Goal: Task Accomplishment & Management: Manage account settings

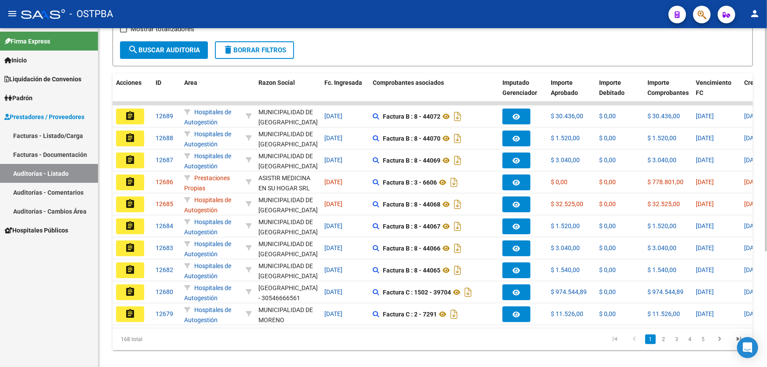
scroll to position [175, 0]
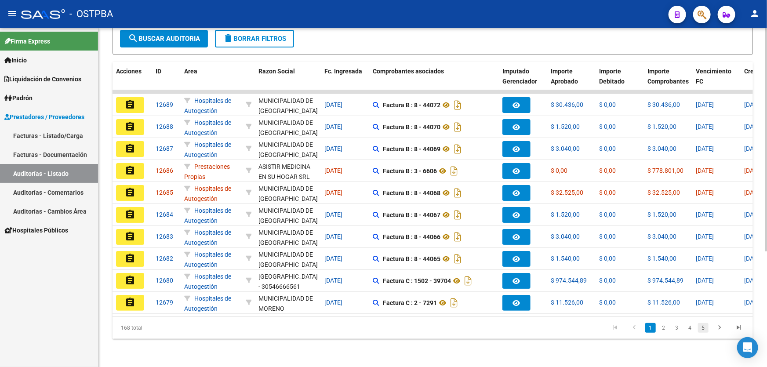
click at [704, 329] on link "5" at bounding box center [703, 328] width 11 height 10
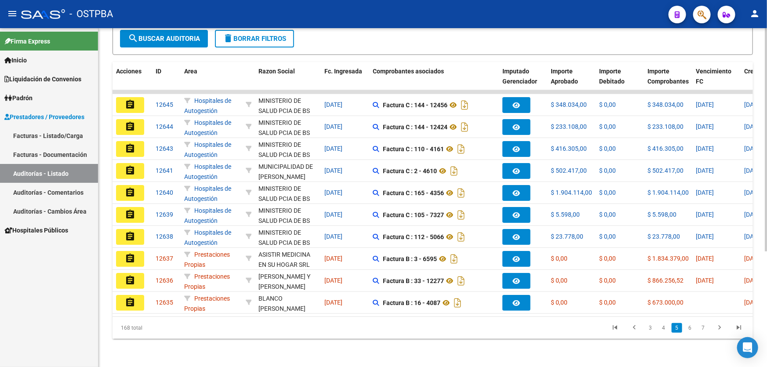
click at [704, 329] on link "7" at bounding box center [703, 328] width 11 height 10
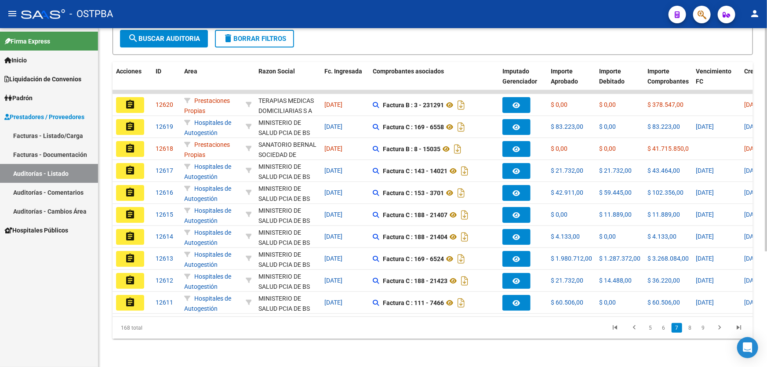
click at [704, 329] on link "9" at bounding box center [703, 328] width 11 height 10
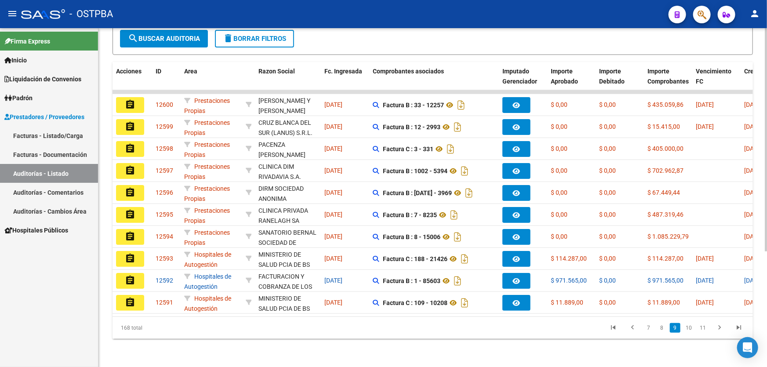
click at [704, 329] on link "11" at bounding box center [702, 328] width 11 height 10
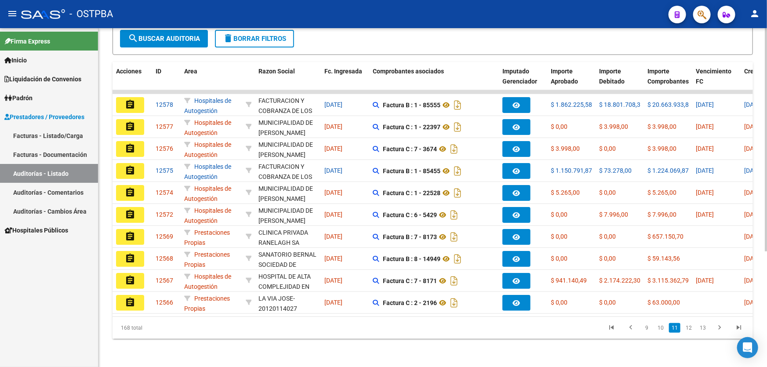
click at [704, 329] on link "13" at bounding box center [702, 328] width 11 height 10
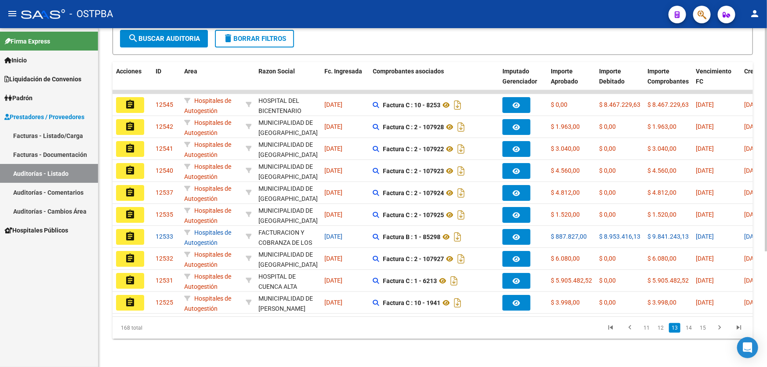
click at [704, 329] on link "15" at bounding box center [702, 328] width 11 height 10
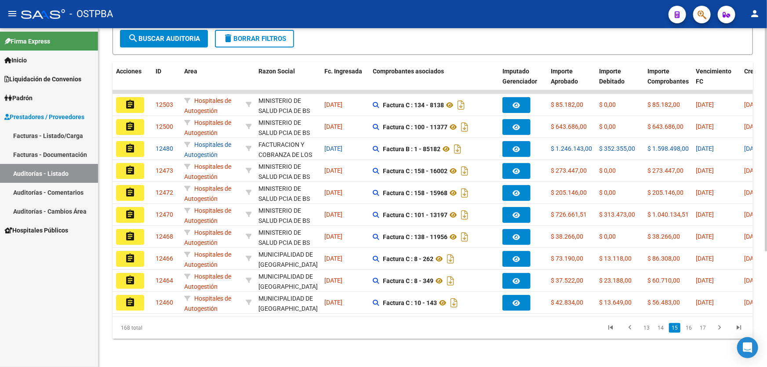
click at [704, 329] on link "17" at bounding box center [702, 328] width 11 height 10
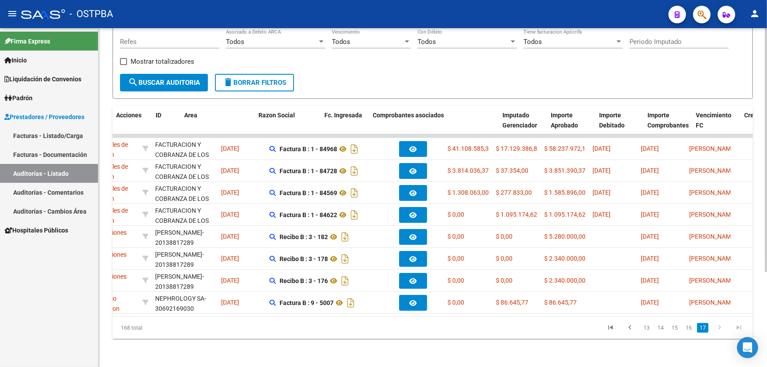
scroll to position [0, 0]
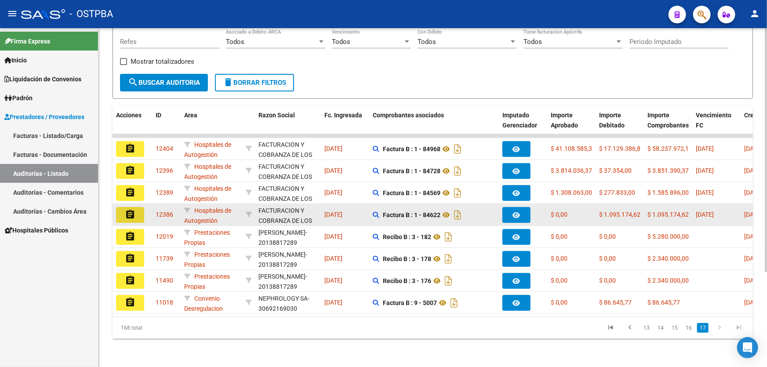
click at [127, 209] on mat-icon "assignment" at bounding box center [130, 214] width 11 height 11
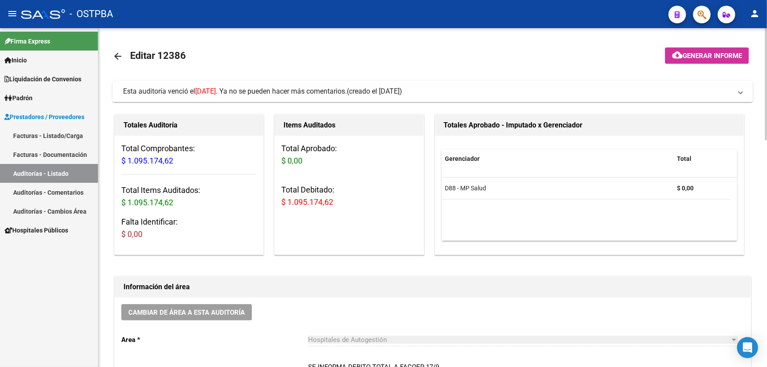
click at [117, 55] on mat-icon "arrow_back" at bounding box center [118, 56] width 11 height 11
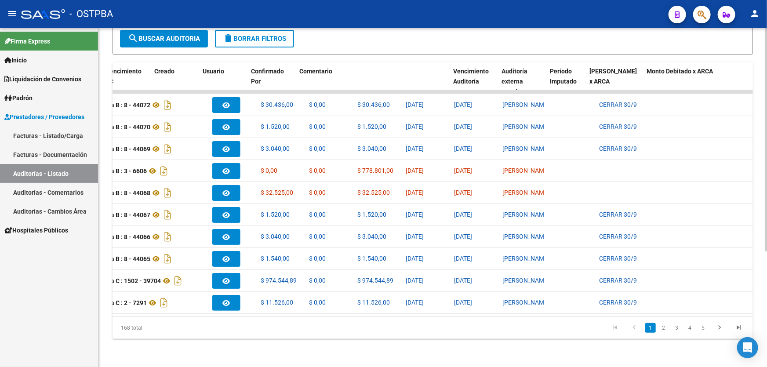
scroll to position [0, 590]
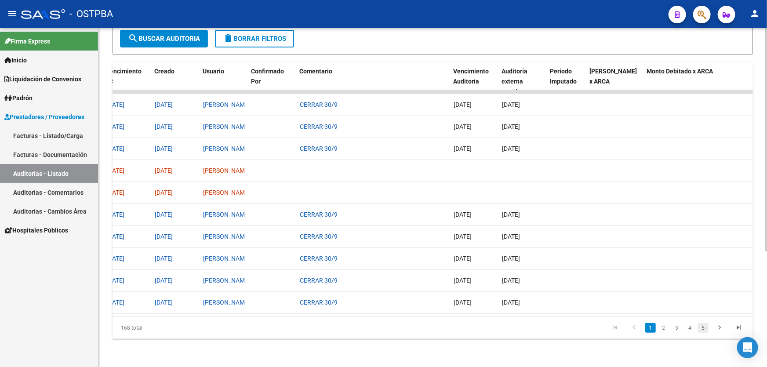
click at [704, 326] on link "5" at bounding box center [703, 328] width 11 height 10
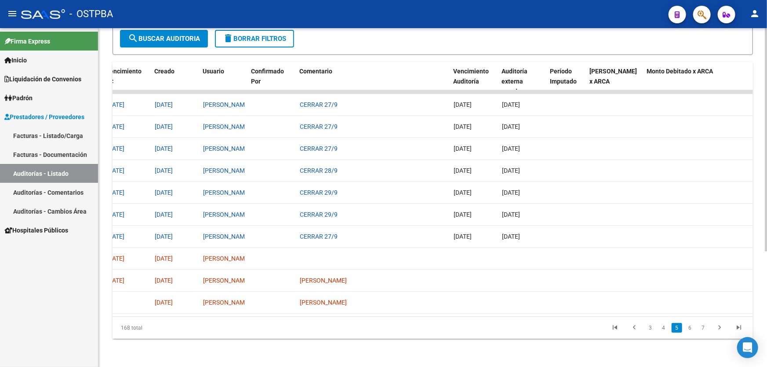
click at [704, 326] on link "7" at bounding box center [703, 328] width 11 height 10
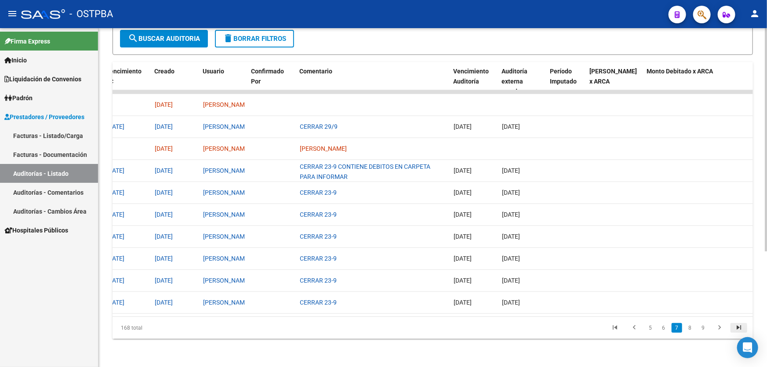
click at [739, 327] on icon "go to last page" at bounding box center [738, 329] width 11 height 11
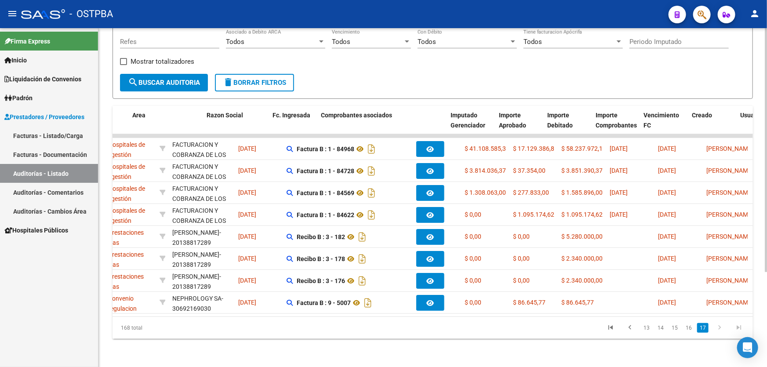
scroll to position [0, 0]
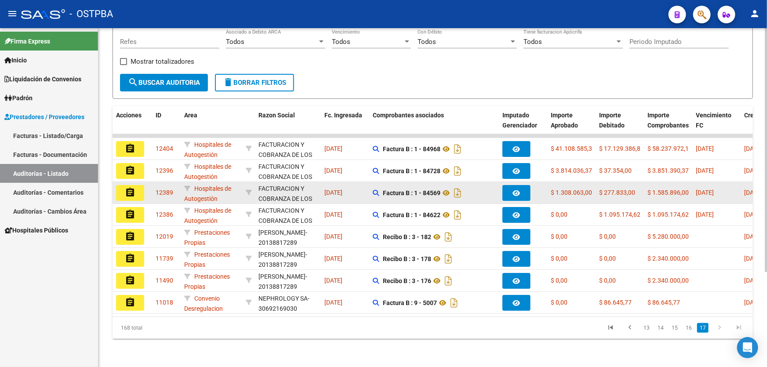
click at [130, 187] on mat-icon "assignment" at bounding box center [130, 192] width 11 height 11
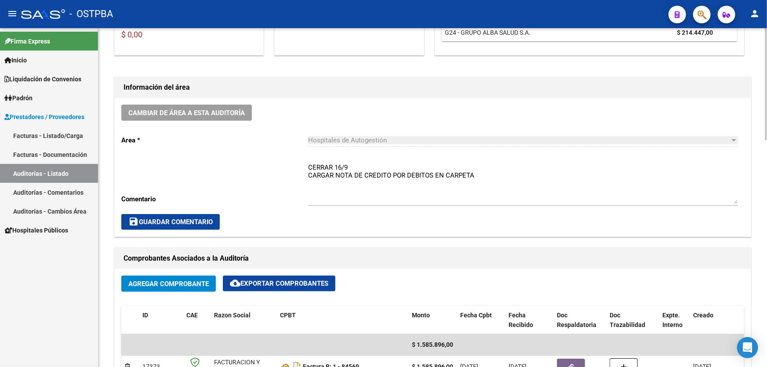
scroll to position [320, 0]
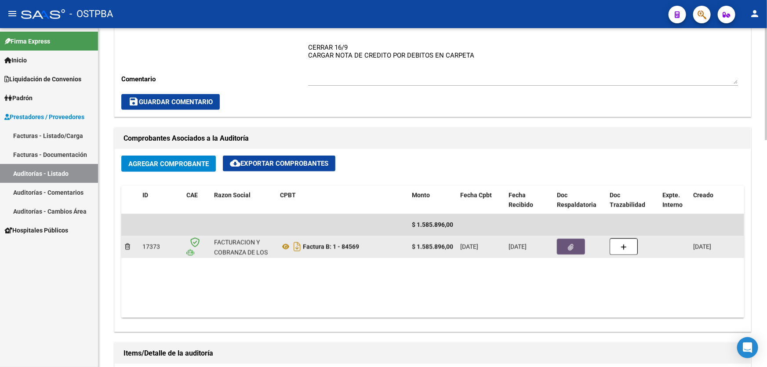
click at [564, 245] on button "button" at bounding box center [571, 247] width 28 height 16
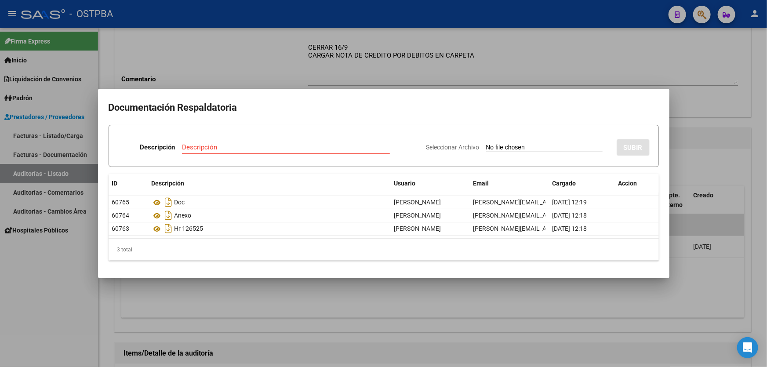
click at [289, 287] on div at bounding box center [383, 183] width 767 height 367
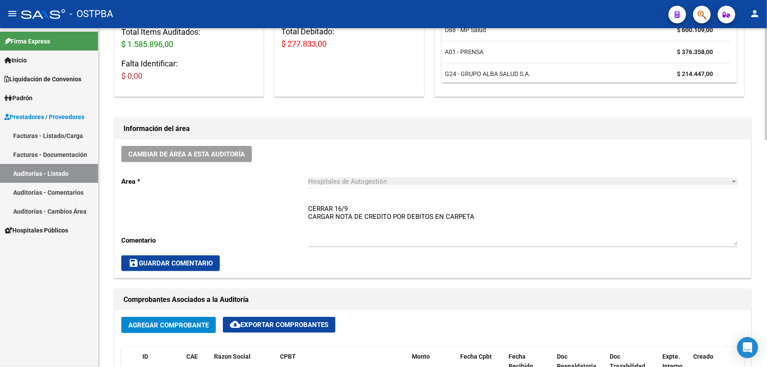
scroll to position [160, 0]
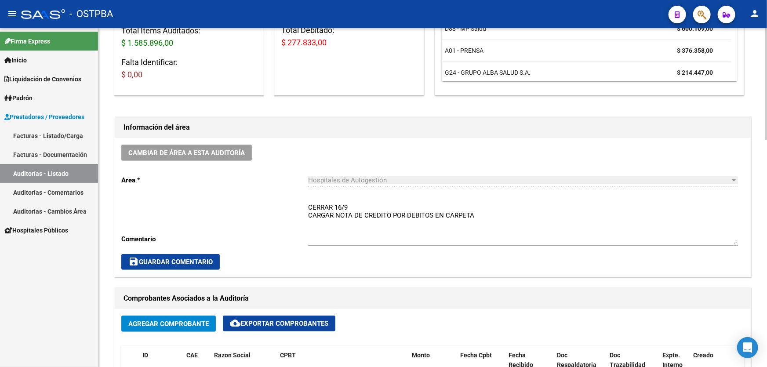
click at [481, 217] on textarea "CERRAR 16/9 CARGAR NOTA DE CREDITO POR DEBITOS EN CARPETA" at bounding box center [523, 223] width 430 height 41
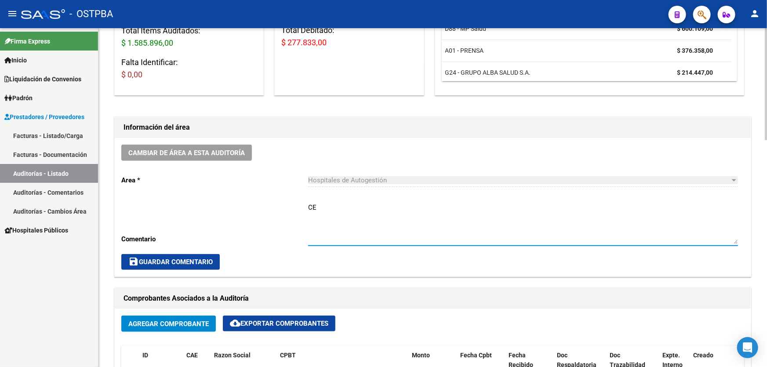
type textarea "C"
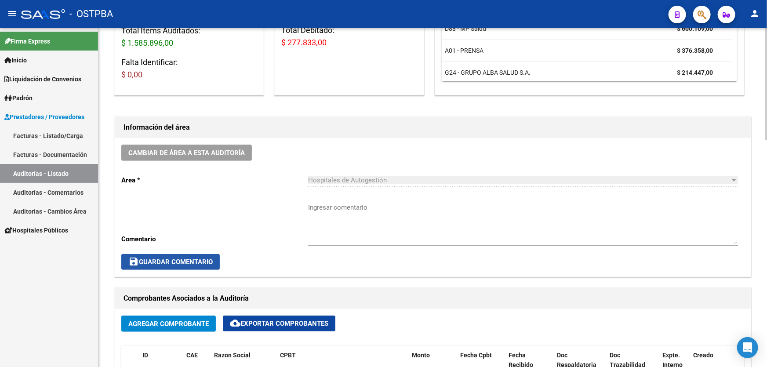
click at [162, 259] on span "save Guardar Comentario" at bounding box center [170, 262] width 84 height 8
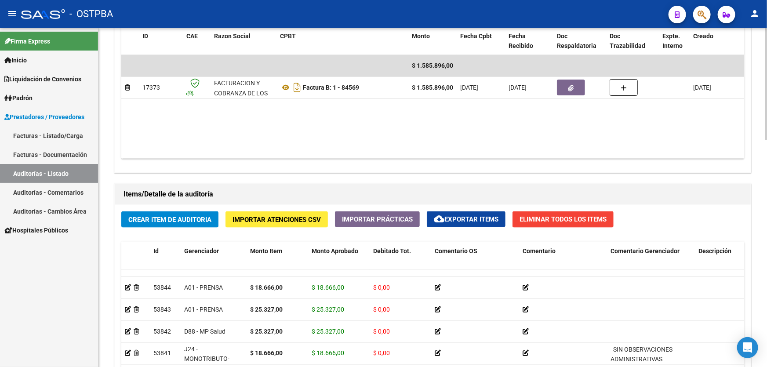
scroll to position [320, 0]
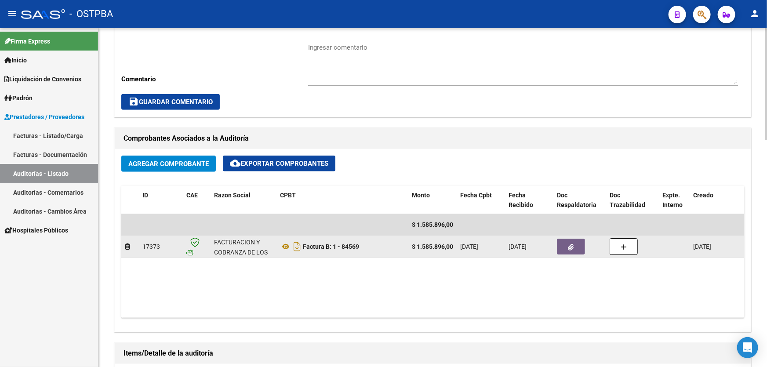
click at [575, 239] on button "button" at bounding box center [571, 247] width 28 height 16
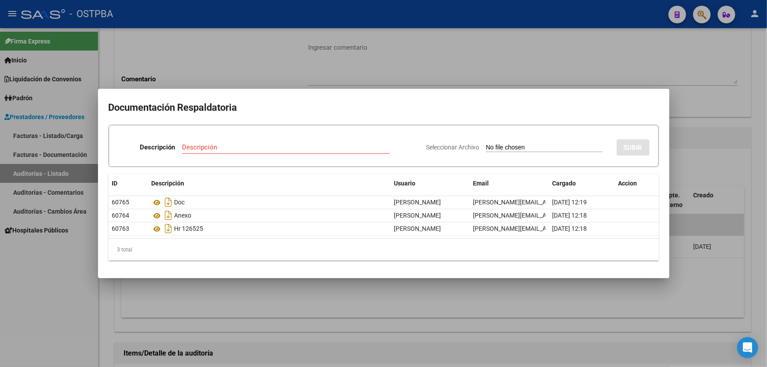
click at [253, 299] on div at bounding box center [383, 183] width 767 height 367
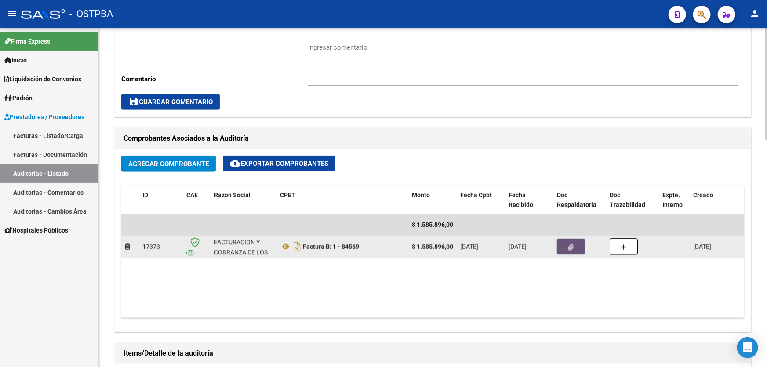
click at [566, 244] on button "button" at bounding box center [571, 247] width 28 height 16
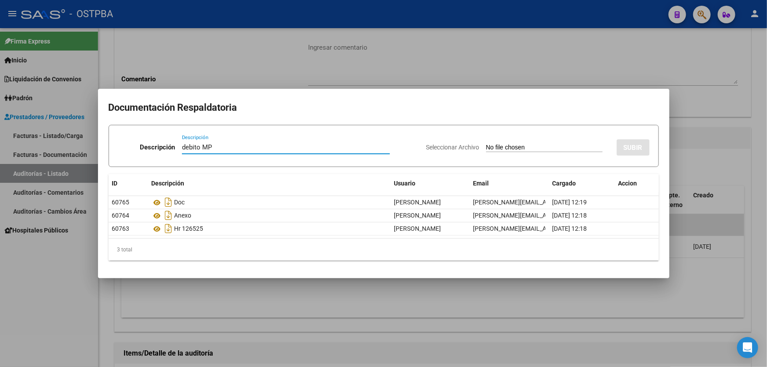
type input "debito MP"
click at [494, 148] on input "Seleccionar Archivo" at bounding box center [544, 148] width 117 height 8
type input "C:\fakepath\debito mp 12389.pdf"
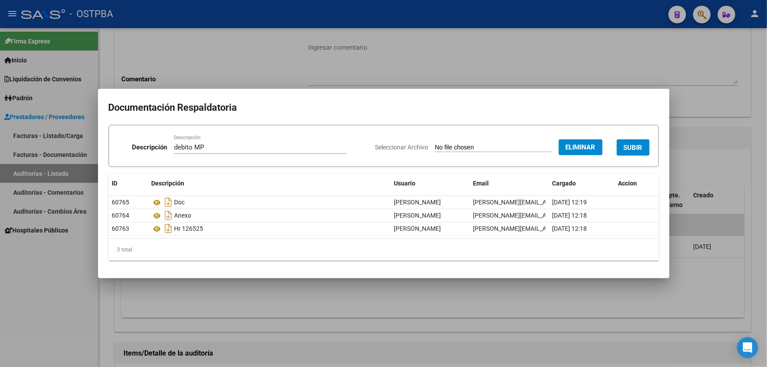
click at [629, 146] on span "SUBIR" at bounding box center [633, 148] width 19 height 8
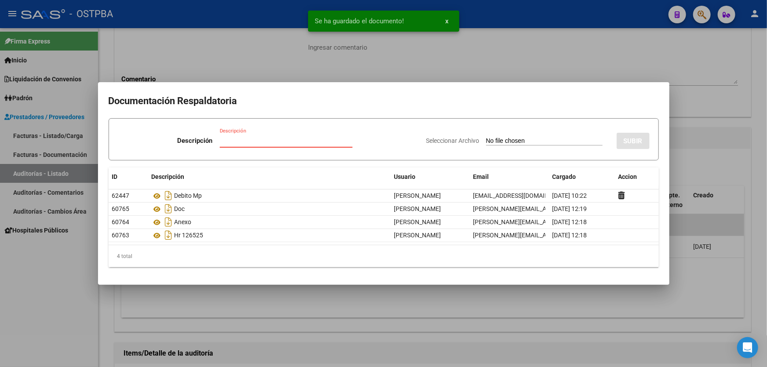
click at [225, 140] on input "Descripción" at bounding box center [286, 141] width 133 height 8
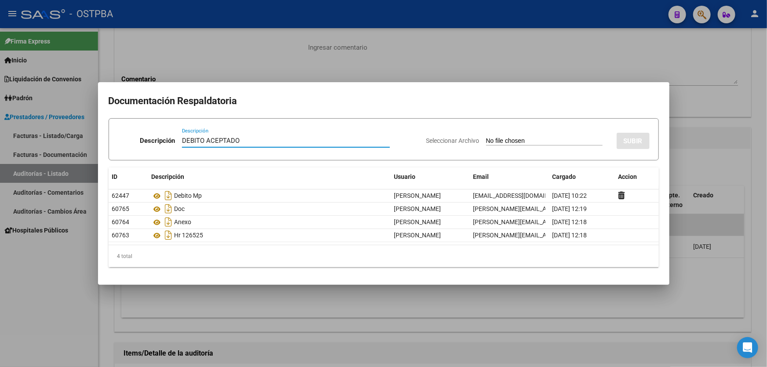
type input "DEBITO ACEPTADO"
click at [486, 137] on input "Seleccionar Archivo" at bounding box center [544, 141] width 117 height 8
type input "C:\fakepath\aceptado 12389.pdf"
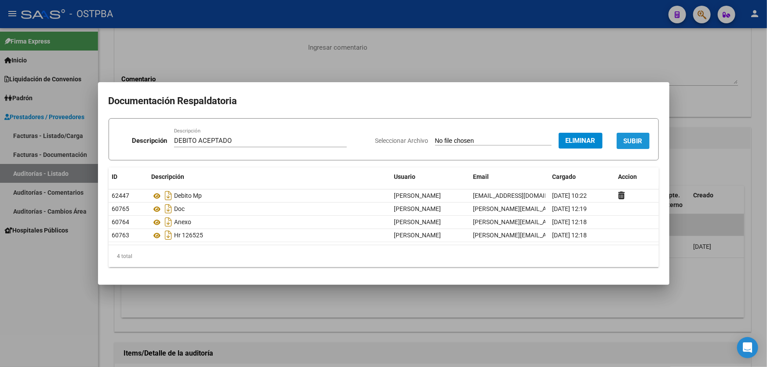
click at [632, 136] on button "SUBIR" at bounding box center [633, 141] width 33 height 16
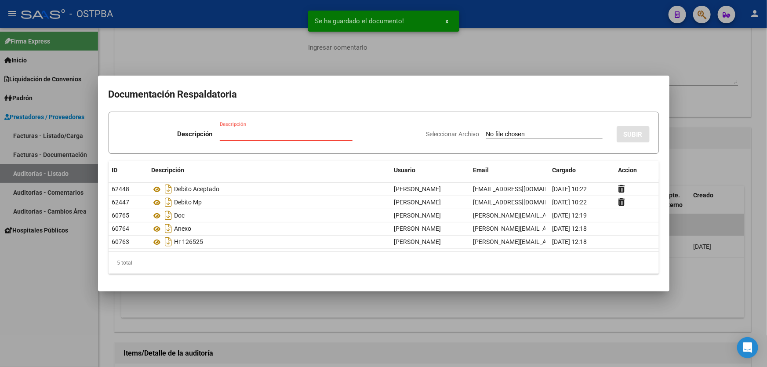
click at [237, 136] on input "Descripción" at bounding box center [286, 134] width 133 height 8
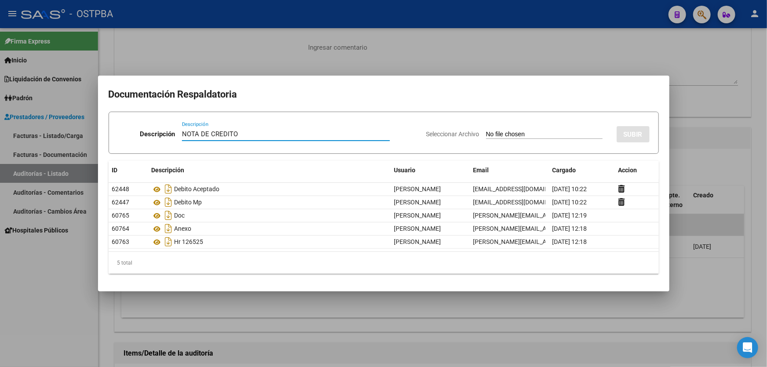
type input "NOTA DE CREDITO"
click at [489, 132] on input "Seleccionar Archivo" at bounding box center [544, 135] width 117 height 8
type input "C:\fakepath\nota de credito 12389.pdf"
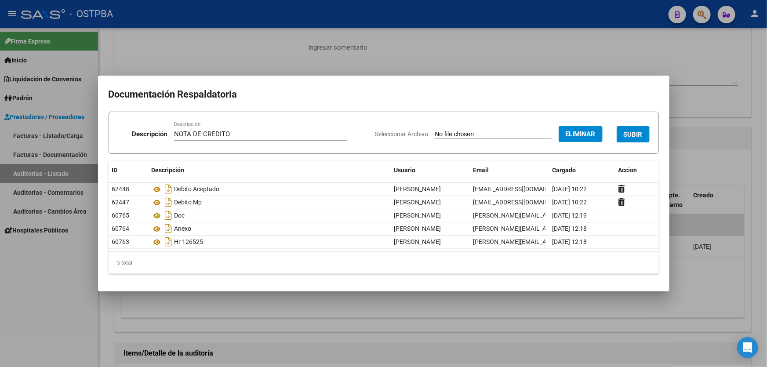
click at [633, 131] on span "SUBIR" at bounding box center [633, 135] width 19 height 8
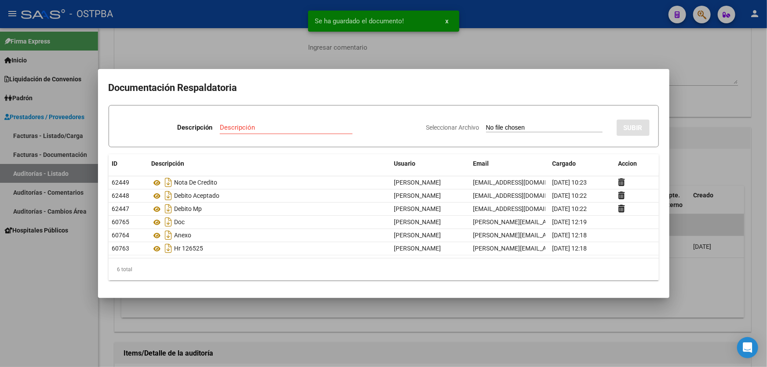
click at [702, 158] on div at bounding box center [383, 183] width 767 height 367
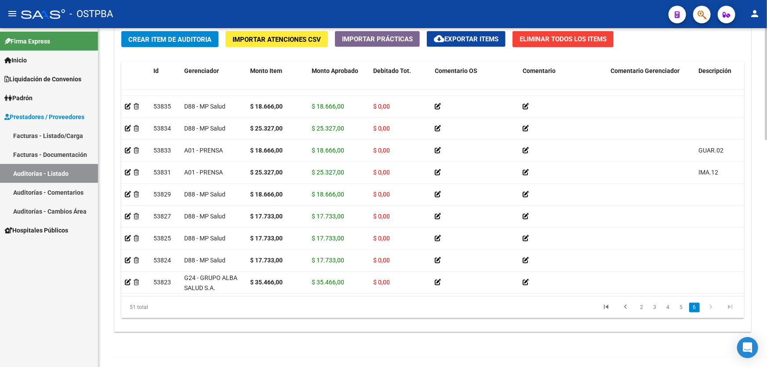
scroll to position [685, 0]
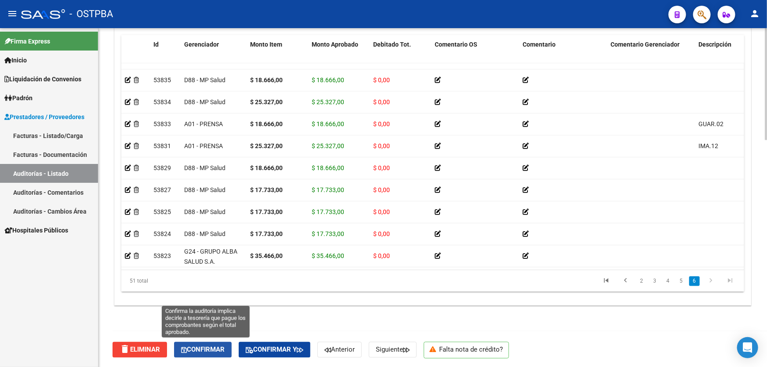
click at [198, 349] on span "Confirmar" at bounding box center [203, 350] width 44 height 8
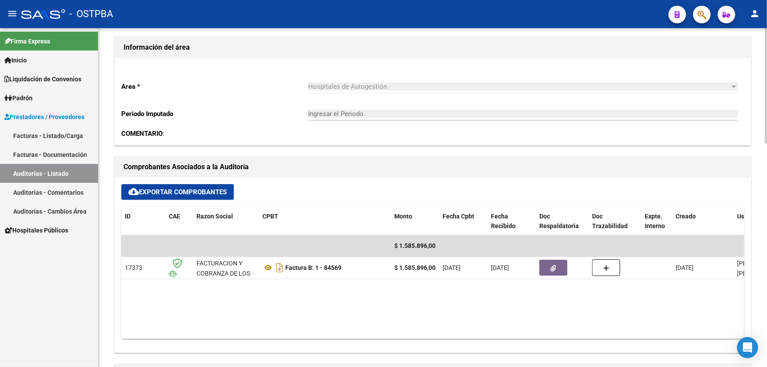
type input "202509"
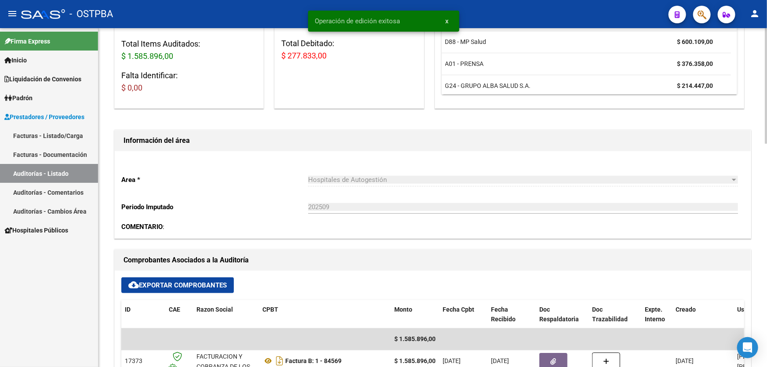
scroll to position [0, 0]
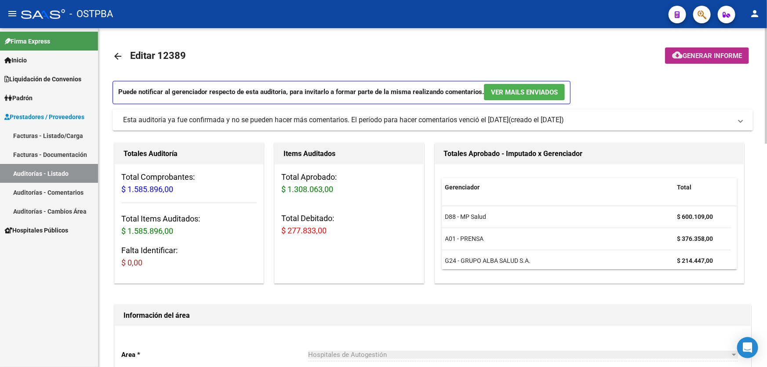
click at [693, 53] on span "Generar informe" at bounding box center [712, 56] width 59 height 8
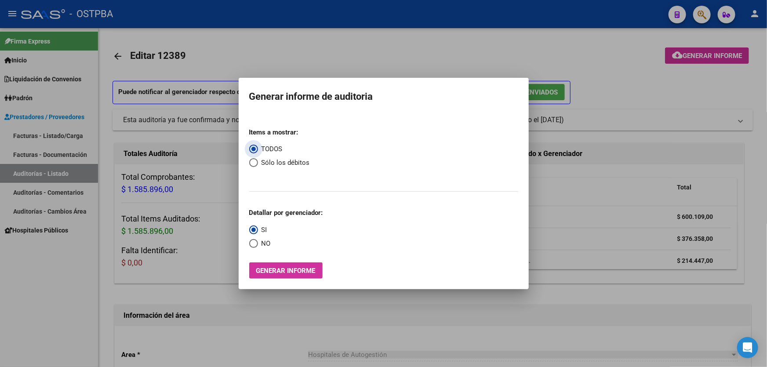
click at [253, 162] on span "Select an option" at bounding box center [253, 162] width 9 height 9
click at [253, 162] on input "Sólo los débitos" at bounding box center [253, 162] width 9 height 9
radio input "true"
click at [252, 245] on span "Select an option" at bounding box center [253, 243] width 9 height 9
click at [252, 245] on input "NO" at bounding box center [253, 243] width 9 height 9
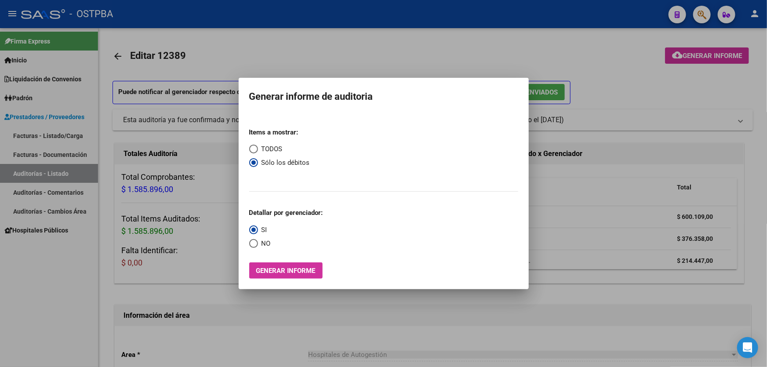
radio input "true"
click at [274, 269] on span "Generar informe" at bounding box center [285, 271] width 59 height 8
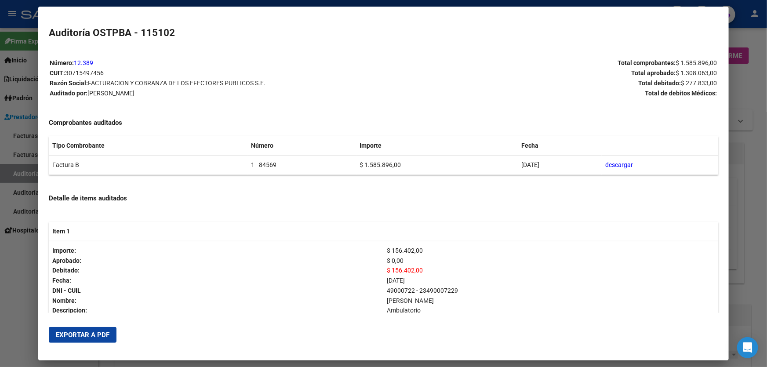
click at [80, 340] on button "Exportar a PDF" at bounding box center [83, 335] width 68 height 16
click at [18, 276] on div at bounding box center [383, 183] width 767 height 367
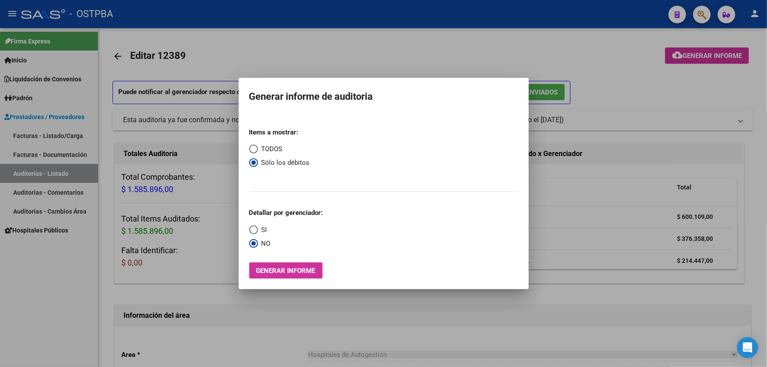
click at [332, 35] on div at bounding box center [383, 183] width 767 height 367
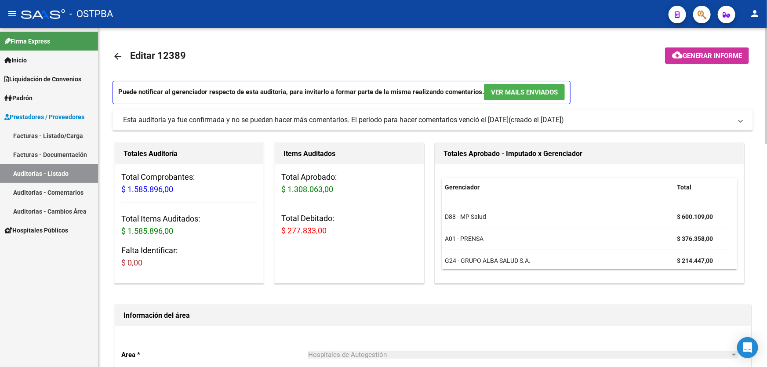
click at [118, 54] on mat-icon "arrow_back" at bounding box center [118, 56] width 11 height 11
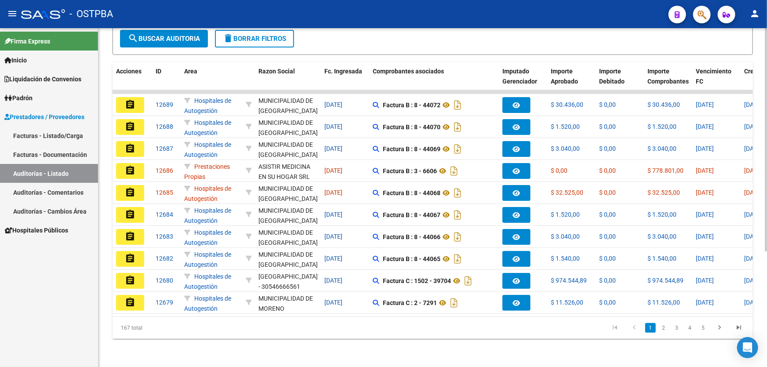
scroll to position [175, 0]
click at [738, 328] on icon "go to last page" at bounding box center [738, 329] width 11 height 11
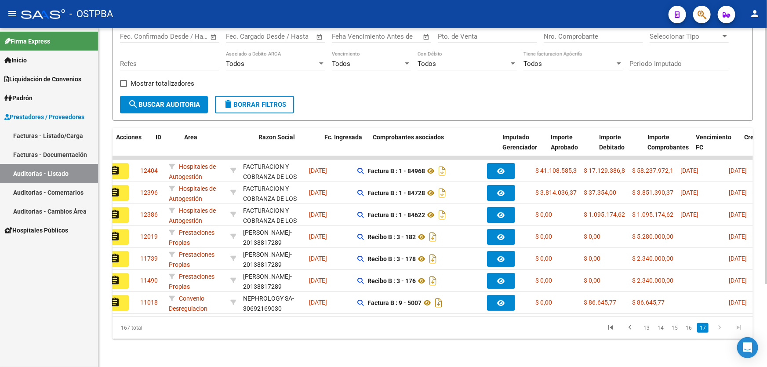
scroll to position [0, 0]
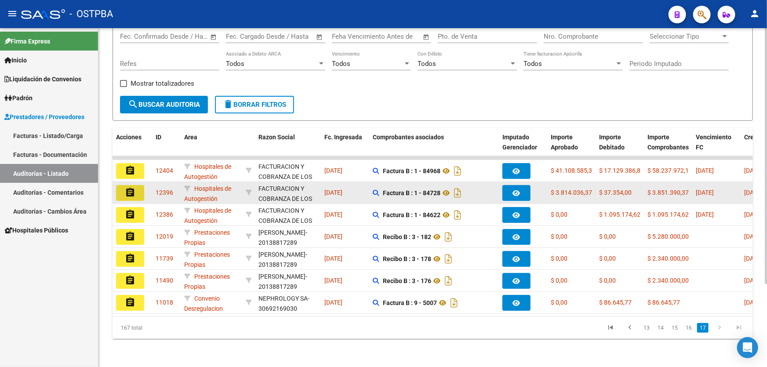
click at [128, 187] on mat-icon "assignment" at bounding box center [130, 192] width 11 height 11
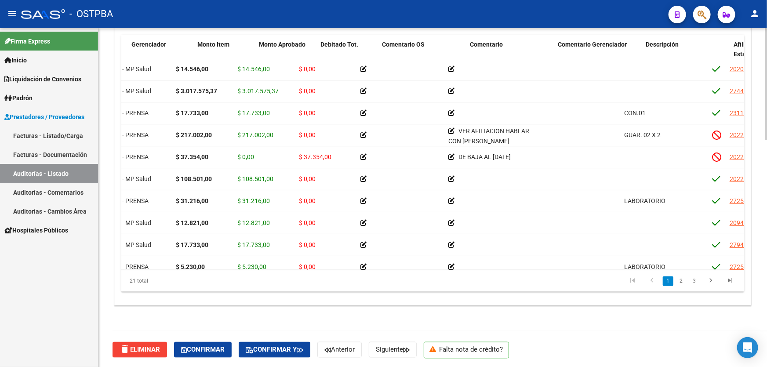
scroll to position [71, 0]
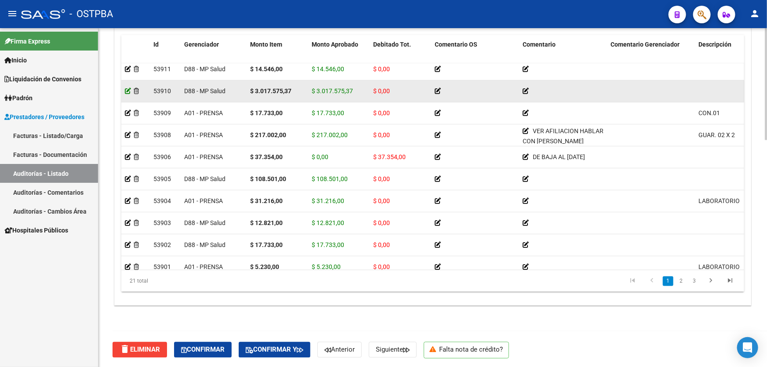
click at [127, 88] on icon at bounding box center [128, 91] width 6 height 6
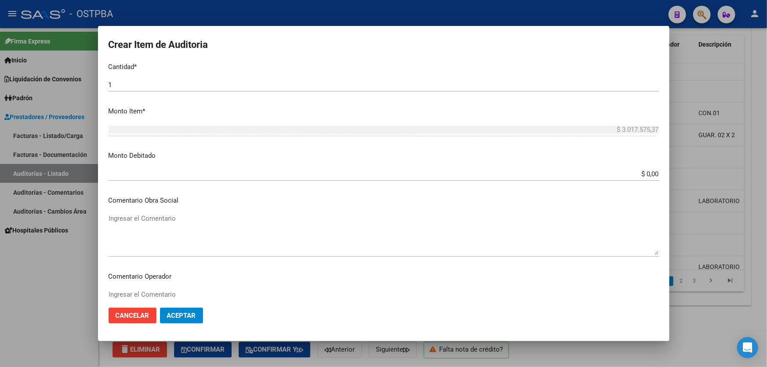
scroll to position [256, 0]
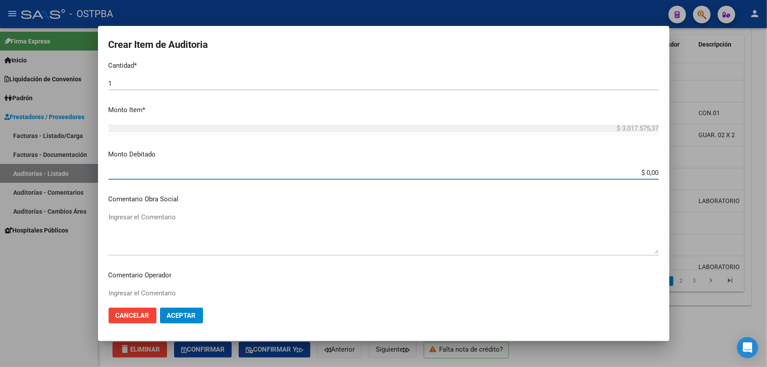
click at [651, 171] on input "$ 0,00" at bounding box center [384, 173] width 550 height 8
type input "$ 3.017.575,37"
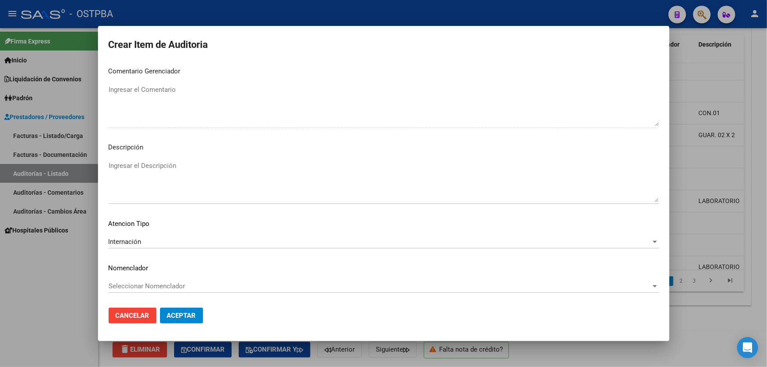
scroll to position [456, 0]
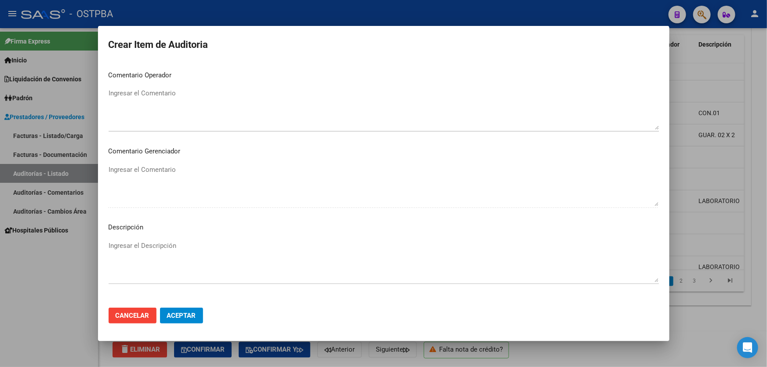
click at [133, 108] on textarea "Ingresar el Comentario" at bounding box center [384, 108] width 550 height 41
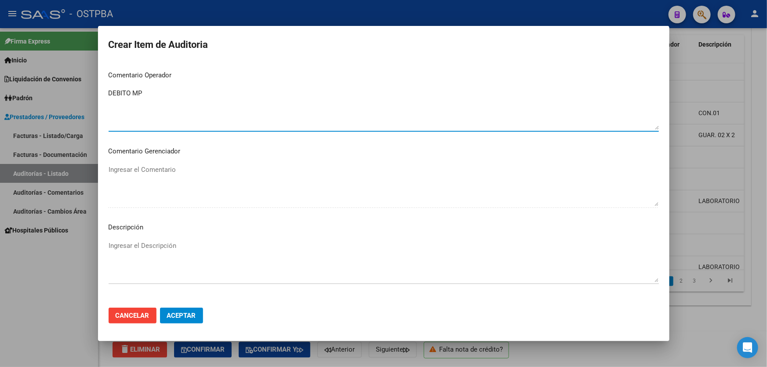
type textarea "DEBITO MP"
click at [186, 317] on span "Aceptar" at bounding box center [181, 316] width 29 height 8
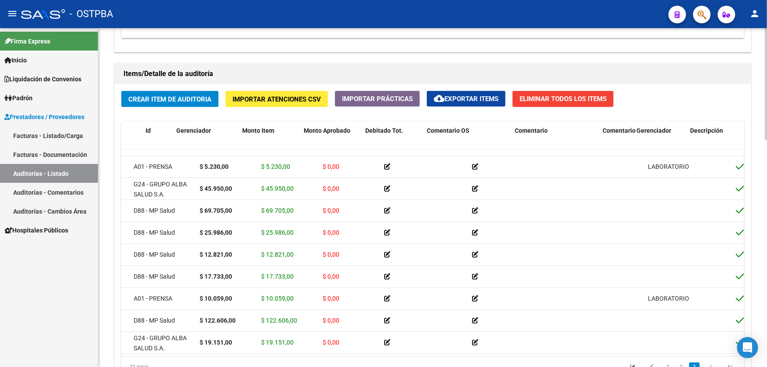
scroll to position [263, 0]
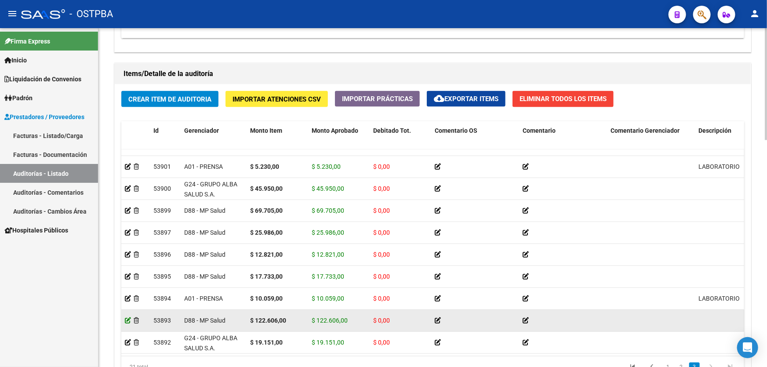
click at [126, 317] on icon at bounding box center [128, 320] width 6 height 6
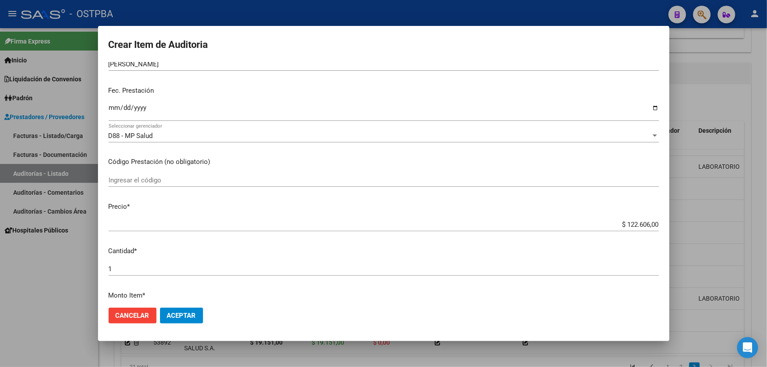
scroll to position [160, 0]
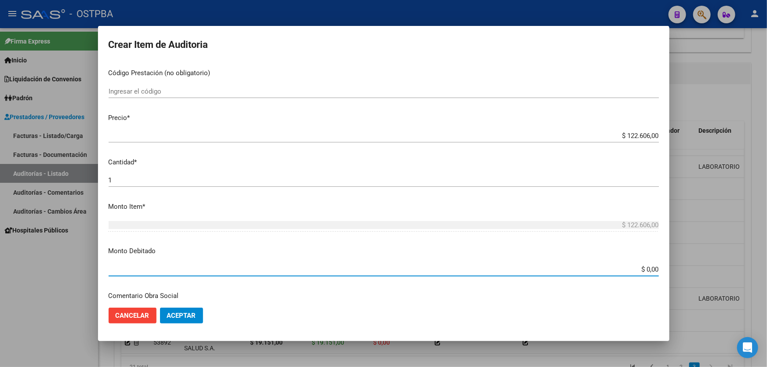
click at [652, 267] on input "$ 0,00" at bounding box center [384, 270] width 550 height 8
type input "$ 122.606,00"
drag, startPoint x: 423, startPoint y: 264, endPoint x: 423, endPoint y: 273, distance: 8.4
click at [423, 273] on div "$ 122.606,00 Ingresar el monto" at bounding box center [384, 269] width 550 height 13
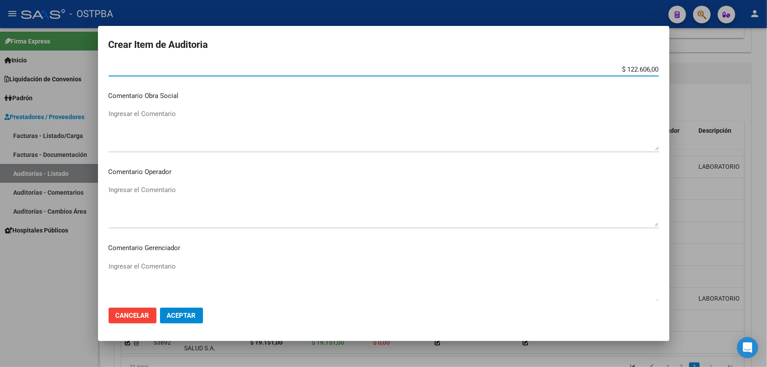
scroll to position [320, 0]
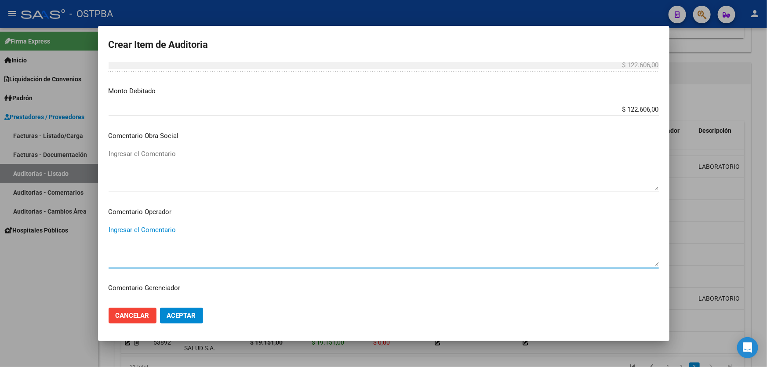
click at [153, 233] on textarea "Ingresar el Comentario" at bounding box center [384, 245] width 550 height 41
type textarea "DEBITO MP"
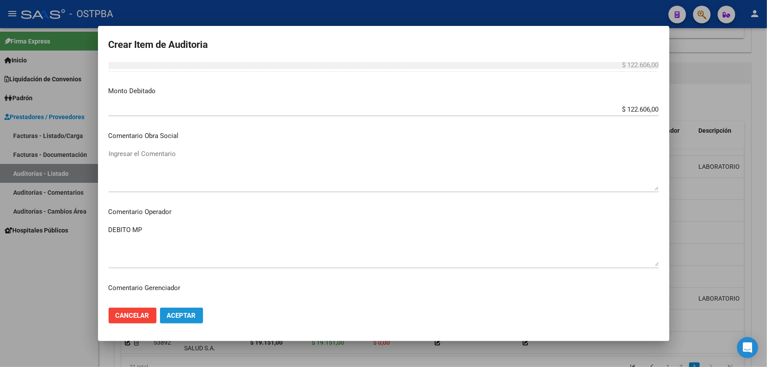
click at [186, 316] on span "Aceptar" at bounding box center [181, 316] width 29 height 8
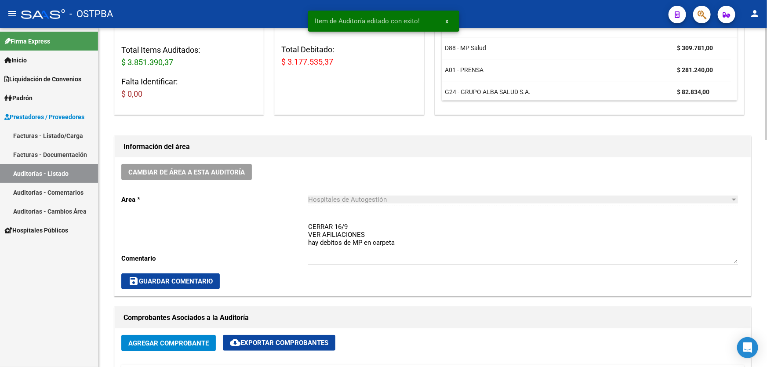
scroll to position [160, 0]
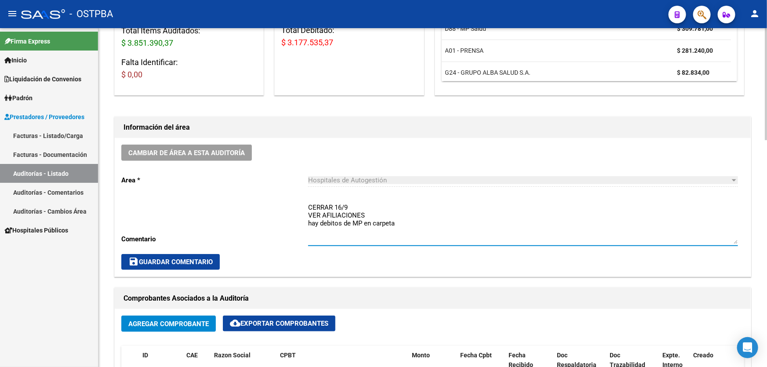
click at [401, 223] on textarea "CERRAR 16/9 VER AFILIACIONES hay debitos de MP en carpeta" at bounding box center [523, 223] width 430 height 41
type textarea "C"
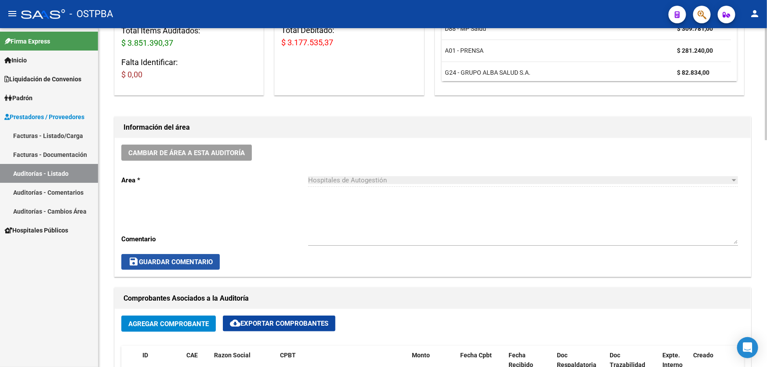
click at [167, 259] on span "save Guardar Comentario" at bounding box center [170, 262] width 84 height 8
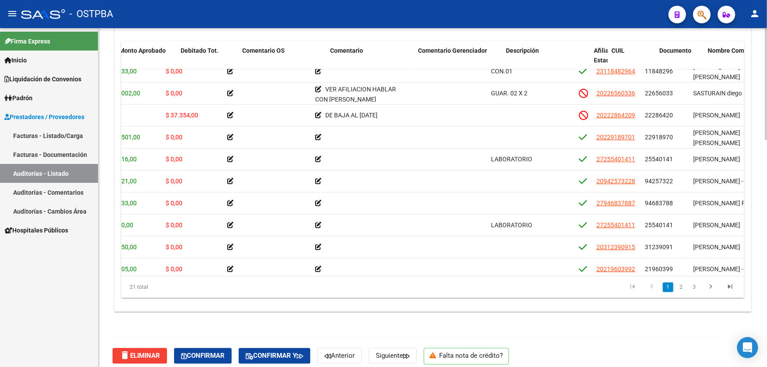
scroll to position [119, 246]
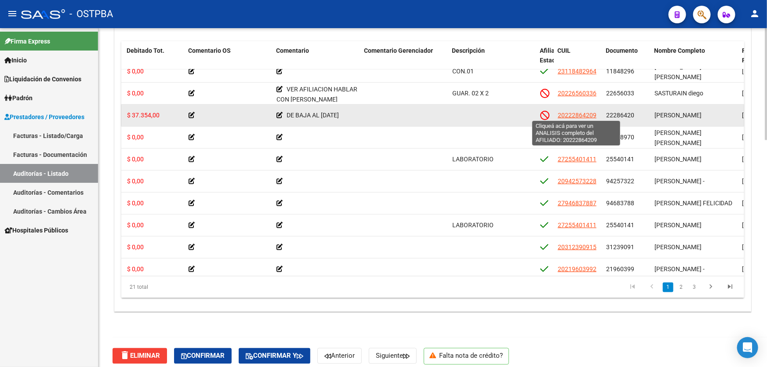
click at [574, 113] on span "20222864209" at bounding box center [577, 115] width 39 height 7
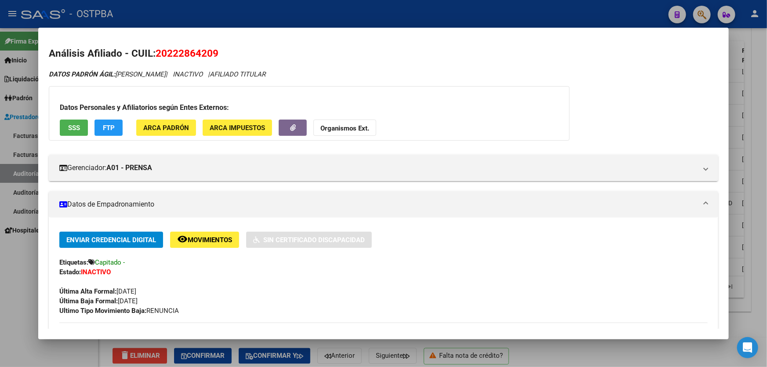
click at [10, 259] on div at bounding box center [383, 183] width 767 height 367
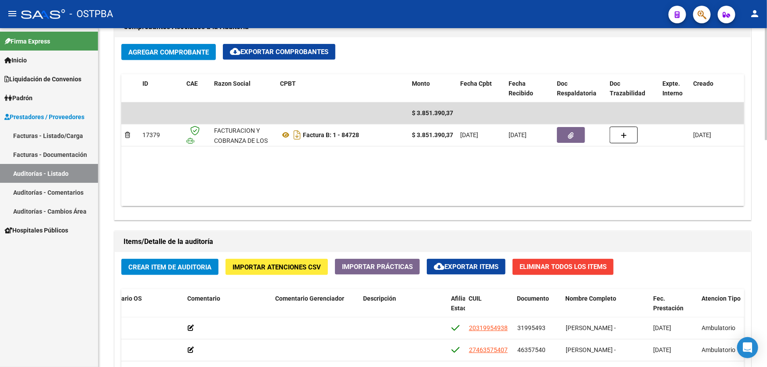
scroll to position [440, 0]
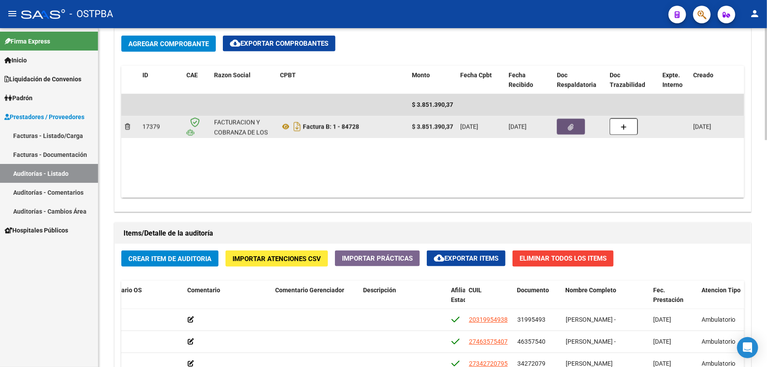
click at [572, 124] on icon "button" at bounding box center [571, 127] width 6 height 7
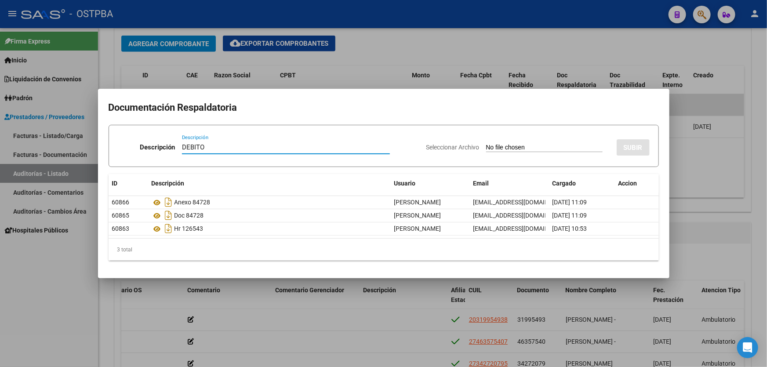
type input "DEBITO"
click at [488, 149] on input "Seleccionar Archivo" at bounding box center [544, 148] width 117 height 8
type input "C:\fakepath\DEBITO 2 12396.pdf"
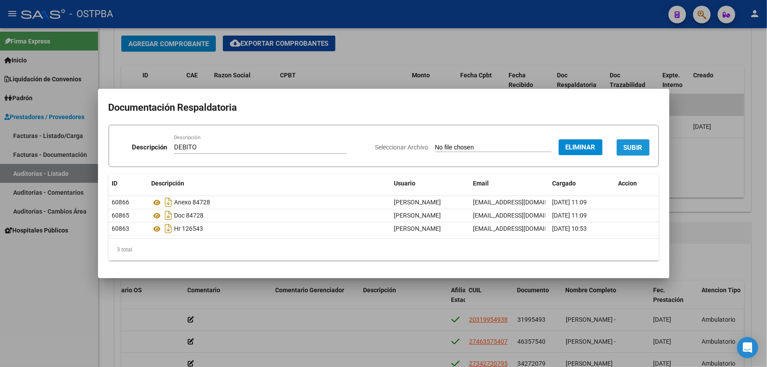
click at [631, 149] on span "SUBIR" at bounding box center [633, 148] width 19 height 8
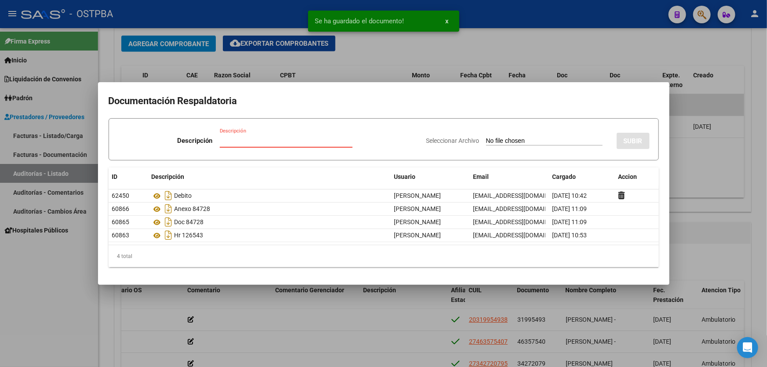
click at [226, 138] on input "Descripción" at bounding box center [286, 141] width 133 height 8
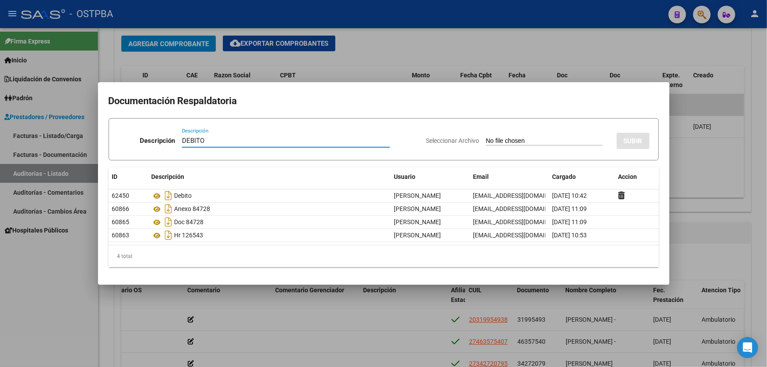
type input "DEBITO"
click at [486, 142] on input "Seleccionar Archivo" at bounding box center [544, 141] width 117 height 8
type input "C:\fakepath\DEBITO MP 12396.pdf"
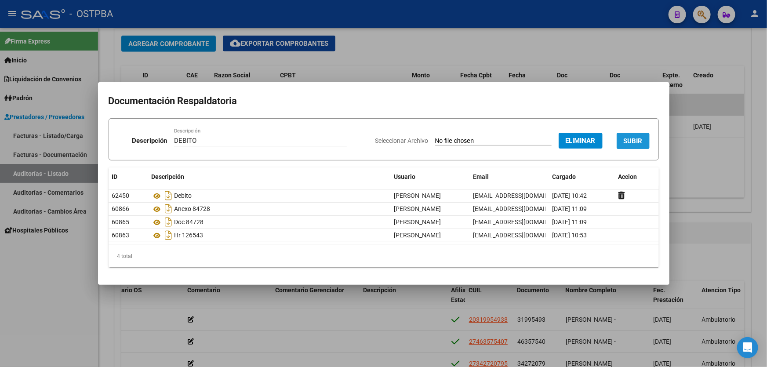
click at [629, 143] on span "SUBIR" at bounding box center [633, 141] width 19 height 8
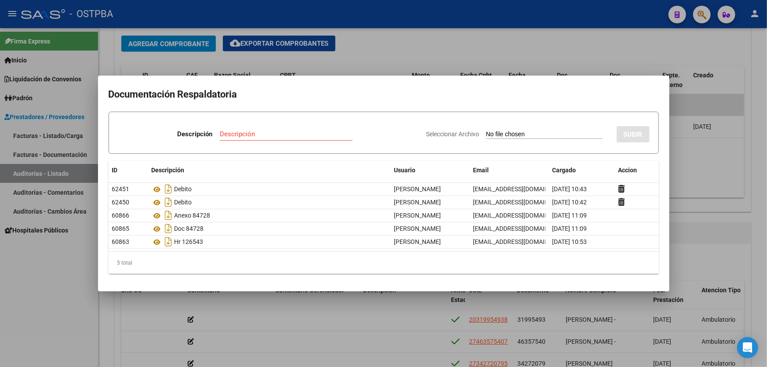
click at [701, 185] on div at bounding box center [383, 183] width 767 height 367
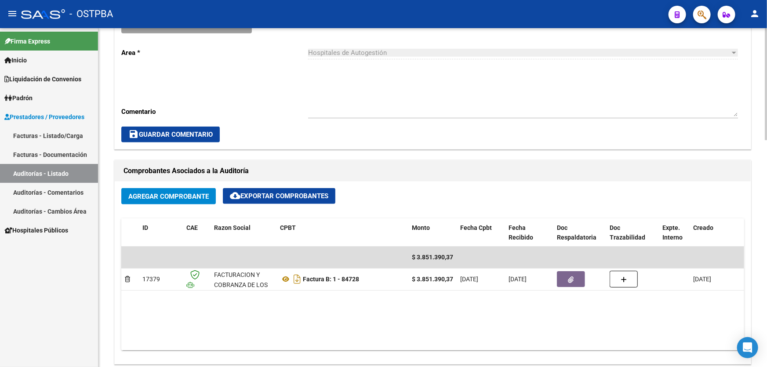
scroll to position [360, 0]
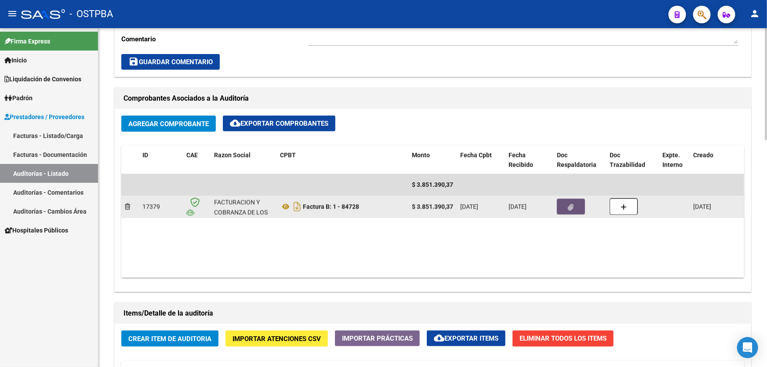
click at [569, 204] on icon "button" at bounding box center [571, 207] width 6 height 7
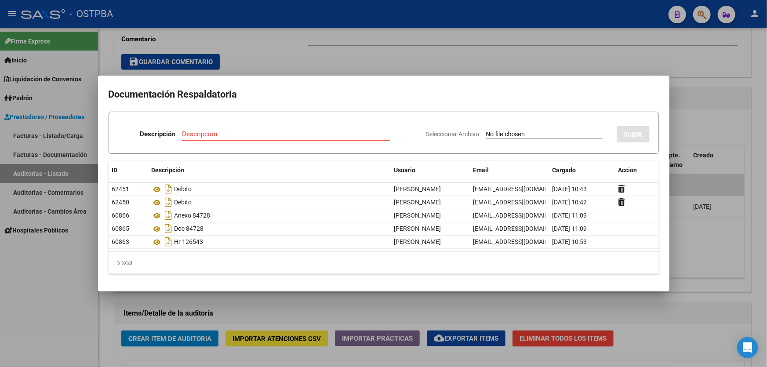
click at [712, 252] on div at bounding box center [383, 183] width 767 height 367
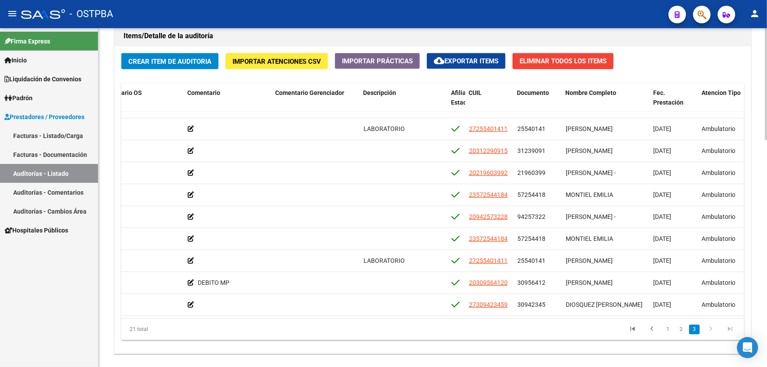
scroll to position [685, 0]
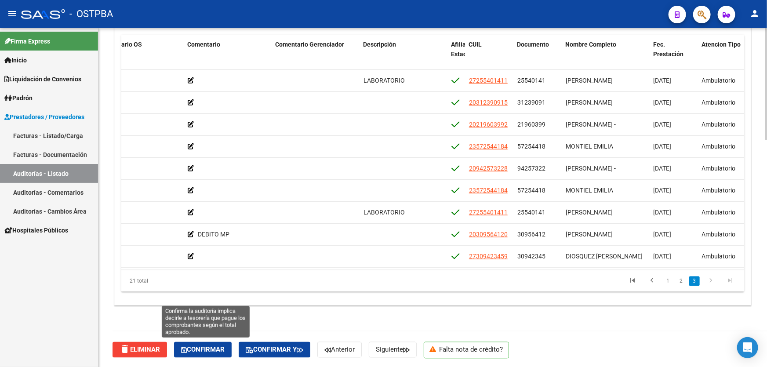
click at [202, 346] on span "Confirmar" at bounding box center [203, 350] width 44 height 8
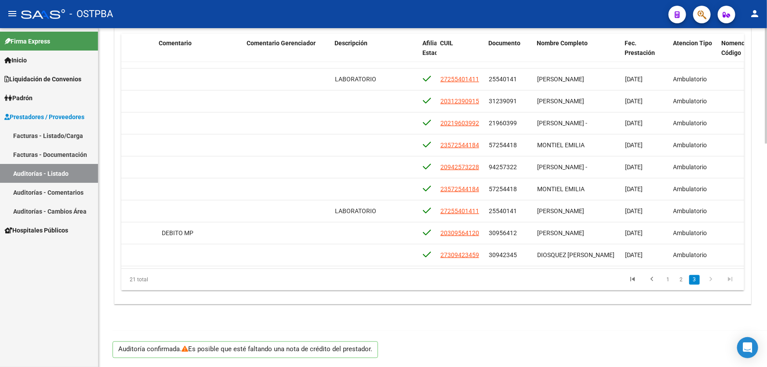
scroll to position [655, 0]
type input "202509"
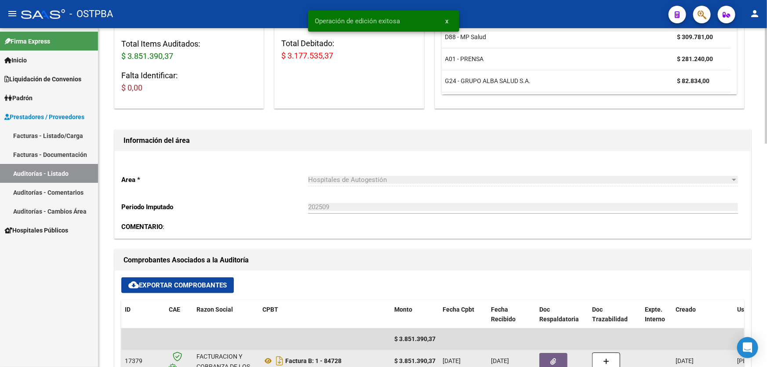
scroll to position [0, 0]
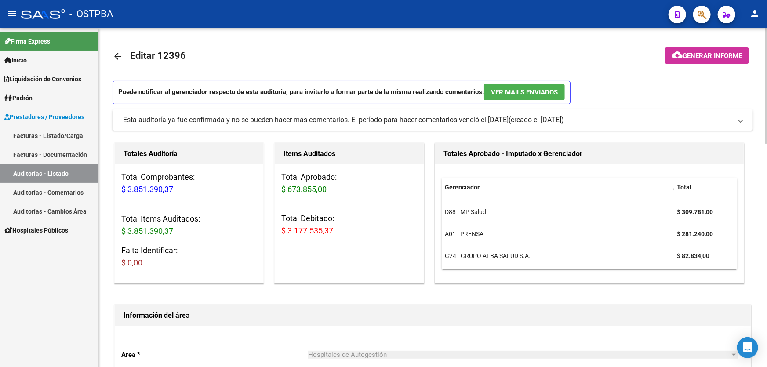
click at [695, 58] on span "Generar informe" at bounding box center [712, 56] width 59 height 8
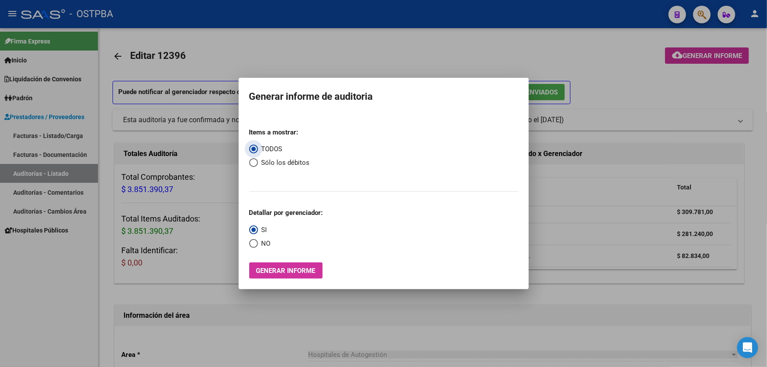
click at [251, 163] on span "Select an option" at bounding box center [253, 162] width 9 height 9
click at [251, 163] on input "Sólo los débitos" at bounding box center [253, 162] width 9 height 9
radio input "true"
click at [250, 243] on span "Select an option" at bounding box center [253, 243] width 9 height 9
click at [250, 243] on input "NO" at bounding box center [253, 243] width 9 height 9
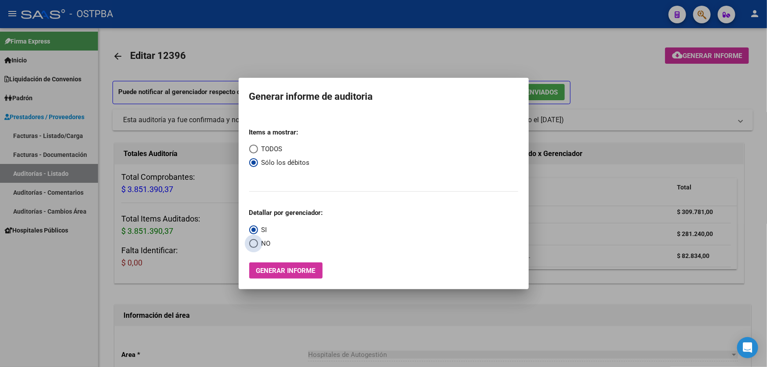
radio input "true"
click at [286, 274] on span "Generar informe" at bounding box center [285, 271] width 59 height 8
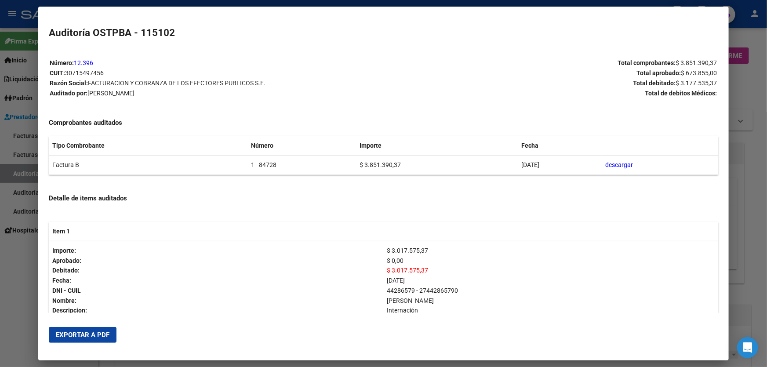
click at [70, 331] on span "Exportar a PDF" at bounding box center [83, 335] width 54 height 8
click at [79, 334] on span "Exportar a PDF" at bounding box center [83, 335] width 54 height 8
click at [11, 295] on div at bounding box center [383, 183] width 767 height 367
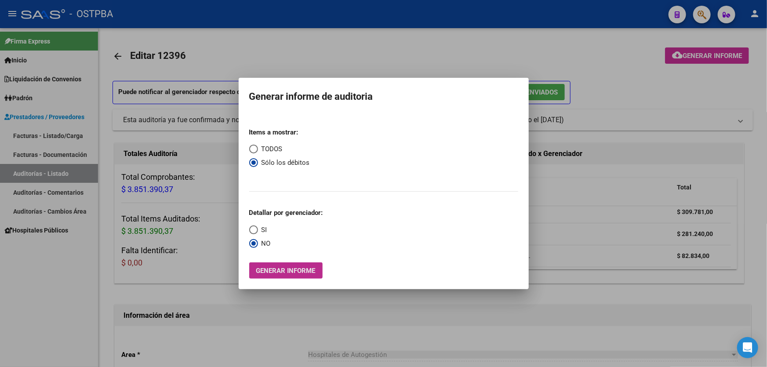
click at [280, 271] on span "Generar informe" at bounding box center [285, 271] width 59 height 8
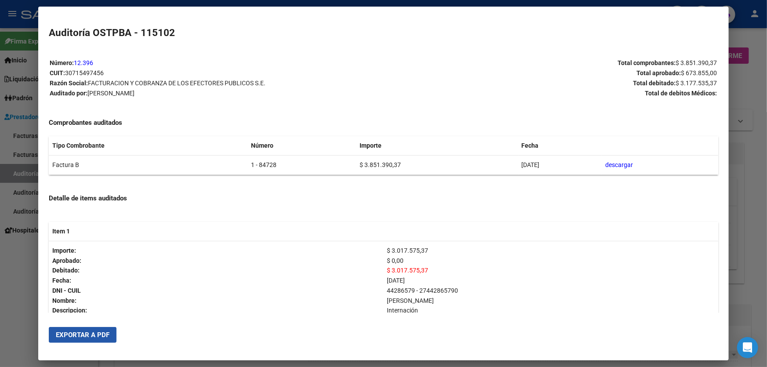
click at [79, 333] on span "Exportar a PDF" at bounding box center [83, 335] width 54 height 8
click at [18, 301] on div at bounding box center [383, 183] width 767 height 367
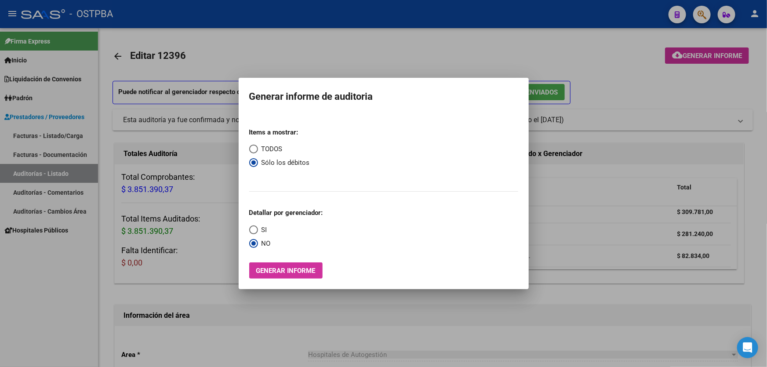
click at [277, 50] on div at bounding box center [383, 183] width 767 height 367
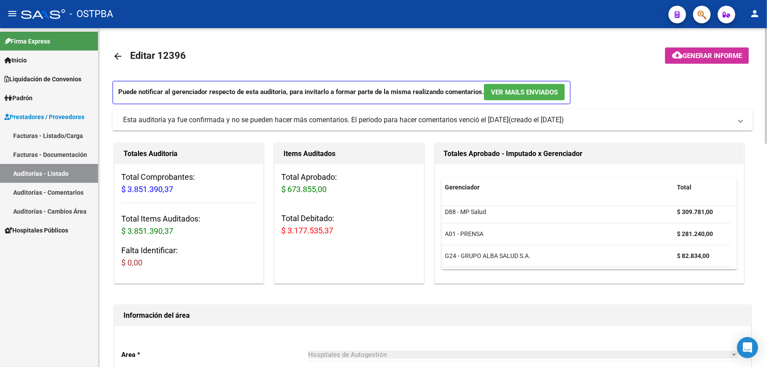
click at [115, 55] on mat-icon "arrow_back" at bounding box center [118, 56] width 11 height 11
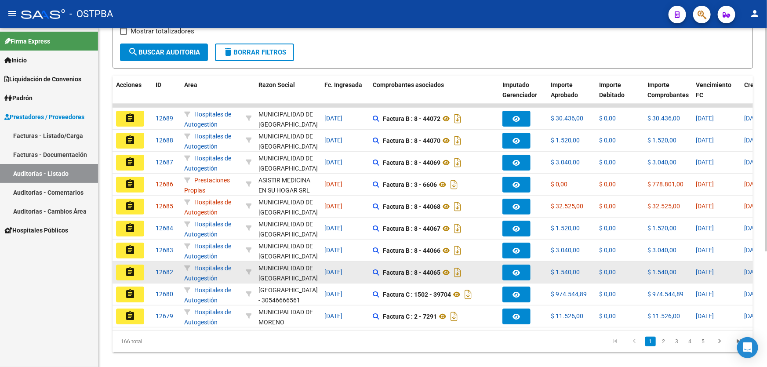
scroll to position [175, 0]
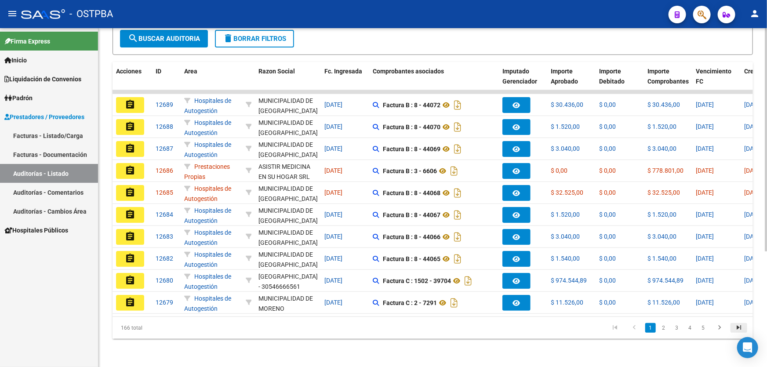
click at [737, 326] on icon "go to last page" at bounding box center [738, 329] width 11 height 11
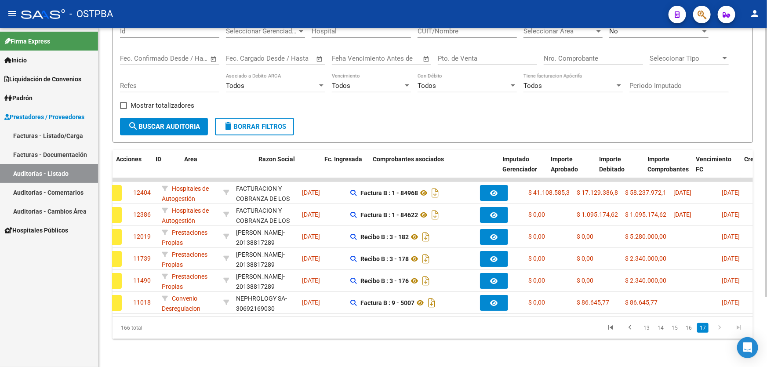
scroll to position [0, 0]
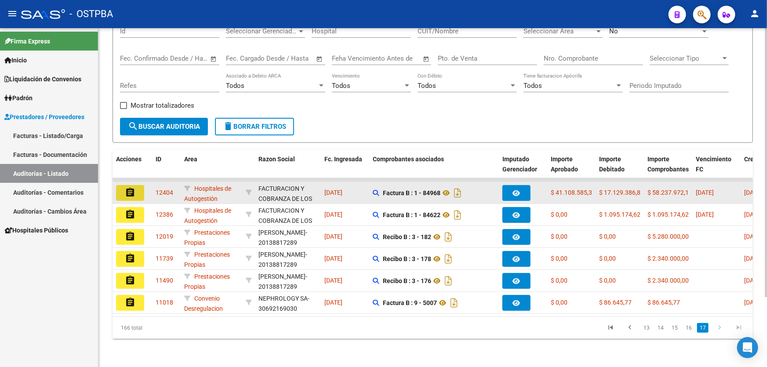
click at [129, 187] on mat-icon "assignment" at bounding box center [130, 192] width 11 height 11
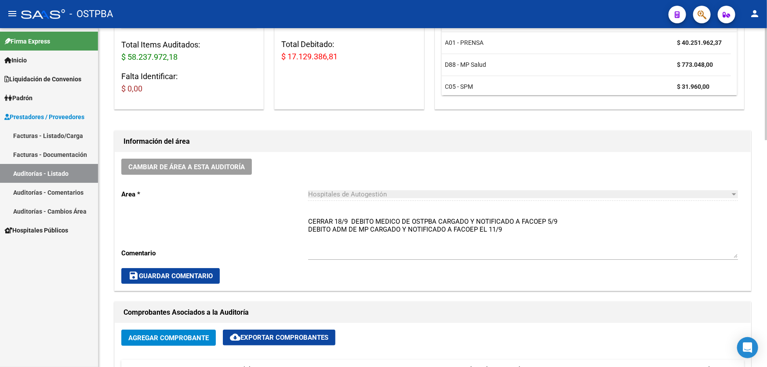
scroll to position [240, 0]
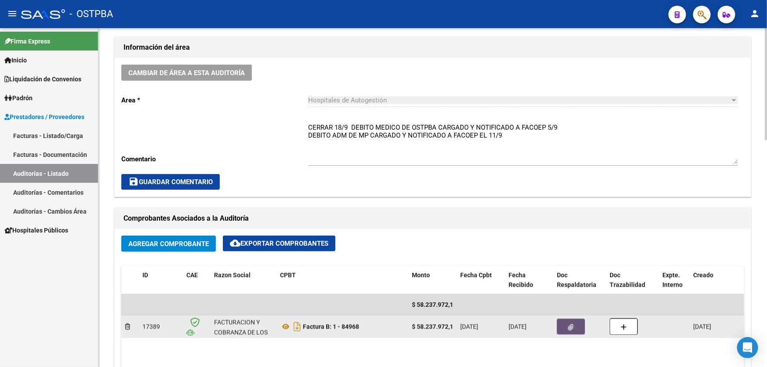
click at [562, 324] on button "button" at bounding box center [571, 327] width 28 height 16
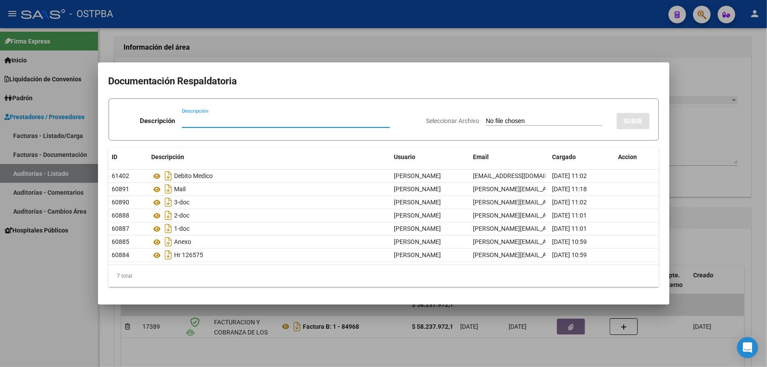
click at [685, 226] on div at bounding box center [383, 183] width 767 height 367
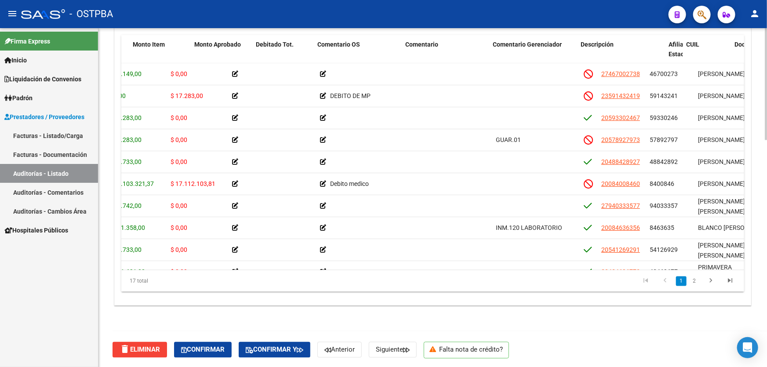
scroll to position [0, 286]
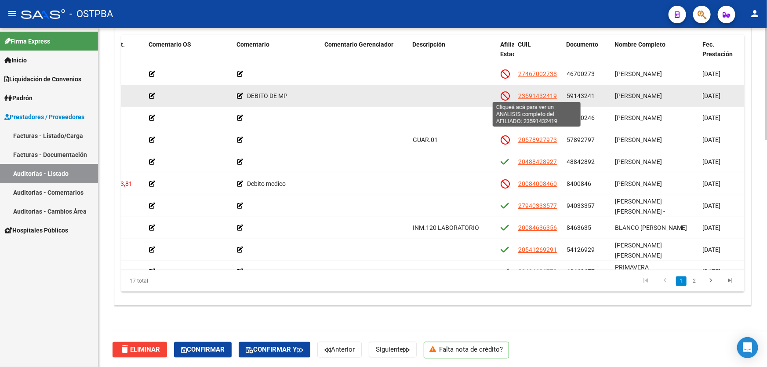
click at [530, 93] on span "23591432419" at bounding box center [537, 95] width 39 height 7
type textarea "23591432419"
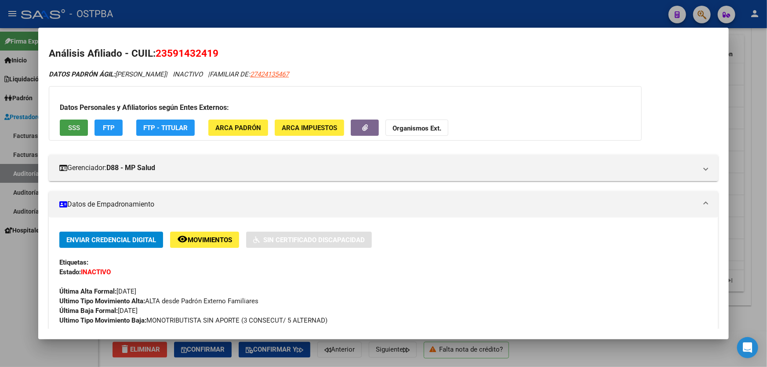
click at [73, 127] on span "SSS" at bounding box center [74, 128] width 12 height 8
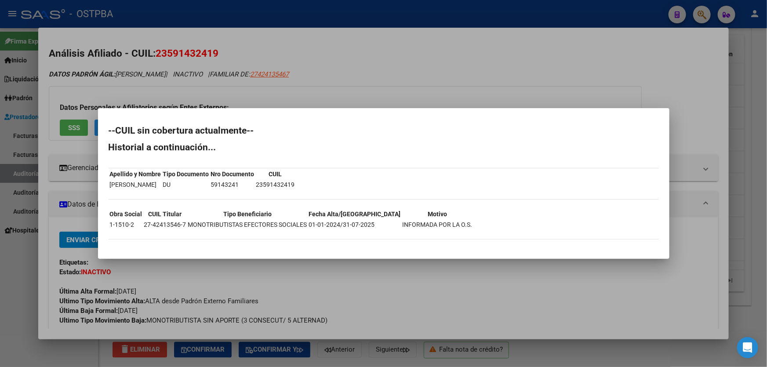
click at [25, 259] on div at bounding box center [383, 183] width 767 height 367
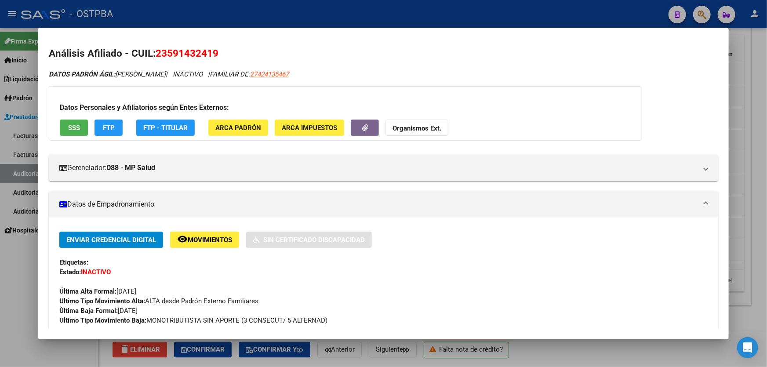
click at [25, 259] on div at bounding box center [383, 183] width 767 height 367
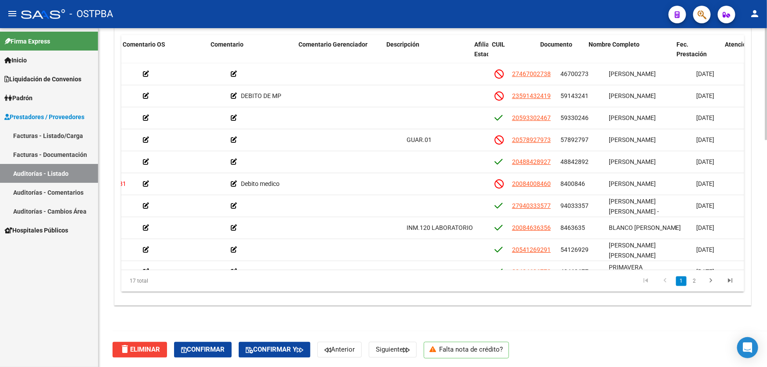
scroll to position [0, 312]
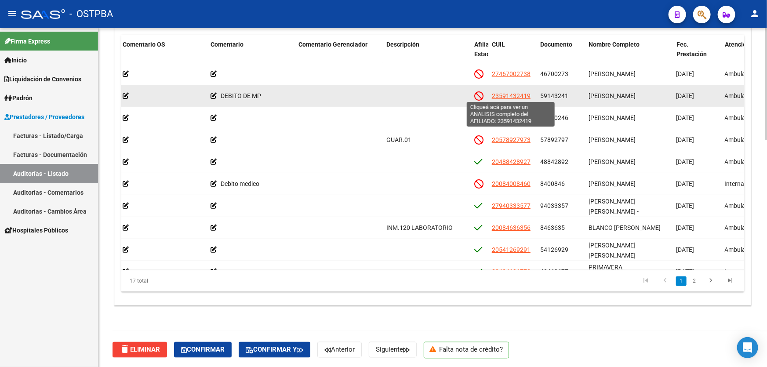
click at [507, 92] on span "23591432419" at bounding box center [511, 95] width 39 height 7
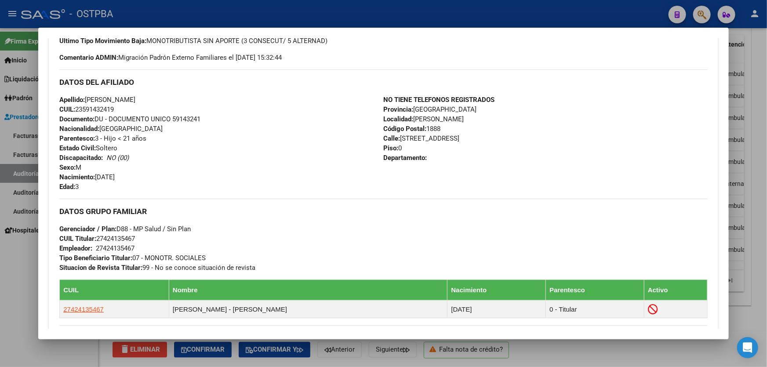
scroll to position [426, 0]
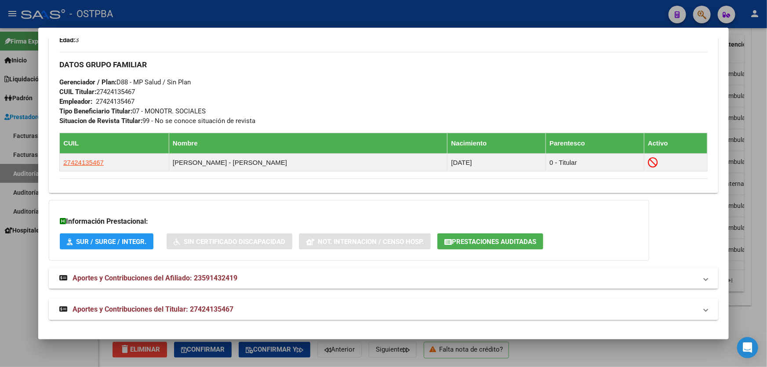
click at [157, 307] on span "Aportes y Contribuciones del Titular: 27424135467" at bounding box center [153, 309] width 161 height 8
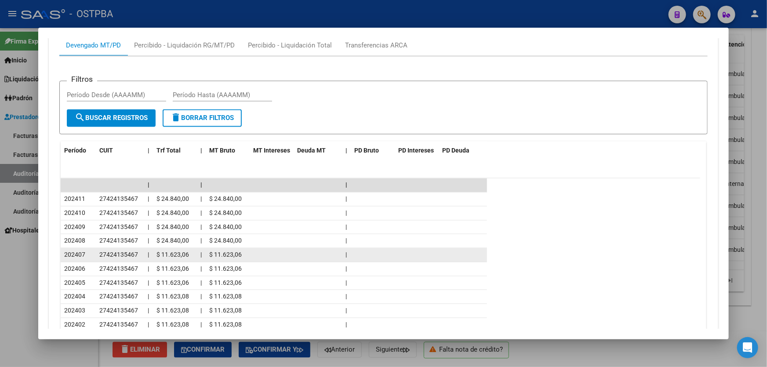
scroll to position [820, 0]
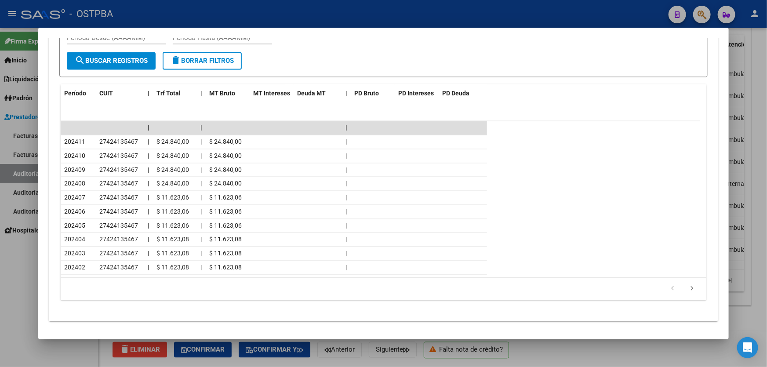
click at [3, 281] on div at bounding box center [383, 183] width 767 height 367
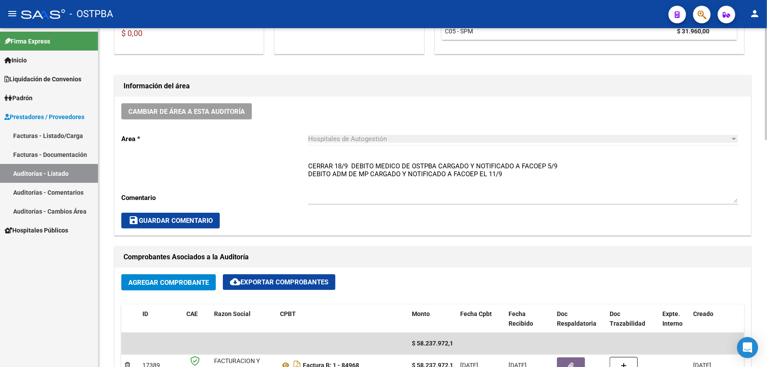
scroll to position [160, 0]
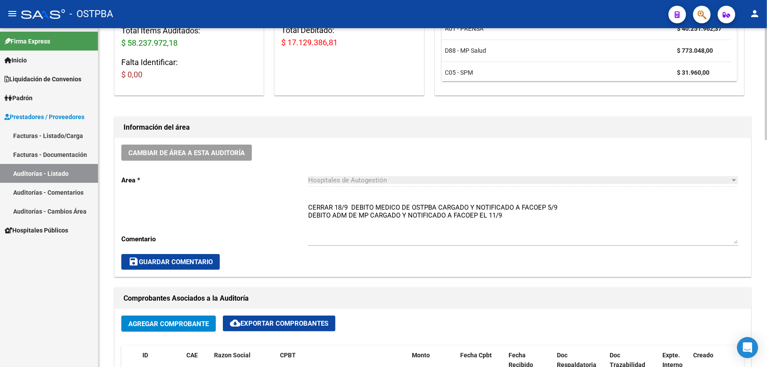
click at [506, 214] on textarea "CERRAR 18/9 DEBITO MEDICO DE OSTPBA CARGADO Y NOTIFICADO A FACOEP 5/9 DEBITO AD…" at bounding box center [523, 223] width 430 height 41
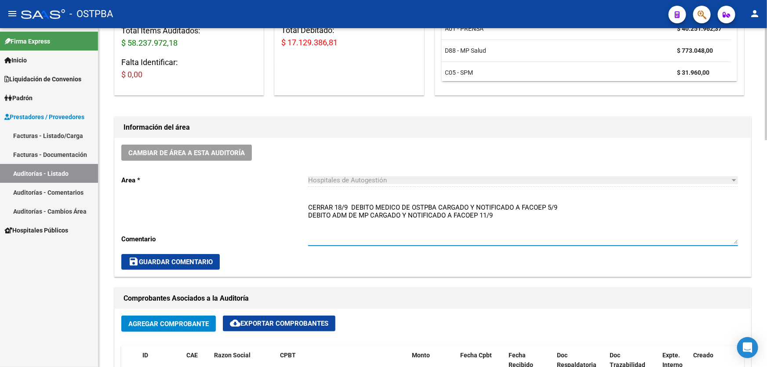
click at [347, 204] on textarea "CERRAR 18/9 DEBITO MEDICO DE OSTPBA CARGADO Y NOTIFICADO A FACOEP 5/9 DEBITO AD…" at bounding box center [523, 223] width 430 height 41
click at [312, 207] on textarea "DEBITO MEDICO DE OSTPBA CARGADO Y NOTIFICADO A FACOEP 5/9 DEBITO ADM DE MP CARG…" at bounding box center [523, 223] width 430 height 41
type textarea "DEBITO MEDICO DE OSTPBA CARGADO Y NOTIFICADO A FACOEP 5/9 DEBITO ADM DE MP CARG…"
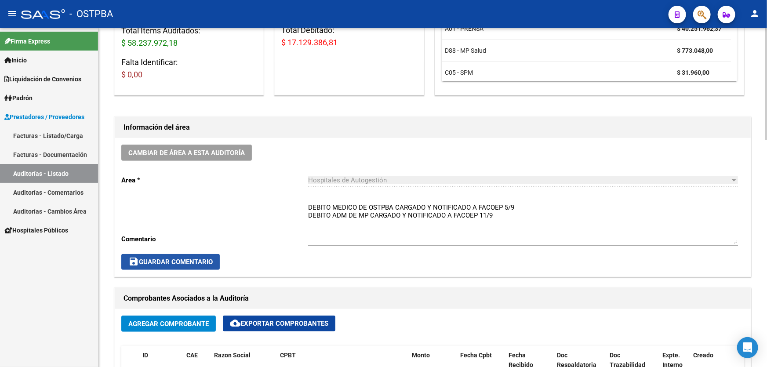
click at [179, 263] on span "save Guardar Comentario" at bounding box center [170, 262] width 84 height 8
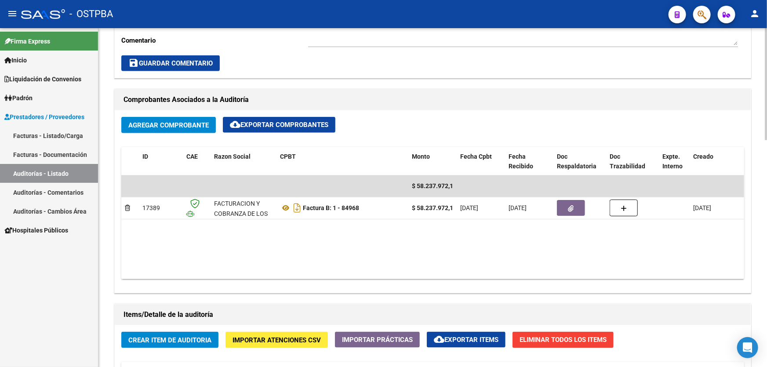
scroll to position [360, 0]
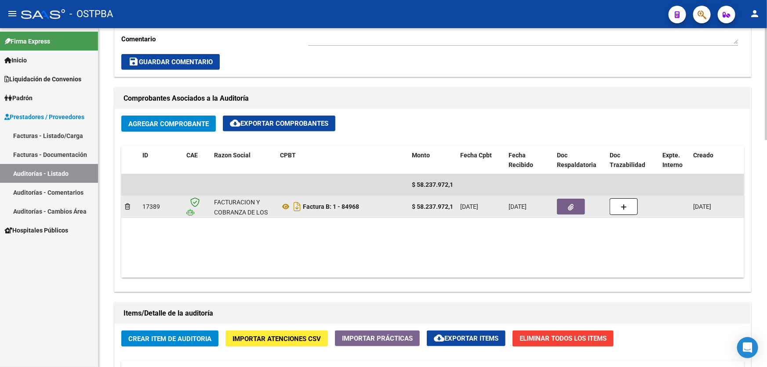
click at [565, 203] on button "button" at bounding box center [571, 207] width 28 height 16
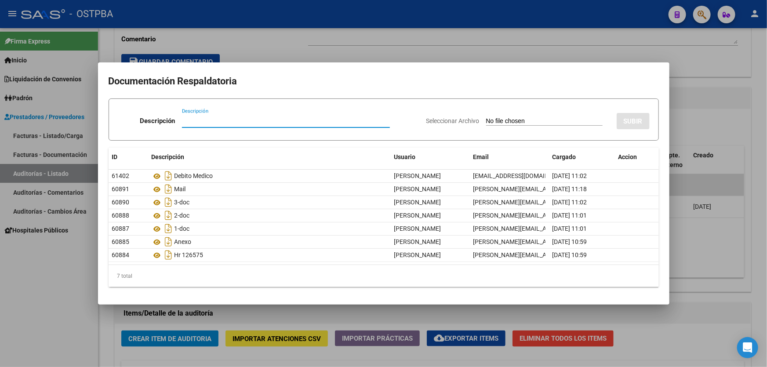
click at [367, 49] on div at bounding box center [383, 183] width 767 height 367
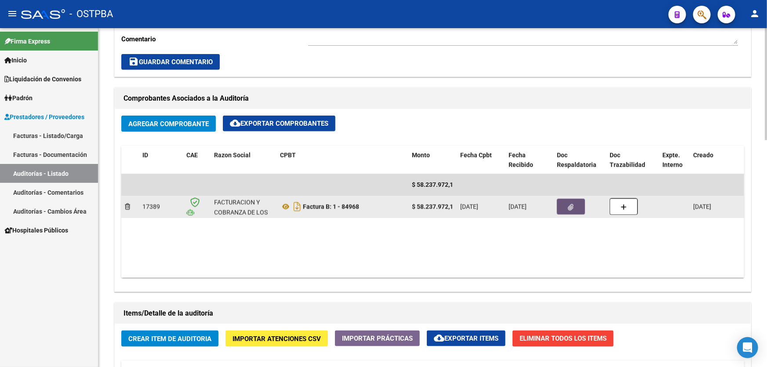
click at [567, 202] on button "button" at bounding box center [571, 207] width 28 height 16
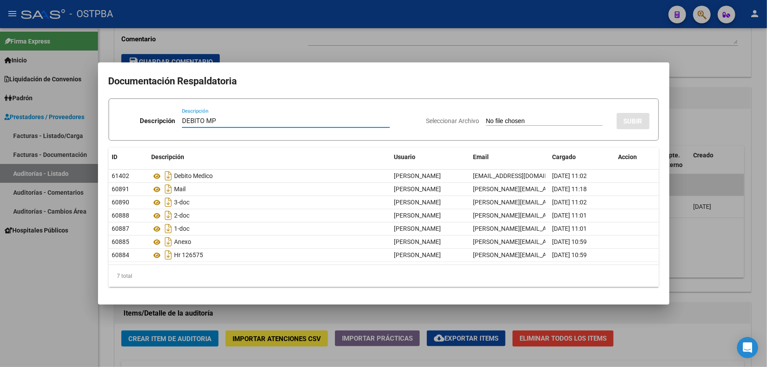
type input "DEBITO MP"
click at [486, 122] on input "Seleccionar Archivo" at bounding box center [544, 121] width 117 height 8
type input "C:\fakepath\DEBITO MP 12404.pdf"
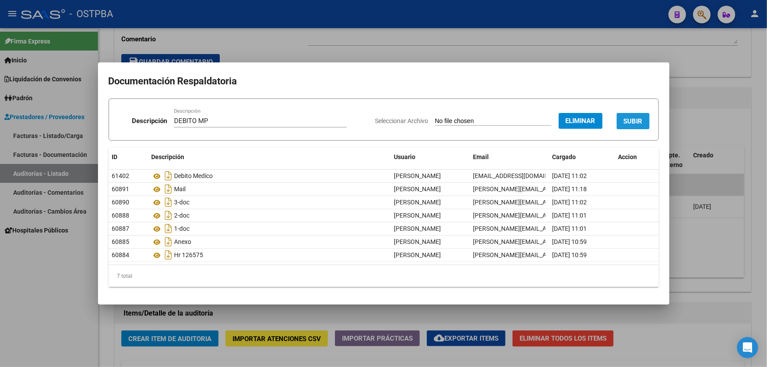
click at [641, 116] on button "SUBIR" at bounding box center [633, 121] width 33 height 16
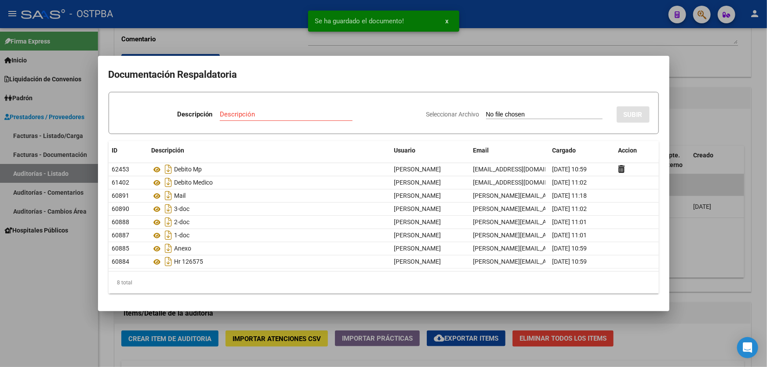
click at [699, 128] on div at bounding box center [383, 183] width 767 height 367
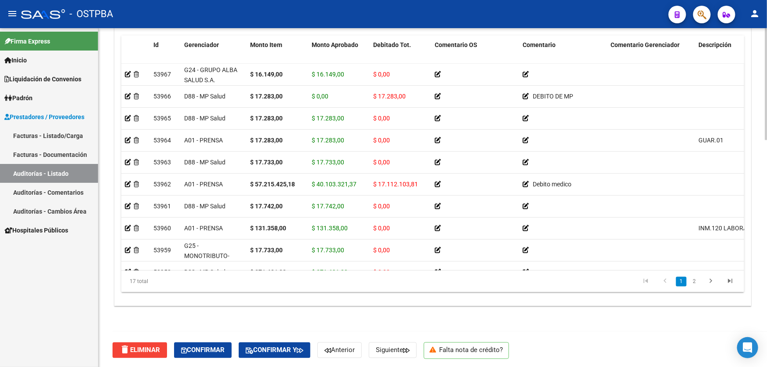
scroll to position [685, 0]
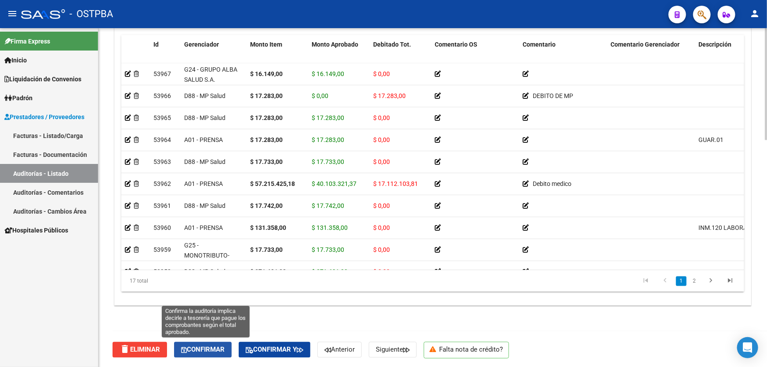
click at [197, 347] on span "Confirmar" at bounding box center [203, 350] width 44 height 8
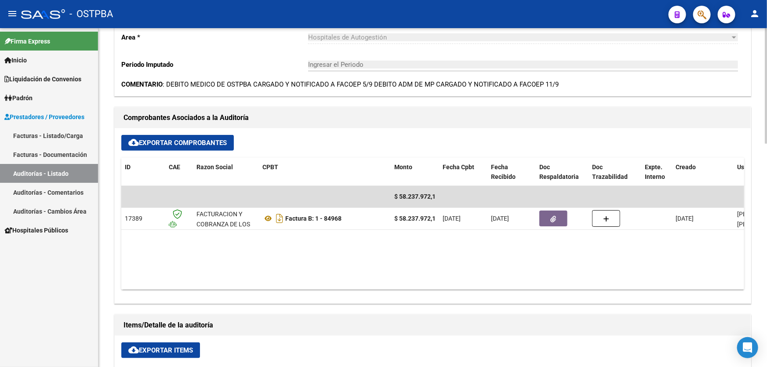
scroll to position [135, 0]
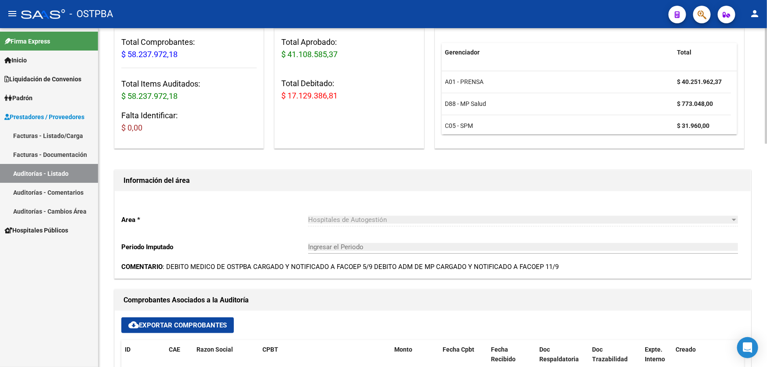
type input "202509"
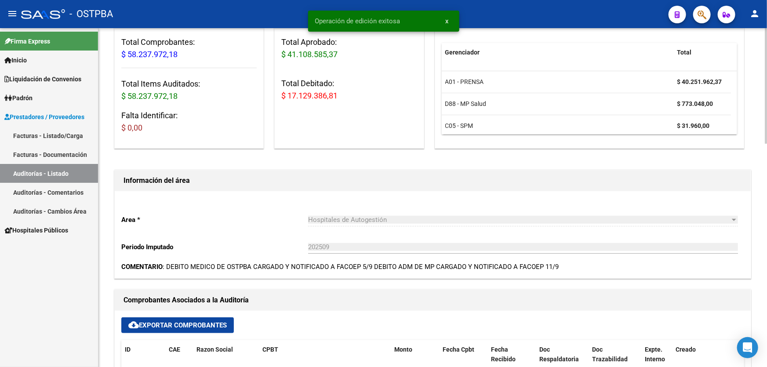
scroll to position [0, 0]
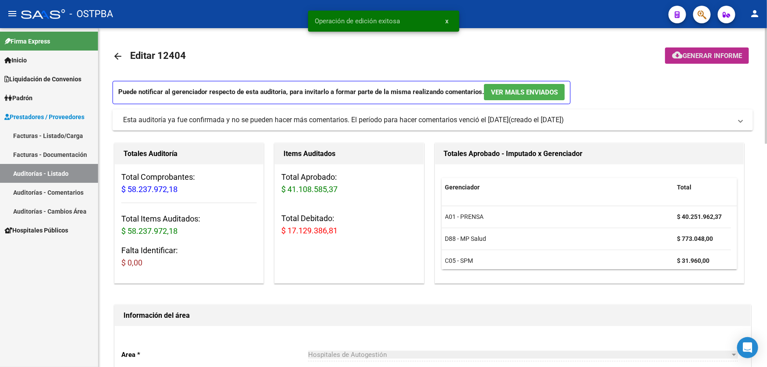
click at [698, 54] on span "Generar informe" at bounding box center [712, 56] width 59 height 8
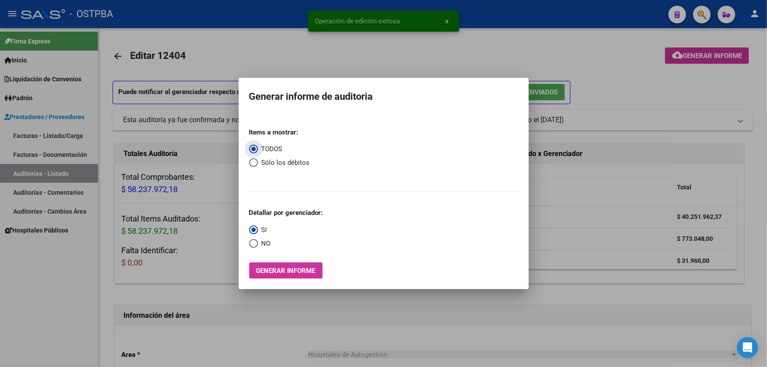
click at [255, 163] on span "Select an option" at bounding box center [253, 162] width 9 height 9
click at [255, 163] on input "Sólo los débitos" at bounding box center [253, 162] width 9 height 9
radio input "true"
drag, startPoint x: 256, startPoint y: 242, endPoint x: 251, endPoint y: 246, distance: 6.6
click at [251, 246] on span "Select an option" at bounding box center [253, 243] width 9 height 9
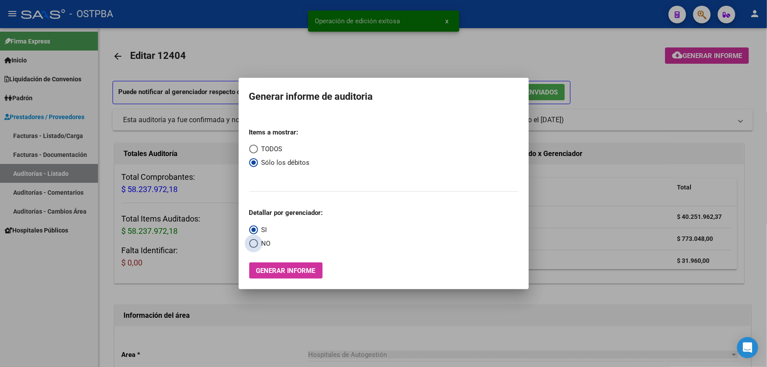
click at [251, 246] on input "NO" at bounding box center [253, 243] width 9 height 9
radio input "true"
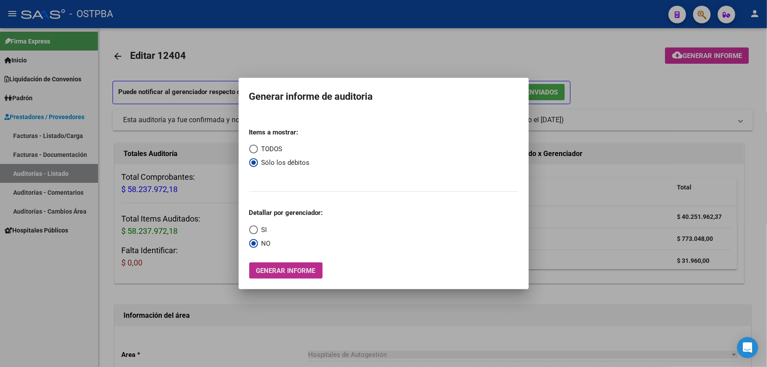
click at [286, 271] on span "Generar informe" at bounding box center [285, 271] width 59 height 8
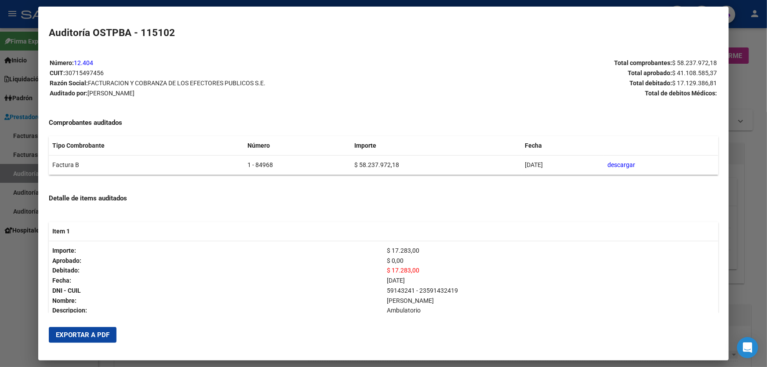
click at [85, 332] on span "Exportar a PDF" at bounding box center [83, 335] width 54 height 8
click at [22, 282] on div at bounding box center [383, 183] width 767 height 367
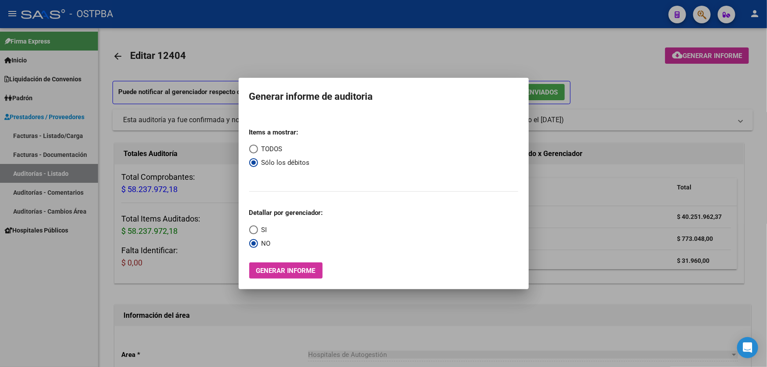
click at [349, 49] on div at bounding box center [383, 183] width 767 height 367
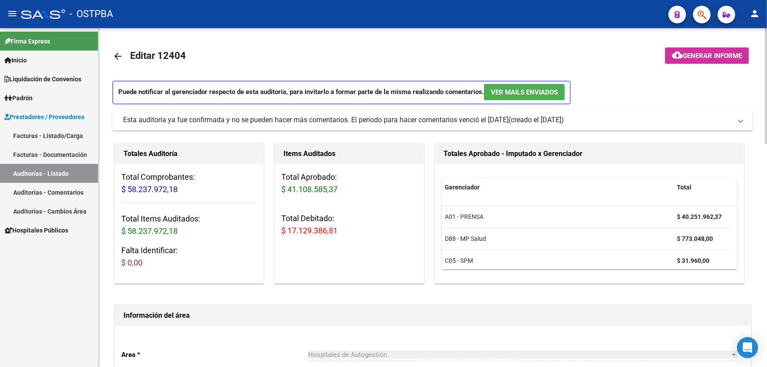
click at [115, 52] on mat-icon "arrow_back" at bounding box center [118, 56] width 11 height 11
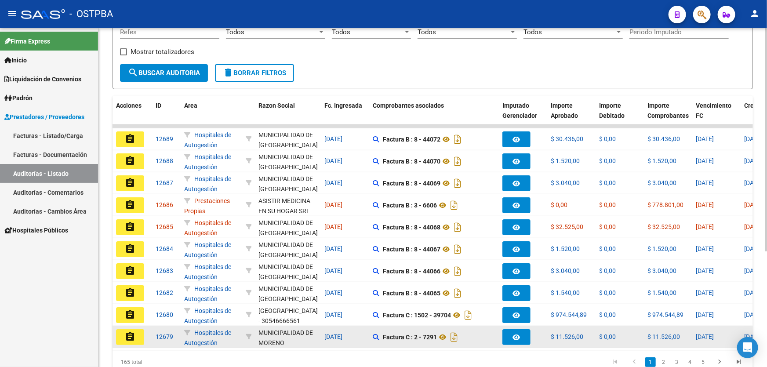
scroll to position [175, 0]
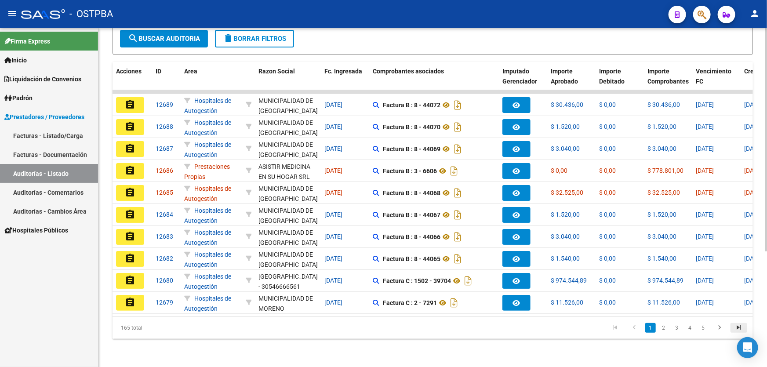
click at [738, 327] on icon "go to last page" at bounding box center [738, 329] width 11 height 11
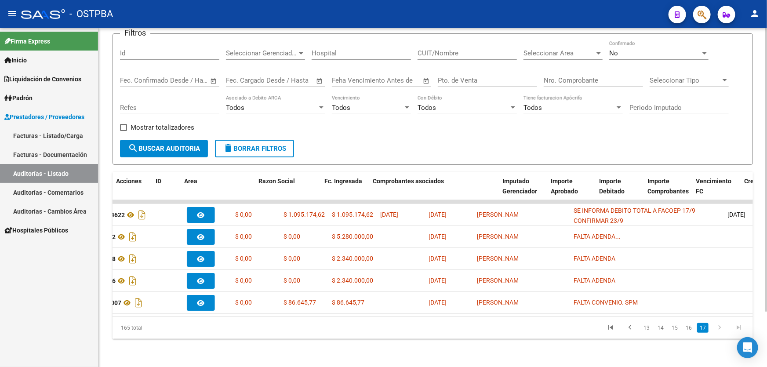
scroll to position [0, 0]
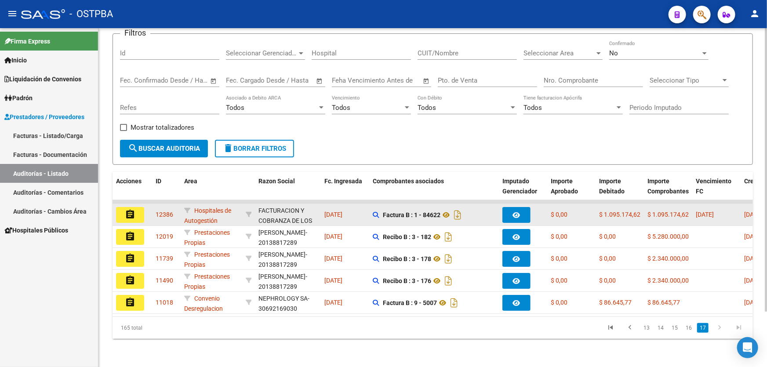
click at [130, 210] on mat-icon "assignment" at bounding box center [130, 214] width 11 height 11
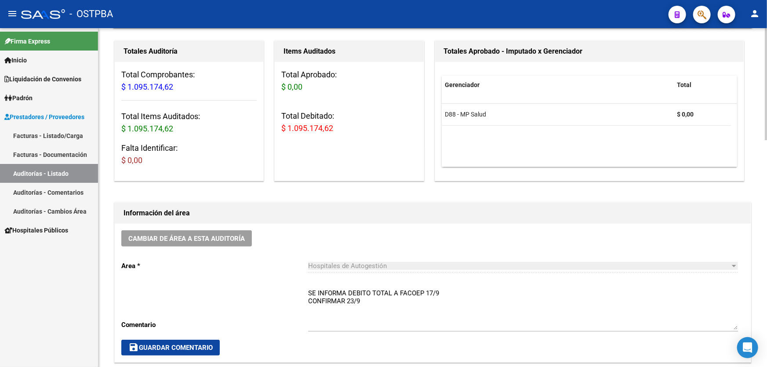
scroll to position [200, 0]
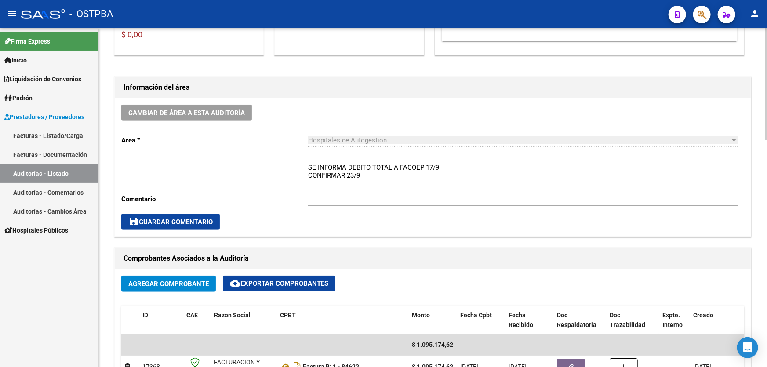
click at [364, 176] on textarea "SE INFORMA DEBITO TOTAL A FACOEP 17/9 CONFIRMAR 23/9" at bounding box center [523, 183] width 430 height 41
type textarea "SE INFORMA DEBITO TOTAL A FACOEP 17/9"
click at [190, 222] on span "save Guardar Comentario" at bounding box center [170, 222] width 84 height 8
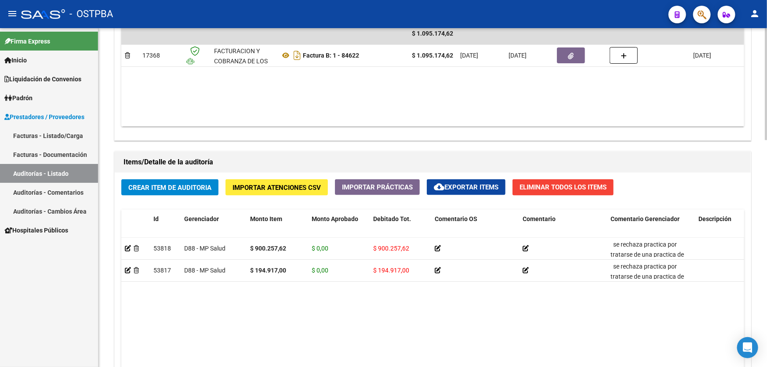
scroll to position [365, 0]
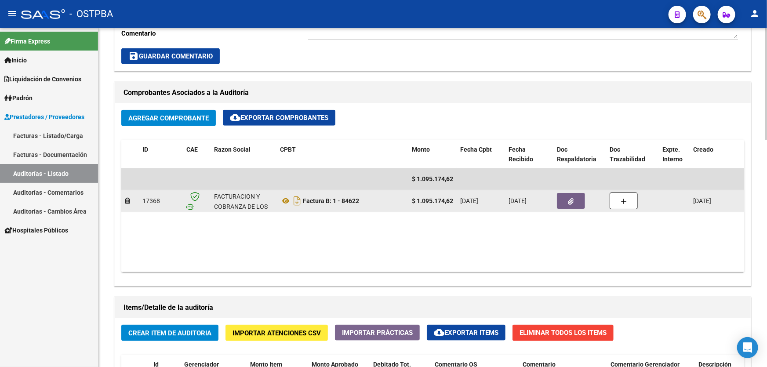
click at [574, 196] on button "button" at bounding box center [571, 201] width 28 height 16
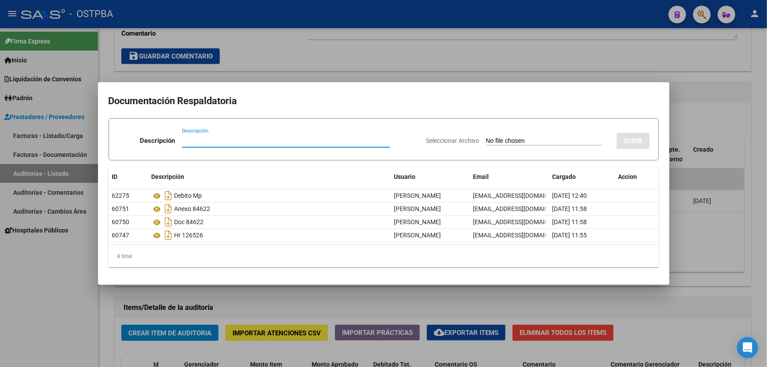
click at [361, 54] on div at bounding box center [383, 183] width 767 height 367
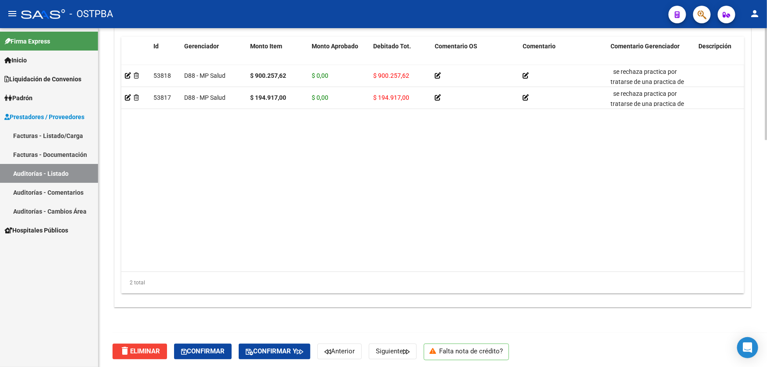
scroll to position [685, 0]
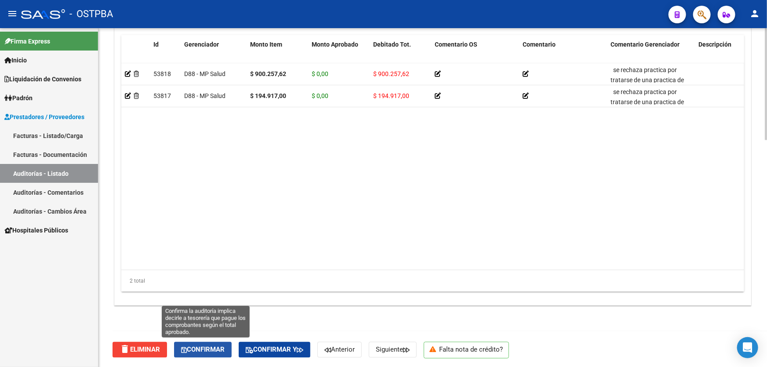
click at [202, 346] on span "Confirmar" at bounding box center [203, 350] width 44 height 8
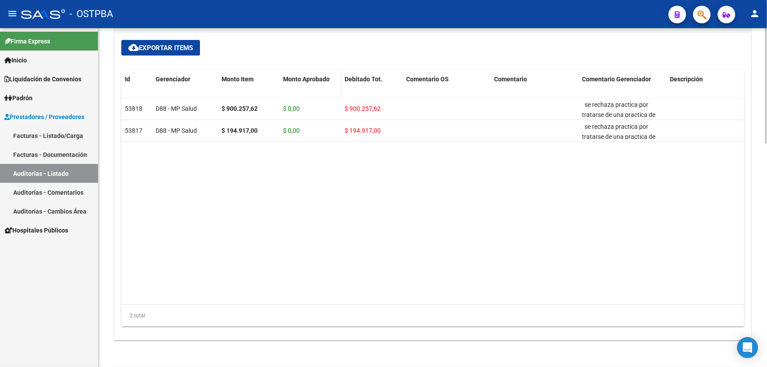
type input "202509"
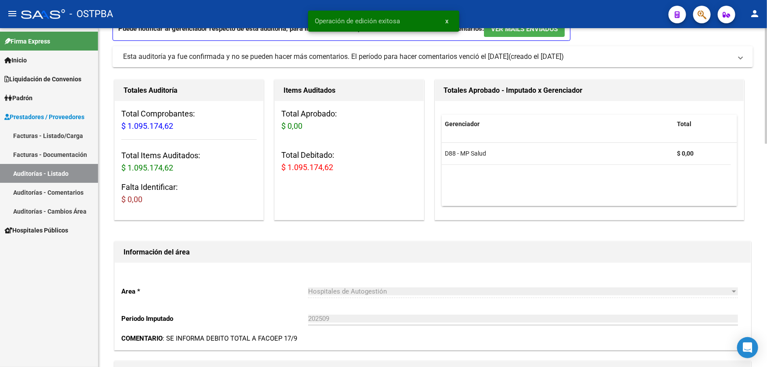
scroll to position [0, 0]
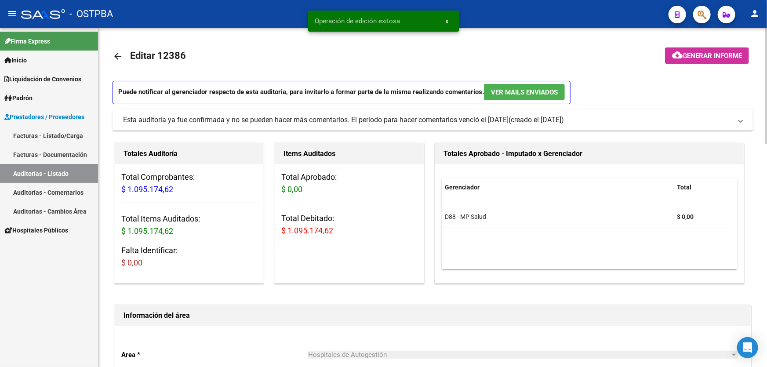
click at [116, 52] on mat-icon "arrow_back" at bounding box center [118, 56] width 11 height 11
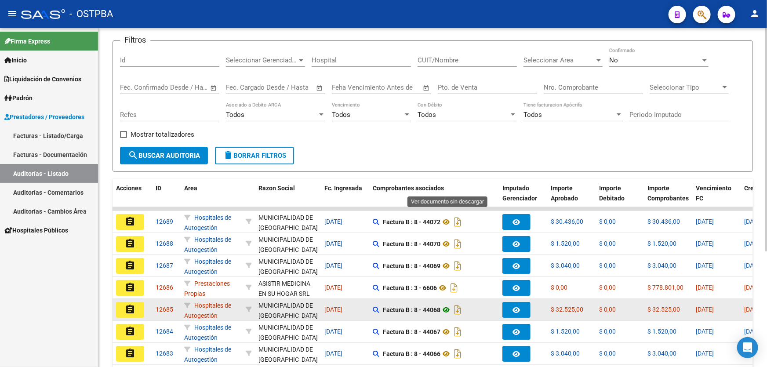
scroll to position [175, 0]
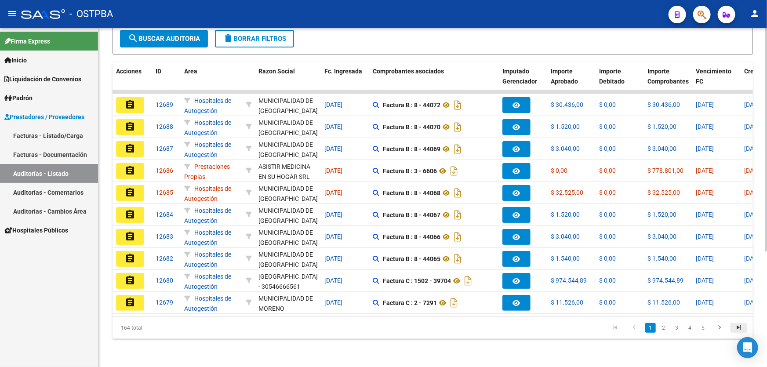
click at [739, 328] on icon "go to last page" at bounding box center [738, 329] width 11 height 11
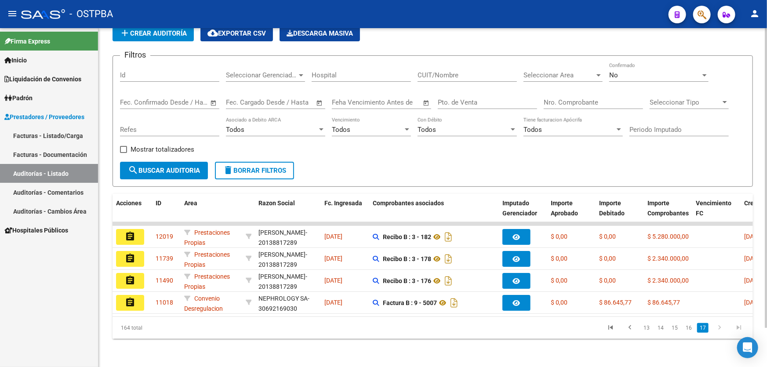
scroll to position [44, 0]
click at [693, 327] on link "16" at bounding box center [688, 328] width 11 height 10
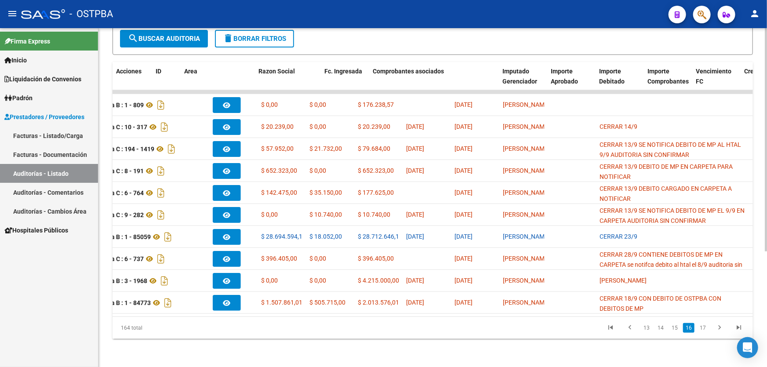
scroll to position [0, 0]
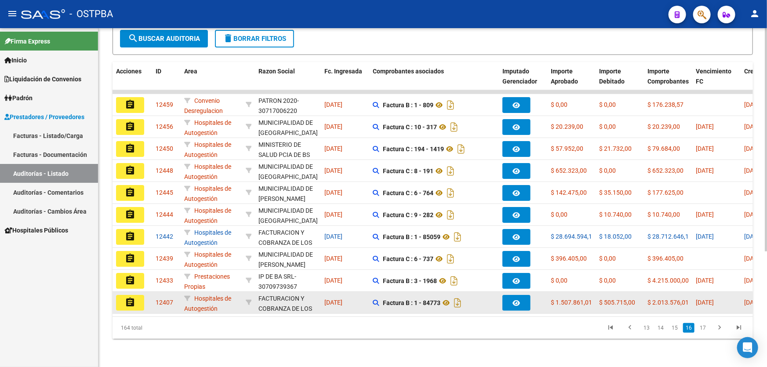
click at [128, 297] on mat-icon "assignment" at bounding box center [130, 302] width 11 height 11
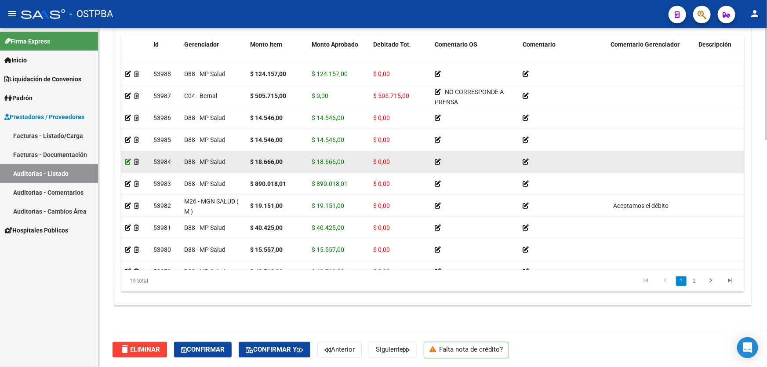
click at [128, 160] on icon at bounding box center [128, 162] width 6 height 6
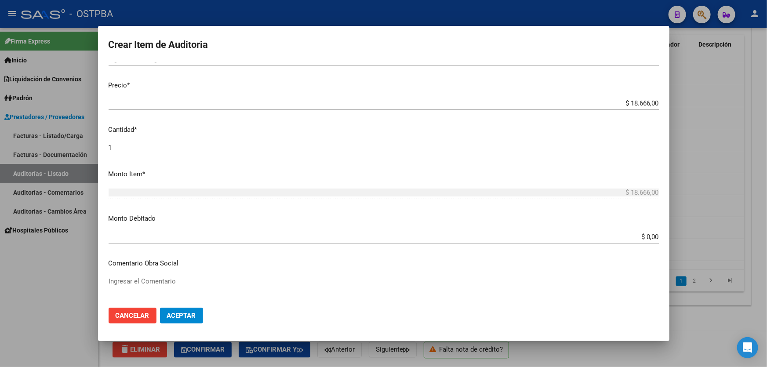
scroll to position [200, 0]
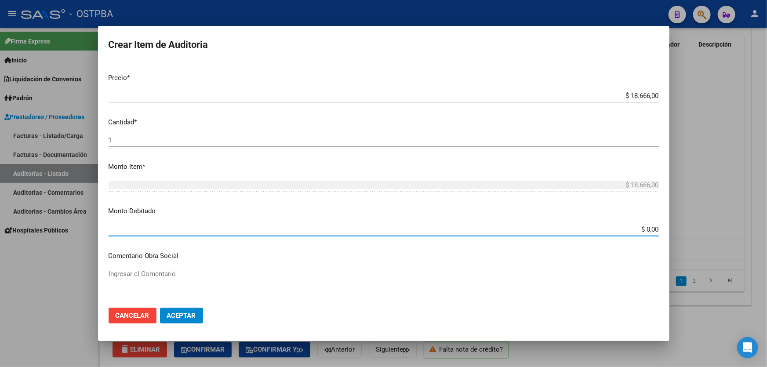
click at [652, 229] on input "$ 0,00" at bounding box center [384, 230] width 550 height 8
type input "$ 18.666,00"
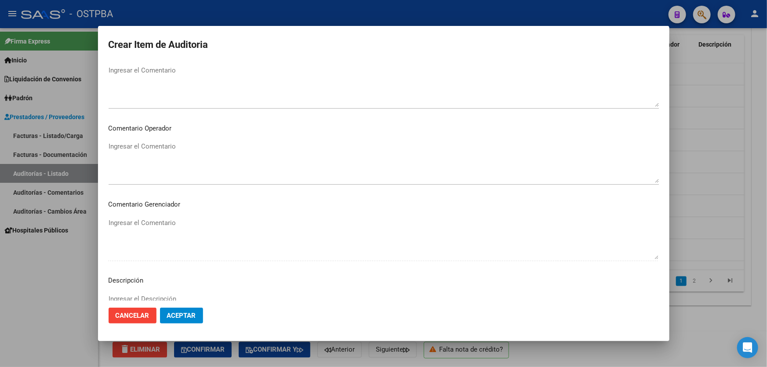
scroll to position [440, 0]
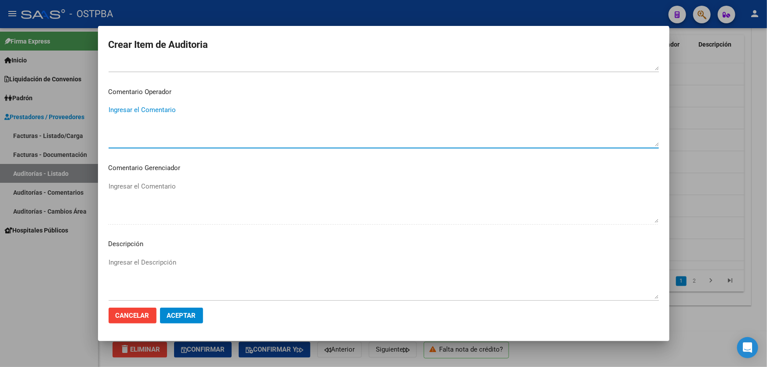
click at [181, 111] on textarea "Ingresar el Comentario" at bounding box center [384, 125] width 550 height 41
type textarea "DEBITO MP"
click at [173, 319] on span "Aceptar" at bounding box center [181, 316] width 29 height 8
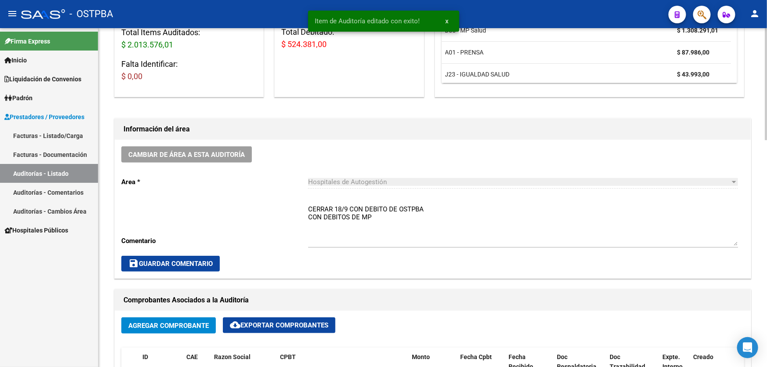
scroll to position [160, 0]
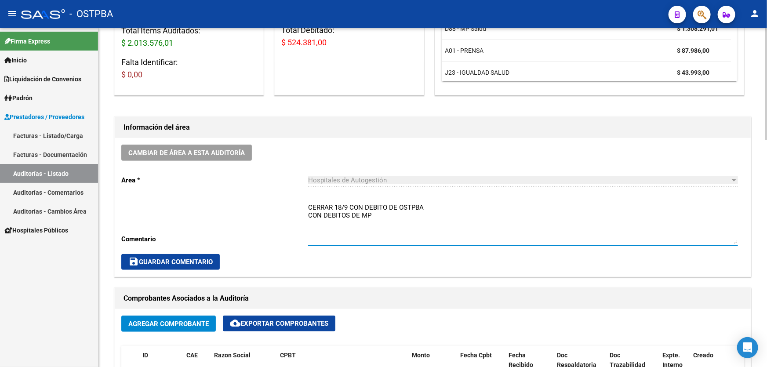
click at [363, 206] on textarea "CERRAR 18/9 CON DEBITO DE OSTPBA CON DEBITOS DE MP" at bounding box center [523, 223] width 430 height 41
type textarea "DEBITO DE OSTPBA DEBITOS DE MP"
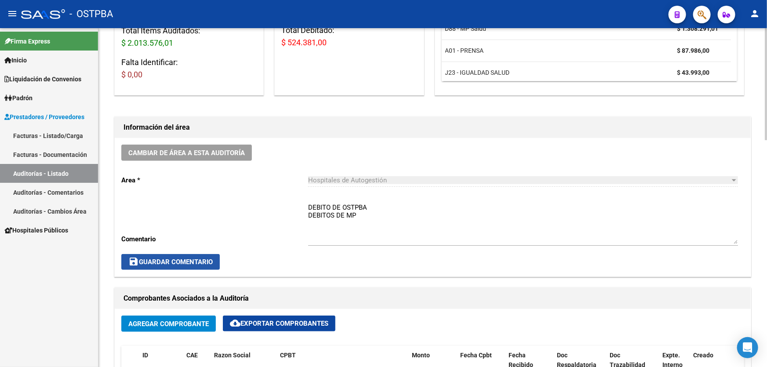
click at [195, 259] on span "save Guardar Comentario" at bounding box center [170, 262] width 84 height 8
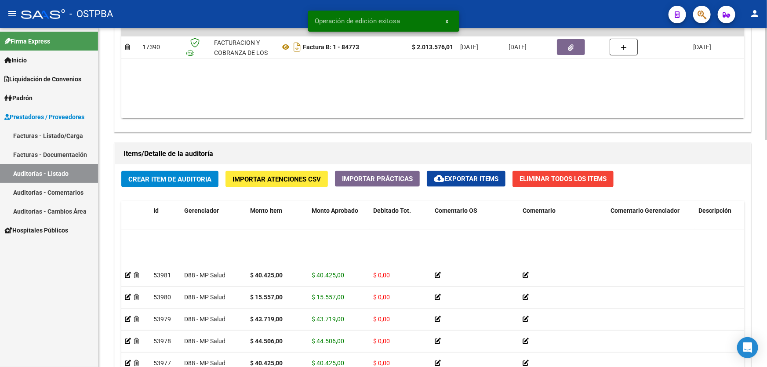
scroll to position [0, 0]
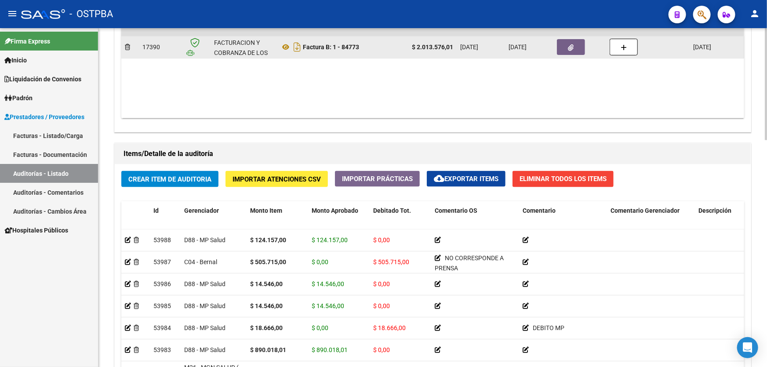
click at [572, 44] on icon "button" at bounding box center [571, 47] width 6 height 7
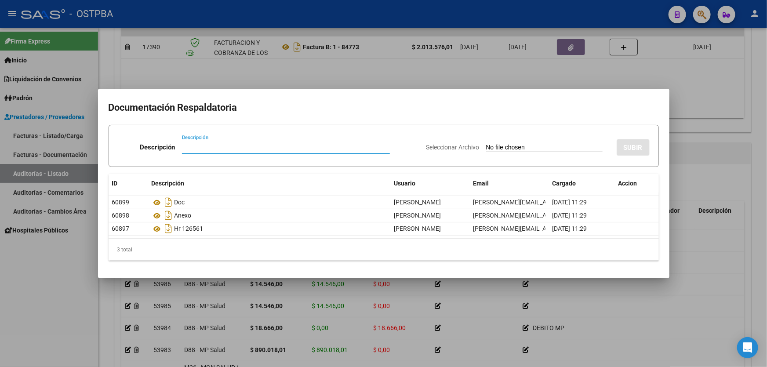
click at [417, 73] on div at bounding box center [383, 183] width 767 height 367
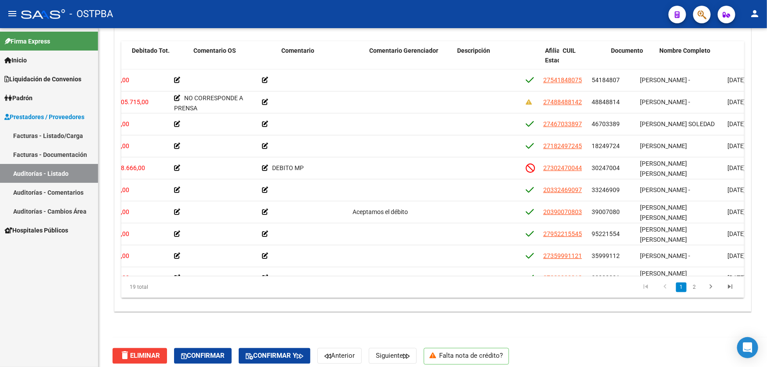
scroll to position [0, 290]
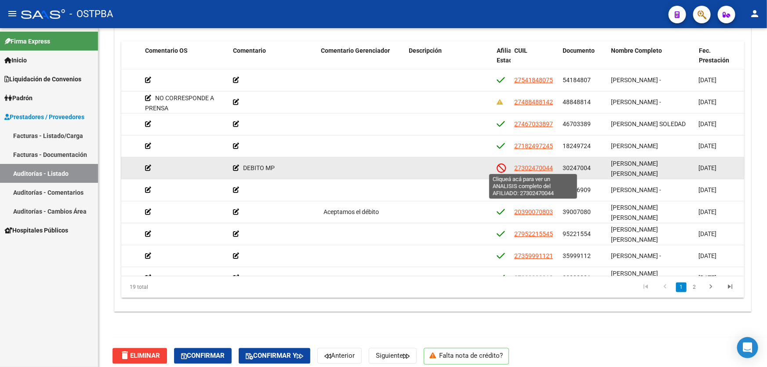
click at [532, 167] on span "27302470044" at bounding box center [533, 167] width 39 height 7
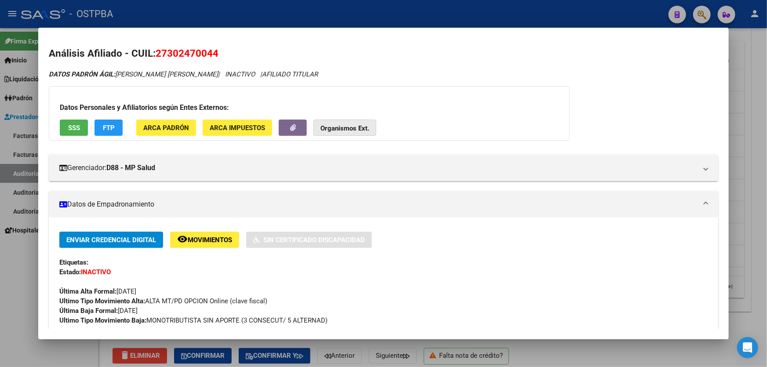
click at [335, 125] on strong "Organismos Ext." at bounding box center [344, 128] width 49 height 8
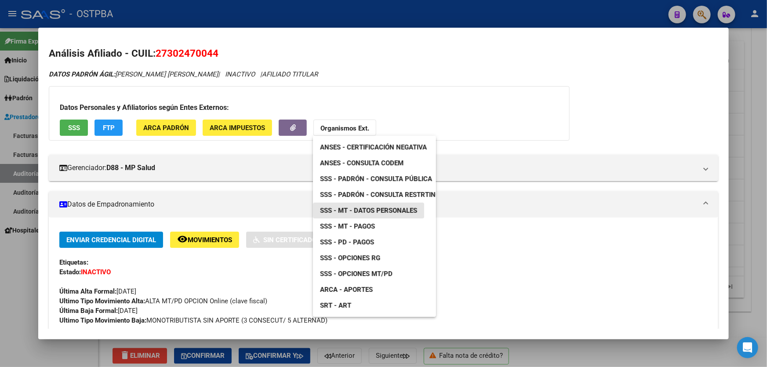
click at [402, 207] on span "SSS - MT - Datos Personales" at bounding box center [368, 211] width 97 height 8
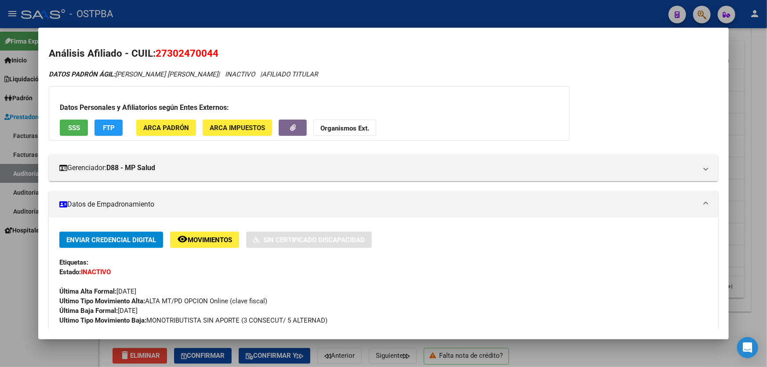
click at [13, 256] on div at bounding box center [383, 183] width 767 height 367
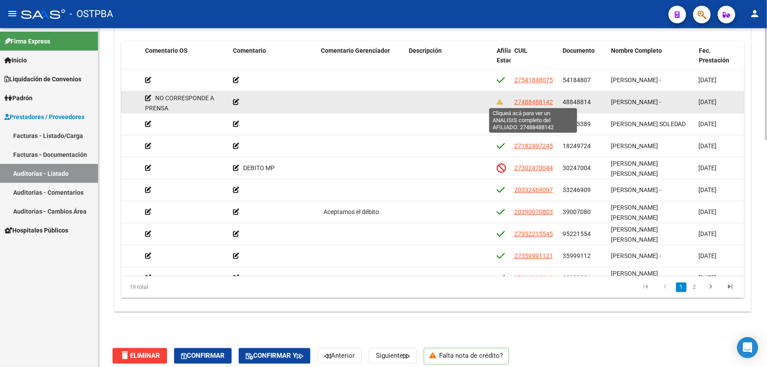
click at [529, 101] on span "27488488142" at bounding box center [533, 101] width 39 height 7
type textarea "27488488142"
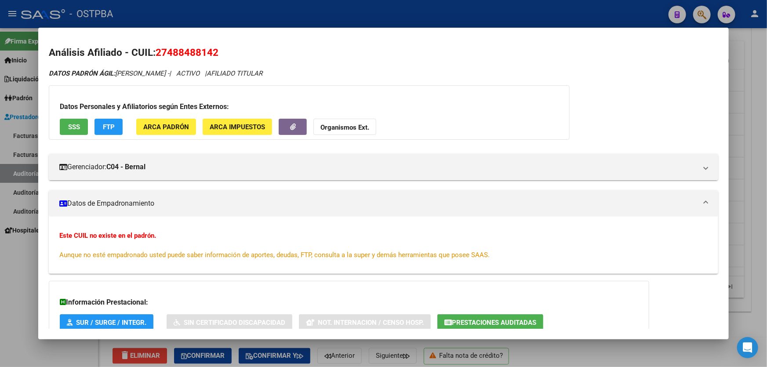
scroll to position [0, 0]
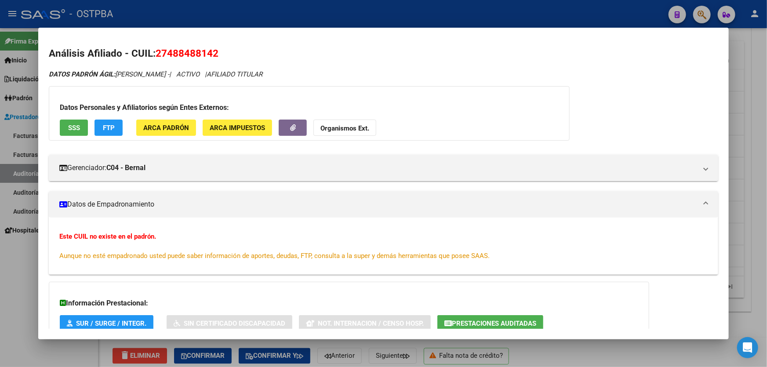
click at [11, 267] on div at bounding box center [383, 183] width 767 height 367
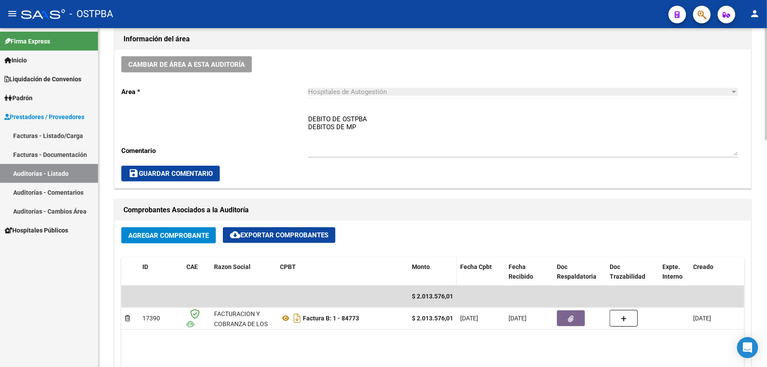
scroll to position [280, 0]
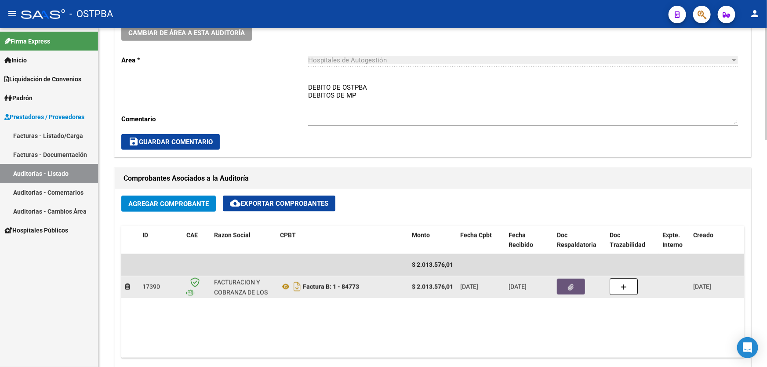
click at [573, 285] on icon "button" at bounding box center [571, 287] width 6 height 7
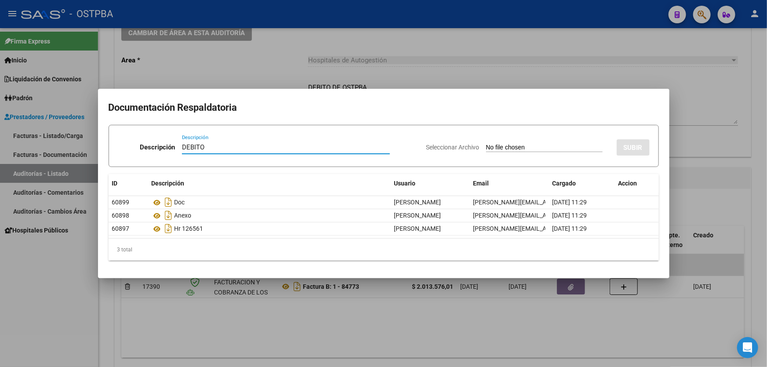
type input "DEBITO"
click at [486, 149] on input "Seleccionar Archivo" at bounding box center [544, 148] width 117 height 8
type input "C:\fakepath\DEBITO MP 12407.pdf"
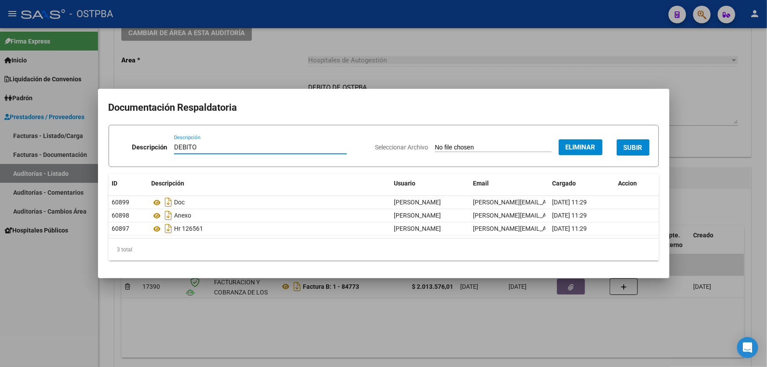
click at [202, 146] on input "DEBITO" at bounding box center [260, 147] width 173 height 8
type input "DEBITO MP"
click at [632, 150] on span "SUBIR" at bounding box center [633, 148] width 19 height 8
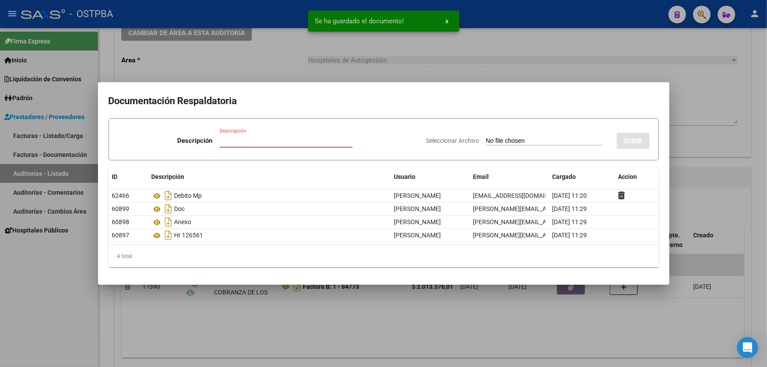
click at [257, 142] on input "Descripción" at bounding box center [286, 141] width 133 height 8
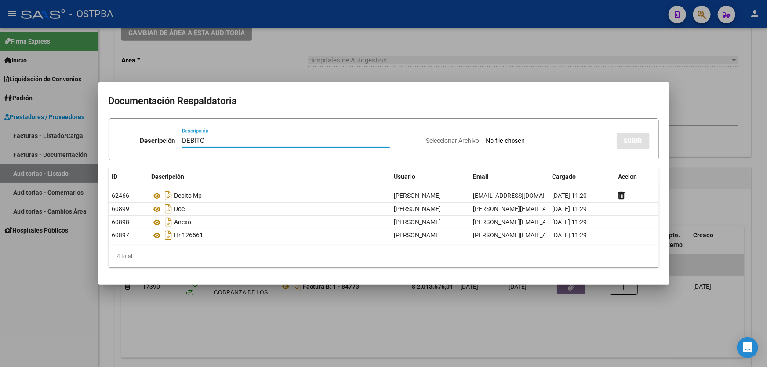
type input "DEBITO"
click at [486, 139] on input "Seleccionar Archivo" at bounding box center [544, 141] width 117 height 8
type input "C:\fakepath\DEBITO 12407.pdf"
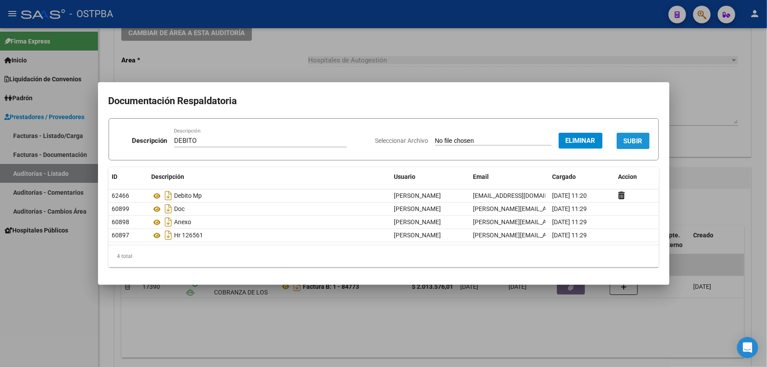
click at [628, 133] on button "SUBIR" at bounding box center [633, 141] width 33 height 16
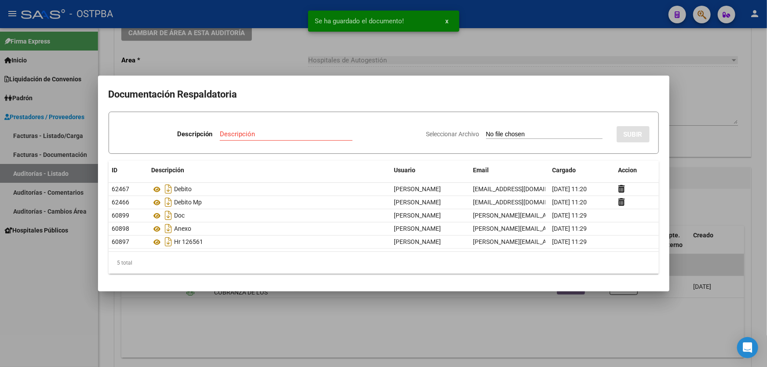
click at [699, 197] on div at bounding box center [383, 183] width 767 height 367
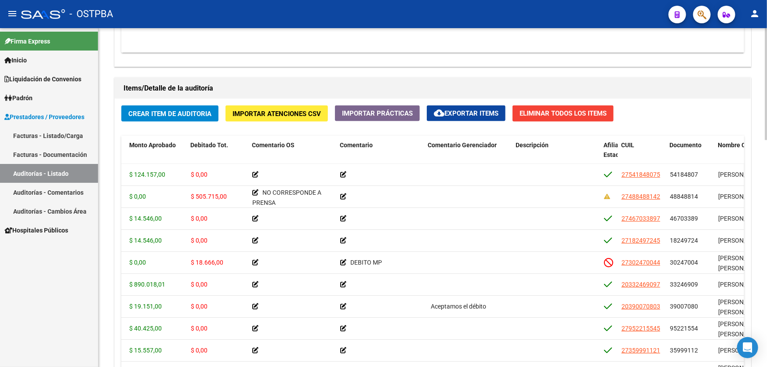
scroll to position [685, 0]
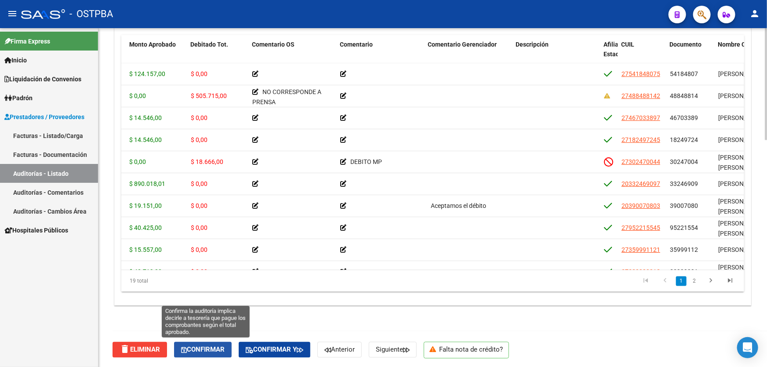
click at [199, 346] on span "Confirmar" at bounding box center [203, 350] width 44 height 8
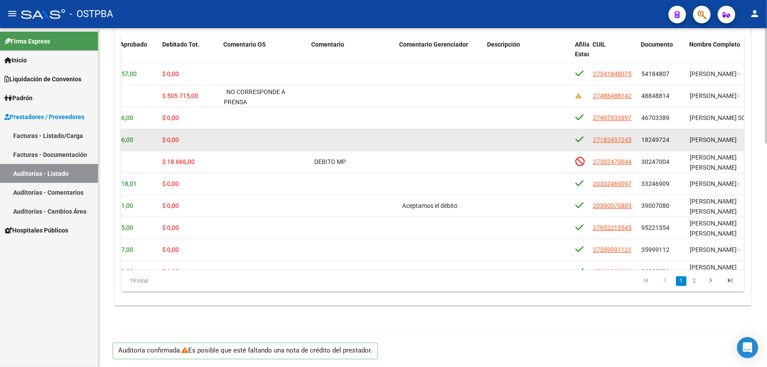
type input "202509"
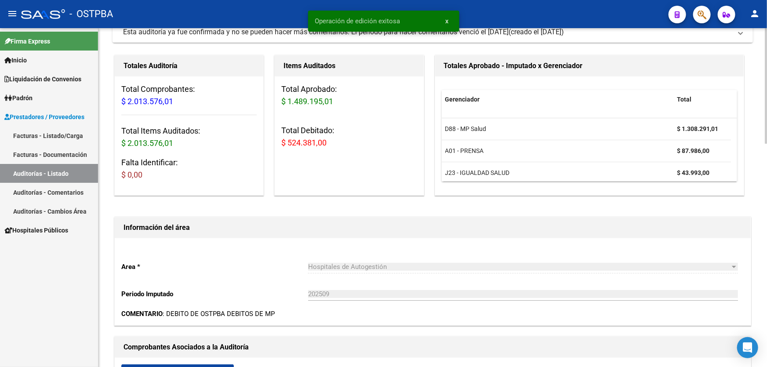
scroll to position [0, 0]
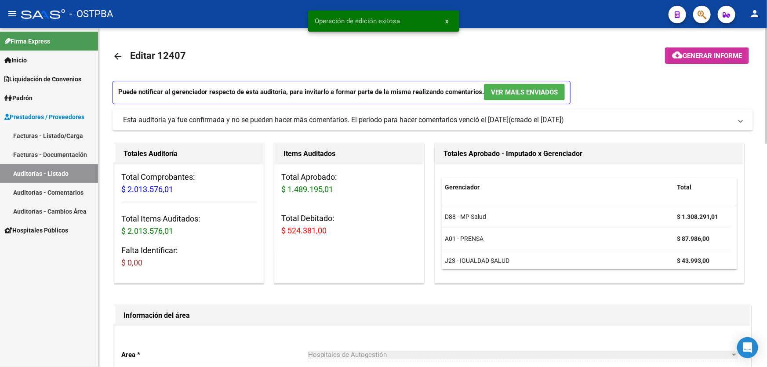
click at [710, 53] on span "Generar informe" at bounding box center [712, 56] width 59 height 8
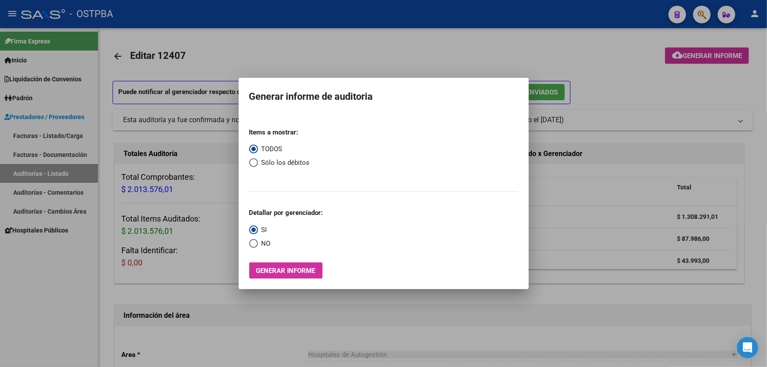
click at [613, 217] on div at bounding box center [383, 183] width 767 height 367
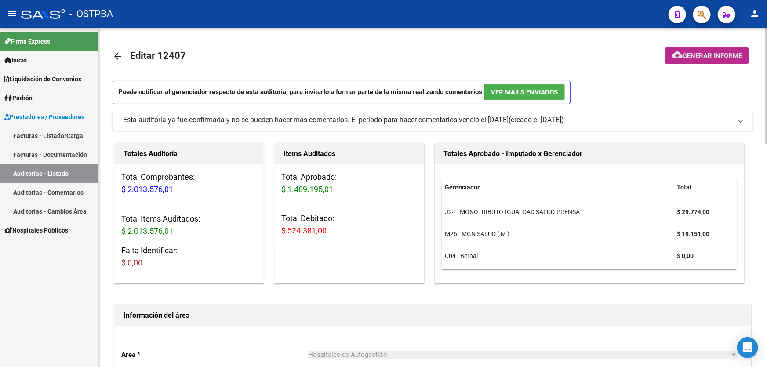
click at [688, 52] on span "Generar informe" at bounding box center [712, 56] width 59 height 8
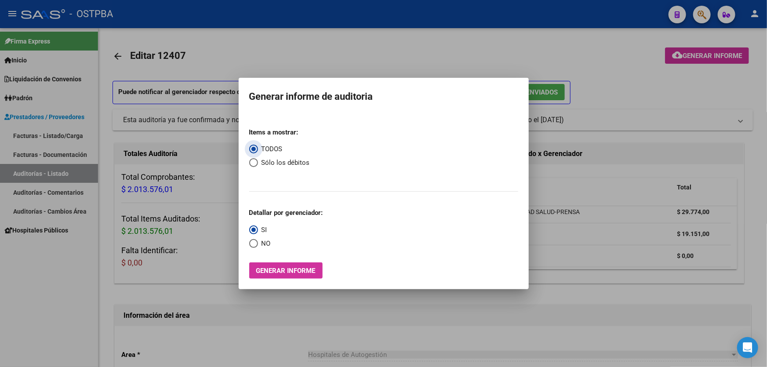
click at [255, 161] on span "Select an option" at bounding box center [253, 162] width 9 height 9
click at [255, 161] on input "Sólo los débitos" at bounding box center [253, 162] width 9 height 9
radio input "true"
click at [252, 245] on span "Select an option" at bounding box center [253, 243] width 9 height 9
click at [252, 245] on input "NO" at bounding box center [253, 243] width 9 height 9
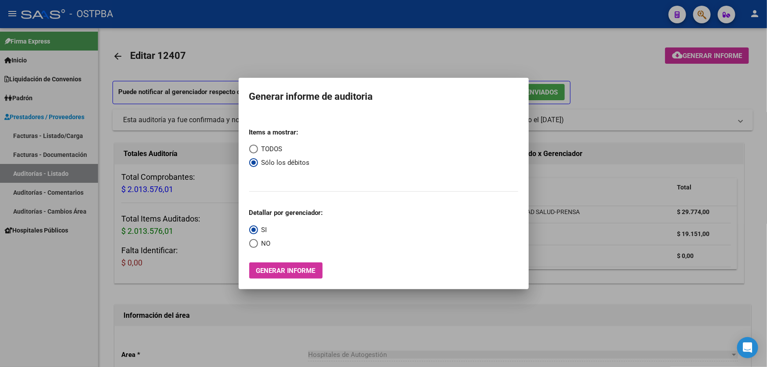
radio input "true"
click at [271, 268] on span "Generar informe" at bounding box center [285, 271] width 59 height 8
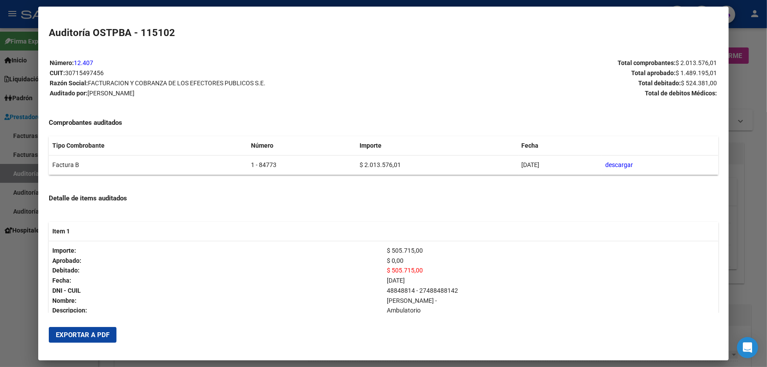
click at [84, 332] on span "Exportar a PDF" at bounding box center [83, 335] width 54 height 8
click at [25, 273] on div at bounding box center [383, 183] width 767 height 367
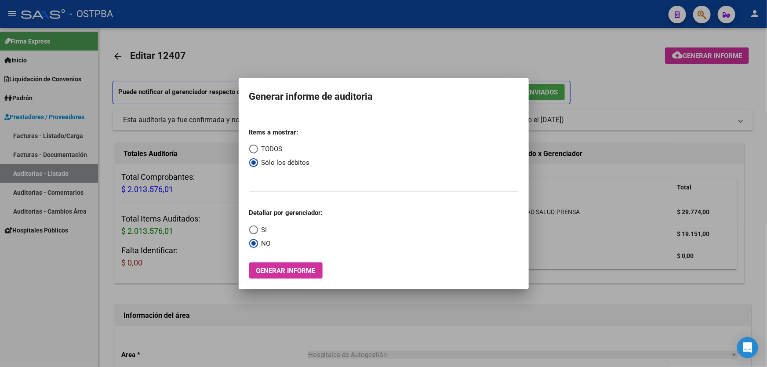
click at [268, 58] on div at bounding box center [383, 183] width 767 height 367
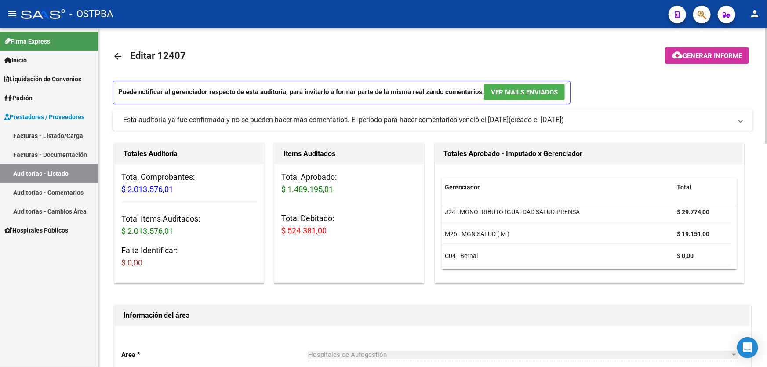
click at [118, 55] on mat-icon "arrow_back" at bounding box center [118, 56] width 11 height 11
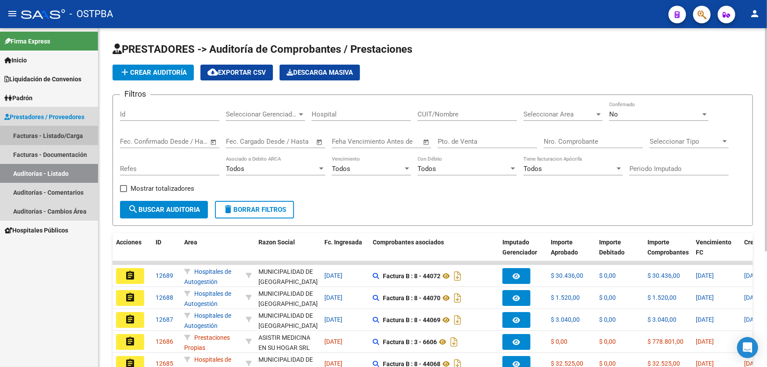
click at [62, 136] on link "Facturas - Listado/Carga" at bounding box center [49, 135] width 98 height 19
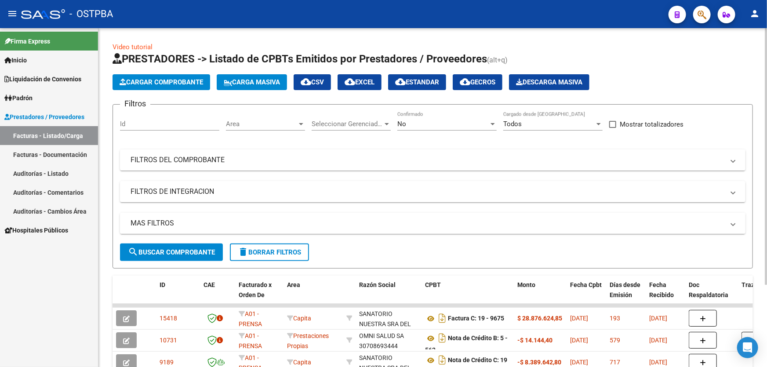
click at [177, 223] on mat-panel-title "MAS FILTROS" at bounding box center [428, 223] width 594 height 10
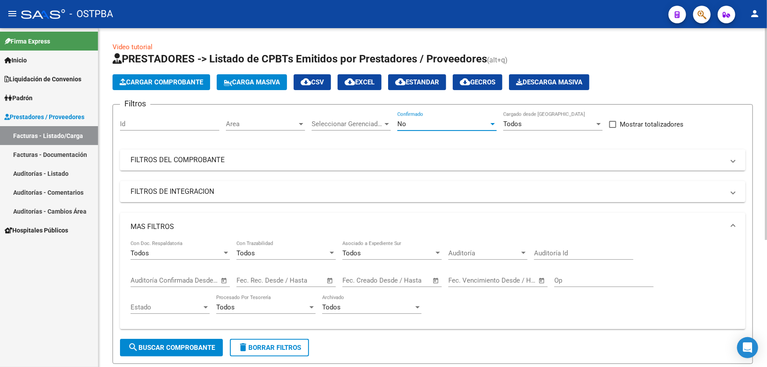
click at [429, 123] on div "No" at bounding box center [442, 124] width 91 height 8
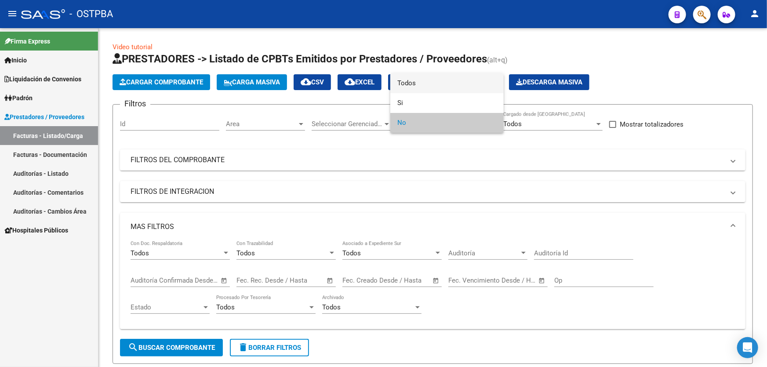
click at [430, 80] on span "Todos" at bounding box center [446, 83] width 99 height 20
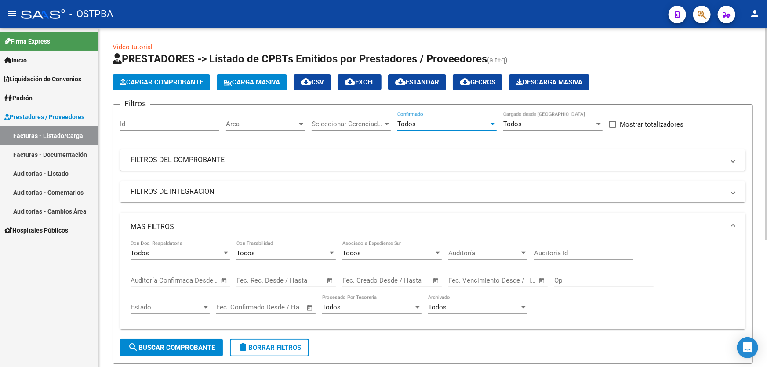
click at [562, 255] on input "Auditoría Id" at bounding box center [583, 253] width 99 height 8
type input "12396"
click at [174, 346] on span "search Buscar Comprobante" at bounding box center [171, 348] width 87 height 8
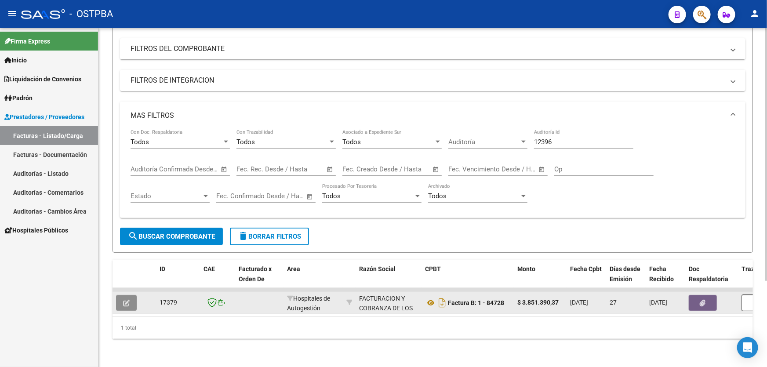
click at [127, 300] on icon "button" at bounding box center [126, 303] width 7 height 7
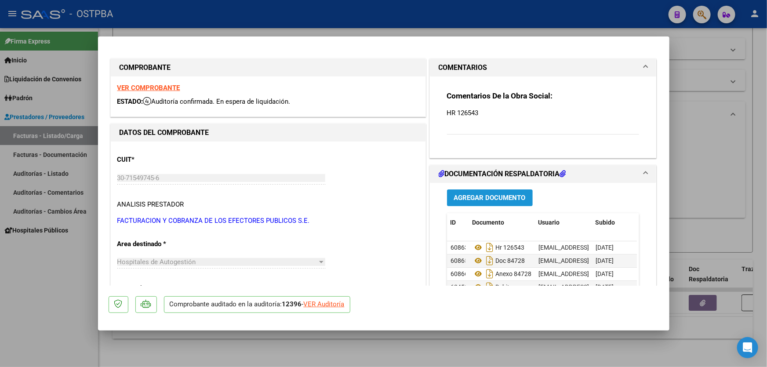
click at [487, 201] on span "Agregar Documento" at bounding box center [490, 198] width 72 height 8
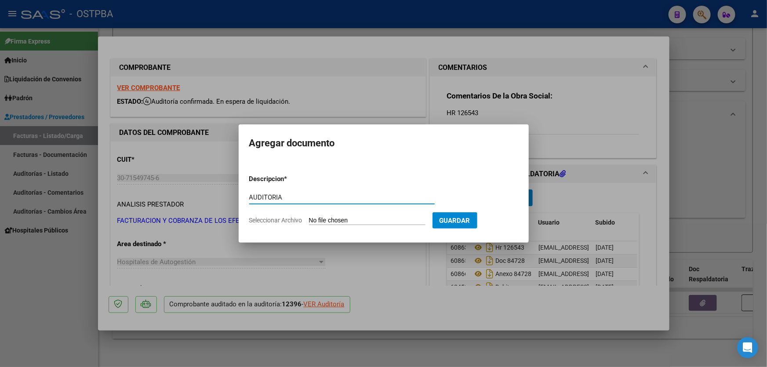
type input "AUDITORIA"
click at [316, 217] on input "Seleccionar Archivo" at bounding box center [367, 221] width 117 height 8
type input "C:\fakepath\12396.pdf"
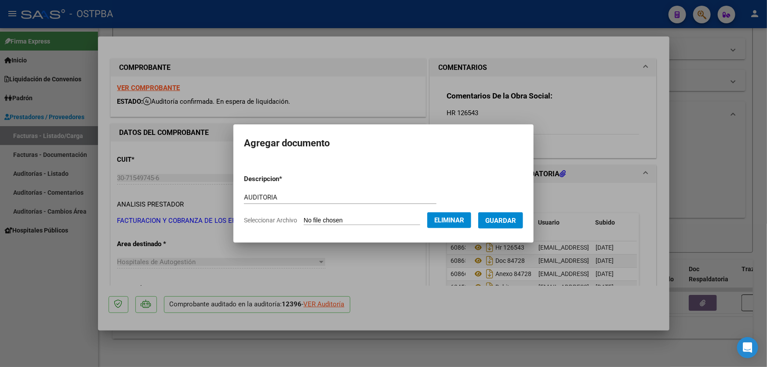
click at [516, 222] on span "Guardar" at bounding box center [500, 221] width 31 height 8
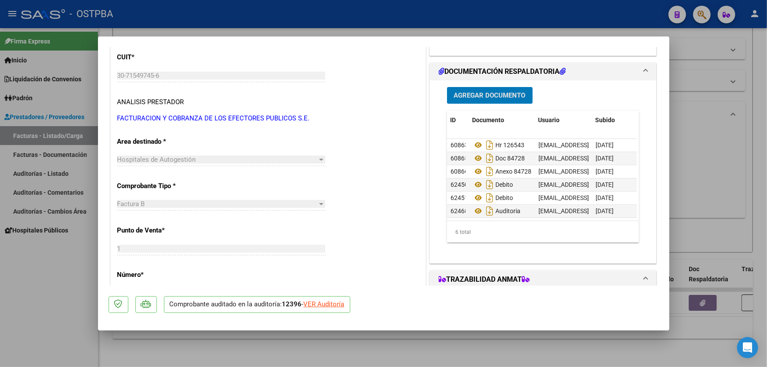
scroll to position [120, 0]
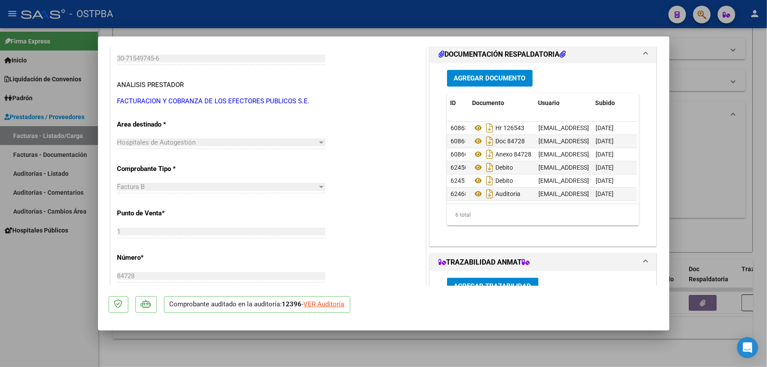
click at [631, 124] on div "ID Documento Usuario Subido Acción 60863 Hr 126543 gracielaricciardi2024@gmail.…" at bounding box center [543, 160] width 193 height 132
click at [688, 191] on div at bounding box center [383, 183] width 767 height 367
type input "$ 0,00"
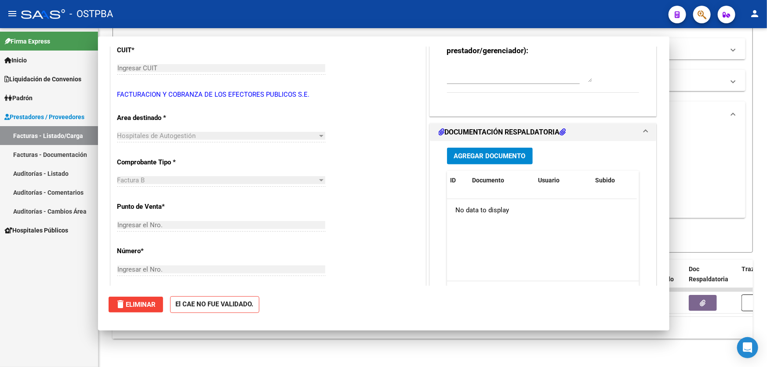
scroll to position [0, 0]
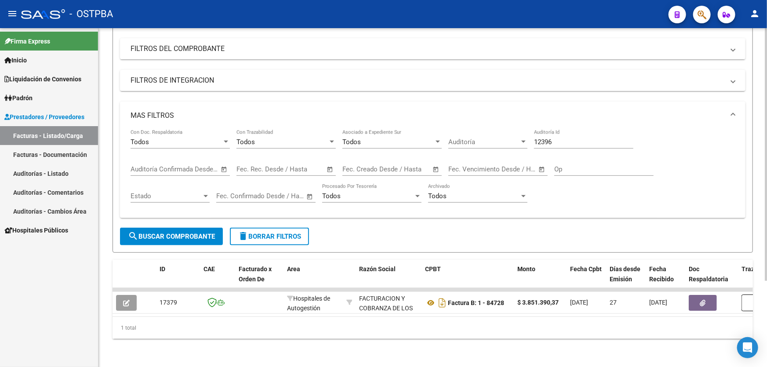
click at [562, 138] on input "12396" at bounding box center [583, 142] width 99 height 8
type input "12389"
click at [155, 233] on span "search Buscar Comprobante" at bounding box center [171, 237] width 87 height 8
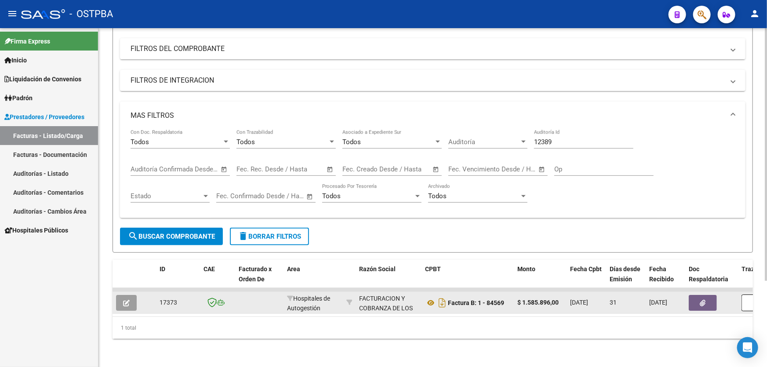
click at [127, 303] on button "button" at bounding box center [126, 303] width 21 height 16
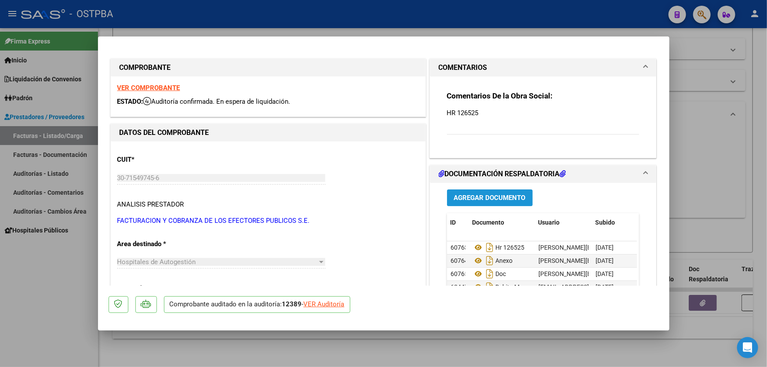
click at [508, 195] on span "Agregar Documento" at bounding box center [490, 198] width 72 height 8
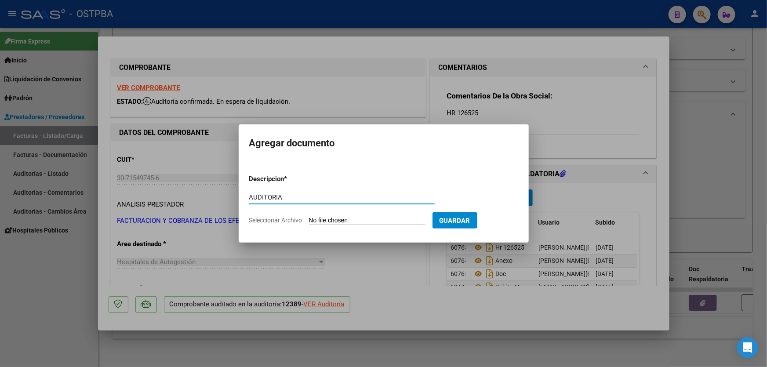
type input "AUDITORIA"
click at [323, 223] on input "Seleccionar Archivo" at bounding box center [367, 221] width 117 height 8
type input "C:\fakepath\12389.pdf"
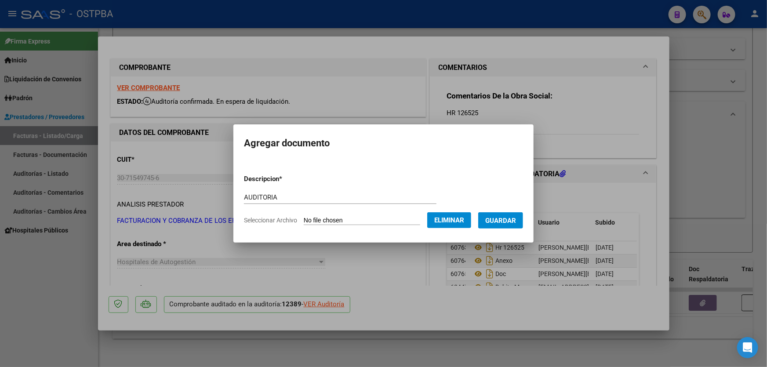
click at [516, 219] on span "Guardar" at bounding box center [500, 221] width 31 height 8
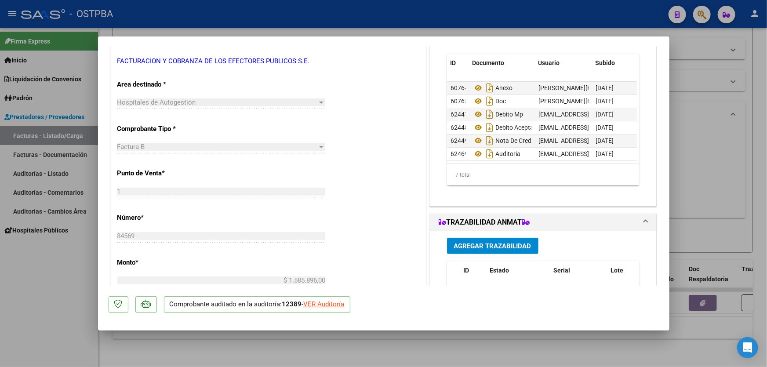
scroll to position [18, 0]
click at [698, 153] on div at bounding box center [383, 183] width 767 height 367
type input "$ 0,00"
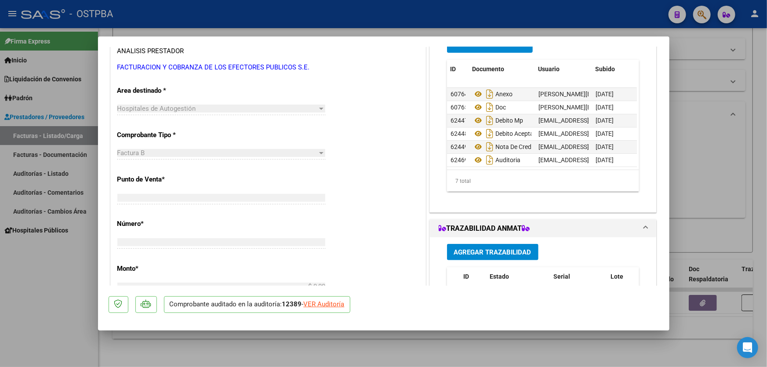
scroll to position [0, 0]
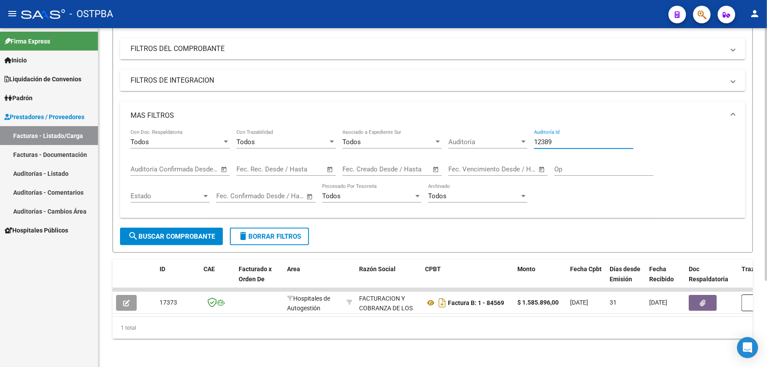
click at [562, 138] on input "12389" at bounding box center [583, 142] width 99 height 8
type input "12404"
click at [156, 233] on span "search Buscar Comprobante" at bounding box center [171, 237] width 87 height 8
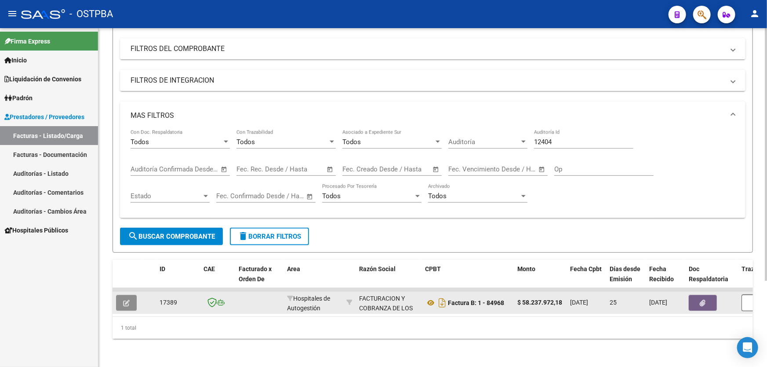
click at [122, 295] on button "button" at bounding box center [126, 303] width 21 height 16
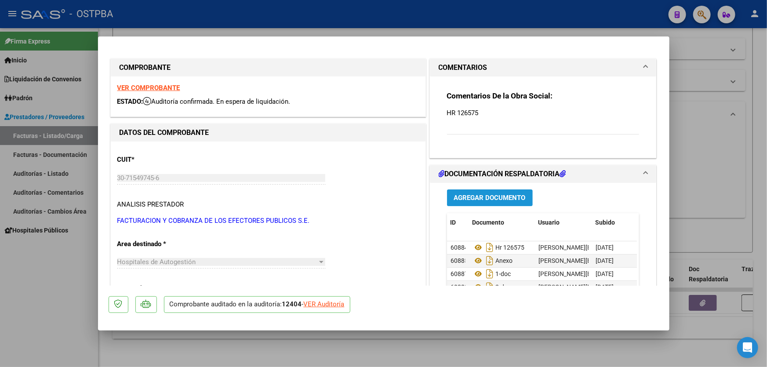
click at [489, 194] on span "Agregar Documento" at bounding box center [490, 198] width 72 height 8
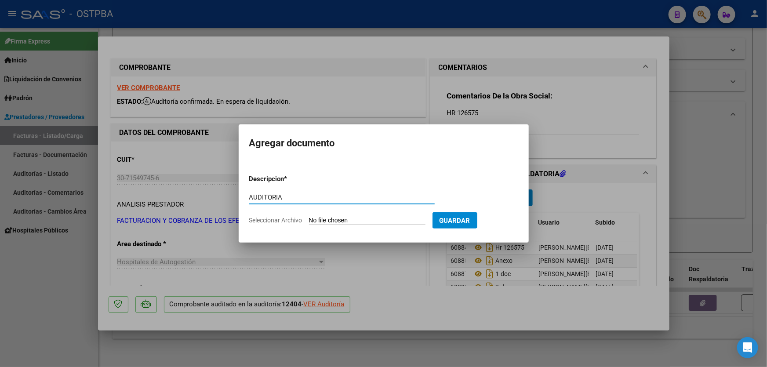
type input "AUDITORIA"
click at [321, 220] on input "Seleccionar Archivo" at bounding box center [367, 221] width 117 height 8
type input "C:\fakepath\12404.pdf"
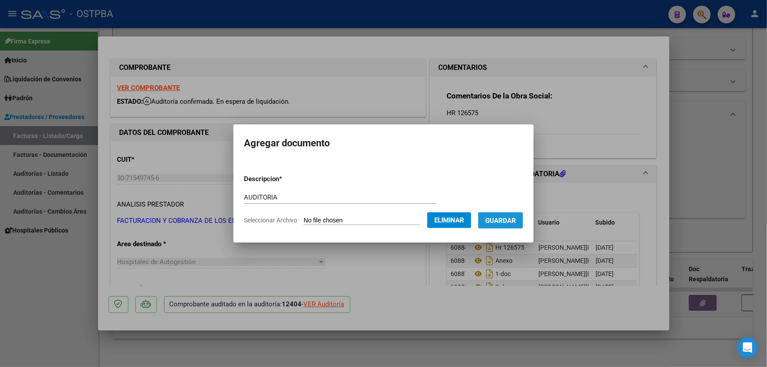
click at [510, 220] on span "Guardar" at bounding box center [500, 221] width 31 height 8
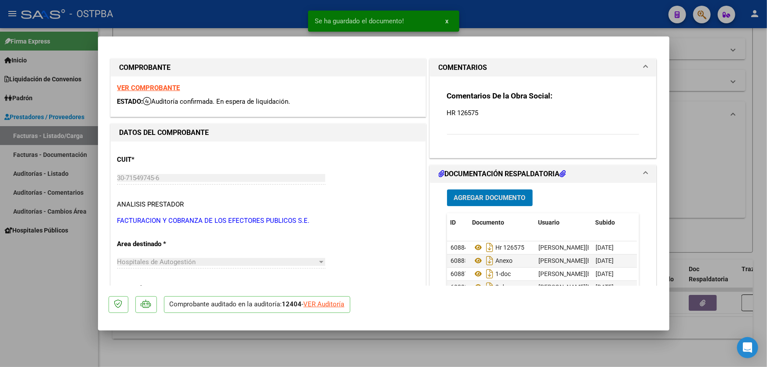
click at [725, 193] on div at bounding box center [383, 183] width 767 height 367
type input "$ 0,00"
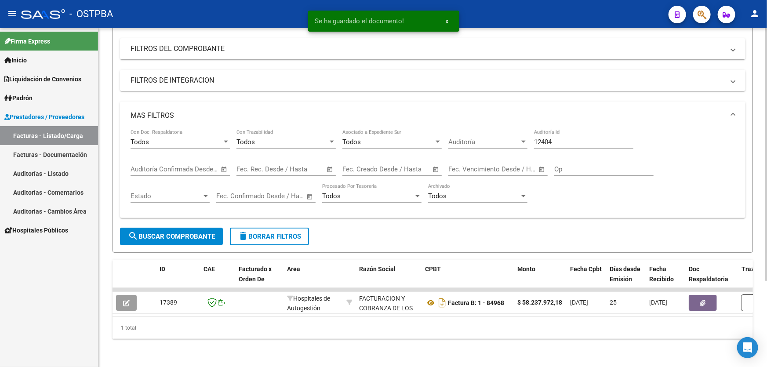
click at [559, 138] on input "12404" at bounding box center [583, 142] width 99 height 8
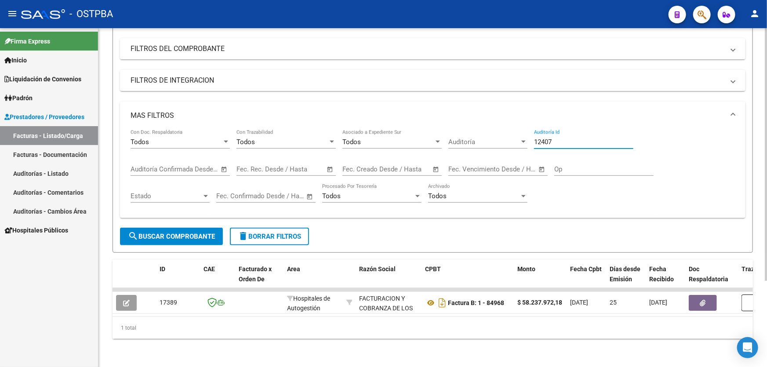
type input "12407"
click at [162, 233] on span "search Buscar Comprobante" at bounding box center [171, 237] width 87 height 8
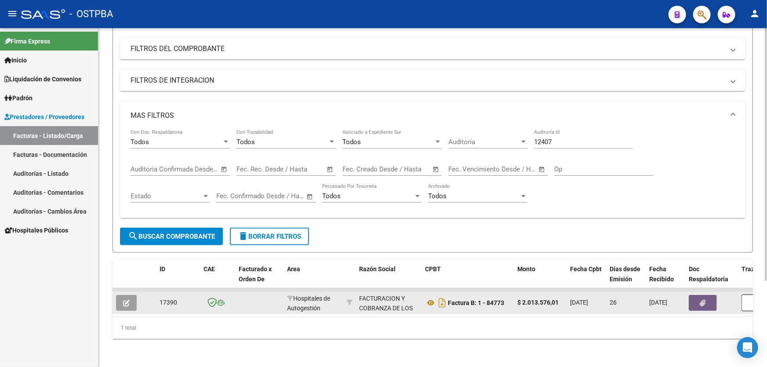
click at [120, 300] on button "button" at bounding box center [126, 303] width 21 height 16
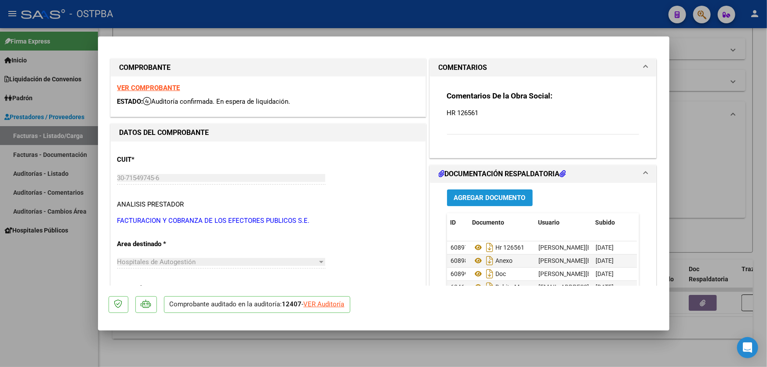
click at [473, 189] on button "Agregar Documento" at bounding box center [490, 197] width 86 height 16
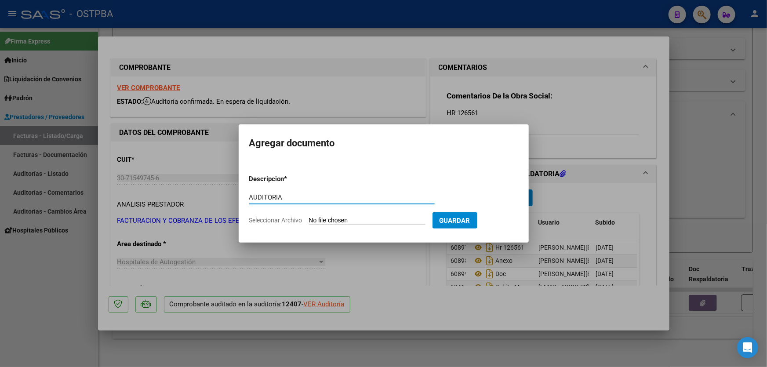
type input "AUDITORIA"
click at [316, 218] on input "Seleccionar Archivo" at bounding box center [367, 221] width 117 height 8
type input "C:\fakepath\12407.pdf"
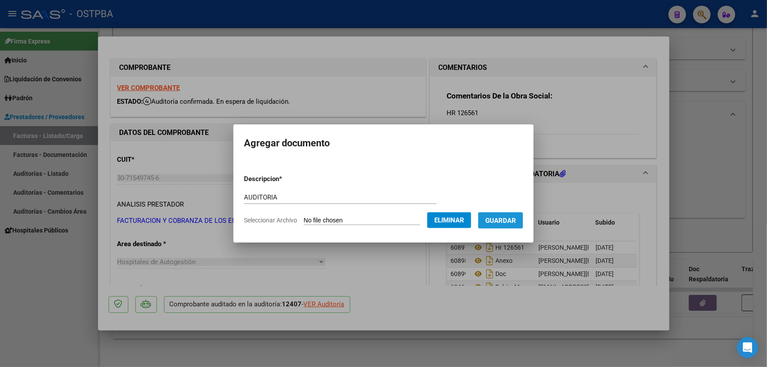
click at [516, 217] on span "Guardar" at bounding box center [500, 221] width 31 height 8
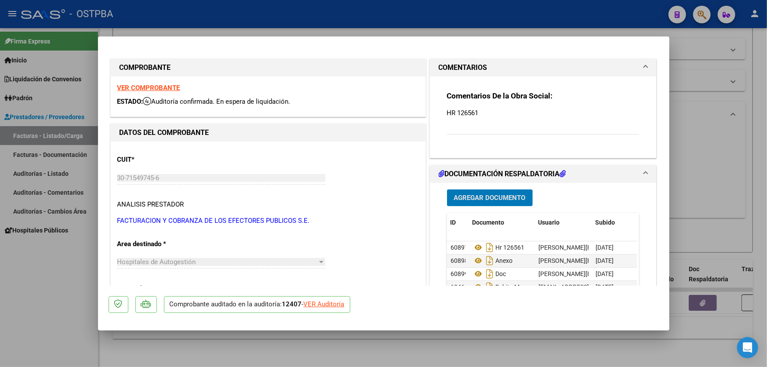
click at [690, 192] on div at bounding box center [383, 183] width 767 height 367
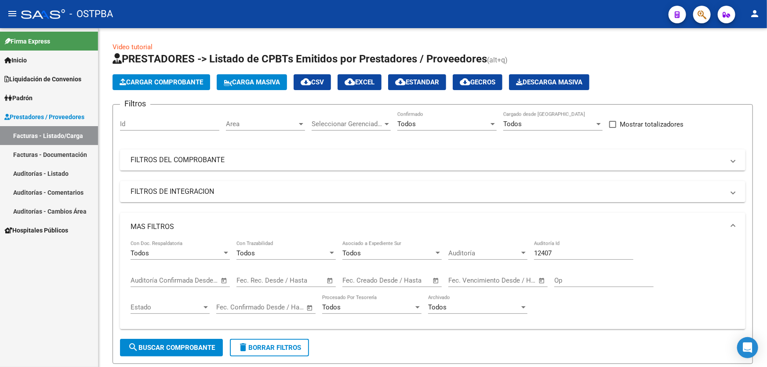
click at [47, 171] on link "Auditorías - Listado" at bounding box center [49, 173] width 98 height 19
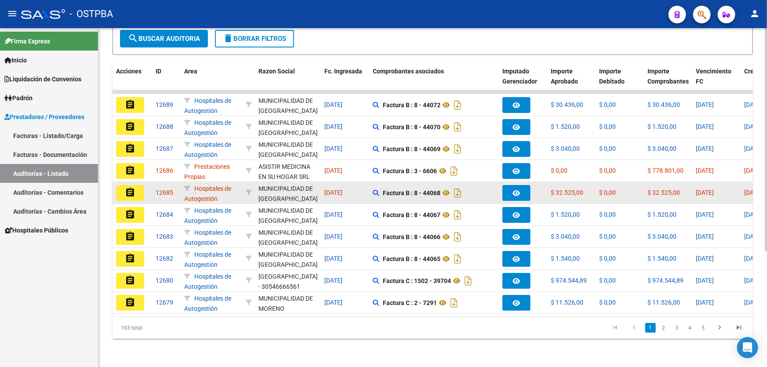
click at [131, 187] on mat-icon "assignment" at bounding box center [130, 192] width 11 height 11
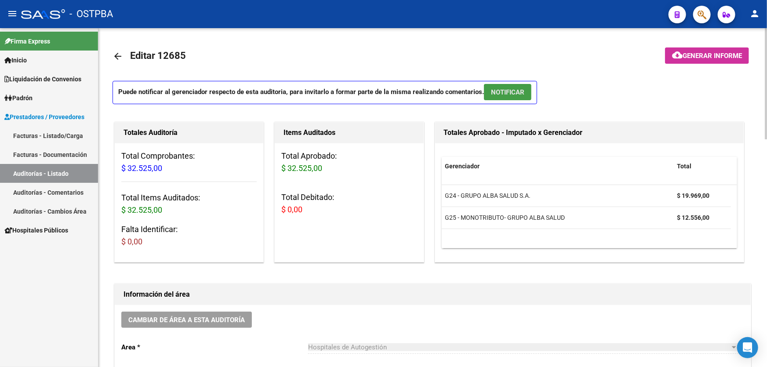
click at [508, 89] on span "NOTIFICAR" at bounding box center [507, 92] width 33 height 8
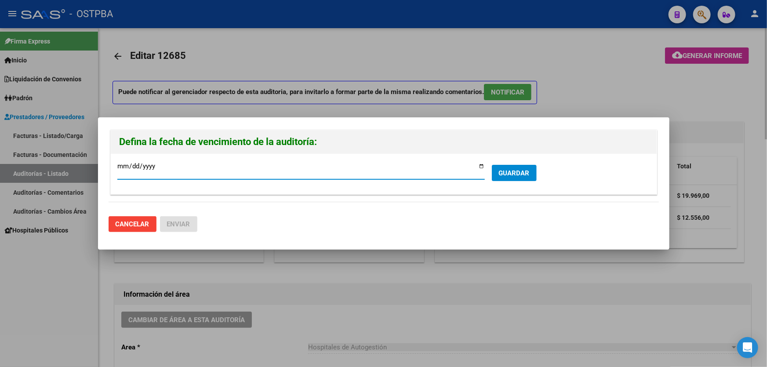
type input "2025-10-29"
type input "2025-09-29"
click at [514, 171] on span "GUARDAR" at bounding box center [514, 173] width 31 height 8
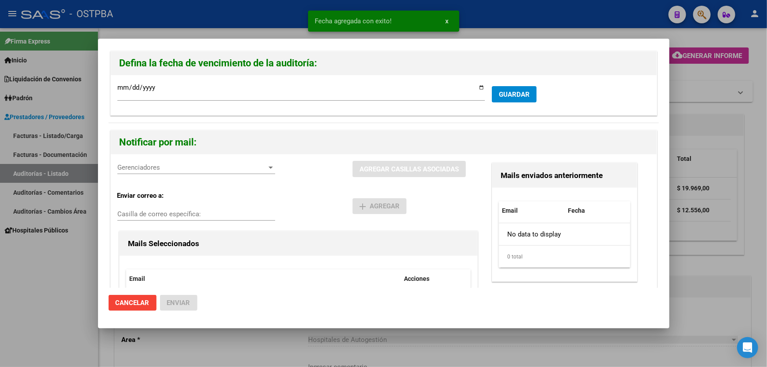
click at [139, 168] on span "Gerenciadores" at bounding box center [192, 168] width 150 height 8
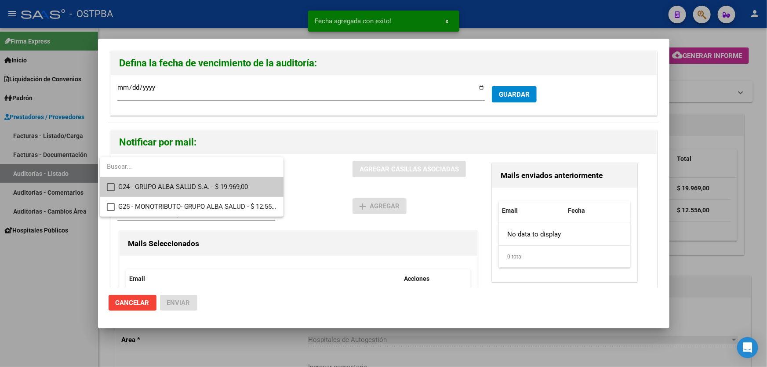
click at [109, 186] on mat-pseudo-checkbox at bounding box center [111, 187] width 8 height 8
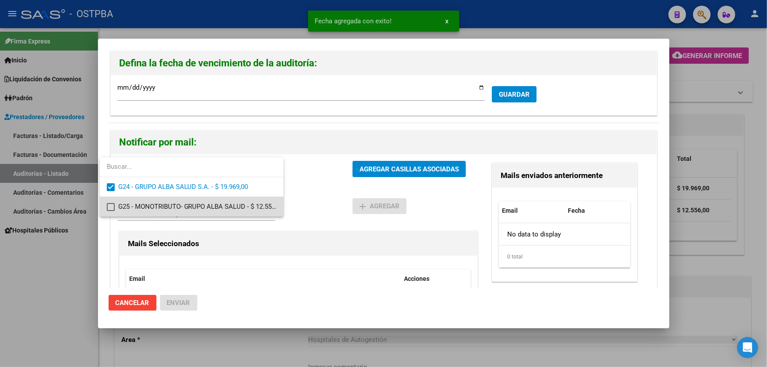
click at [108, 207] on mat-pseudo-checkbox at bounding box center [111, 207] width 8 height 8
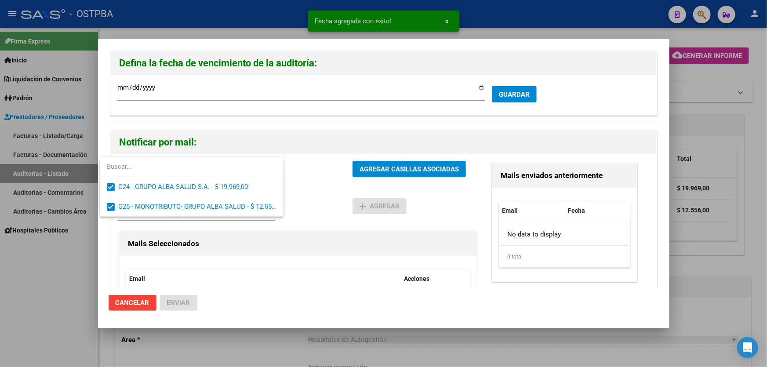
click at [306, 193] on div at bounding box center [383, 183] width 767 height 367
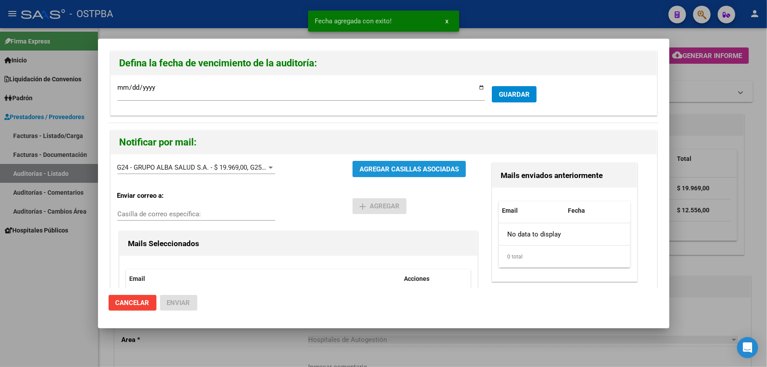
click at [383, 162] on button "AGREGAR CASILLAS ASOCIADAS" at bounding box center [409, 169] width 113 height 16
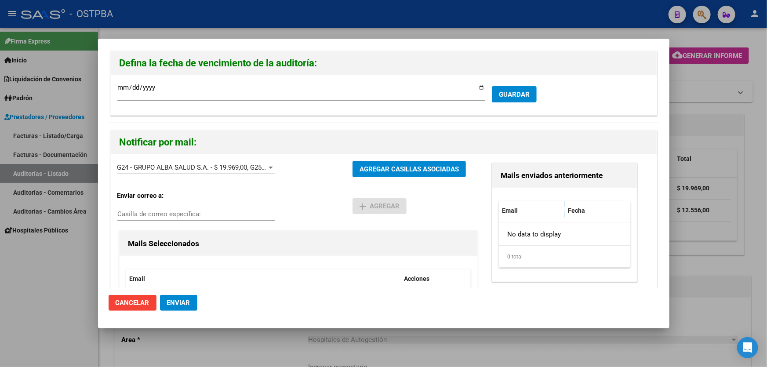
click at [182, 297] on button "Enviar" at bounding box center [178, 303] width 37 height 16
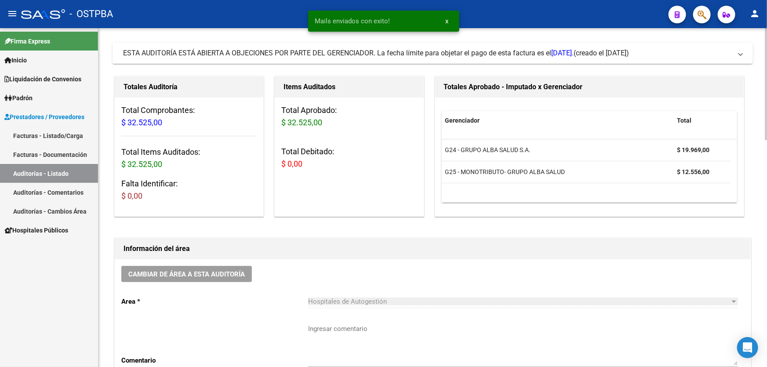
scroll to position [160, 0]
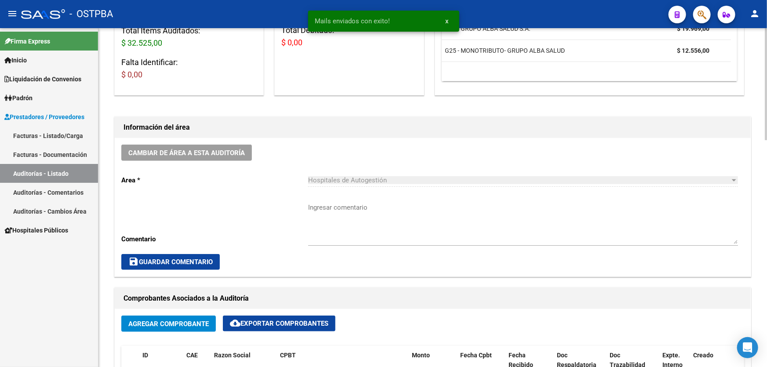
click at [335, 220] on textarea "Ingresar comentario" at bounding box center [523, 223] width 430 height 41
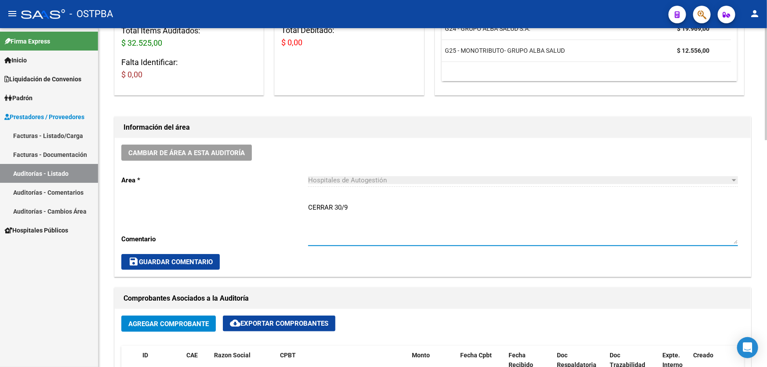
type textarea "CERRAR 30/9"
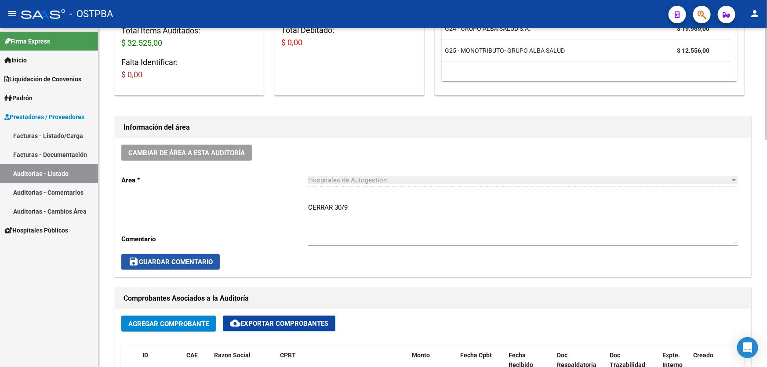
click at [128, 258] on mat-icon "save" at bounding box center [133, 261] width 11 height 11
click at [205, 264] on span "save Guardar Comentario" at bounding box center [170, 262] width 84 height 8
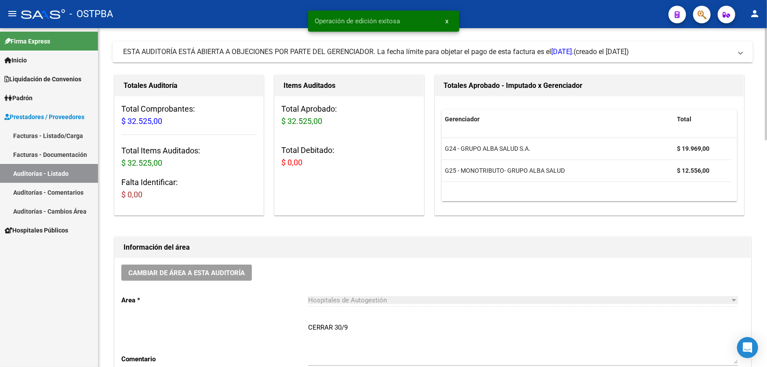
scroll to position [0, 0]
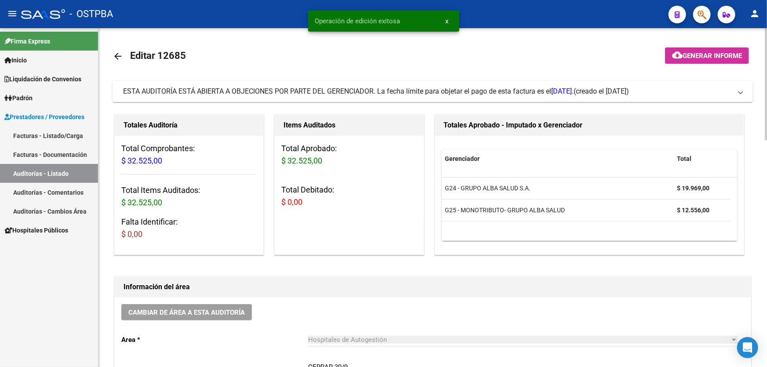
click at [119, 55] on mat-icon "arrow_back" at bounding box center [118, 56] width 11 height 11
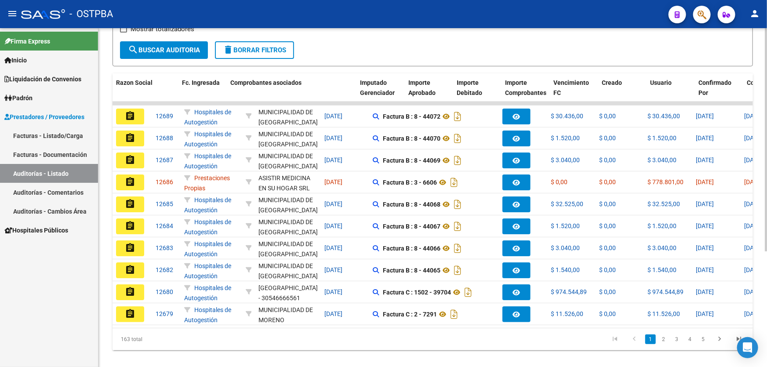
scroll to position [0, 246]
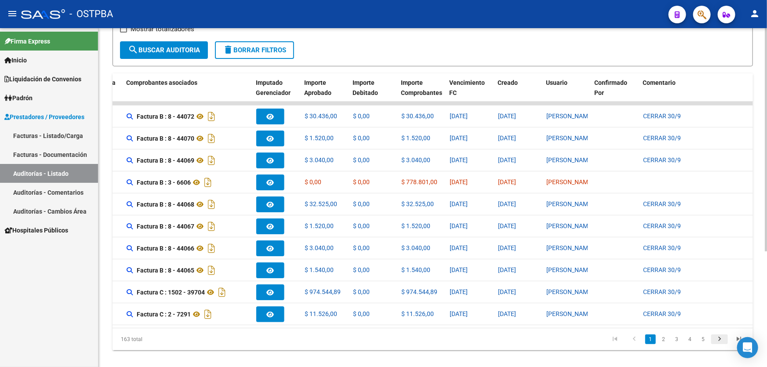
click at [719, 343] on icon "go to next page" at bounding box center [719, 340] width 11 height 11
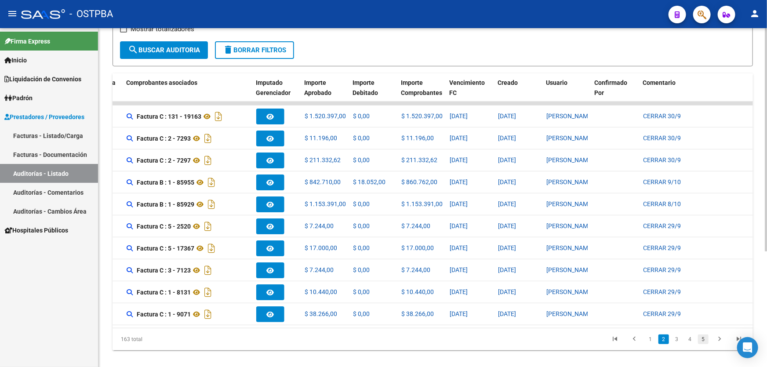
click at [702, 343] on link "5" at bounding box center [703, 340] width 11 height 10
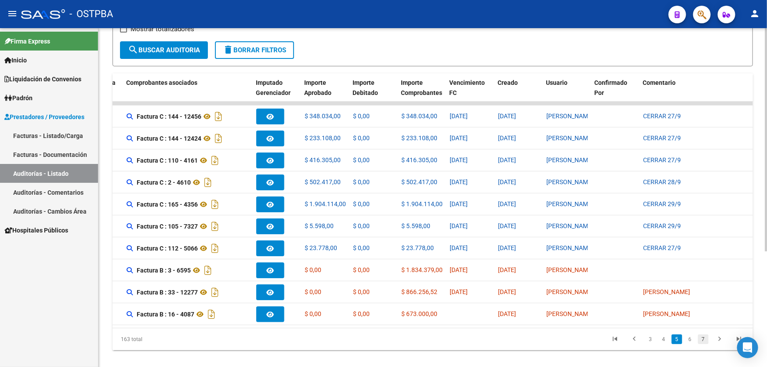
click at [703, 343] on link "7" at bounding box center [703, 340] width 11 height 10
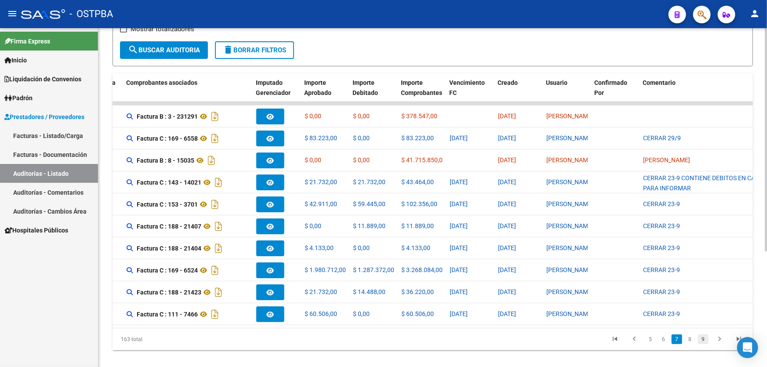
click at [702, 343] on link "9" at bounding box center [703, 340] width 11 height 10
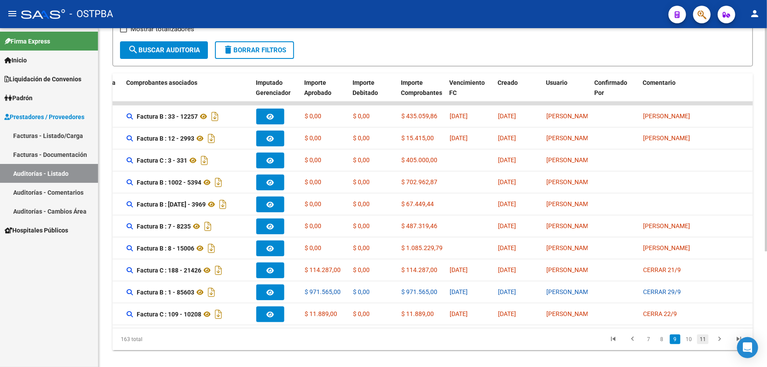
click at [706, 344] on link "11" at bounding box center [702, 340] width 11 height 10
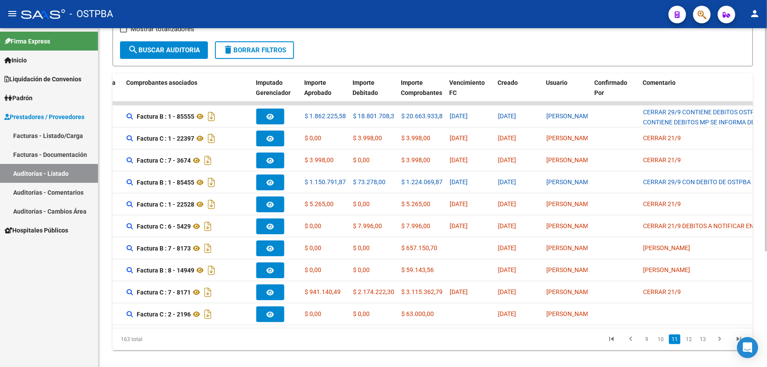
click at [706, 344] on link "13" at bounding box center [702, 340] width 11 height 10
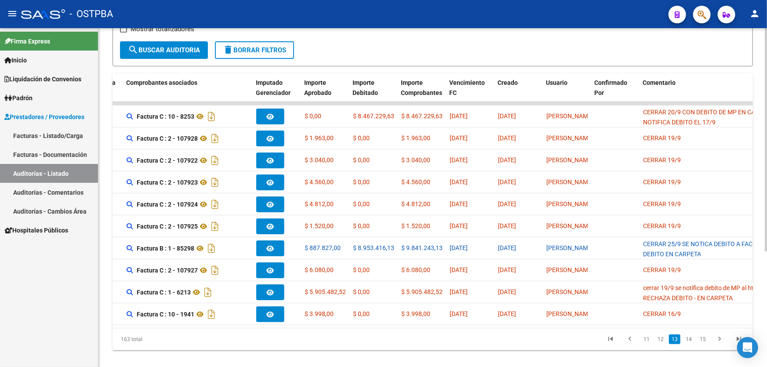
click at [706, 344] on link "15" at bounding box center [702, 340] width 11 height 10
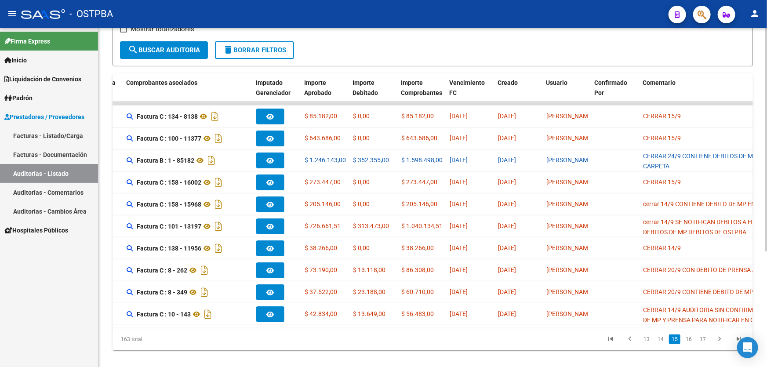
click at [706, 344] on link "17" at bounding box center [702, 340] width 11 height 10
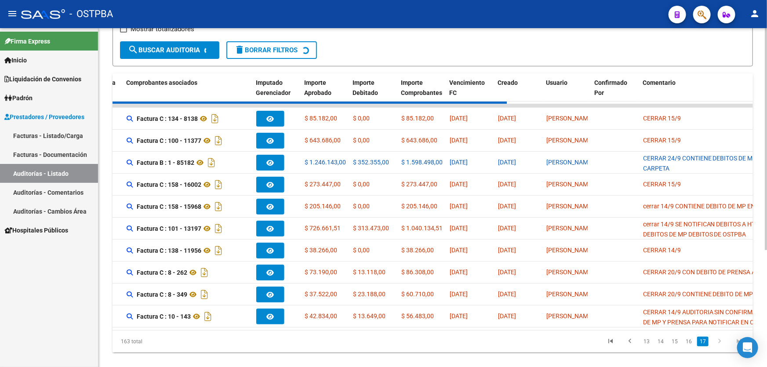
scroll to position [22, 0]
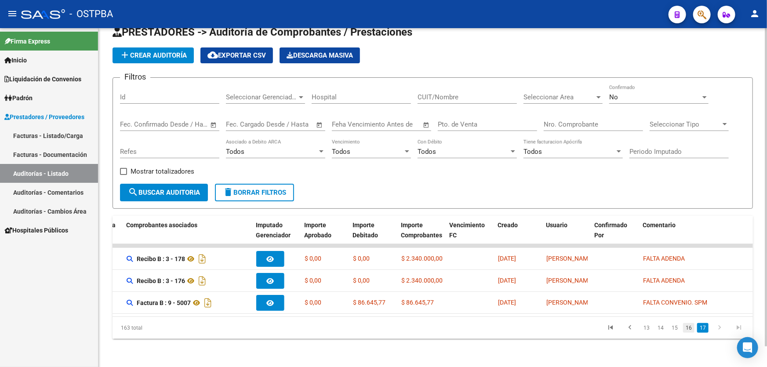
click at [691, 327] on link "16" at bounding box center [688, 328] width 11 height 10
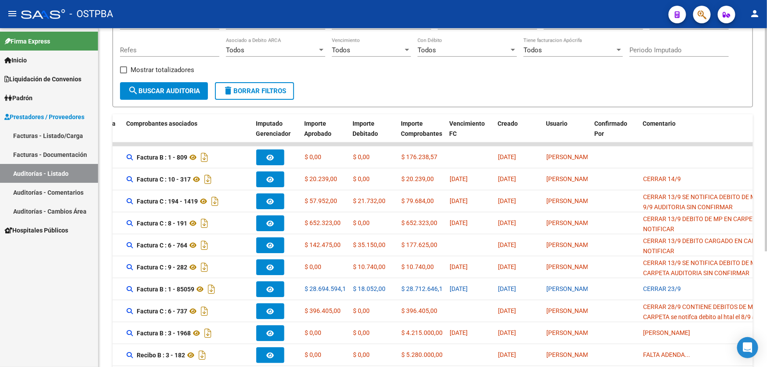
scroll to position [140, 0]
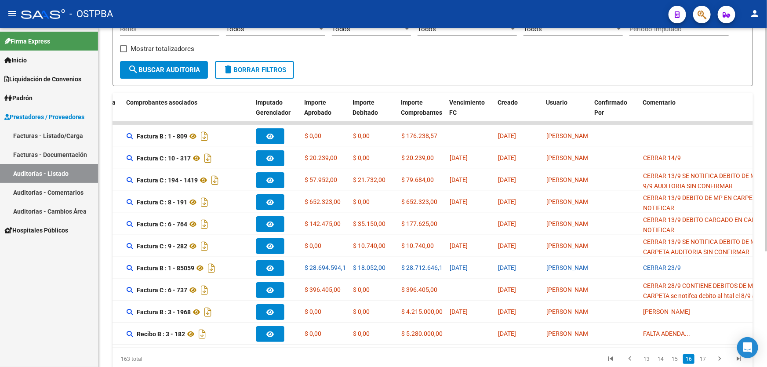
click at [767, 326] on div at bounding box center [766, 234] width 2 height 223
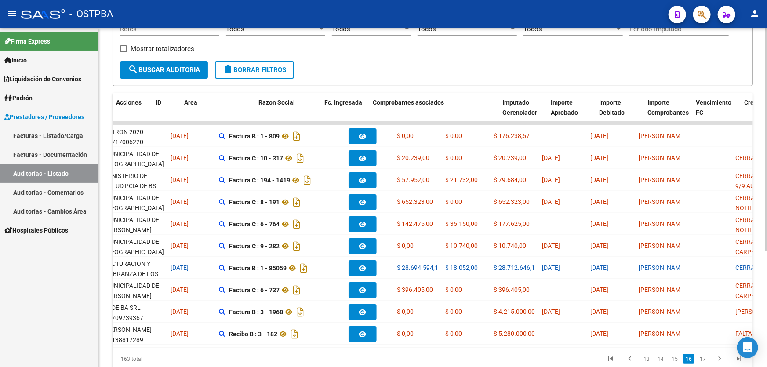
scroll to position [0, 0]
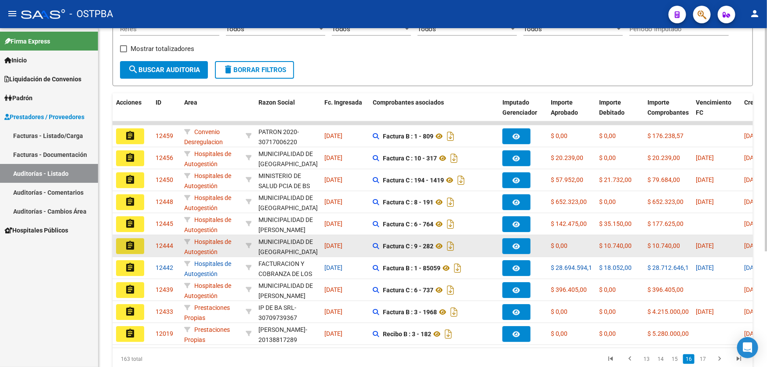
click at [126, 242] on mat-icon "assignment" at bounding box center [130, 245] width 11 height 11
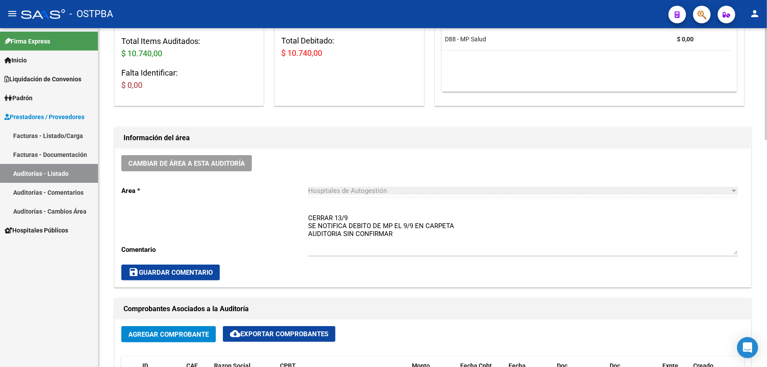
scroll to position [160, 0]
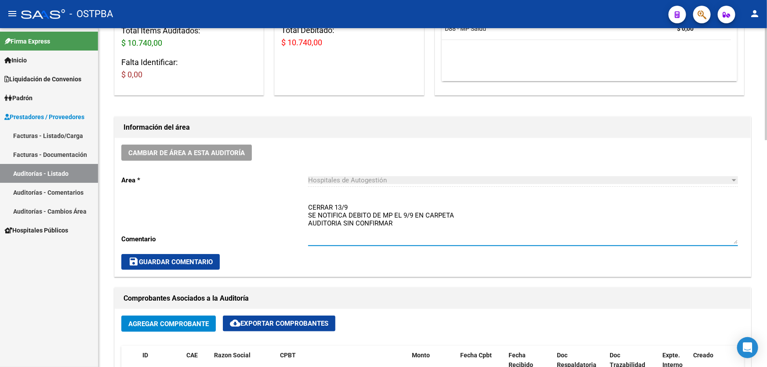
click at [400, 223] on textarea "CERRAR 13/9 SE NOTIFICA DEBITO DE MP EL 9/9 EN CARPETA AUDITORIA SIN CONFIRMAR" at bounding box center [523, 223] width 430 height 41
type textarea "C"
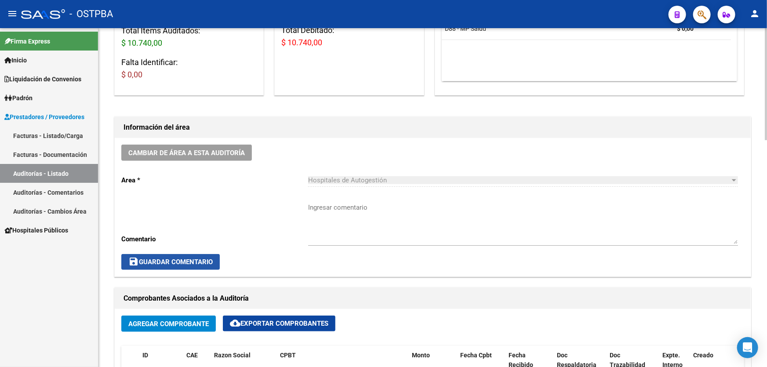
click at [175, 261] on span "save Guardar Comentario" at bounding box center [170, 262] width 84 height 8
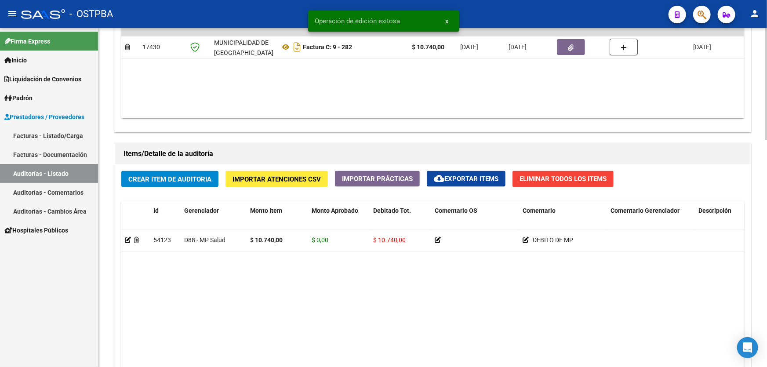
scroll to position [685, 0]
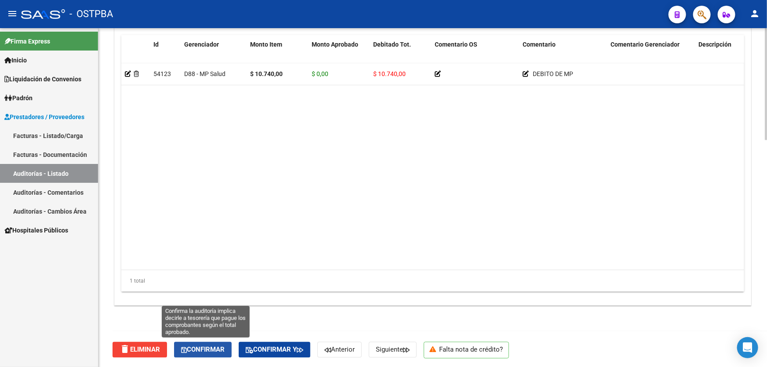
click at [212, 349] on span "Confirmar" at bounding box center [203, 350] width 44 height 8
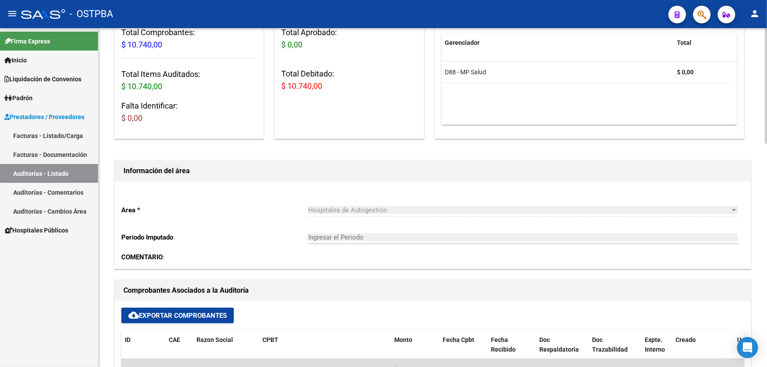
type input "202509"
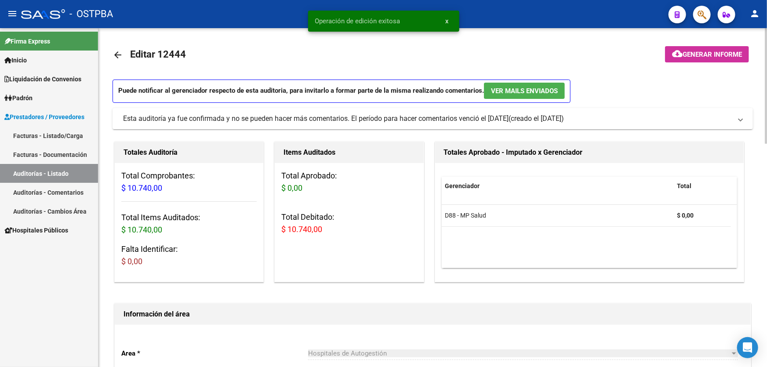
scroll to position [0, 0]
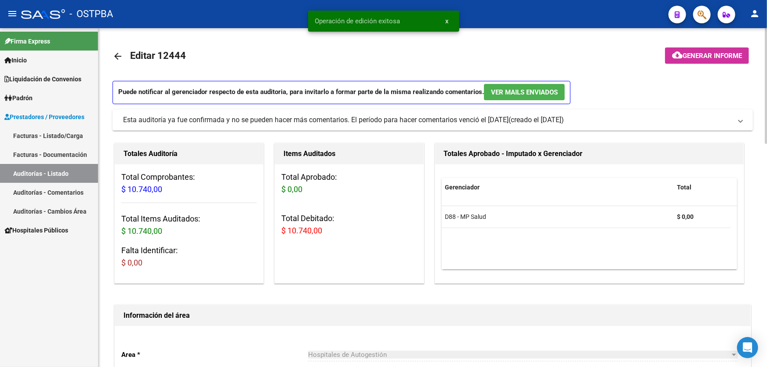
click at [113, 56] on mat-icon "arrow_back" at bounding box center [118, 56] width 11 height 11
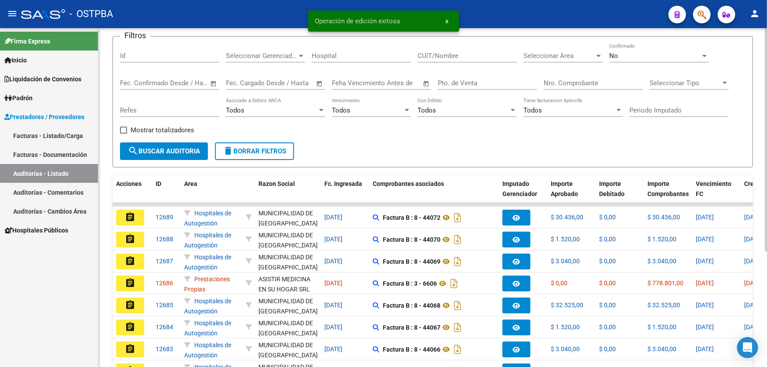
scroll to position [175, 0]
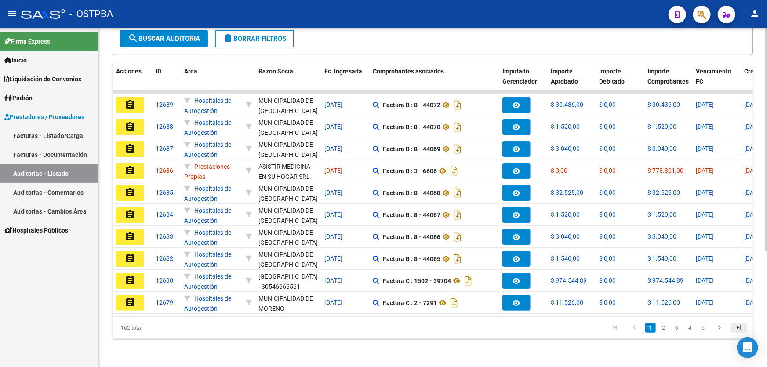
click at [734, 325] on icon "go to last page" at bounding box center [738, 329] width 11 height 11
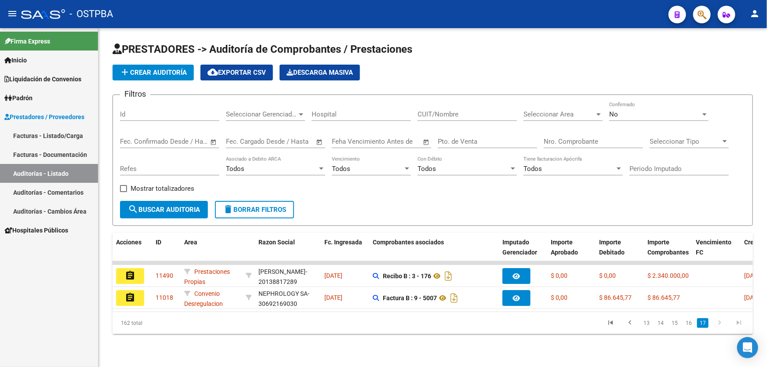
scroll to position [0, 0]
click at [689, 327] on link "16" at bounding box center [688, 323] width 11 height 10
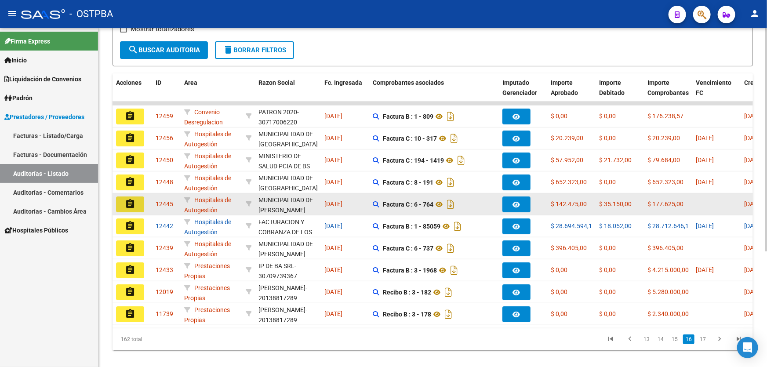
click at [130, 203] on mat-icon "assignment" at bounding box center [130, 204] width 11 height 11
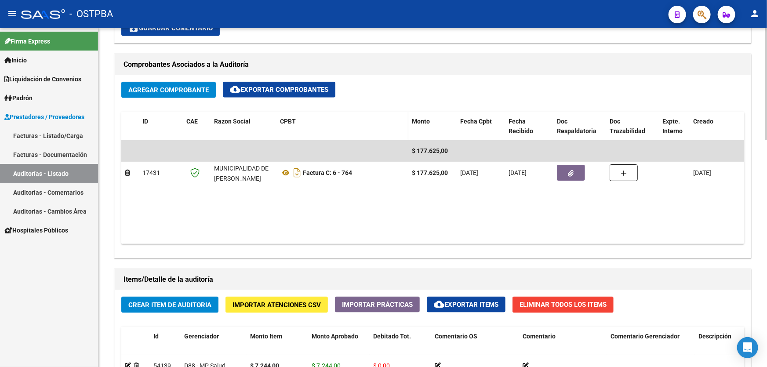
scroll to position [400, 0]
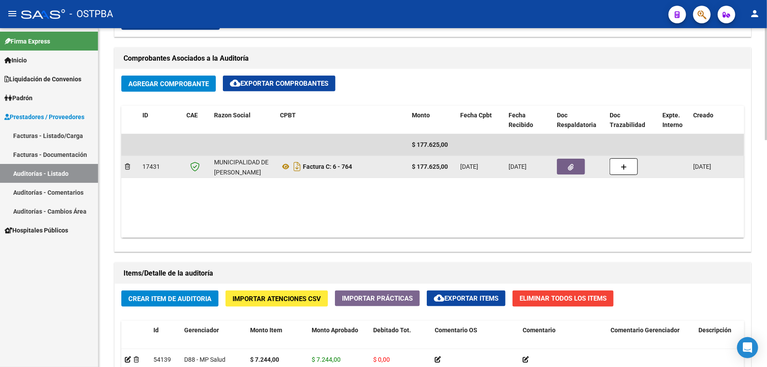
click at [579, 162] on button "button" at bounding box center [571, 167] width 28 height 16
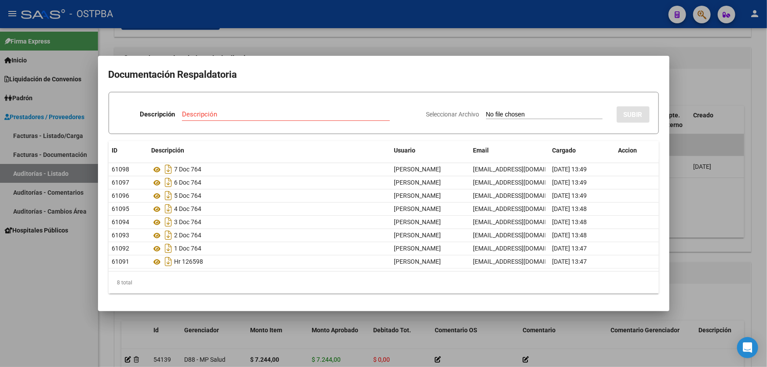
click at [281, 36] on div at bounding box center [383, 183] width 767 height 367
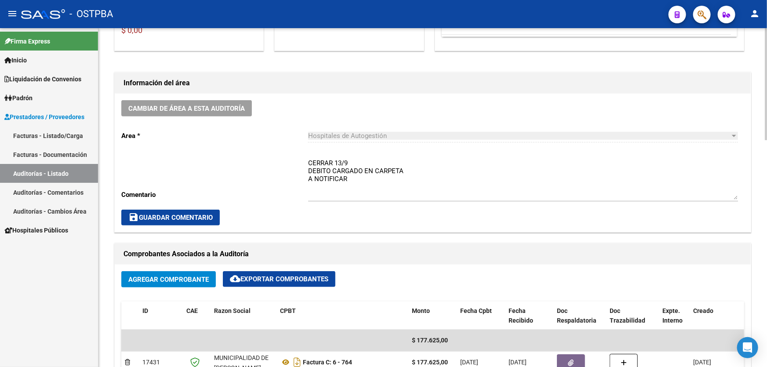
scroll to position [320, 0]
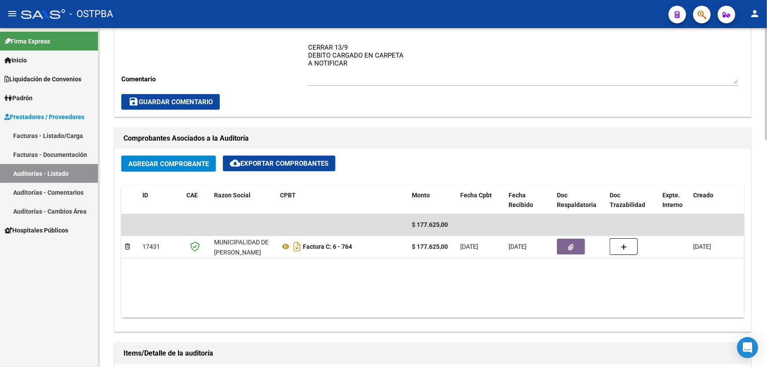
click at [356, 61] on textarea "CERRAR 13/9 DEBITO CARGADO EN CARPETA A NOTIFICAR" at bounding box center [523, 63] width 430 height 41
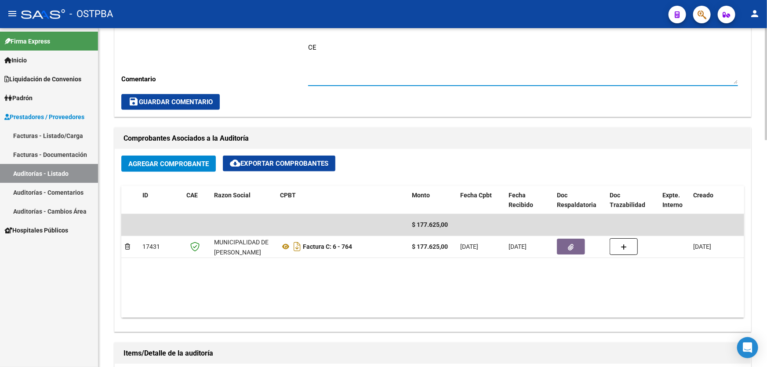
type textarea "C"
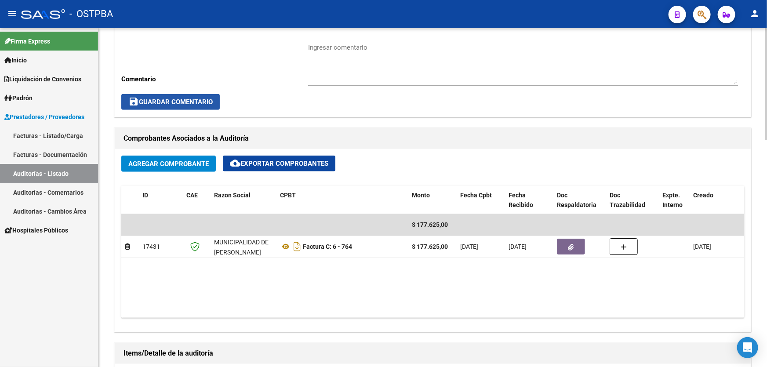
click at [156, 98] on span "save Guardar Comentario" at bounding box center [170, 102] width 84 height 8
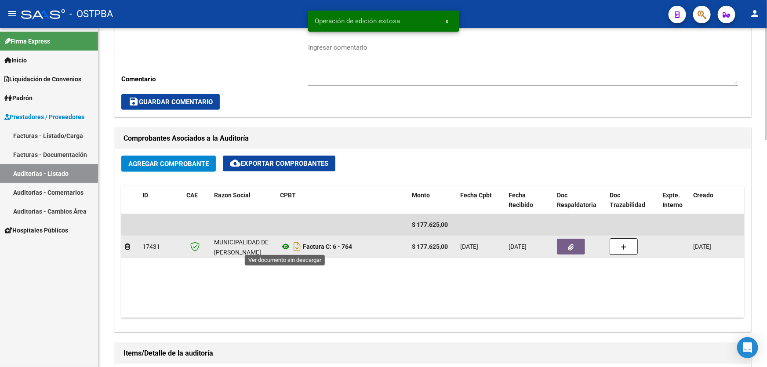
click at [287, 245] on icon at bounding box center [285, 246] width 11 height 11
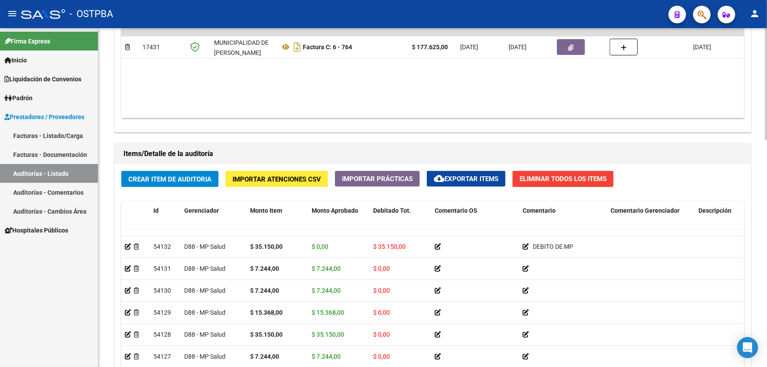
scroll to position [685, 0]
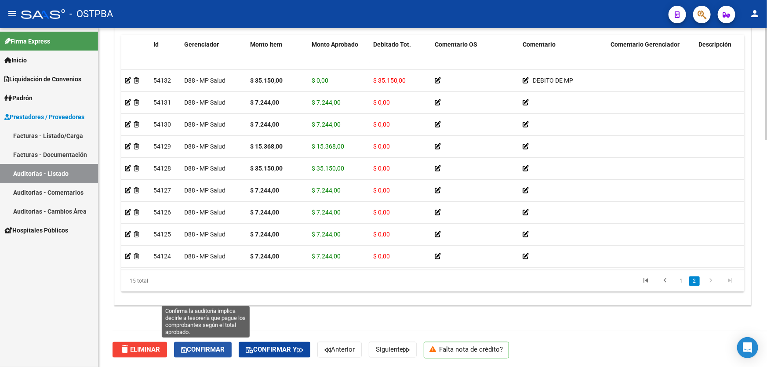
click at [194, 347] on span "Confirmar" at bounding box center [203, 350] width 44 height 8
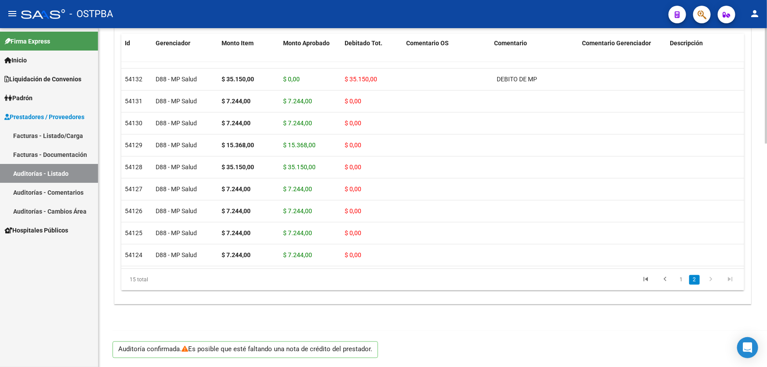
scroll to position [655, 0]
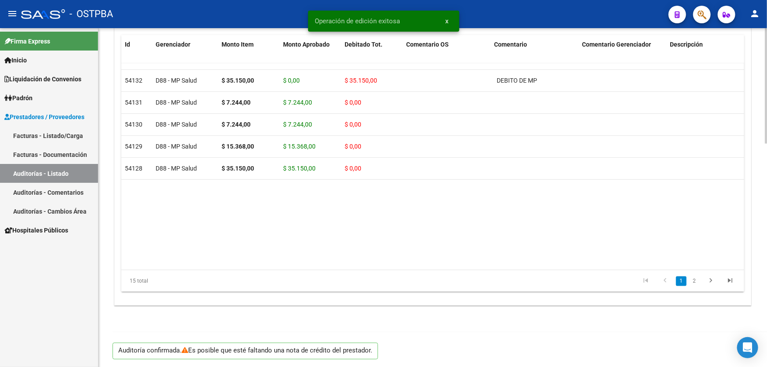
type input "202509"
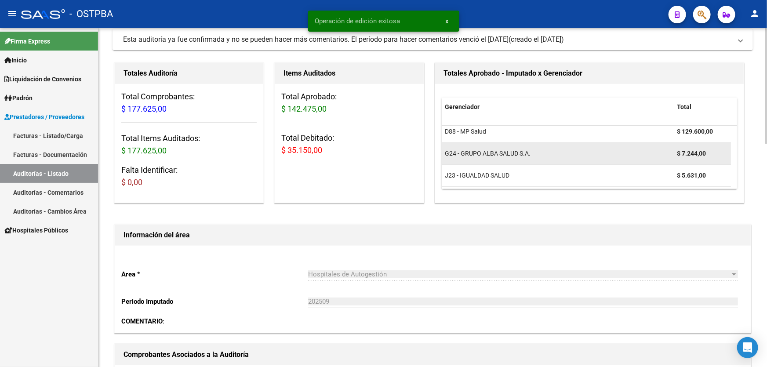
scroll to position [240, 0]
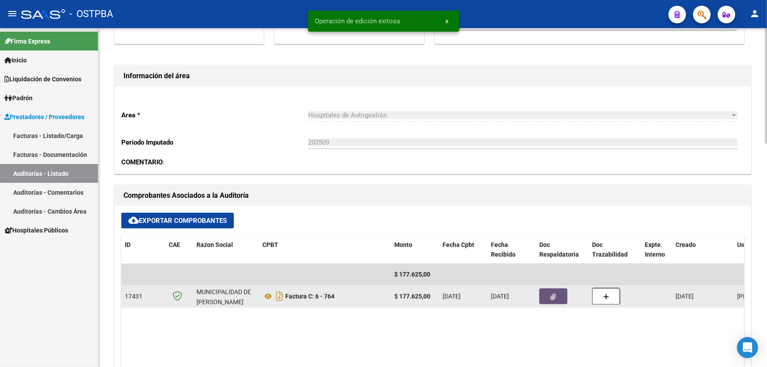
click at [559, 296] on button "button" at bounding box center [553, 296] width 28 height 16
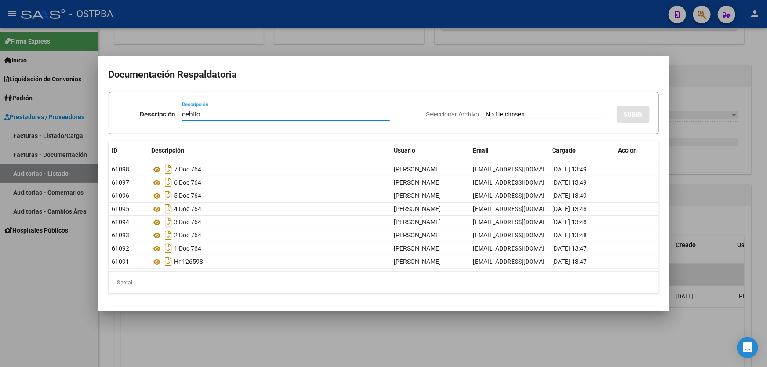
type input "debito"
click at [486, 114] on input "Seleccionar Archivo" at bounding box center [544, 115] width 117 height 8
type input "C:\fakepath\DEBITO 12445.pdf"
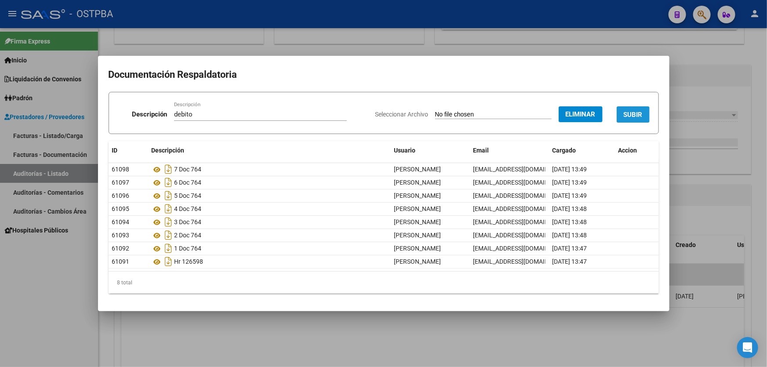
click at [630, 116] on span "SUBIR" at bounding box center [633, 115] width 19 height 8
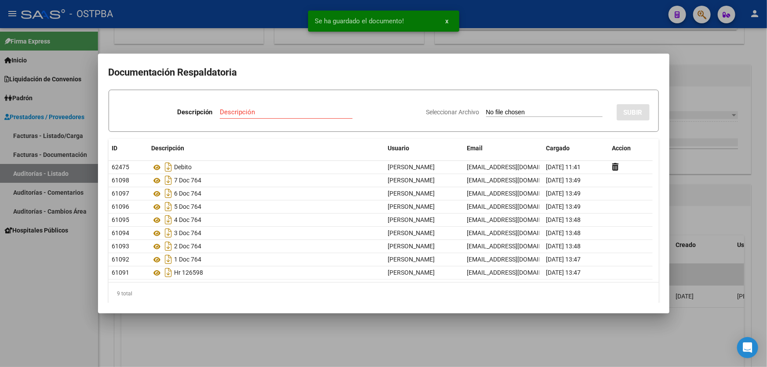
click at [692, 215] on div at bounding box center [383, 183] width 767 height 367
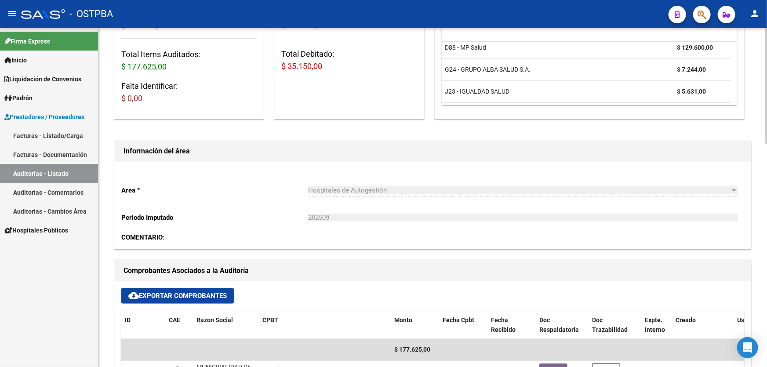
scroll to position [0, 0]
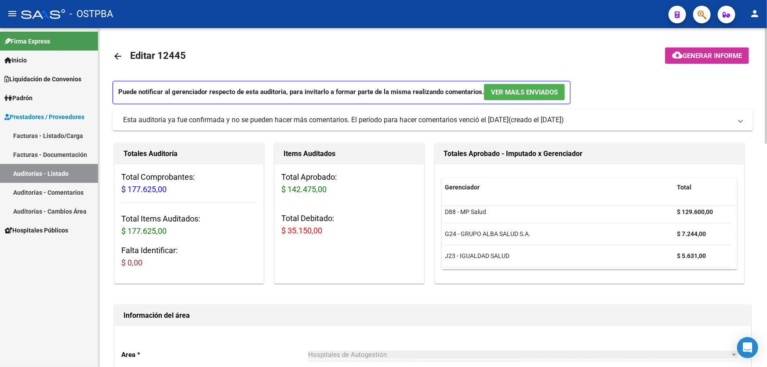
click at [119, 52] on mat-icon "arrow_back" at bounding box center [118, 56] width 11 height 11
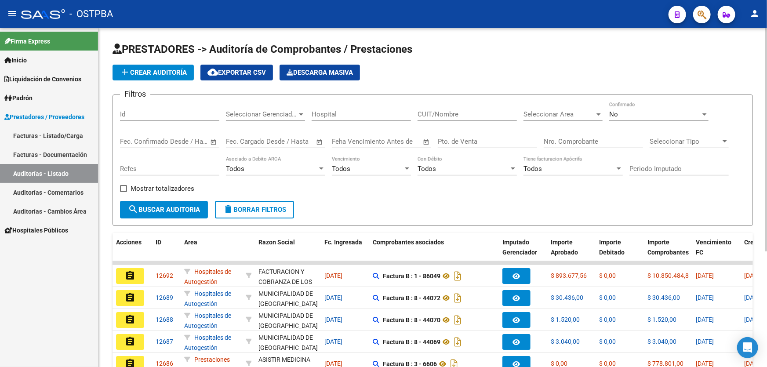
click at [633, 117] on div "No Confirmado" at bounding box center [658, 111] width 99 height 19
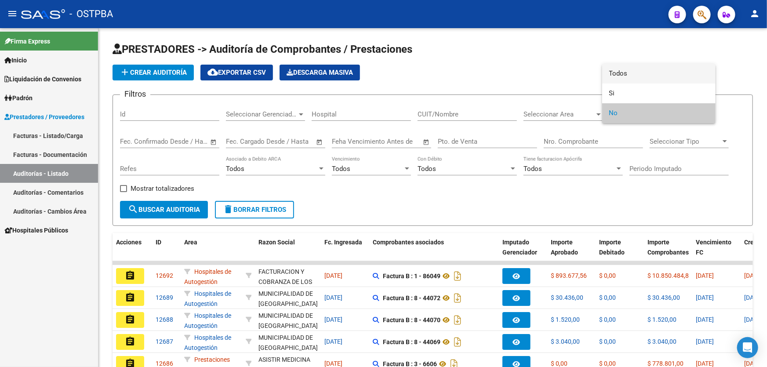
click at [643, 75] on span "Todos" at bounding box center [658, 74] width 99 height 20
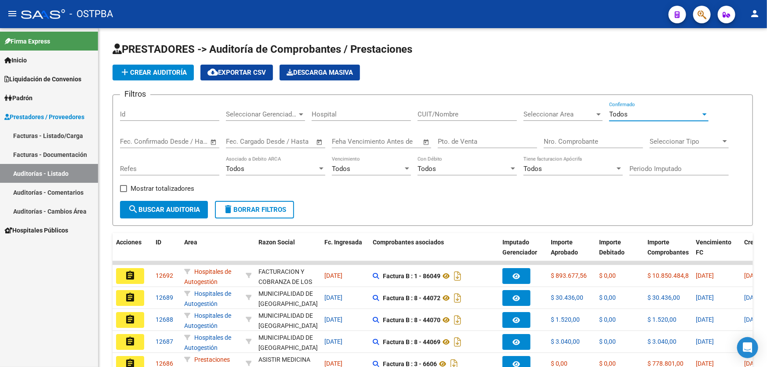
click at [44, 136] on link "Facturas - Listado/Carga" at bounding box center [49, 135] width 98 height 19
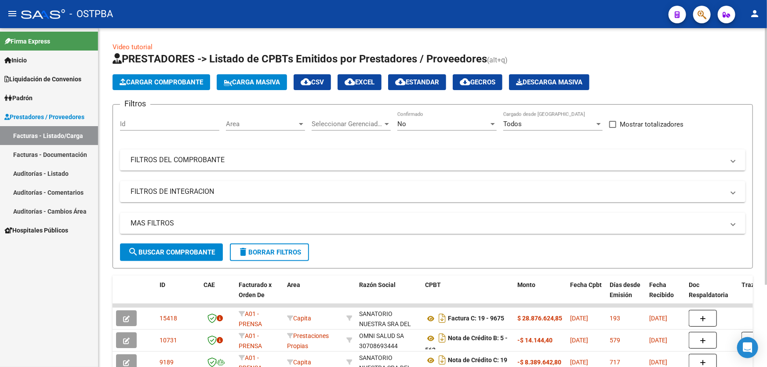
click at [412, 122] on div "No" at bounding box center [442, 124] width 91 height 8
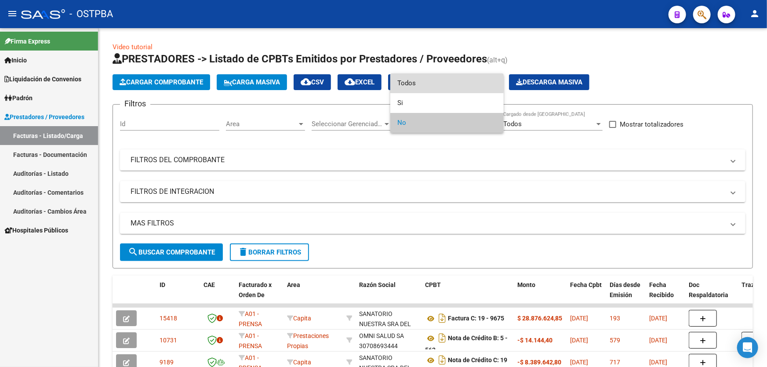
click at [423, 74] on span "Todos" at bounding box center [446, 83] width 99 height 20
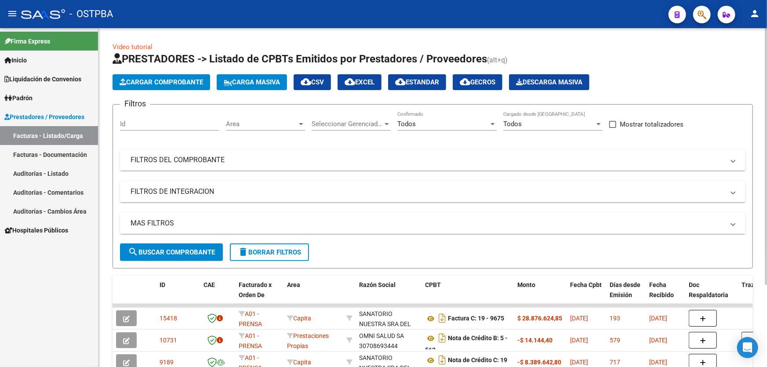
click at [187, 218] on mat-panel-title "MAS FILTROS" at bounding box center [428, 223] width 594 height 10
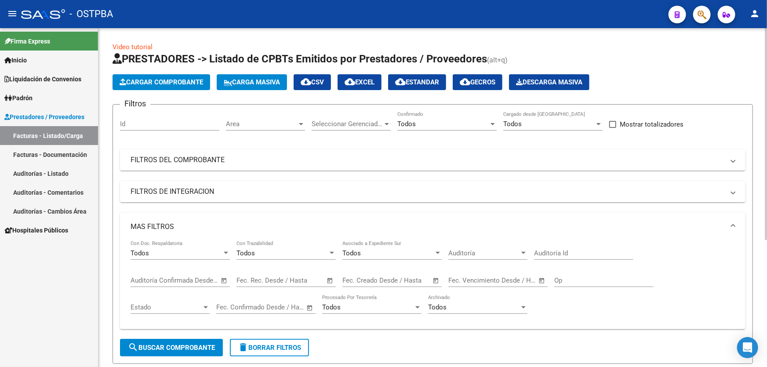
click at [580, 253] on input "Auditoría Id" at bounding box center [583, 253] width 99 height 8
type input "12278"
click at [182, 340] on button "search Buscar Comprobante" at bounding box center [171, 348] width 103 height 18
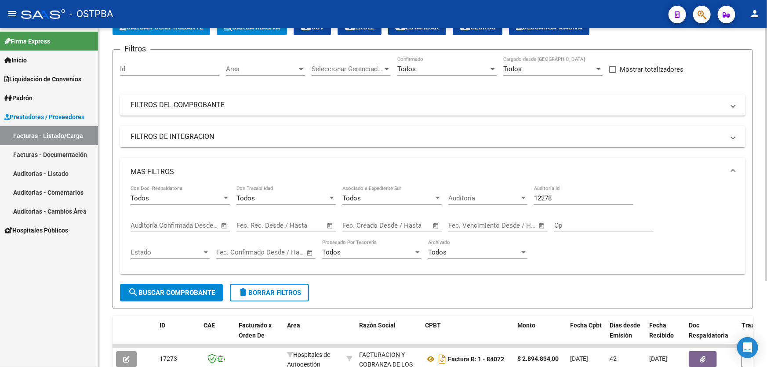
scroll to position [115, 0]
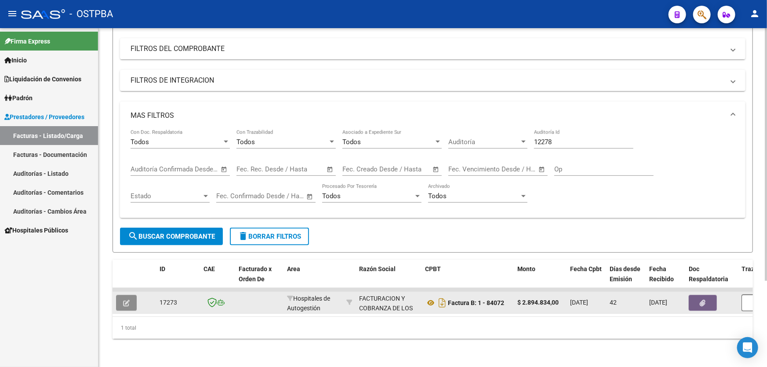
click at [123, 300] on icon "button" at bounding box center [126, 303] width 7 height 7
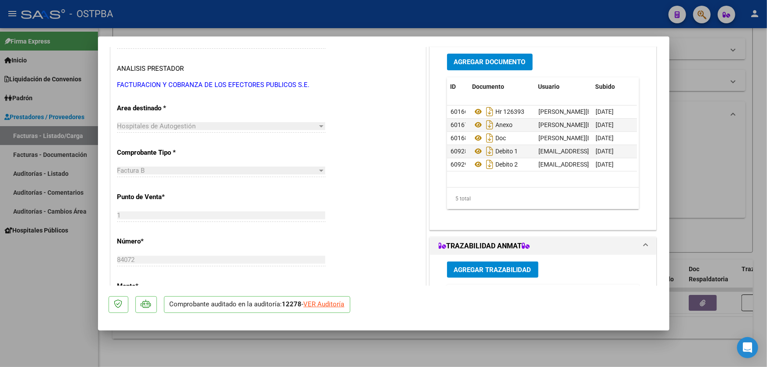
scroll to position [80, 0]
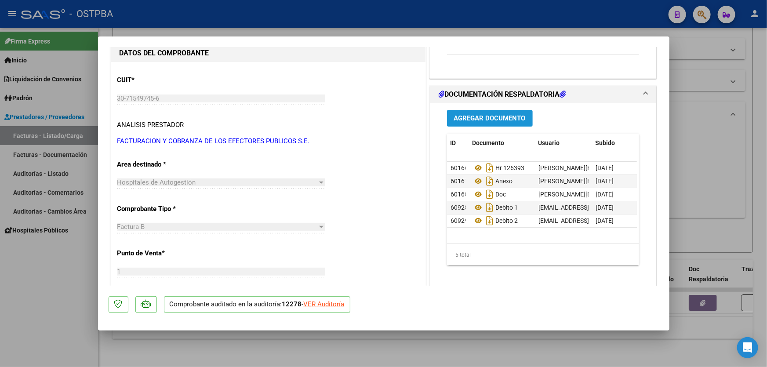
click at [466, 116] on span "Agregar Documento" at bounding box center [490, 119] width 72 height 8
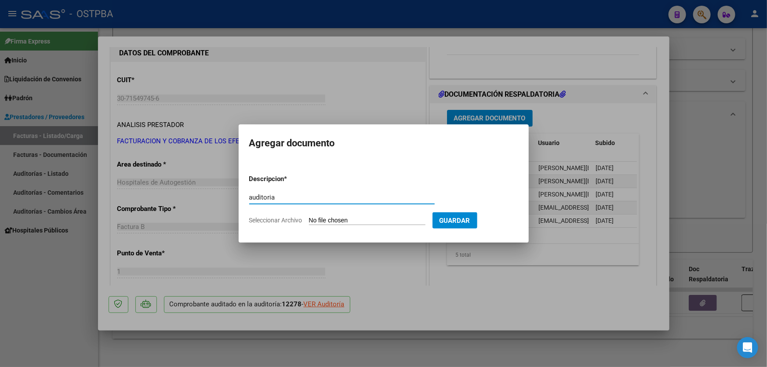
type input "auditoria"
click at [324, 219] on input "Seleccionar Archivo" at bounding box center [367, 221] width 117 height 8
type input "C:\fakepath\12278.pdf"
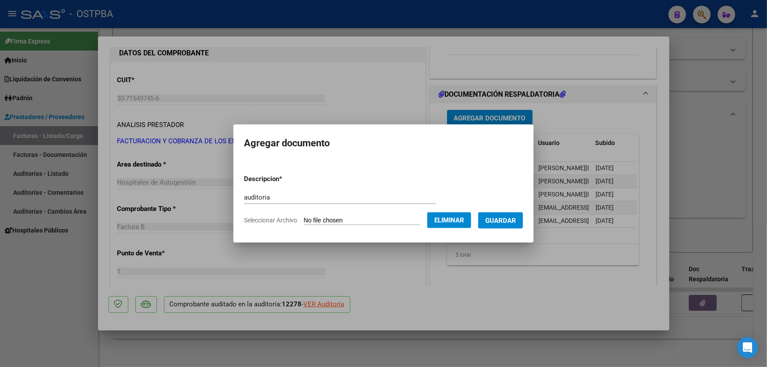
click at [501, 217] on span "Guardar" at bounding box center [500, 221] width 31 height 8
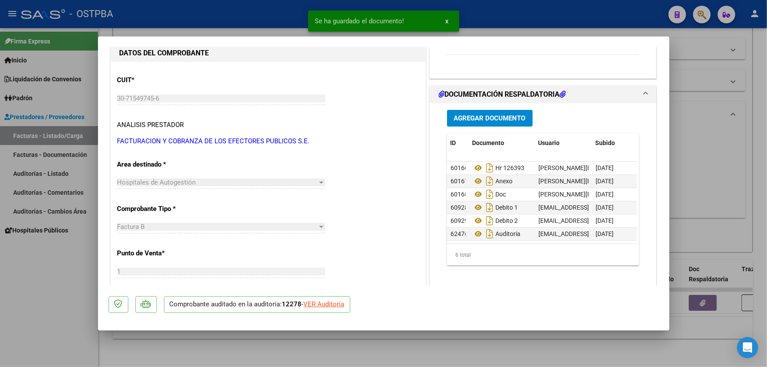
click at [697, 163] on div at bounding box center [383, 183] width 767 height 367
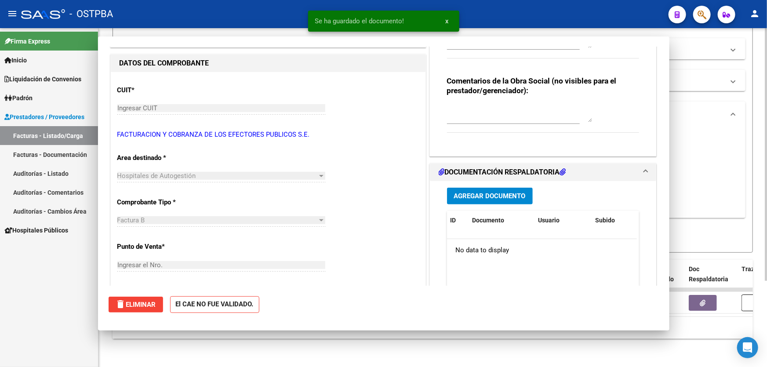
scroll to position [0, 0]
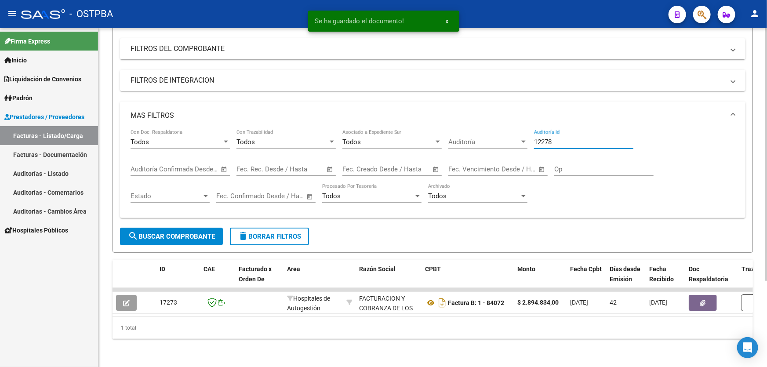
click at [561, 138] on input "12278" at bounding box center [583, 142] width 99 height 8
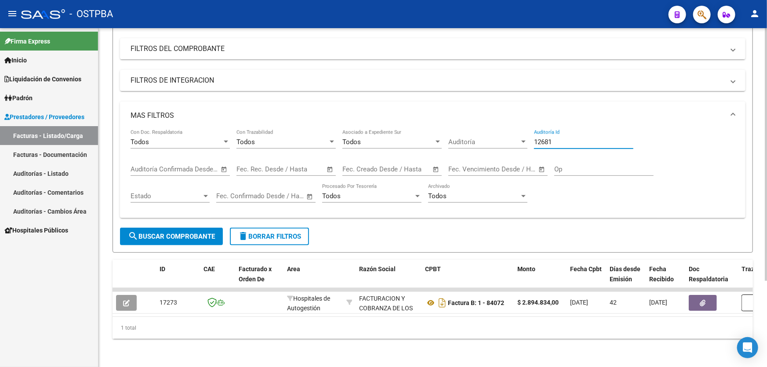
type input "12681"
click at [155, 233] on span "search Buscar Comprobante" at bounding box center [171, 237] width 87 height 8
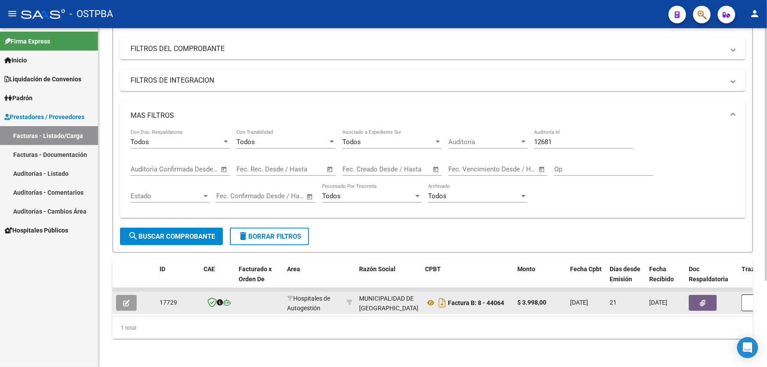
click at [125, 295] on button "button" at bounding box center [126, 303] width 21 height 16
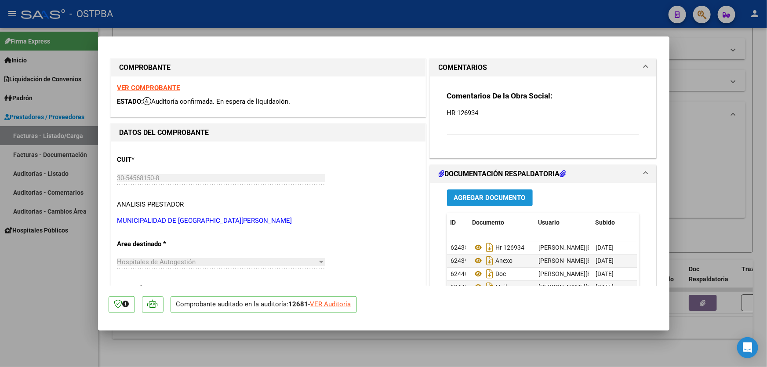
click at [507, 194] on span "Agregar Documento" at bounding box center [490, 198] width 72 height 8
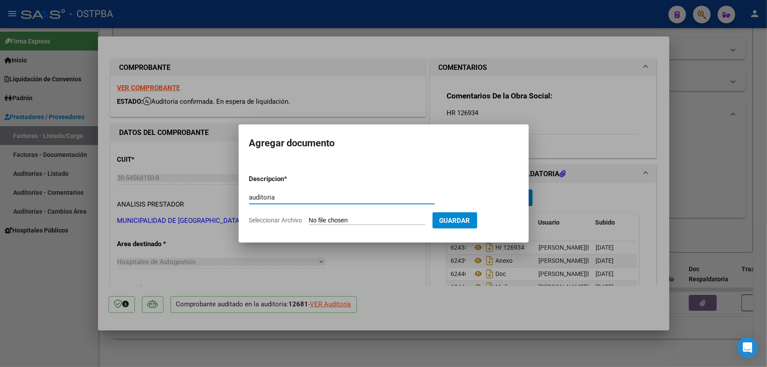
type input "auditoria"
click at [325, 219] on input "Seleccionar Archivo" at bounding box center [367, 221] width 117 height 8
type input "C:\fakepath\12681.pdf"
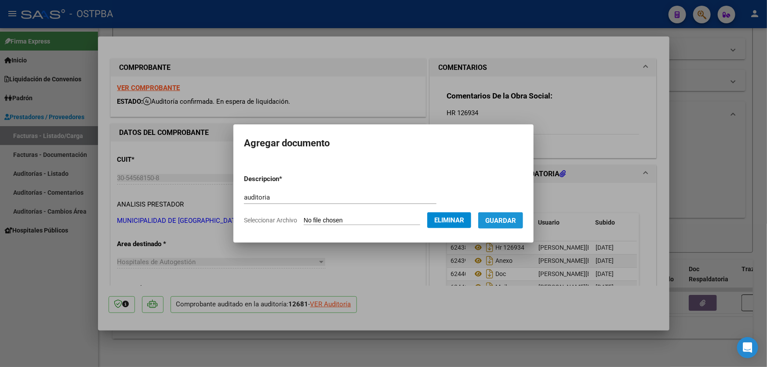
click at [513, 222] on span "Guardar" at bounding box center [500, 221] width 31 height 8
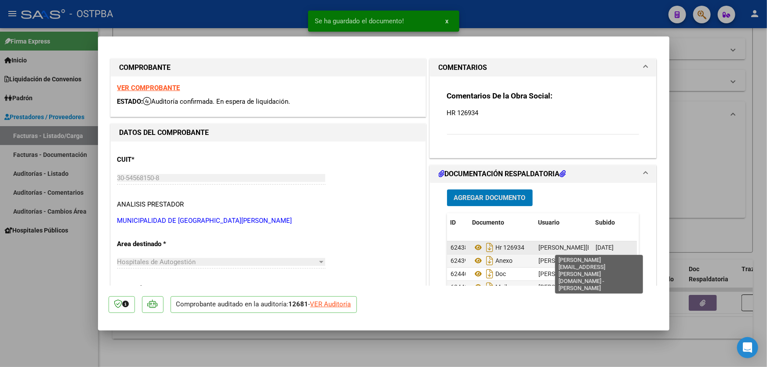
scroll to position [120, 0]
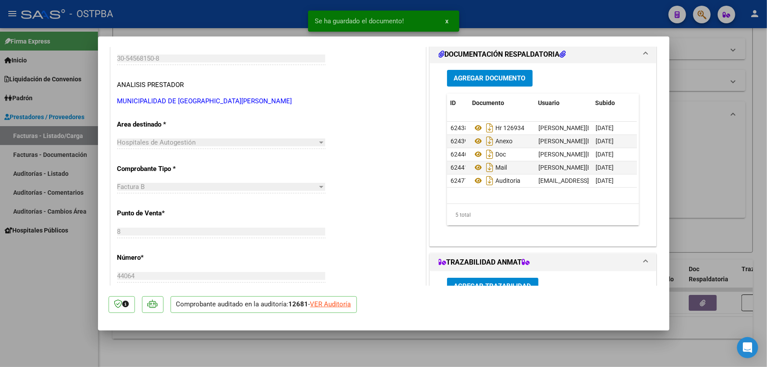
click at [687, 185] on div at bounding box center [383, 183] width 767 height 367
type input "$ 0,00"
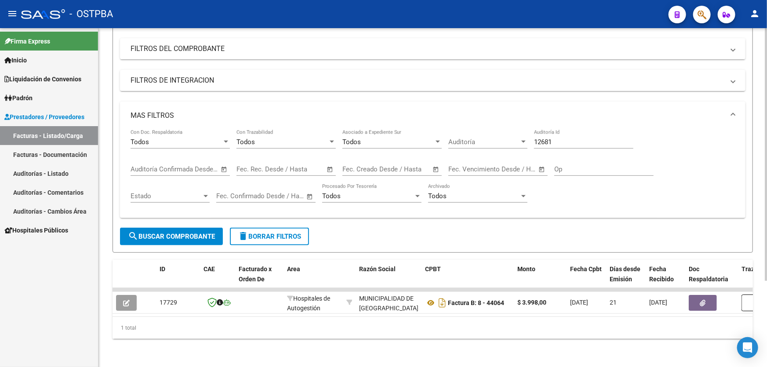
scroll to position [0, 0]
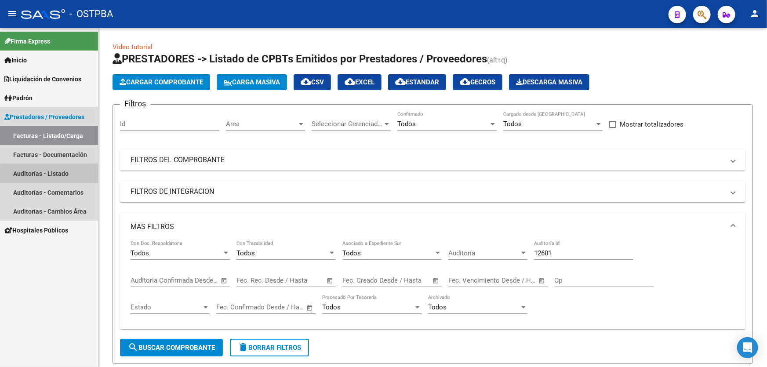
click at [69, 176] on link "Auditorías - Listado" at bounding box center [49, 173] width 98 height 19
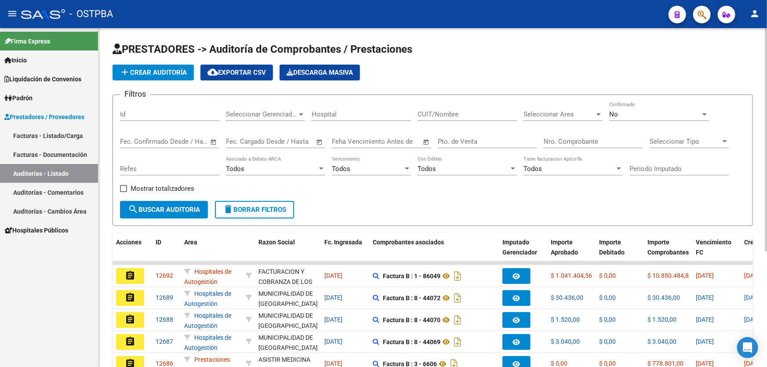
scroll to position [175, 0]
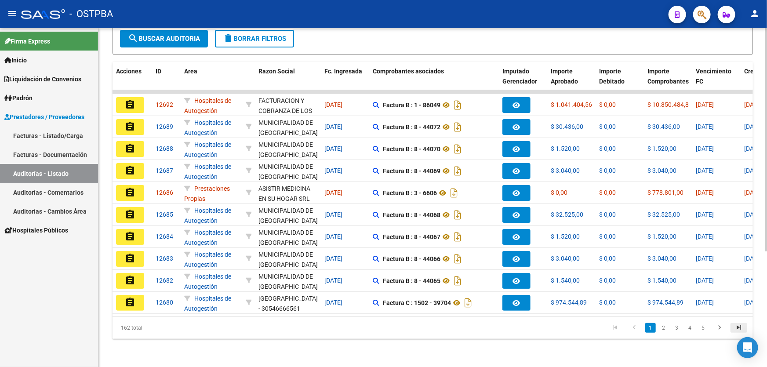
click at [743, 324] on icon "go to last page" at bounding box center [738, 329] width 11 height 11
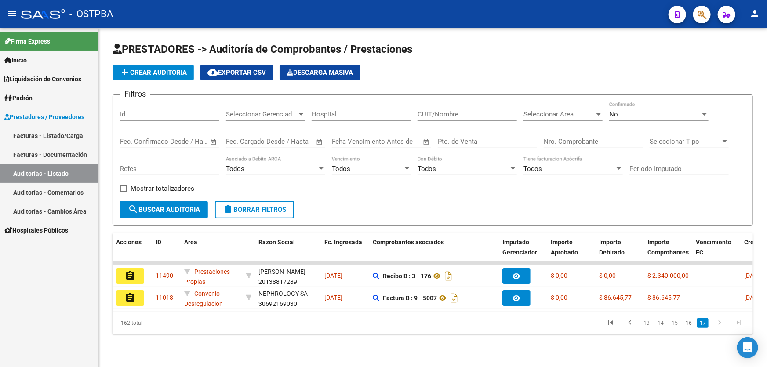
scroll to position [0, 0]
click at [692, 327] on link "16" at bounding box center [688, 323] width 11 height 10
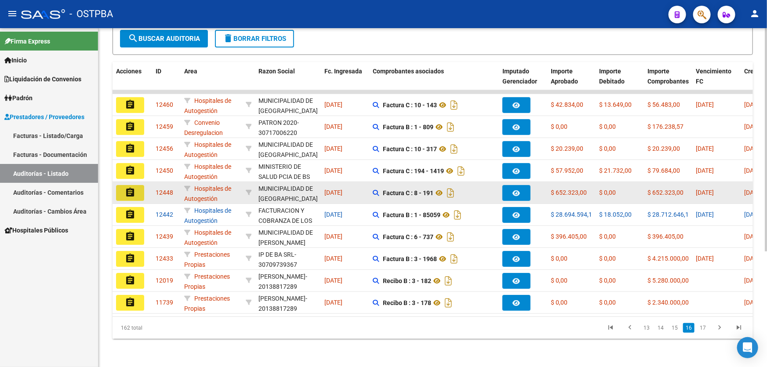
click at [130, 187] on mat-icon "assignment" at bounding box center [130, 192] width 11 height 11
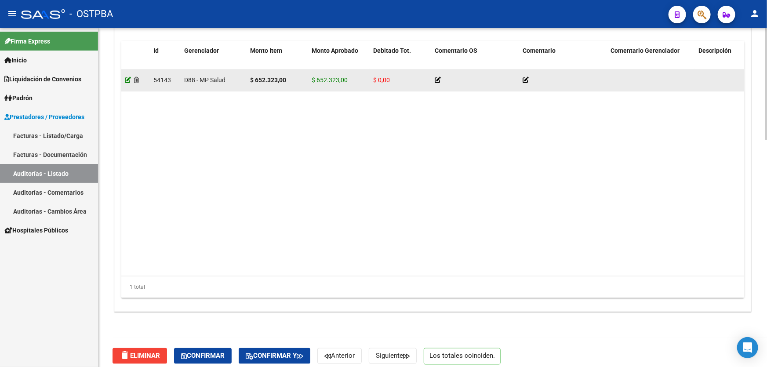
click at [125, 79] on icon at bounding box center [128, 80] width 6 height 6
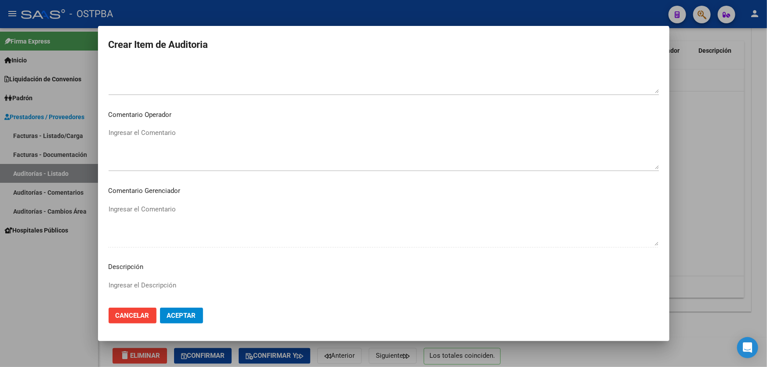
scroll to position [416, 0]
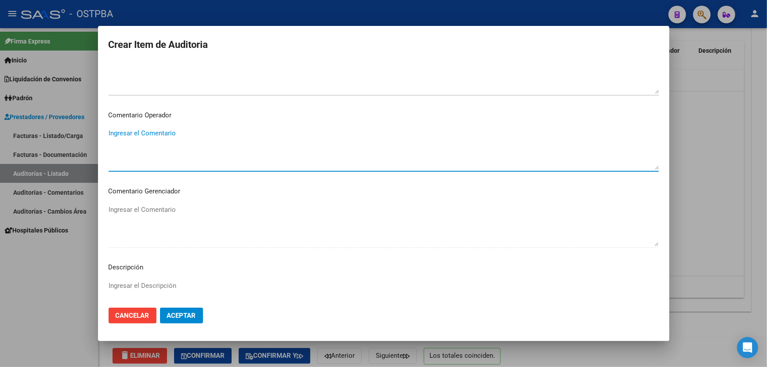
click at [166, 136] on textarea "Ingresar el Comentario" at bounding box center [384, 148] width 550 height 41
type textarea "d"
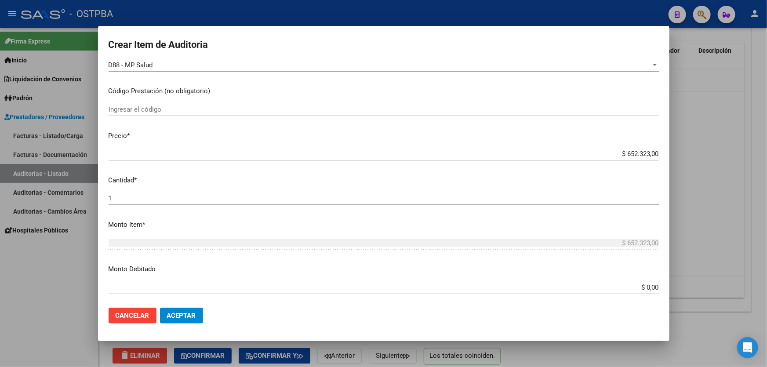
scroll to position [136, 0]
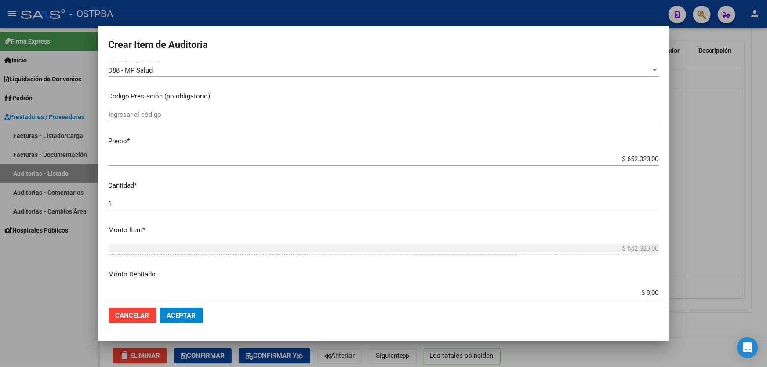
type textarea "DEBITO MP SALUD"
click at [652, 290] on input "$ 0,00" at bounding box center [384, 293] width 550 height 8
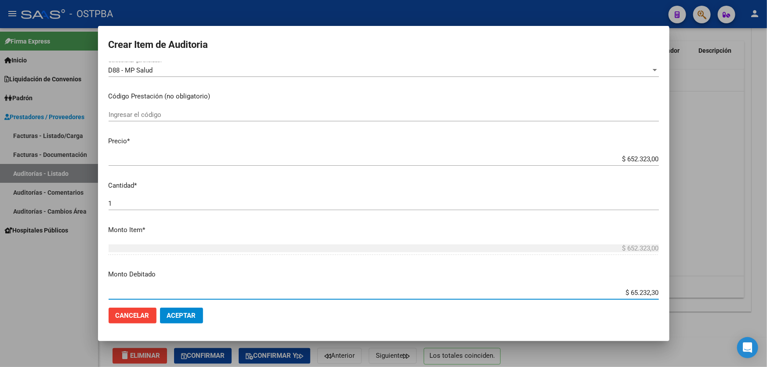
type input "$ 652.323,00"
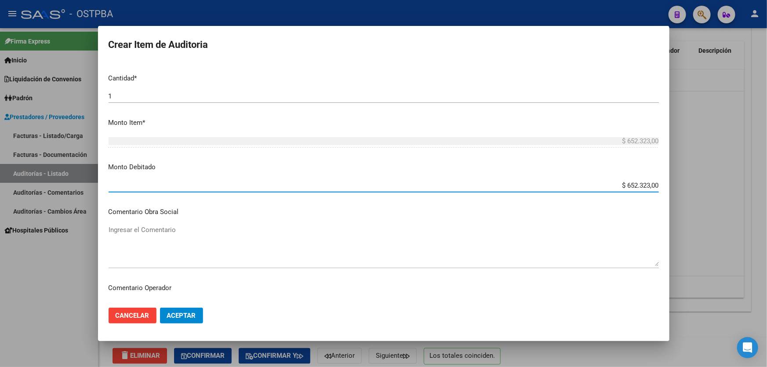
scroll to position [296, 0]
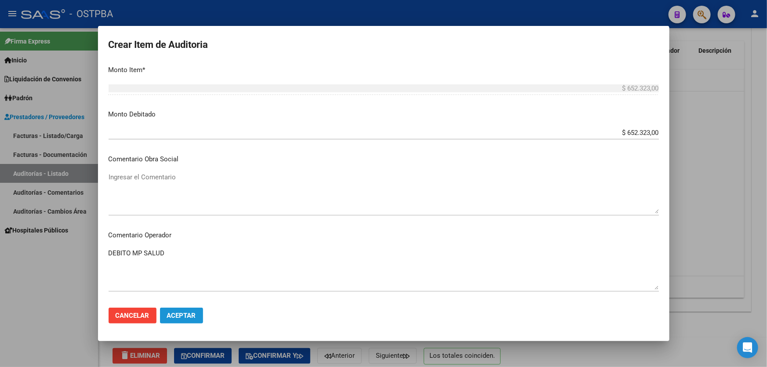
click at [176, 312] on span "Aceptar" at bounding box center [181, 316] width 29 height 8
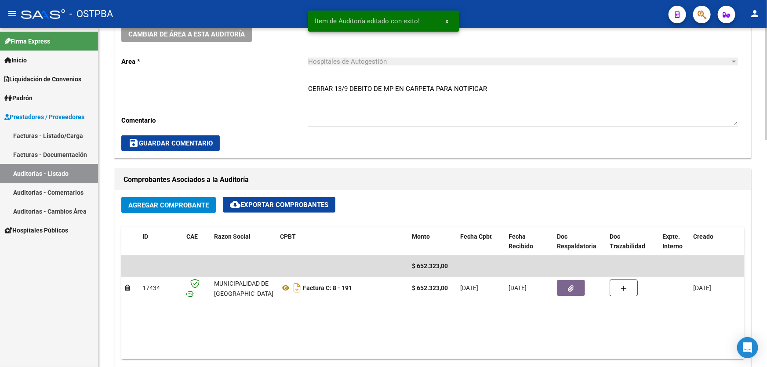
scroll to position [280, 0]
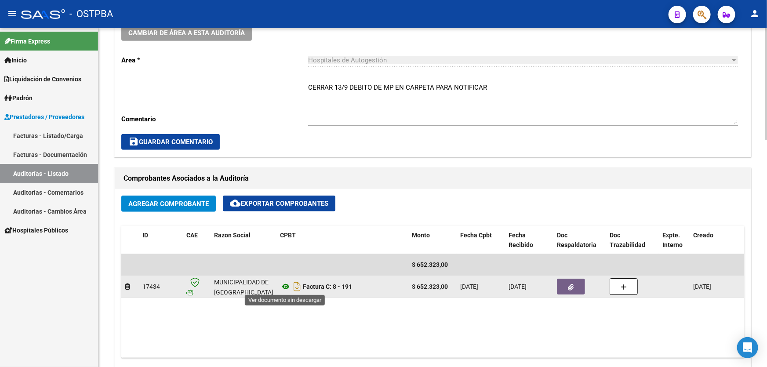
click at [284, 287] on icon at bounding box center [285, 286] width 11 height 11
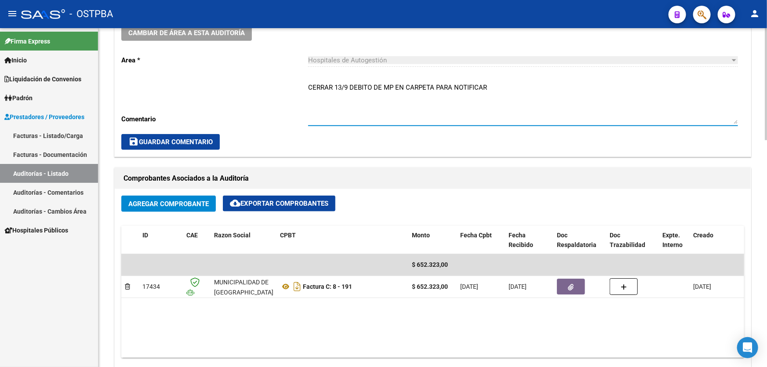
click at [489, 84] on textarea "CERRAR 13/9 DEBITO DE MP EN CARPETA PARA NOTIFICAR" at bounding box center [523, 103] width 430 height 41
type textarea "DEBITO DE MP"
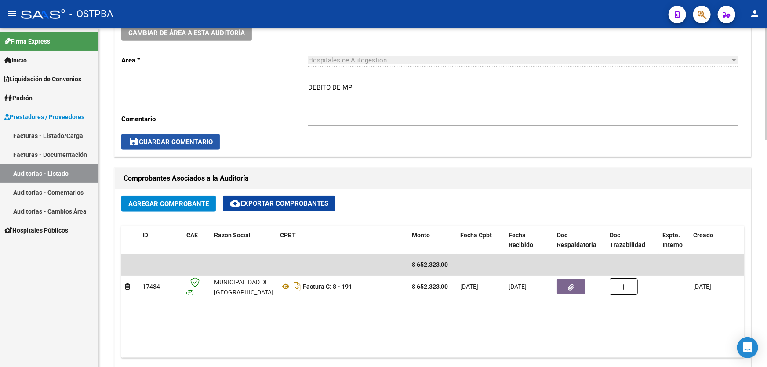
click at [175, 141] on span "save Guardar Comentario" at bounding box center [170, 142] width 84 height 8
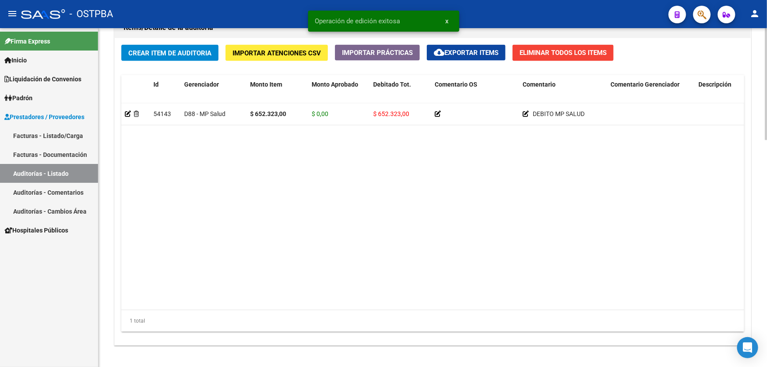
scroll to position [685, 0]
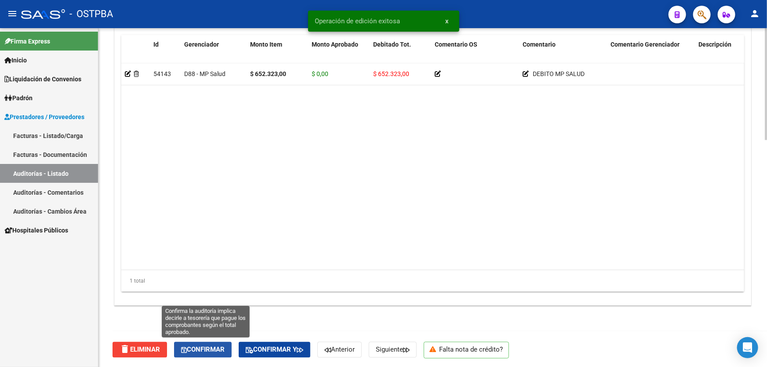
click at [207, 351] on span "Confirmar" at bounding box center [203, 350] width 44 height 8
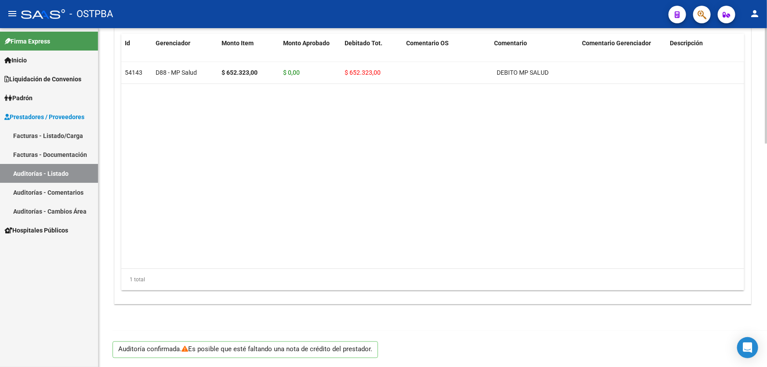
scroll to position [655, 0]
type input "202509"
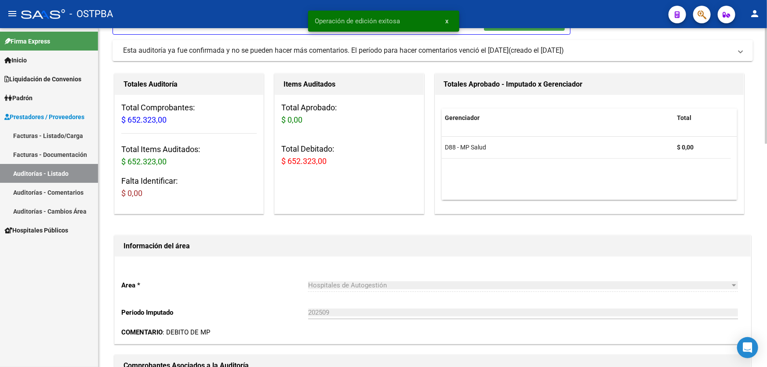
scroll to position [0, 0]
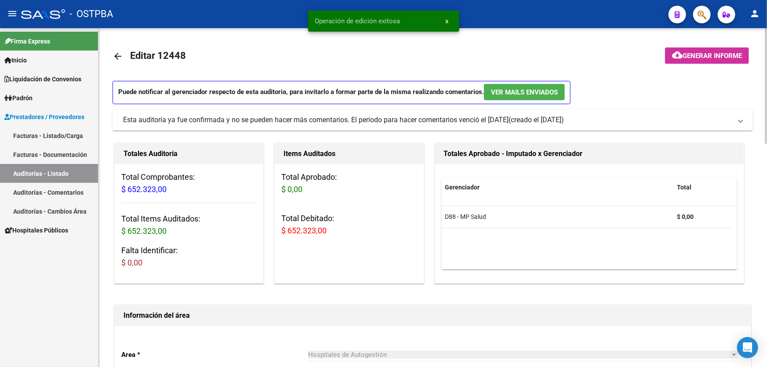
click at [117, 55] on mat-icon "arrow_back" at bounding box center [118, 56] width 11 height 11
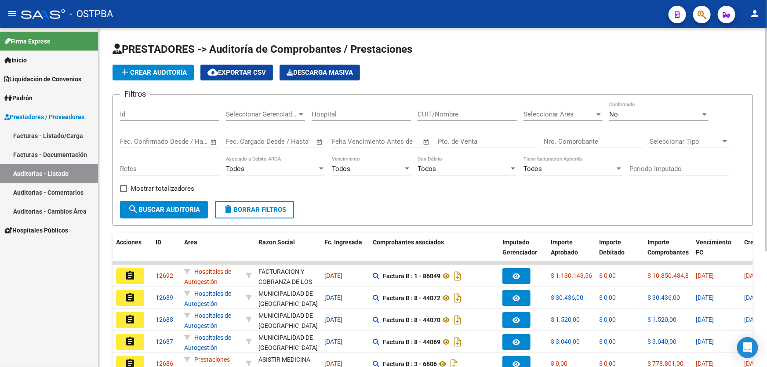
scroll to position [175, 0]
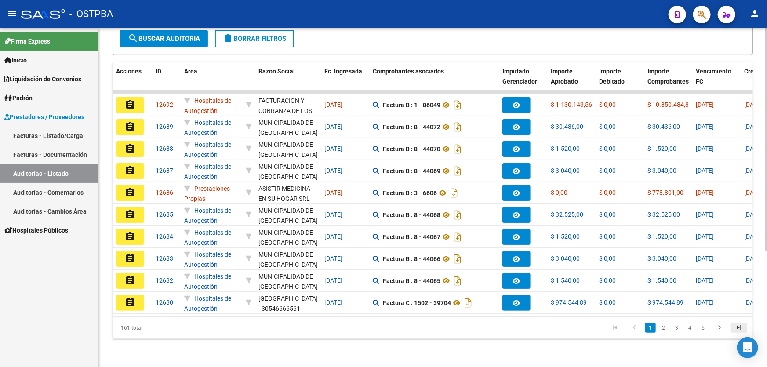
click at [740, 328] on icon "go to last page" at bounding box center [738, 329] width 11 height 11
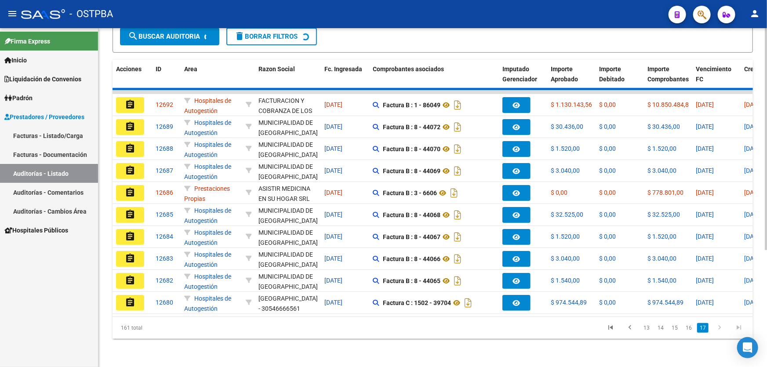
scroll to position [0, 0]
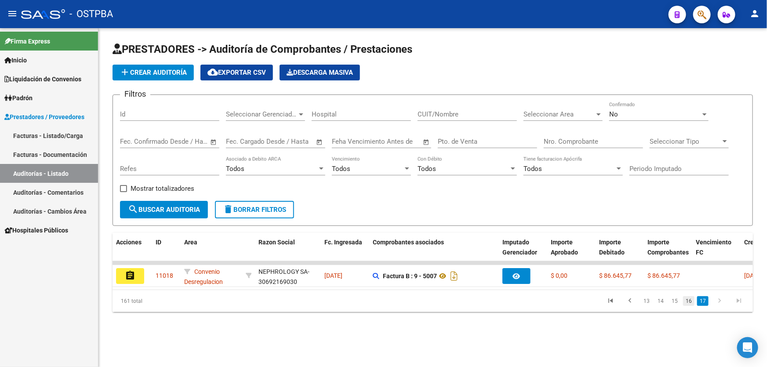
click at [693, 305] on link "16" at bounding box center [688, 301] width 11 height 10
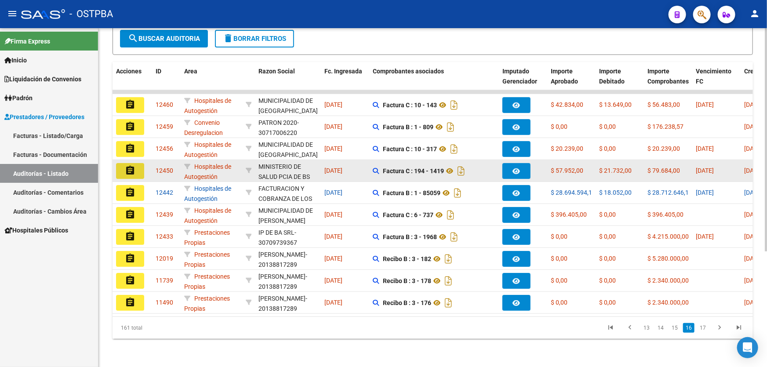
click at [127, 167] on mat-icon "assignment" at bounding box center [130, 170] width 11 height 11
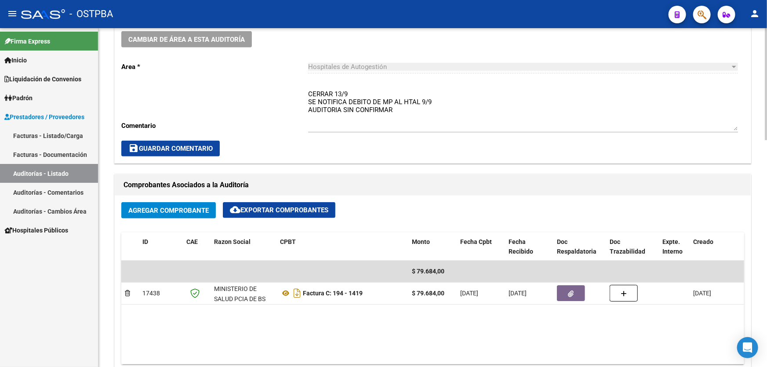
scroll to position [280, 0]
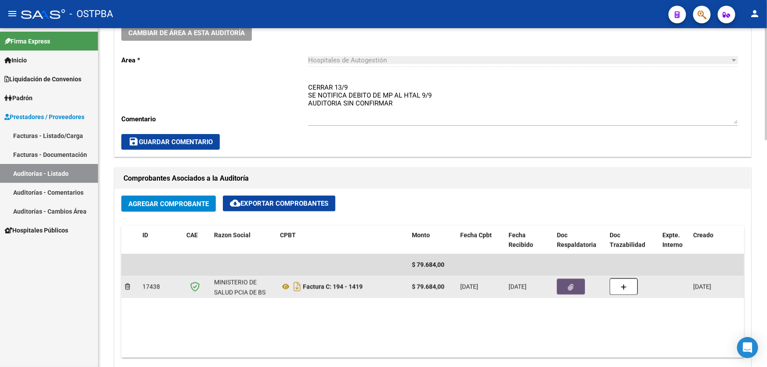
click at [568, 285] on icon "button" at bounding box center [571, 287] width 6 height 7
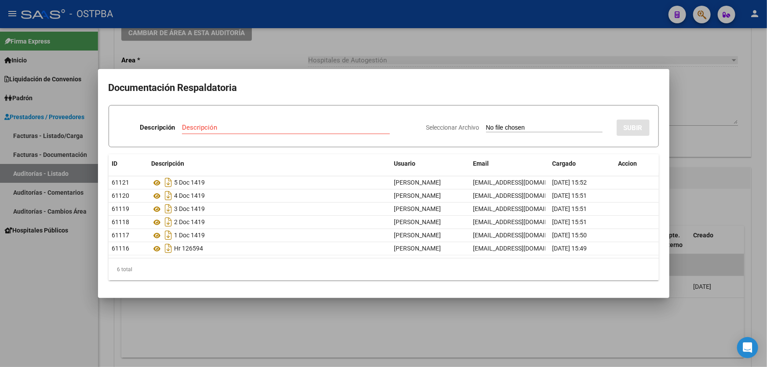
click at [423, 332] on div at bounding box center [383, 183] width 767 height 367
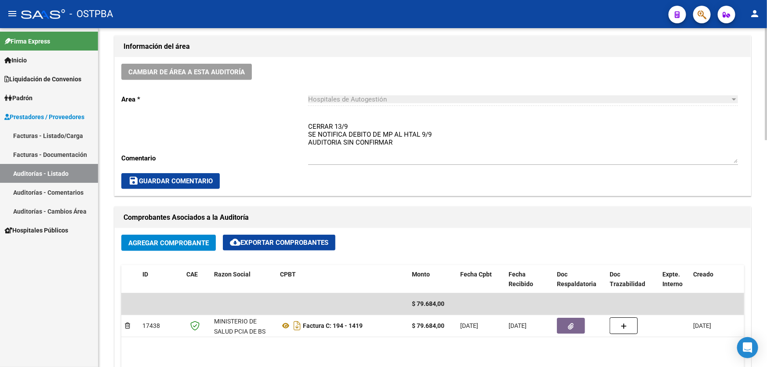
scroll to position [360, 0]
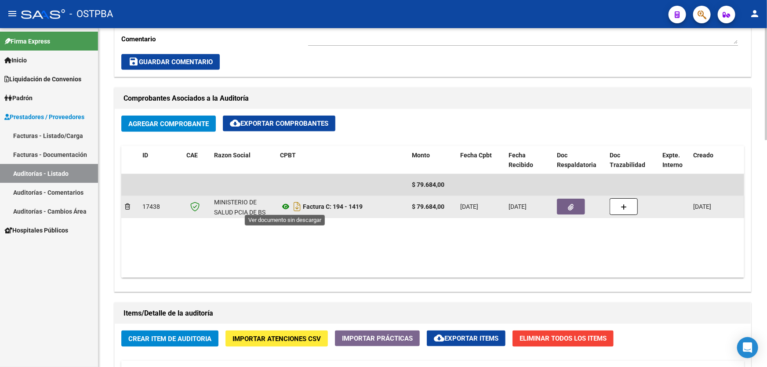
click at [286, 204] on icon at bounding box center [285, 206] width 11 height 11
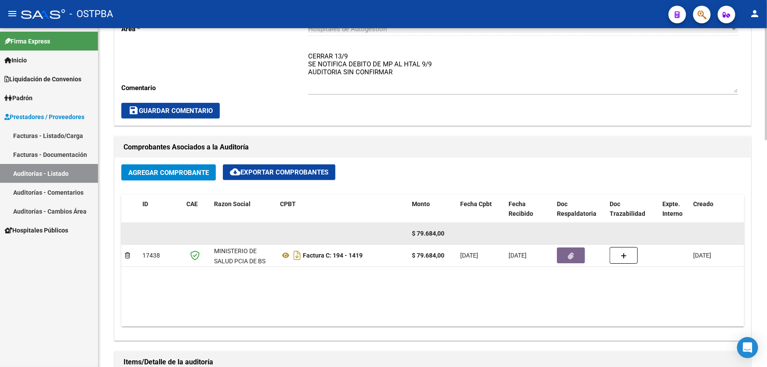
scroll to position [200, 0]
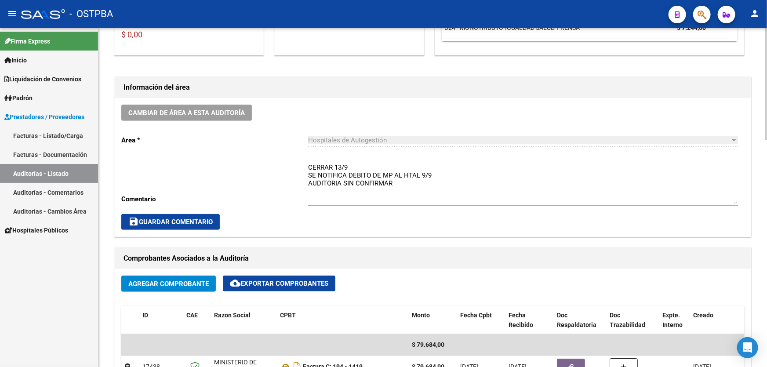
click at [393, 183] on textarea "CERRAR 13/9 SE NOTIFICA DEBITO DE MP AL HTAL 9/9 AUDITORIA SIN CONFIRMAR" at bounding box center [523, 183] width 430 height 41
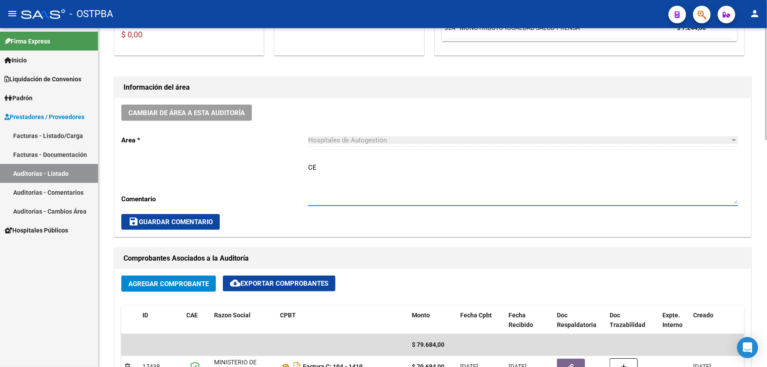
type textarea "C"
type textarea "CON DEBITOS DE MP SALUD"
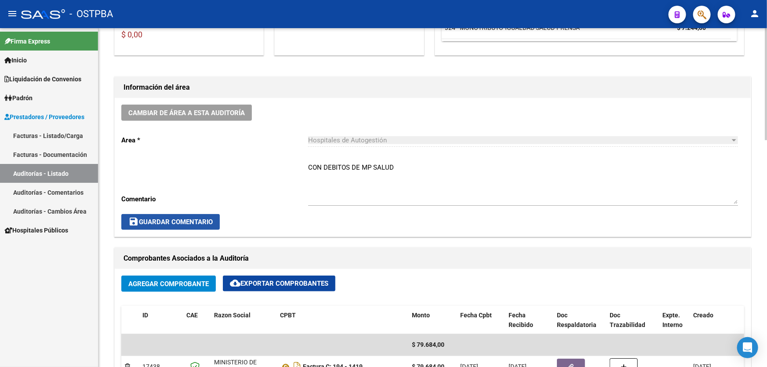
click at [169, 222] on span "save Guardar Comentario" at bounding box center [170, 222] width 84 height 8
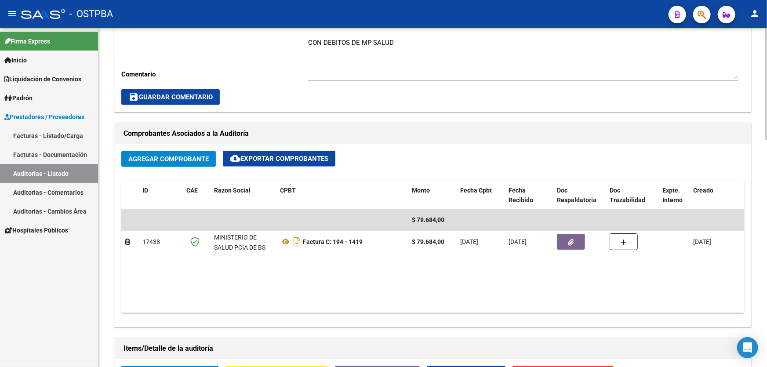
scroll to position [325, 0]
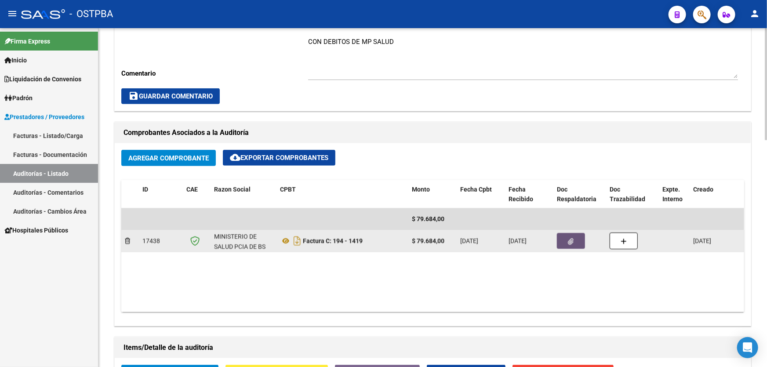
click at [562, 234] on button "button" at bounding box center [571, 241] width 28 height 16
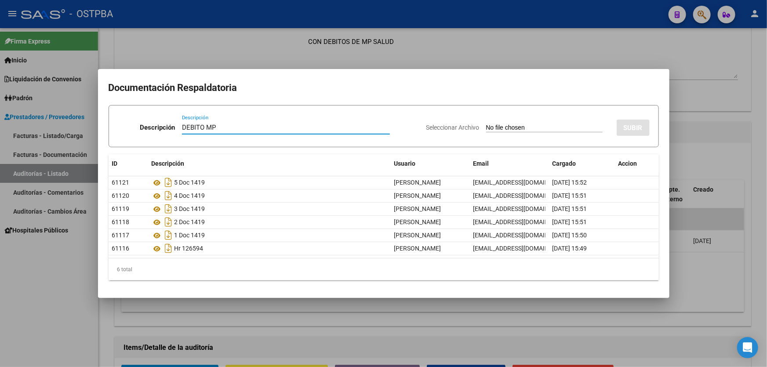
type input "DEBITO MP"
click at [486, 127] on input "Seleccionar Archivo" at bounding box center [544, 128] width 117 height 8
type input "C:\fakepath\DEBITO 12450.pdf"
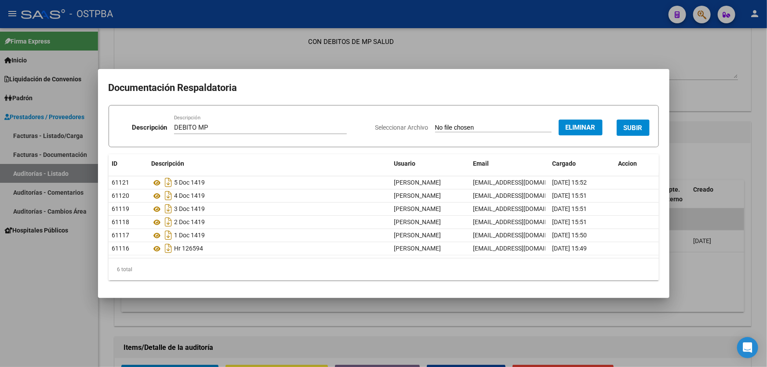
click at [637, 124] on span "SUBIR" at bounding box center [633, 128] width 19 height 8
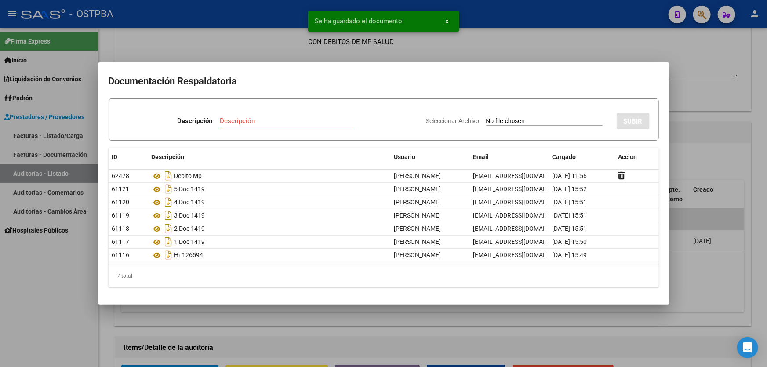
click at [694, 279] on div at bounding box center [383, 183] width 767 height 367
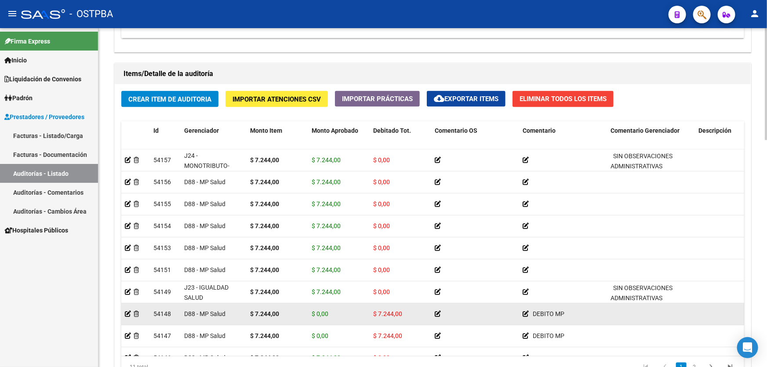
scroll to position [29, 0]
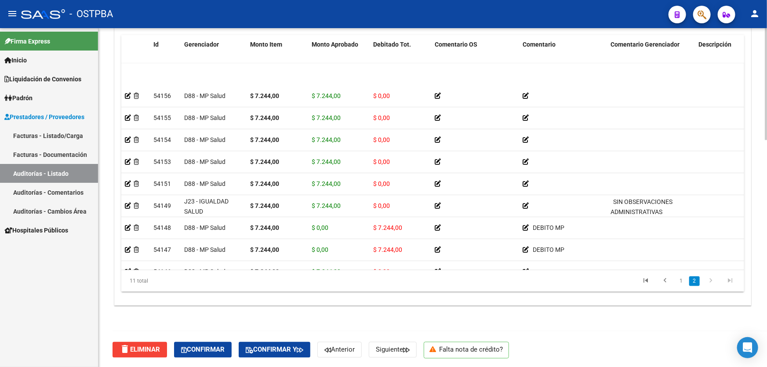
scroll to position [43, 0]
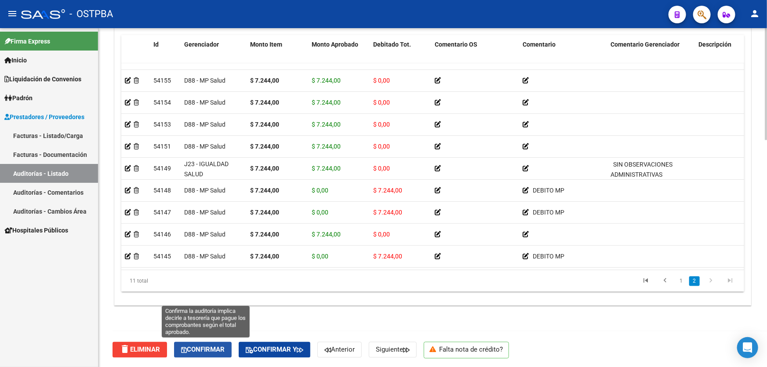
click at [207, 349] on span "Confirmar" at bounding box center [203, 350] width 44 height 8
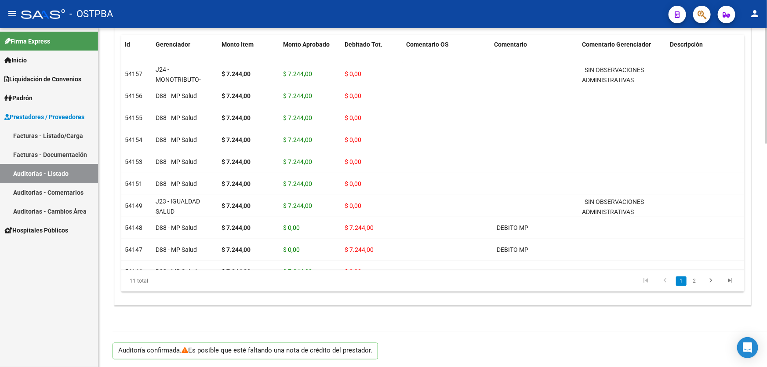
scroll to position [0, 0]
type input "202509"
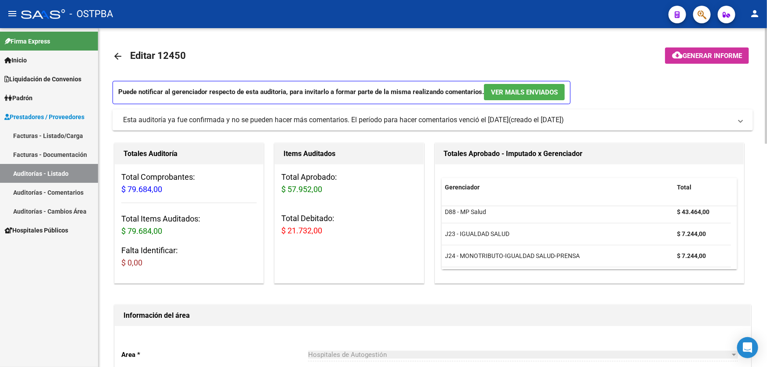
click at [116, 57] on mat-icon "arrow_back" at bounding box center [118, 56] width 11 height 11
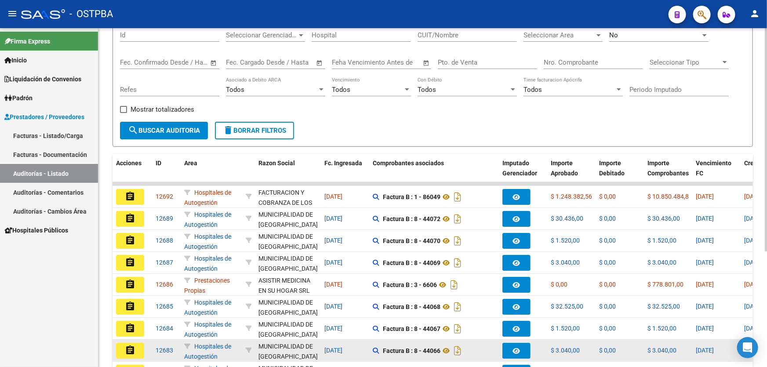
scroll to position [175, 0]
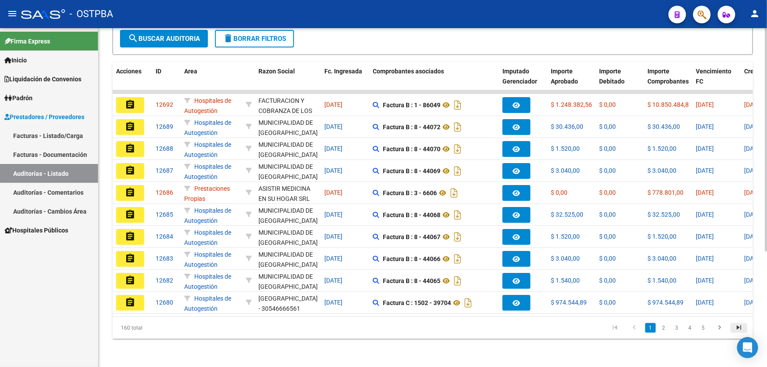
click at [740, 324] on icon "go to last page" at bounding box center [738, 329] width 11 height 11
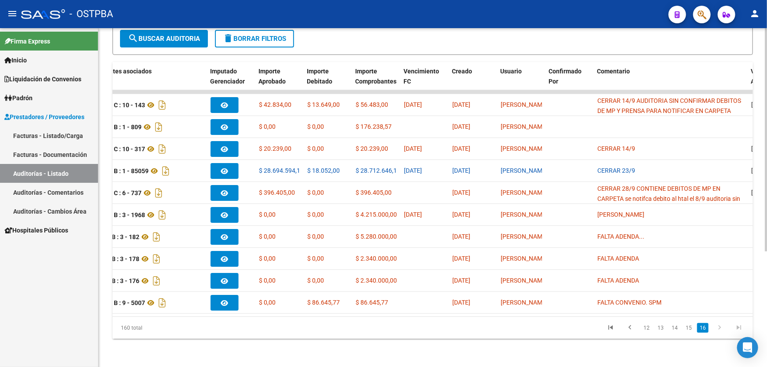
scroll to position [0, 0]
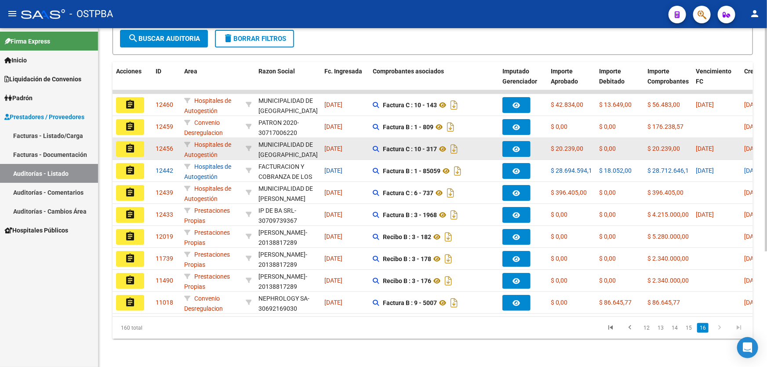
click at [126, 145] on mat-icon "assignment" at bounding box center [130, 148] width 11 height 11
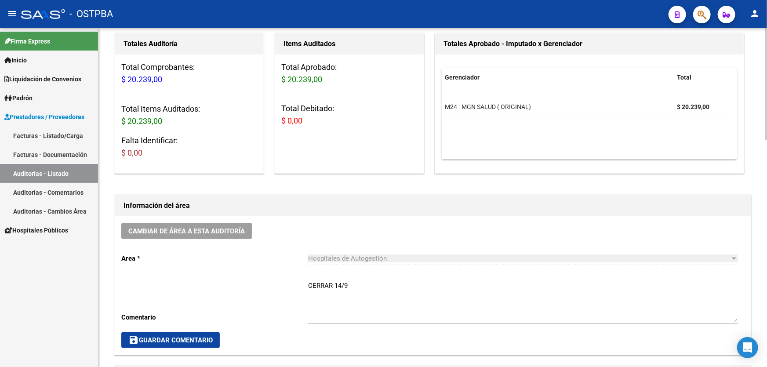
scroll to position [240, 0]
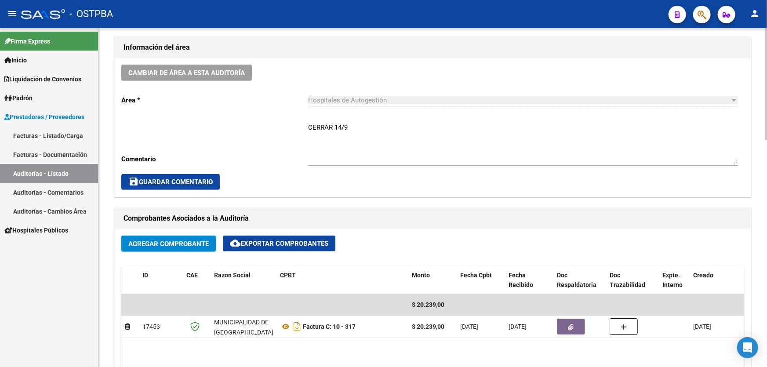
click at [353, 124] on textarea "CERRAR 14/9" at bounding box center [523, 143] width 430 height 41
type textarea "C"
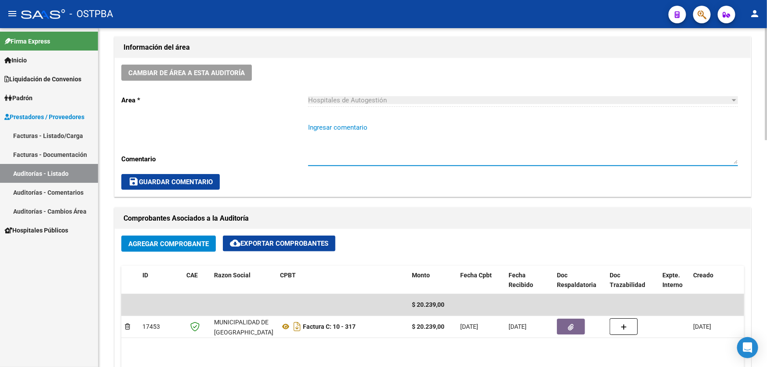
click at [177, 178] on span "save Guardar Comentario" at bounding box center [170, 182] width 84 height 8
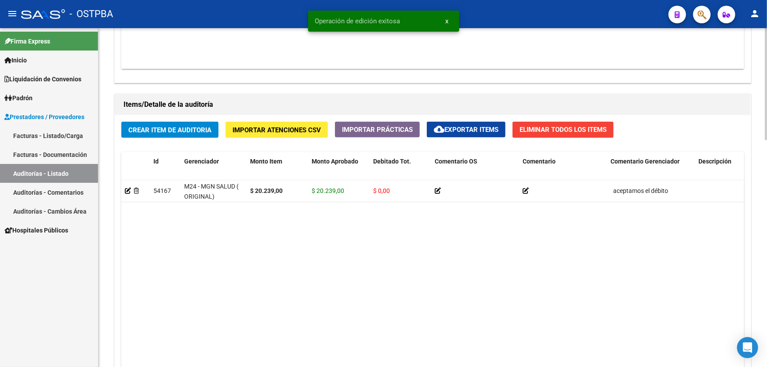
scroll to position [685, 0]
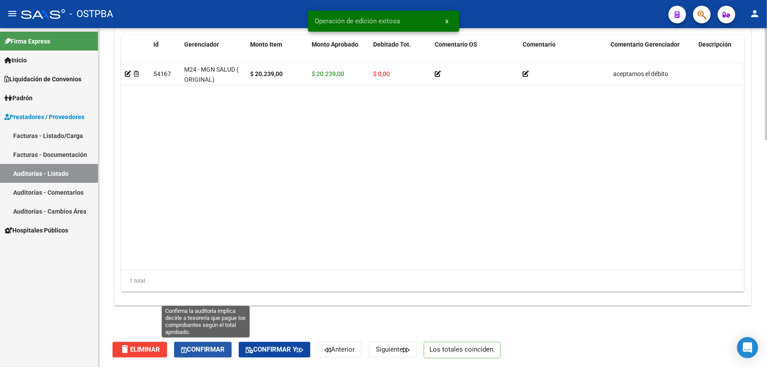
click at [198, 346] on span "Confirmar" at bounding box center [203, 350] width 44 height 8
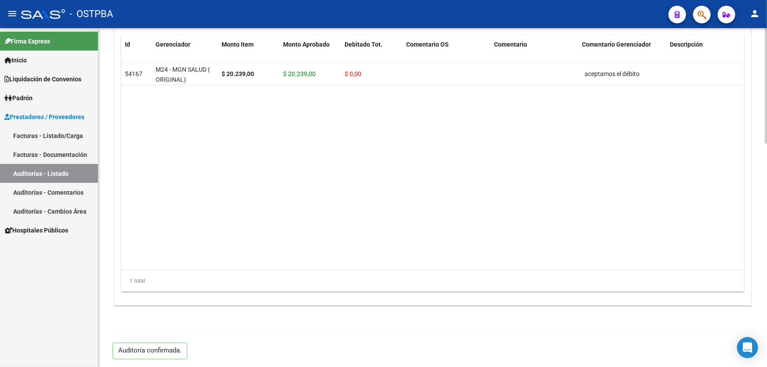
type input "202509"
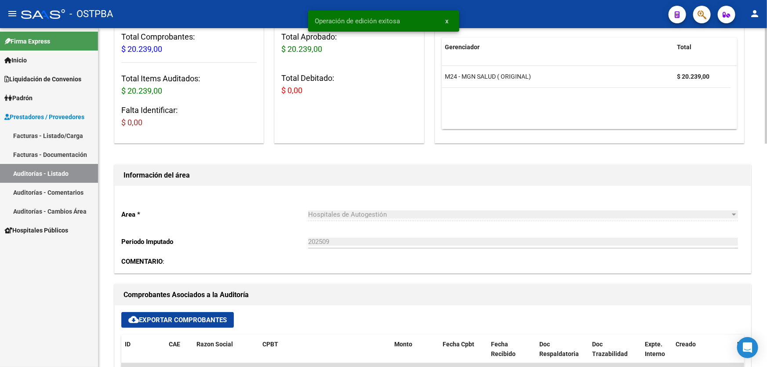
scroll to position [0, 0]
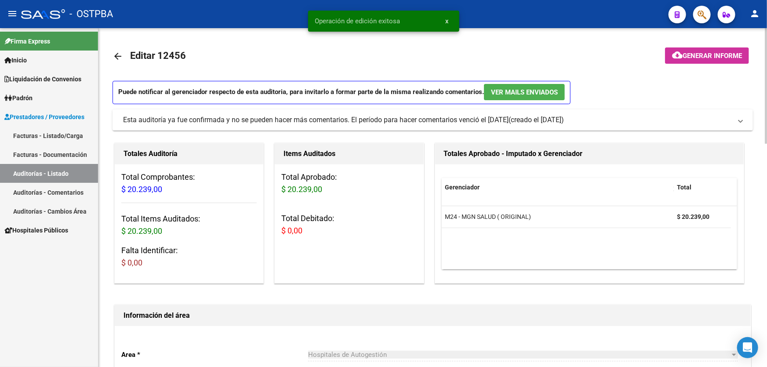
click at [117, 53] on mat-icon "arrow_back" at bounding box center [118, 56] width 11 height 11
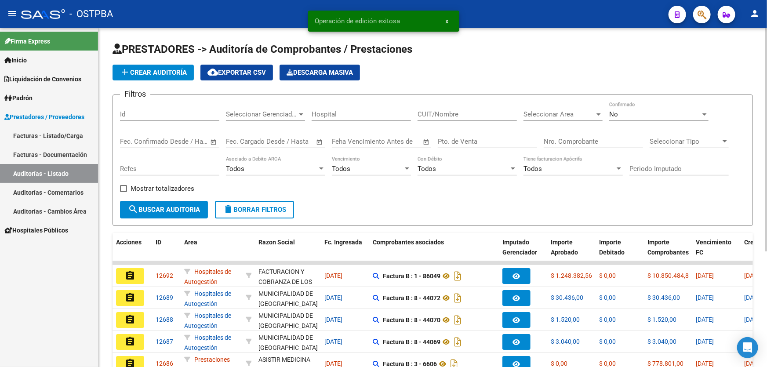
scroll to position [175, 0]
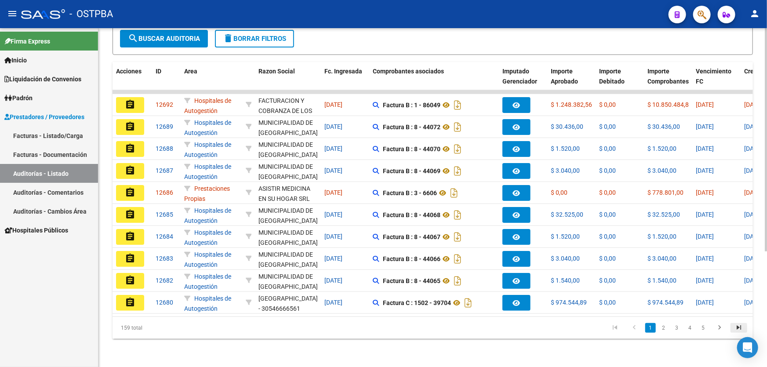
click at [740, 328] on icon "go to last page" at bounding box center [738, 329] width 11 height 11
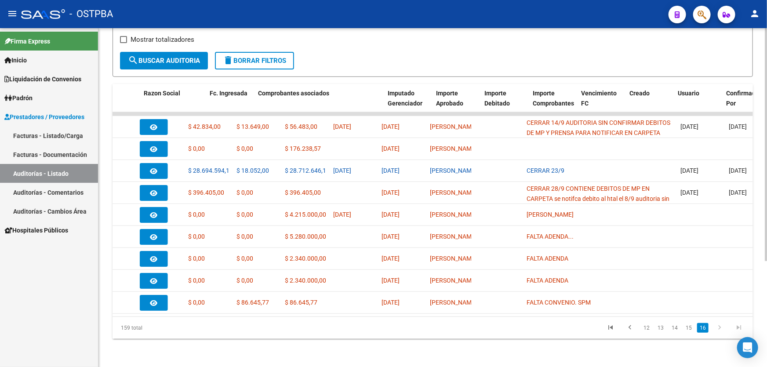
scroll to position [0, 0]
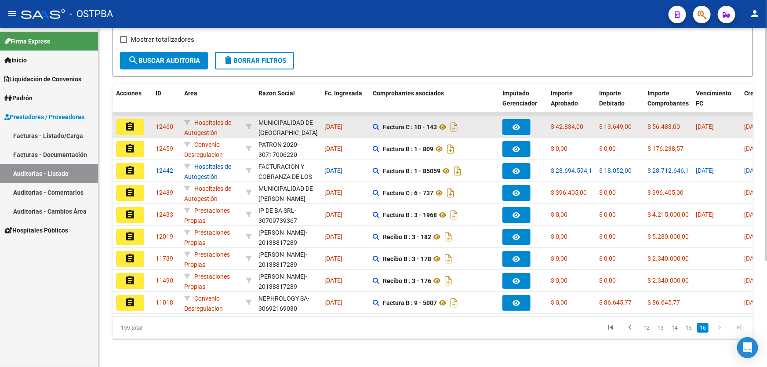
click at [127, 121] on mat-icon "assignment" at bounding box center [130, 126] width 11 height 11
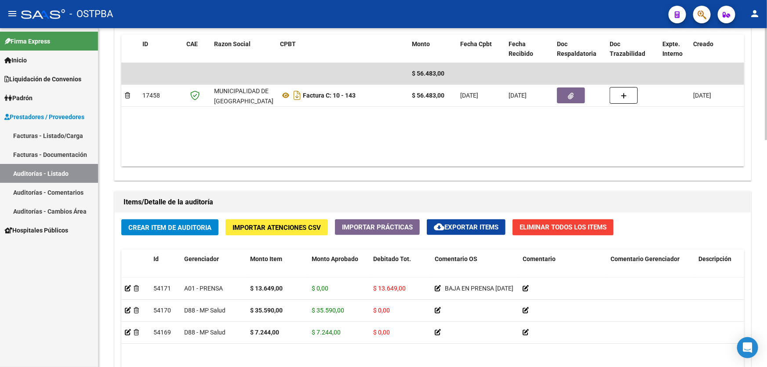
scroll to position [599, 0]
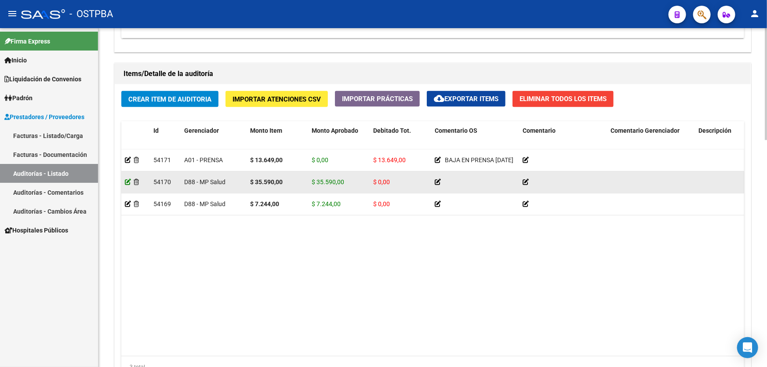
click at [126, 180] on icon at bounding box center [128, 182] width 6 height 6
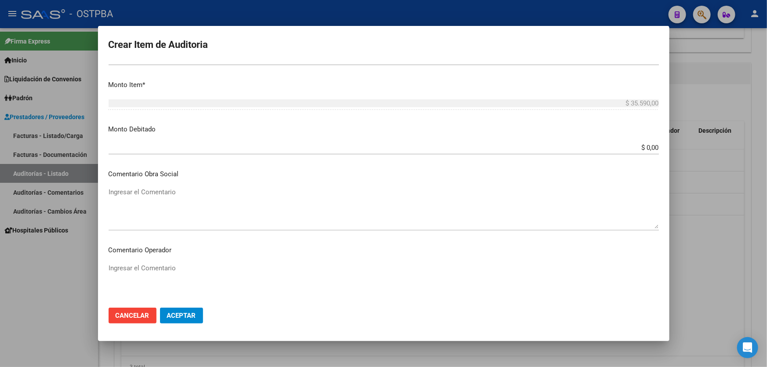
scroll to position [256, 0]
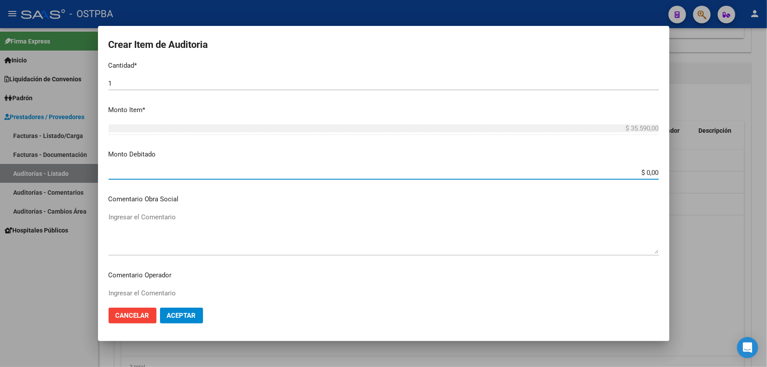
click at [652, 172] on input "$ 0,00" at bounding box center [384, 173] width 550 height 8
type input "$ 35.590,00"
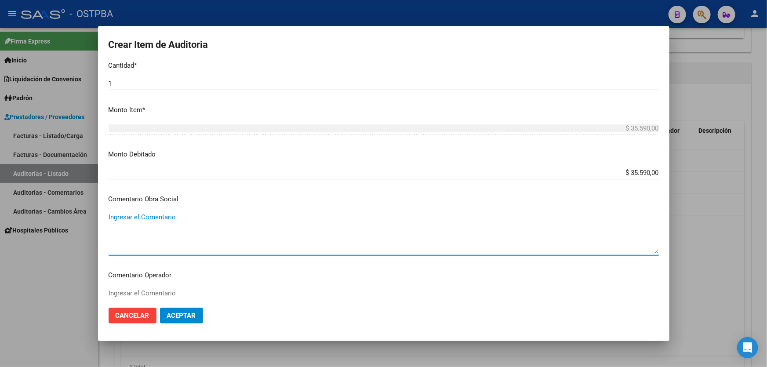
click at [245, 239] on textarea "Ingresar el Comentario" at bounding box center [384, 232] width 550 height 41
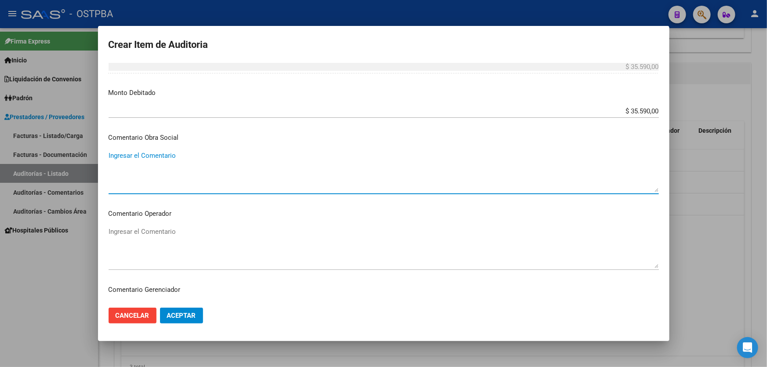
scroll to position [416, 0]
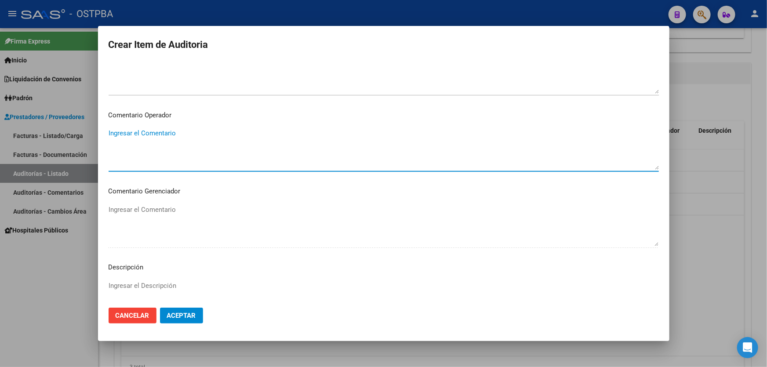
click at [172, 136] on textarea "Ingresar el Comentario" at bounding box center [384, 148] width 550 height 41
type textarea "S"
type textarea "DEBITO DE MP"
click at [187, 314] on span "Aceptar" at bounding box center [181, 316] width 29 height 8
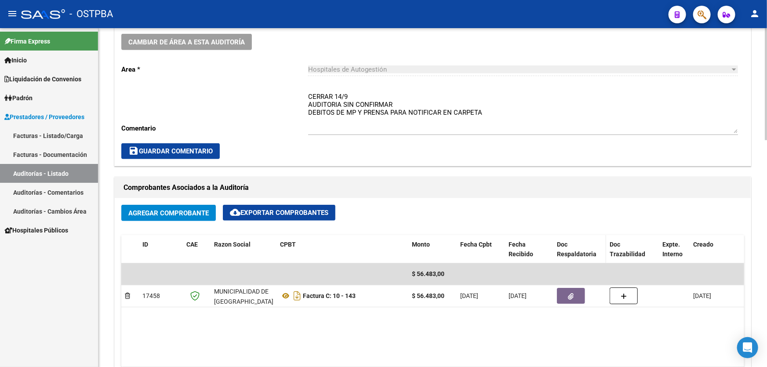
scroll to position [280, 0]
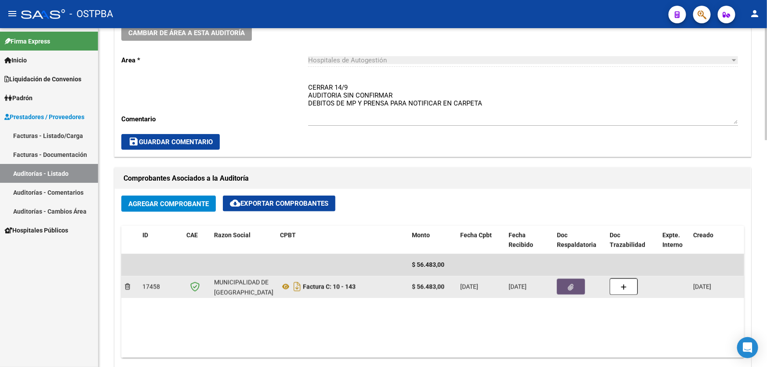
click at [576, 290] on datatable-body-cell at bounding box center [579, 287] width 53 height 22
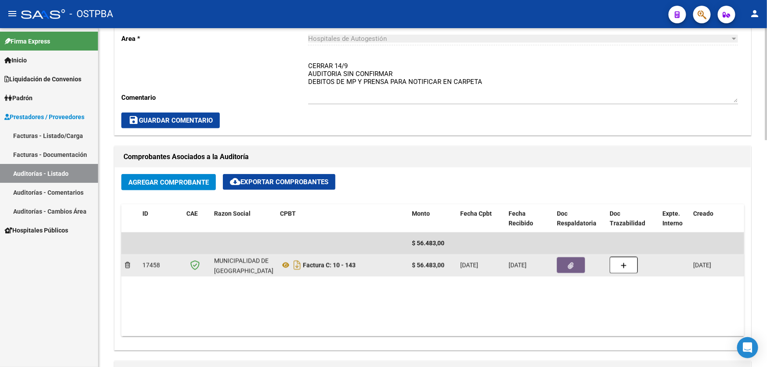
scroll to position [320, 0]
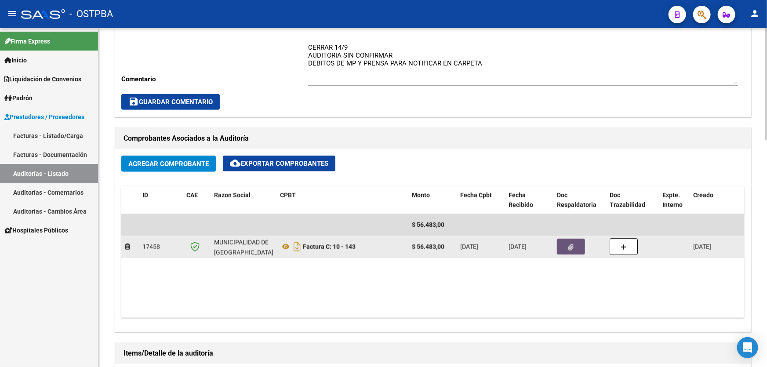
click at [572, 246] on icon "button" at bounding box center [571, 247] width 6 height 7
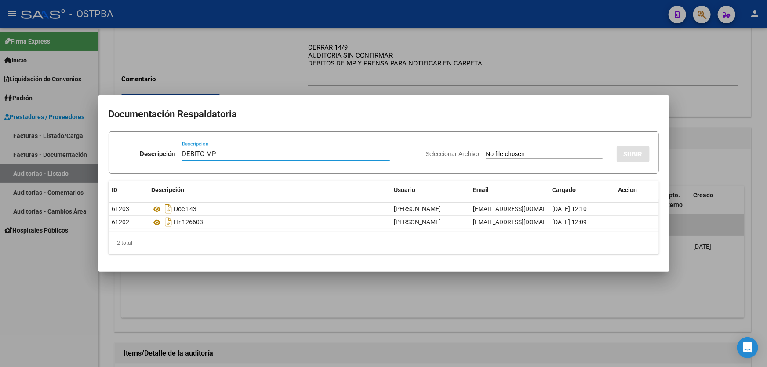
type input "DEBITO MP"
click at [486, 155] on input "Seleccionar Archivo" at bounding box center [544, 154] width 117 height 8
type input "C:\fakepath\DEBITO MP 12460.pdf"
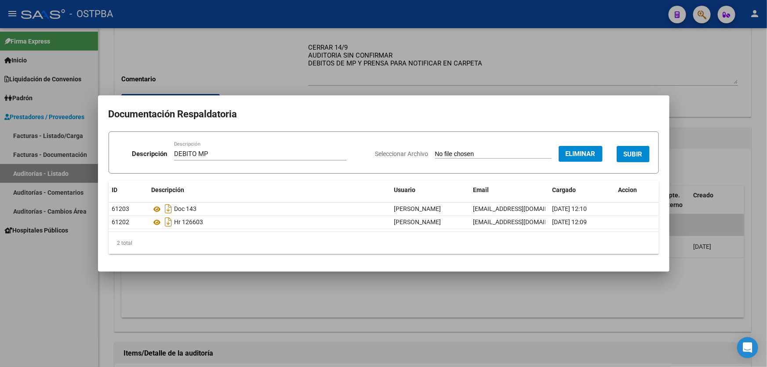
click at [633, 156] on span "SUBIR" at bounding box center [633, 154] width 19 height 8
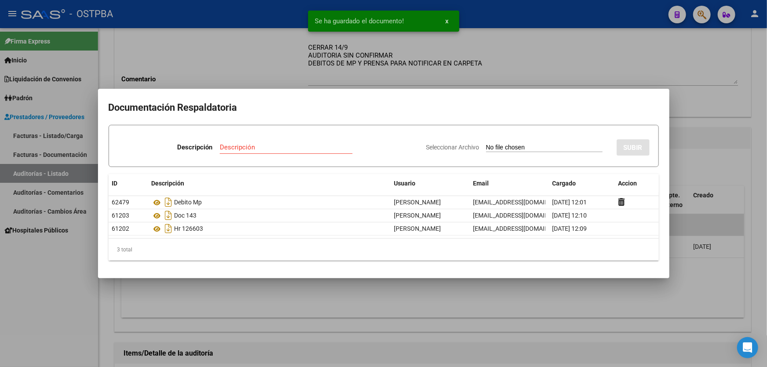
click at [699, 145] on div at bounding box center [383, 183] width 767 height 367
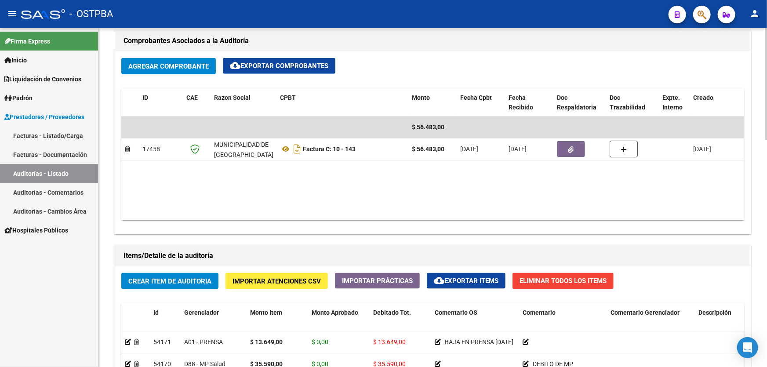
scroll to position [519, 0]
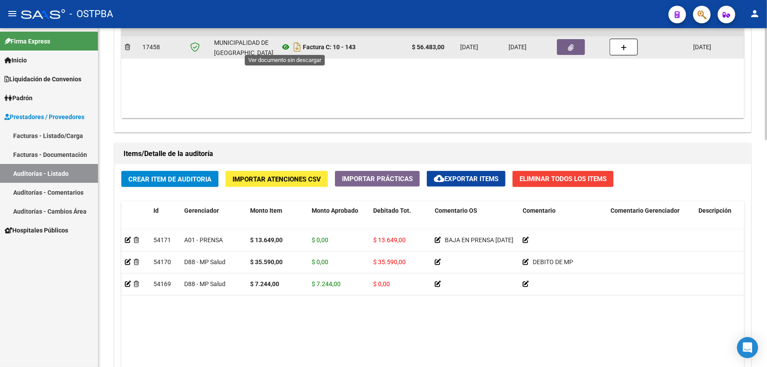
click at [284, 45] on icon at bounding box center [285, 47] width 11 height 11
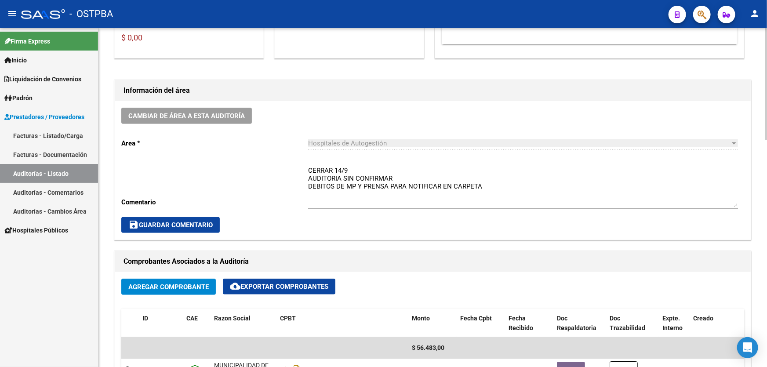
scroll to position [200, 0]
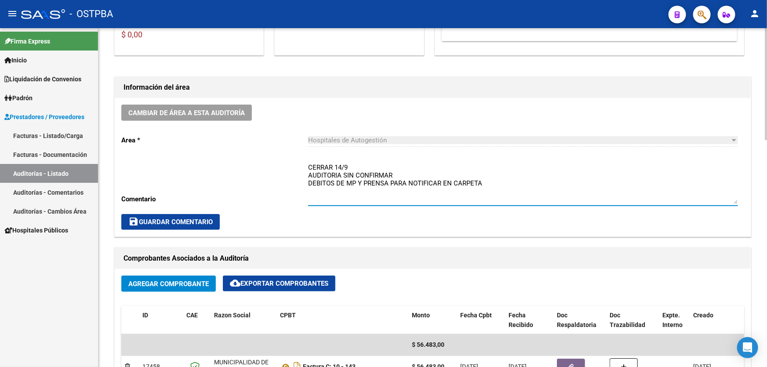
click at [481, 182] on textarea "CERRAR 14/9 AUDITORIA SIN CONFIRMAR DEBITOS DE MP Y PRENSA PARA NOTIFICAR EN CA…" at bounding box center [523, 183] width 430 height 41
type textarea "DEBITOS DE OSTPBA DEBITOS DE MP"
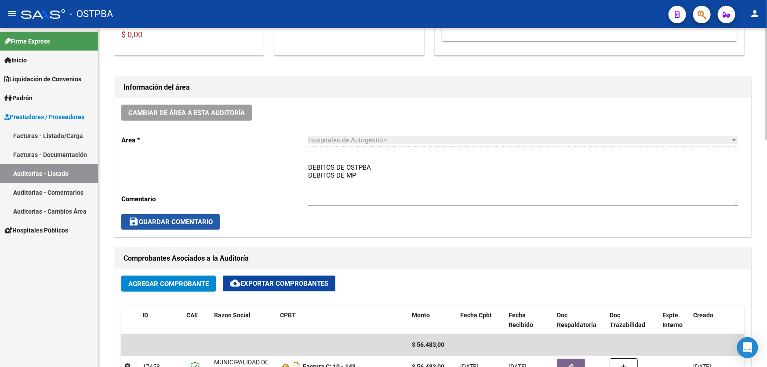
click at [186, 225] on button "save Guardar Comentario" at bounding box center [170, 222] width 98 height 16
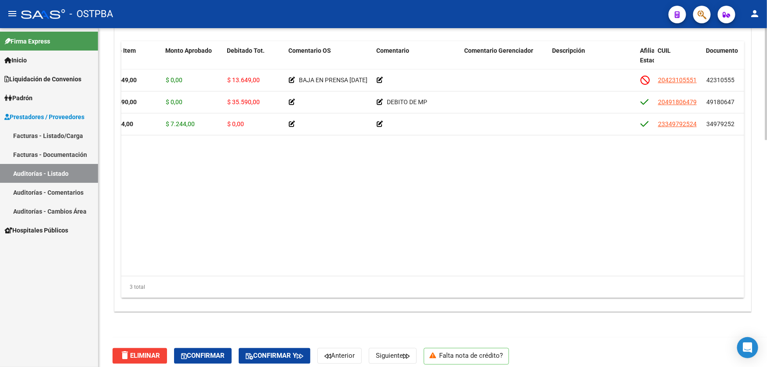
scroll to position [685, 0]
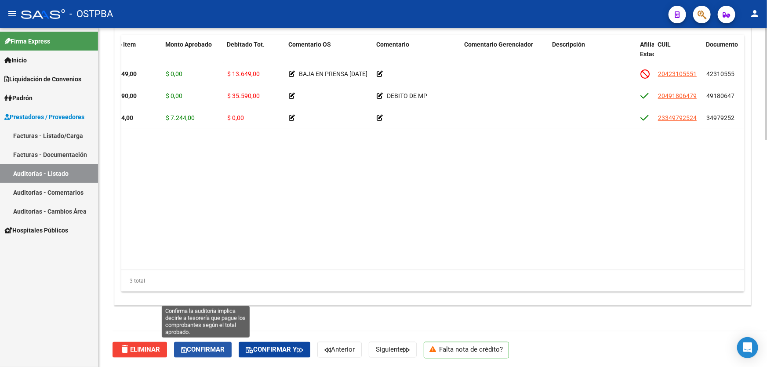
click at [200, 346] on span "Confirmar" at bounding box center [203, 350] width 44 height 8
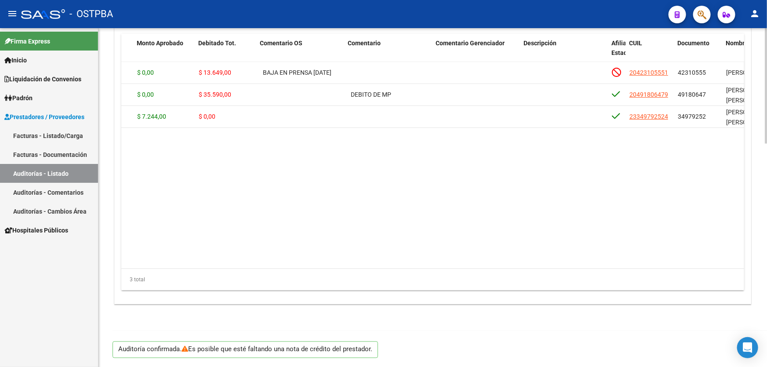
scroll to position [655, 0]
type input "202509"
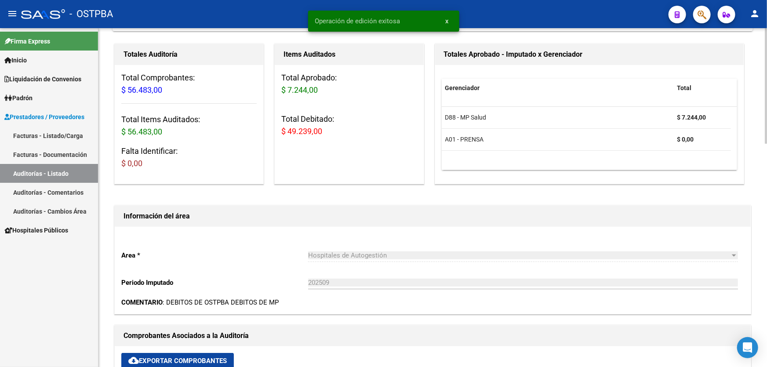
scroll to position [0, 0]
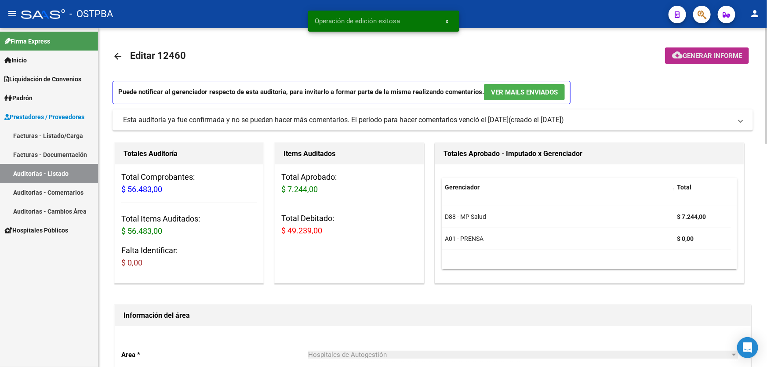
click at [686, 54] on span "Generar informe" at bounding box center [712, 56] width 59 height 8
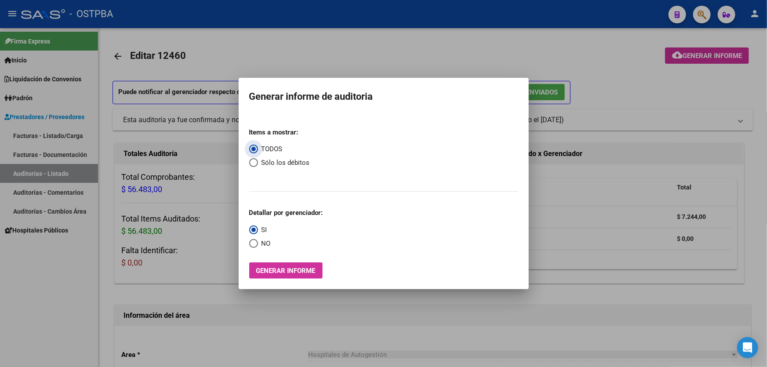
click at [250, 162] on span "Select an option" at bounding box center [253, 162] width 9 height 9
click at [250, 162] on input "Sólo los débitos" at bounding box center [253, 162] width 9 height 9
radio input "true"
click at [251, 244] on span "Select an option" at bounding box center [253, 243] width 9 height 9
click at [251, 244] on input "NO" at bounding box center [253, 243] width 9 height 9
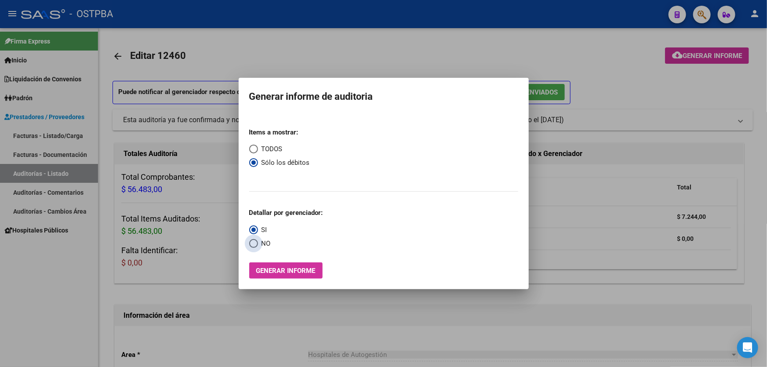
radio input "true"
click at [276, 273] on span "Generar informe" at bounding box center [285, 271] width 59 height 8
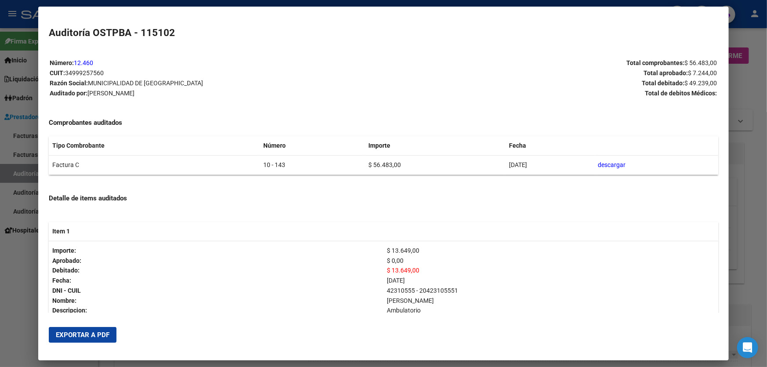
click at [64, 336] on span "Exportar a PDF" at bounding box center [83, 335] width 54 height 8
click at [4, 273] on div at bounding box center [383, 183] width 767 height 367
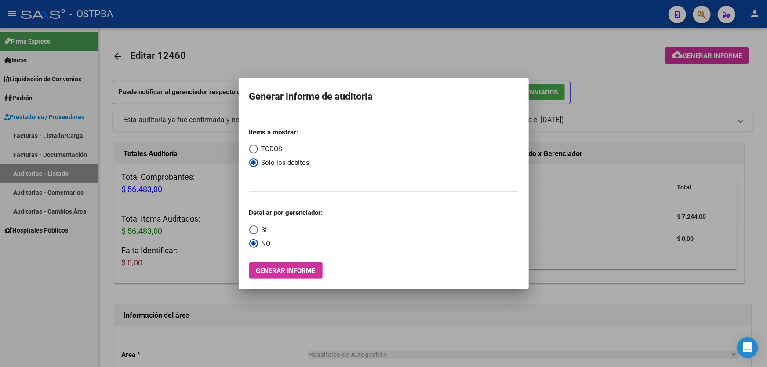
click at [442, 50] on div at bounding box center [383, 183] width 767 height 367
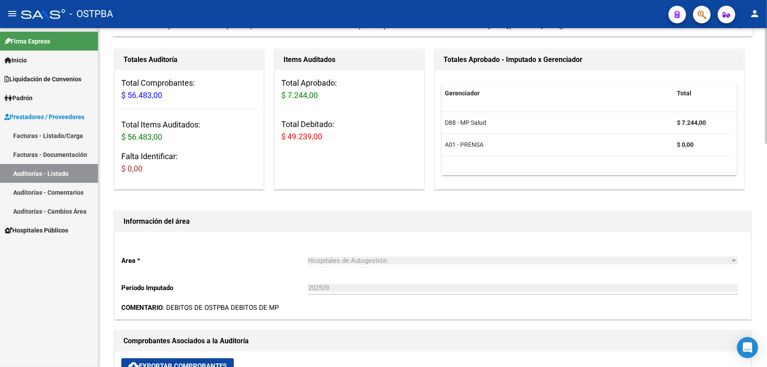
scroll to position [240, 0]
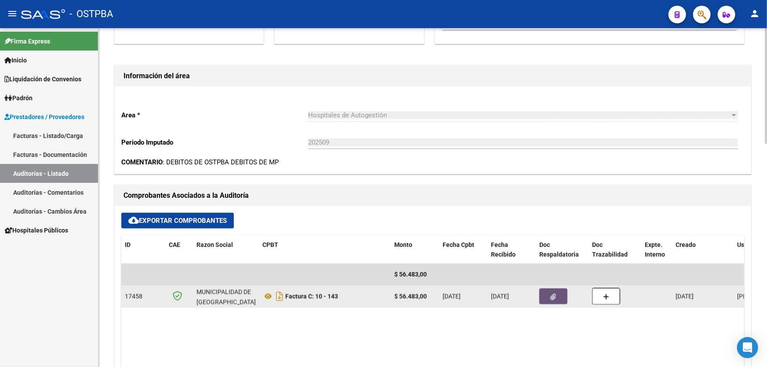
click at [556, 298] on button "button" at bounding box center [553, 296] width 28 height 16
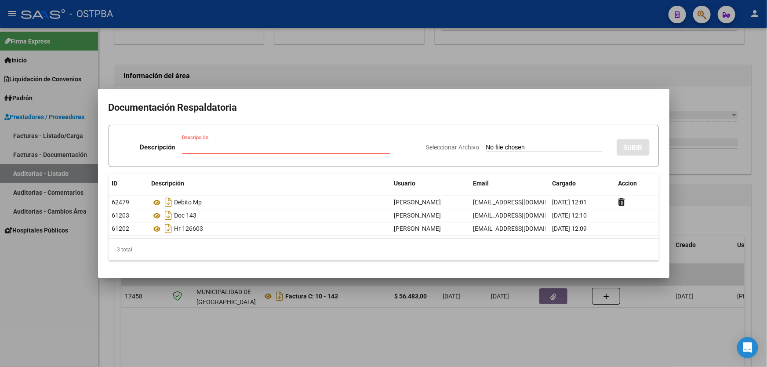
click at [323, 62] on div at bounding box center [383, 183] width 767 height 367
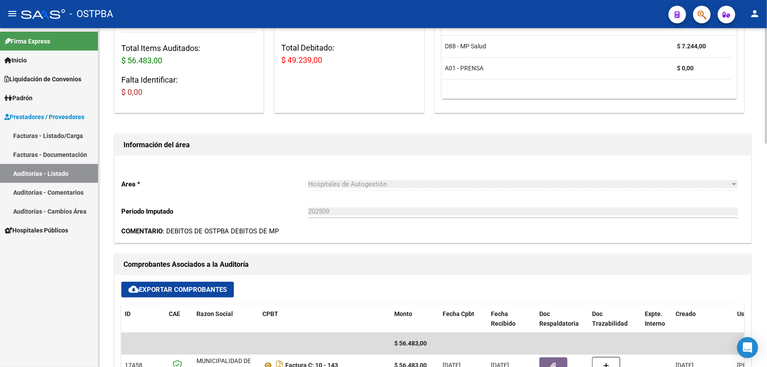
scroll to position [200, 0]
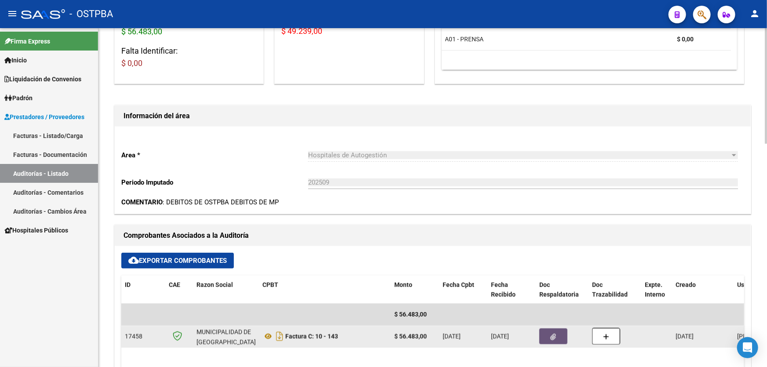
click at [558, 334] on button "button" at bounding box center [553, 336] width 28 height 16
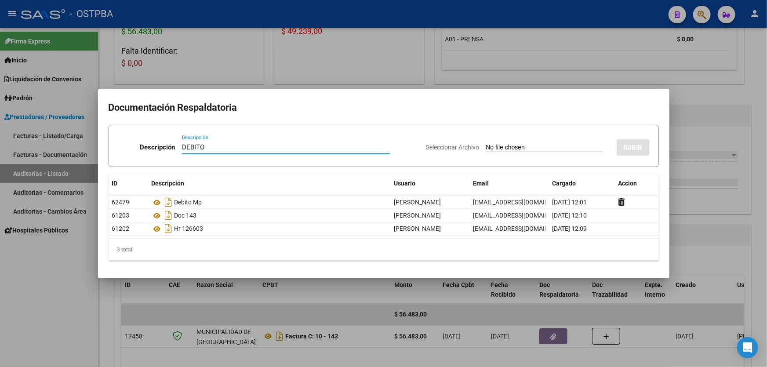
type input "DEBITO"
click at [486, 149] on input "Seleccionar Archivo" at bounding box center [544, 148] width 117 height 8
type input "C:\fakepath\DEBITO 12460.pdf"
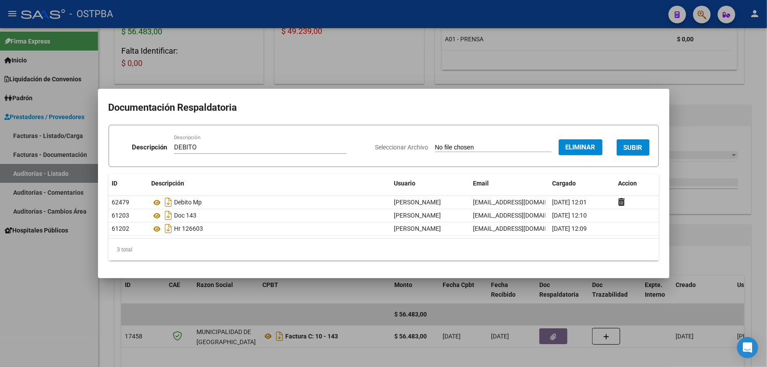
click at [637, 144] on span "SUBIR" at bounding box center [633, 148] width 19 height 8
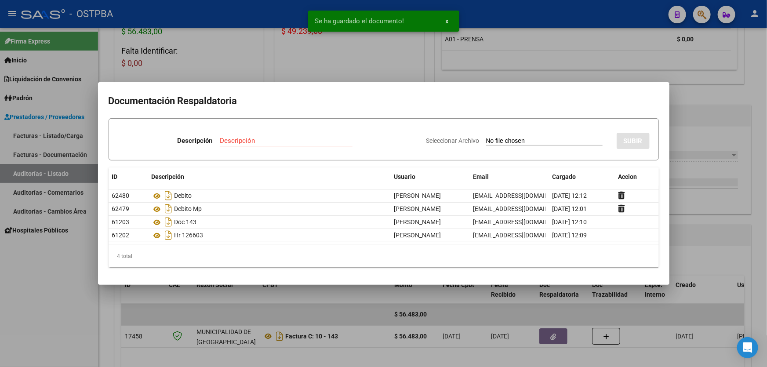
click at [710, 95] on div at bounding box center [383, 183] width 767 height 367
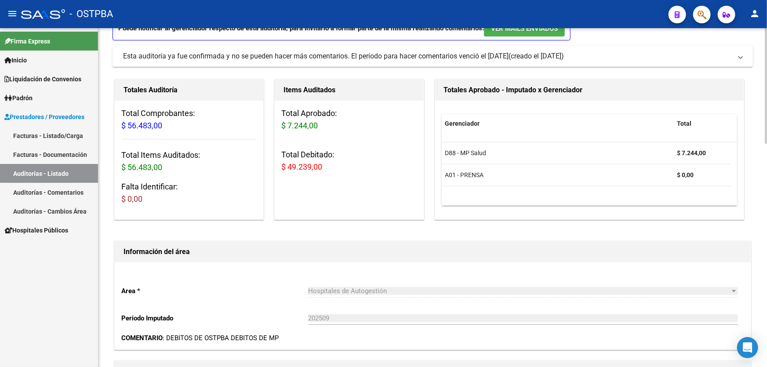
scroll to position [0, 0]
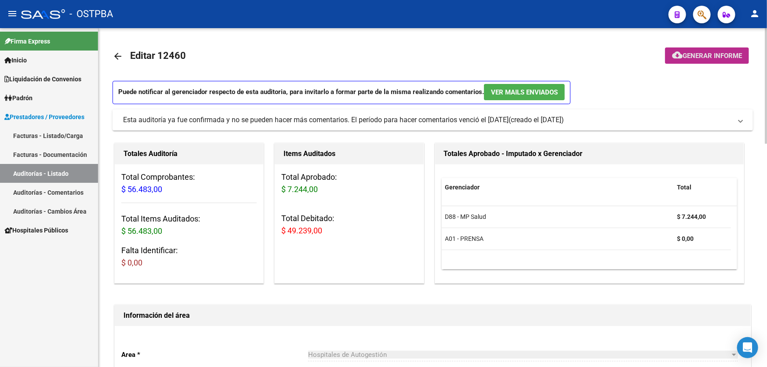
click at [689, 54] on span "Generar informe" at bounding box center [712, 56] width 59 height 8
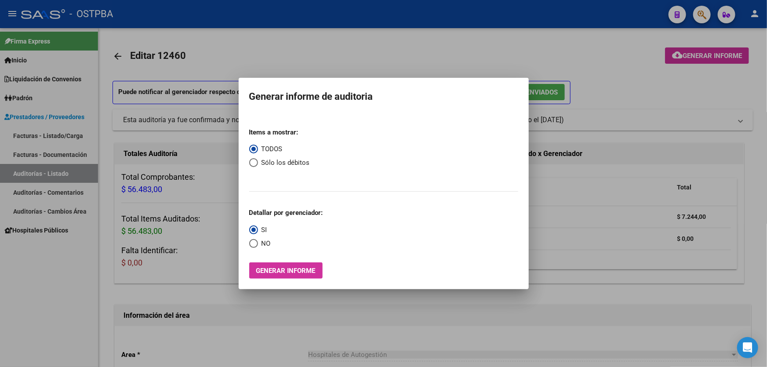
click at [625, 84] on div at bounding box center [383, 183] width 767 height 367
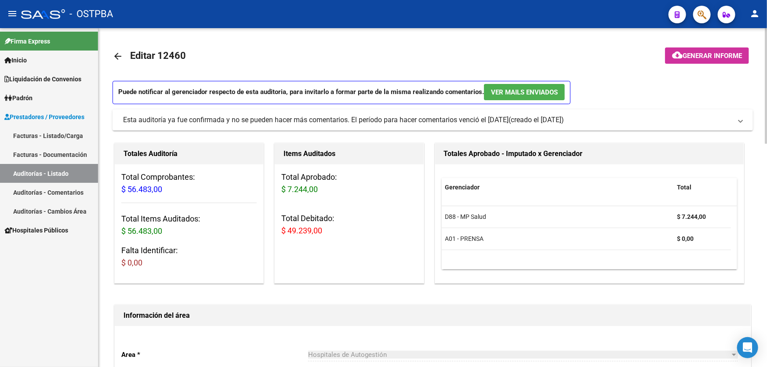
click at [118, 56] on mat-icon "arrow_back" at bounding box center [118, 56] width 11 height 11
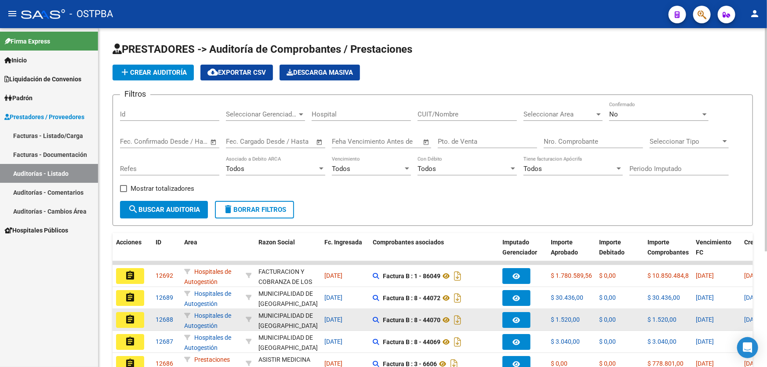
scroll to position [175, 0]
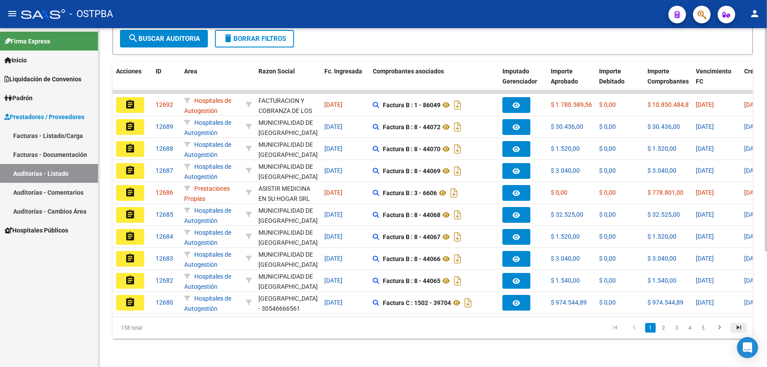
click at [738, 328] on icon "go to last page" at bounding box center [738, 329] width 11 height 11
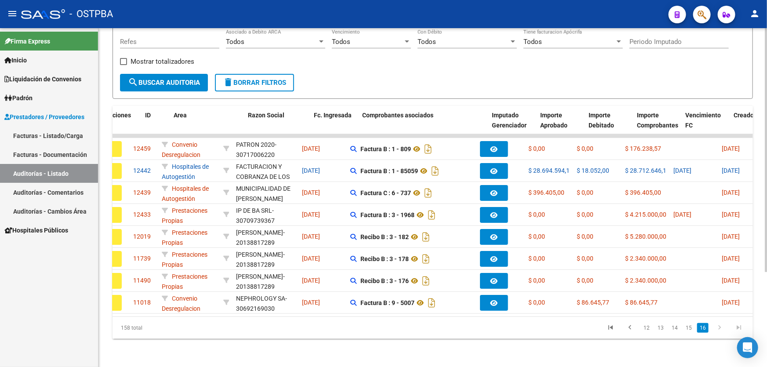
scroll to position [0, 10]
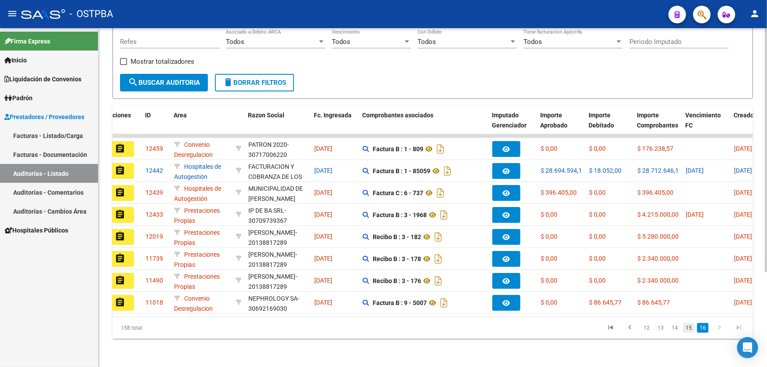
click at [688, 325] on link "15" at bounding box center [688, 328] width 11 height 10
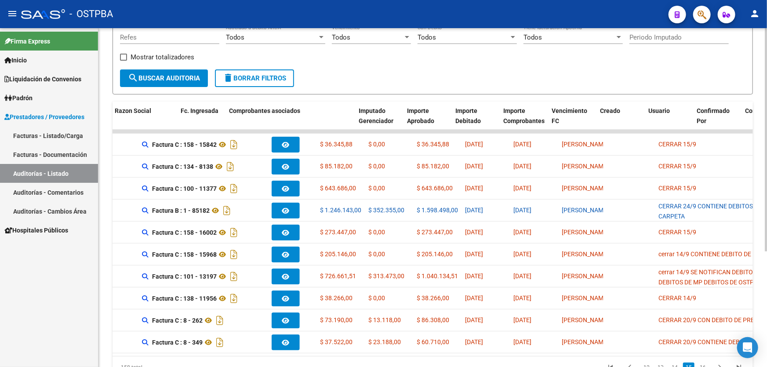
scroll to position [0, 0]
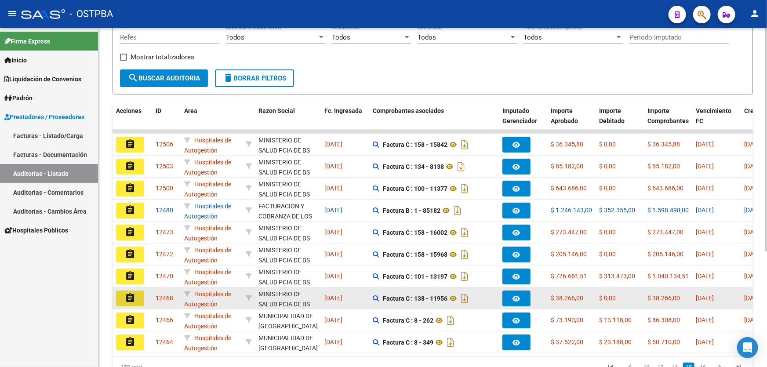
click at [125, 295] on mat-icon "assignment" at bounding box center [130, 298] width 11 height 11
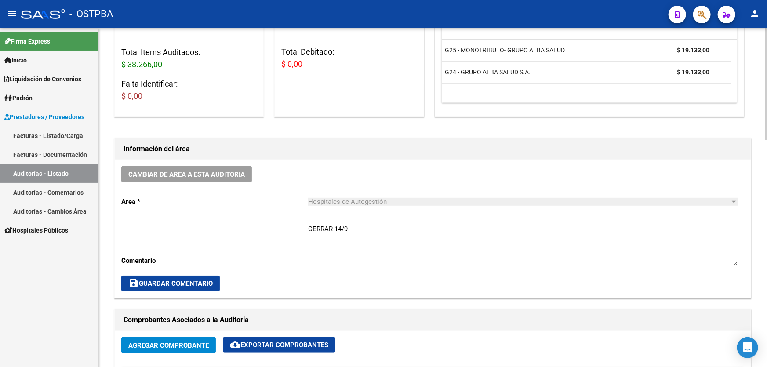
scroll to position [160, 0]
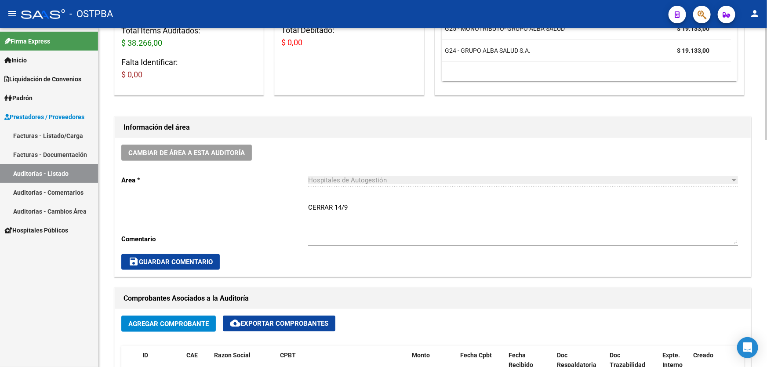
click at [353, 205] on textarea "CERRAR 14/9" at bounding box center [523, 223] width 430 height 41
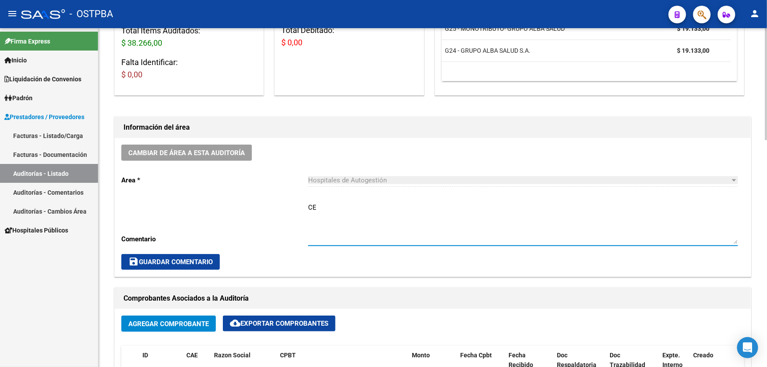
type textarea "C"
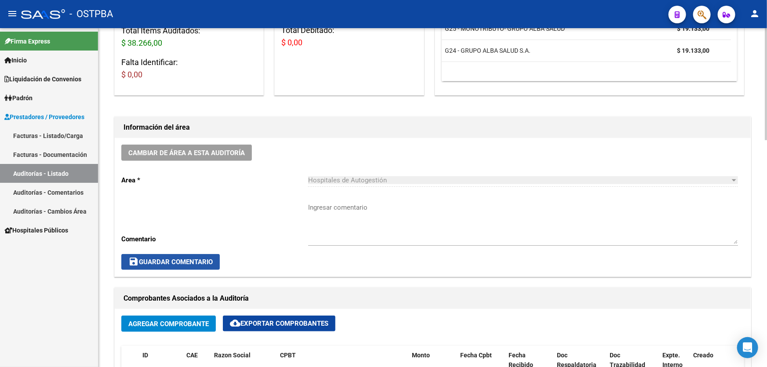
click at [157, 263] on span "save Guardar Comentario" at bounding box center [170, 262] width 84 height 8
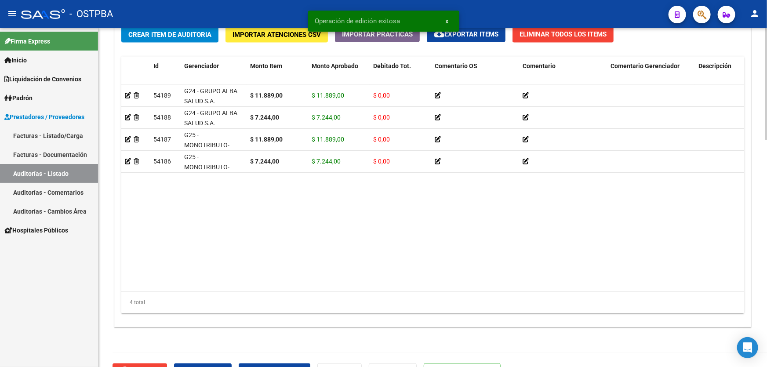
scroll to position [685, 0]
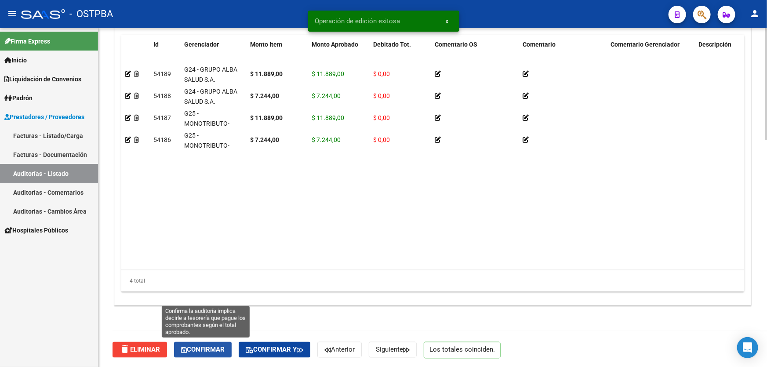
click at [194, 347] on span "Confirmar" at bounding box center [203, 350] width 44 height 8
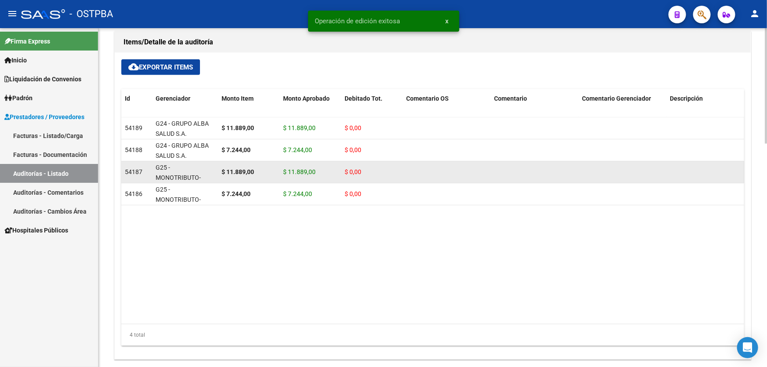
type input "202509"
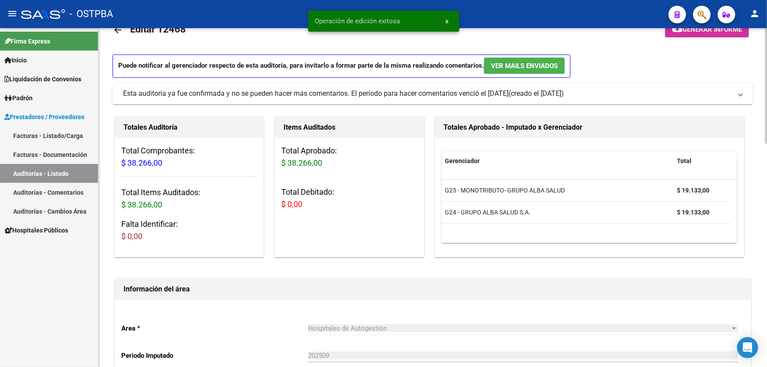
scroll to position [0, 0]
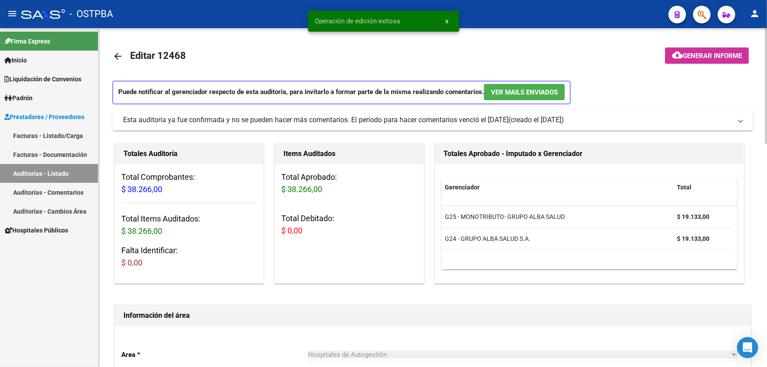
click at [118, 53] on mat-icon "arrow_back" at bounding box center [118, 56] width 11 height 11
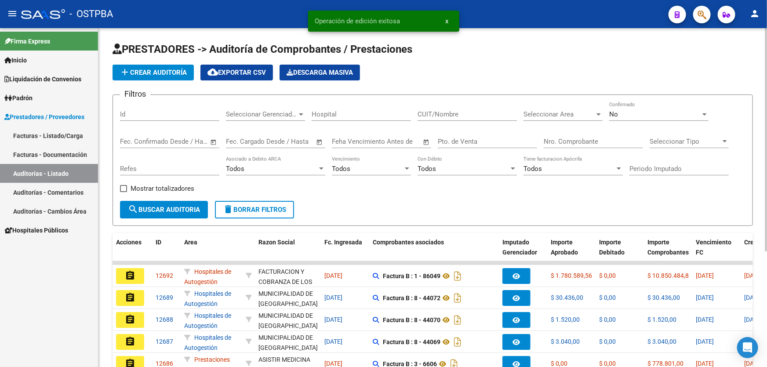
scroll to position [175, 0]
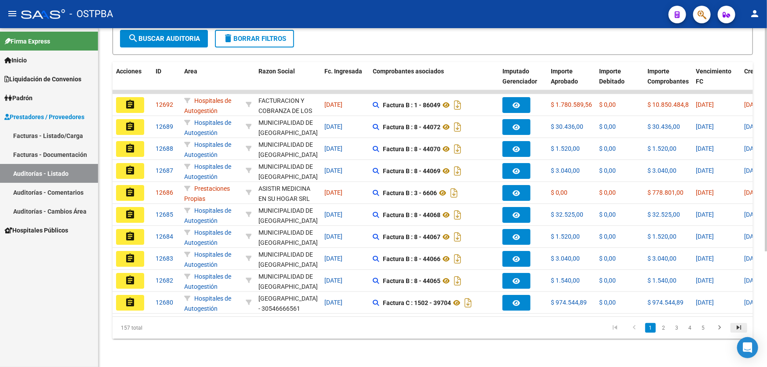
click at [741, 328] on icon "go to last page" at bounding box center [738, 329] width 11 height 11
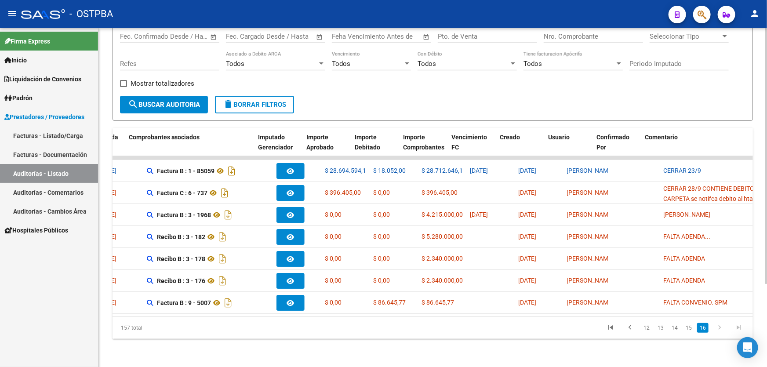
scroll to position [0, 255]
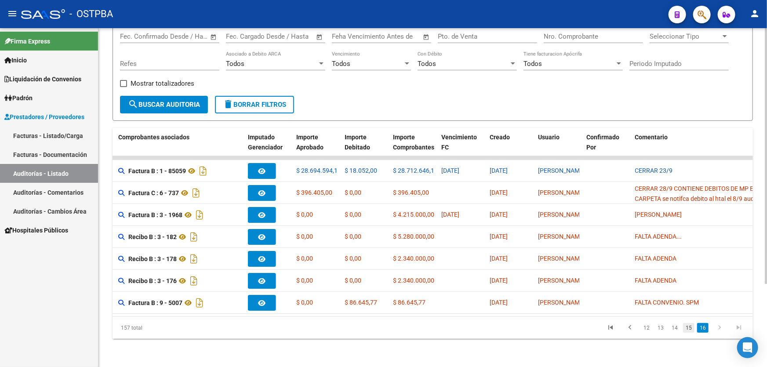
click at [690, 328] on link "15" at bounding box center [688, 328] width 11 height 10
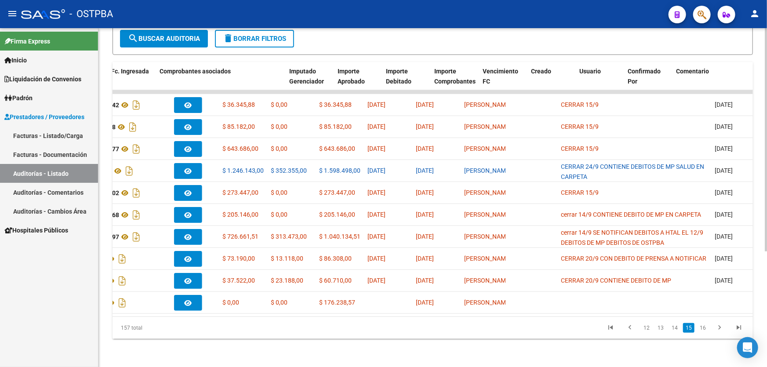
scroll to position [0, 0]
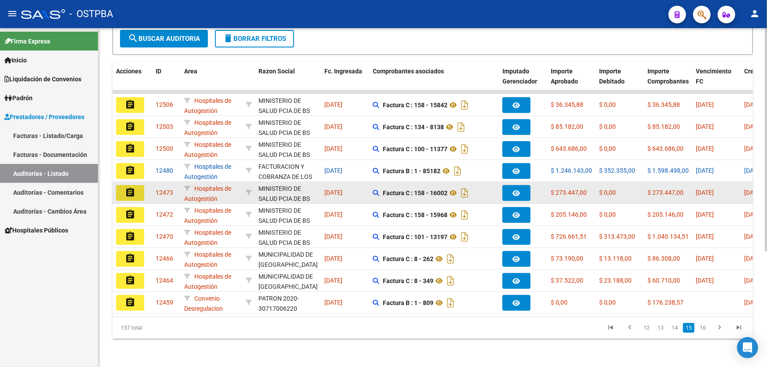
click at [126, 187] on mat-icon "assignment" at bounding box center [130, 192] width 11 height 11
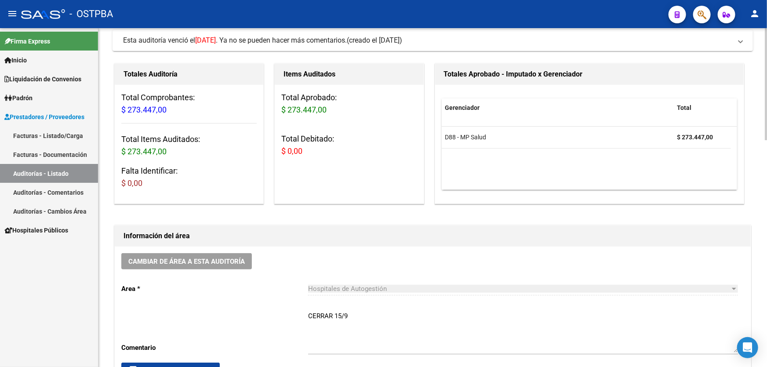
scroll to position [160, 0]
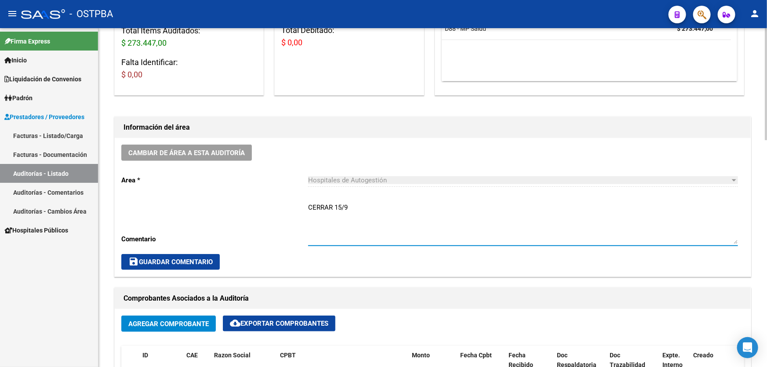
click at [354, 205] on textarea "CERRAR 15/9" at bounding box center [523, 223] width 430 height 41
type textarea "C"
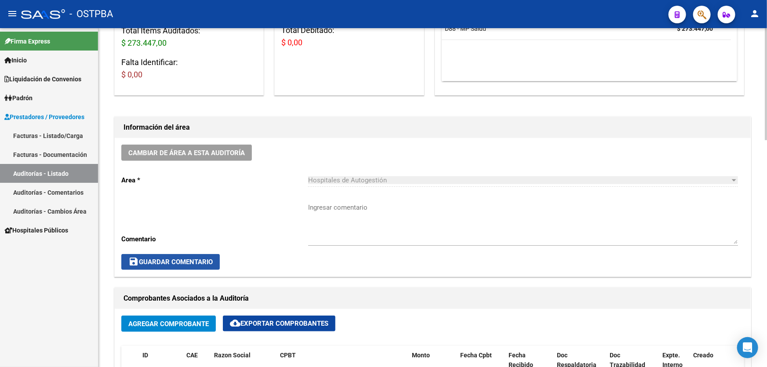
click at [149, 261] on span "save Guardar Comentario" at bounding box center [170, 262] width 84 height 8
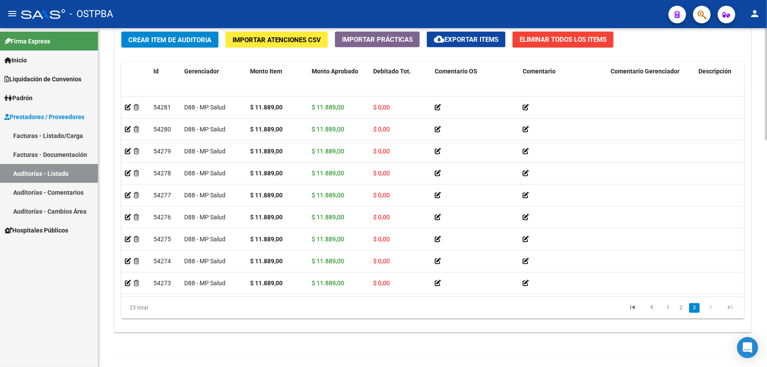
scroll to position [685, 0]
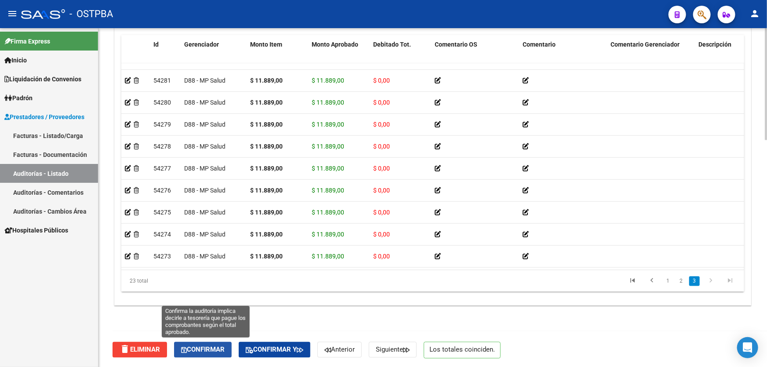
click at [203, 346] on span "Confirmar" at bounding box center [203, 350] width 44 height 8
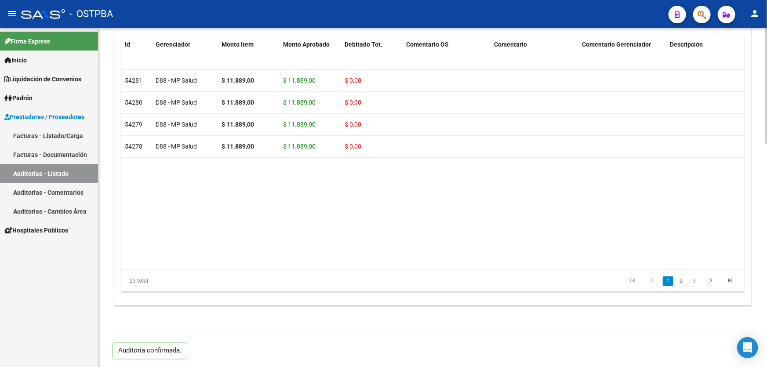
scroll to position [67, 0]
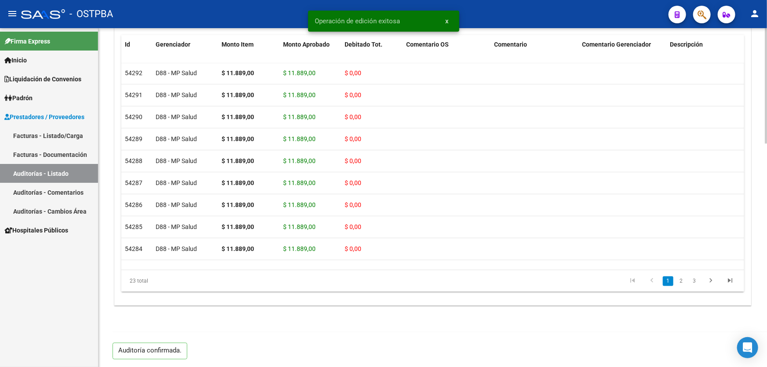
type input "202509"
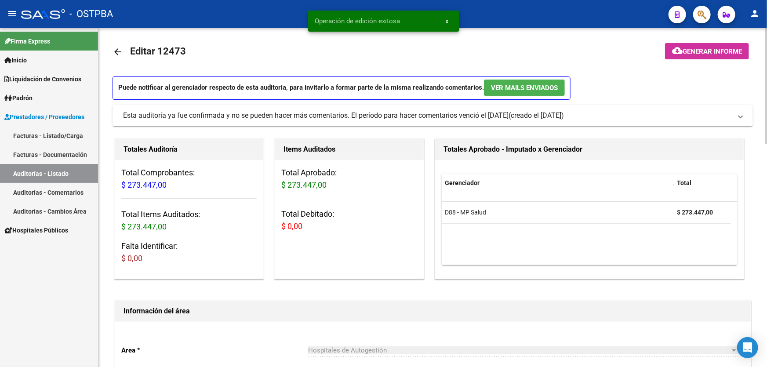
scroll to position [0, 0]
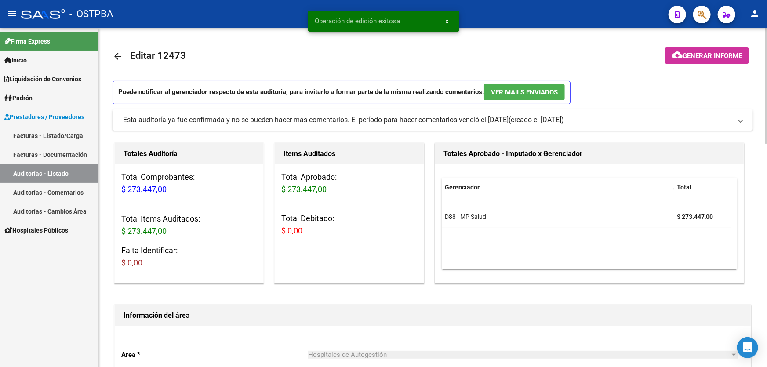
click at [116, 54] on mat-icon "arrow_back" at bounding box center [118, 56] width 11 height 11
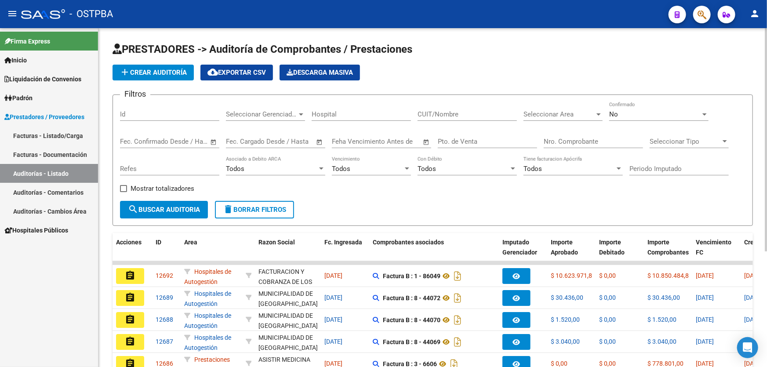
scroll to position [175, 0]
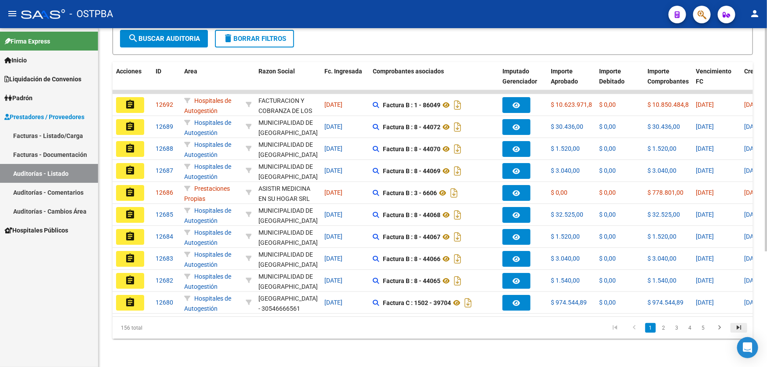
click at [741, 327] on icon "go to last page" at bounding box center [738, 329] width 11 height 11
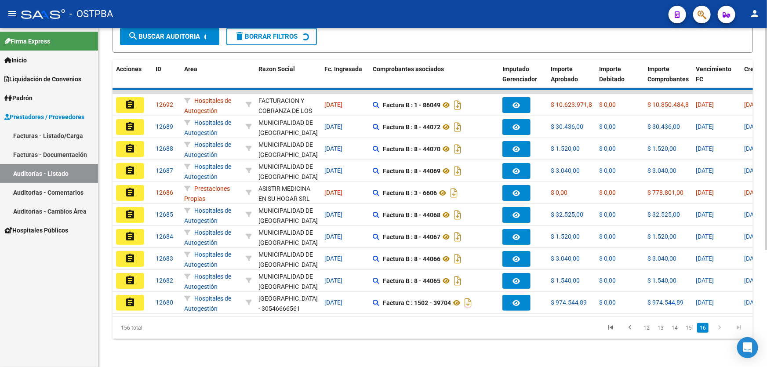
scroll to position [87, 0]
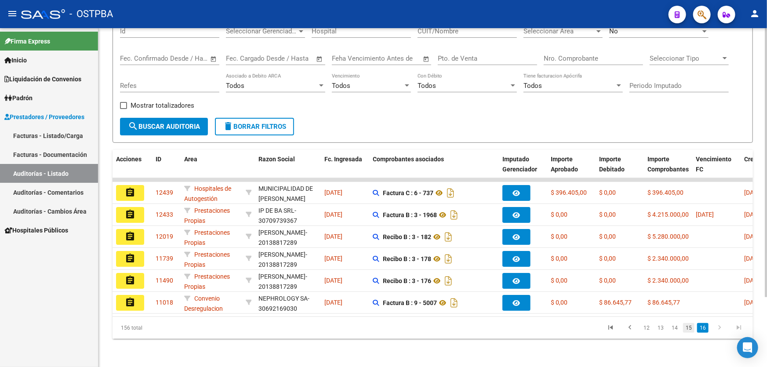
click at [690, 324] on link "15" at bounding box center [688, 328] width 11 height 10
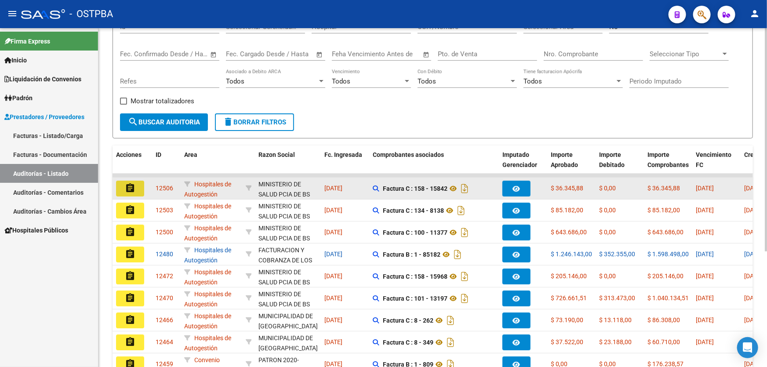
click at [128, 183] on mat-icon "assignment" at bounding box center [130, 188] width 11 height 11
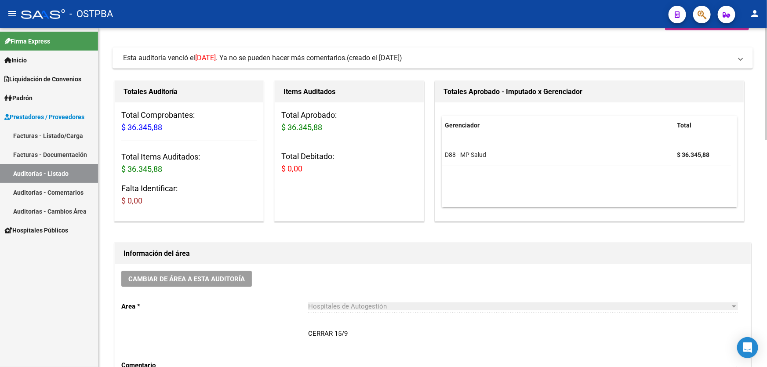
scroll to position [160, 0]
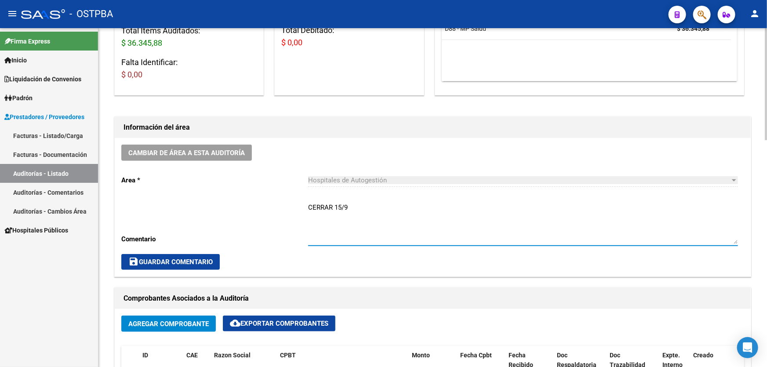
click at [355, 206] on textarea "CERRAR 15/9" at bounding box center [523, 223] width 430 height 41
type textarea "C"
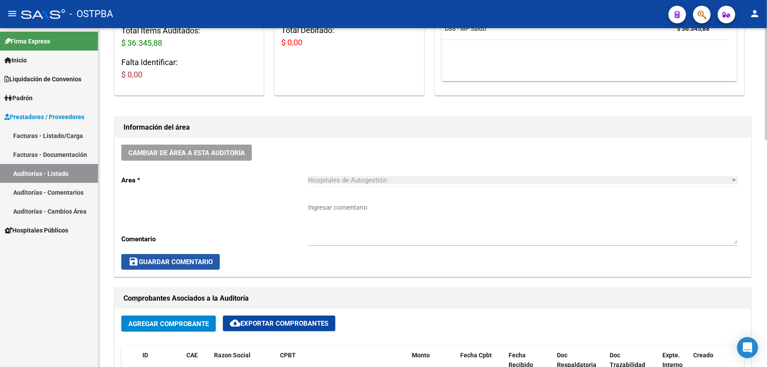
click at [167, 259] on span "save Guardar Comentario" at bounding box center [170, 262] width 84 height 8
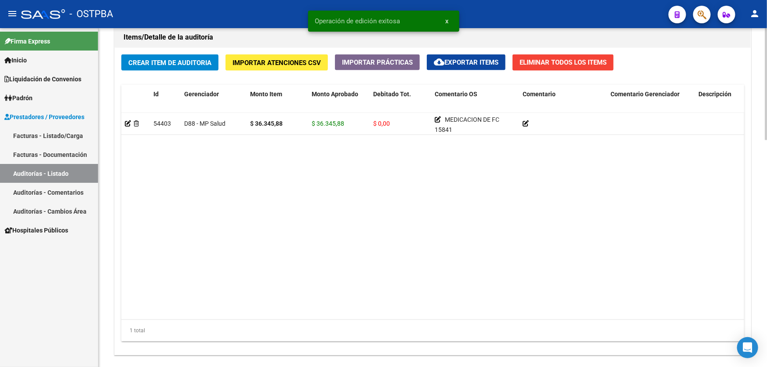
scroll to position [685, 0]
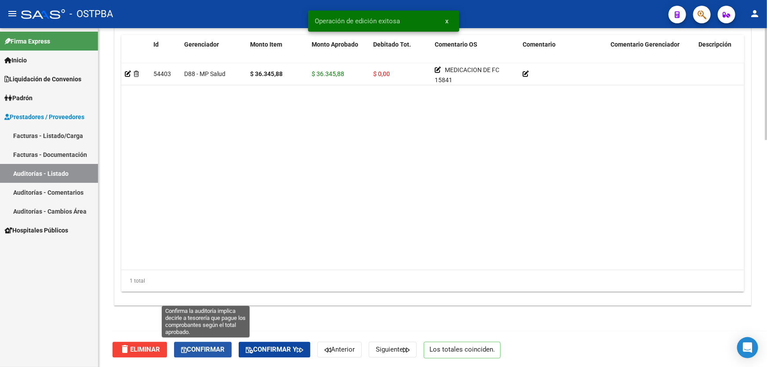
click at [200, 349] on span "Confirmar" at bounding box center [203, 350] width 44 height 8
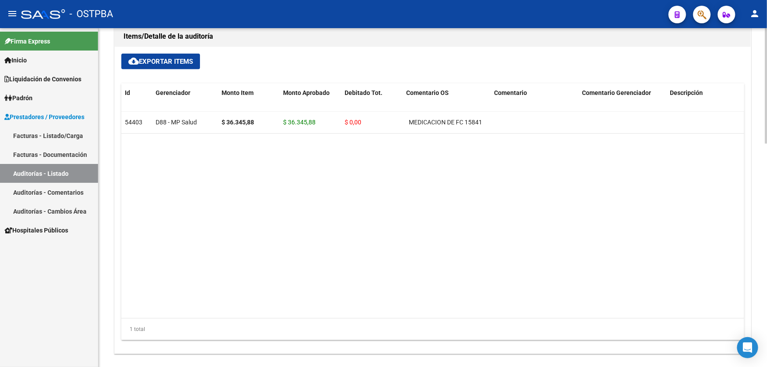
type input "202509"
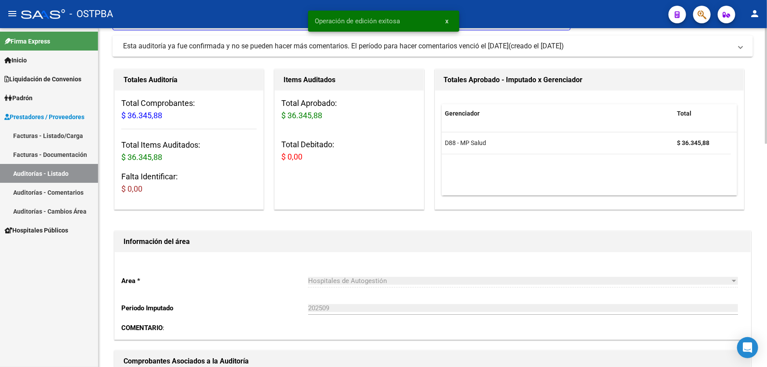
scroll to position [0, 0]
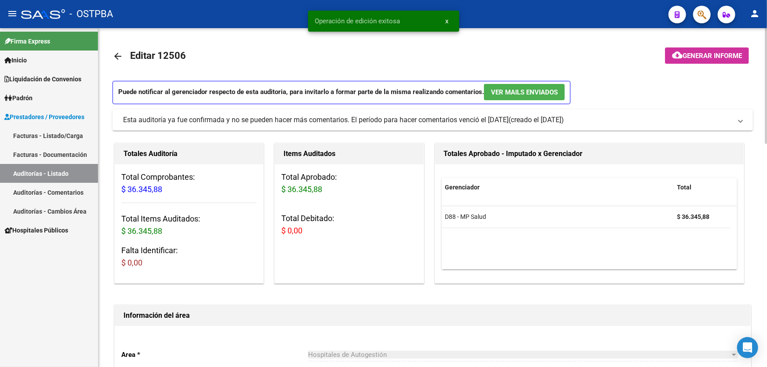
click at [116, 54] on mat-icon "arrow_back" at bounding box center [118, 56] width 11 height 11
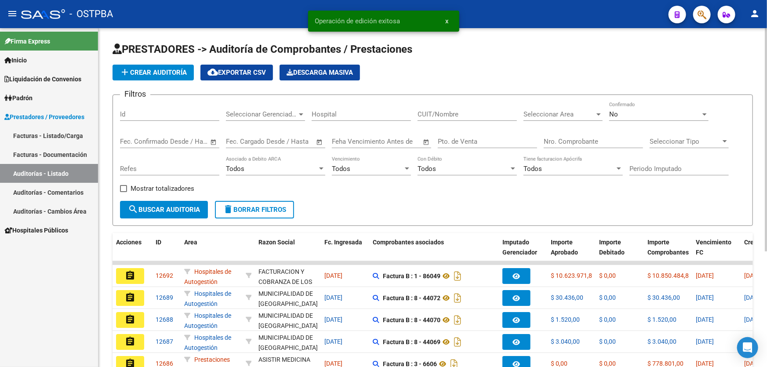
scroll to position [175, 0]
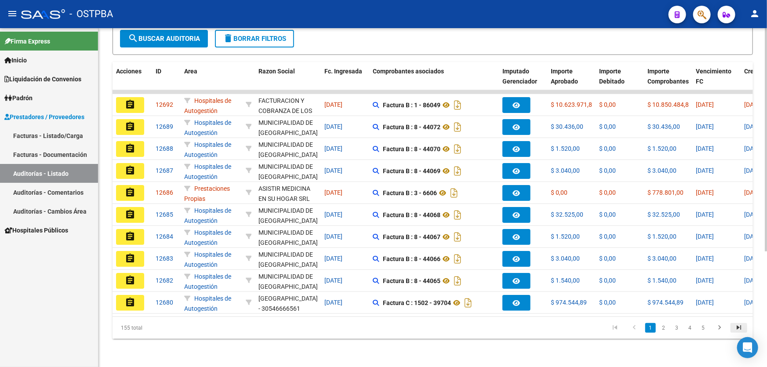
click at [738, 326] on icon "go to last page" at bounding box center [738, 329] width 11 height 11
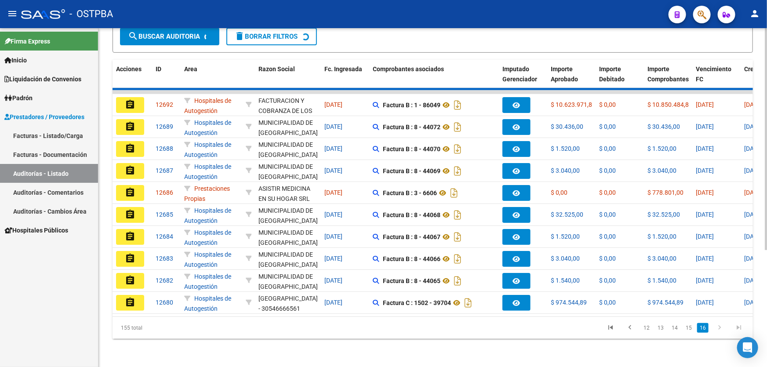
scroll to position [66, 0]
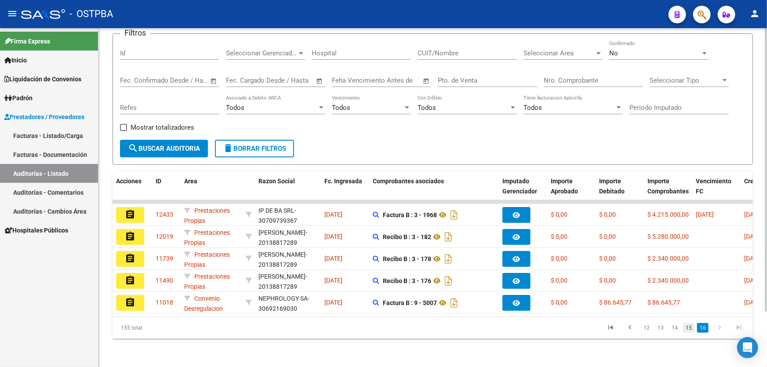
click at [690, 330] on link "15" at bounding box center [688, 328] width 11 height 10
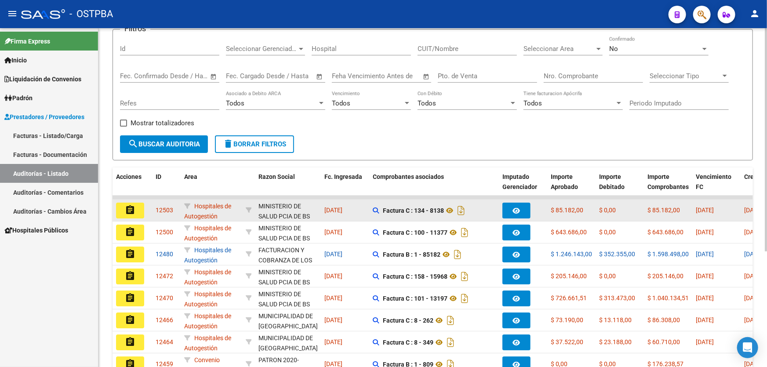
click at [127, 209] on mat-icon "assignment" at bounding box center [130, 210] width 11 height 11
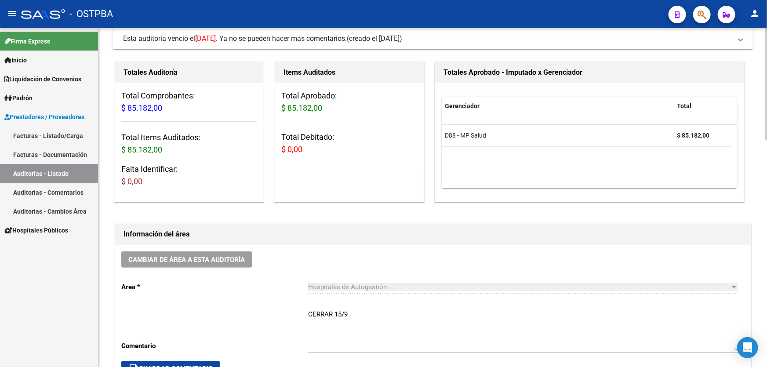
scroll to position [200, 0]
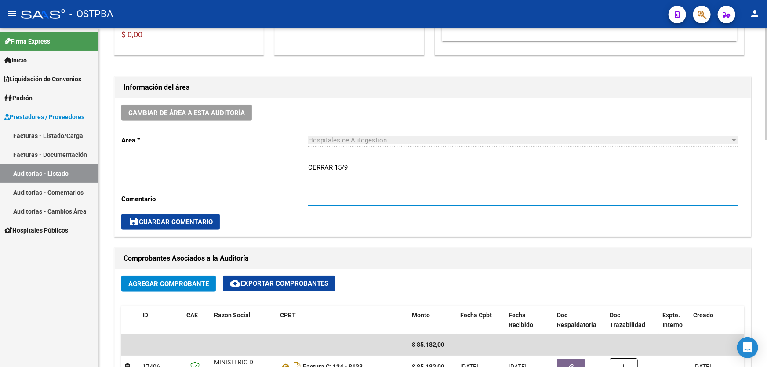
click at [349, 165] on textarea "CERRAR 15/9" at bounding box center [523, 183] width 430 height 41
type textarea "C"
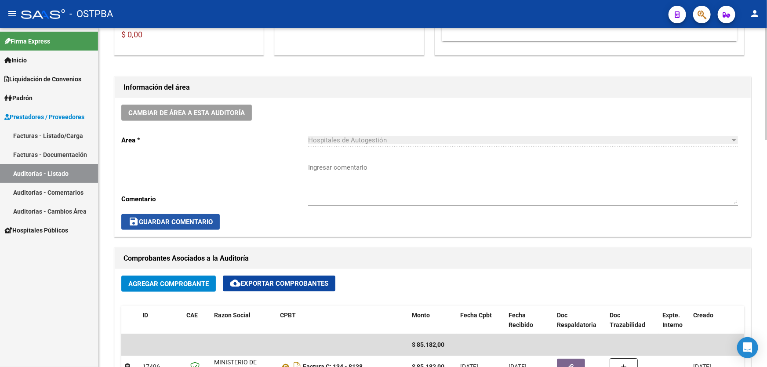
click at [183, 220] on span "save Guardar Comentario" at bounding box center [170, 222] width 84 height 8
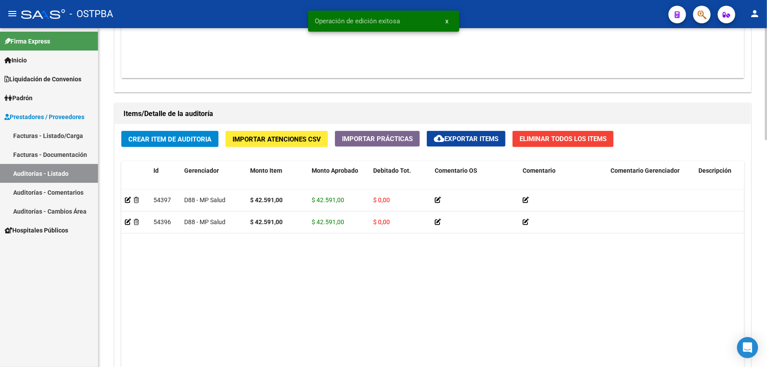
scroll to position [685, 0]
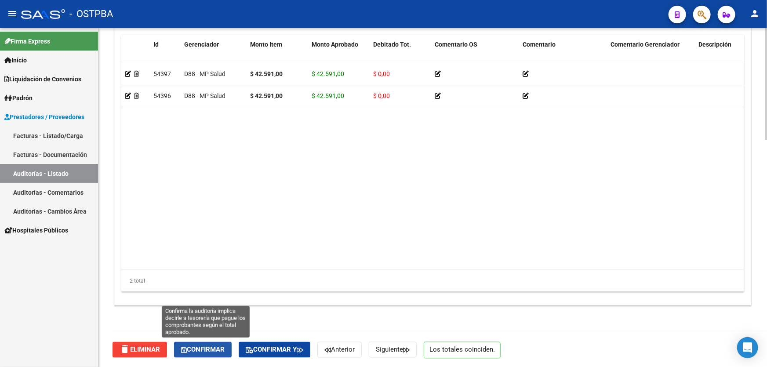
click at [215, 355] on button "Confirmar" at bounding box center [203, 350] width 58 height 16
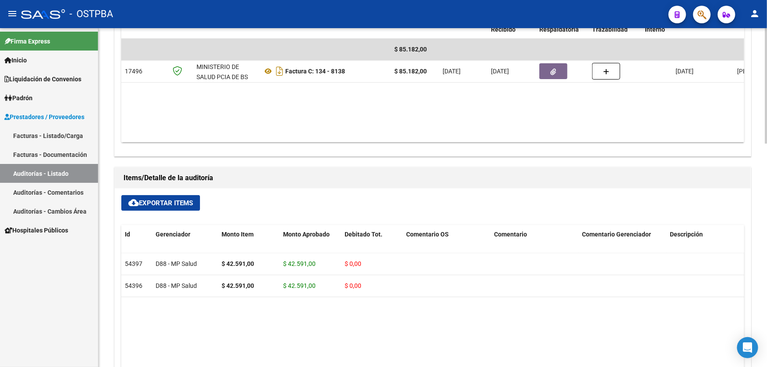
type input "202509"
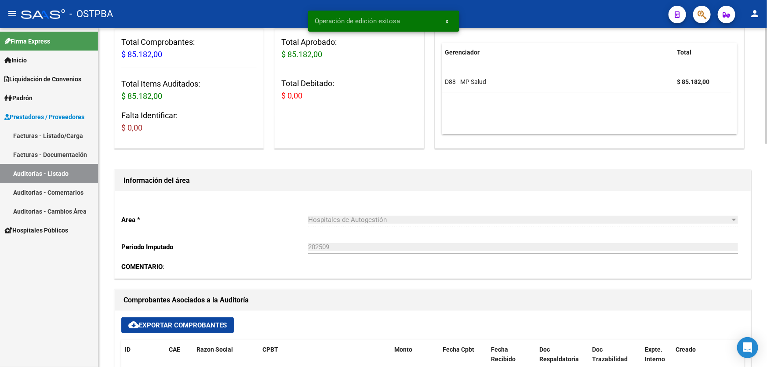
scroll to position [0, 0]
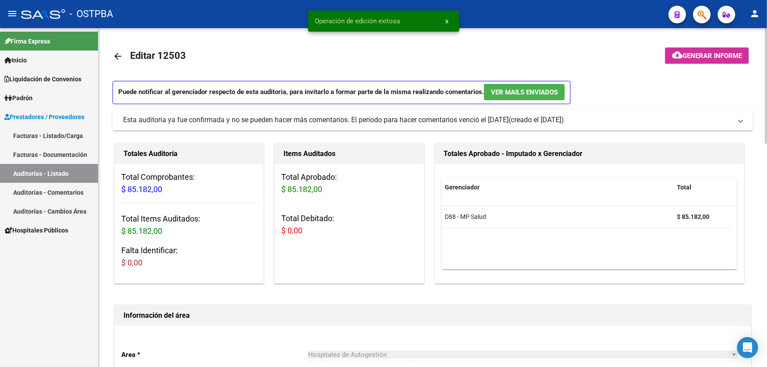
click at [116, 53] on mat-icon "arrow_back" at bounding box center [118, 56] width 11 height 11
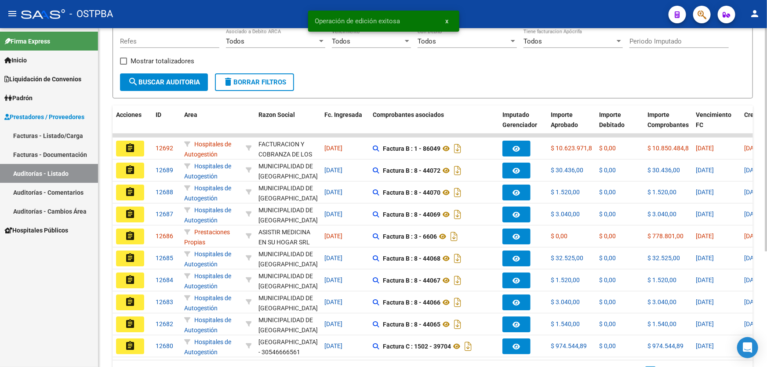
scroll to position [175, 0]
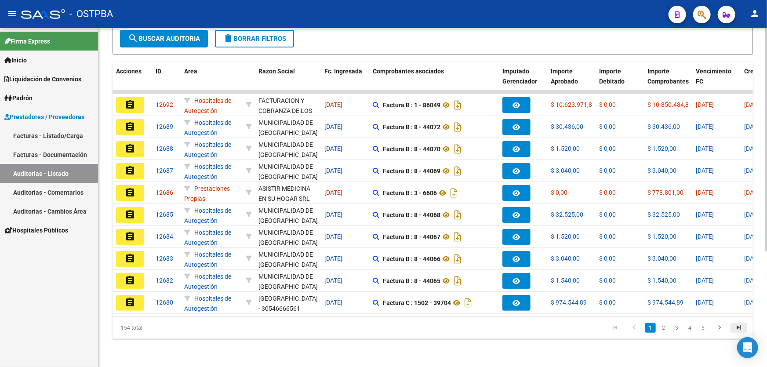
click at [741, 326] on icon "go to last page" at bounding box center [738, 329] width 11 height 11
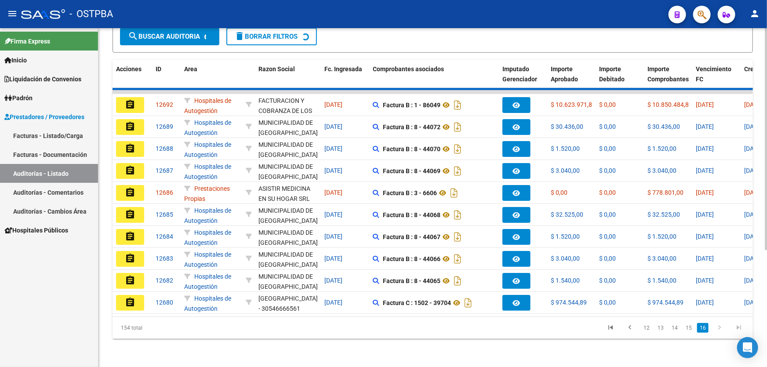
scroll to position [44, 0]
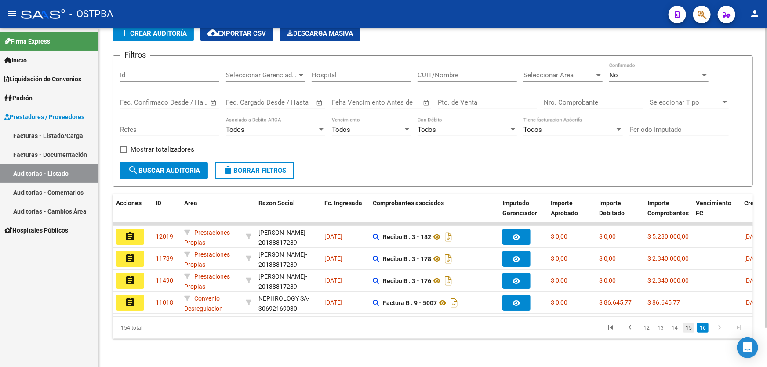
click at [691, 328] on link "15" at bounding box center [688, 328] width 11 height 10
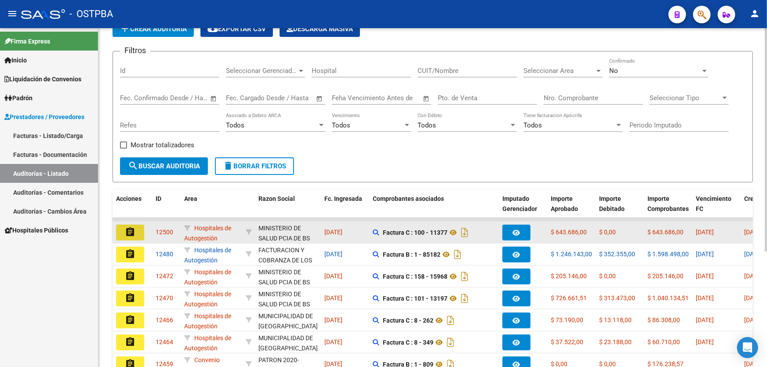
click at [127, 229] on mat-icon "assignment" at bounding box center [130, 232] width 11 height 11
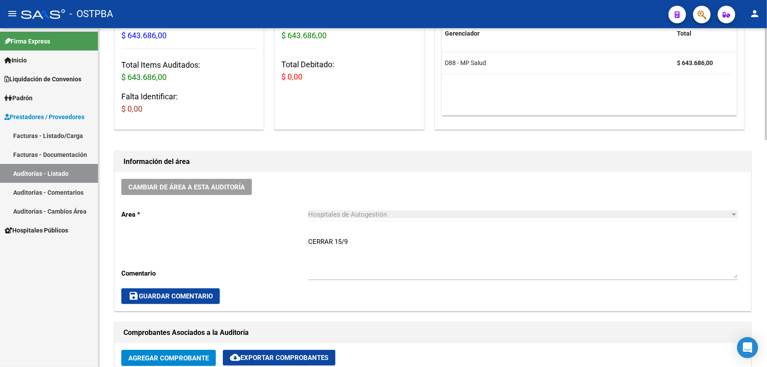
scroll to position [80, 0]
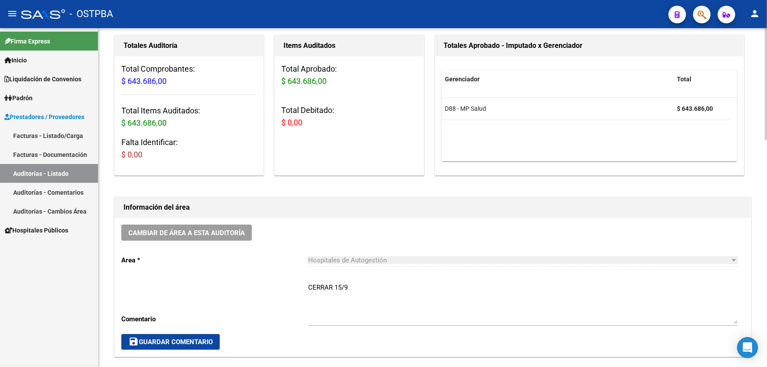
click at [354, 288] on textarea "CERRAR 15/9" at bounding box center [523, 303] width 430 height 41
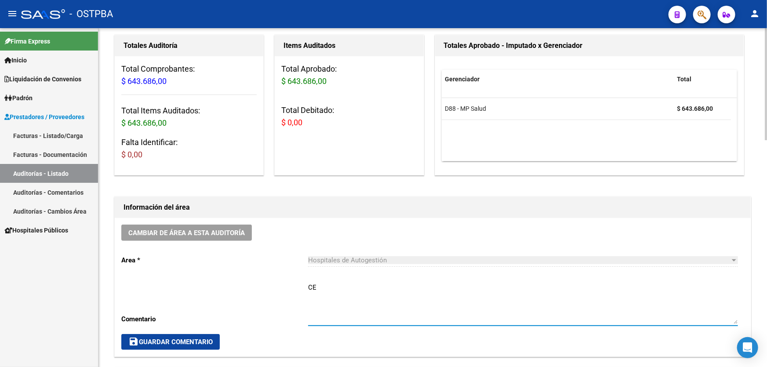
type textarea "C"
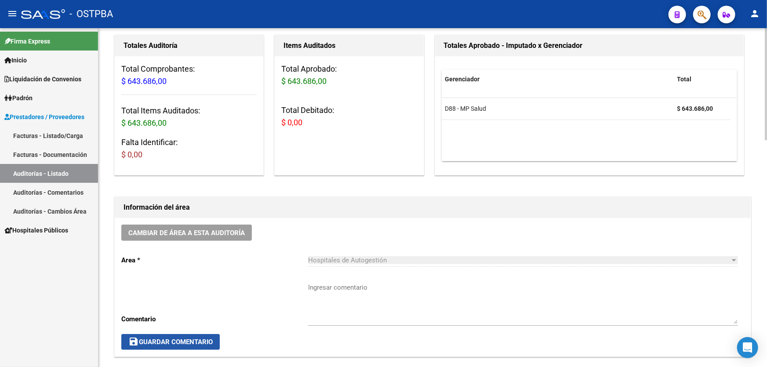
click at [172, 339] on span "save Guardar Comentario" at bounding box center [170, 342] width 84 height 8
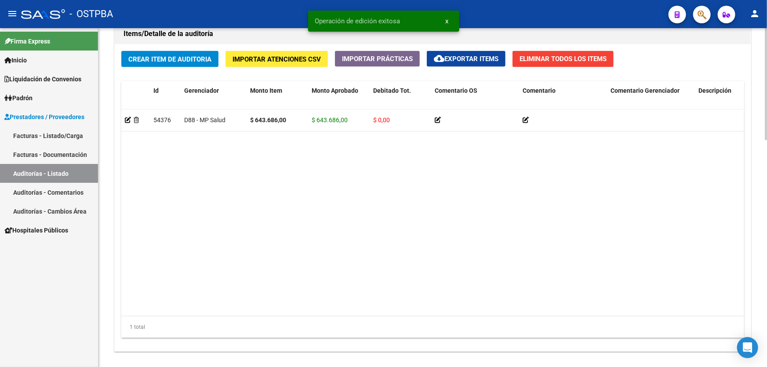
scroll to position [685, 0]
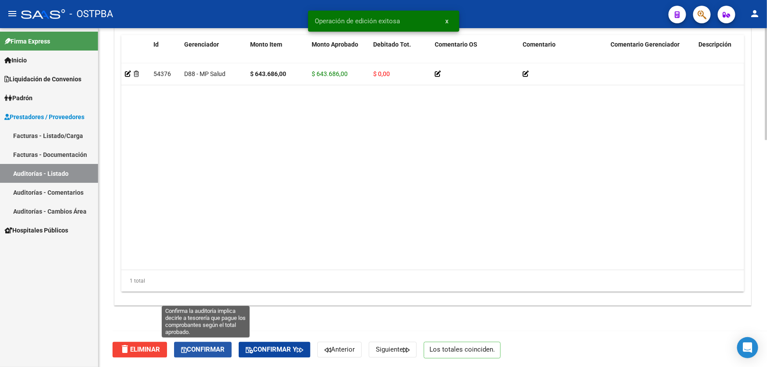
click at [209, 347] on span "Confirmar" at bounding box center [203, 350] width 44 height 8
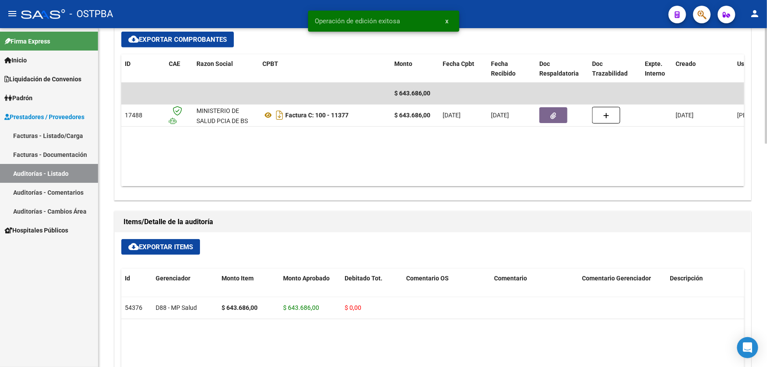
type input "202509"
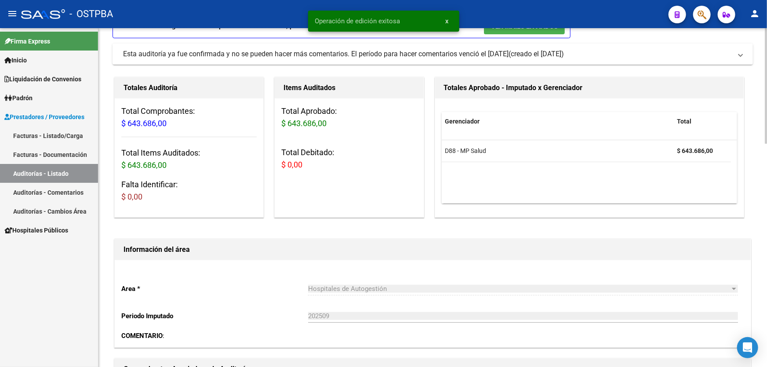
scroll to position [0, 0]
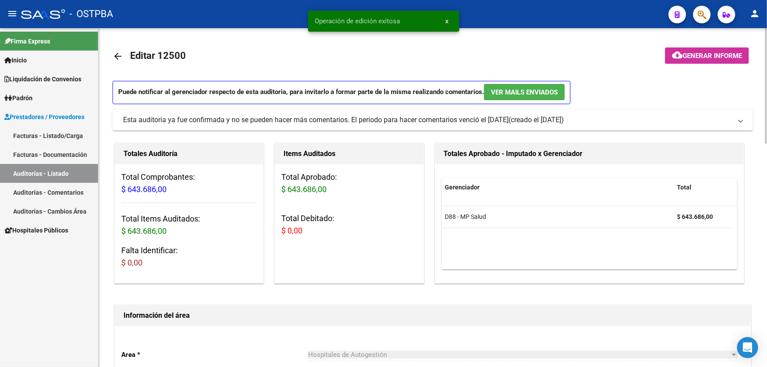
click at [119, 53] on mat-icon "arrow_back" at bounding box center [118, 56] width 11 height 11
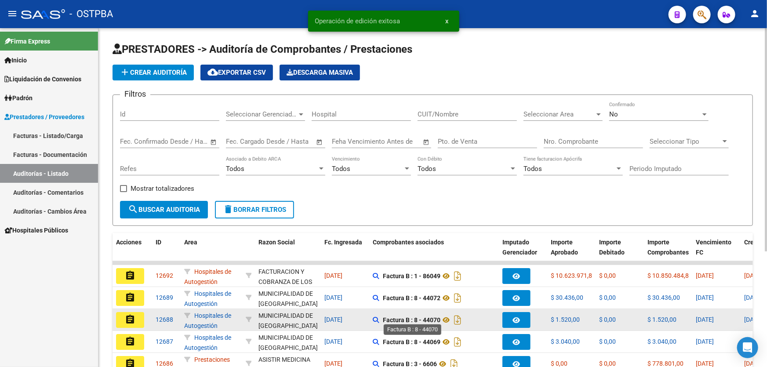
scroll to position [175, 0]
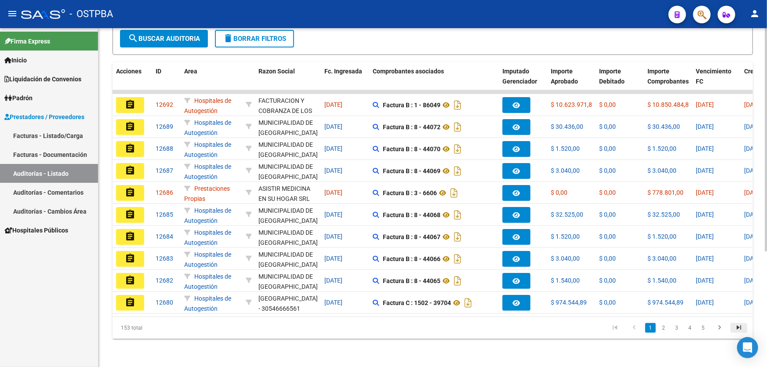
click at [737, 325] on icon "go to last page" at bounding box center [738, 329] width 11 height 11
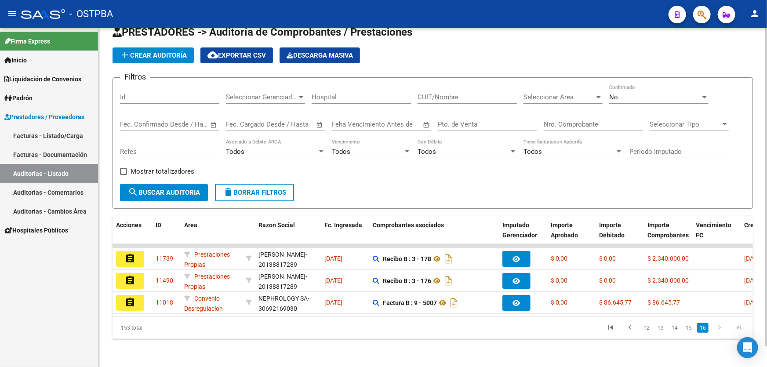
scroll to position [22, 0]
click at [689, 328] on link "15" at bounding box center [688, 328] width 11 height 10
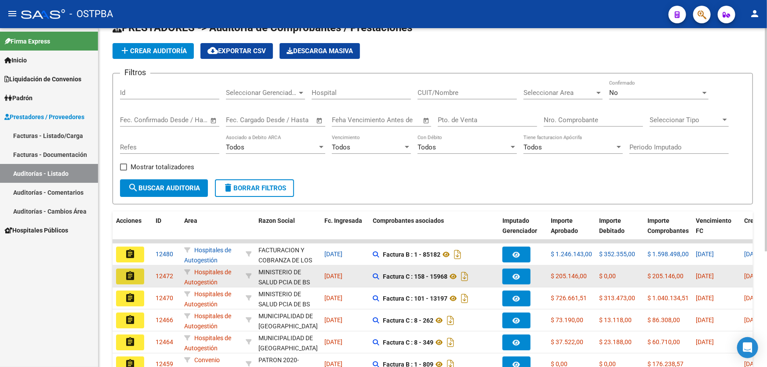
click at [130, 272] on mat-icon "assignment" at bounding box center [130, 276] width 11 height 11
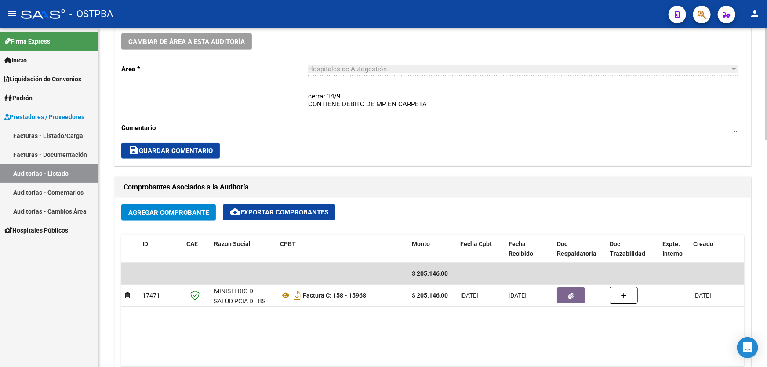
scroll to position [360, 0]
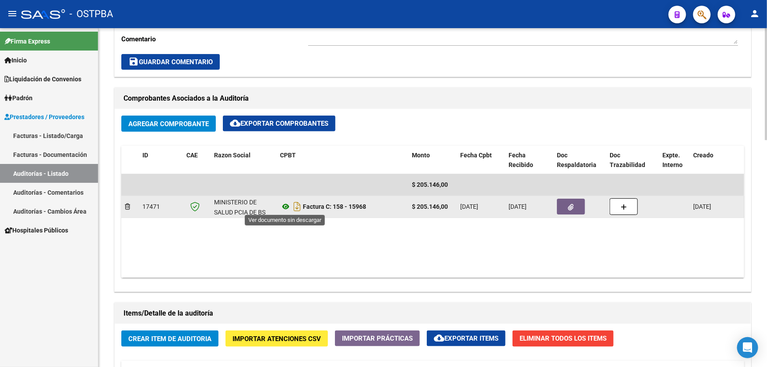
click at [287, 206] on icon at bounding box center [285, 206] width 11 height 11
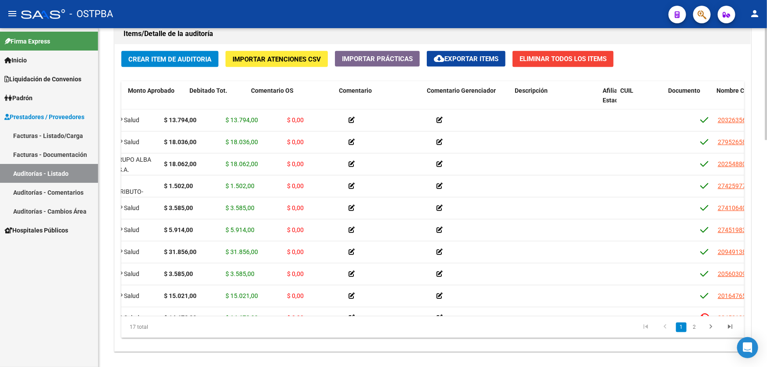
scroll to position [0, 0]
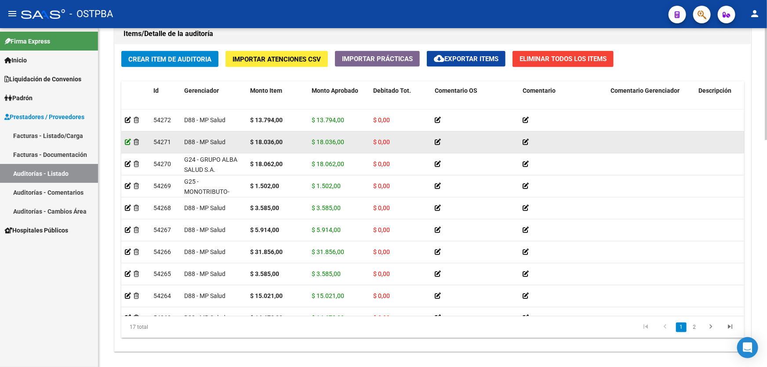
click at [126, 140] on icon at bounding box center [128, 142] width 6 height 6
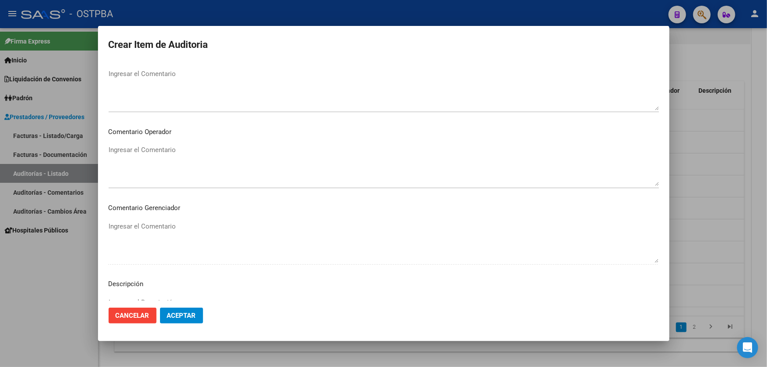
scroll to position [240, 0]
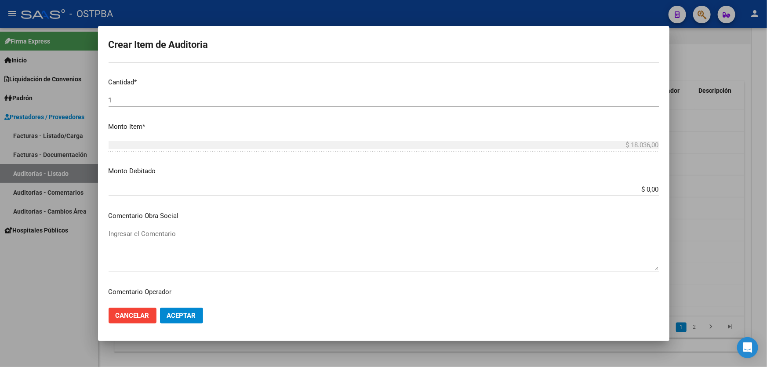
click at [652, 187] on input "$ 0,00" at bounding box center [384, 190] width 550 height 8
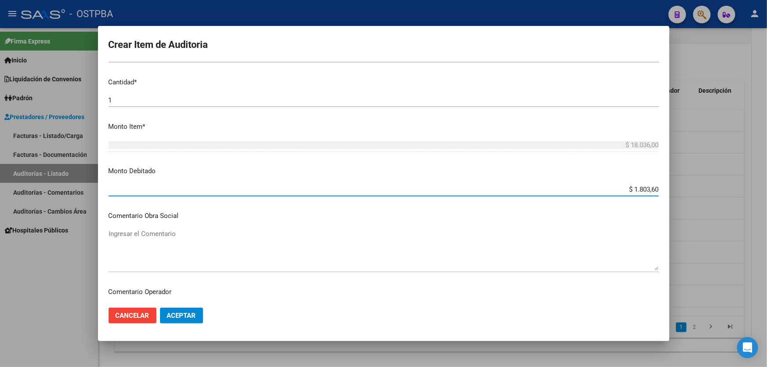
type input "$ 18.036,00"
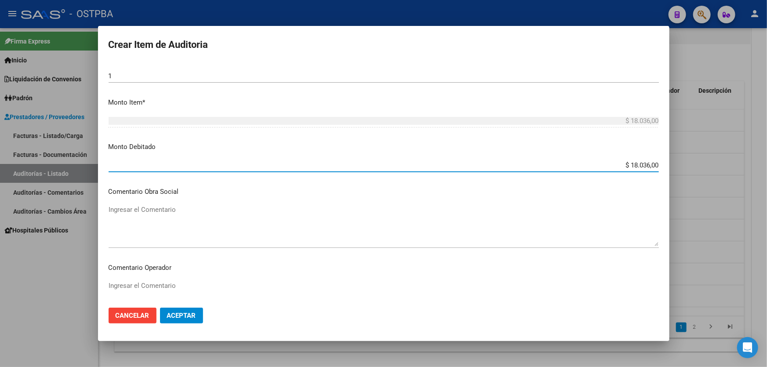
scroll to position [320, 0]
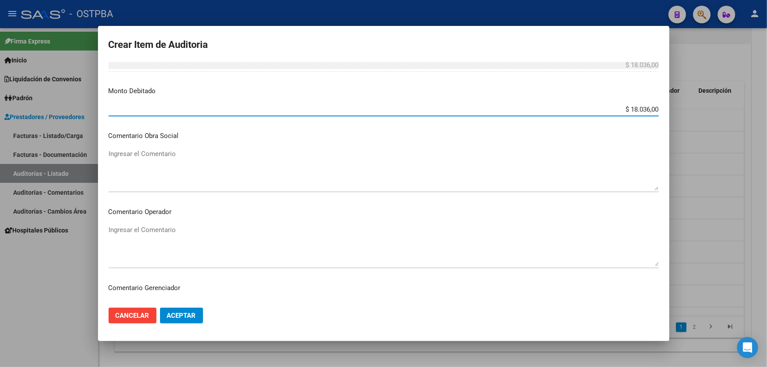
click at [178, 243] on textarea "Ingresar el Comentario" at bounding box center [384, 245] width 550 height 41
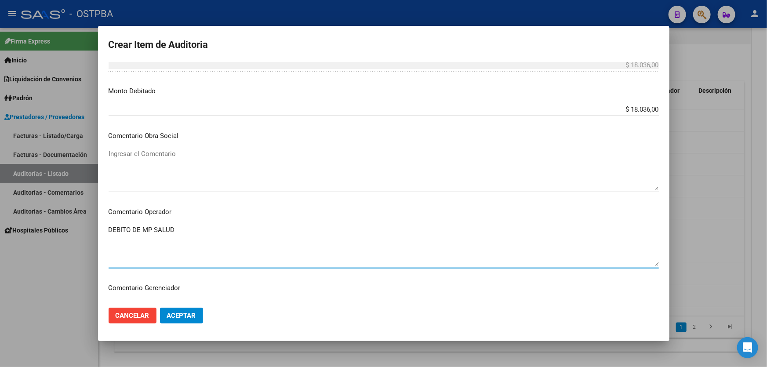
type textarea "DEBITO DE MP SALUD"
click at [184, 316] on span "Aceptar" at bounding box center [181, 316] width 29 height 8
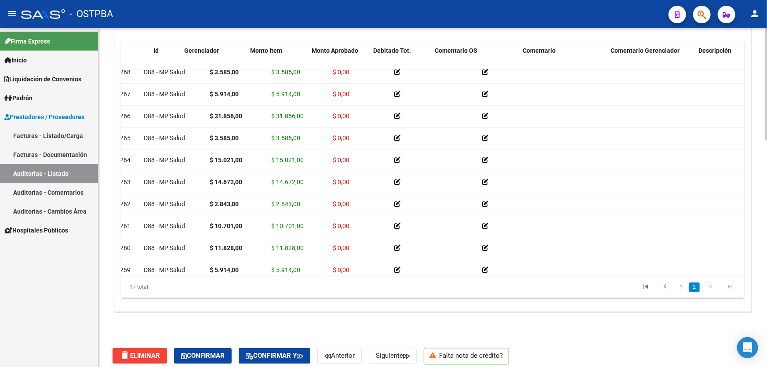
scroll to position [96, 0]
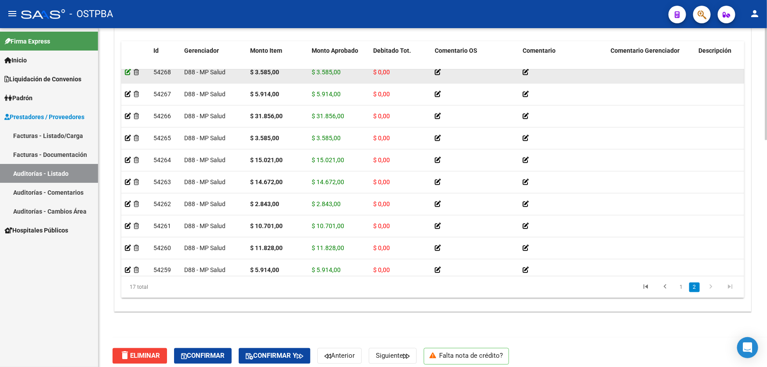
click at [127, 70] on icon at bounding box center [128, 72] width 6 height 6
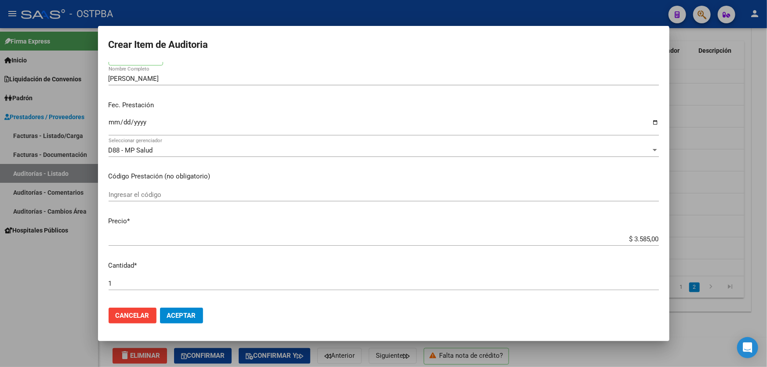
scroll to position [160, 0]
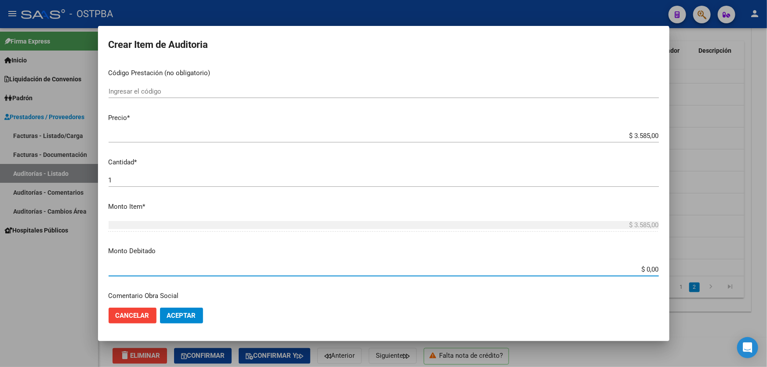
click at [651, 266] on input "$ 0,00" at bounding box center [384, 270] width 550 height 8
type input "$ 3.585,00"
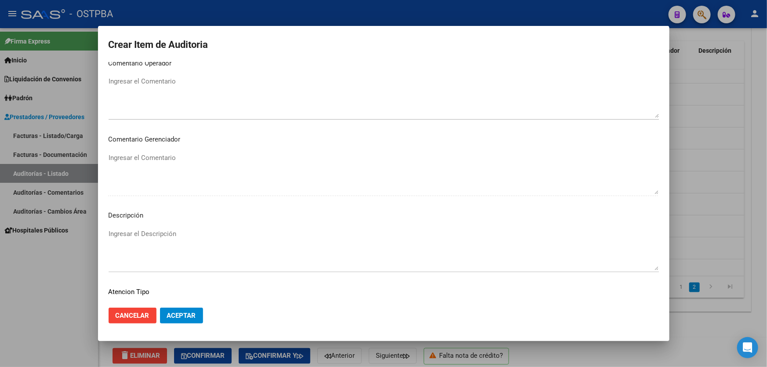
scroll to position [479, 0]
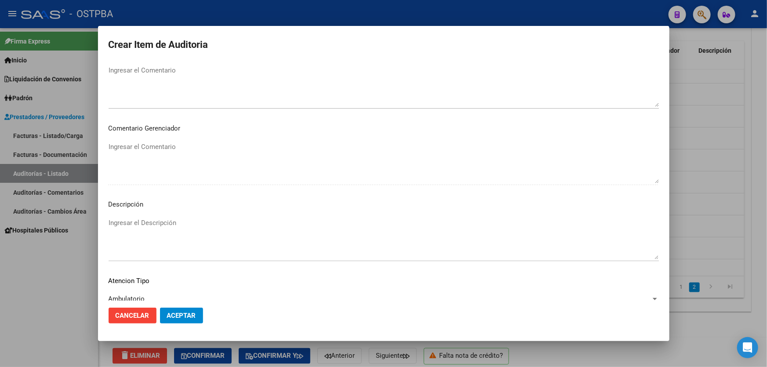
click at [160, 87] on textarea "Ingresar el Comentario" at bounding box center [384, 86] width 550 height 41
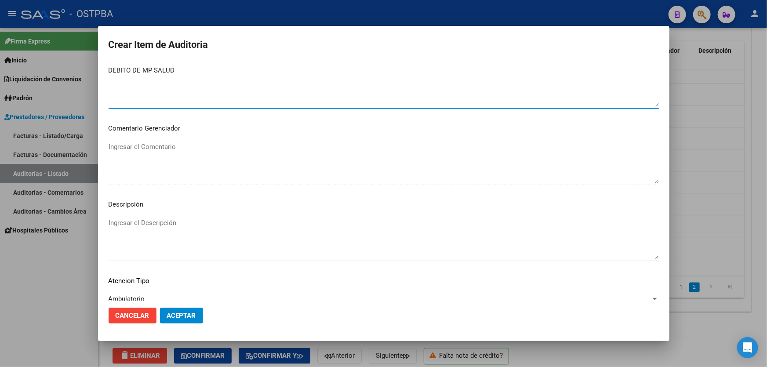
type textarea "DEBITO DE MP SALUD"
click at [185, 316] on span "Aceptar" at bounding box center [181, 316] width 29 height 8
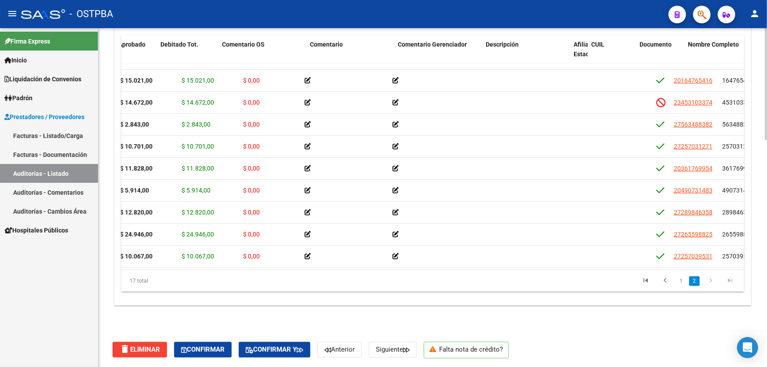
scroll to position [175, 0]
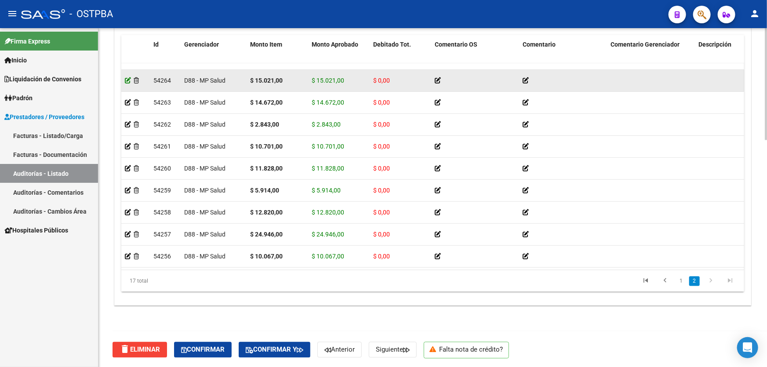
click at [129, 77] on icon at bounding box center [128, 80] width 6 height 6
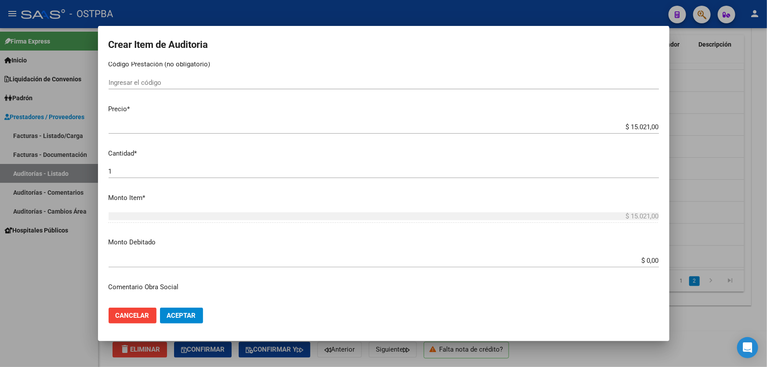
scroll to position [240, 0]
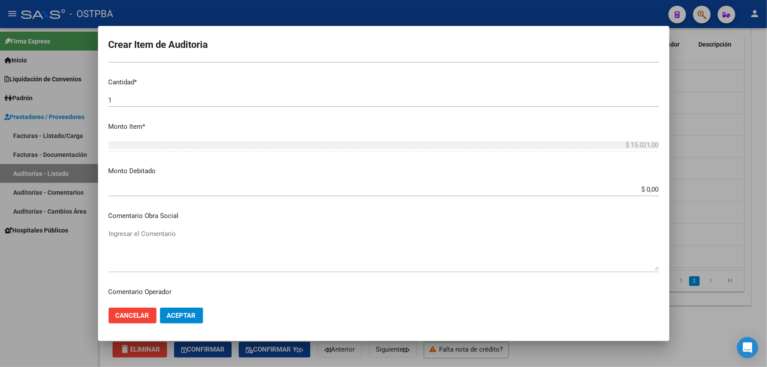
click at [652, 189] on input "$ 0,00" at bounding box center [384, 190] width 550 height 8
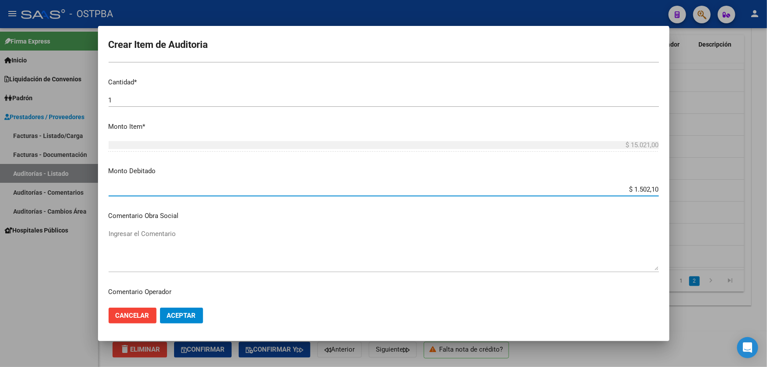
type input "$ 15.021,00"
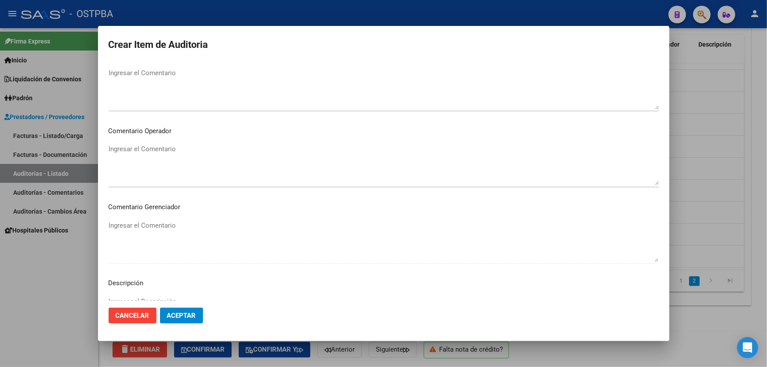
scroll to position [440, 0]
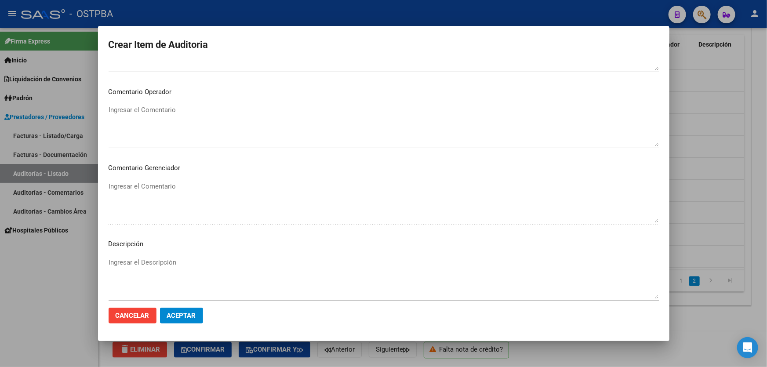
click at [152, 259] on textarea "Ingresar el Descripción" at bounding box center [384, 278] width 550 height 41
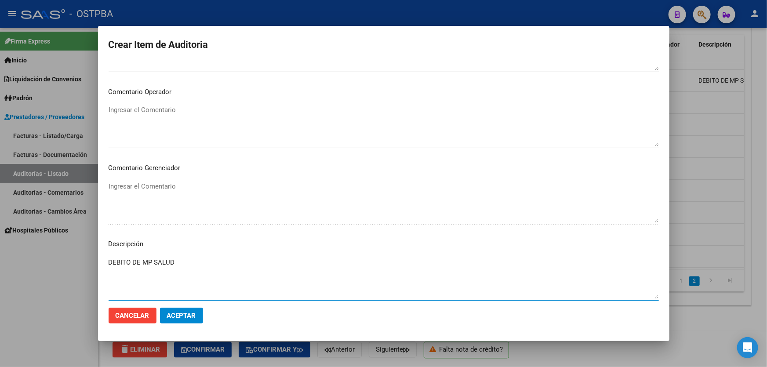
type textarea "DEBITO DE MP SALUD"
click at [182, 316] on span "Aceptar" at bounding box center [181, 316] width 29 height 8
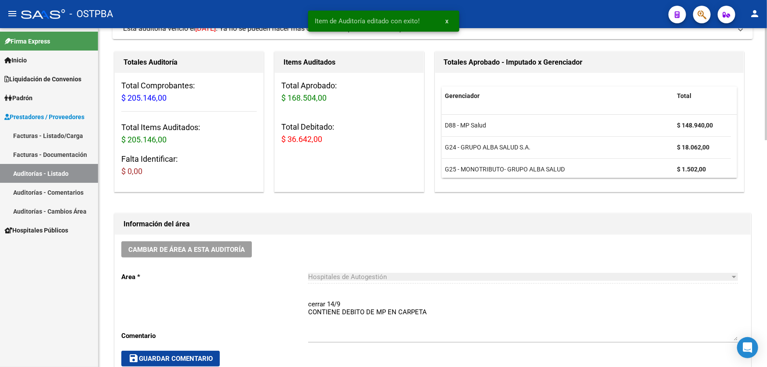
scroll to position [200, 0]
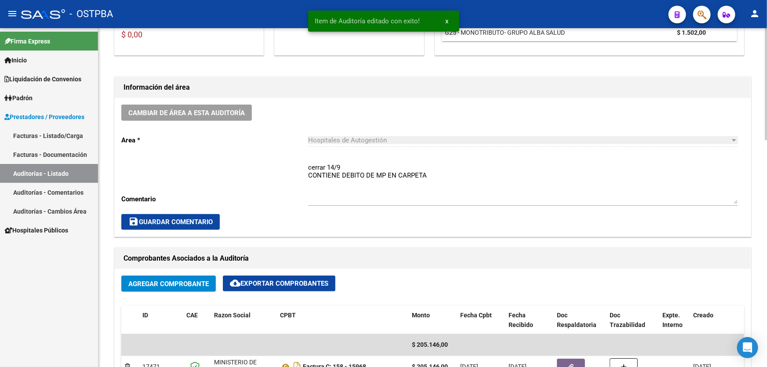
click at [427, 171] on textarea "cerrar 14/9 CONTIENE DEBITO DE MP EN CARPETA" at bounding box center [523, 183] width 430 height 41
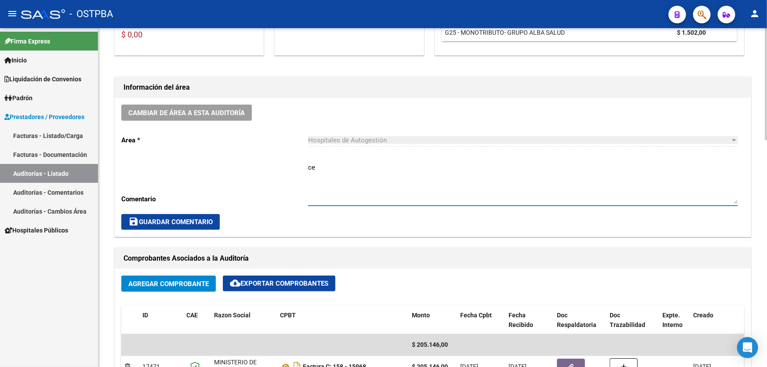
type textarea "c"
click at [147, 221] on span "save Guardar Comentario" at bounding box center [170, 222] width 84 height 8
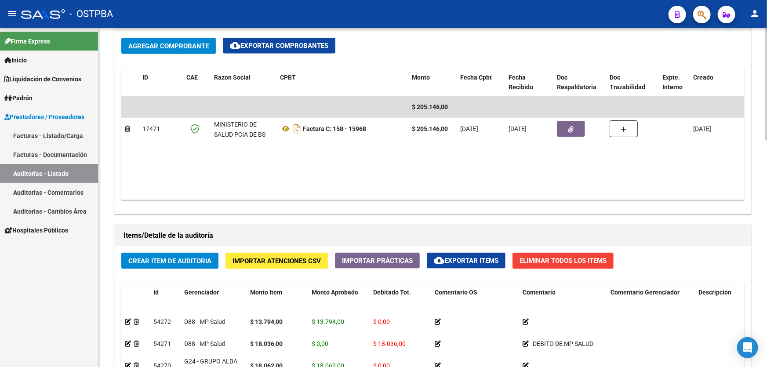
scroll to position [440, 0]
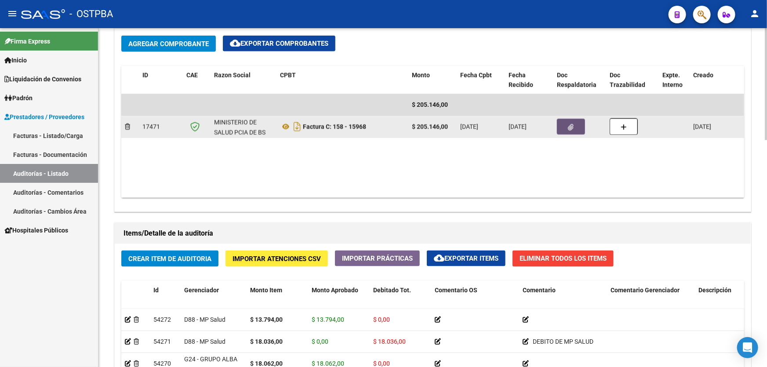
click at [571, 125] on icon "button" at bounding box center [571, 127] width 6 height 7
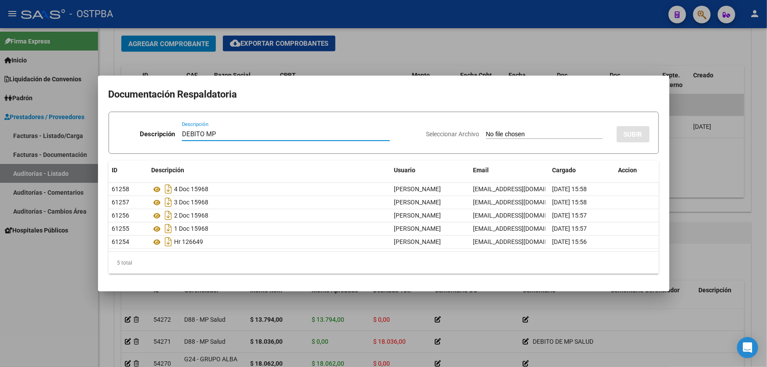
type input "DEBITO MP"
click at [488, 135] on input "Seleccionar Archivo" at bounding box center [544, 135] width 117 height 8
type input "C:\fakepath\DEBITO MP 12472.pdf"
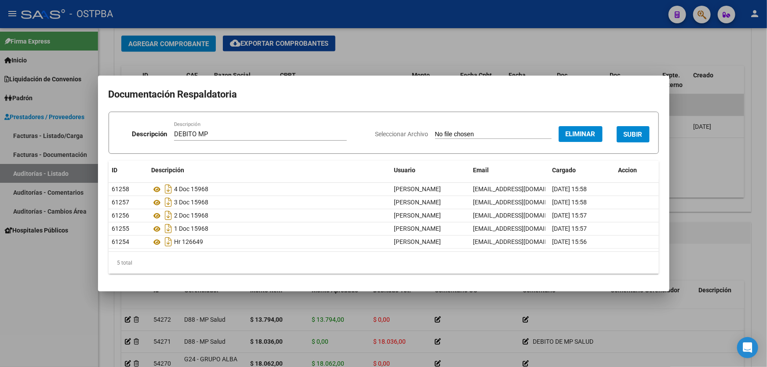
click at [630, 131] on span "SUBIR" at bounding box center [633, 135] width 19 height 8
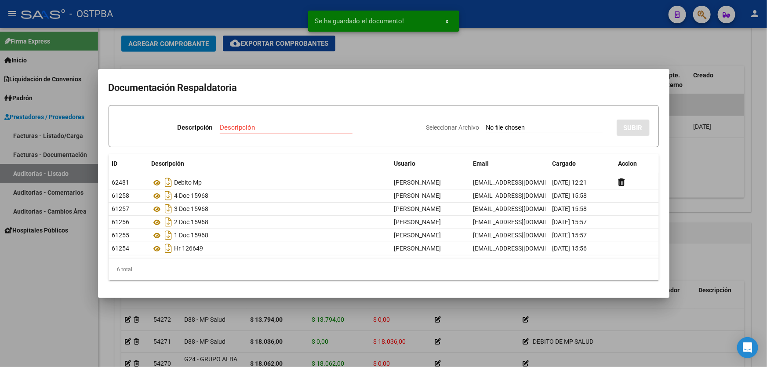
click at [703, 176] on div at bounding box center [383, 183] width 767 height 367
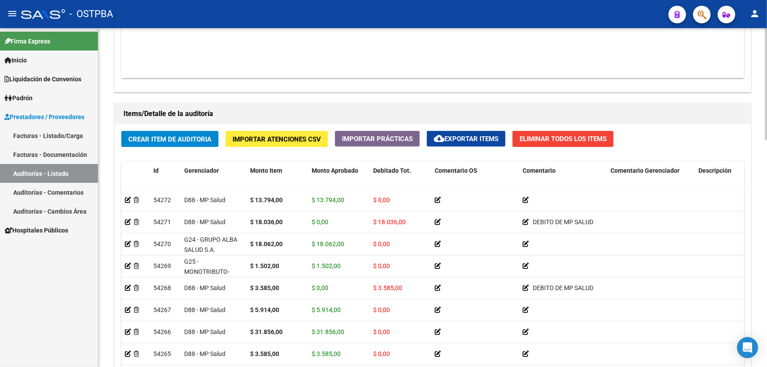
scroll to position [685, 0]
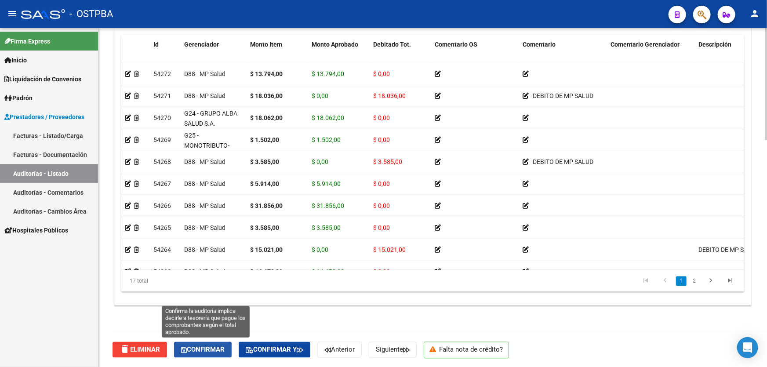
click at [213, 344] on button "Confirmar" at bounding box center [203, 350] width 58 height 16
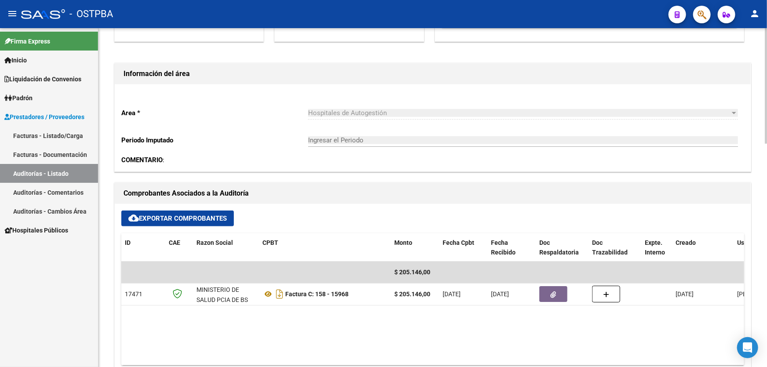
scroll to position [215, 0]
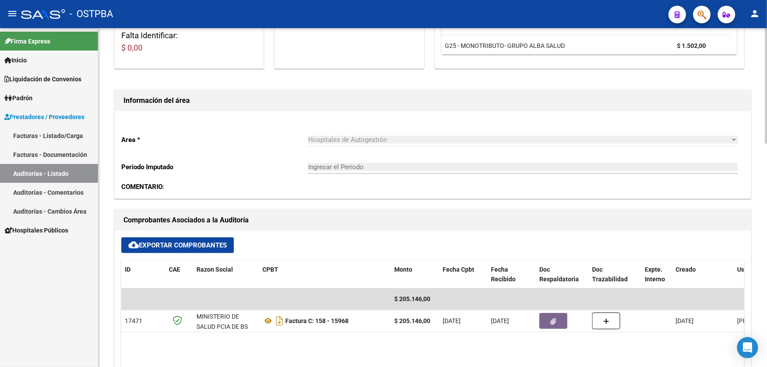
type input "202509"
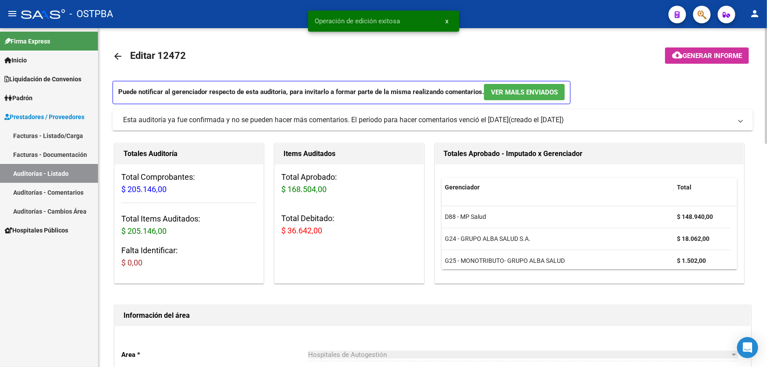
click at [118, 56] on mat-icon "arrow_back" at bounding box center [118, 56] width 11 height 11
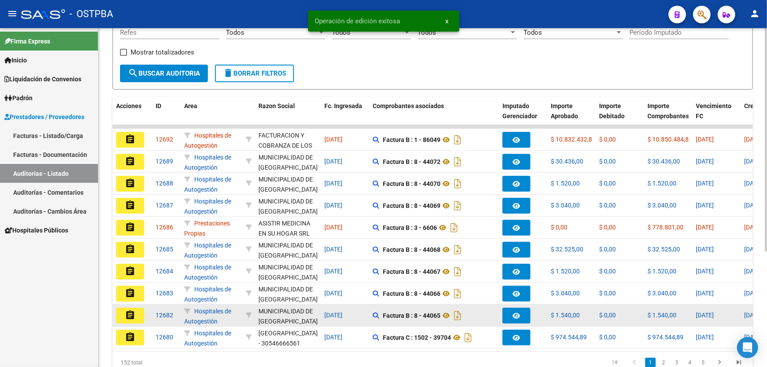
scroll to position [175, 0]
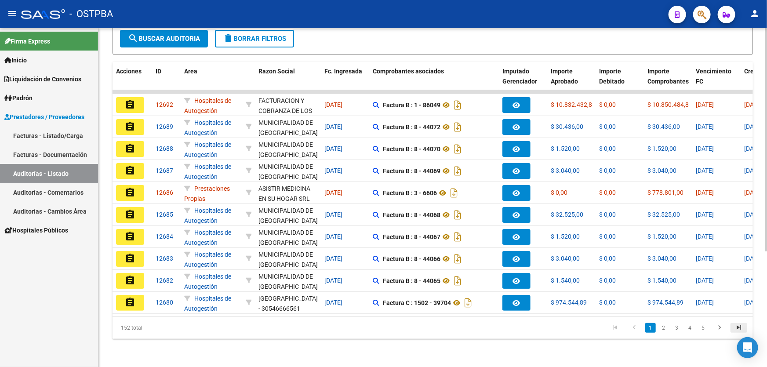
click at [737, 328] on icon "go to last page" at bounding box center [738, 329] width 11 height 11
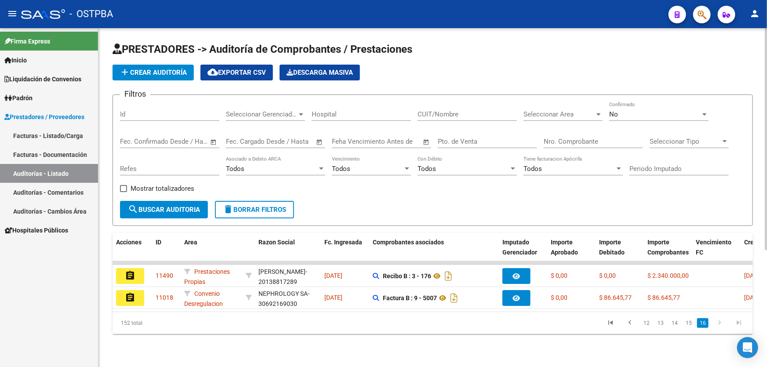
scroll to position [0, 0]
click at [689, 328] on link "15" at bounding box center [688, 323] width 11 height 10
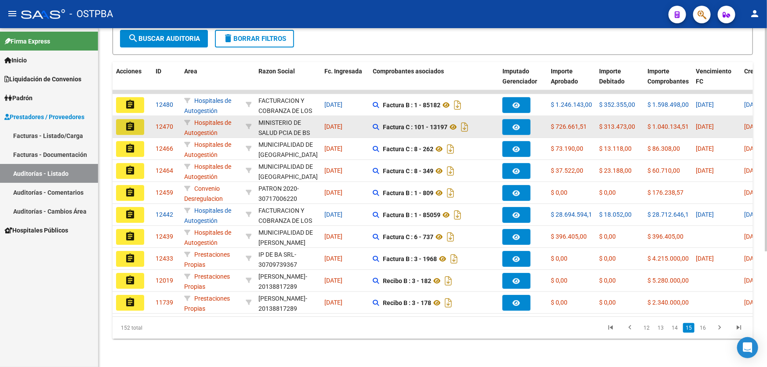
click at [134, 123] on mat-icon "assignment" at bounding box center [130, 126] width 11 height 11
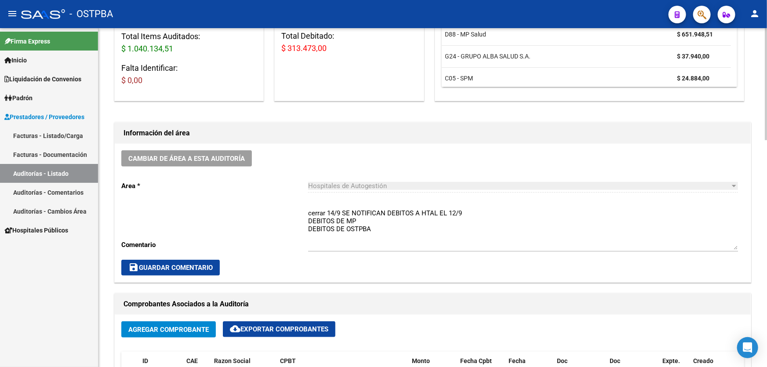
scroll to position [200, 0]
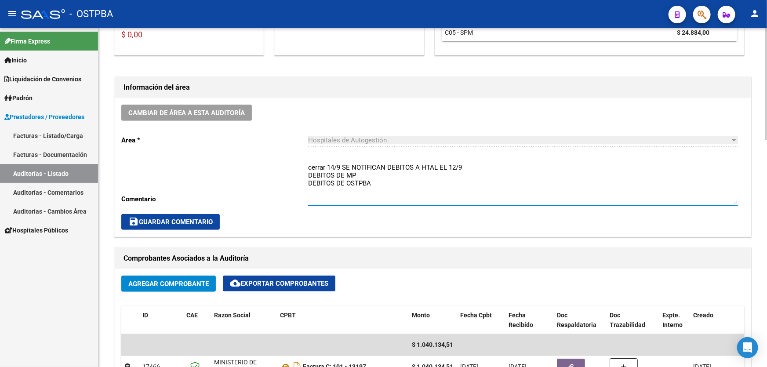
click at [467, 165] on textarea "cerrar 14/9 SE NOTIFICAN DEBITOS A HTAL EL 12/9 DEBITOS DE MP DEBITOS DE OSTPBA" at bounding box center [523, 183] width 430 height 41
type textarea "DEBITOS DE MP DEBITOS DE OSTPBA"
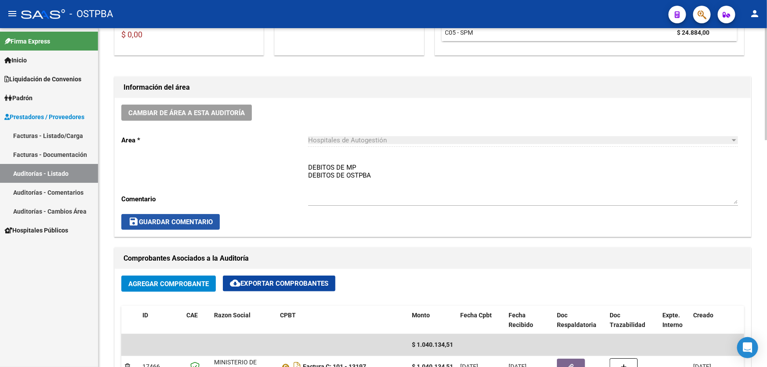
click at [153, 223] on span "save Guardar Comentario" at bounding box center [170, 222] width 84 height 8
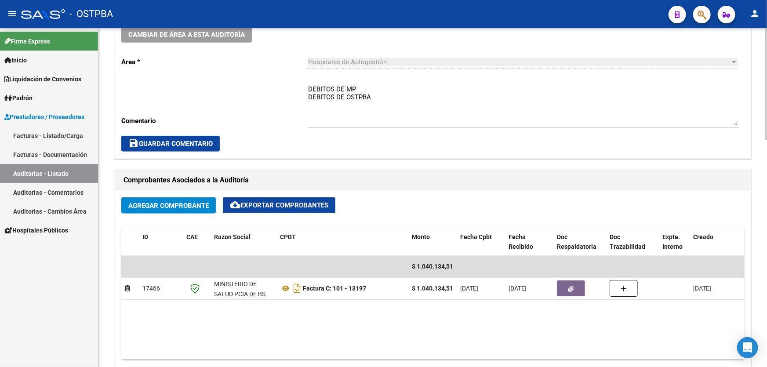
scroll to position [280, 0]
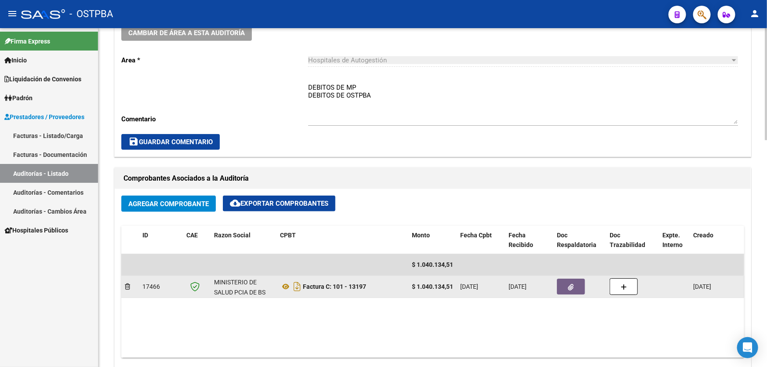
click at [568, 286] on button "button" at bounding box center [571, 287] width 28 height 16
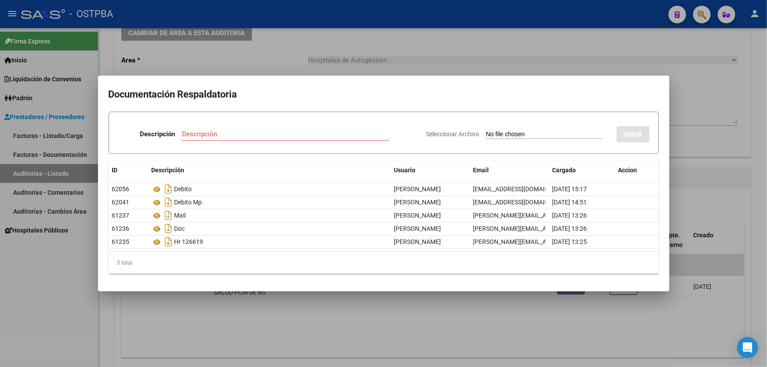
click at [597, 325] on div at bounding box center [383, 183] width 767 height 367
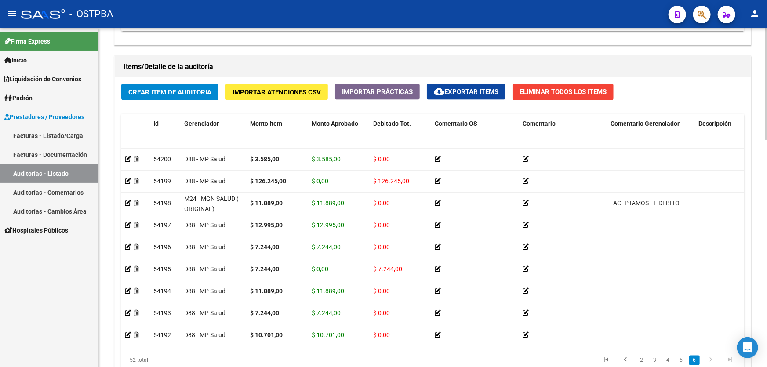
scroll to position [685, 0]
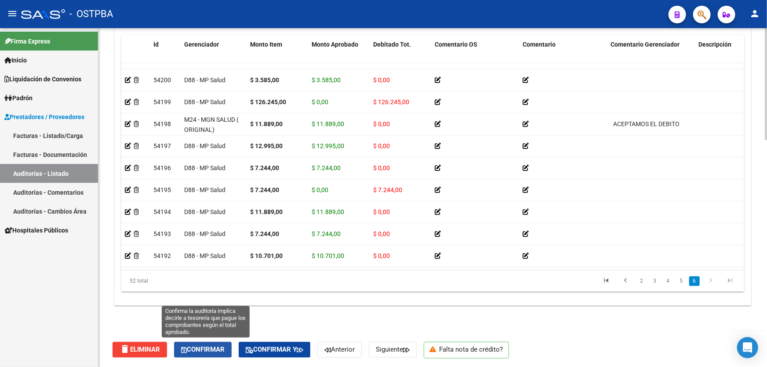
click at [213, 350] on span "Confirmar" at bounding box center [203, 350] width 44 height 8
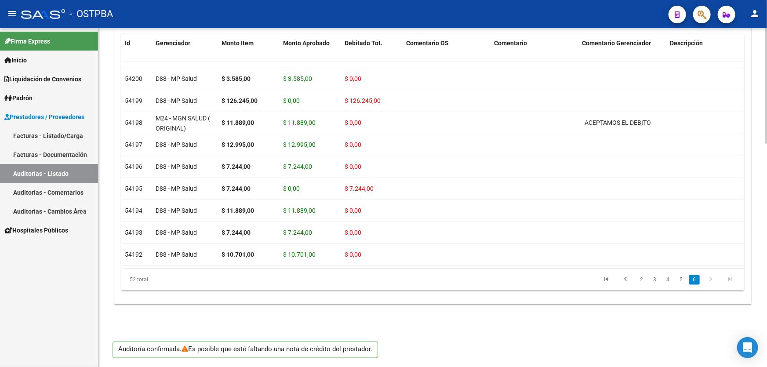
scroll to position [655, 0]
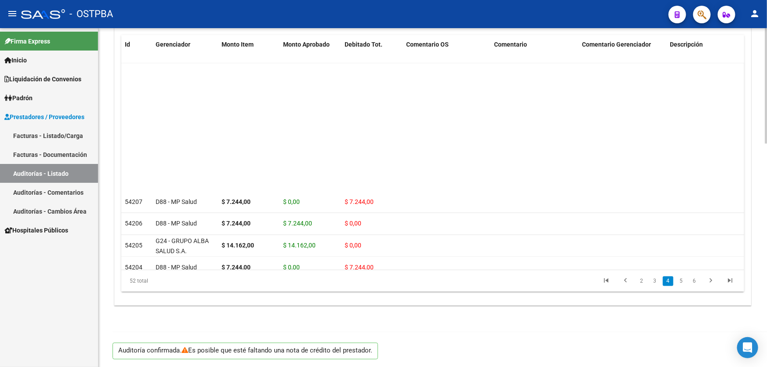
type input "202509"
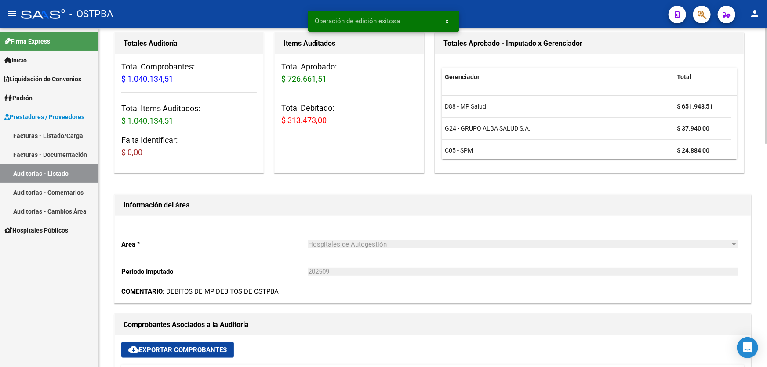
scroll to position [0, 0]
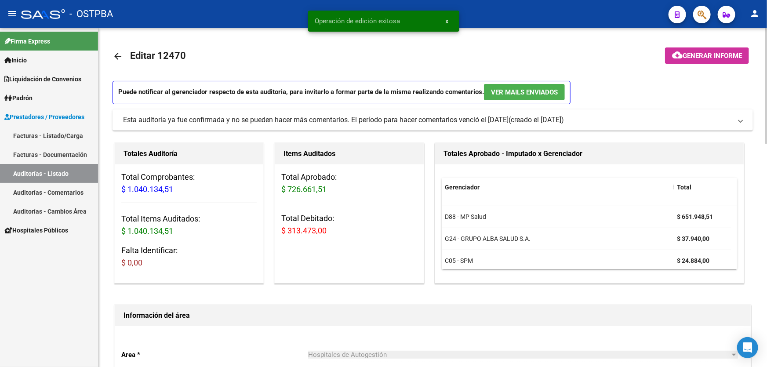
click at [119, 58] on mat-icon "arrow_back" at bounding box center [118, 56] width 11 height 11
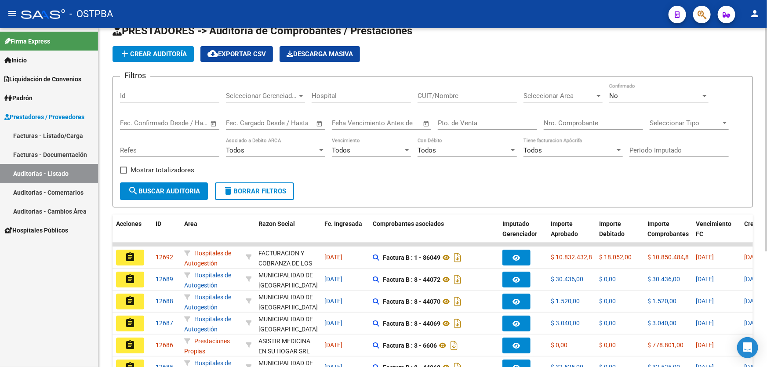
scroll to position [175, 0]
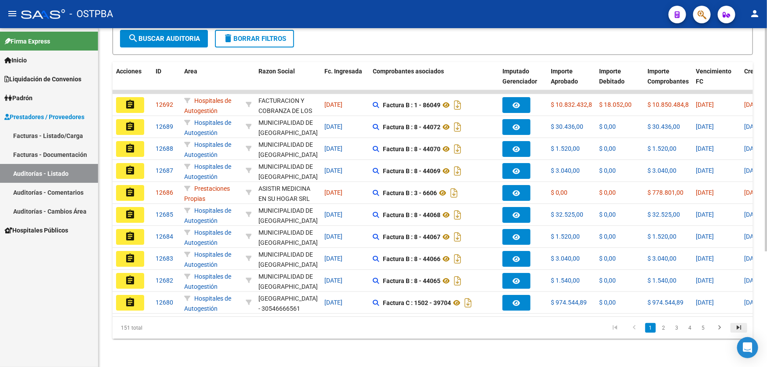
click at [737, 327] on icon "go to last page" at bounding box center [738, 329] width 11 height 11
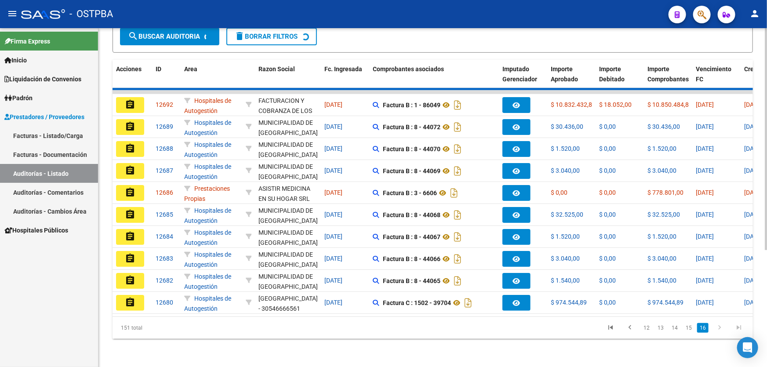
scroll to position [0, 0]
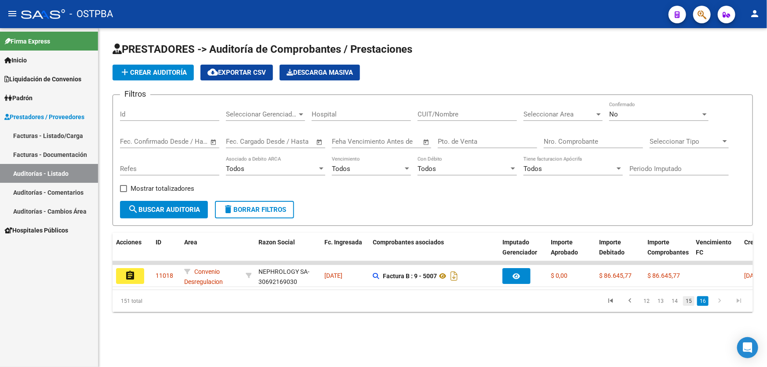
click at [690, 306] on link "15" at bounding box center [688, 301] width 11 height 10
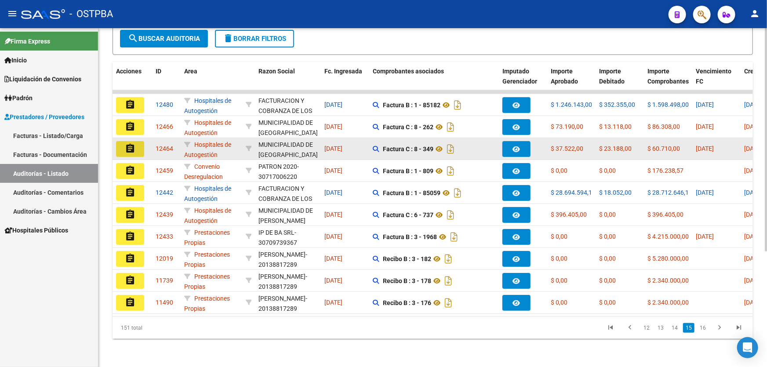
click at [132, 143] on mat-icon "assignment" at bounding box center [130, 148] width 11 height 11
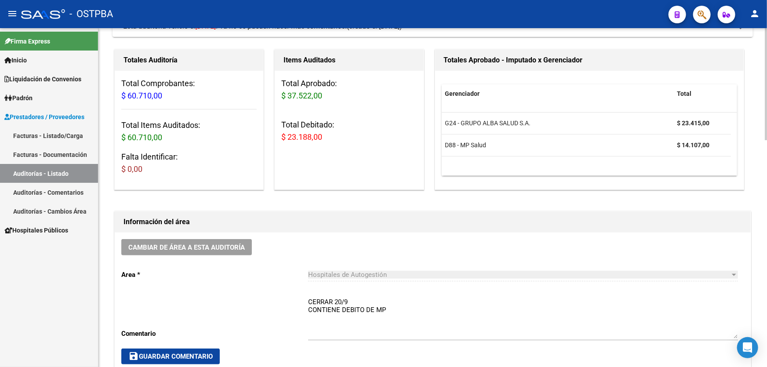
scroll to position [160, 0]
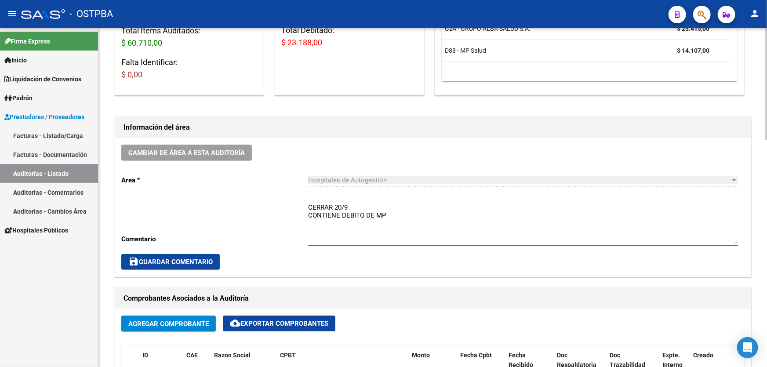
click at [350, 206] on textarea "CERRAR 20/9 CONTIENE DEBITO DE MP" at bounding box center [523, 223] width 430 height 41
type textarea "CONTIENE DEBITO DE MP"
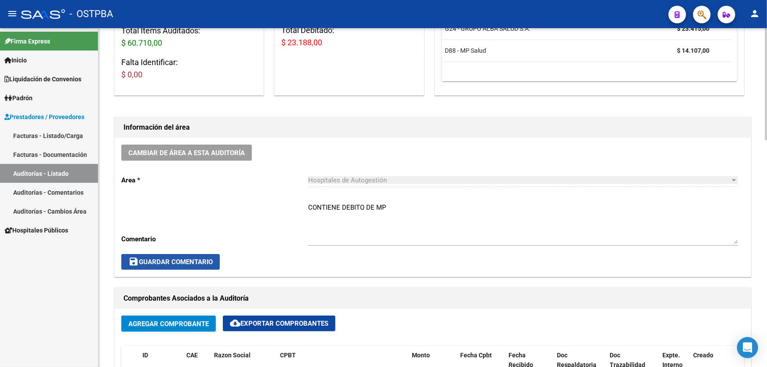
click at [160, 264] on span "save Guardar Comentario" at bounding box center [170, 262] width 84 height 8
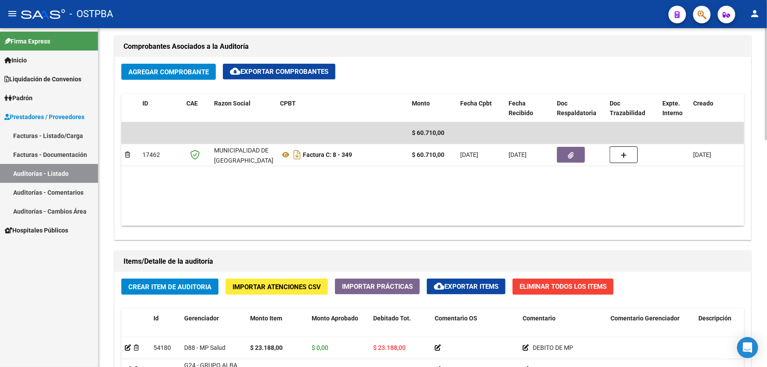
scroll to position [400, 0]
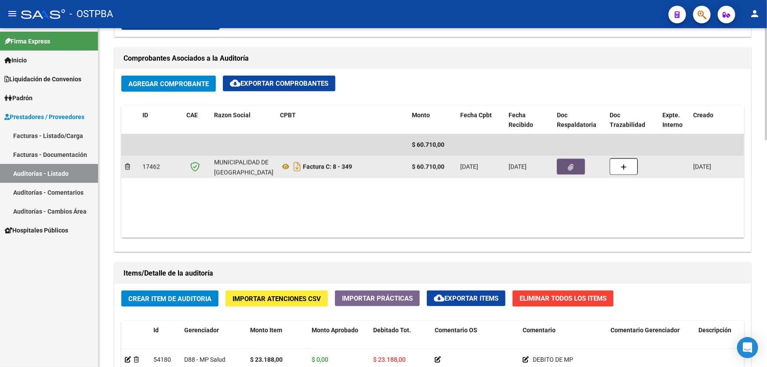
click at [570, 167] on icon "button" at bounding box center [571, 167] width 6 height 7
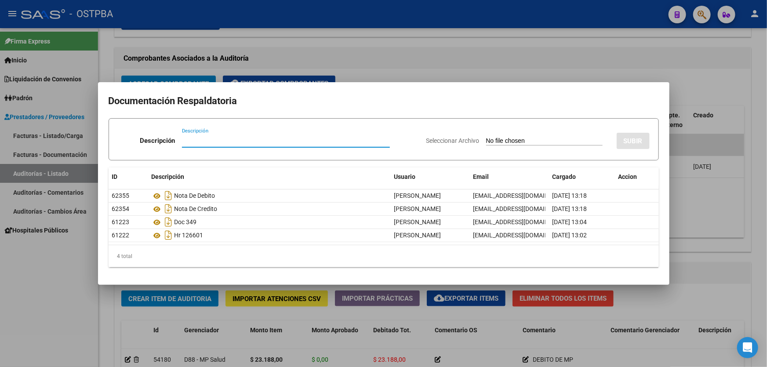
click at [63, 298] on div at bounding box center [383, 183] width 767 height 367
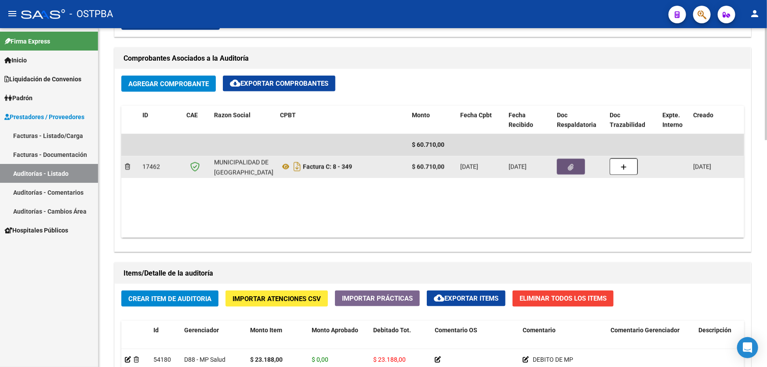
click at [572, 167] on icon "button" at bounding box center [571, 167] width 6 height 7
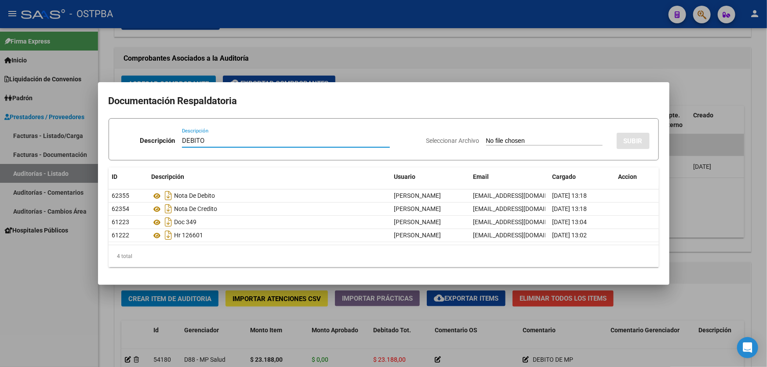
type input "DEBITO"
click at [486, 141] on input "Seleccionar Archivo" at bounding box center [544, 141] width 117 height 8
type input "C:\fakepath\DEBITO 12464.pdf"
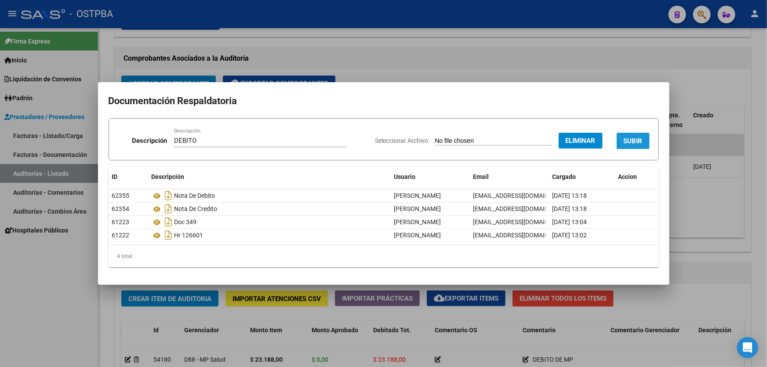
click at [630, 138] on span "SUBIR" at bounding box center [633, 141] width 19 height 8
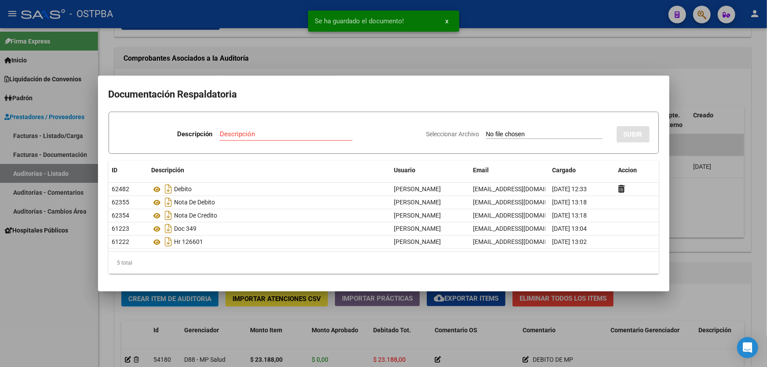
click at [704, 222] on div at bounding box center [383, 183] width 767 height 367
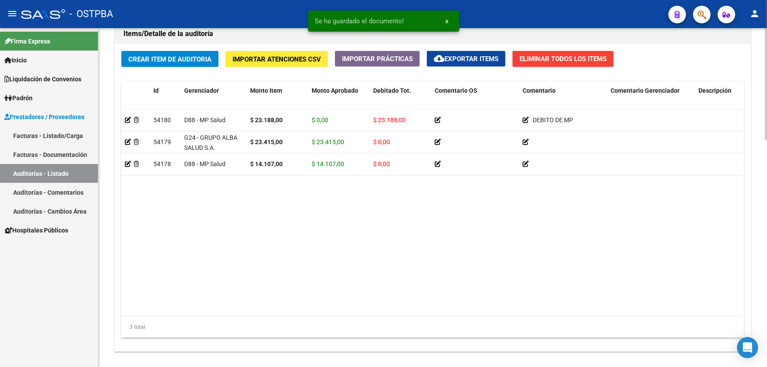
scroll to position [685, 0]
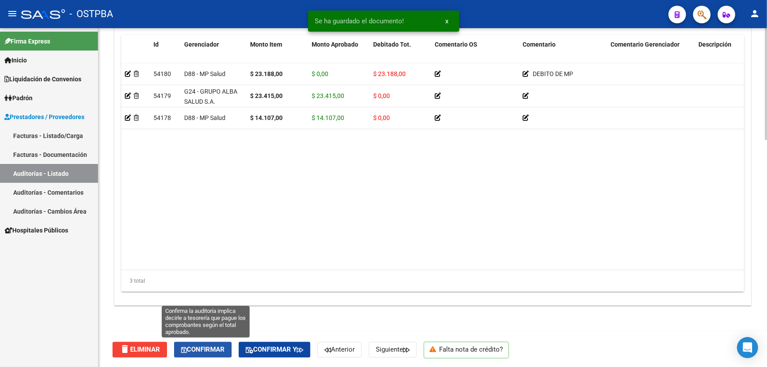
click at [193, 347] on span "Confirmar" at bounding box center [203, 350] width 44 height 8
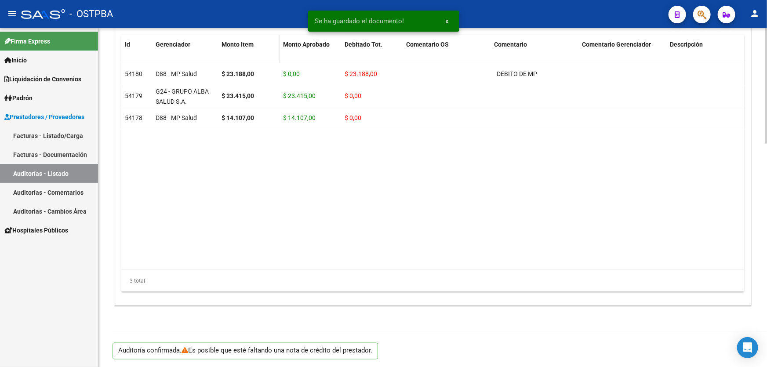
type input "202509"
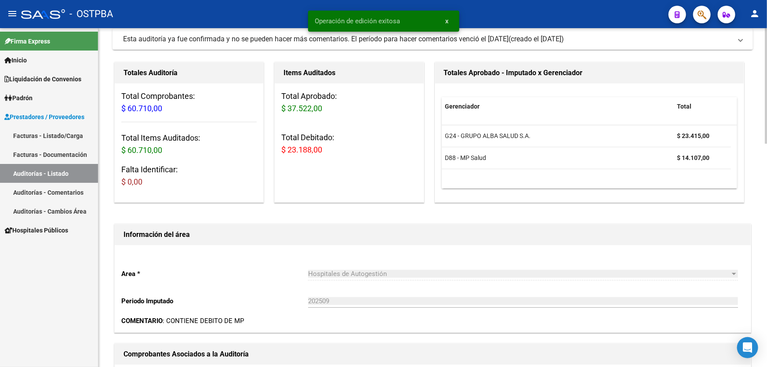
scroll to position [0, 0]
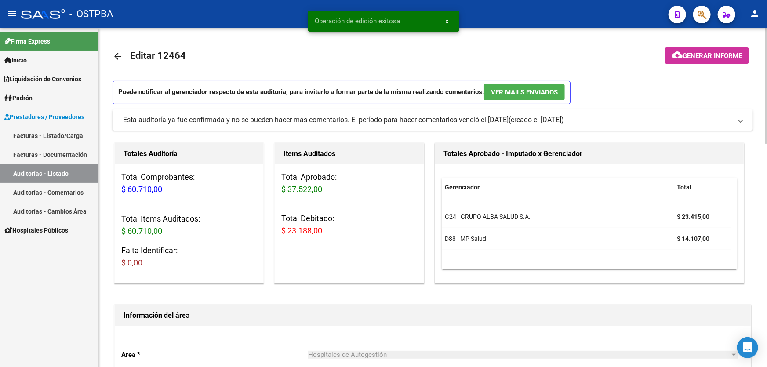
click at [117, 56] on mat-icon "arrow_back" at bounding box center [118, 56] width 11 height 11
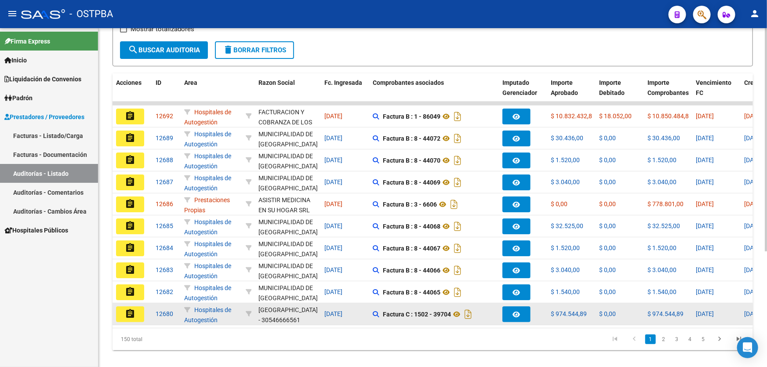
scroll to position [175, 0]
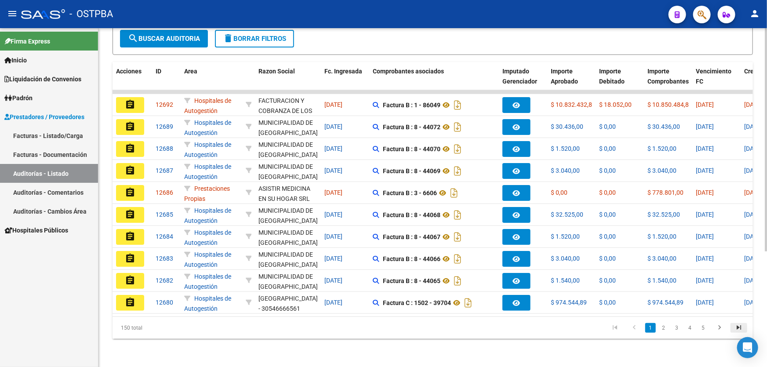
click at [742, 328] on icon "go to last page" at bounding box center [738, 329] width 11 height 11
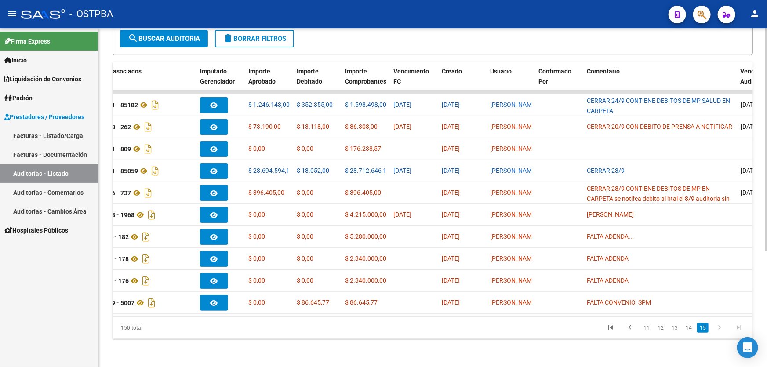
scroll to position [0, 0]
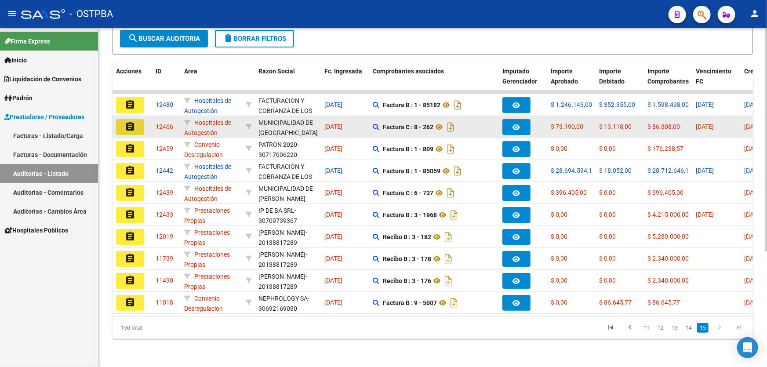
click at [127, 124] on mat-icon "assignment" at bounding box center [130, 126] width 11 height 11
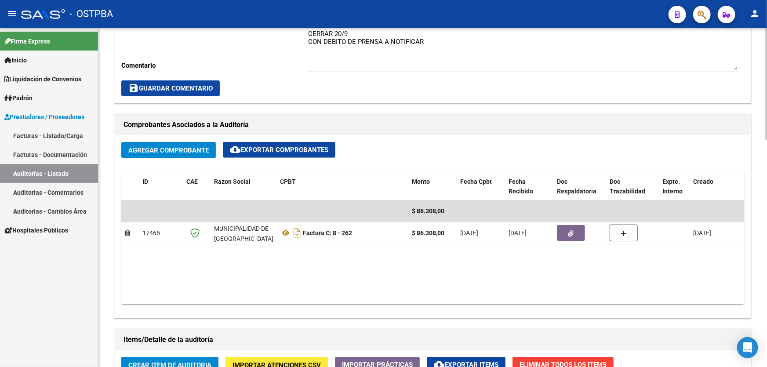
scroll to position [360, 0]
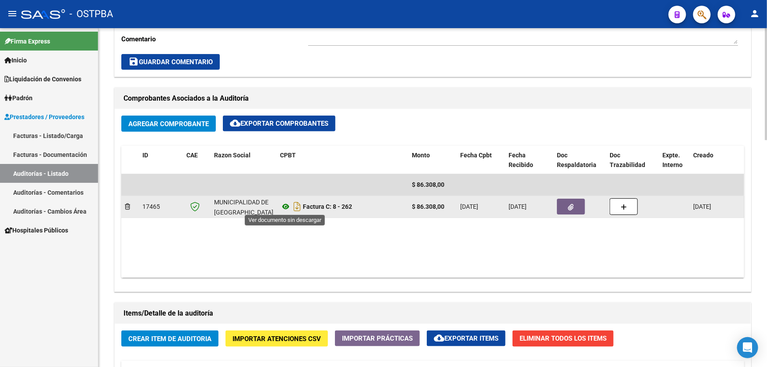
click at [286, 205] on icon at bounding box center [285, 206] width 11 height 11
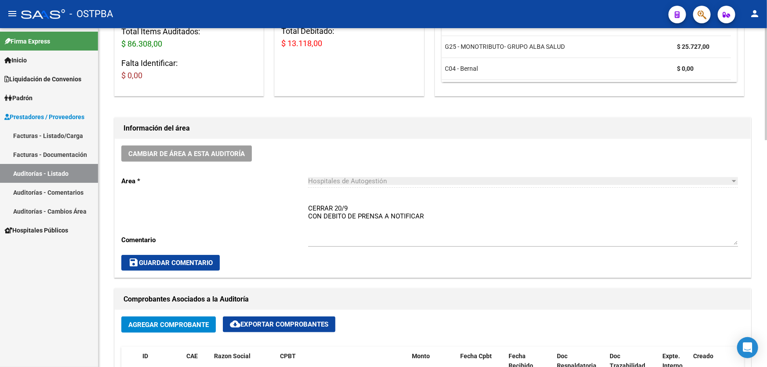
scroll to position [240, 0]
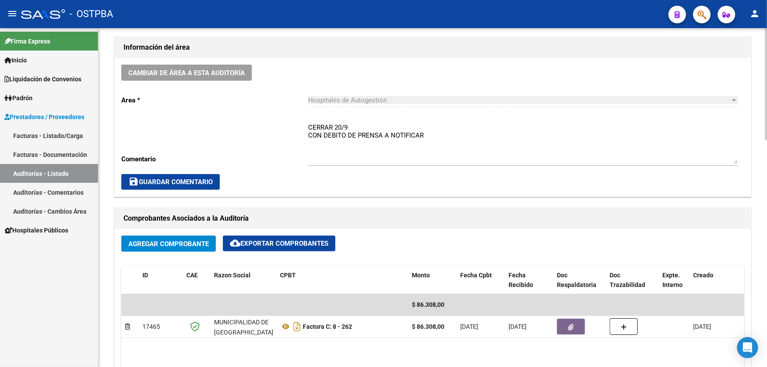
click at [433, 132] on textarea "CERRAR 20/9 CON DEBITO DE PRENSA A NOTIFICAR" at bounding box center [523, 143] width 430 height 41
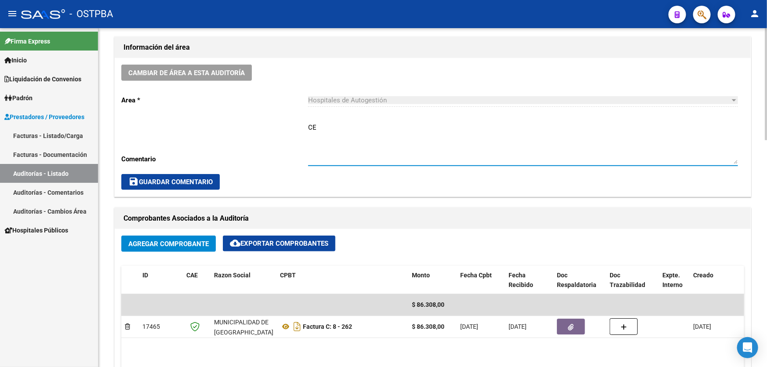
type textarea "C"
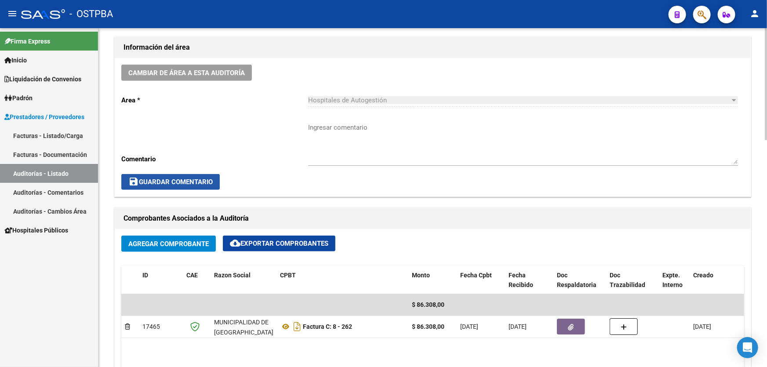
click at [164, 183] on span "save Guardar Comentario" at bounding box center [170, 182] width 84 height 8
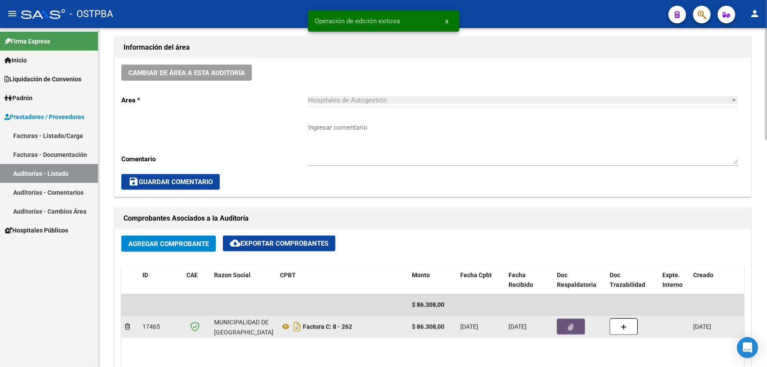
click at [571, 325] on icon "button" at bounding box center [571, 327] width 6 height 7
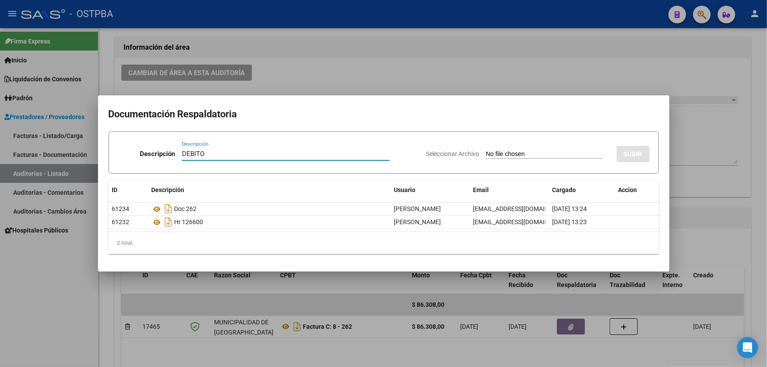
type input "DEBITO"
click at [486, 154] on input "Seleccionar Archivo" at bounding box center [544, 154] width 117 height 8
type input "C:\fakepath\DEBITO 12466.pdf"
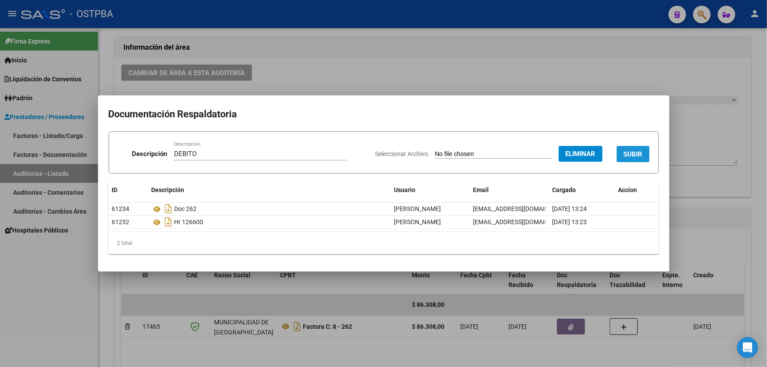
click at [635, 155] on span "SUBIR" at bounding box center [633, 154] width 19 height 8
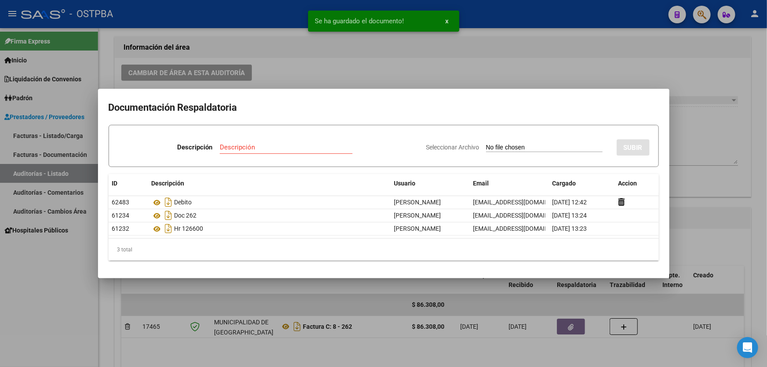
click at [382, 66] on div at bounding box center [383, 183] width 767 height 367
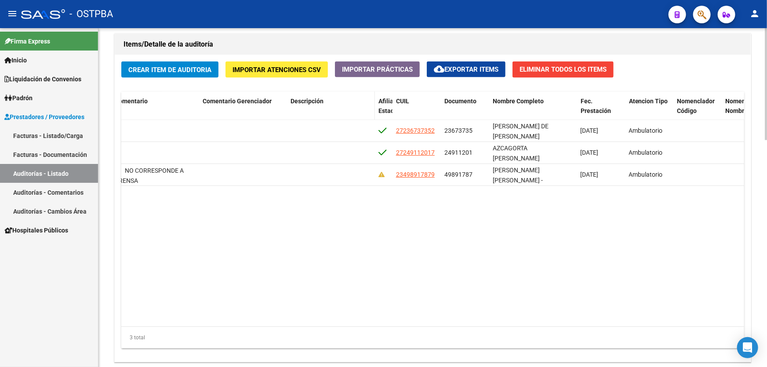
scroll to position [685, 0]
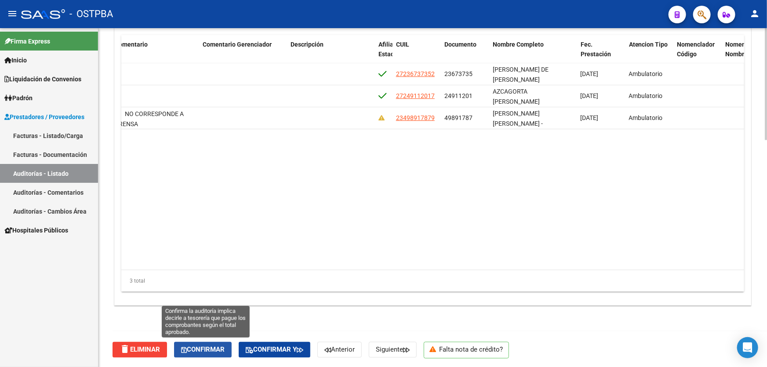
click at [208, 346] on span "Confirmar" at bounding box center [203, 350] width 44 height 8
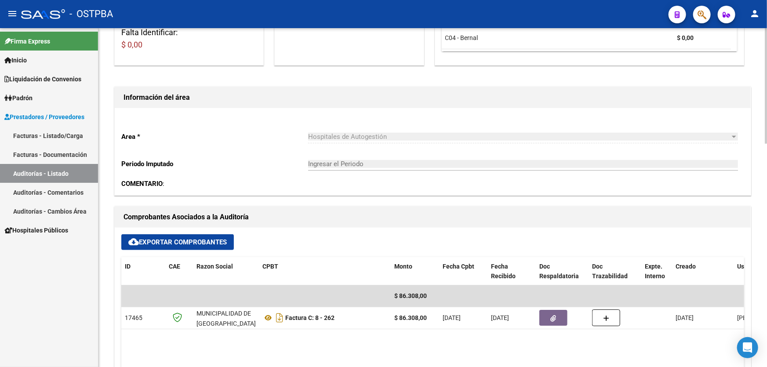
type input "202509"
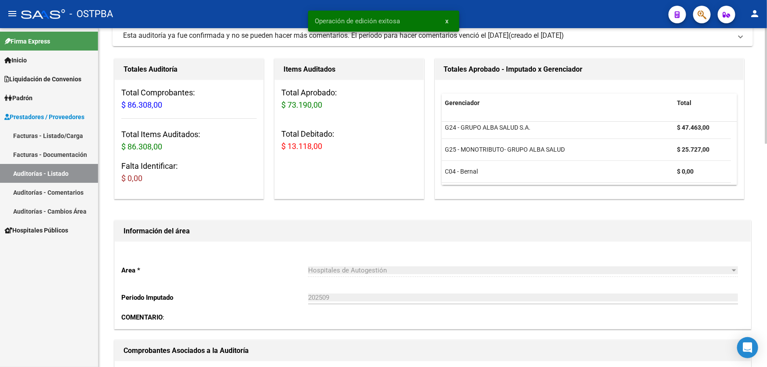
scroll to position [0, 0]
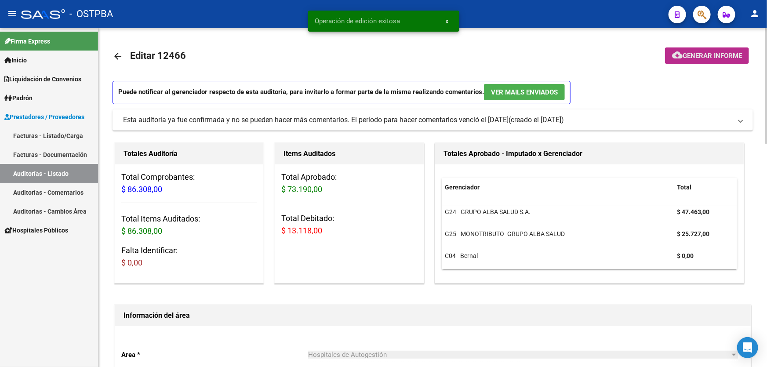
click at [691, 55] on span "Generar informe" at bounding box center [712, 56] width 59 height 8
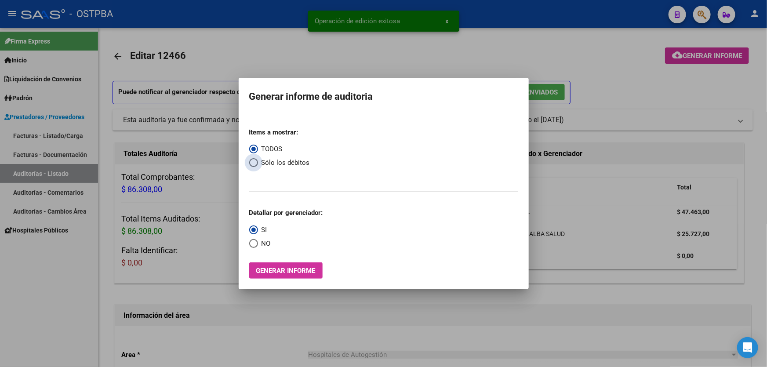
click at [251, 162] on span "Select an option" at bounding box center [253, 162] width 9 height 9
click at [251, 162] on input "Sólo los débitos" at bounding box center [253, 162] width 9 height 9
radio input "true"
click at [253, 242] on span "Select an option" at bounding box center [253, 243] width 9 height 9
click at [253, 242] on input "NO" at bounding box center [253, 243] width 9 height 9
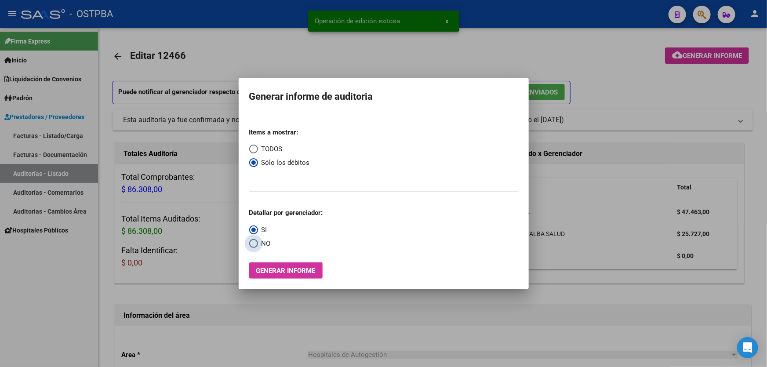
radio input "true"
click at [270, 268] on span "Generar informe" at bounding box center [285, 271] width 59 height 8
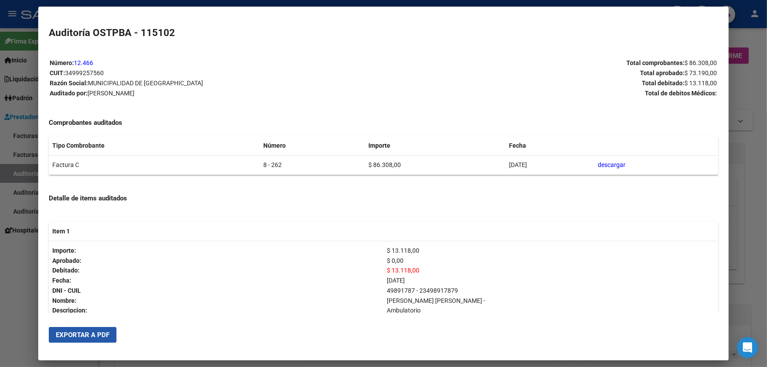
click at [84, 334] on span "Exportar a PDF" at bounding box center [83, 335] width 54 height 8
click at [26, 287] on div at bounding box center [383, 183] width 767 height 367
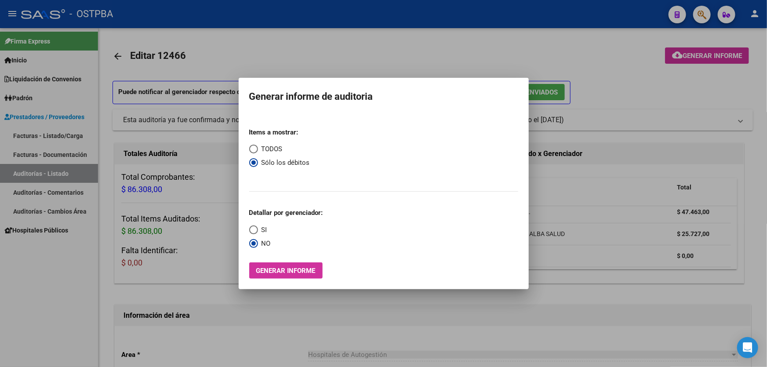
click at [314, 34] on div at bounding box center [383, 183] width 767 height 367
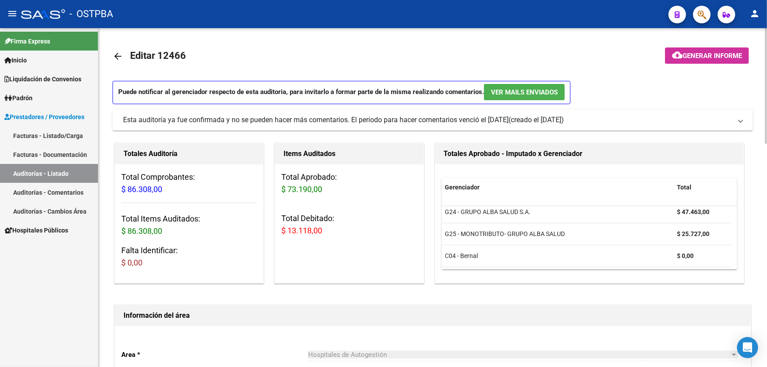
click at [118, 56] on mat-icon "arrow_back" at bounding box center [118, 56] width 11 height 11
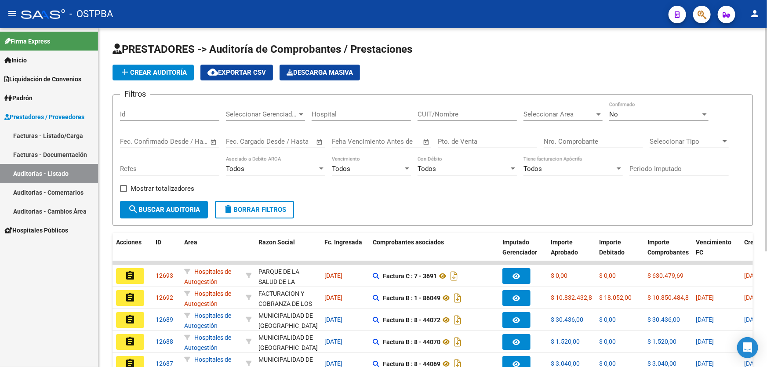
scroll to position [175, 0]
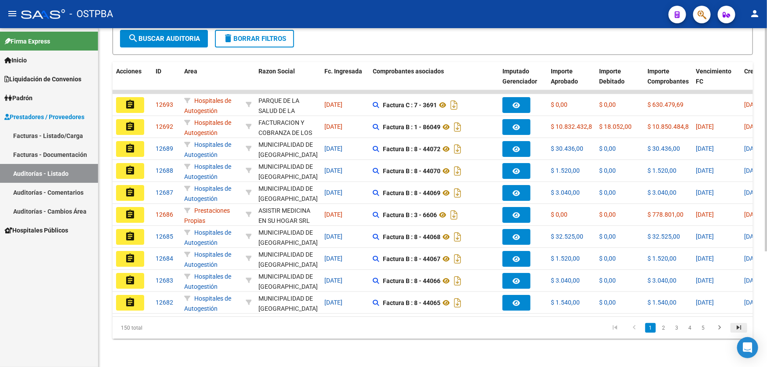
click at [740, 327] on icon "go to last page" at bounding box center [738, 329] width 11 height 11
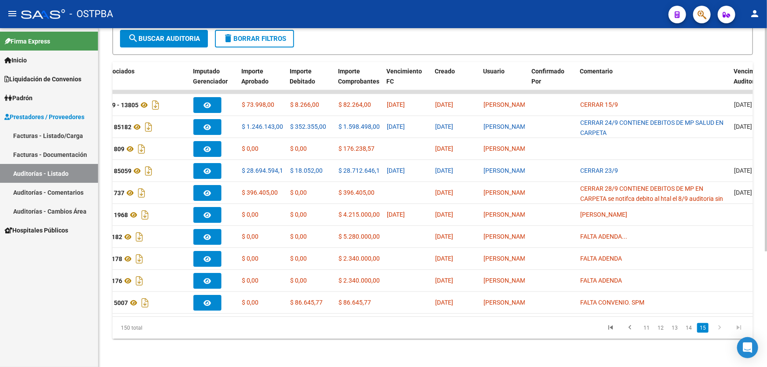
scroll to position [0, 0]
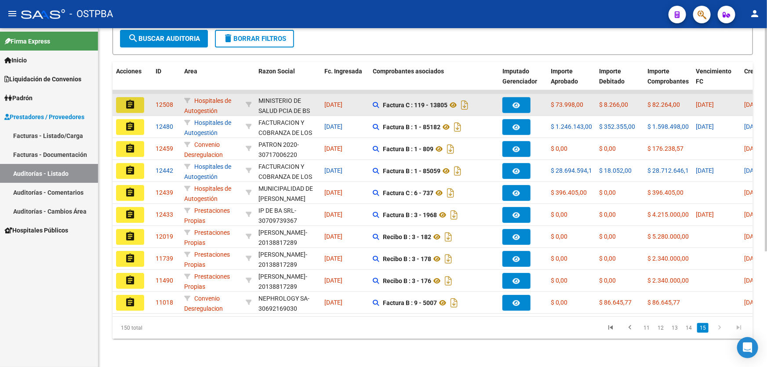
click at [124, 99] on button "assignment" at bounding box center [130, 105] width 28 height 16
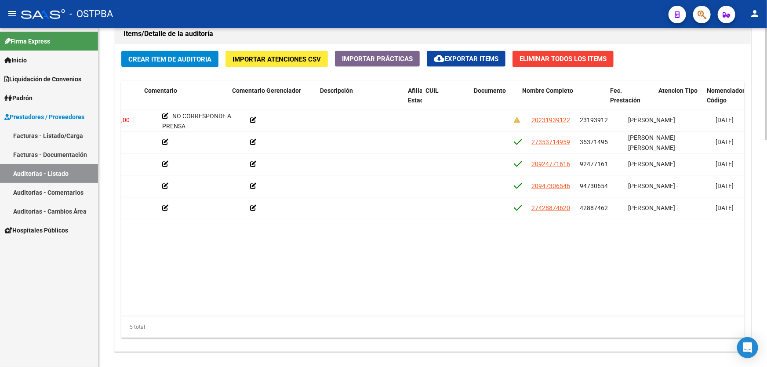
scroll to position [0, 388]
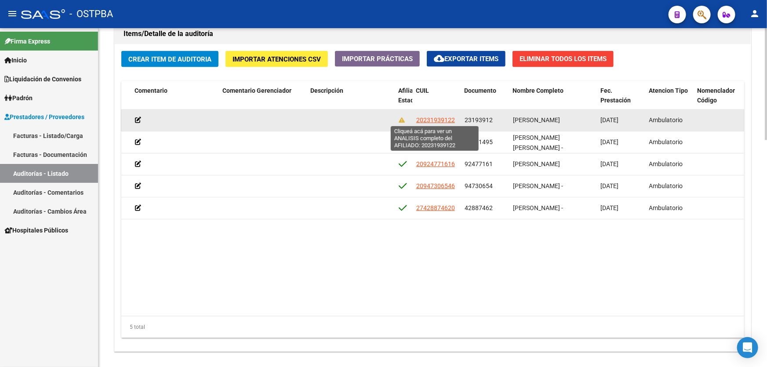
click at [426, 119] on span "20231939122" at bounding box center [435, 120] width 39 height 7
type textarea "20231939122"
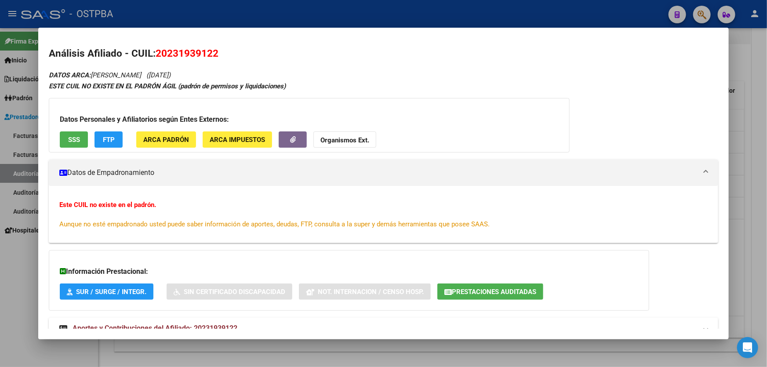
click at [18, 275] on div at bounding box center [383, 183] width 767 height 367
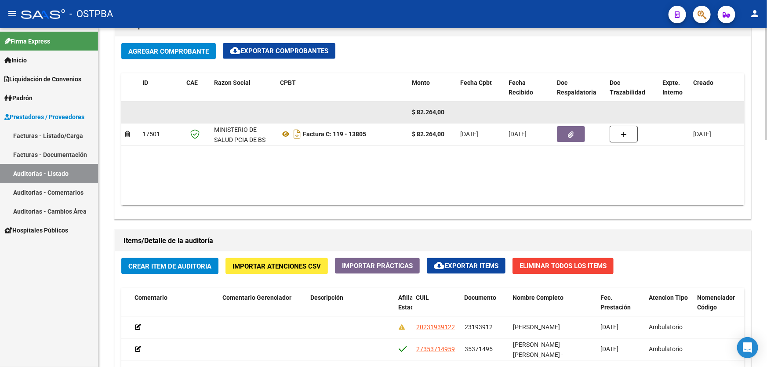
scroll to position [440, 0]
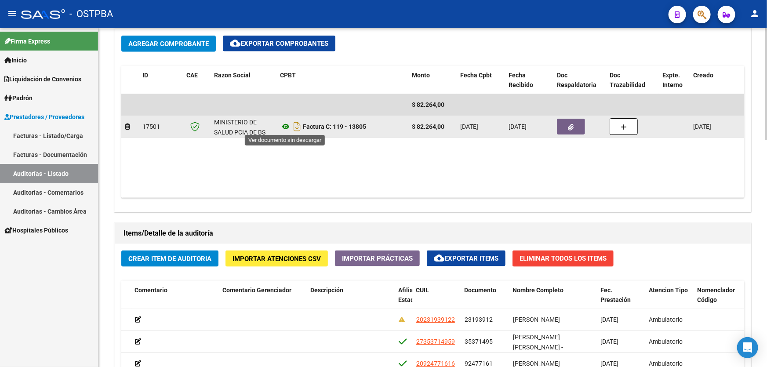
click at [283, 125] on icon at bounding box center [285, 126] width 11 height 11
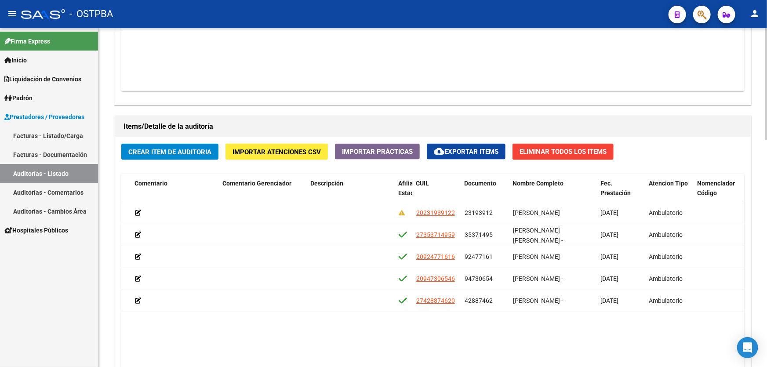
scroll to position [679, 0]
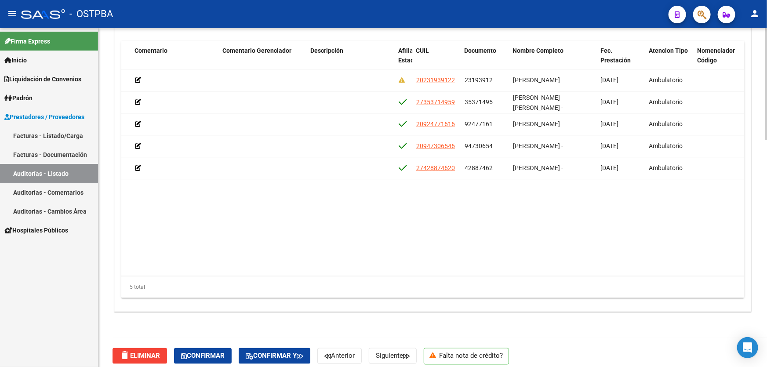
drag, startPoint x: 490, startPoint y: 262, endPoint x: 604, endPoint y: 259, distance: 114.3
click at [604, 259] on datatable-body "54410 A02 - SIN IDENTIFICAR $ 8.266,00 $ 0,00 $ 8.266,00 NO CORRESPONDE A PRENS…" at bounding box center [432, 172] width 623 height 207
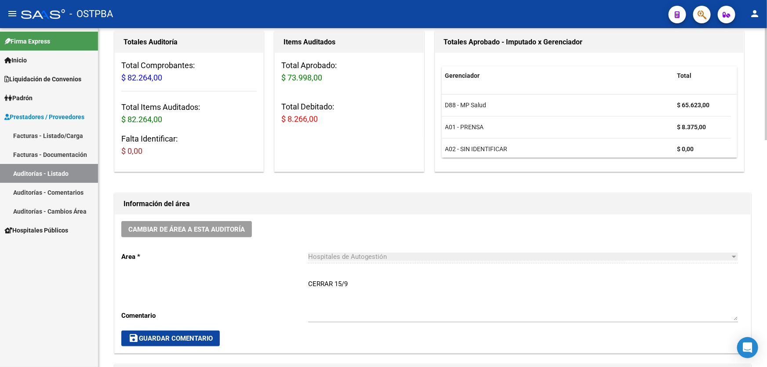
scroll to position [40, 0]
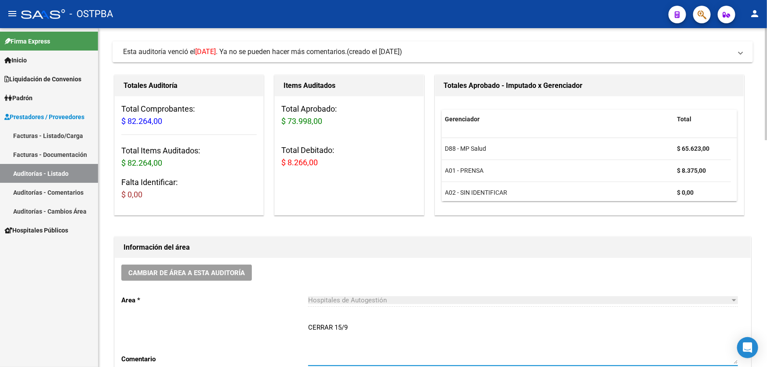
click at [349, 324] on textarea "CERRAR 15/9" at bounding box center [523, 343] width 430 height 41
type textarea "C"
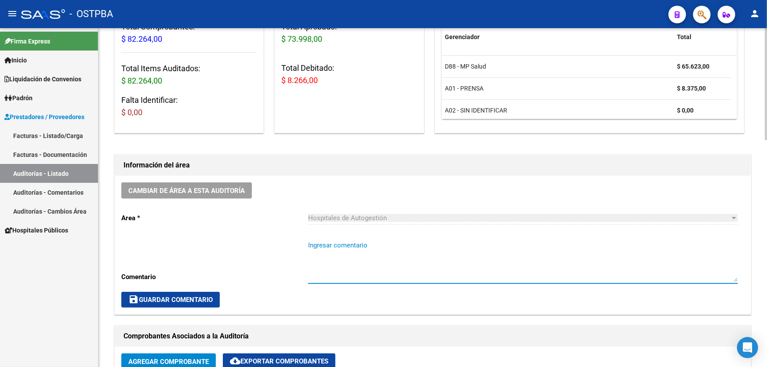
scroll to position [240, 0]
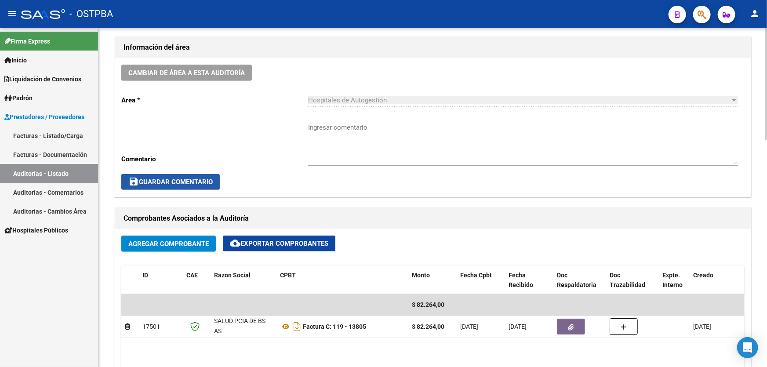
click at [168, 178] on span "save Guardar Comentario" at bounding box center [170, 182] width 84 height 8
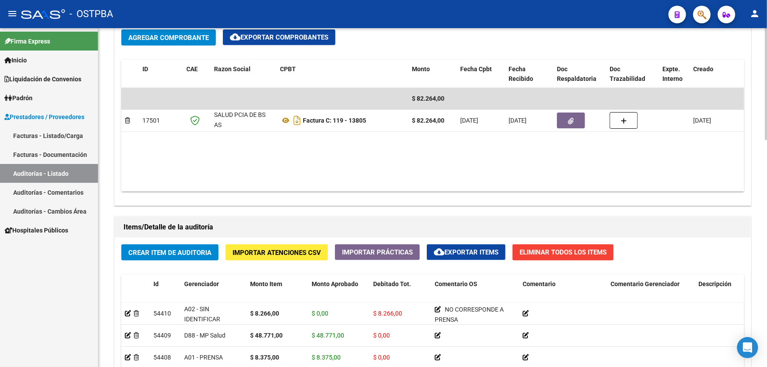
scroll to position [445, 0]
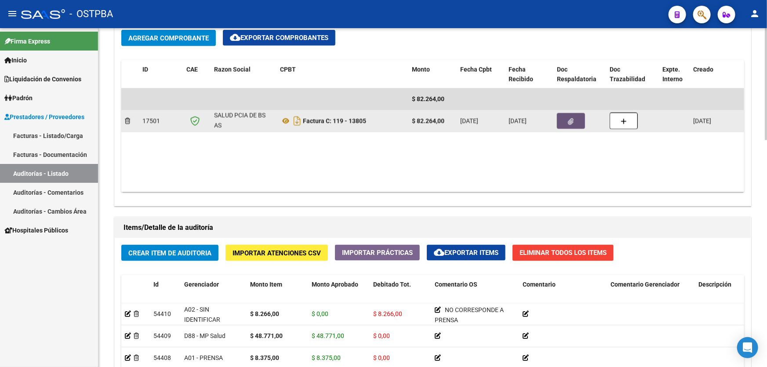
click at [565, 114] on button "button" at bounding box center [571, 121] width 28 height 16
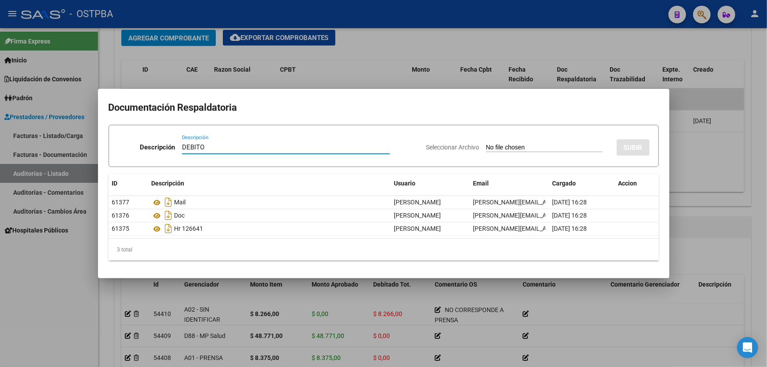
type input "DEBITO"
click at [486, 146] on input "Seleccionar Archivo" at bounding box center [544, 148] width 117 height 8
type input "C:\fakepath\DEBITO 12508.pdf"
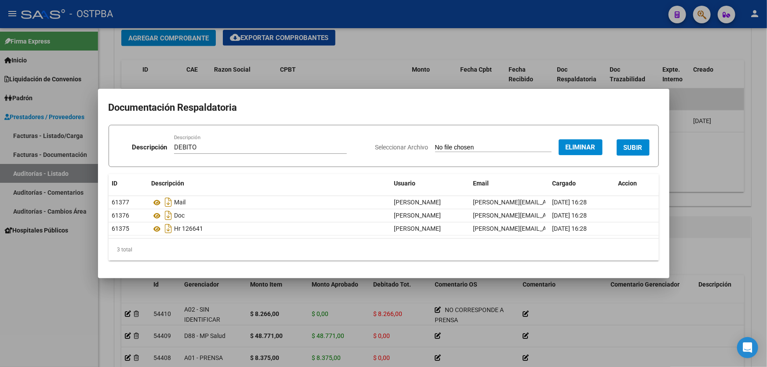
click at [625, 142] on button "SUBIR" at bounding box center [633, 147] width 33 height 16
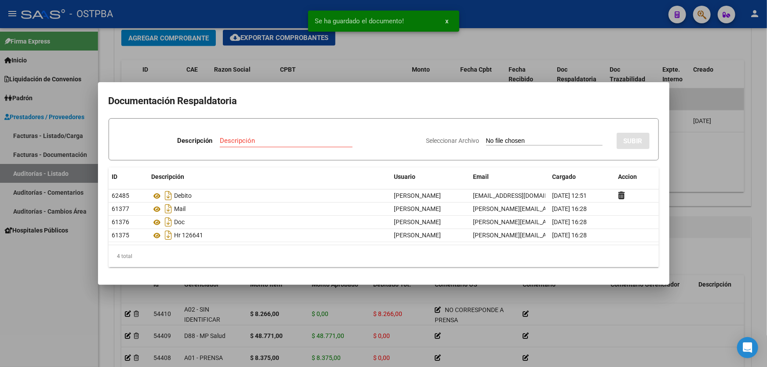
click at [703, 168] on div at bounding box center [383, 183] width 767 height 367
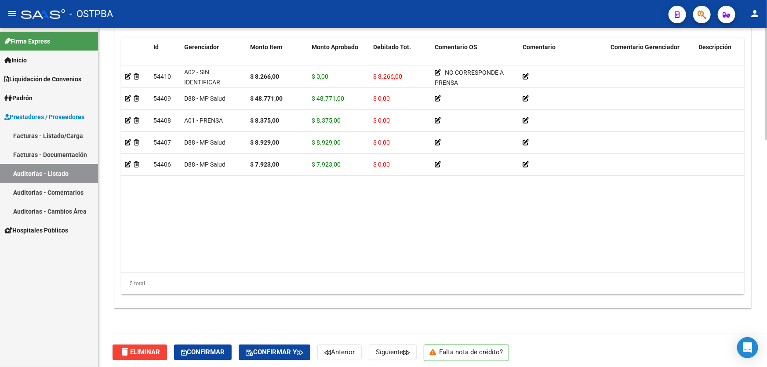
scroll to position [685, 0]
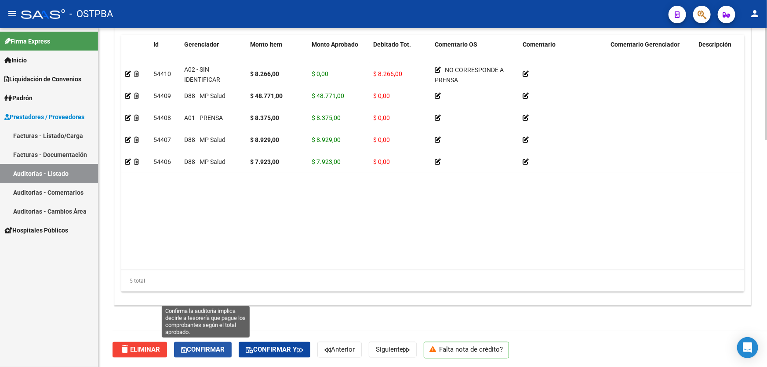
click at [187, 347] on icon "button" at bounding box center [184, 350] width 6 height 7
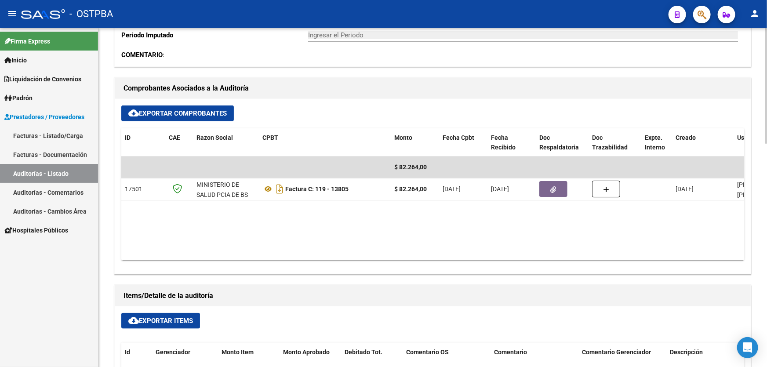
scroll to position [215, 0]
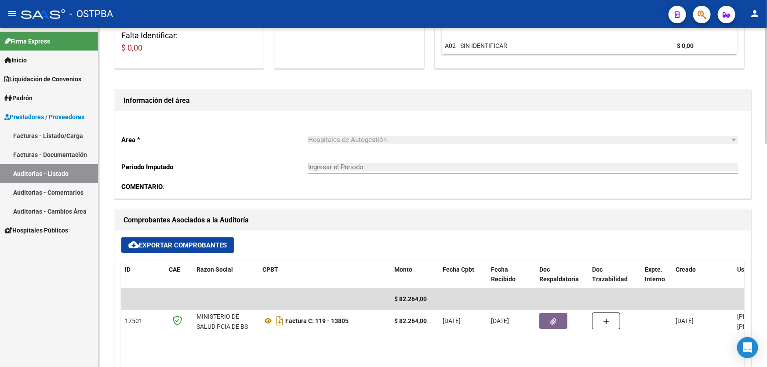
type input "202509"
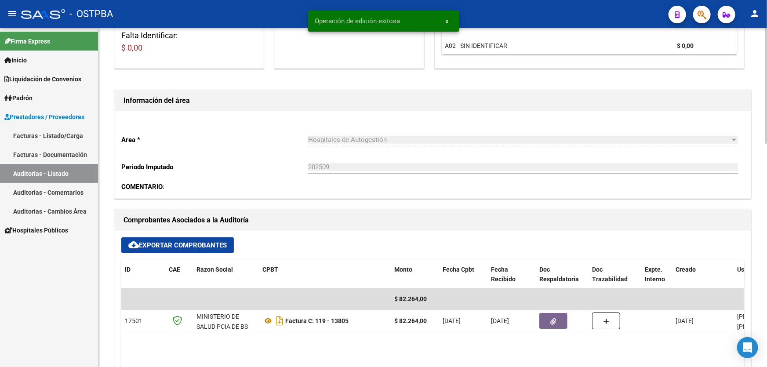
scroll to position [0, 0]
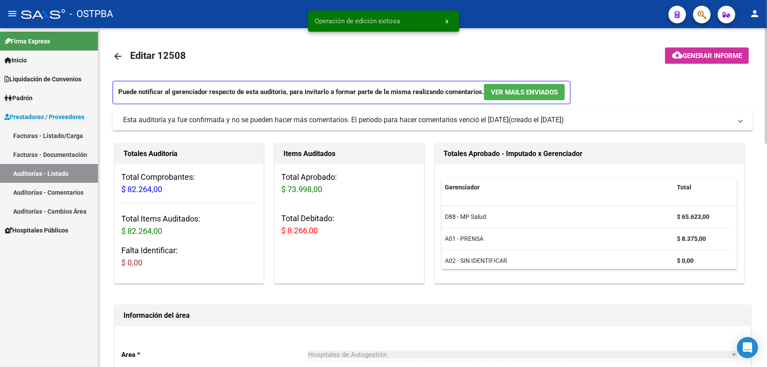
click at [703, 52] on span "Generar informe" at bounding box center [712, 56] width 59 height 8
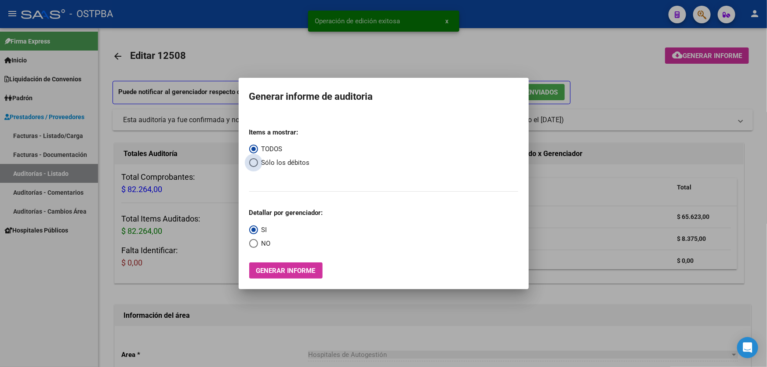
click at [257, 167] on span "Select an option" at bounding box center [253, 162] width 9 height 9
click at [257, 167] on input "Sólo los débitos" at bounding box center [253, 162] width 9 height 9
radio input "true"
click at [251, 245] on span "Select an option" at bounding box center [253, 243] width 9 height 9
click at [251, 245] on input "NO" at bounding box center [253, 243] width 9 height 9
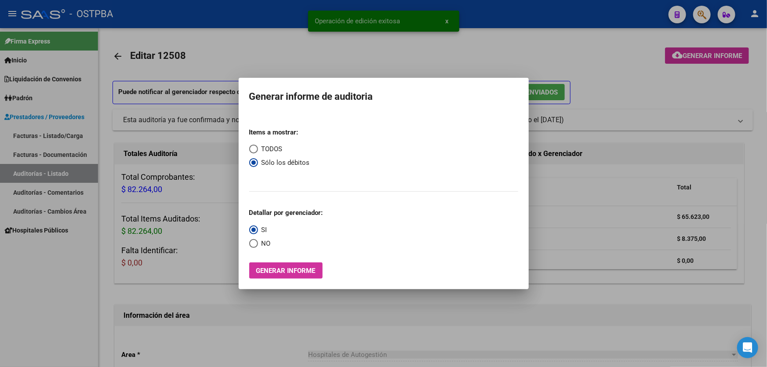
radio input "true"
click at [282, 273] on span "Generar informe" at bounding box center [285, 271] width 59 height 8
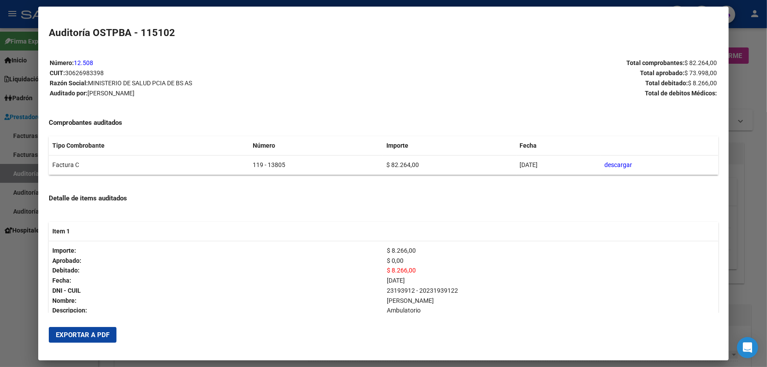
click at [68, 332] on span "Exportar a PDF" at bounding box center [83, 335] width 54 height 8
click at [23, 262] on div at bounding box center [383, 183] width 767 height 367
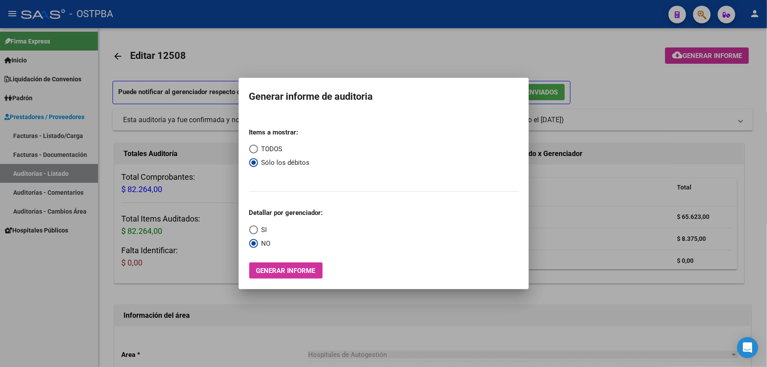
click at [330, 60] on div at bounding box center [383, 183] width 767 height 367
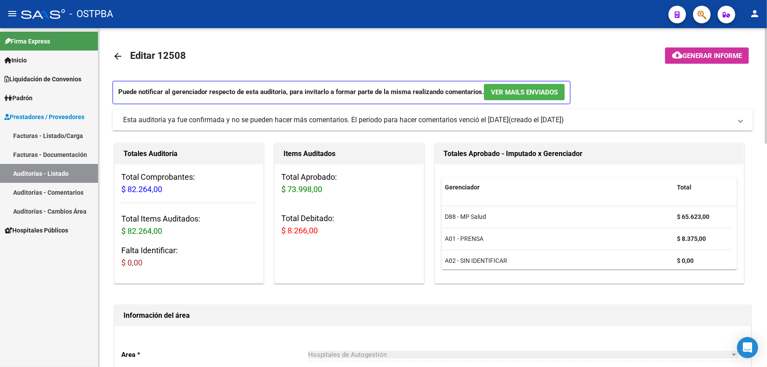
click at [119, 53] on mat-icon "arrow_back" at bounding box center [118, 56] width 11 height 11
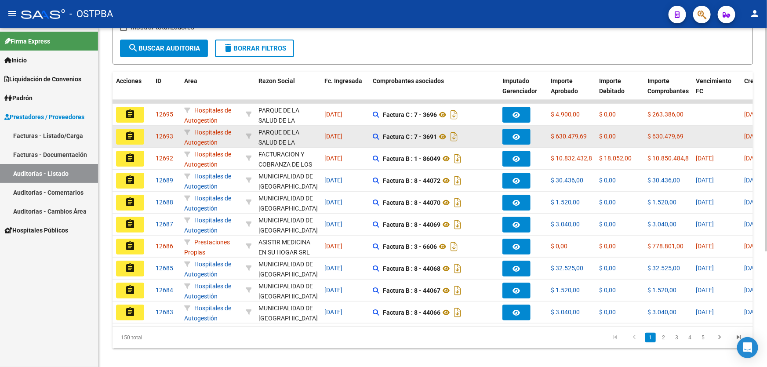
scroll to position [175, 0]
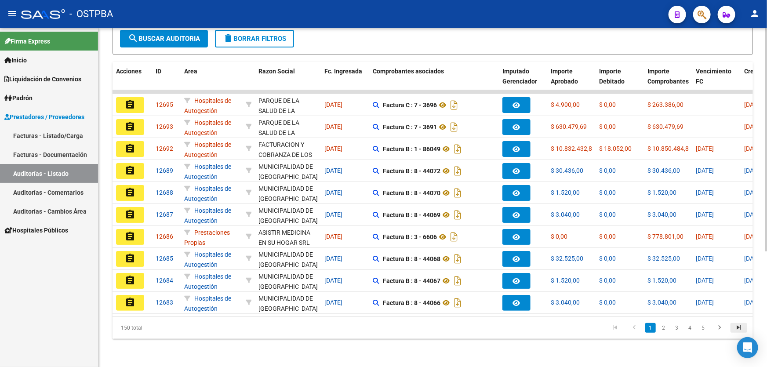
click at [736, 327] on icon "go to last page" at bounding box center [738, 329] width 11 height 11
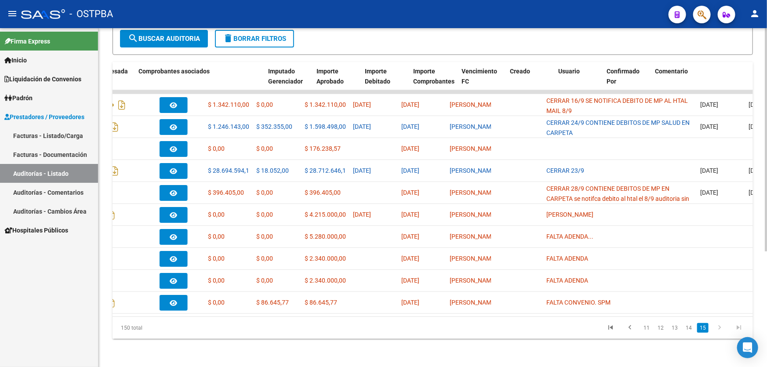
scroll to position [0, 0]
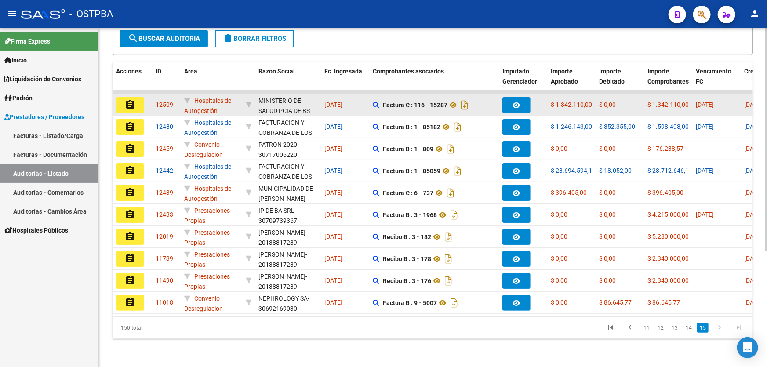
click at [132, 99] on mat-icon "assignment" at bounding box center [130, 104] width 11 height 11
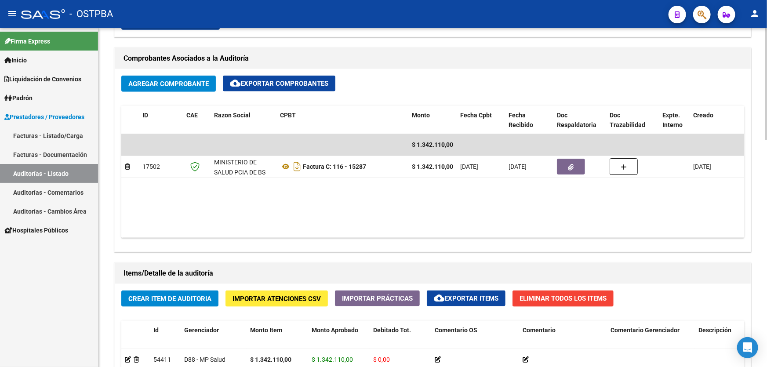
scroll to position [479, 0]
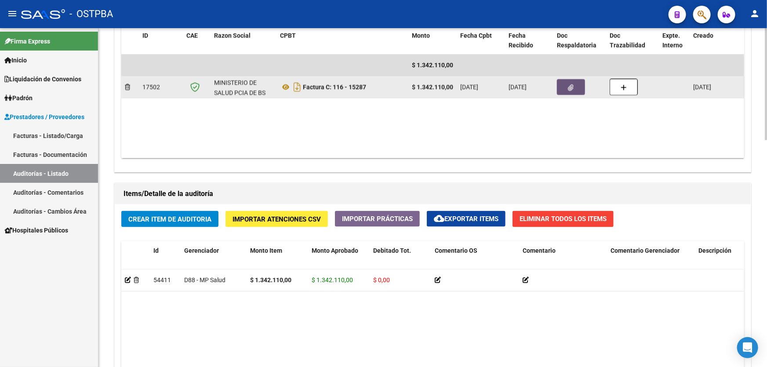
click at [565, 86] on button "button" at bounding box center [571, 87] width 28 height 16
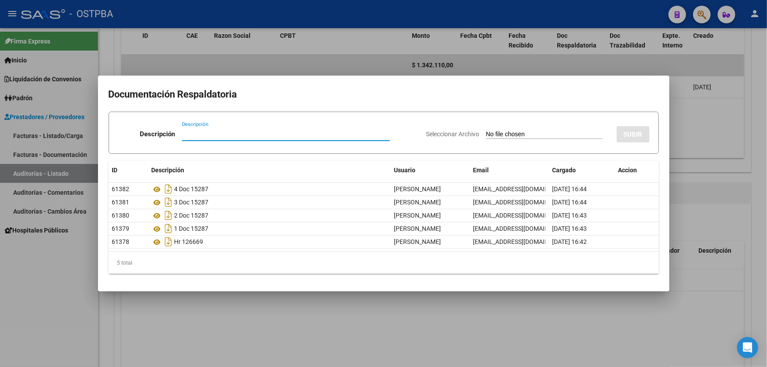
click at [371, 320] on div at bounding box center [383, 183] width 767 height 367
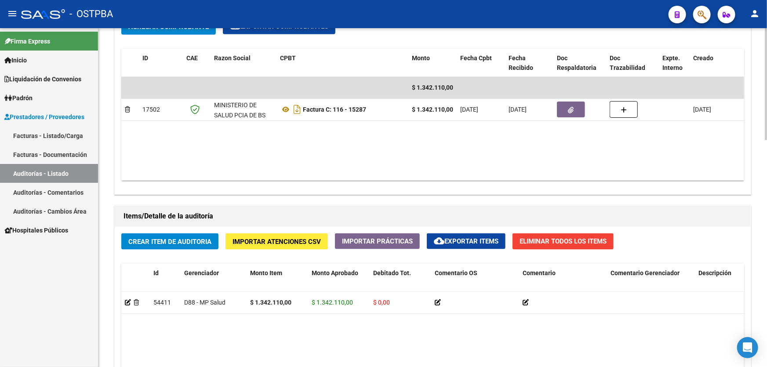
scroll to position [599, 0]
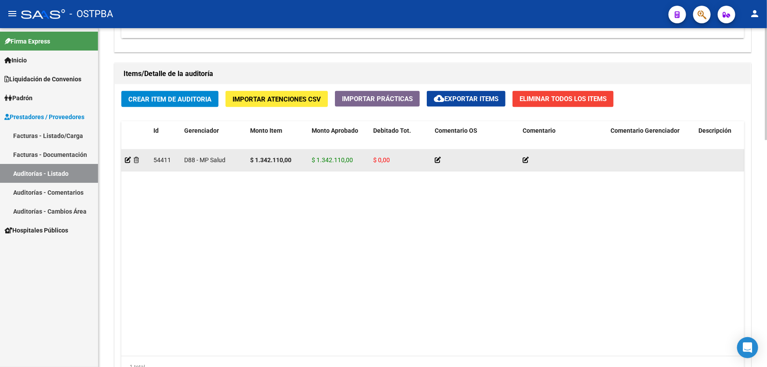
click at [124, 156] on datatable-body-cell at bounding box center [135, 160] width 29 height 22
click at [127, 158] on icon at bounding box center [128, 160] width 6 height 6
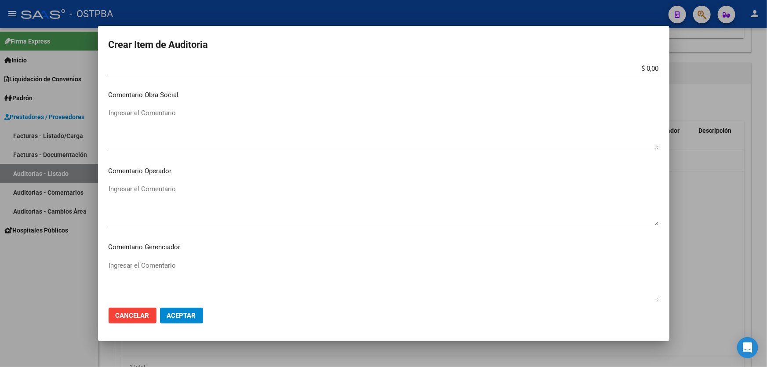
scroll to position [360, 0]
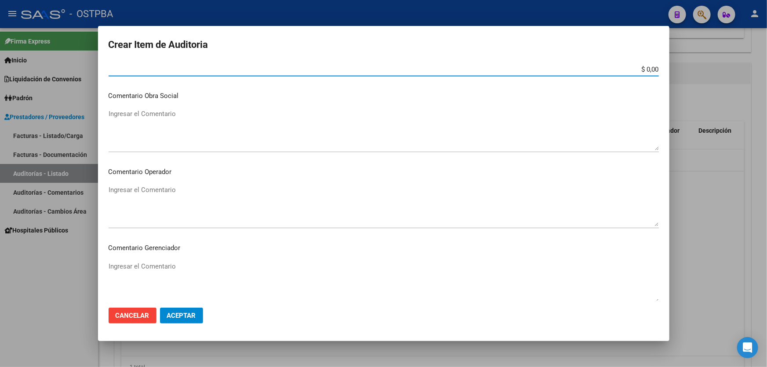
click at [652, 66] on input "$ 0,00" at bounding box center [384, 70] width 550 height 8
type input "$ 575.190,00"
click at [180, 194] on textarea "Ingresar el Comentario" at bounding box center [384, 205] width 550 height 41
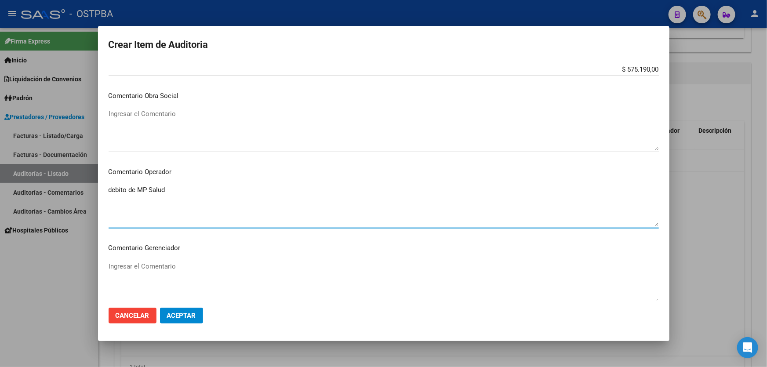
type textarea "debito de MP Salud"
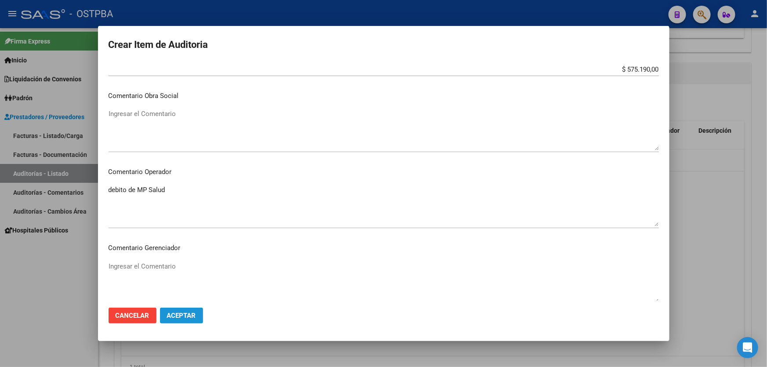
click at [186, 312] on span "Aceptar" at bounding box center [181, 316] width 29 height 8
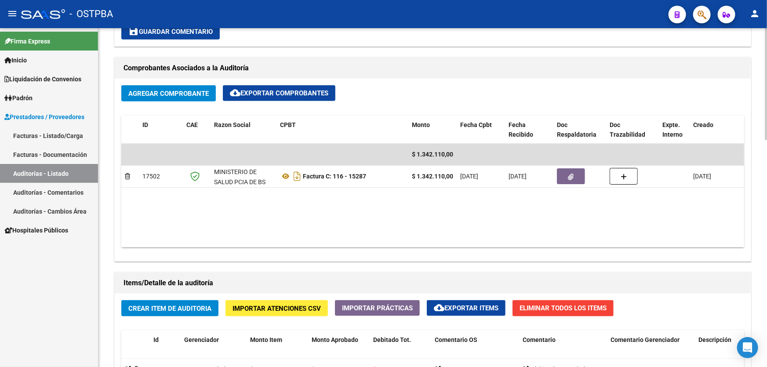
scroll to position [400, 0]
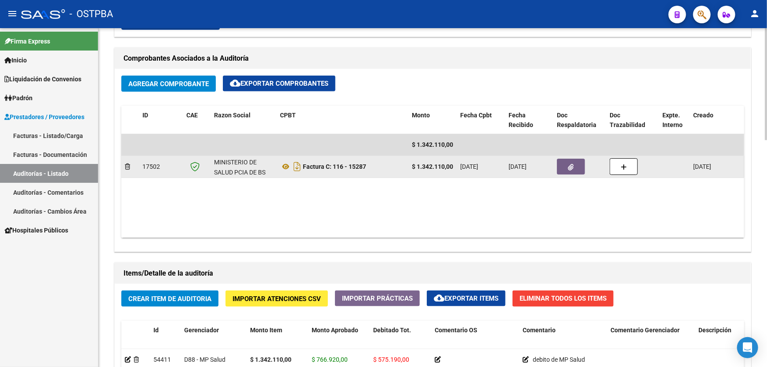
click at [568, 164] on icon "button" at bounding box center [571, 167] width 6 height 7
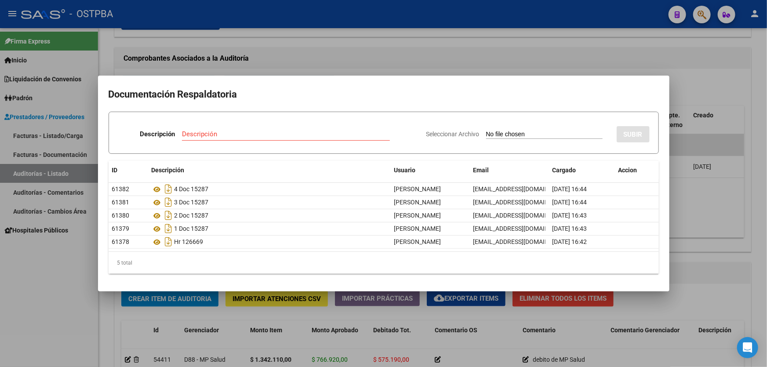
click at [394, 58] on div at bounding box center [383, 183] width 767 height 367
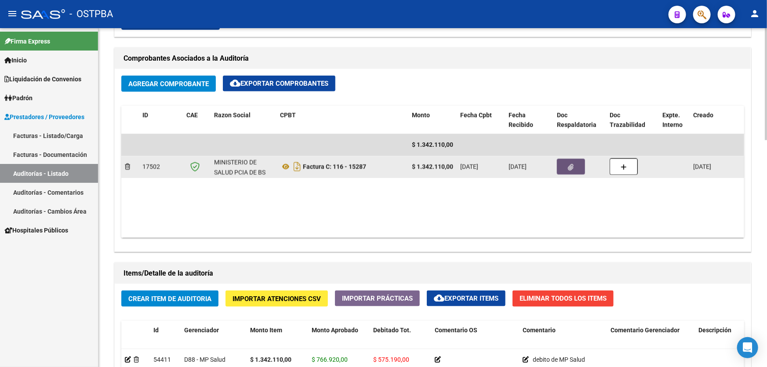
click at [575, 167] on button "button" at bounding box center [571, 167] width 28 height 16
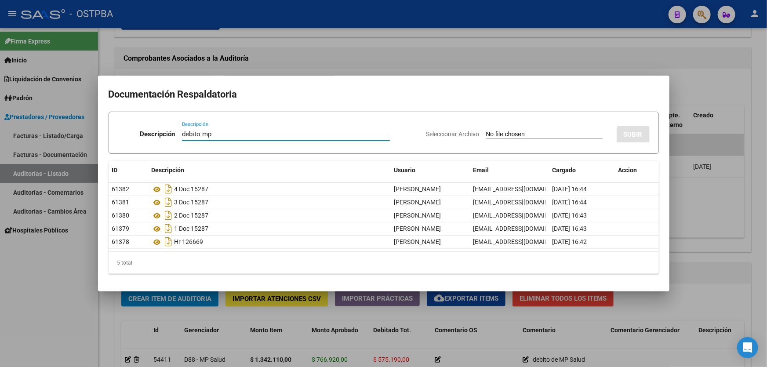
type input "debito mp"
click at [488, 134] on input "Seleccionar Archivo" at bounding box center [544, 135] width 117 height 8
type input "C:\fakepath\debito MP SALUD 12509.pdf"
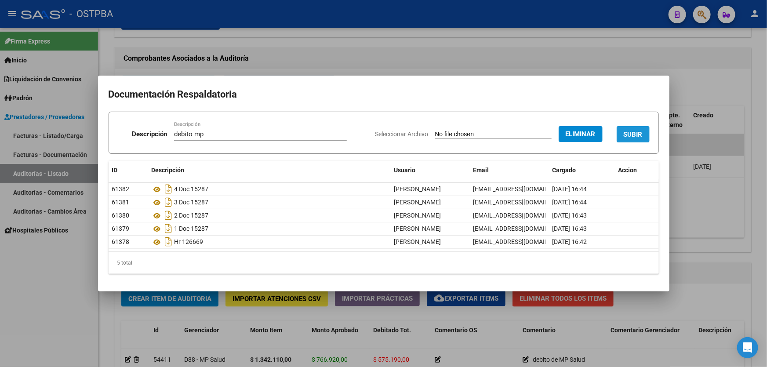
click at [628, 133] on span "SUBIR" at bounding box center [633, 135] width 19 height 8
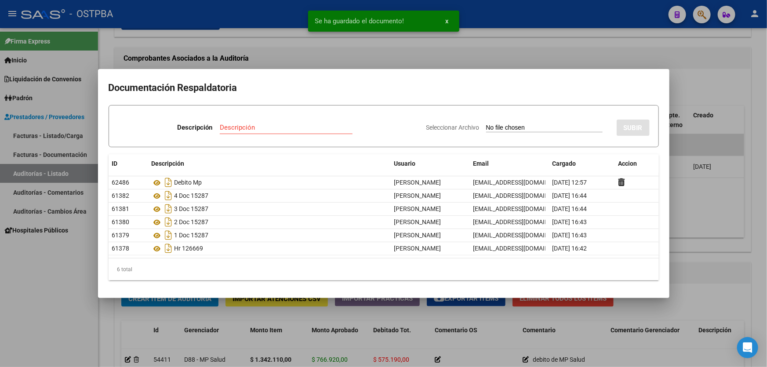
click at [708, 219] on div at bounding box center [383, 183] width 767 height 367
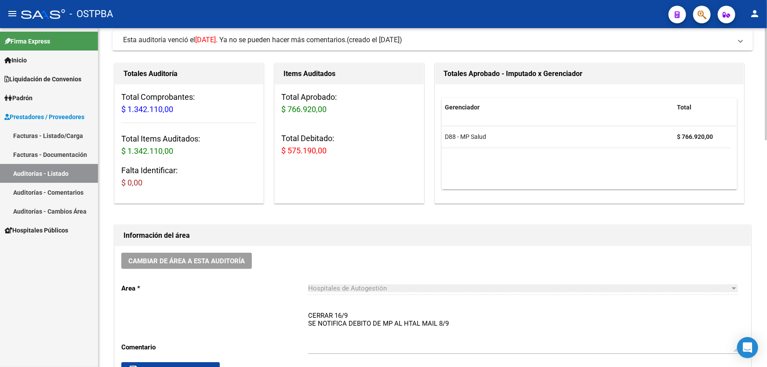
scroll to position [160, 0]
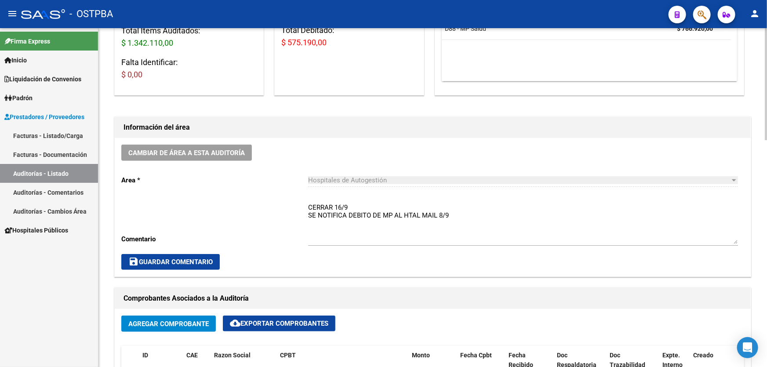
click at [452, 214] on textarea "CERRAR 16/9 SE NOTIFICA DEBITO DE MP AL HTAL MAIL 8/9" at bounding box center [523, 223] width 430 height 41
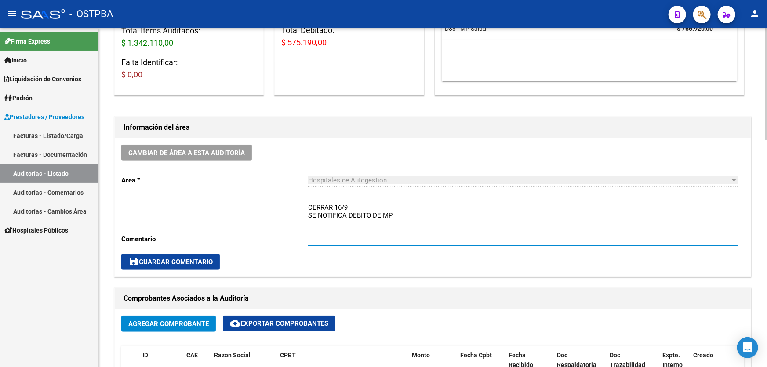
click at [349, 206] on textarea "CERRAR 16/9 SE NOTIFICA DEBITO DE MP" at bounding box center [523, 223] width 430 height 41
click at [344, 213] on textarea "SE NOTIFICA DEBITO DE MP" at bounding box center [523, 223] width 430 height 41
type textarea "DEBITO DE MP"
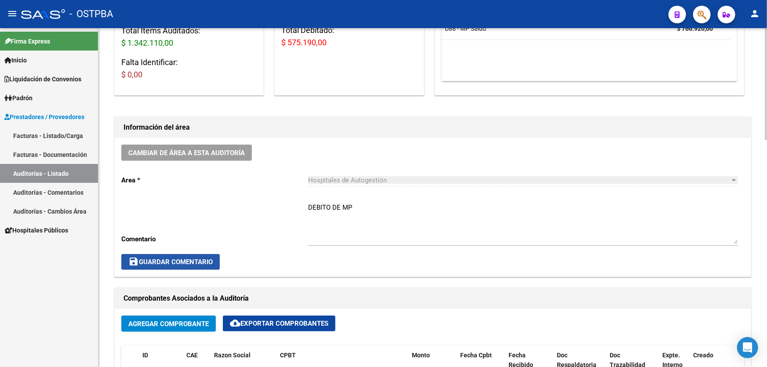
click at [195, 263] on span "save Guardar Comentario" at bounding box center [170, 262] width 84 height 8
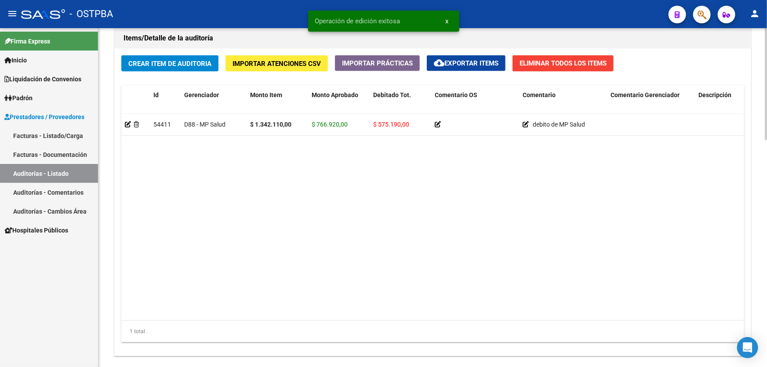
scroll to position [685, 0]
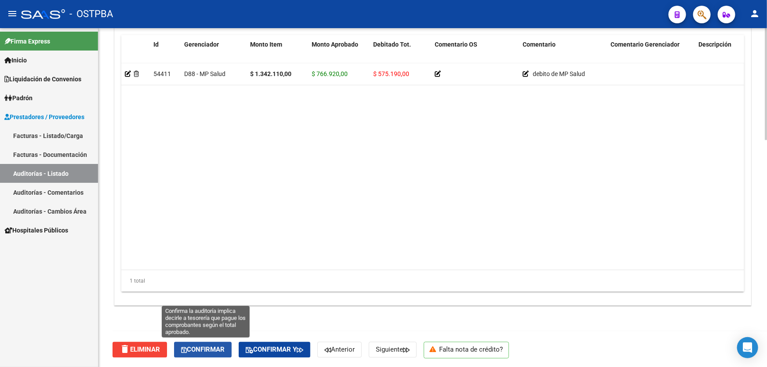
click at [197, 350] on span "Confirmar" at bounding box center [203, 350] width 44 height 8
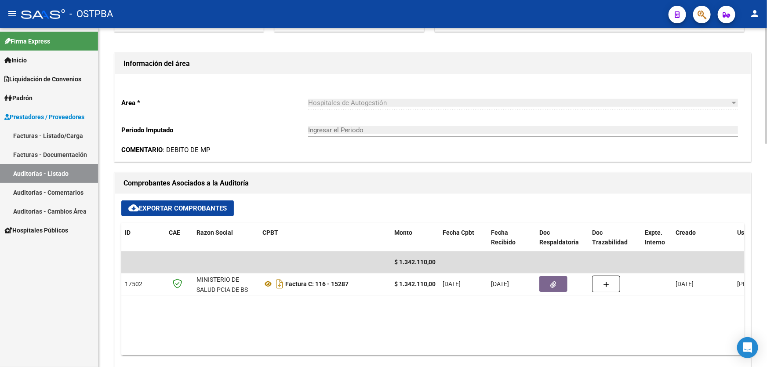
type input "202509"
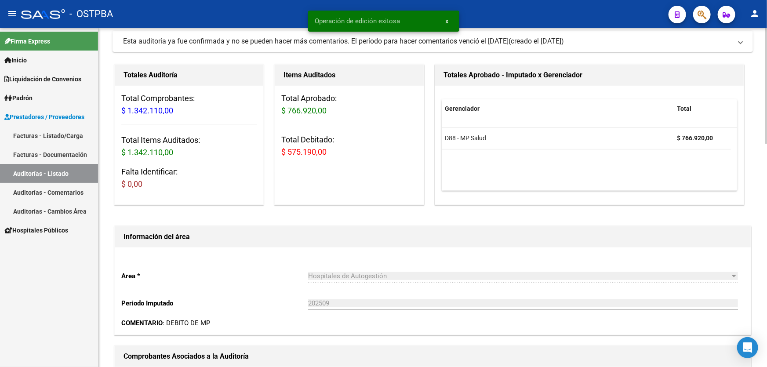
scroll to position [0, 0]
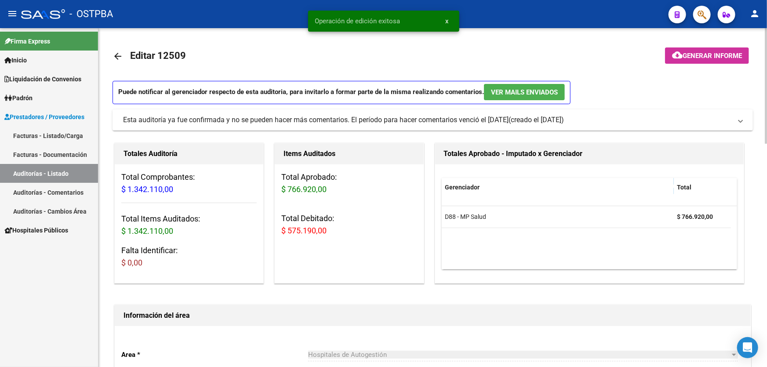
click at [113, 55] on mat-icon "arrow_back" at bounding box center [118, 56] width 11 height 11
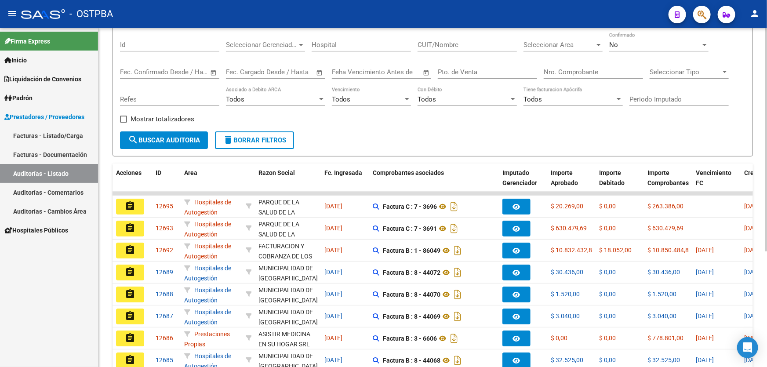
scroll to position [175, 0]
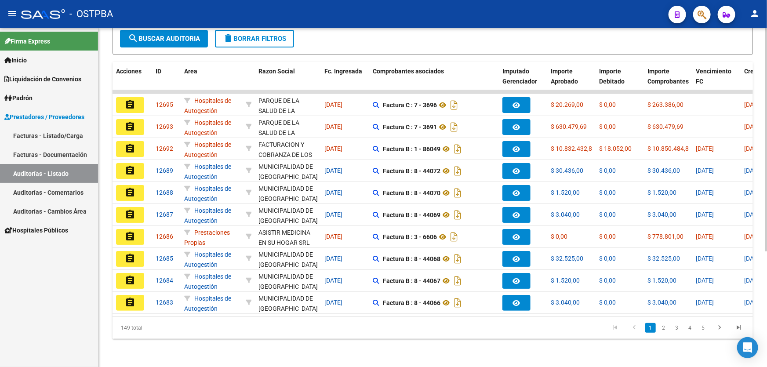
click at [739, 328] on icon "go to last page" at bounding box center [738, 329] width 11 height 11
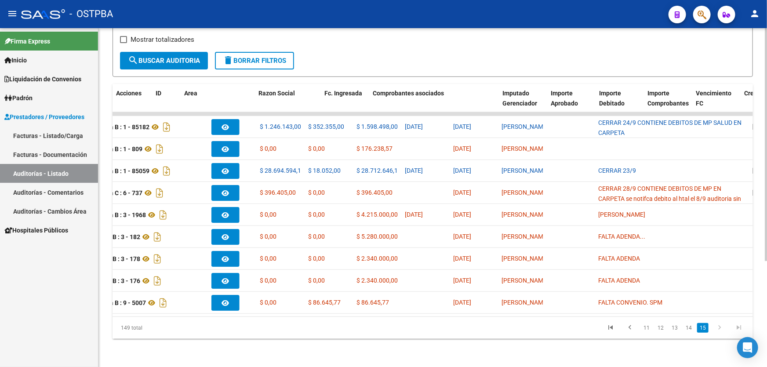
scroll to position [0, 0]
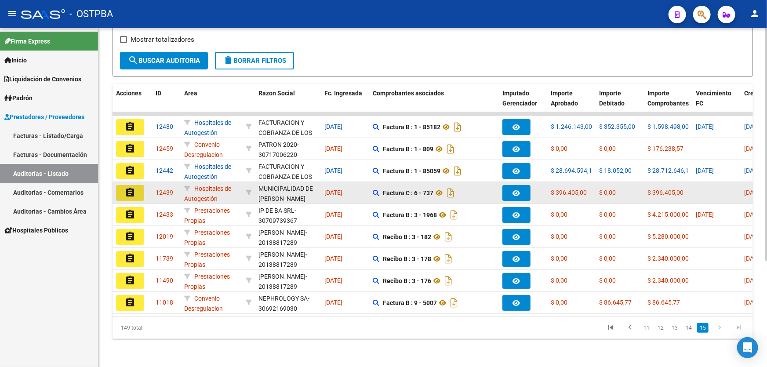
click at [131, 187] on mat-icon "assignment" at bounding box center [130, 192] width 11 height 11
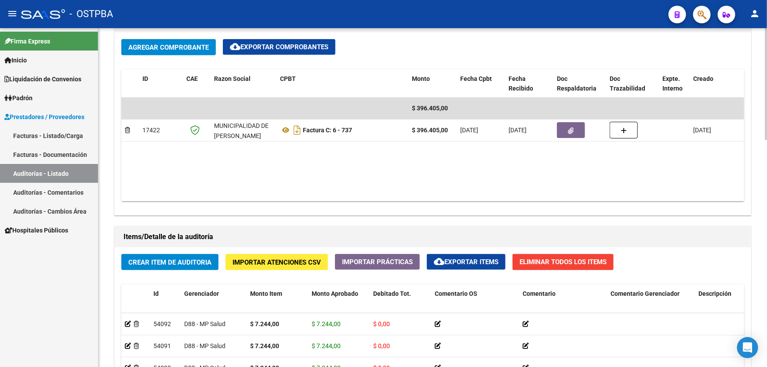
scroll to position [440, 0]
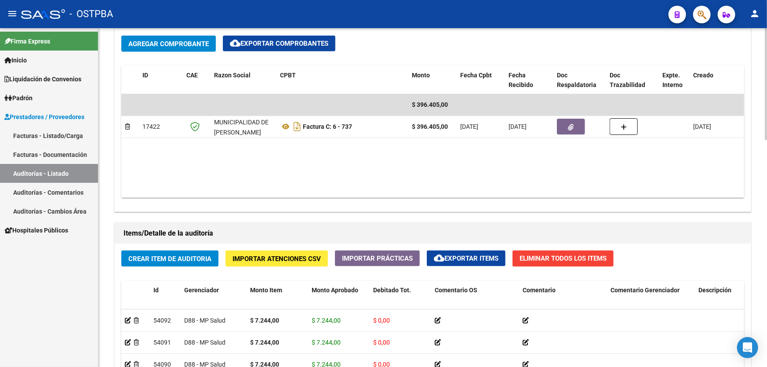
click at [176, 259] on span "Crear Item de Auditoria" at bounding box center [169, 259] width 83 height 8
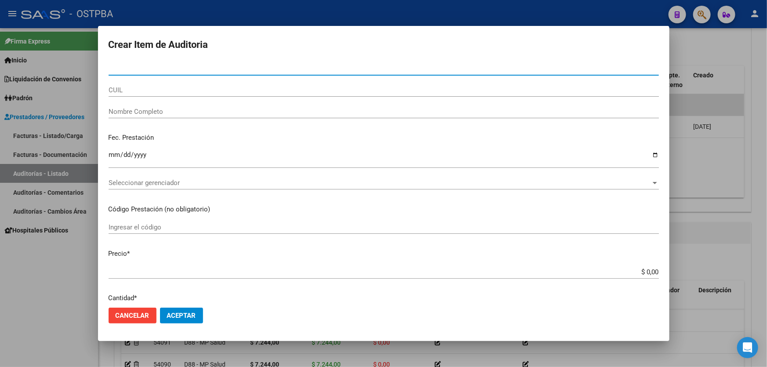
click at [114, 158] on input "Ingresar la fecha" at bounding box center [384, 158] width 550 height 14
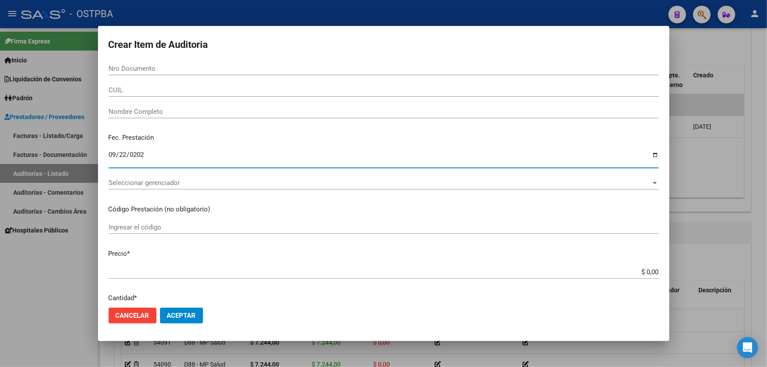
type input "2025-09-22"
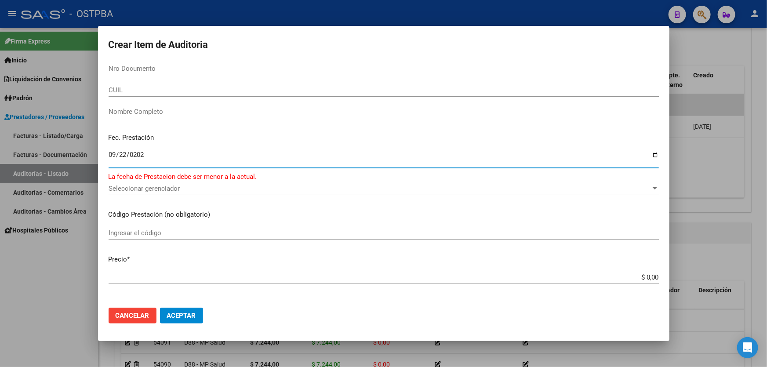
click at [144, 317] on span "Cancelar" at bounding box center [133, 316] width 34 height 8
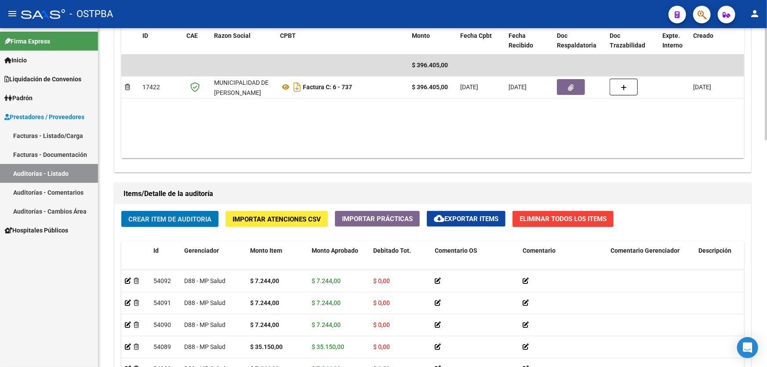
scroll to position [479, 0]
click at [157, 218] on span "Crear Item de Auditoria" at bounding box center [169, 219] width 83 height 8
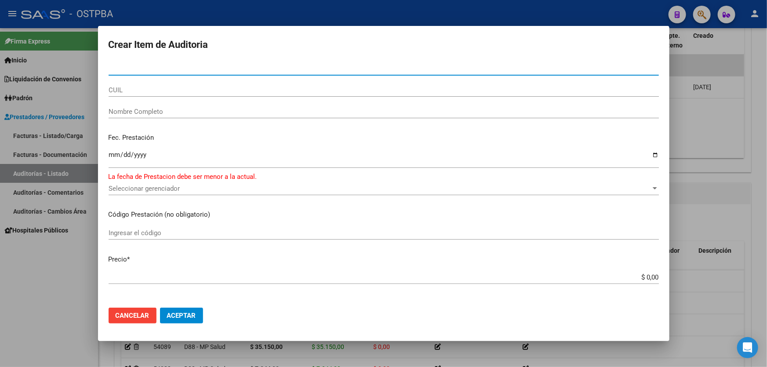
click at [113, 156] on input "Ingresar la fecha" at bounding box center [384, 158] width 550 height 14
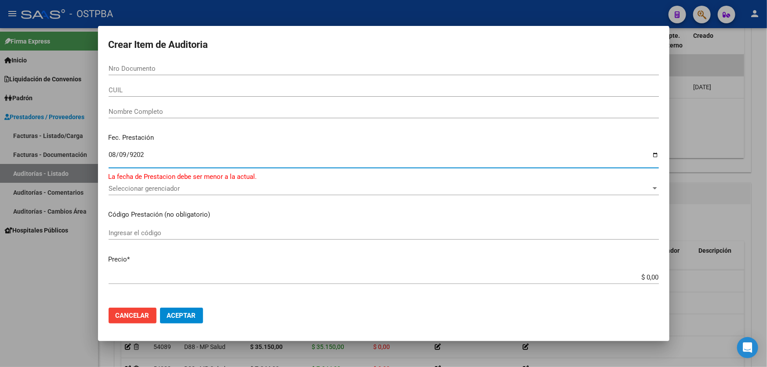
type input "2025-08-09"
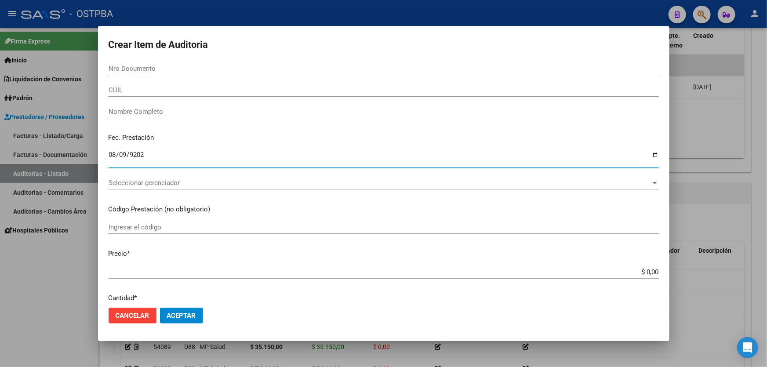
click at [437, 242] on mat-dialog-content "Nro Documento CUIL Nombre Completo Fec. Prestación 2025-08-09 Ingresar la fecha…" at bounding box center [384, 181] width 572 height 239
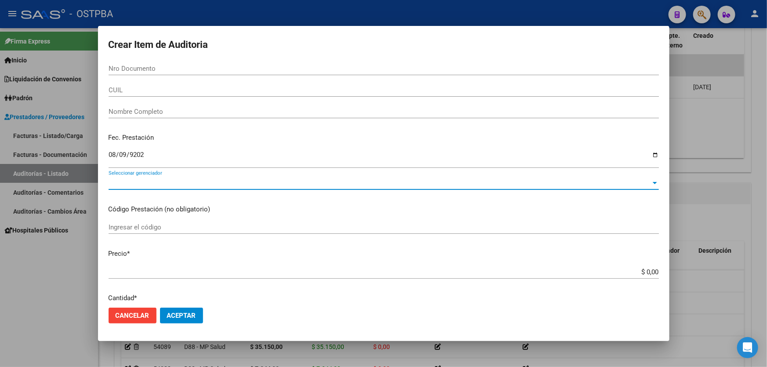
click at [136, 185] on span "Seleccionar gerenciador" at bounding box center [380, 183] width 542 height 8
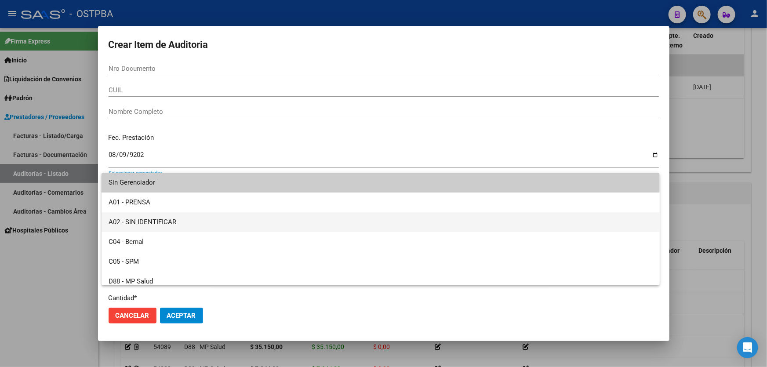
scroll to position [40, 0]
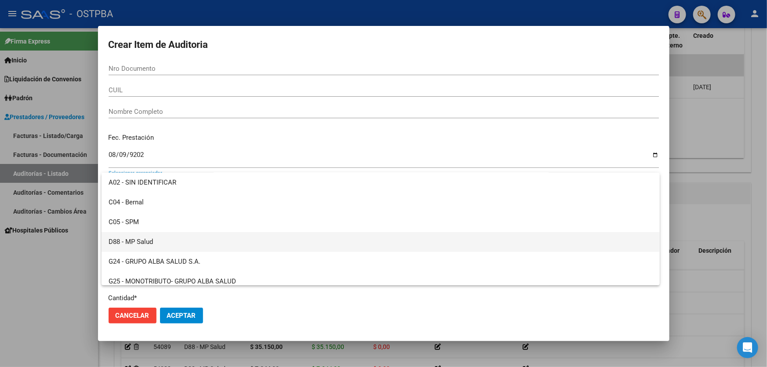
click at [143, 242] on span "D88 - MP Salud" at bounding box center [381, 242] width 544 height 20
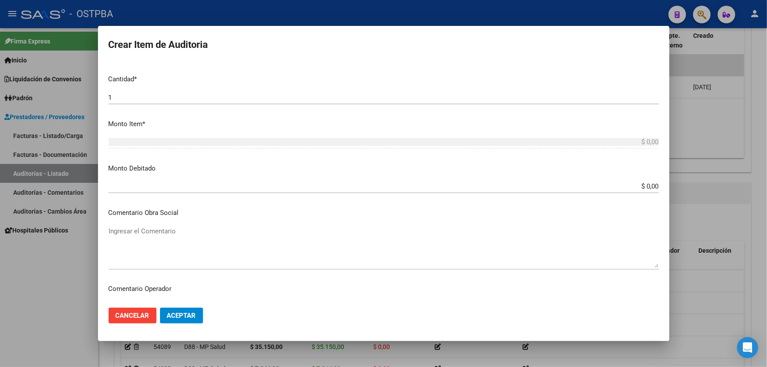
scroll to position [153, 0]
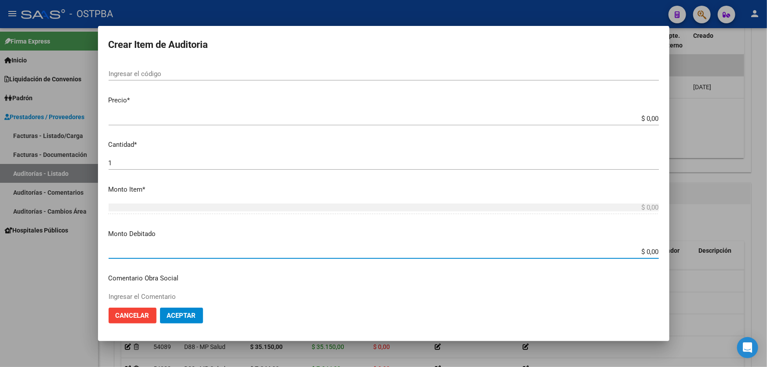
click at [651, 251] on input "$ 0,00" at bounding box center [384, 252] width 550 height 8
type input "$ 325.035,00"
click at [455, 280] on p "Comentario Obra Social" at bounding box center [384, 284] width 550 height 10
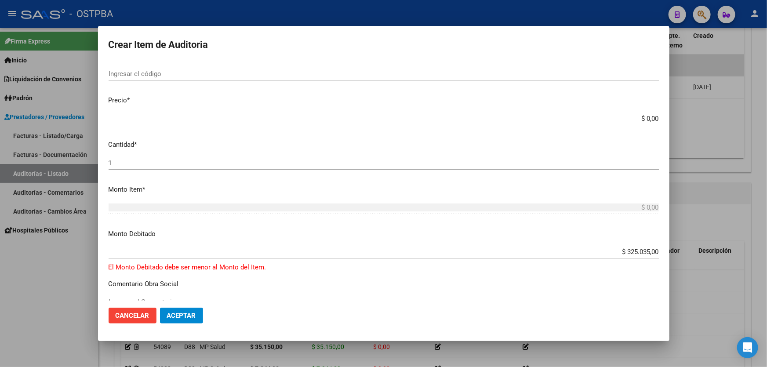
click at [651, 117] on input "$ 0,00" at bounding box center [384, 119] width 550 height 8
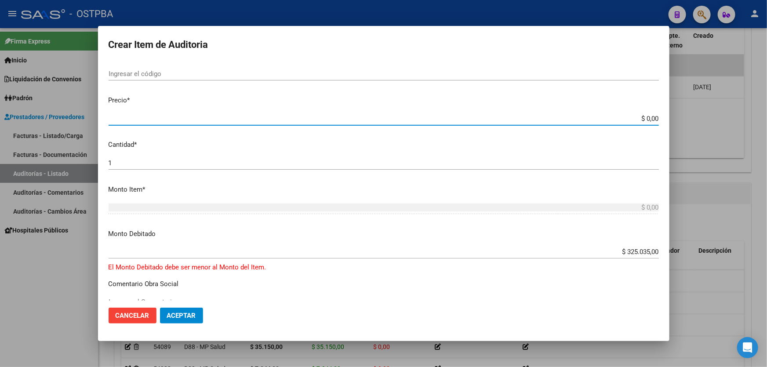
type input "$ 0,03"
type input "$ 0,39"
type input "$ 3,96"
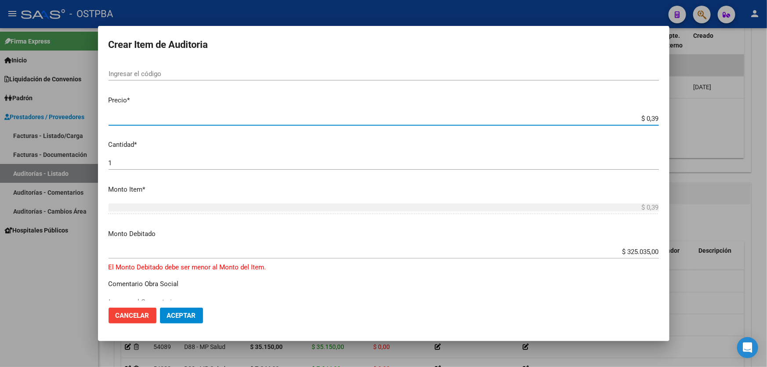
type input "$ 3,96"
type input "$ 39,64"
type input "$ 396,40"
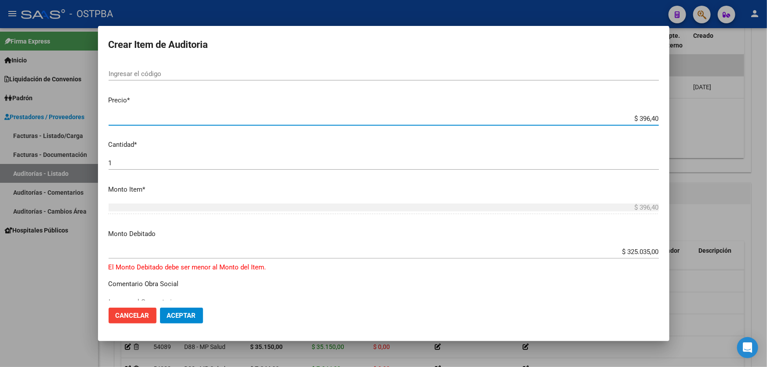
type input "$ 3.964,05"
type input "$ 39.640,50"
type input "$ 396.405,00"
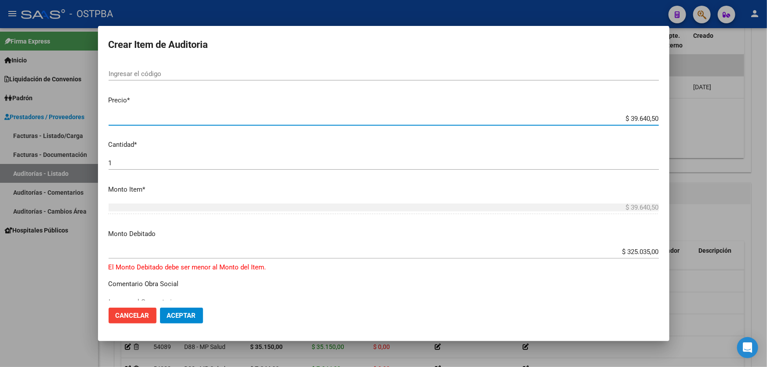
type input "$ 396.405,00"
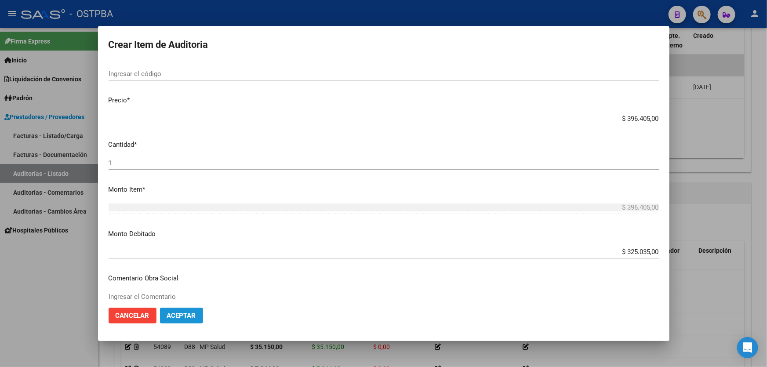
click at [176, 315] on span "Aceptar" at bounding box center [181, 316] width 29 height 8
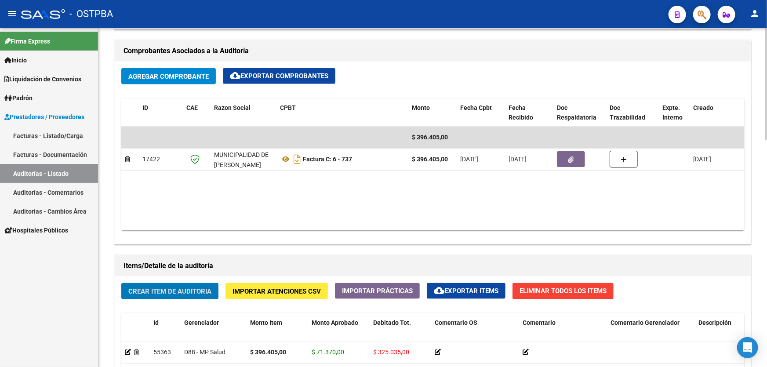
scroll to position [400, 0]
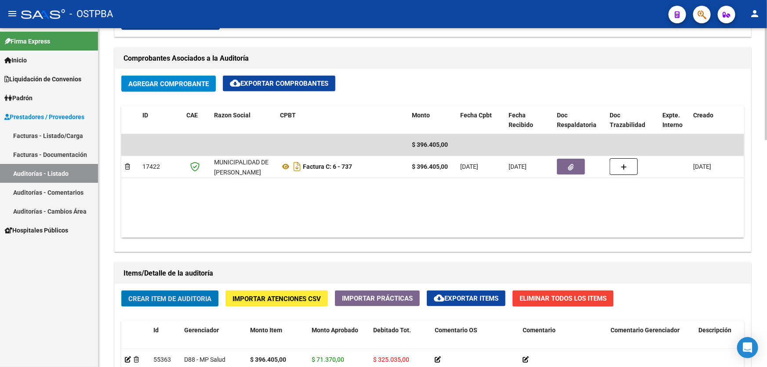
click at [557, 295] on span "Eliminar Todos los Items" at bounding box center [563, 299] width 87 height 8
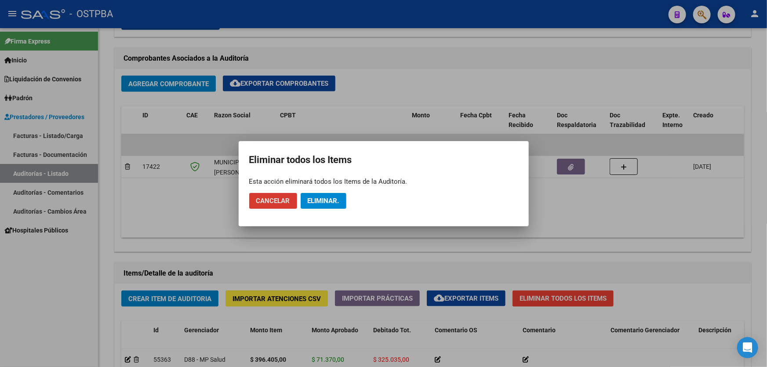
click at [320, 200] on span "Eliminar." at bounding box center [324, 201] width 32 height 8
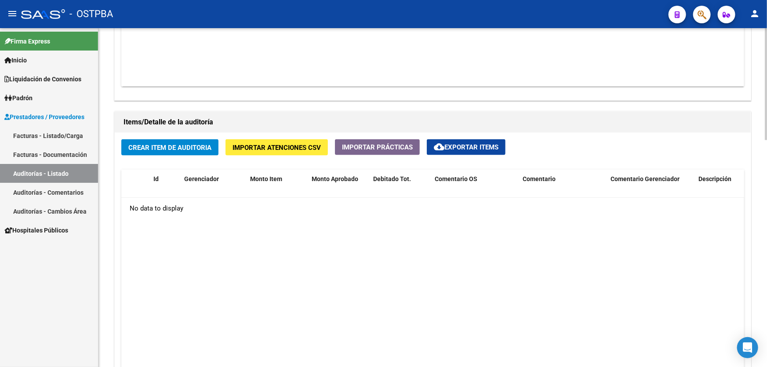
scroll to position [639, 0]
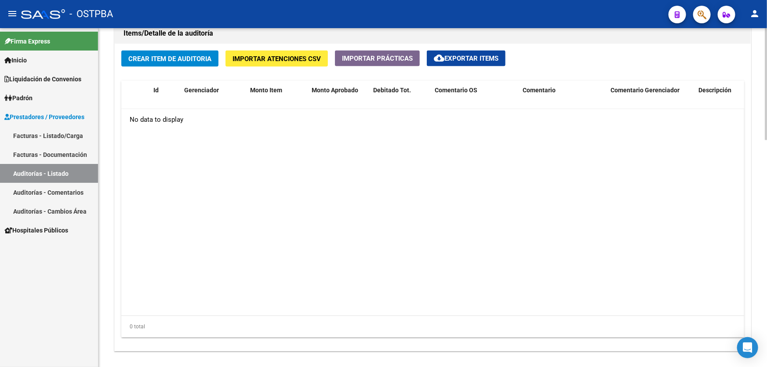
click at [172, 52] on button "Crear Item de Auditoria" at bounding box center [169, 59] width 97 height 16
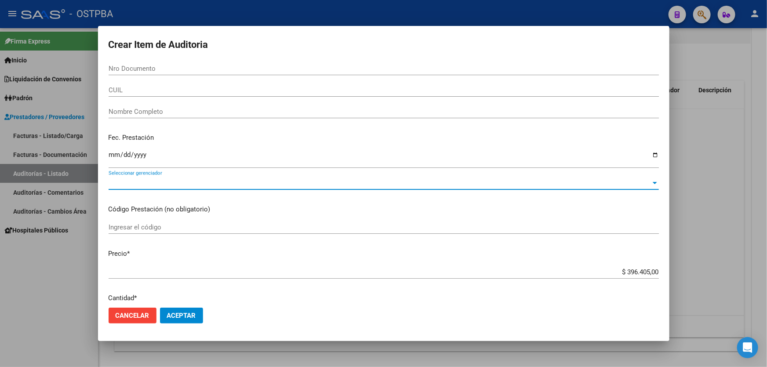
click at [119, 186] on span "Seleccionar gerenciador" at bounding box center [380, 183] width 542 height 8
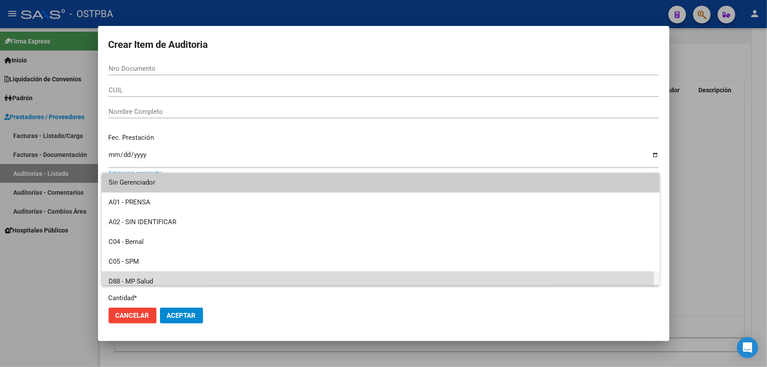
click at [151, 279] on span "D88 - MP Salud" at bounding box center [381, 282] width 544 height 20
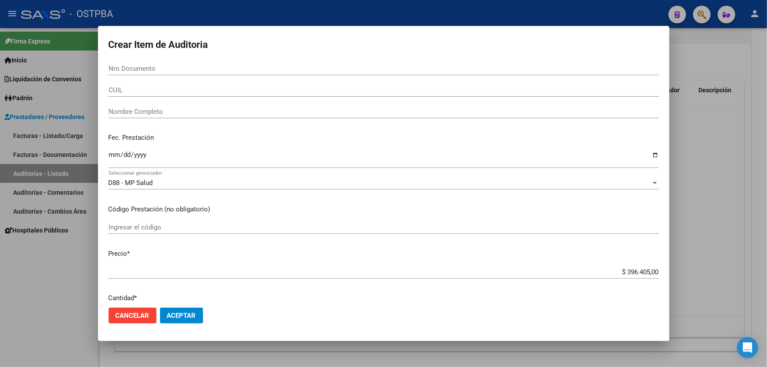
click at [78, 259] on div at bounding box center [383, 183] width 767 height 367
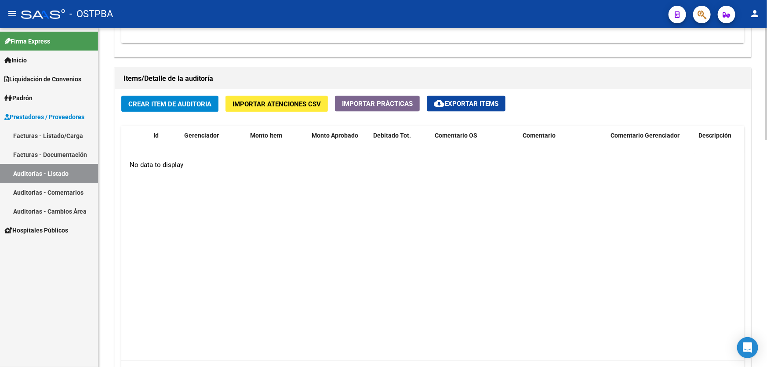
scroll to position [599, 0]
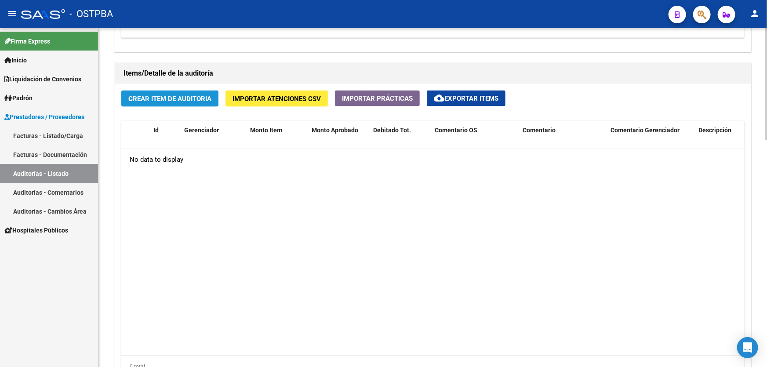
click at [165, 97] on span "Crear Item de Auditoria" at bounding box center [169, 99] width 83 height 8
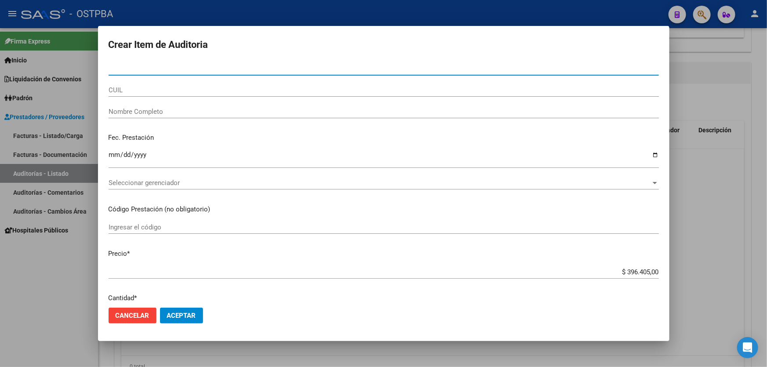
click at [113, 155] on input "Ingresar la fecha" at bounding box center [384, 158] width 550 height 14
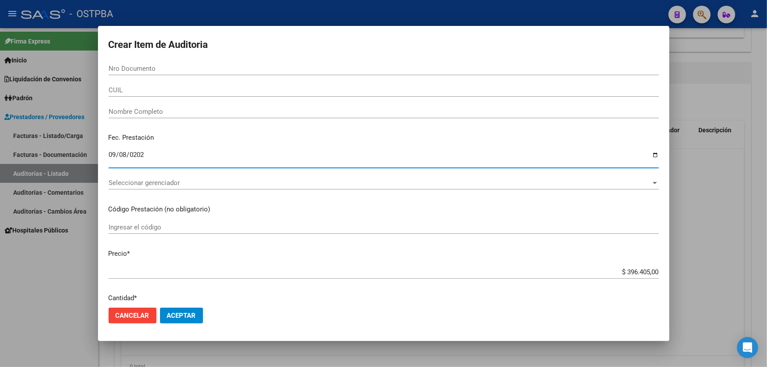
type input "2022-09-08"
type input "2025-09-08"
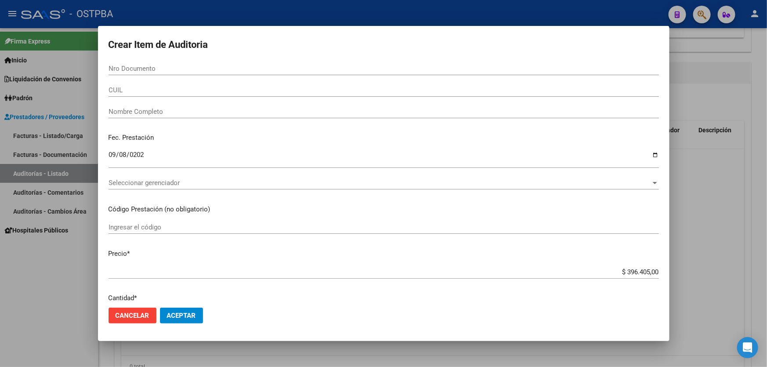
click at [302, 255] on p "Precio *" at bounding box center [384, 254] width 550 height 10
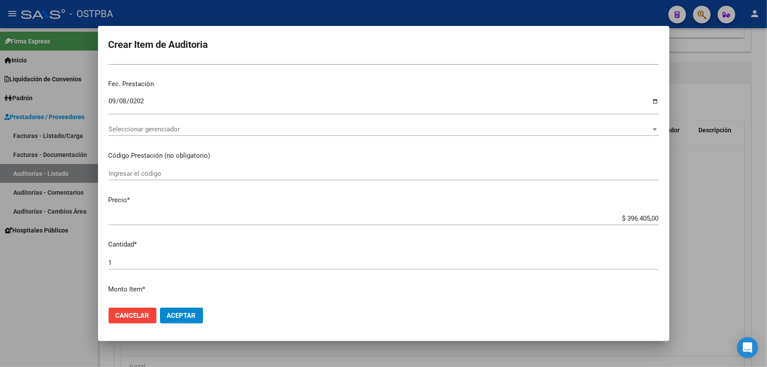
scroll to position [160, 0]
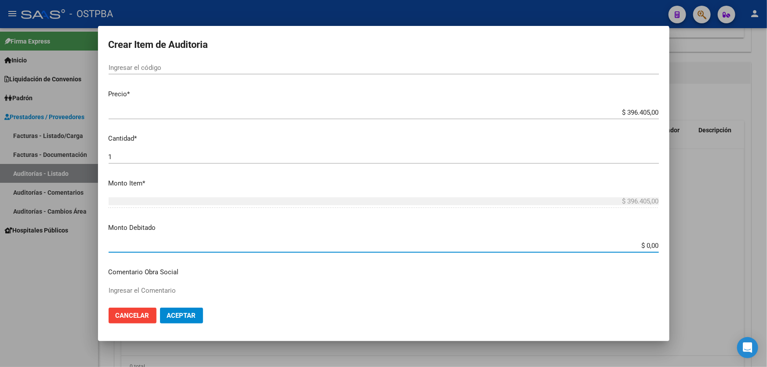
click at [652, 244] on input "$ 0,00" at bounding box center [384, 246] width 550 height 8
type input "$ 325.035,00"
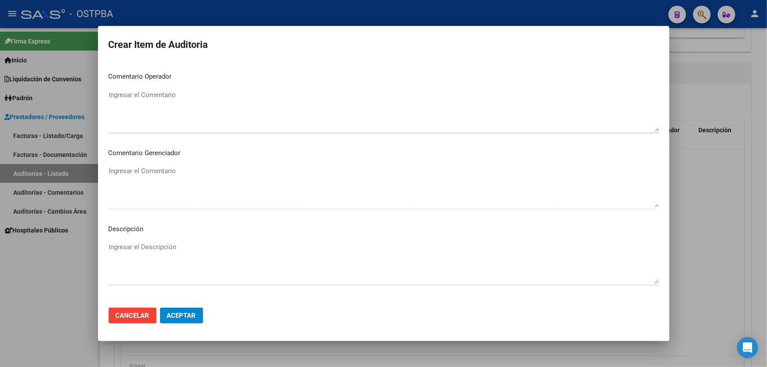
scroll to position [393, 0]
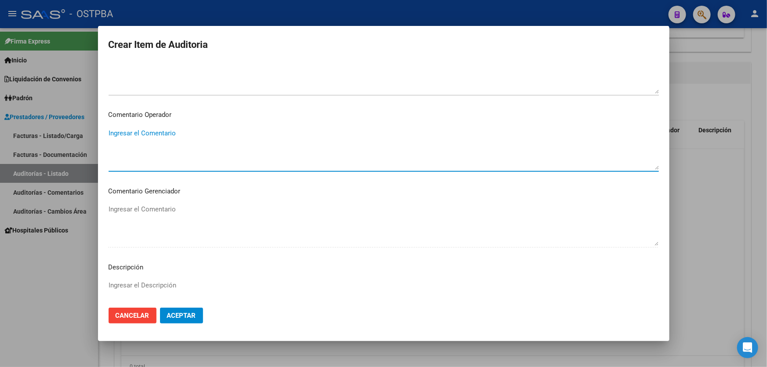
click at [176, 140] on textarea "Ingresar el Comentario" at bounding box center [384, 148] width 550 height 41
type textarea "d"
type textarea "DEBITO MP SALUD"
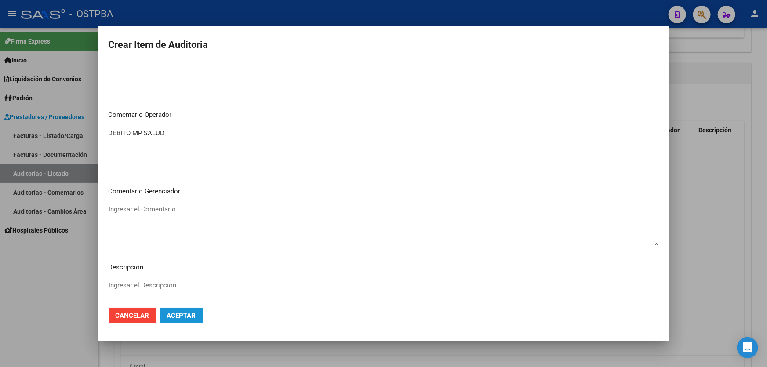
click at [182, 316] on span "Aceptar" at bounding box center [181, 316] width 29 height 8
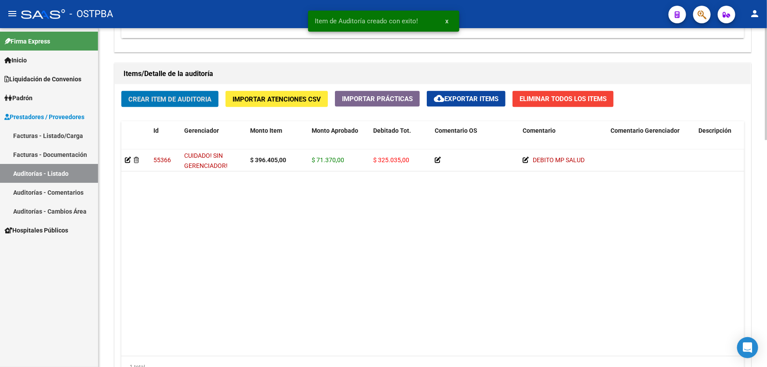
scroll to position [600, 0]
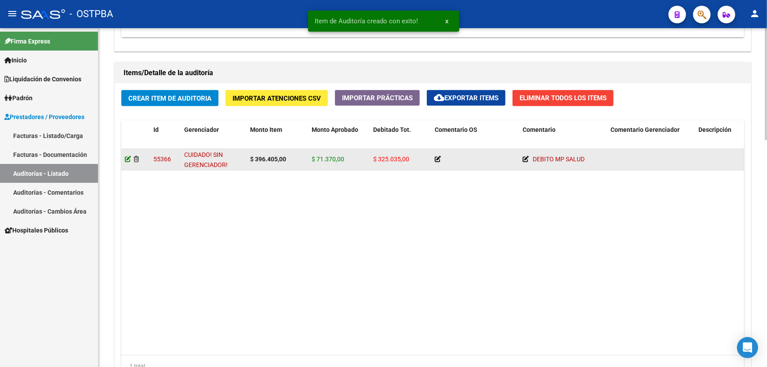
click at [125, 159] on icon at bounding box center [128, 159] width 6 height 6
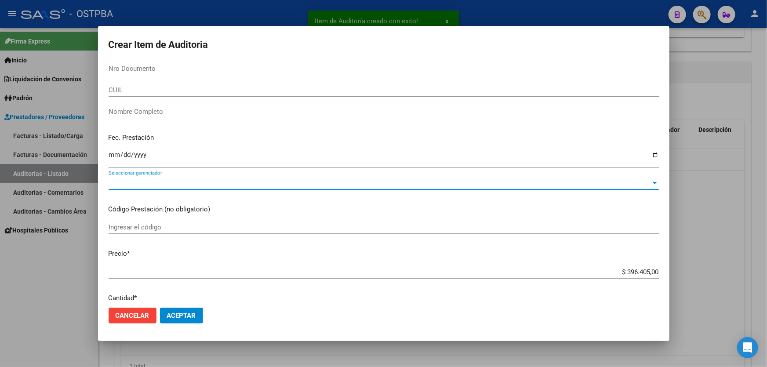
click at [140, 186] on span "Seleccionar gerenciador" at bounding box center [380, 183] width 542 height 8
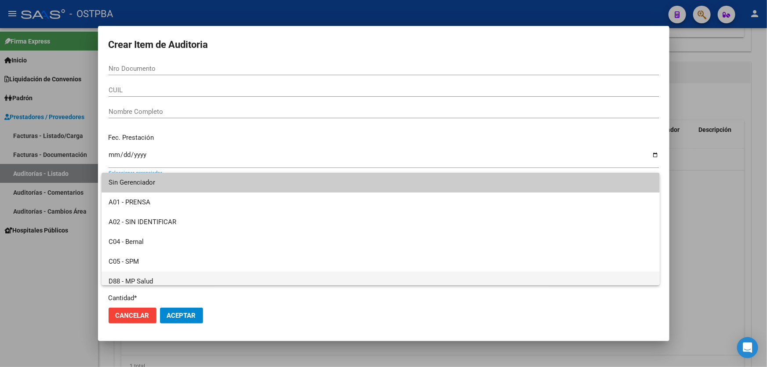
click at [157, 280] on span "D88 - MP Salud" at bounding box center [381, 282] width 544 height 20
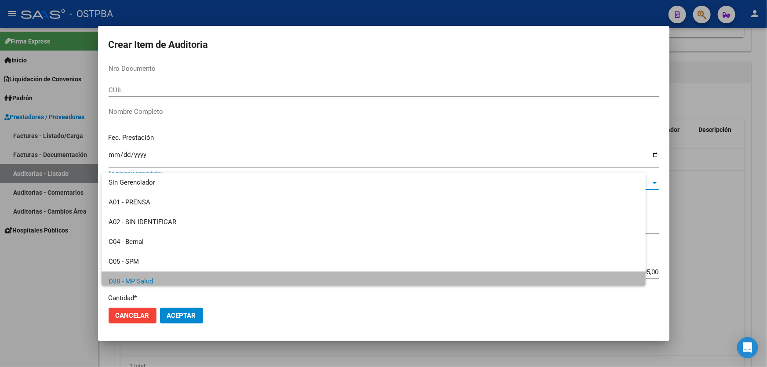
scroll to position [6, 0]
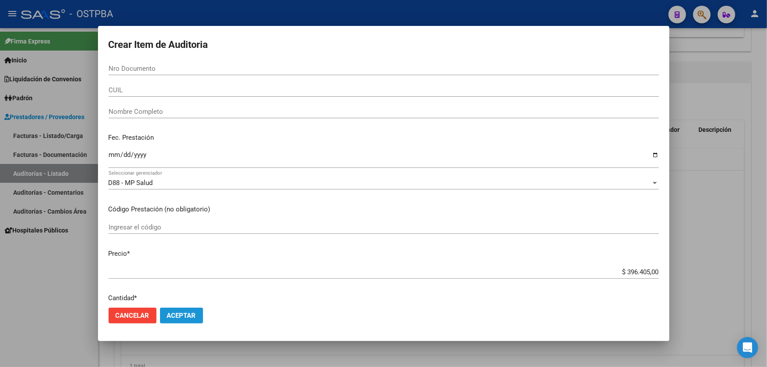
click at [176, 312] on span "Aceptar" at bounding box center [181, 316] width 29 height 8
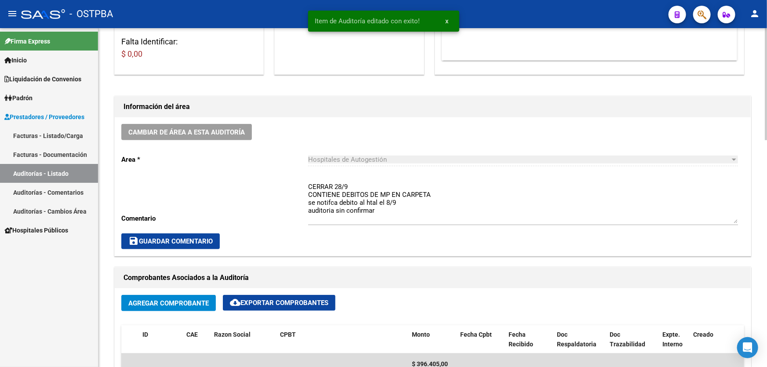
scroll to position [240, 0]
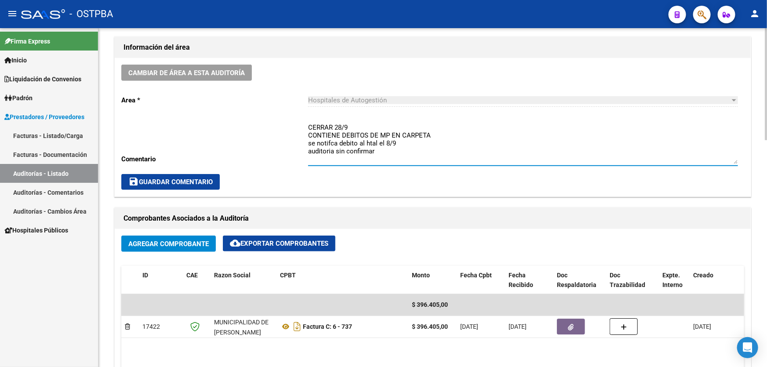
click at [378, 153] on textarea "CERRAR 28/9 CONTIENE DEBITOS DE MP EN CARPETA se notifca debito al htal el 8/9 …" at bounding box center [523, 143] width 430 height 41
click at [351, 124] on textarea "CERRAR 28/9 CONTIENE DEBITOS DE MP EN CARPETA se notifca debito al htal el 8/9" at bounding box center [523, 143] width 430 height 41
click at [400, 142] on textarea "CONTIENE DEBITOS DE MP EN CARPETA se notifca debito al htal el 8/9" at bounding box center [523, 143] width 430 height 41
click at [331, 142] on textarea "CONTIENE DEBITOS DE MP EN CARPETA se notifca debito al htal el 8/9" at bounding box center [523, 143] width 430 height 41
click at [415, 143] on textarea "CONTIENE DEBITOS DE MP EN CARPETA se notifica debito al htal el 8/9" at bounding box center [523, 143] width 430 height 41
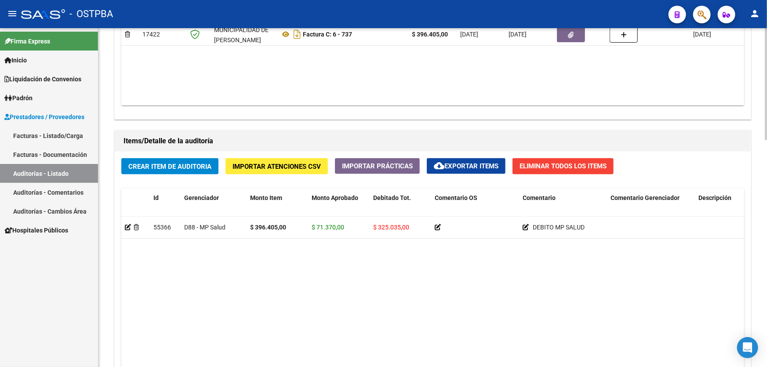
scroll to position [639, 0]
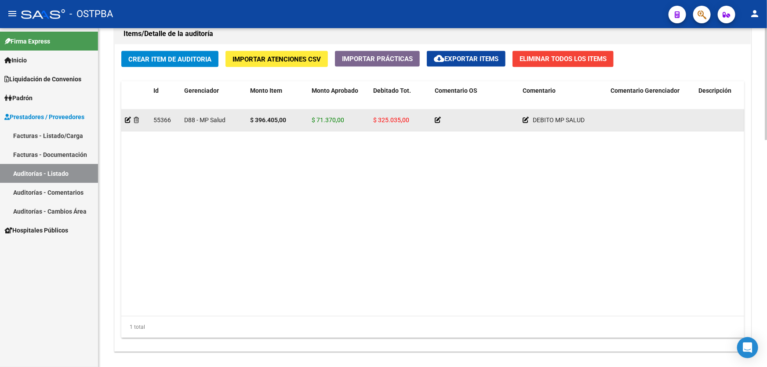
type textarea "CONTIENE DEBITOS DE MP EN CARPETA se notifica debito al htal el 8/9"
click at [436, 119] on icon at bounding box center [438, 120] width 6 height 6
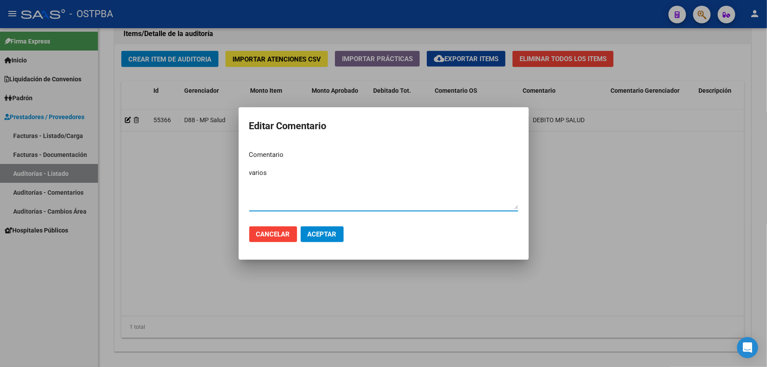
type textarea "varios"
click at [326, 236] on span "Aceptar" at bounding box center [322, 234] width 29 height 8
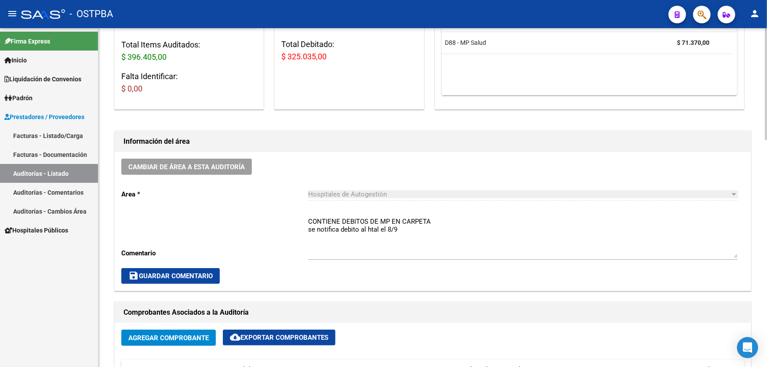
scroll to position [160, 0]
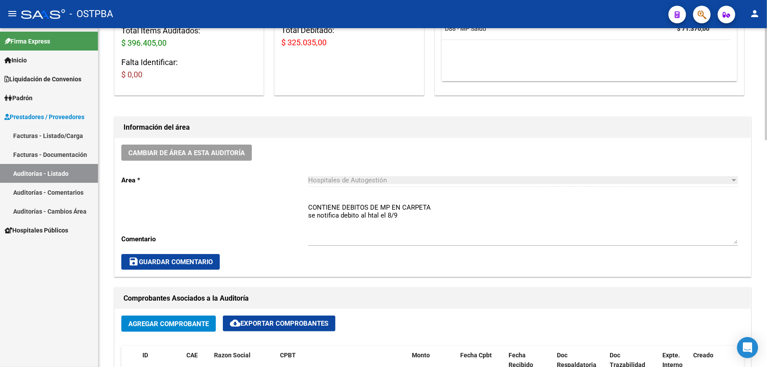
click at [164, 259] on span "save Guardar Comentario" at bounding box center [170, 262] width 84 height 8
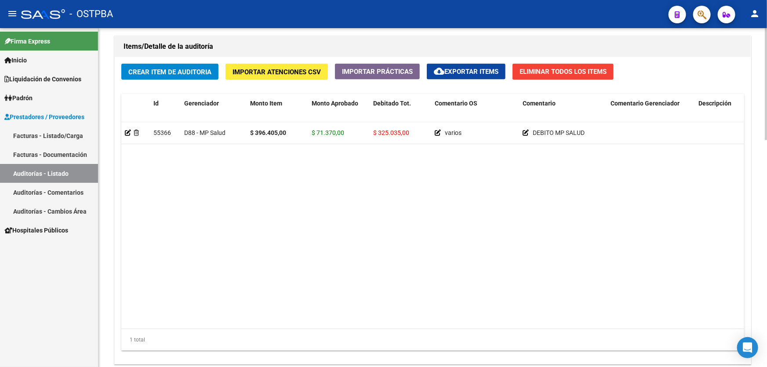
scroll to position [525, 0]
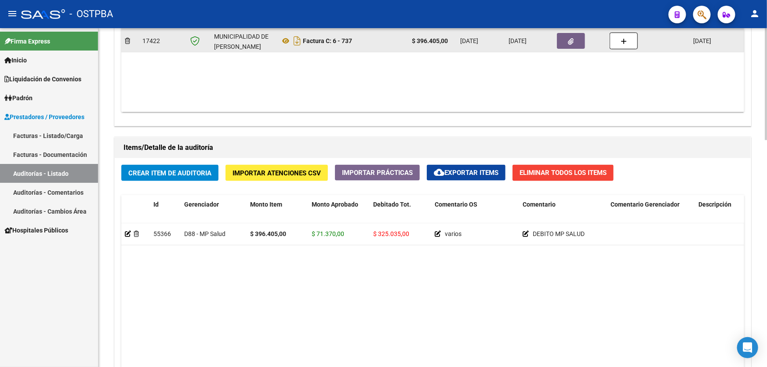
click at [571, 41] on icon "button" at bounding box center [571, 41] width 6 height 7
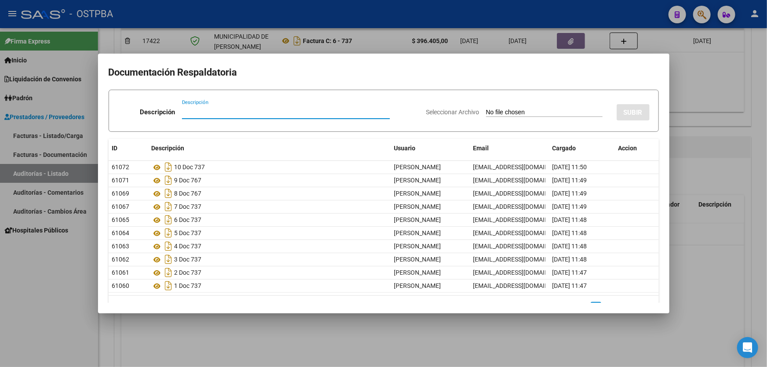
click at [271, 332] on div at bounding box center [383, 183] width 767 height 367
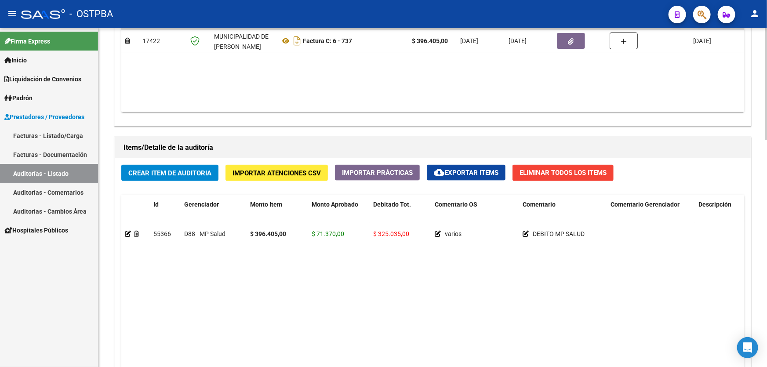
scroll to position [325, 0]
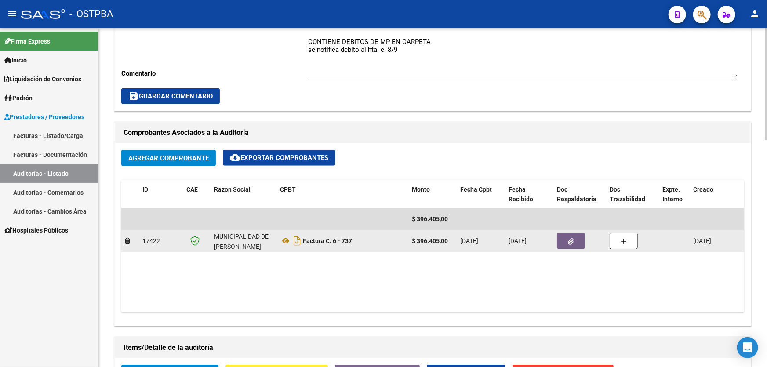
click at [570, 241] on icon "button" at bounding box center [571, 241] width 6 height 7
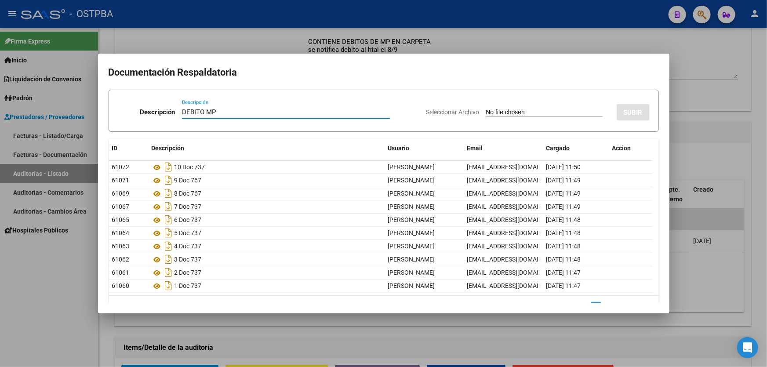
type input "DEBITO MP"
click at [486, 109] on input "Seleccionar Archivo" at bounding box center [544, 113] width 117 height 8
type input "C:\fakepath\DEBITO MP 12439.pdf"
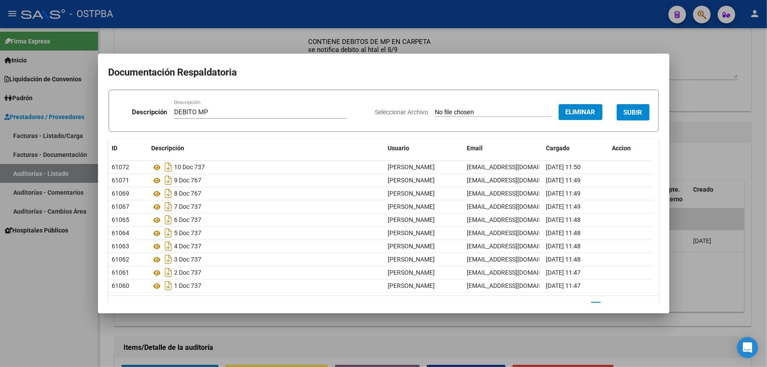
click at [624, 111] on span "SUBIR" at bounding box center [633, 113] width 19 height 8
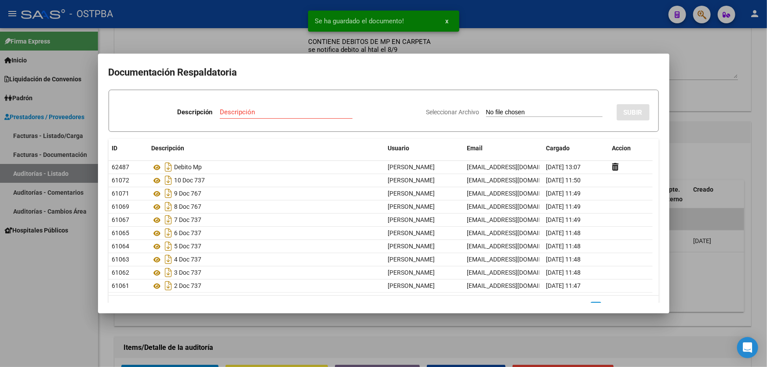
click at [710, 152] on div at bounding box center [383, 183] width 767 height 367
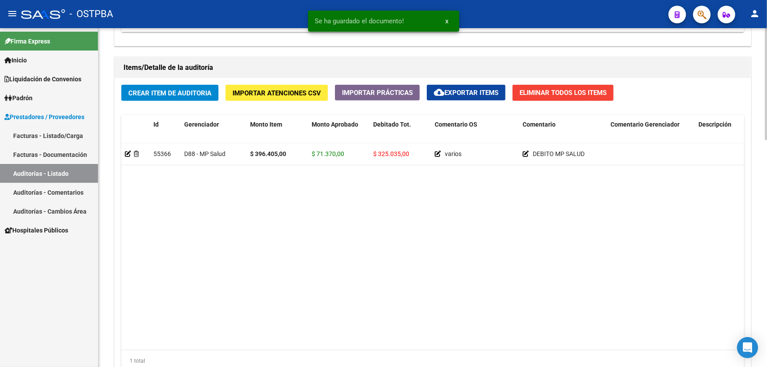
scroll to position [685, 0]
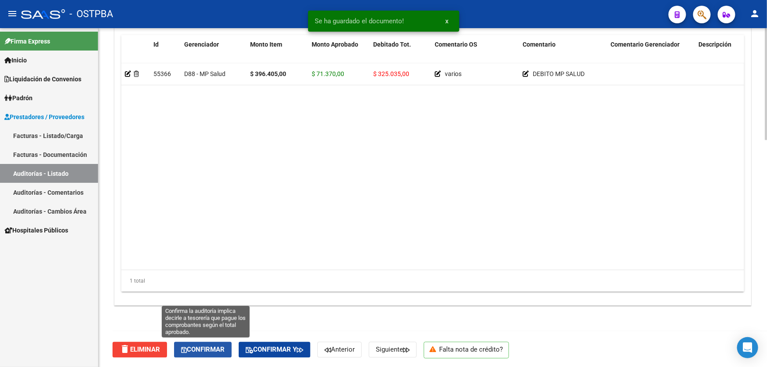
click at [197, 346] on span "Confirmar" at bounding box center [203, 350] width 44 height 8
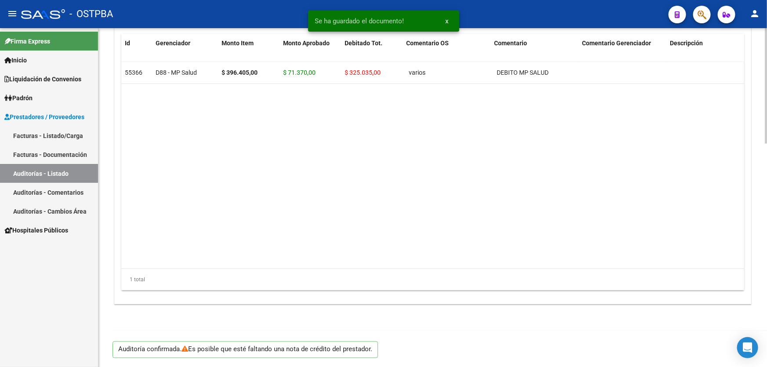
scroll to position [655, 0]
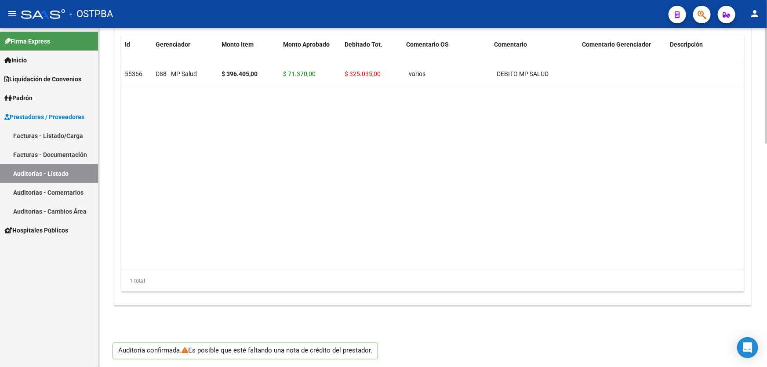
type input "202509"
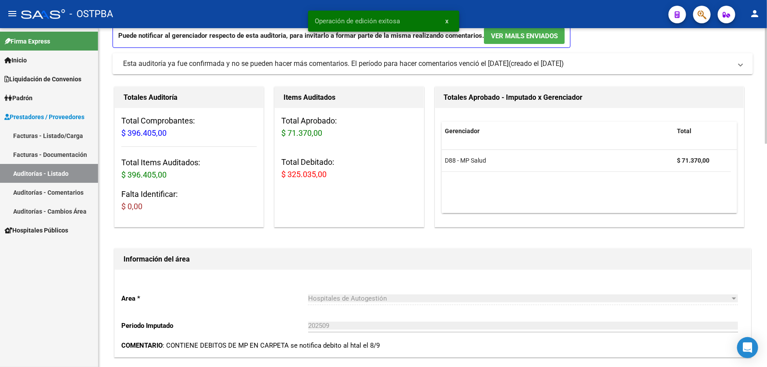
scroll to position [0, 0]
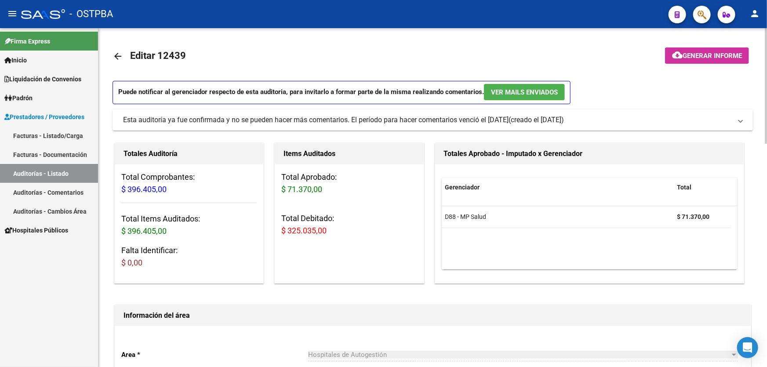
click at [118, 51] on mat-icon "arrow_back" at bounding box center [118, 56] width 11 height 11
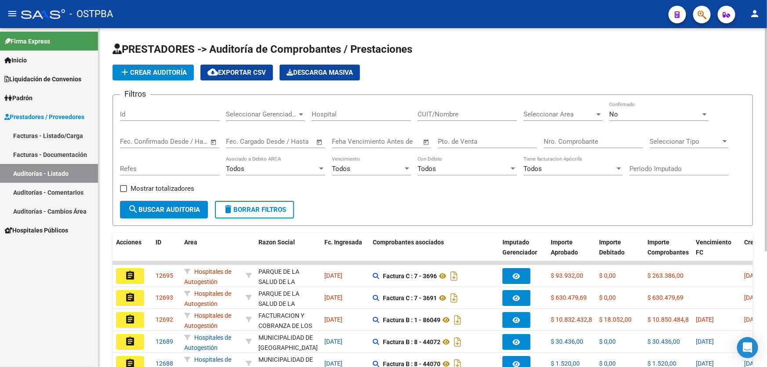
scroll to position [175, 0]
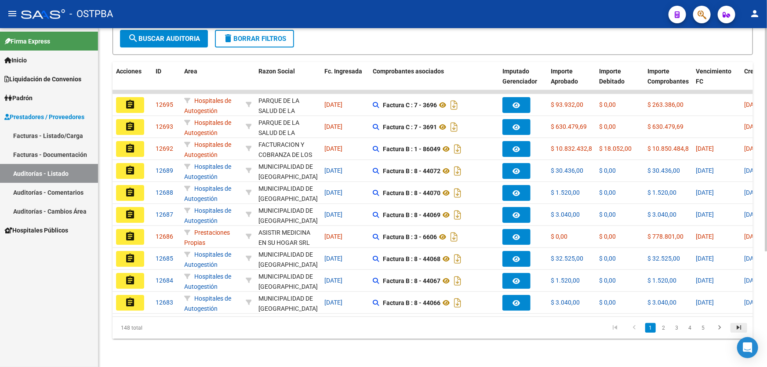
click at [735, 328] on icon "go to last page" at bounding box center [738, 329] width 11 height 11
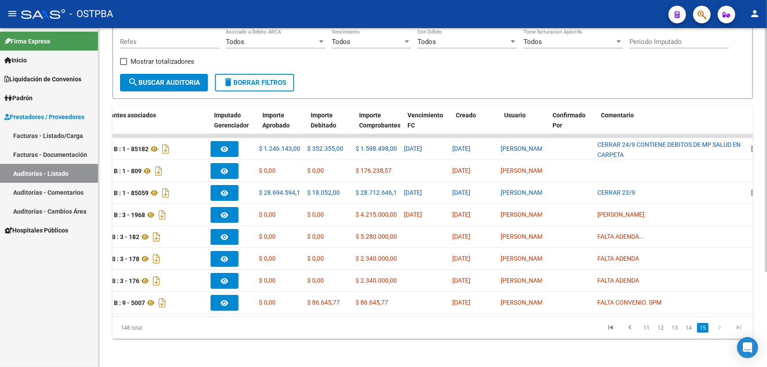
scroll to position [0, 0]
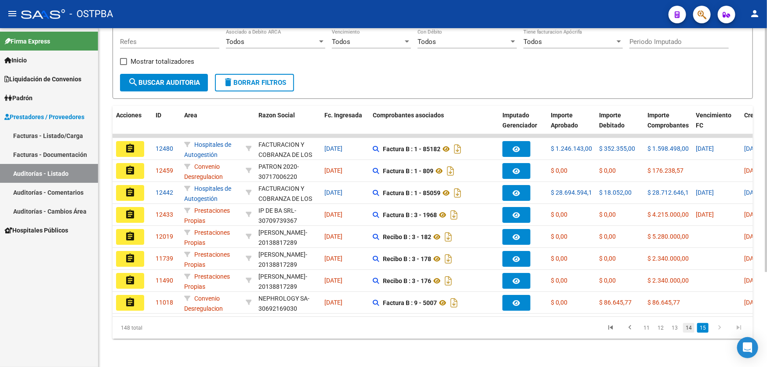
click at [691, 329] on link "14" at bounding box center [688, 328] width 11 height 10
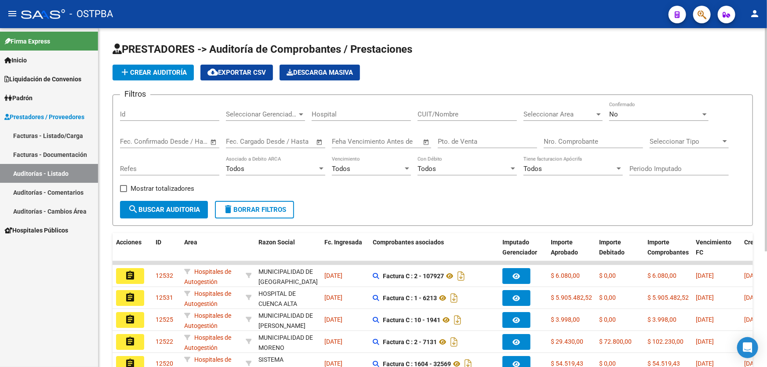
click at [630, 108] on div "No Confirmado" at bounding box center [658, 111] width 99 height 19
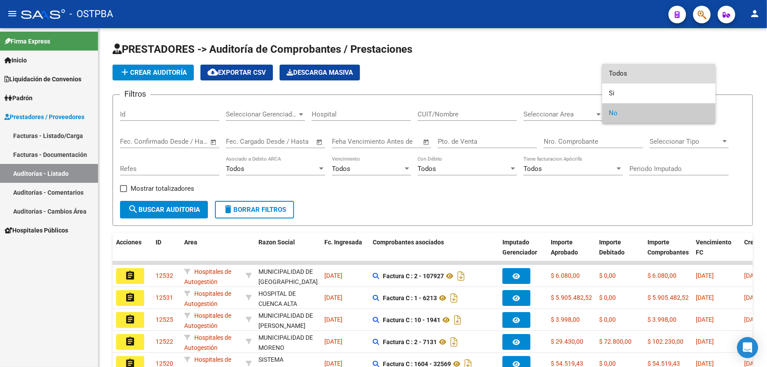
click at [637, 71] on span "Todos" at bounding box center [658, 74] width 99 height 20
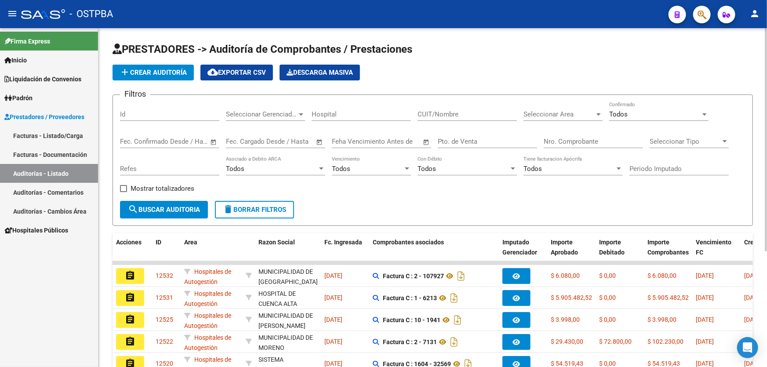
click at [581, 142] on div "Nro. Comprobante" at bounding box center [593, 138] width 99 height 19
type input "8171"
click at [182, 211] on span "search Buscar Auditoria" at bounding box center [164, 210] width 72 height 8
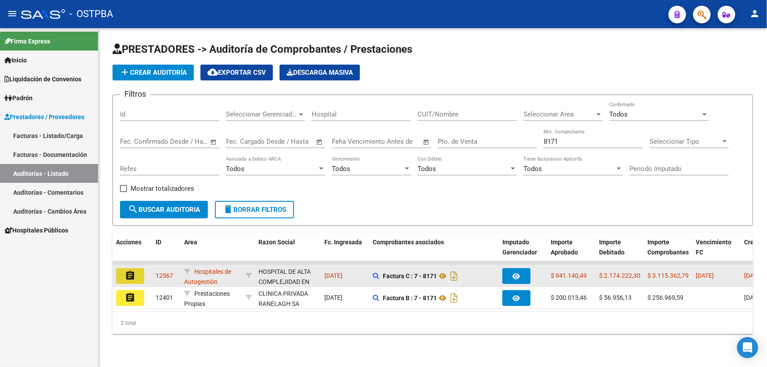
click at [130, 271] on mat-icon "assignment" at bounding box center [130, 275] width 11 height 11
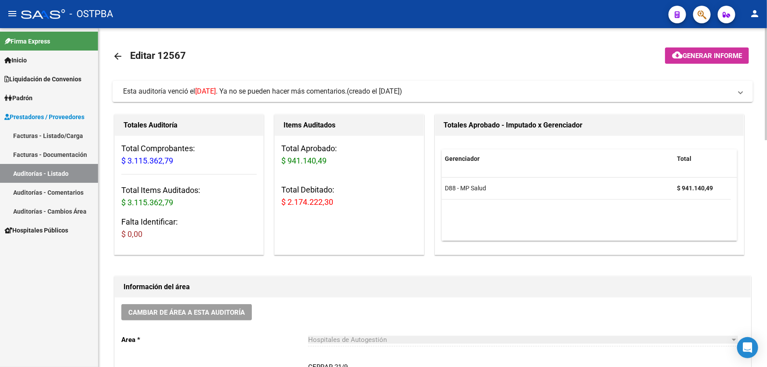
click at [116, 53] on mat-icon "arrow_back" at bounding box center [118, 56] width 11 height 11
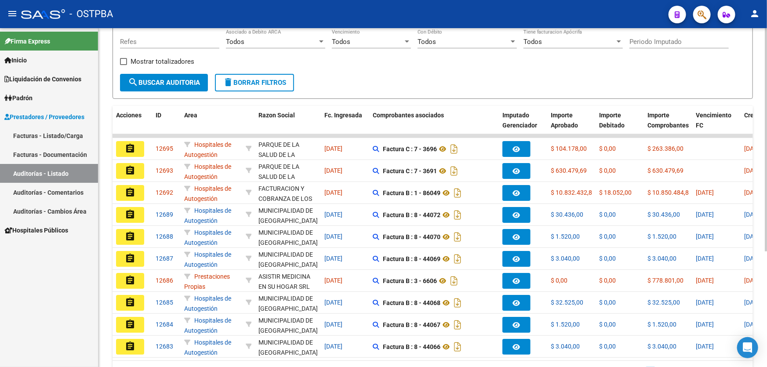
scroll to position [175, 0]
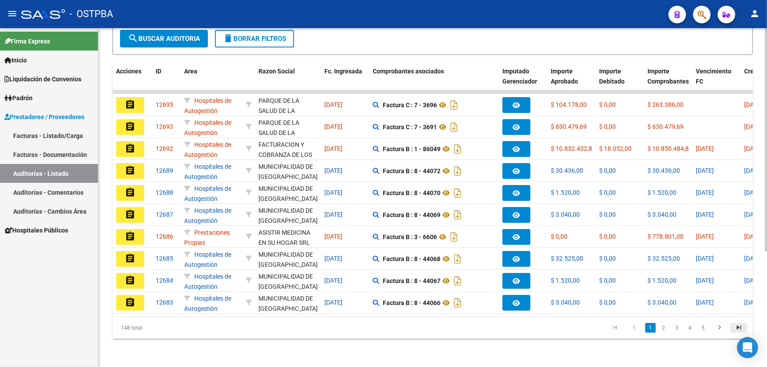
click at [740, 326] on icon "go to last page" at bounding box center [738, 329] width 11 height 11
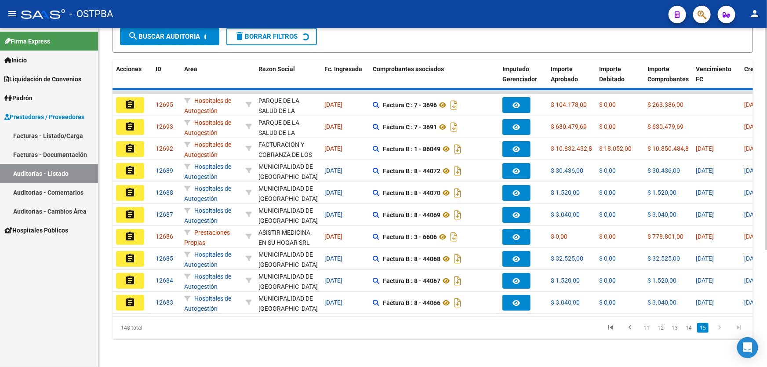
scroll to position [131, 0]
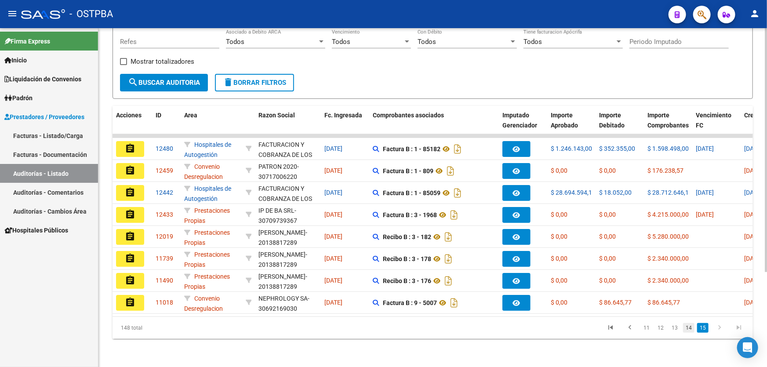
click at [691, 327] on link "14" at bounding box center [688, 328] width 11 height 10
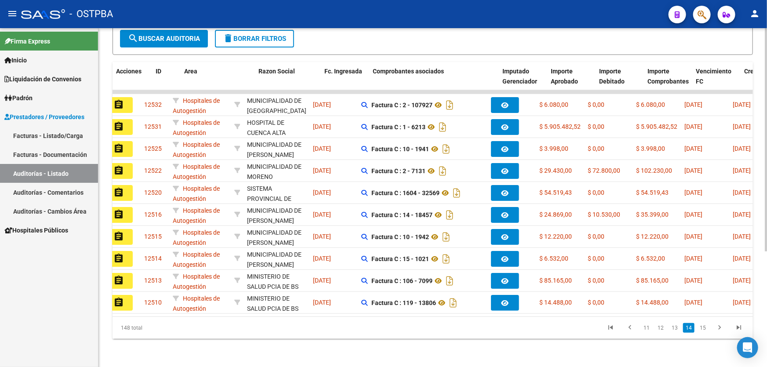
scroll to position [0, 0]
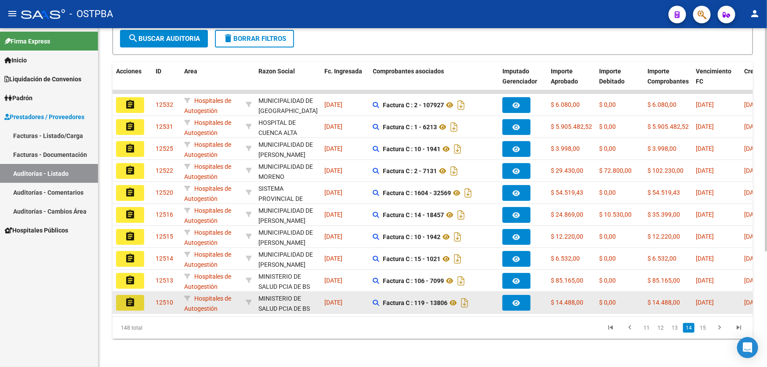
click at [135, 297] on mat-icon "assignment" at bounding box center [130, 302] width 11 height 11
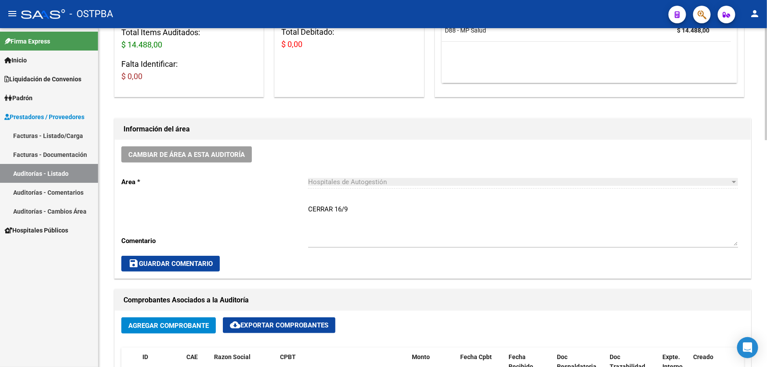
scroll to position [280, 0]
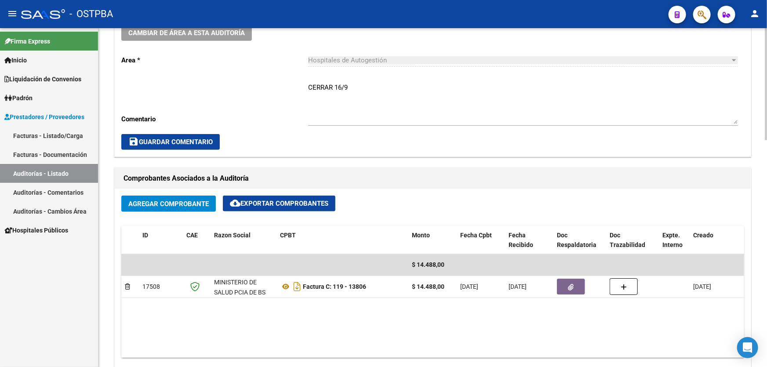
click at [354, 87] on textarea "CERRAR 16/9" at bounding box center [523, 103] width 430 height 41
type textarea "C"
click at [152, 139] on span "save Guardar Comentario" at bounding box center [170, 142] width 84 height 8
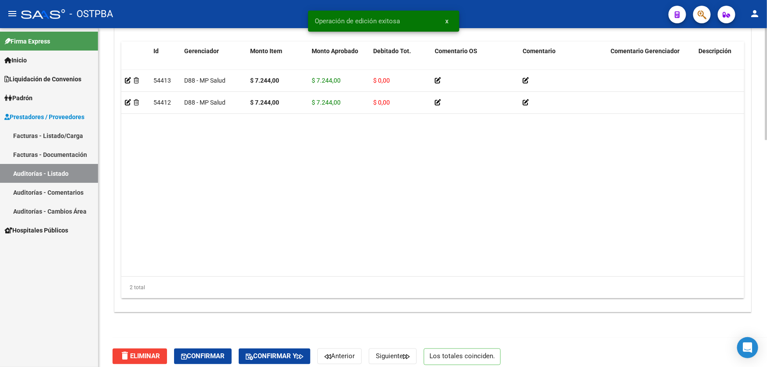
scroll to position [685, 0]
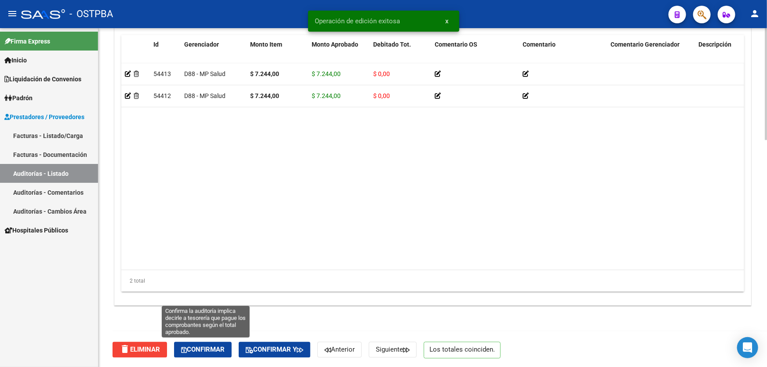
click at [207, 349] on span "Confirmar" at bounding box center [203, 350] width 44 height 8
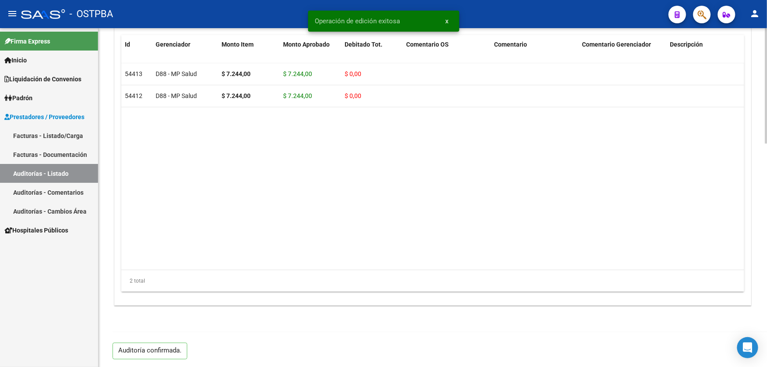
type input "202509"
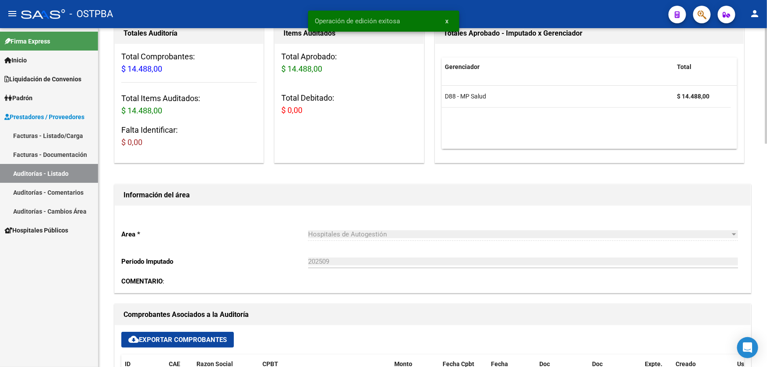
scroll to position [0, 0]
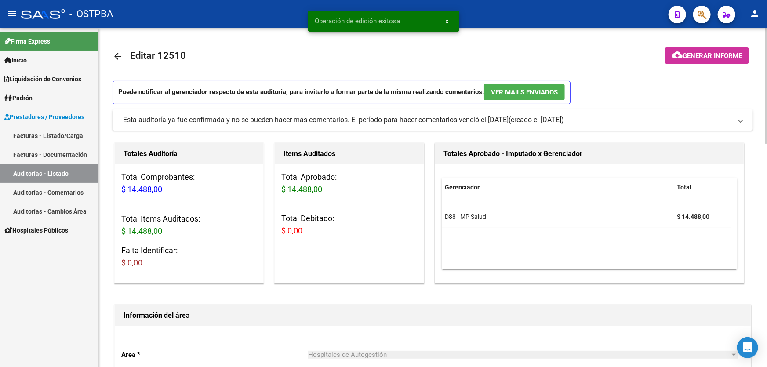
click at [116, 54] on mat-icon "arrow_back" at bounding box center [118, 56] width 11 height 11
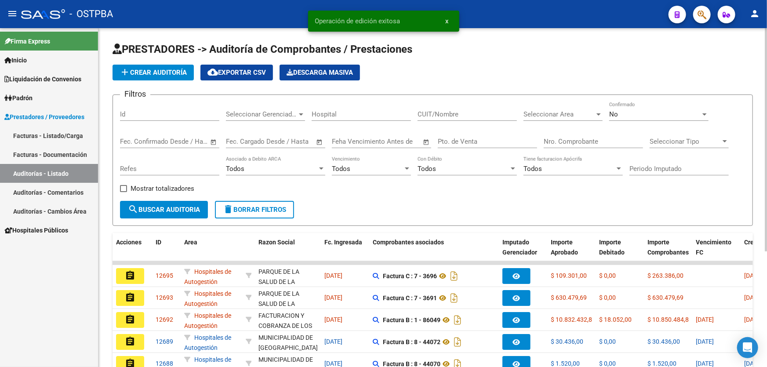
scroll to position [175, 0]
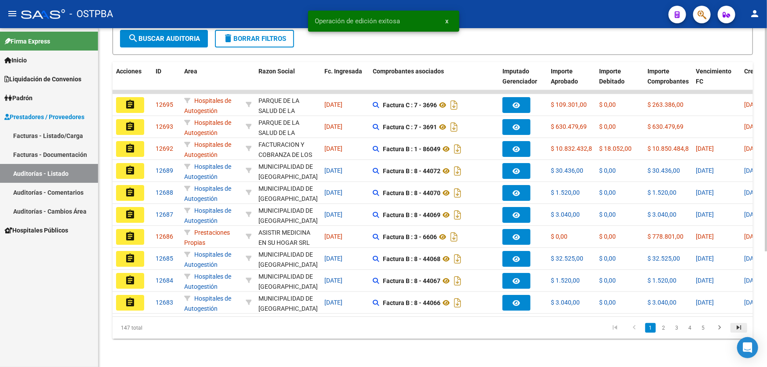
click at [739, 328] on icon "go to last page" at bounding box center [738, 329] width 11 height 11
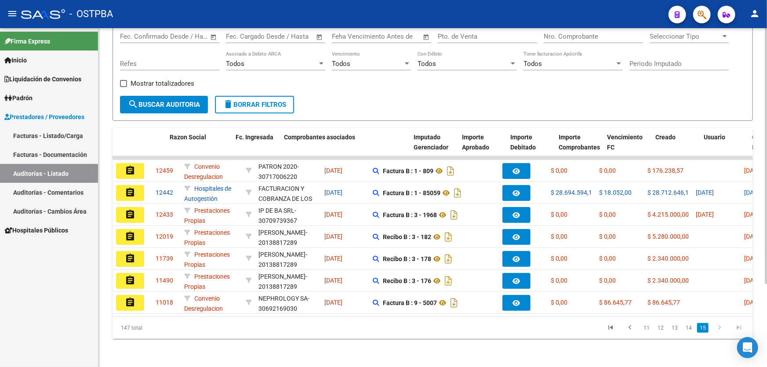
scroll to position [0, 322]
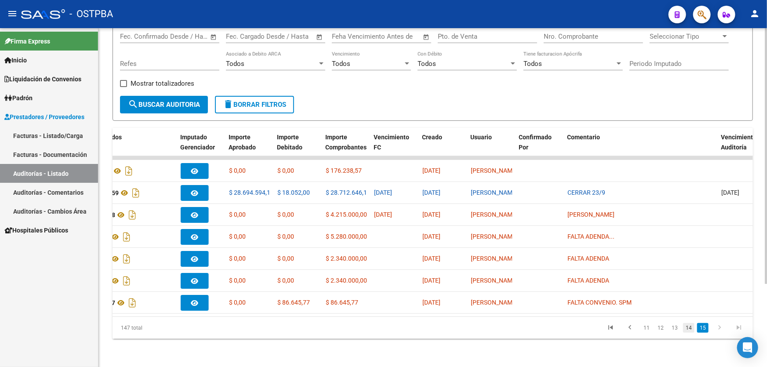
click at [691, 330] on link "14" at bounding box center [688, 328] width 11 height 10
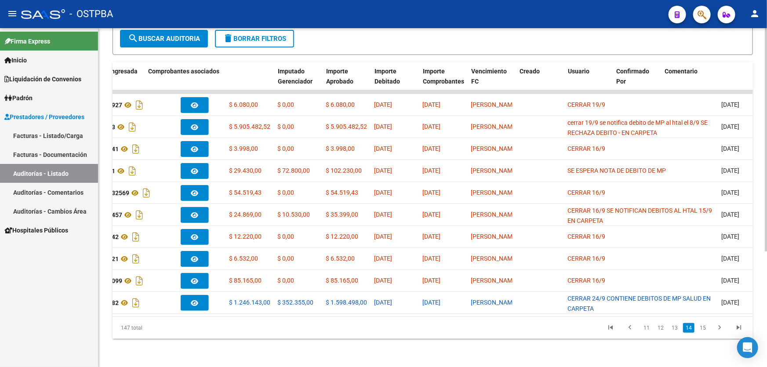
scroll to position [0, 0]
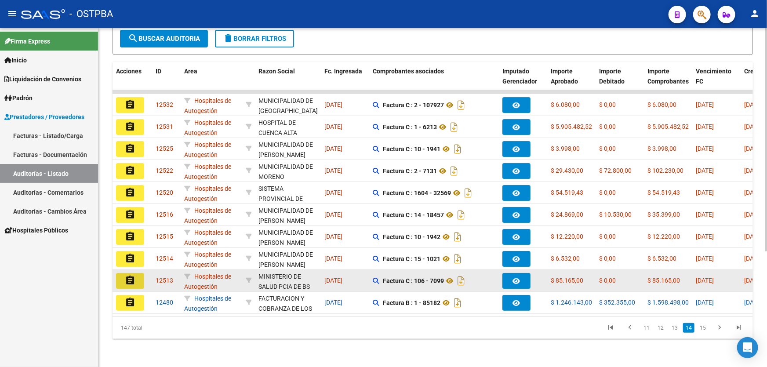
click at [128, 275] on mat-icon "assignment" at bounding box center [130, 280] width 11 height 11
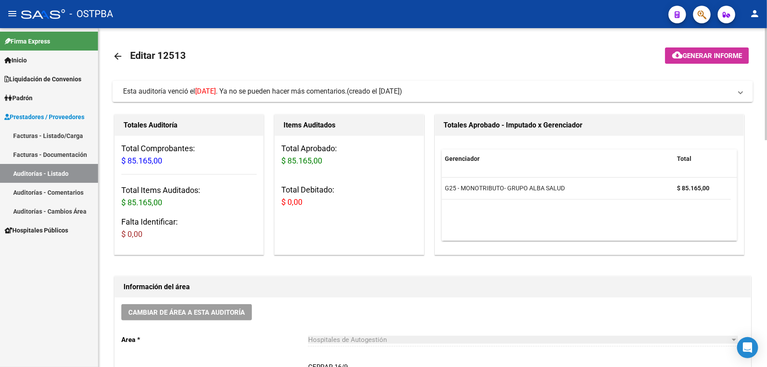
scroll to position [200, 0]
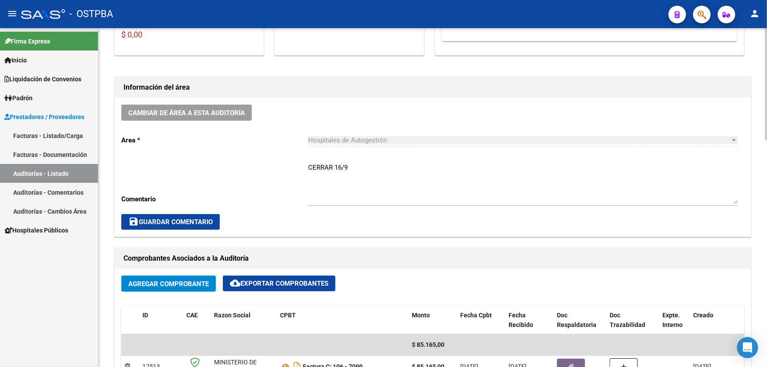
click at [356, 164] on textarea "CERRAR 16/9" at bounding box center [523, 183] width 430 height 41
type textarea "C"
click at [139, 219] on span "save Guardar Comentario" at bounding box center [170, 222] width 84 height 8
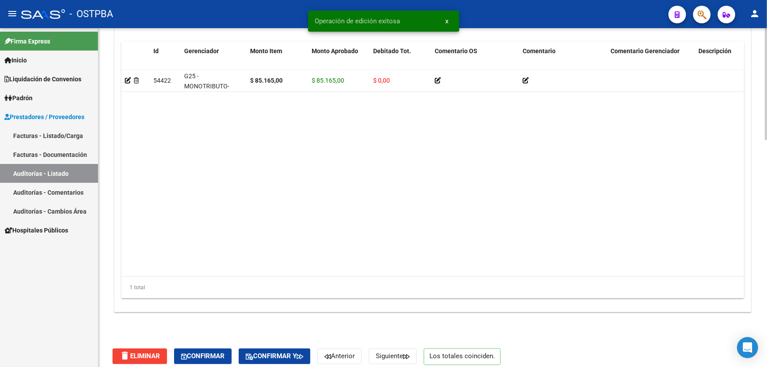
scroll to position [679, 0]
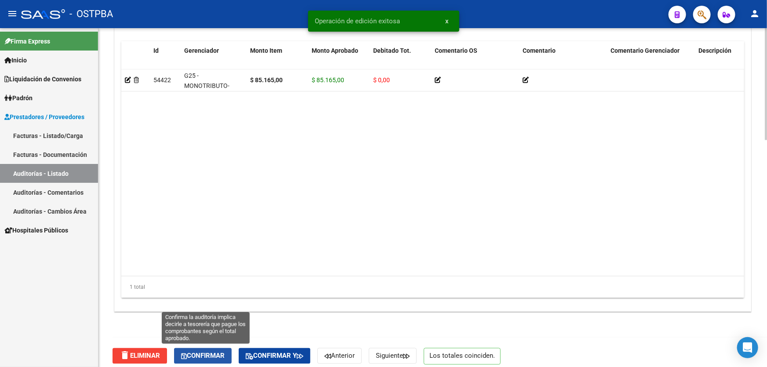
click at [212, 356] on span "Confirmar" at bounding box center [203, 356] width 44 height 8
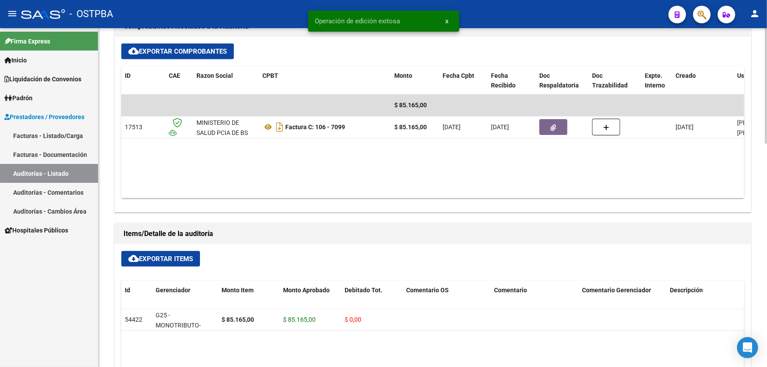
type input "202509"
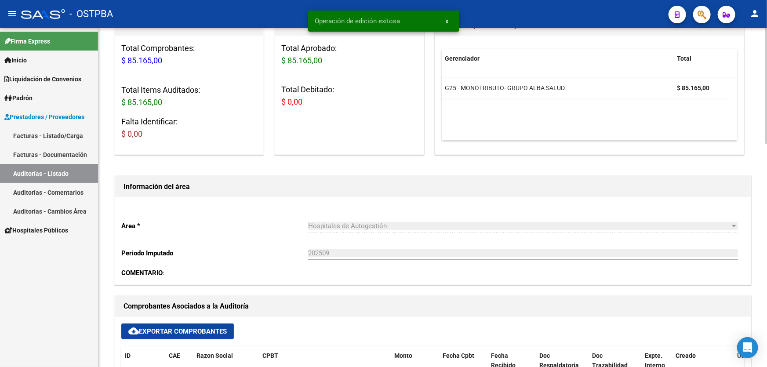
scroll to position [0, 0]
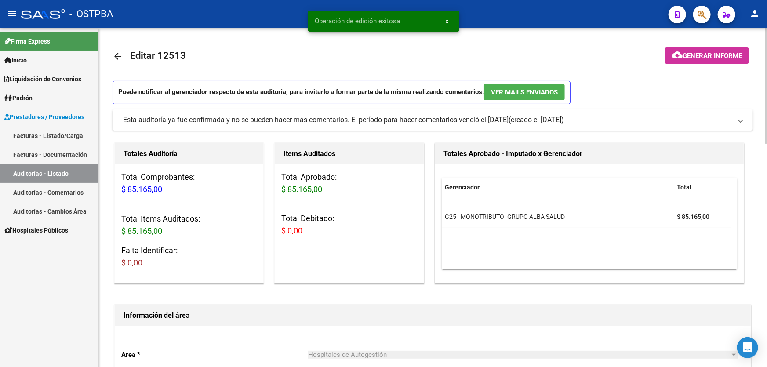
click at [116, 55] on mat-icon "arrow_back" at bounding box center [118, 56] width 11 height 11
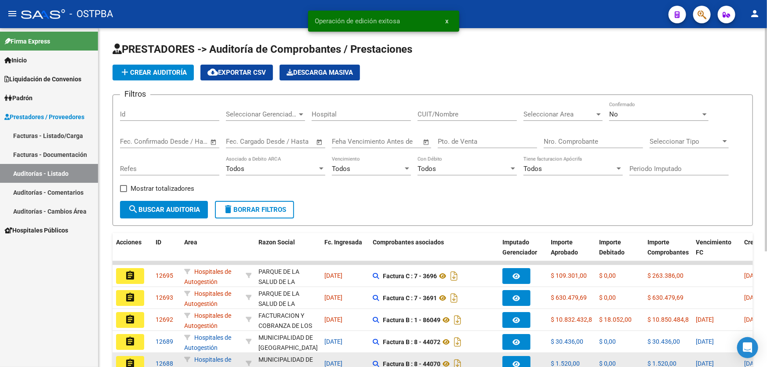
scroll to position [175, 0]
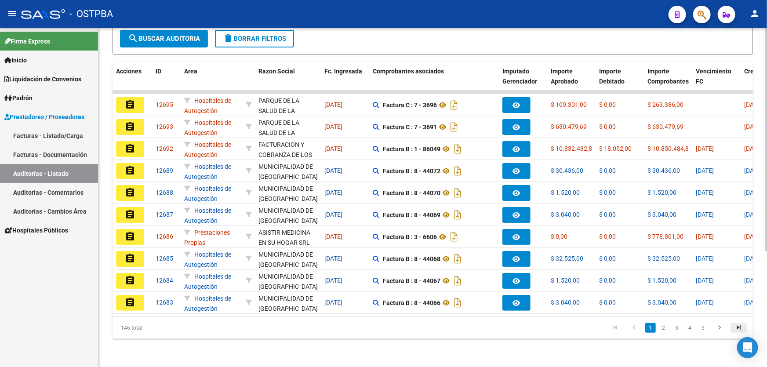
click at [738, 327] on icon "go to last page" at bounding box center [738, 329] width 11 height 11
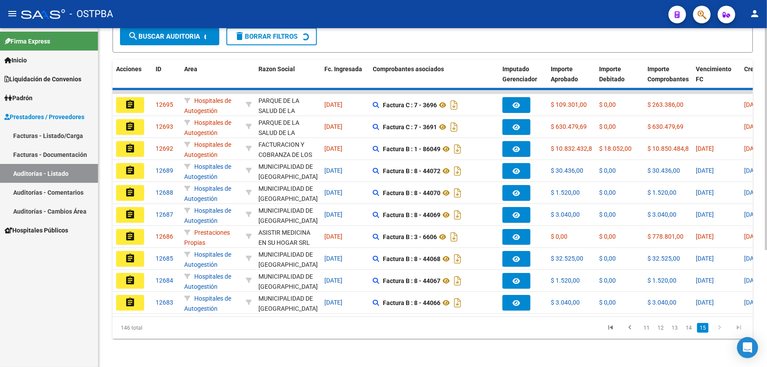
scroll to position [87, 0]
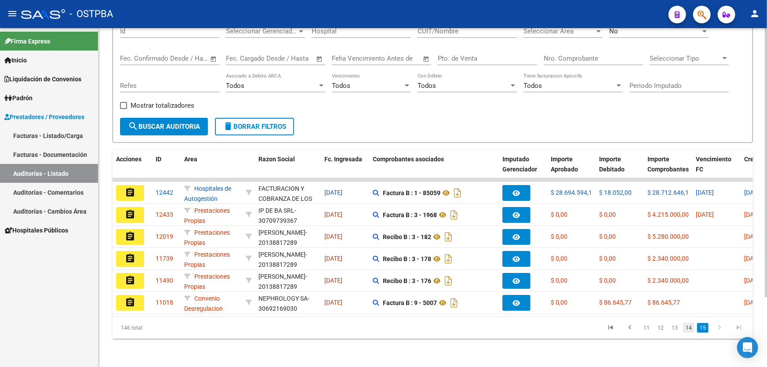
click at [690, 332] on link "14" at bounding box center [688, 328] width 11 height 10
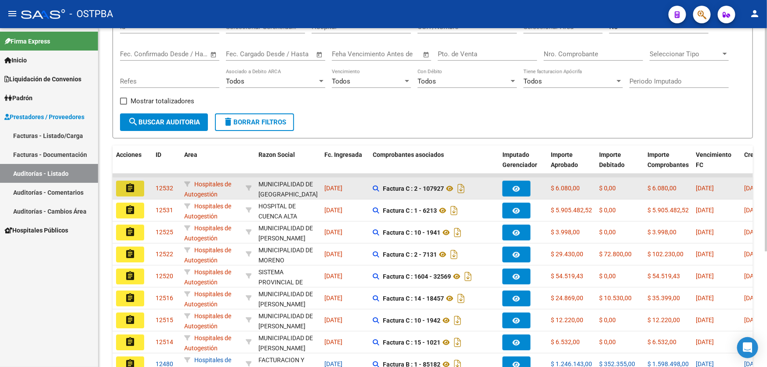
click at [125, 186] on mat-icon "assignment" at bounding box center [130, 188] width 11 height 11
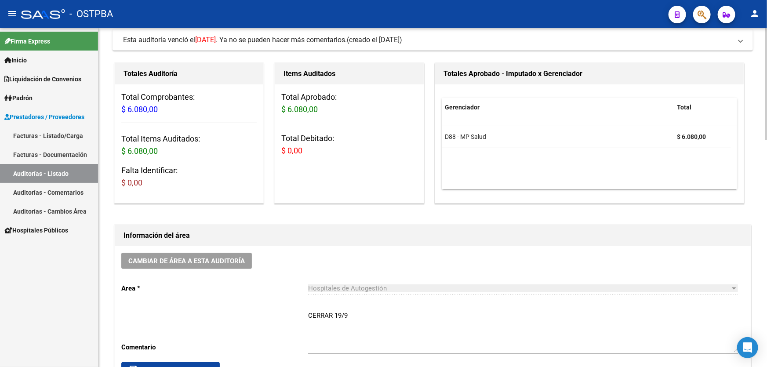
scroll to position [200, 0]
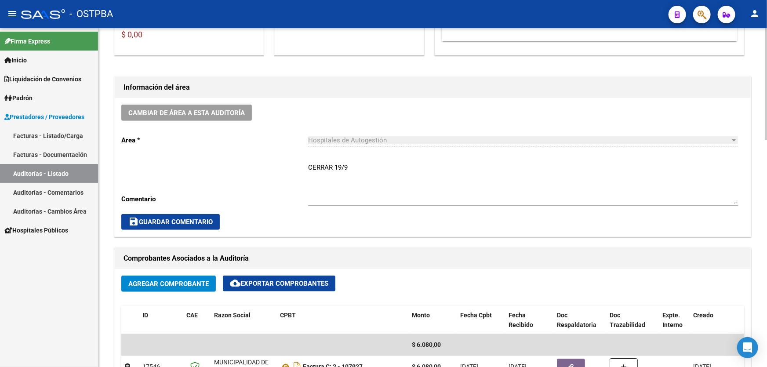
click at [352, 163] on textarea "CERRAR 19/9" at bounding box center [523, 183] width 430 height 41
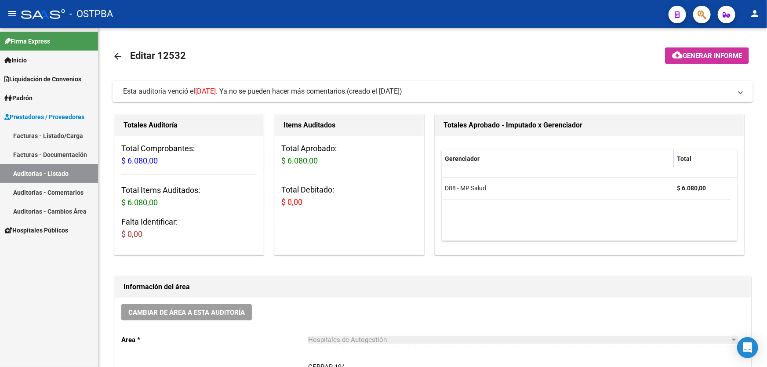
scroll to position [200, 0]
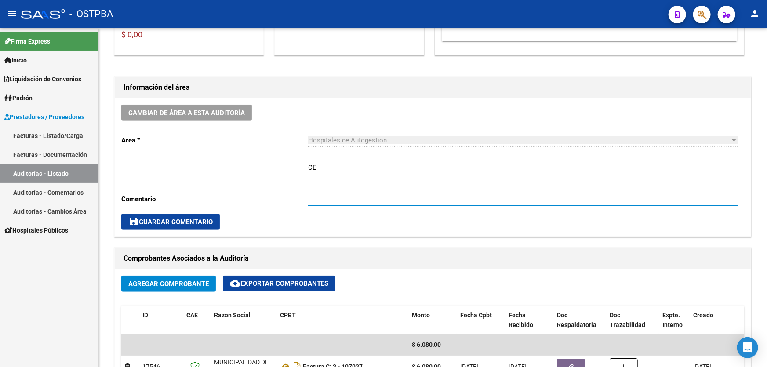
type textarea "C"
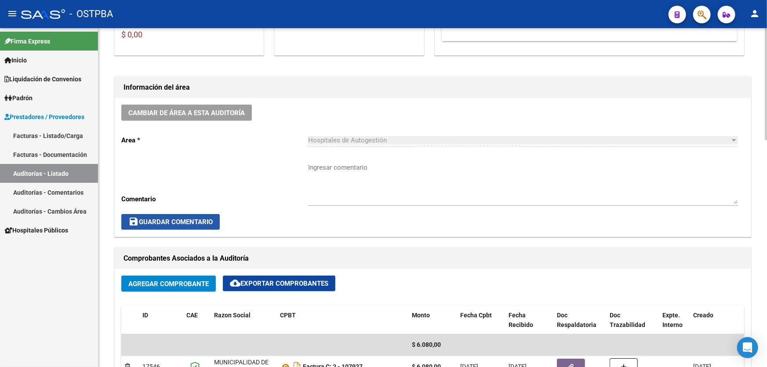
click at [190, 223] on span "save Guardar Comentario" at bounding box center [170, 222] width 84 height 8
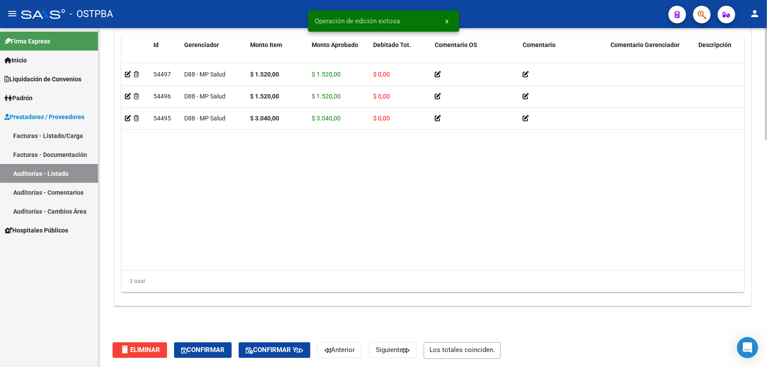
scroll to position [685, 0]
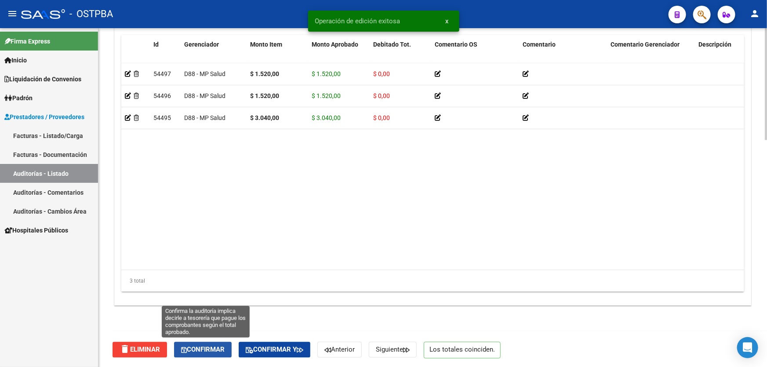
click at [200, 346] on span "Confirmar" at bounding box center [203, 350] width 44 height 8
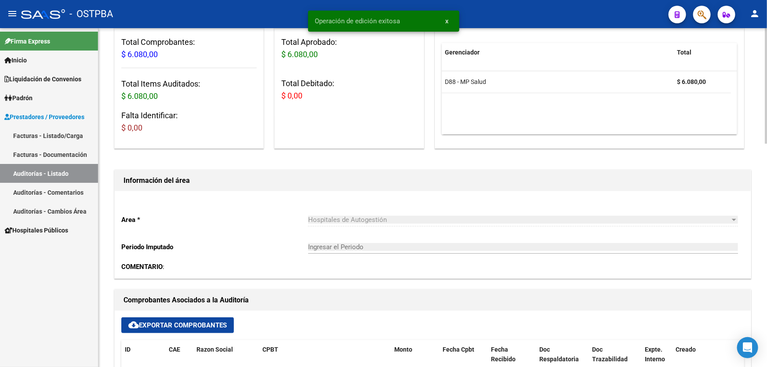
scroll to position [0, 0]
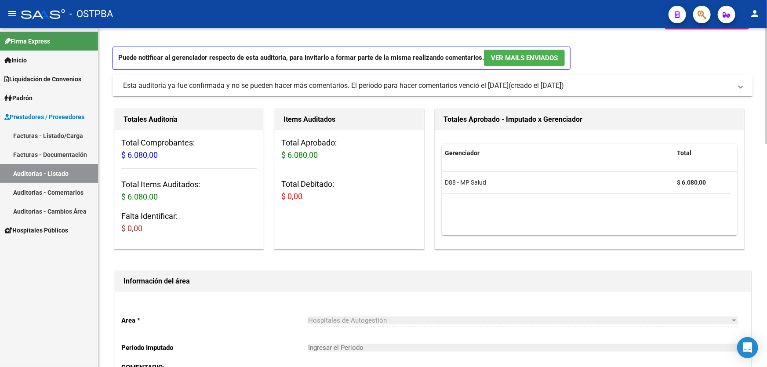
type input "202509"
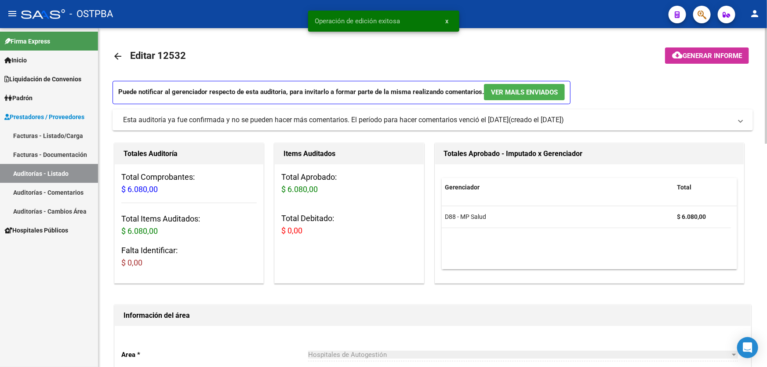
click at [118, 57] on mat-icon "arrow_back" at bounding box center [118, 56] width 11 height 11
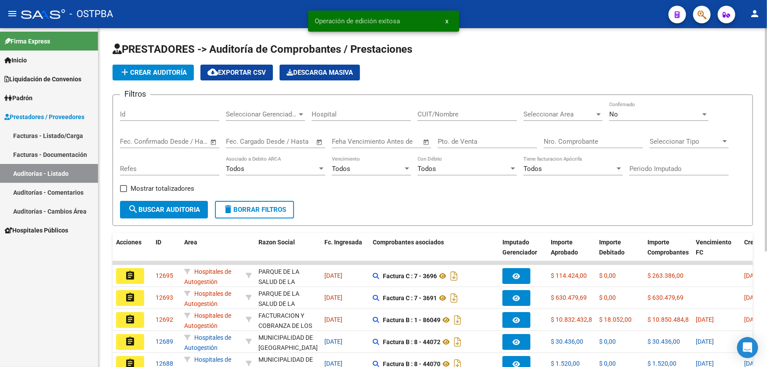
scroll to position [175, 0]
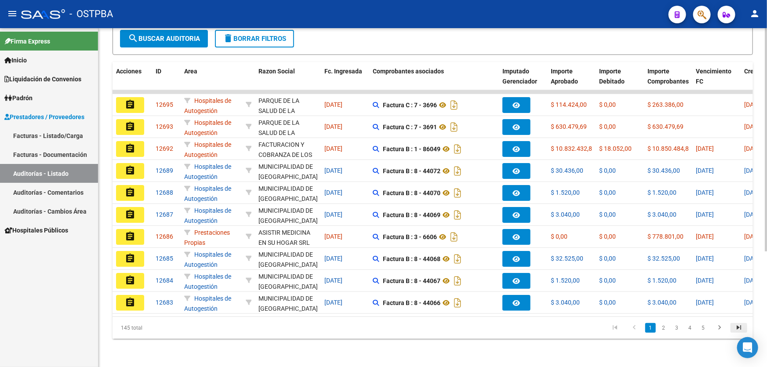
click at [742, 327] on icon "go to last page" at bounding box center [738, 329] width 11 height 11
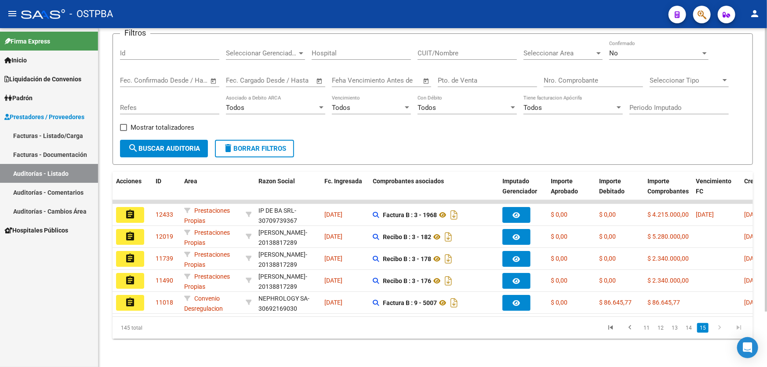
scroll to position [66, 0]
click at [692, 329] on link "14" at bounding box center [688, 328] width 11 height 10
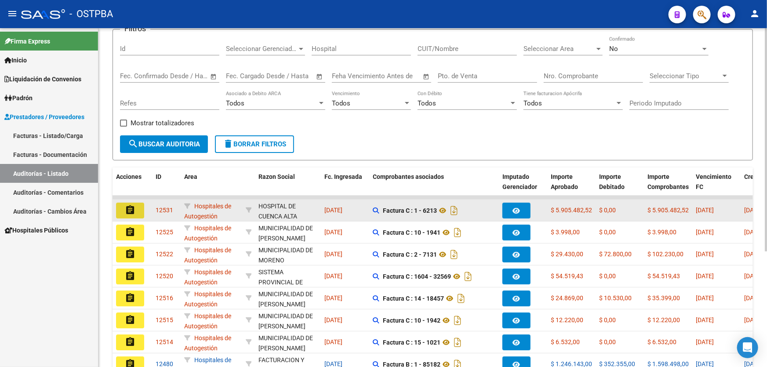
click at [127, 207] on mat-icon "assignment" at bounding box center [130, 210] width 11 height 11
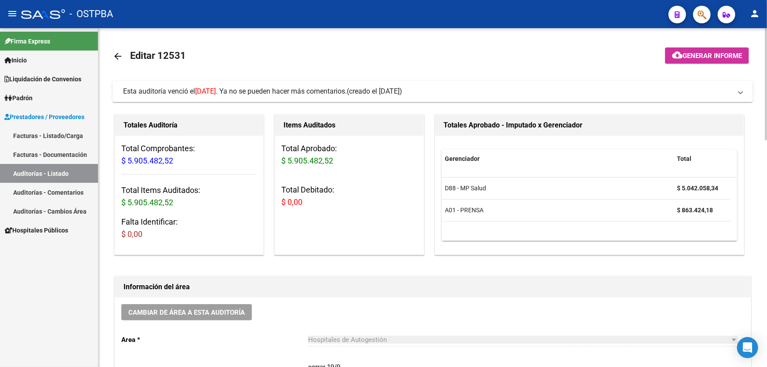
click at [116, 52] on mat-icon "arrow_back" at bounding box center [118, 56] width 11 height 11
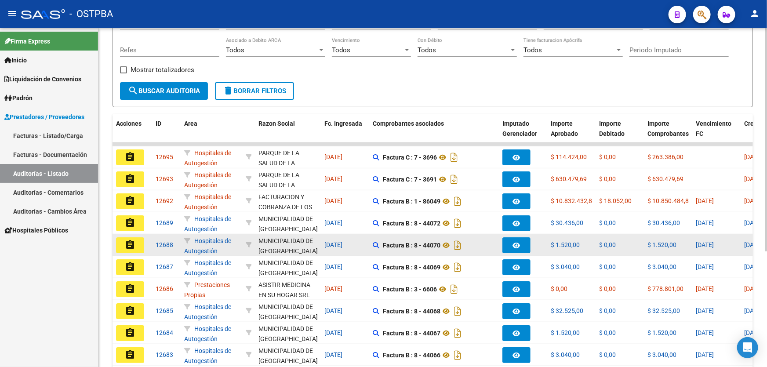
scroll to position [175, 0]
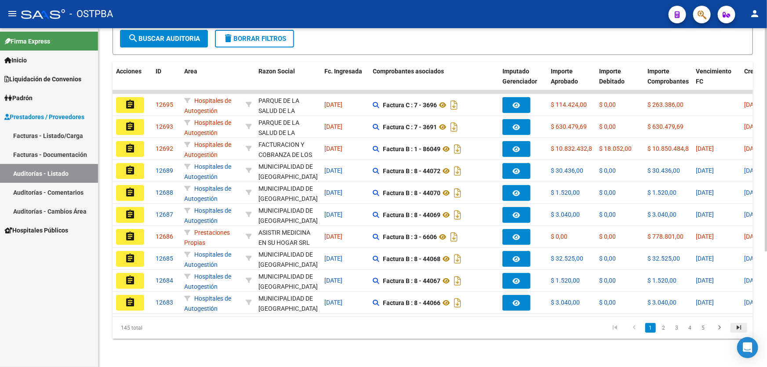
click at [746, 328] on link "go to last page" at bounding box center [739, 328] width 17 height 10
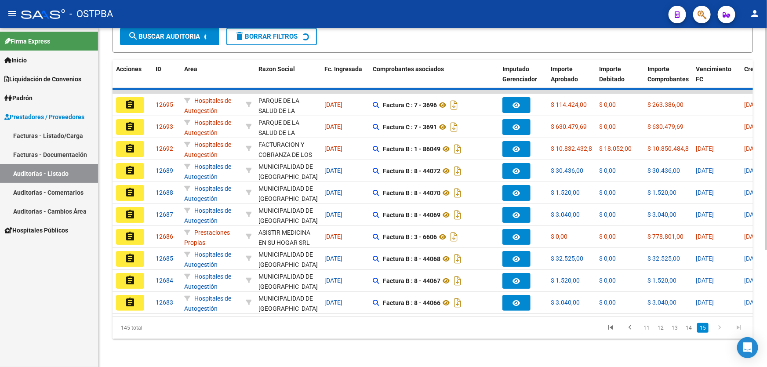
scroll to position [66, 0]
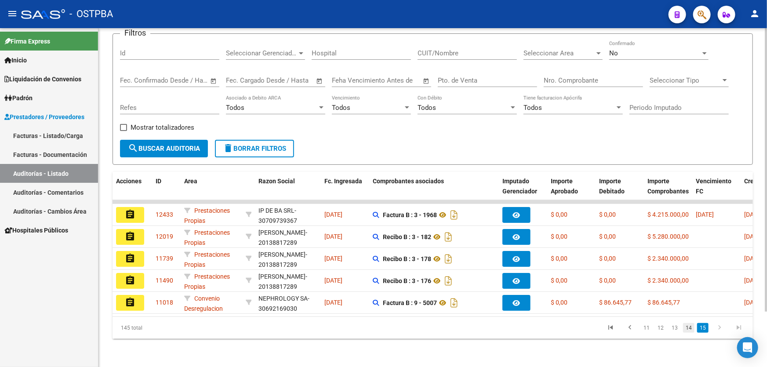
click at [688, 328] on link "14" at bounding box center [688, 328] width 11 height 10
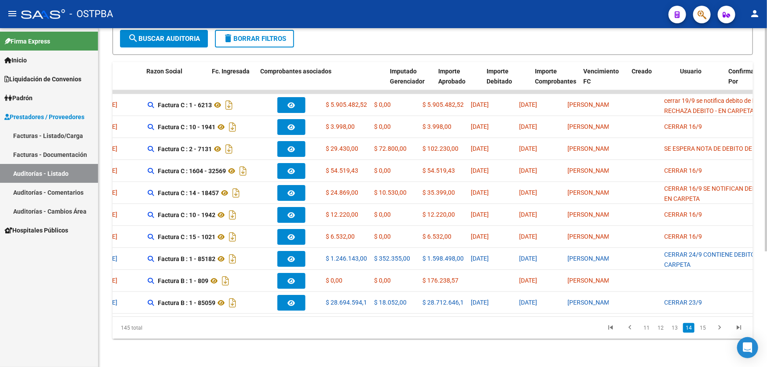
scroll to position [0, 0]
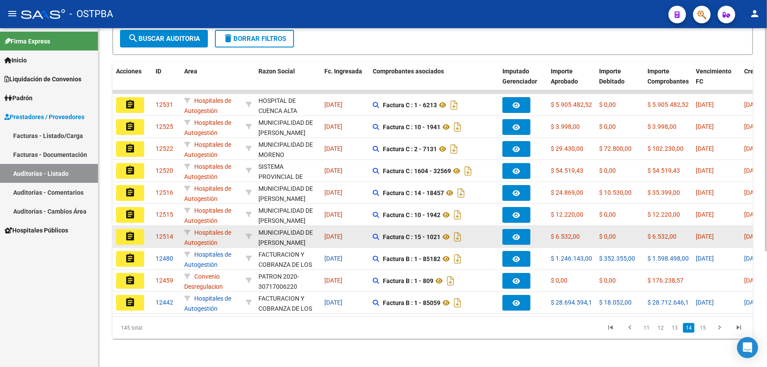
click at [131, 231] on mat-icon "assignment" at bounding box center [130, 236] width 11 height 11
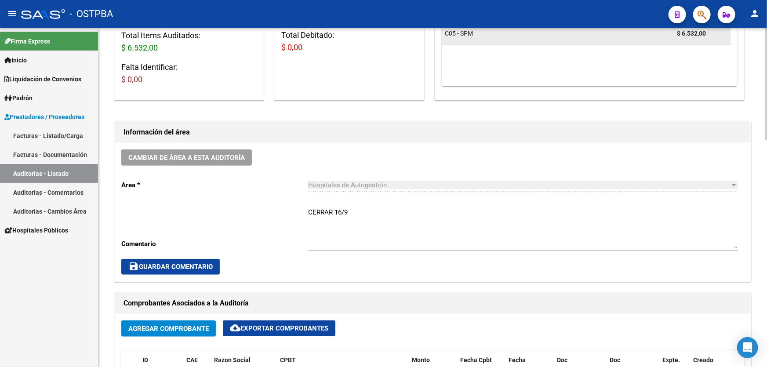
scroll to position [160, 0]
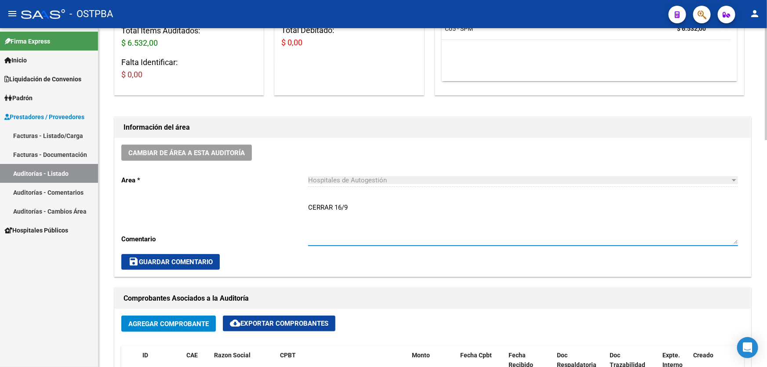
click at [352, 206] on textarea "CERRAR 16/9" at bounding box center [523, 223] width 430 height 41
type textarea "C"
click at [167, 262] on span "save Guardar Comentario" at bounding box center [170, 262] width 84 height 8
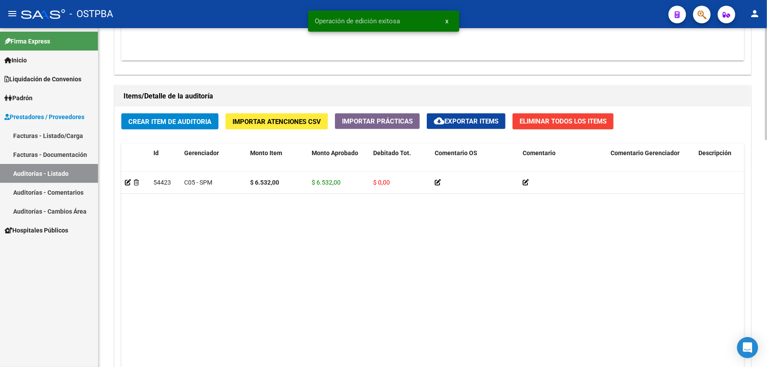
scroll to position [685, 0]
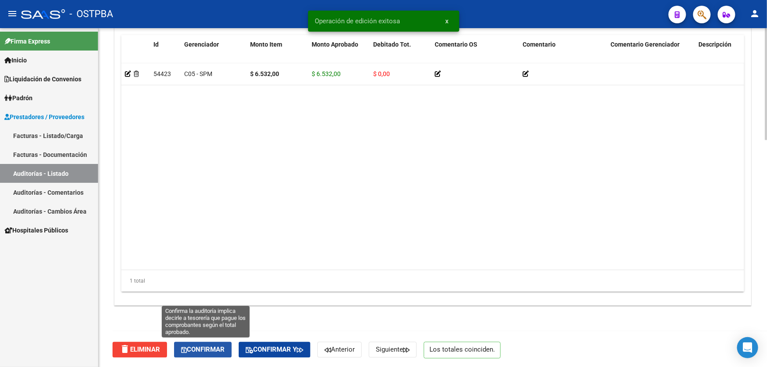
click at [207, 352] on span "Confirmar" at bounding box center [203, 350] width 44 height 8
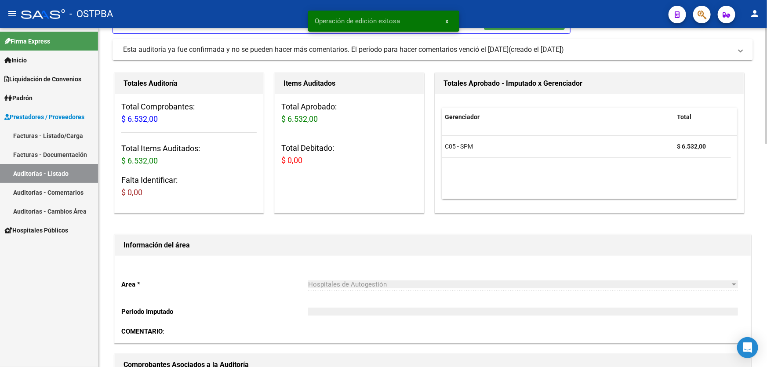
type input "202509"
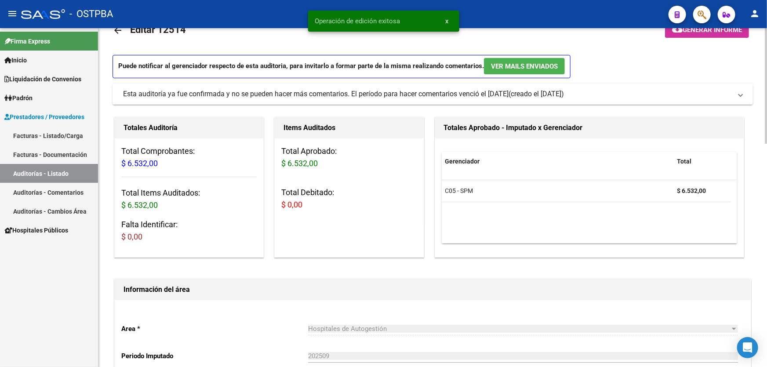
scroll to position [0, 0]
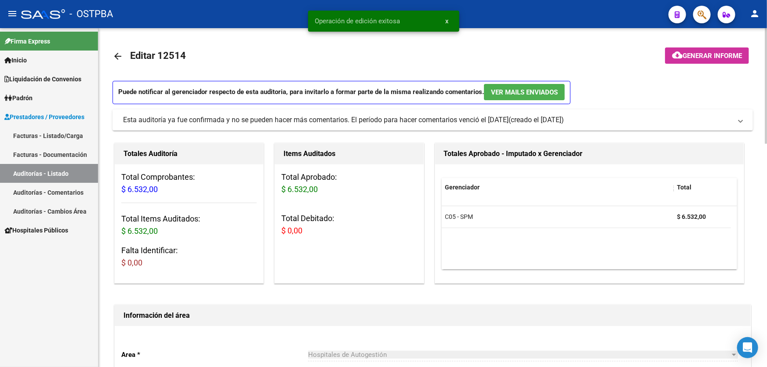
click at [115, 54] on mat-icon "arrow_back" at bounding box center [118, 56] width 11 height 11
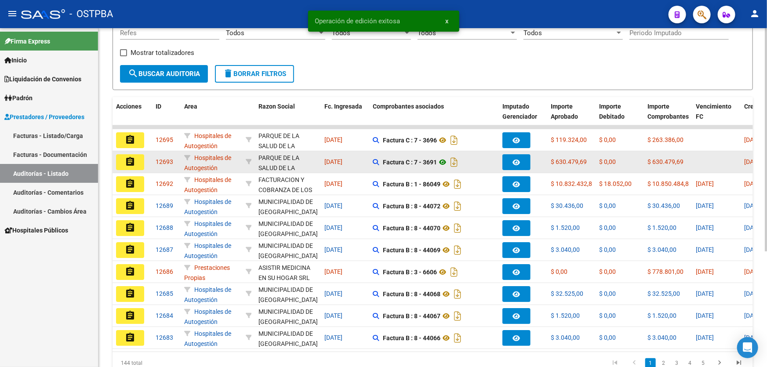
scroll to position [175, 0]
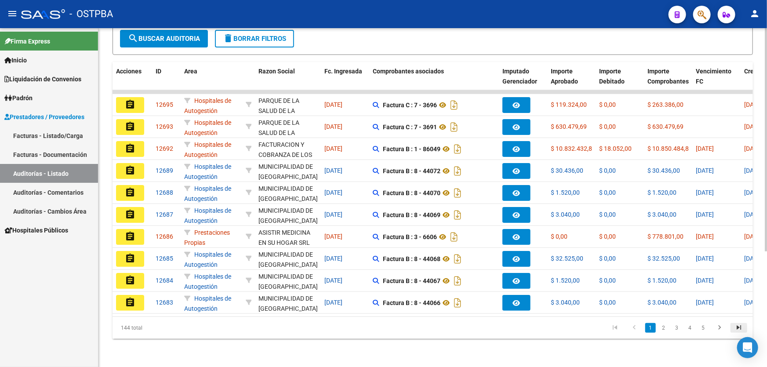
click at [735, 327] on icon "go to last page" at bounding box center [738, 329] width 11 height 11
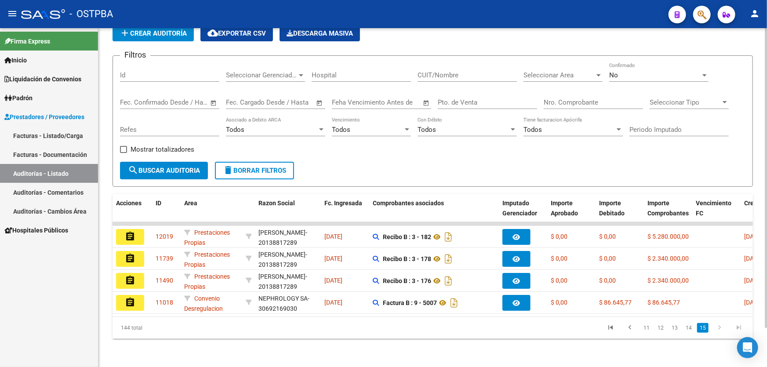
scroll to position [44, 0]
click at [691, 329] on link "14" at bounding box center [688, 328] width 11 height 10
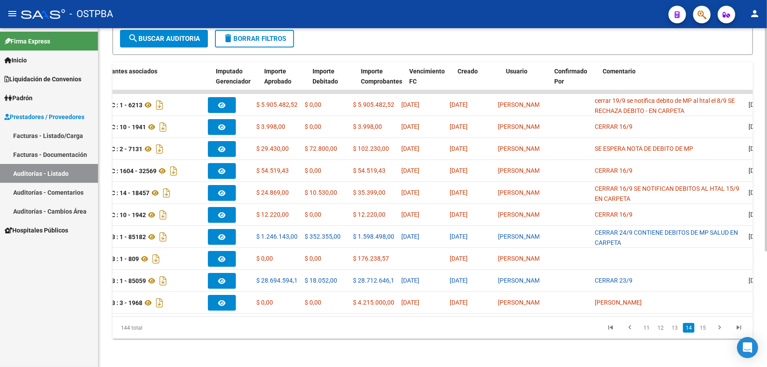
scroll to position [0, 0]
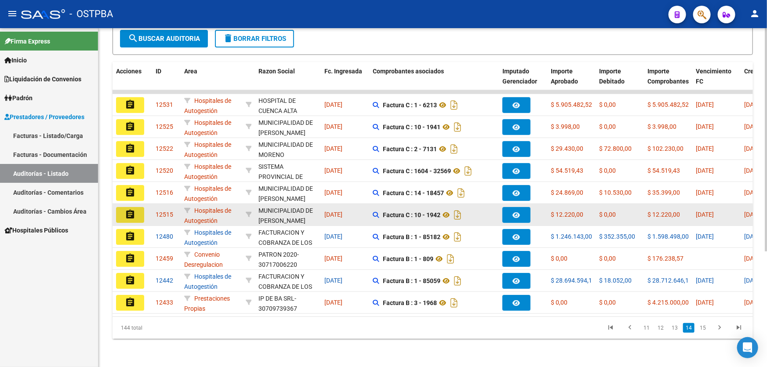
click at [128, 209] on mat-icon "assignment" at bounding box center [130, 214] width 11 height 11
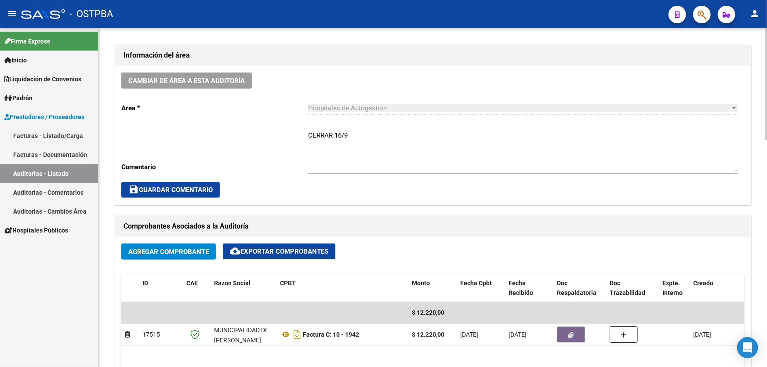
scroll to position [240, 0]
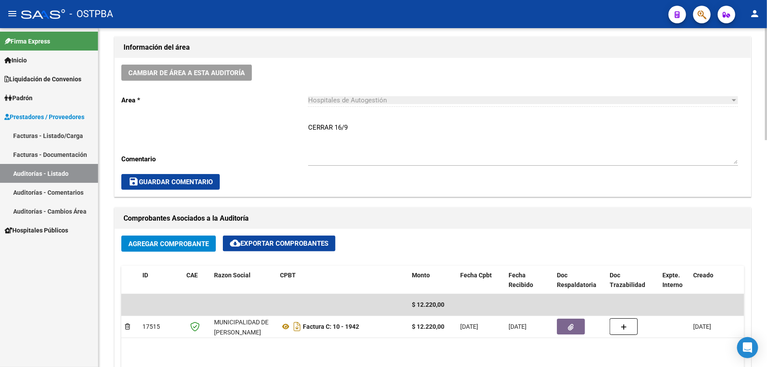
click at [362, 130] on textarea "CERRAR 16/9" at bounding box center [523, 143] width 430 height 41
type textarea "C"
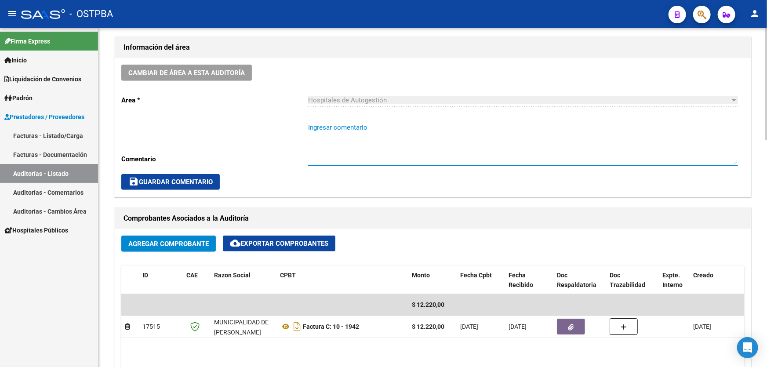
click at [169, 178] on span "save Guardar Comentario" at bounding box center [170, 182] width 84 height 8
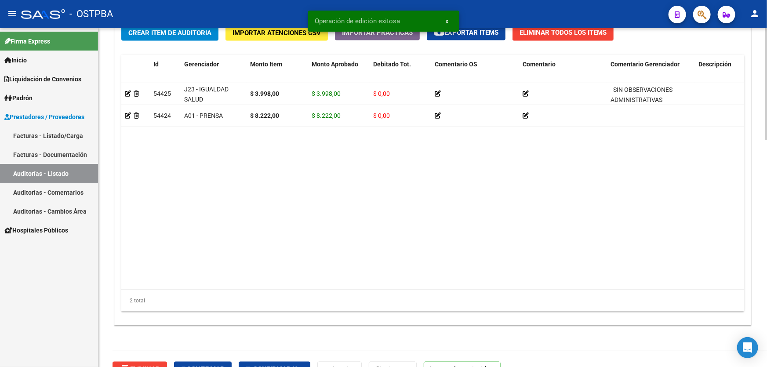
scroll to position [685, 0]
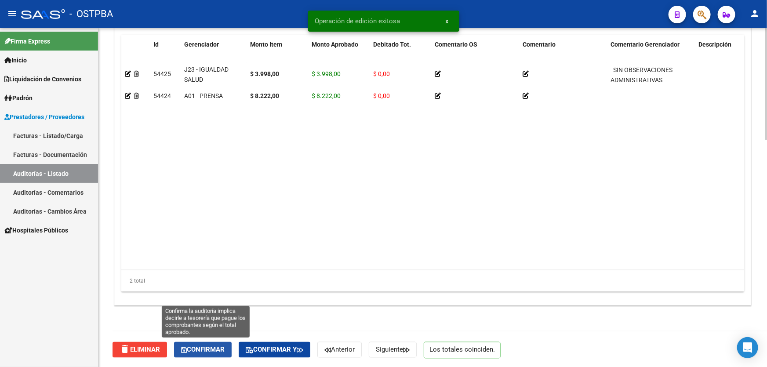
click at [206, 348] on span "Confirmar" at bounding box center [203, 350] width 44 height 8
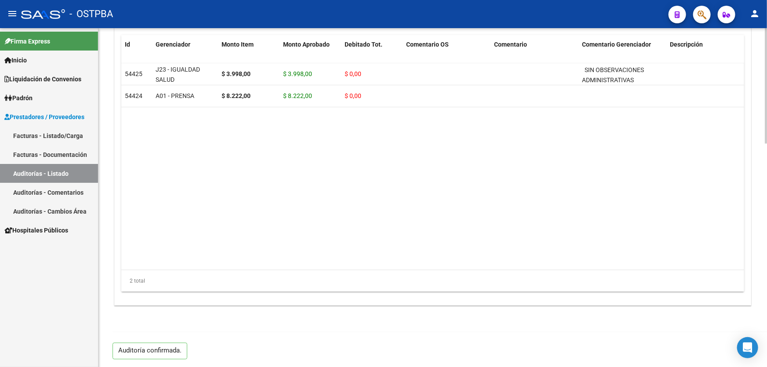
type input "202509"
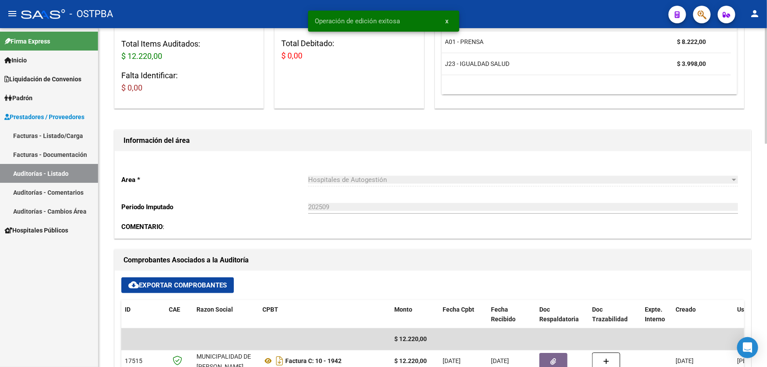
scroll to position [0, 0]
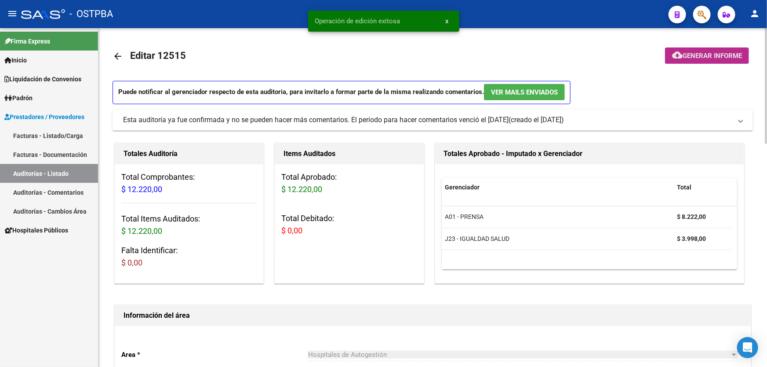
click at [717, 50] on button "cloud_download Generar informe" at bounding box center [707, 55] width 84 height 16
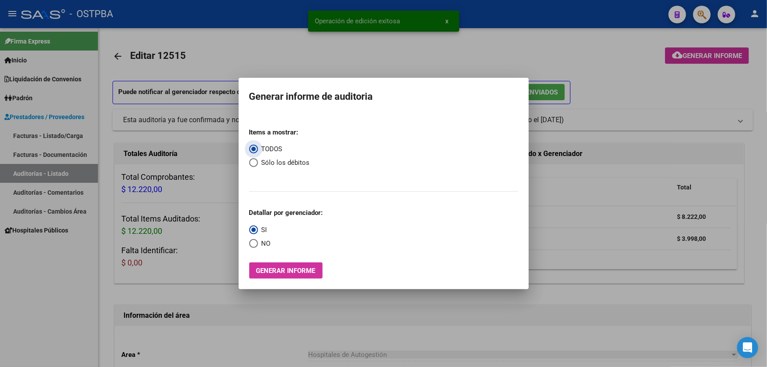
click at [251, 163] on span "Select an option" at bounding box center [253, 162] width 9 height 9
click at [251, 163] on input "Sólo los débitos" at bounding box center [253, 162] width 9 height 9
radio input "true"
click at [252, 242] on span "Select an option" at bounding box center [253, 243] width 9 height 9
click at [252, 242] on input "NO" at bounding box center [253, 243] width 9 height 9
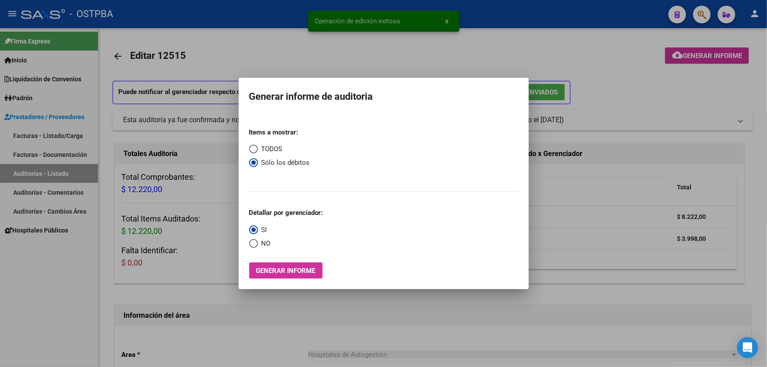
radio input "true"
click at [279, 273] on span "Generar informe" at bounding box center [285, 271] width 59 height 8
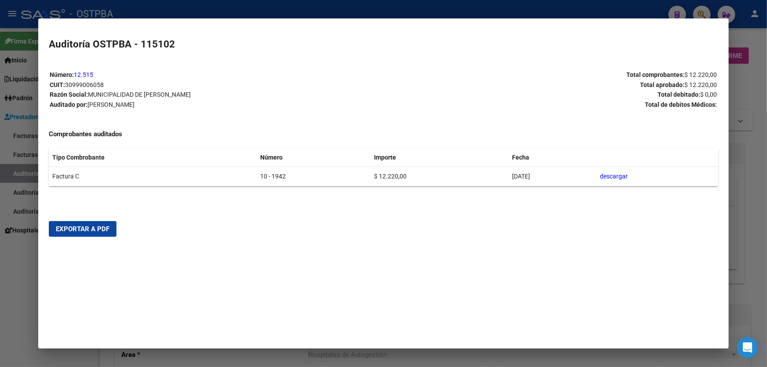
click at [72, 226] on span "Exportar a PDF" at bounding box center [83, 229] width 54 height 8
click at [21, 266] on div at bounding box center [383, 183] width 767 height 367
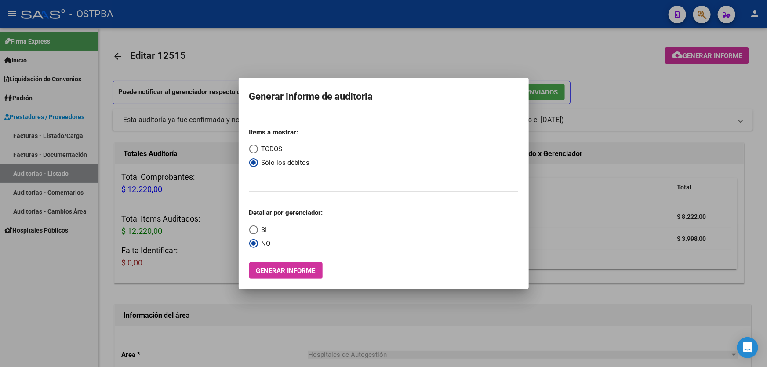
click at [245, 51] on div at bounding box center [383, 183] width 767 height 367
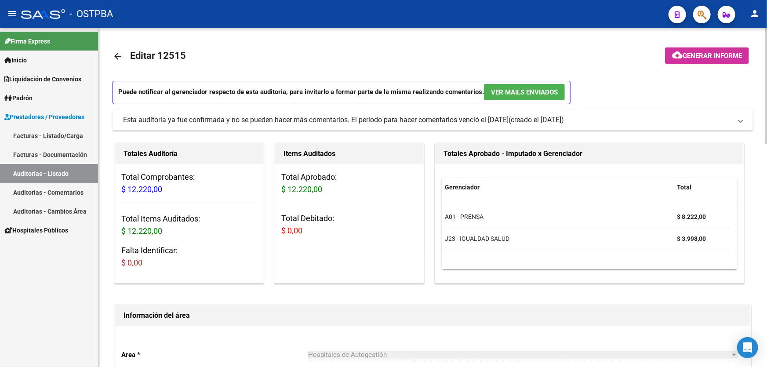
click at [115, 58] on mat-icon "arrow_back" at bounding box center [118, 56] width 11 height 11
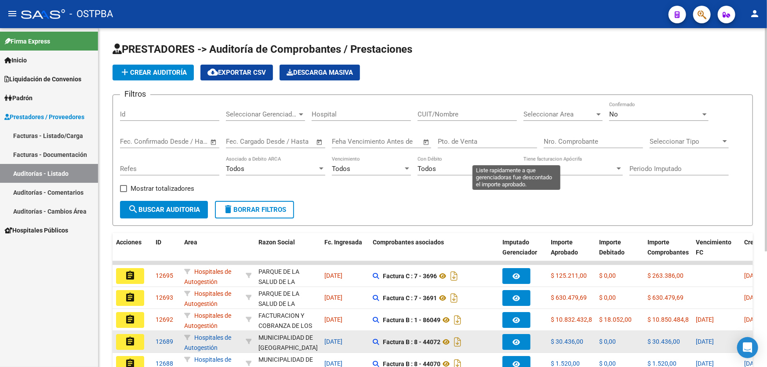
scroll to position [175, 0]
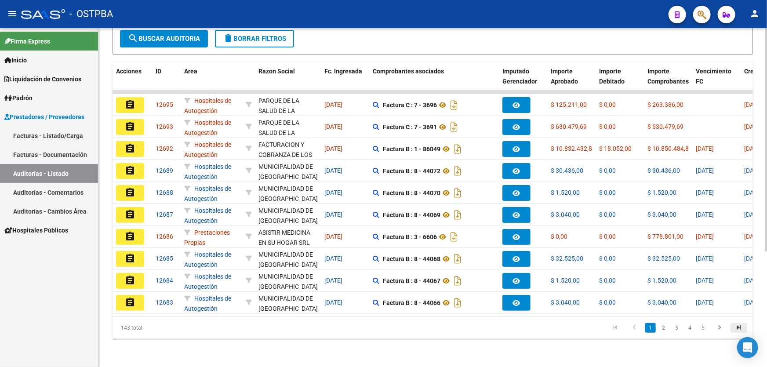
click at [739, 327] on icon "go to last page" at bounding box center [738, 329] width 11 height 11
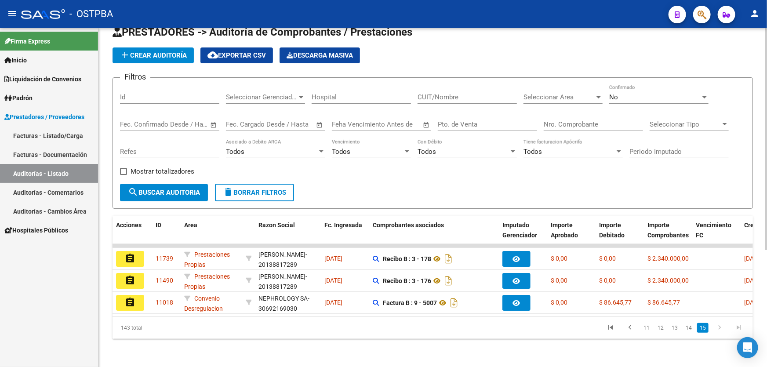
scroll to position [22, 0]
click at [688, 328] on link "14" at bounding box center [688, 328] width 11 height 10
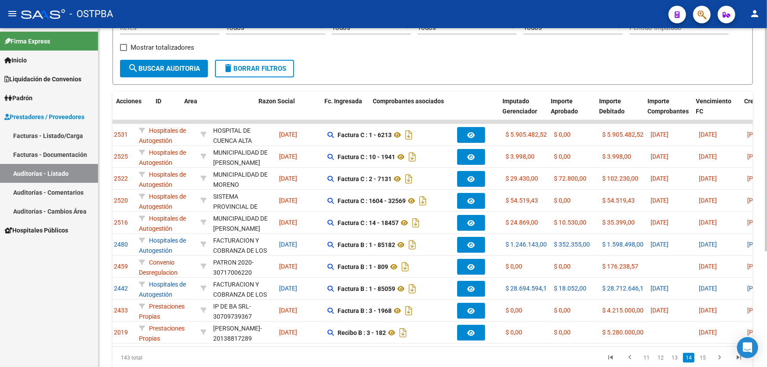
scroll to position [0, 0]
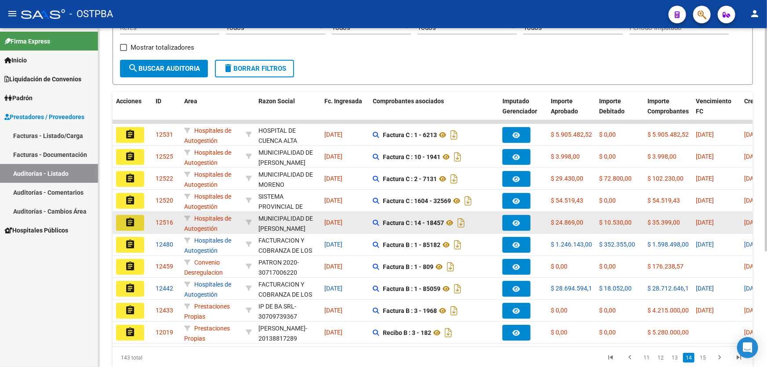
click at [136, 224] on button "assignment" at bounding box center [130, 223] width 28 height 16
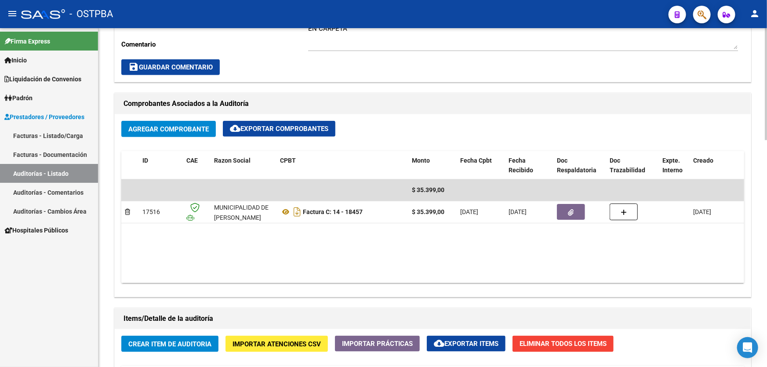
scroll to position [360, 0]
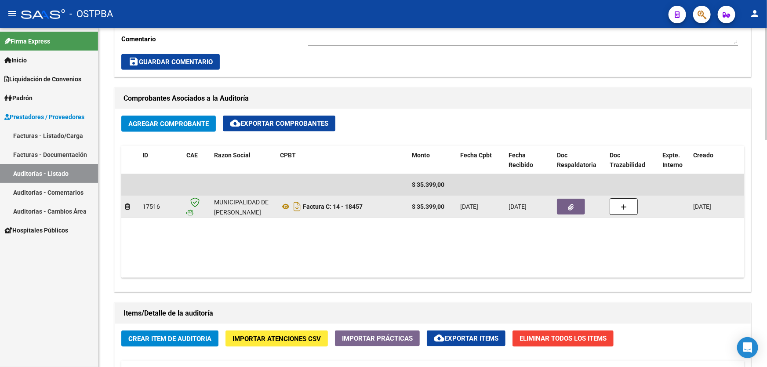
click at [568, 205] on button "button" at bounding box center [571, 207] width 28 height 16
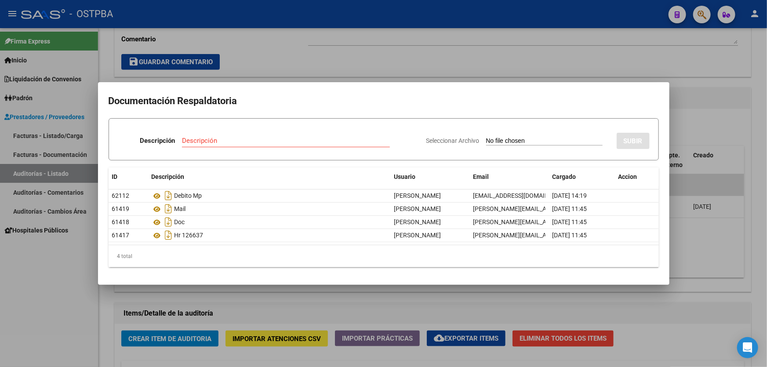
click at [331, 295] on div at bounding box center [383, 183] width 767 height 367
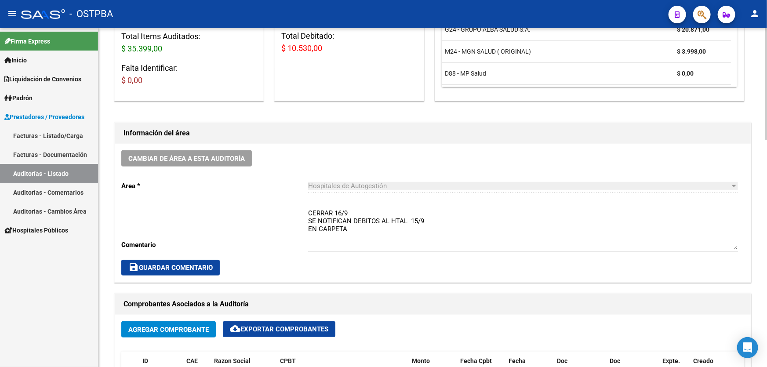
scroll to position [160, 0]
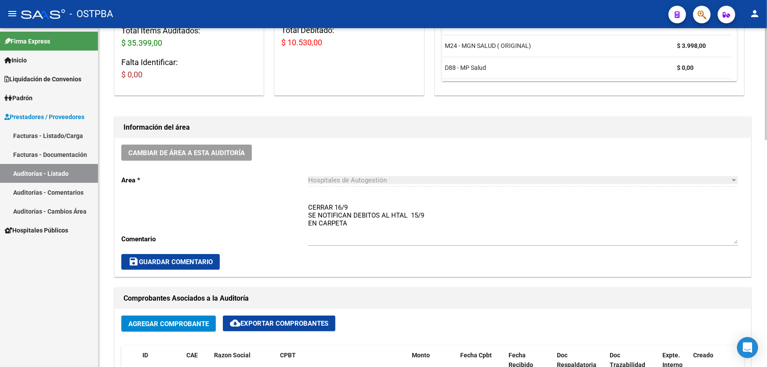
click at [352, 223] on textarea "CERRAR 16/9 SE NOTIFICAN DEBITOS AL HTAL 15/9 EN CARPETA" at bounding box center [523, 223] width 430 height 41
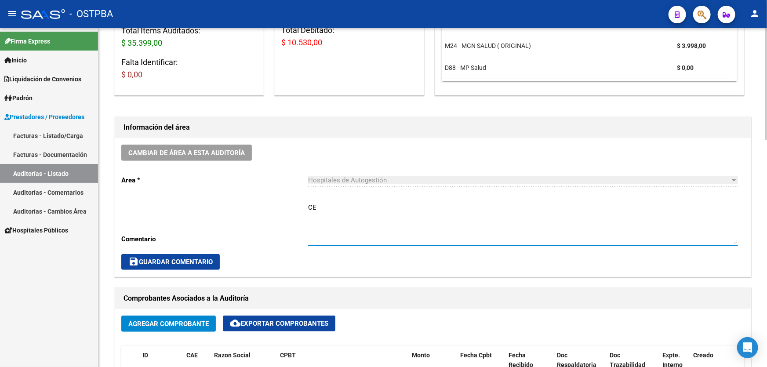
type textarea "C"
type textarea "DEBITO DE MP SALUD"
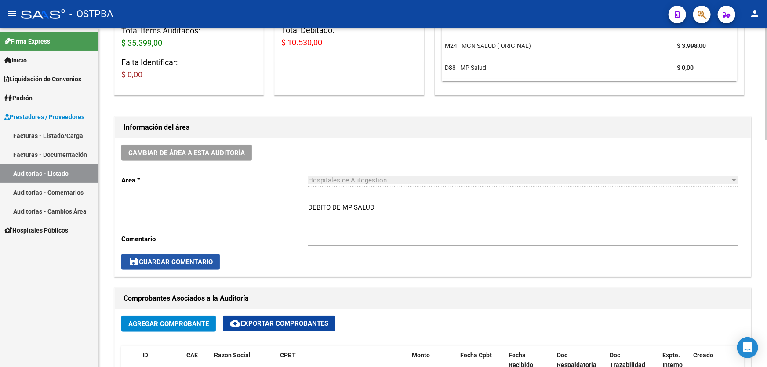
click at [168, 261] on span "save Guardar Comentario" at bounding box center [170, 262] width 84 height 8
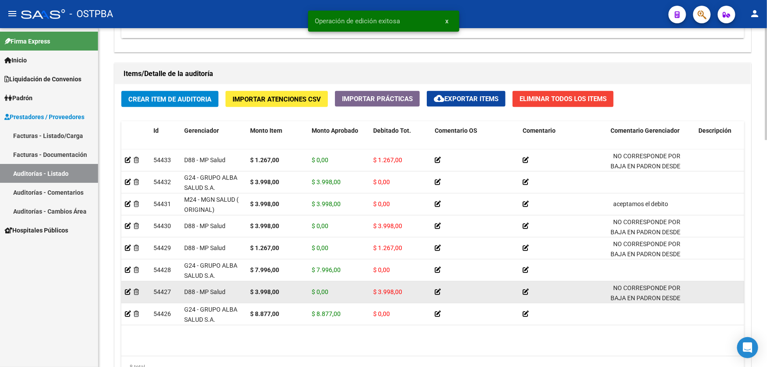
scroll to position [685, 0]
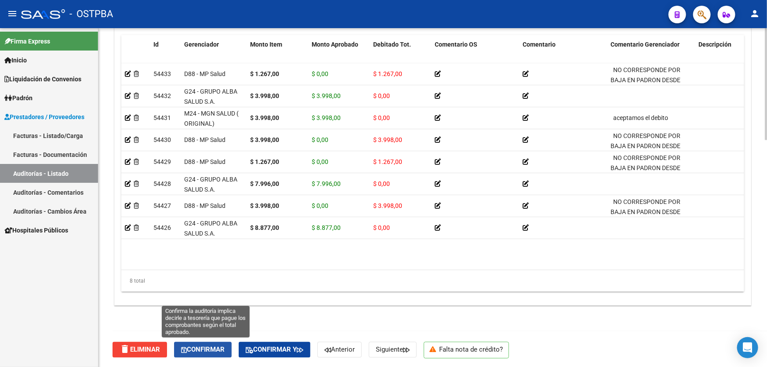
click at [206, 342] on button "Confirmar" at bounding box center [203, 350] width 58 height 16
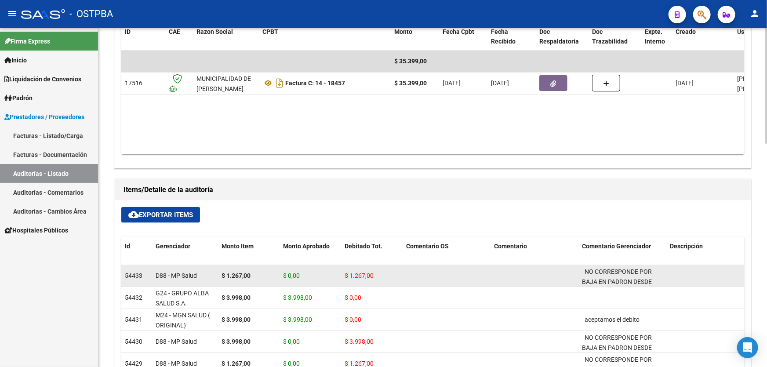
type input "202509"
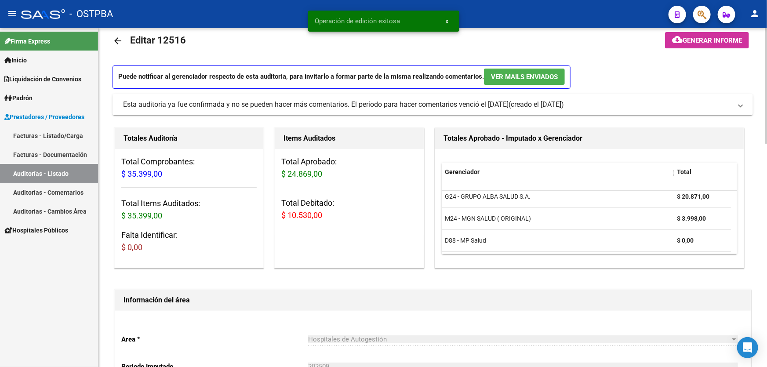
scroll to position [0, 0]
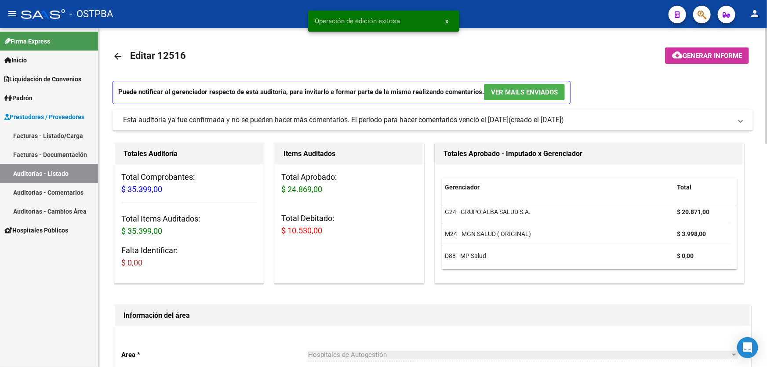
click at [116, 50] on link "arrow_back" at bounding box center [122, 56] width 18 height 21
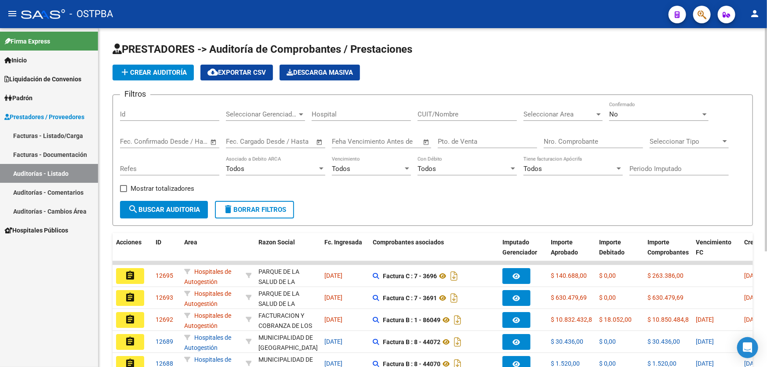
scroll to position [175, 0]
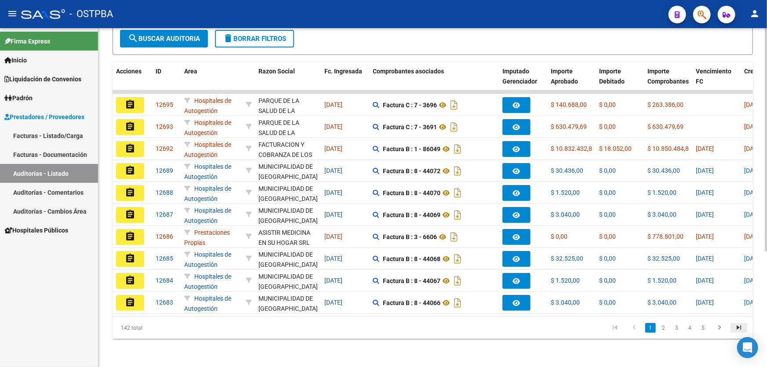
click at [737, 326] on icon "go to last page" at bounding box center [738, 329] width 11 height 11
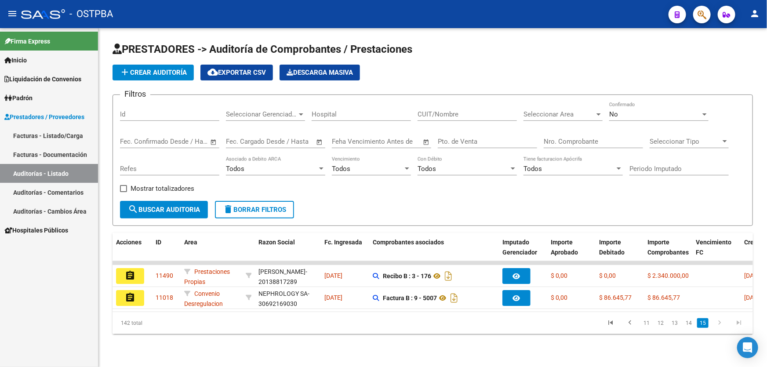
scroll to position [0, 0]
click at [690, 328] on link "14" at bounding box center [688, 323] width 11 height 10
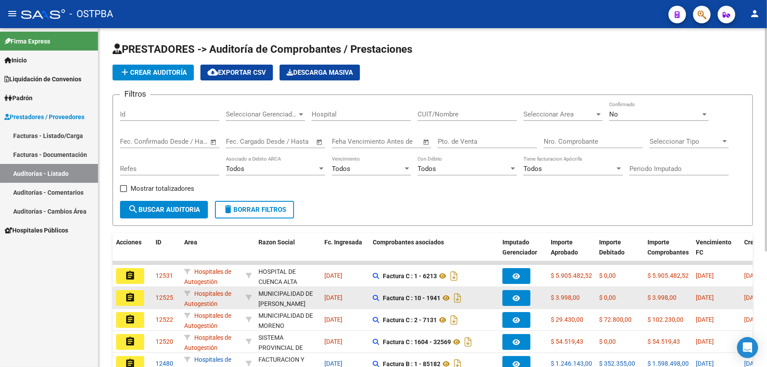
click at [132, 296] on mat-icon "assignment" at bounding box center [130, 297] width 11 height 11
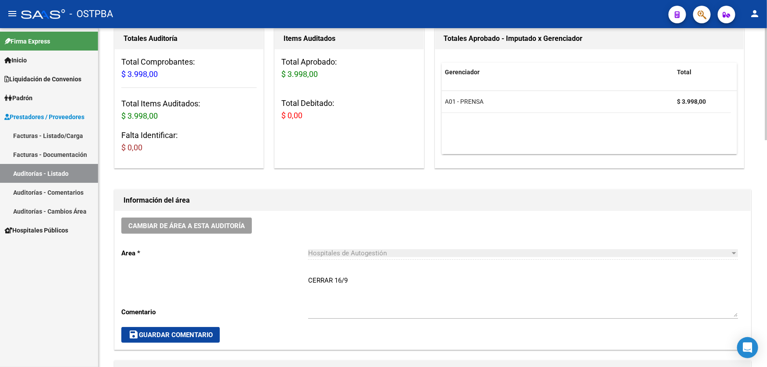
scroll to position [120, 0]
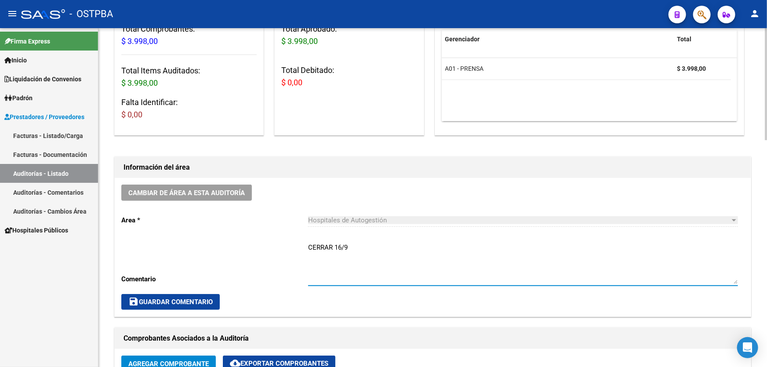
click at [347, 248] on textarea "CERRAR 16/9" at bounding box center [523, 263] width 430 height 41
type textarea "C"
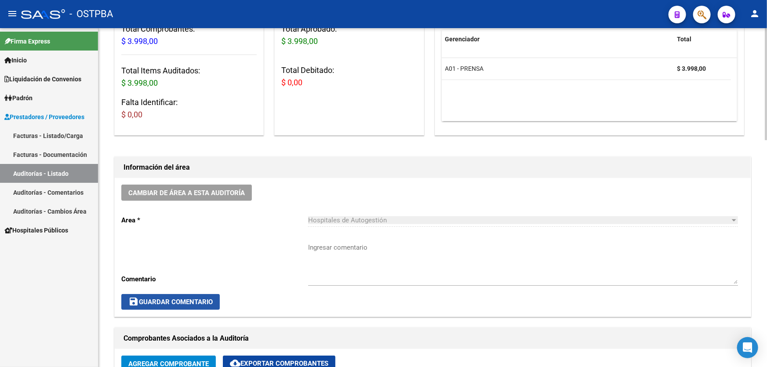
click at [164, 300] on span "save Guardar Comentario" at bounding box center [170, 302] width 84 height 8
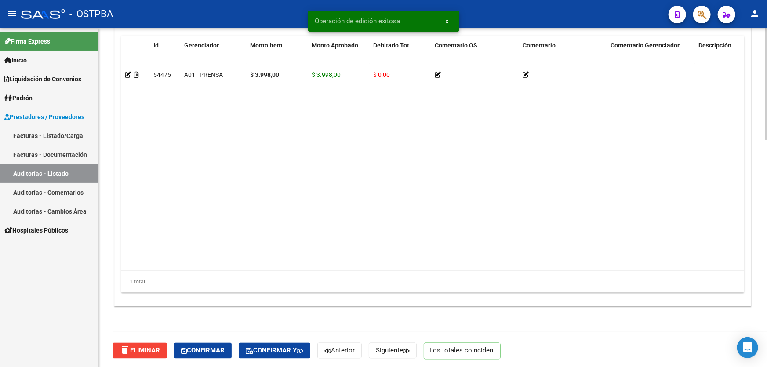
scroll to position [685, 0]
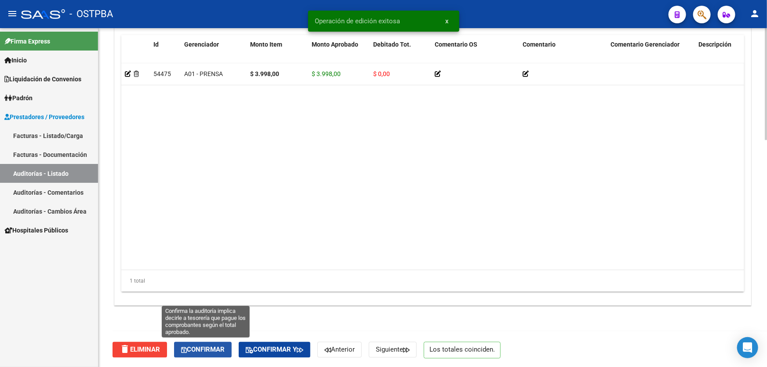
click at [202, 353] on button "Confirmar" at bounding box center [203, 350] width 58 height 16
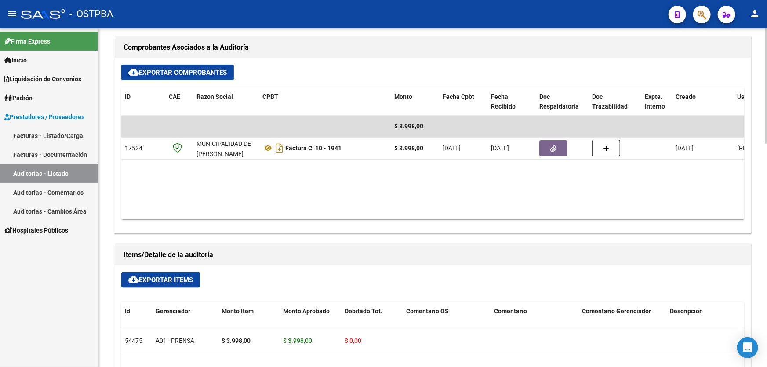
type input "202509"
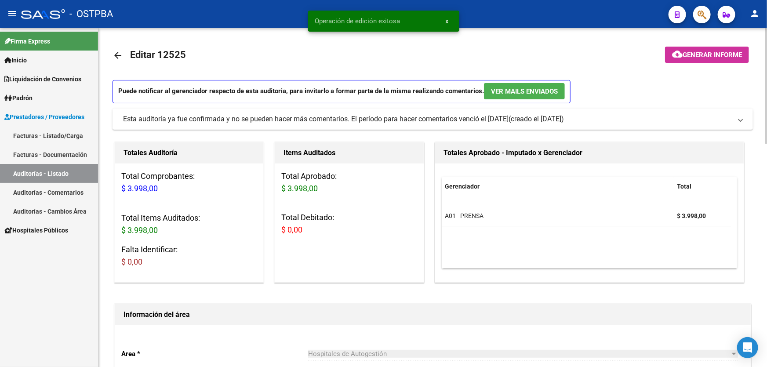
scroll to position [0, 0]
click at [700, 52] on span "Generar informe" at bounding box center [712, 56] width 59 height 8
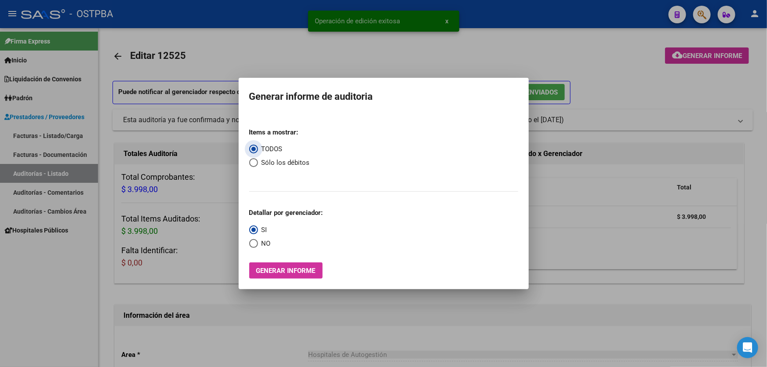
click at [254, 161] on span "Select an option" at bounding box center [253, 162] width 9 height 9
click at [254, 161] on input "Sólo los débitos" at bounding box center [253, 162] width 9 height 9
radio input "true"
click at [250, 245] on span "Select an option" at bounding box center [253, 243] width 9 height 9
click at [250, 245] on input "NO" at bounding box center [253, 243] width 9 height 9
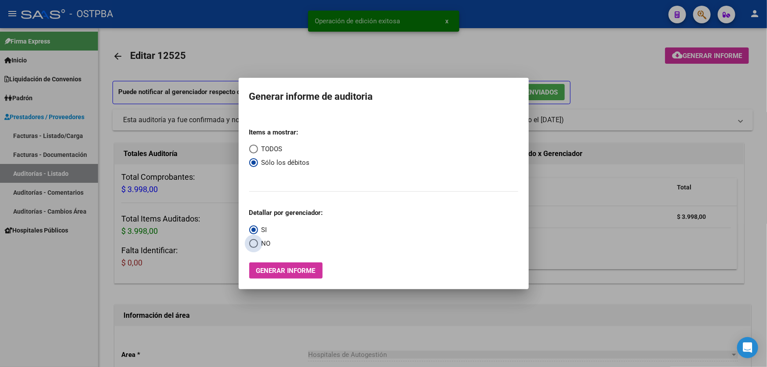
radio input "true"
click at [277, 270] on span "Generar informe" at bounding box center [285, 271] width 59 height 8
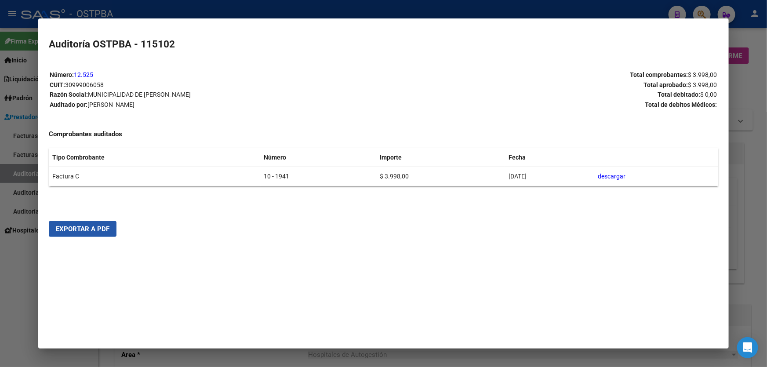
click at [76, 229] on span "Exportar a PDF" at bounding box center [83, 229] width 54 height 8
click at [13, 259] on div at bounding box center [383, 183] width 767 height 367
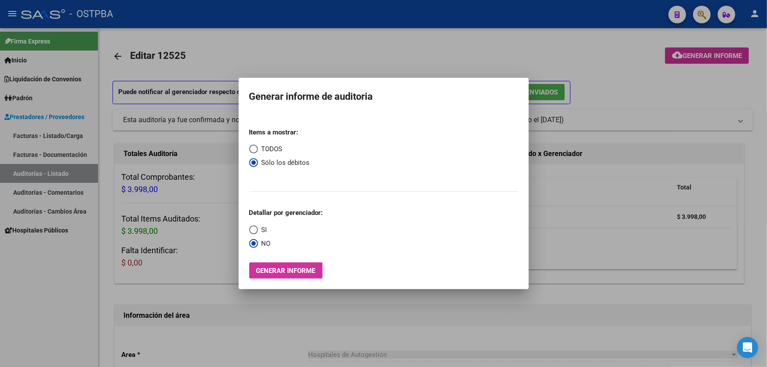
click at [249, 53] on div at bounding box center [383, 183] width 767 height 367
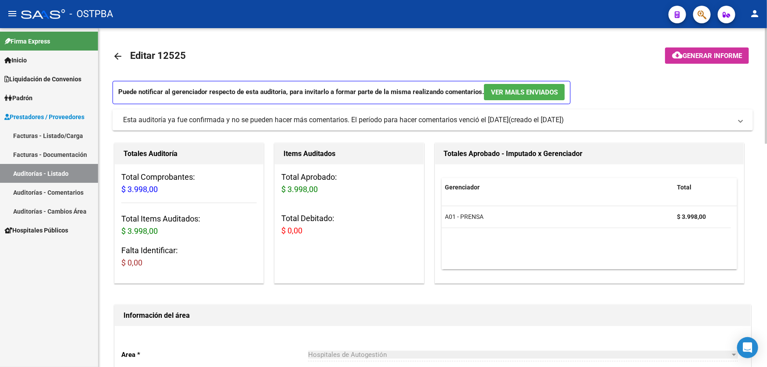
click at [116, 54] on mat-icon "arrow_back" at bounding box center [118, 56] width 11 height 11
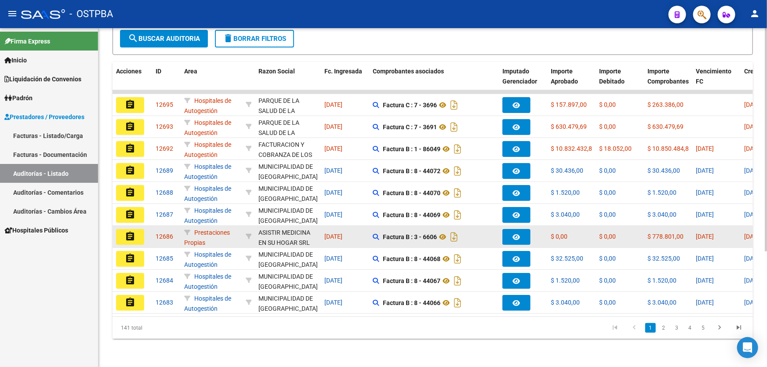
scroll to position [175, 0]
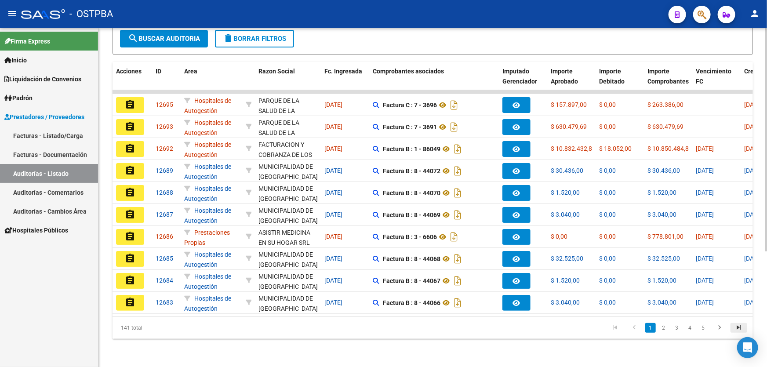
click at [736, 325] on icon "go to last page" at bounding box center [738, 329] width 11 height 11
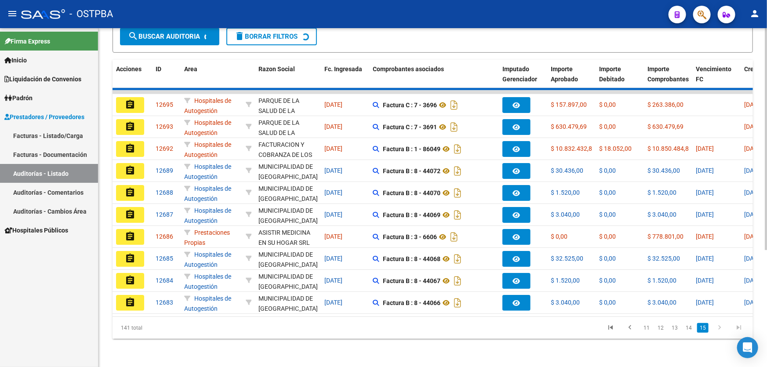
scroll to position [0, 0]
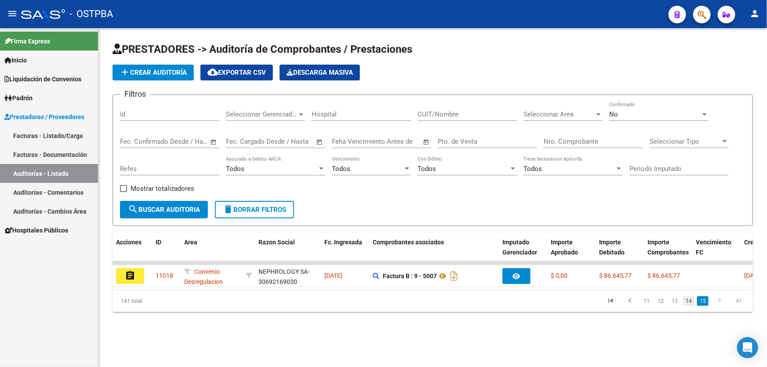
click at [690, 306] on link "14" at bounding box center [688, 301] width 11 height 10
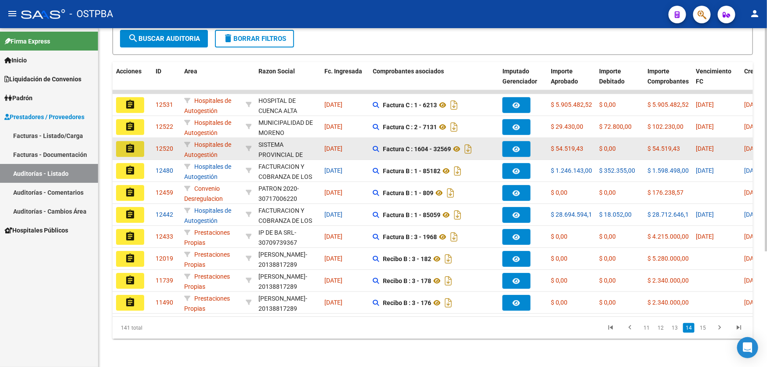
click at [131, 143] on mat-icon "assignment" at bounding box center [130, 148] width 11 height 11
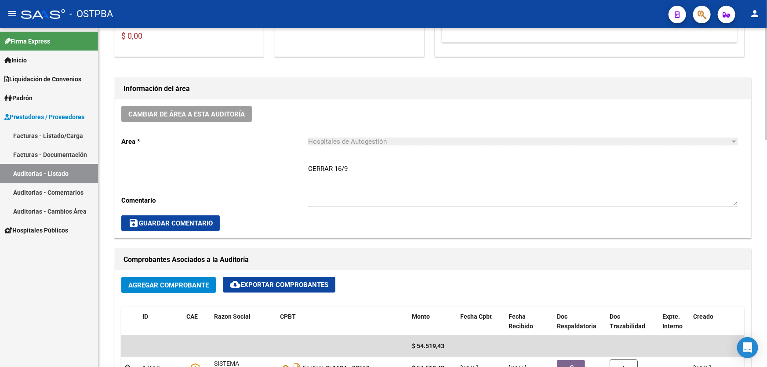
scroll to position [200, 0]
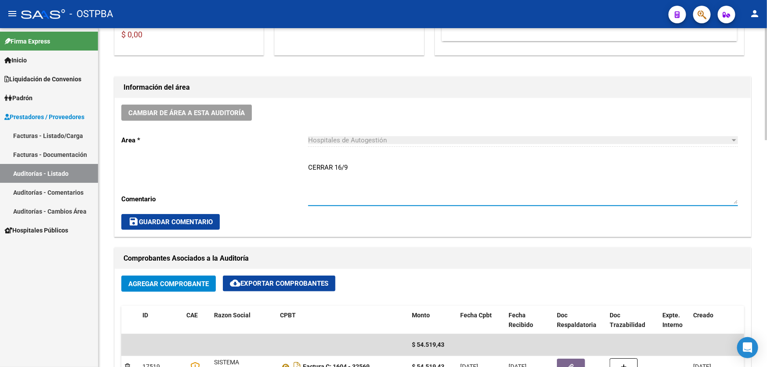
click at [353, 164] on textarea "CERRAR 16/9" at bounding box center [523, 183] width 430 height 41
type textarea "C"
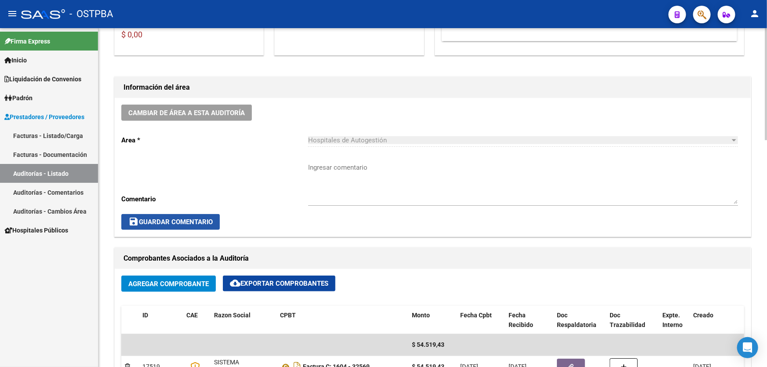
click at [206, 218] on span "save Guardar Comentario" at bounding box center [170, 222] width 84 height 8
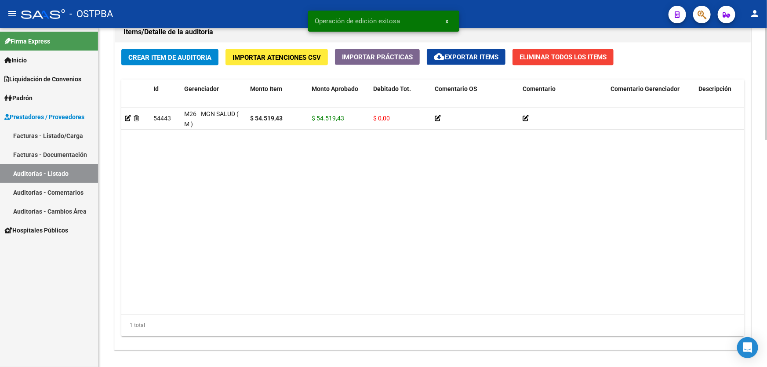
scroll to position [679, 0]
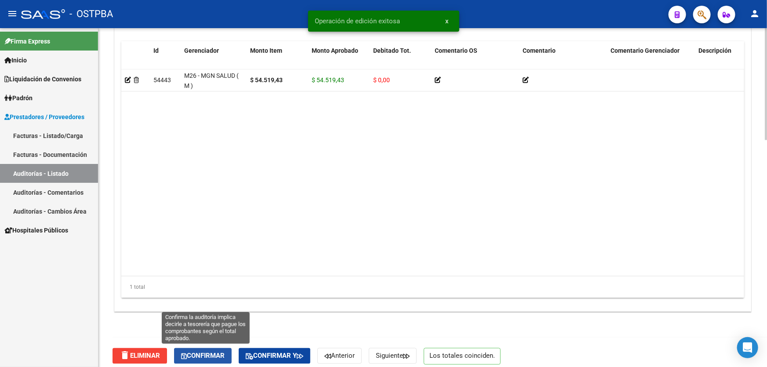
click at [194, 353] on span "Confirmar" at bounding box center [203, 356] width 44 height 8
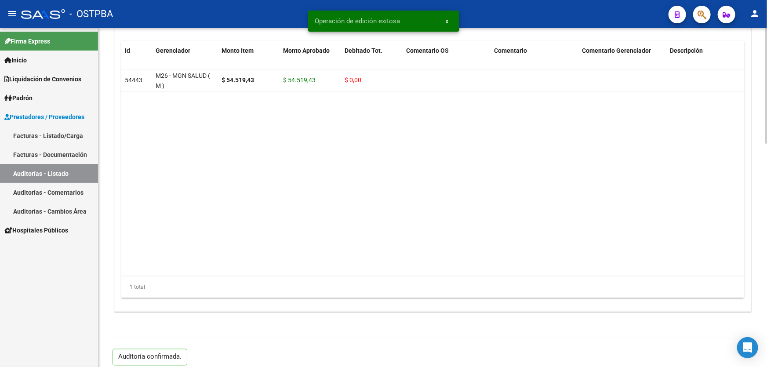
type input "202509"
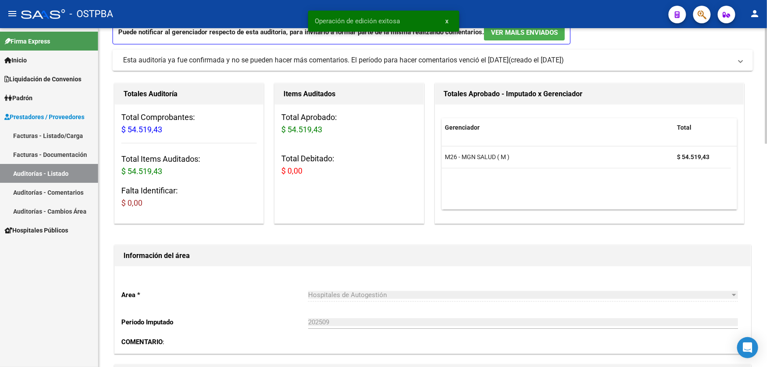
scroll to position [0, 0]
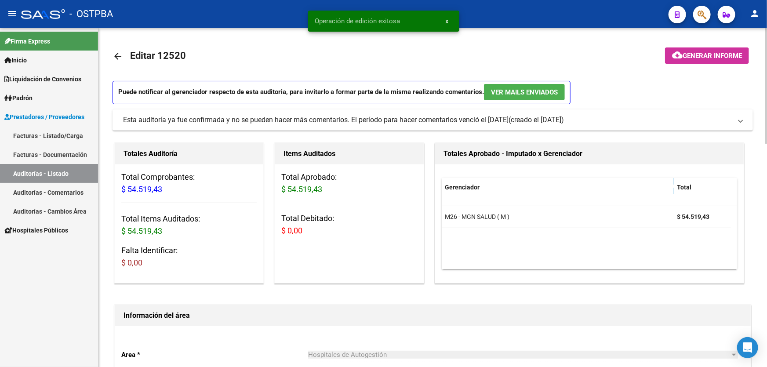
click at [119, 52] on mat-icon "arrow_back" at bounding box center [118, 56] width 11 height 11
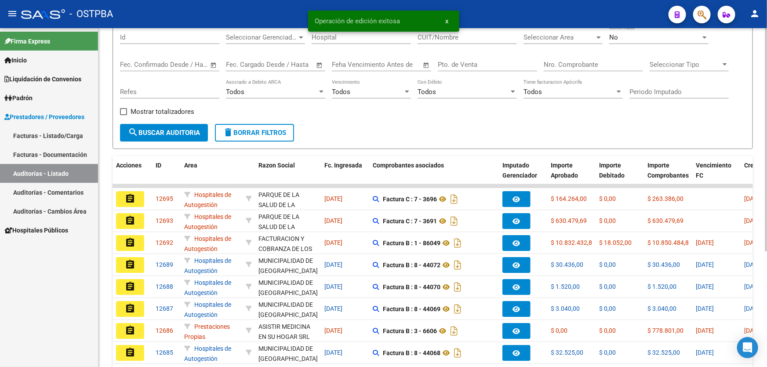
scroll to position [175, 0]
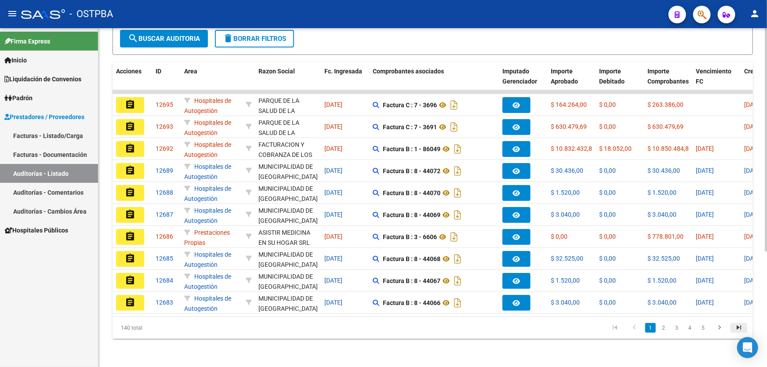
click at [740, 330] on icon "go to last page" at bounding box center [738, 329] width 11 height 11
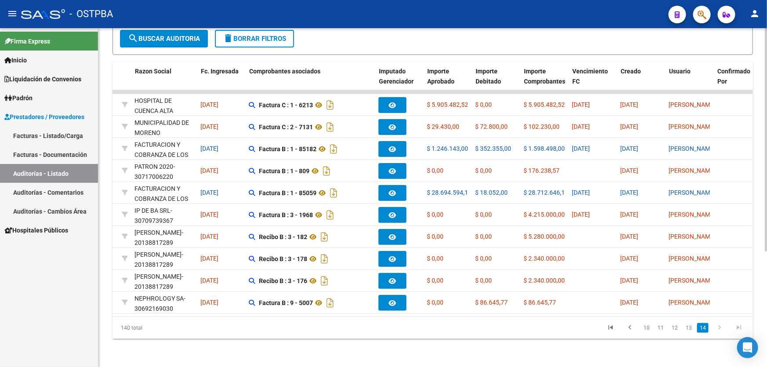
scroll to position [0, 0]
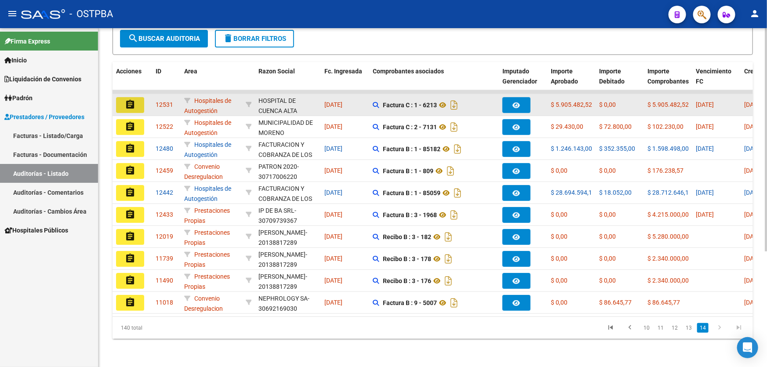
click at [130, 99] on mat-icon "assignment" at bounding box center [130, 104] width 11 height 11
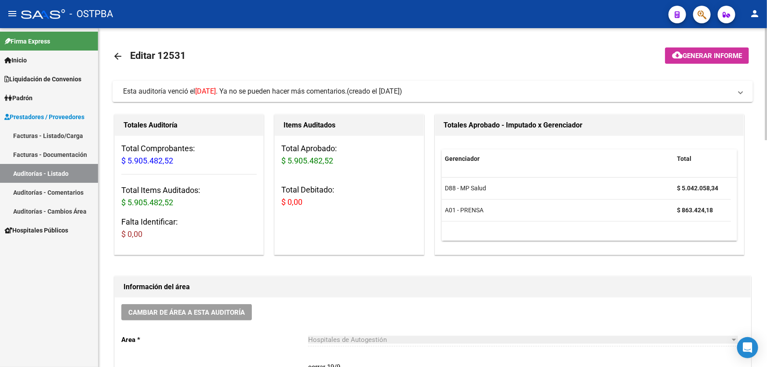
click at [119, 55] on mat-icon "arrow_back" at bounding box center [118, 56] width 11 height 11
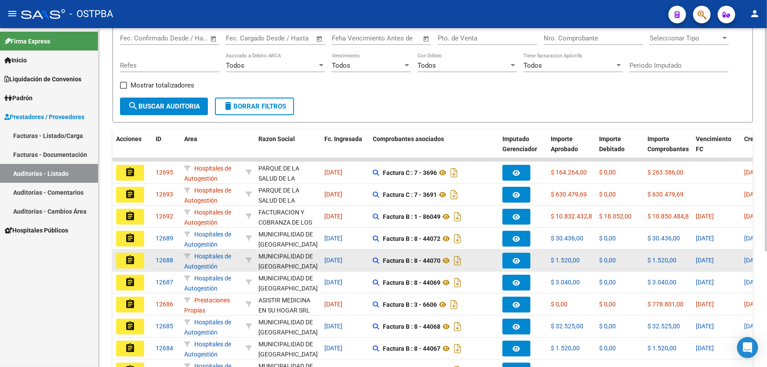
scroll to position [175, 0]
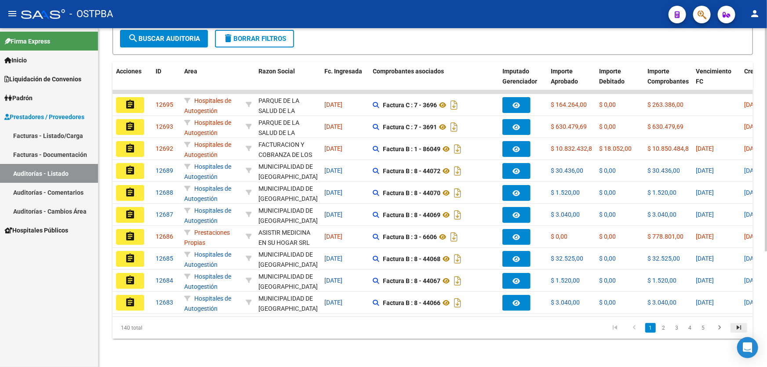
click at [736, 325] on icon "go to last page" at bounding box center [738, 329] width 11 height 11
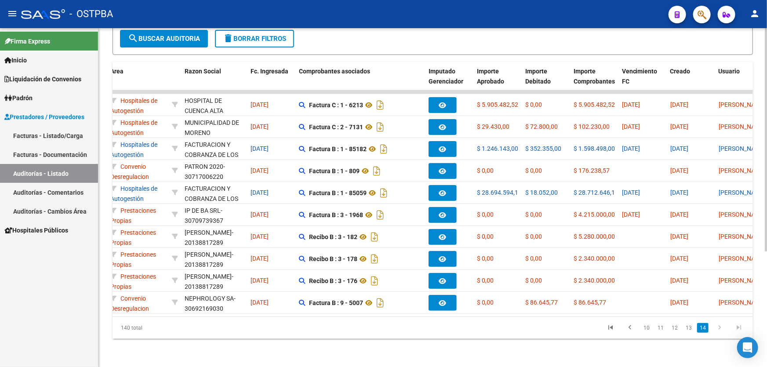
scroll to position [0, 0]
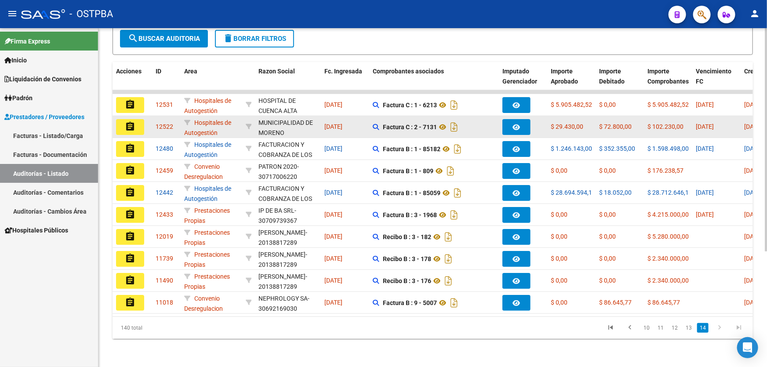
click at [127, 121] on mat-icon "assignment" at bounding box center [130, 126] width 11 height 11
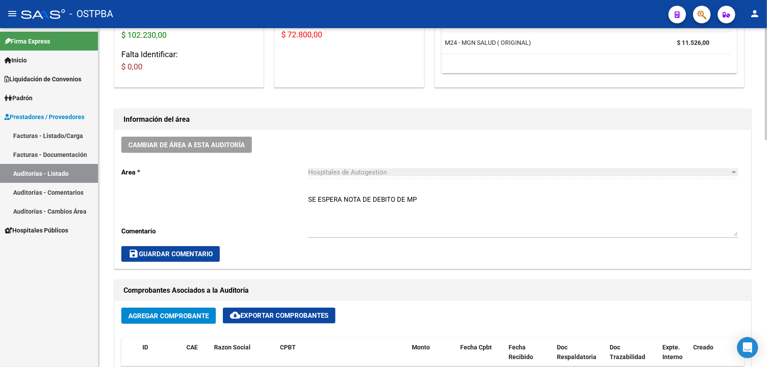
scroll to position [200, 0]
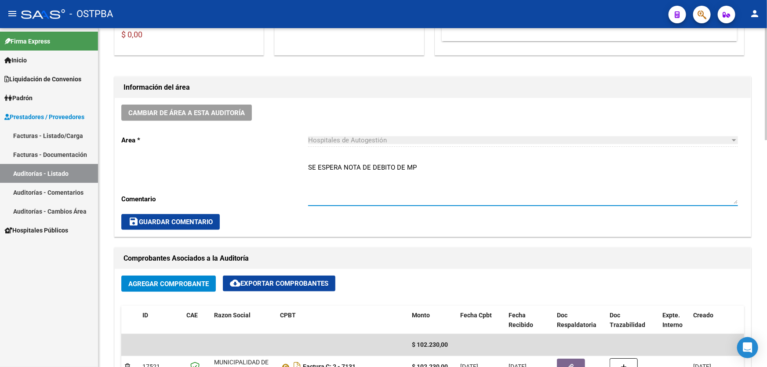
click at [425, 167] on textarea "SE ESPERA NOTA DE DEBITO DE MP" at bounding box center [523, 183] width 430 height 41
type textarea "S"
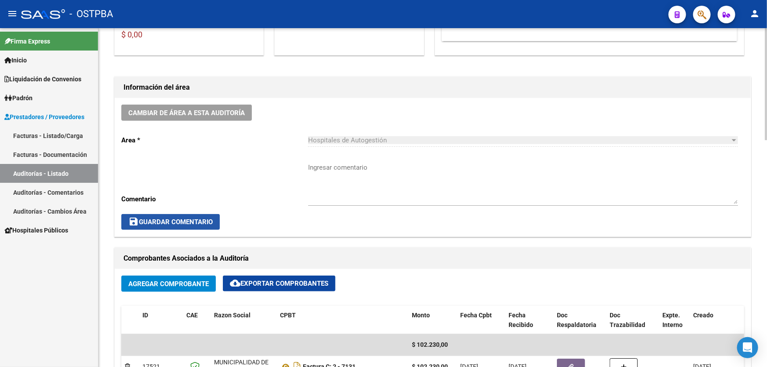
click at [181, 215] on button "save Guardar Comentario" at bounding box center [170, 222] width 98 height 16
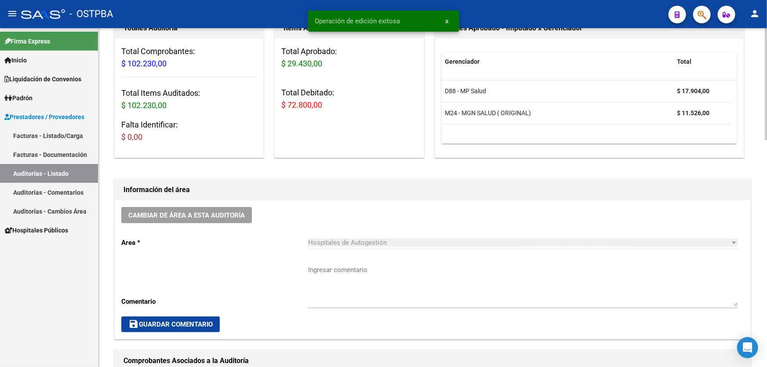
scroll to position [240, 0]
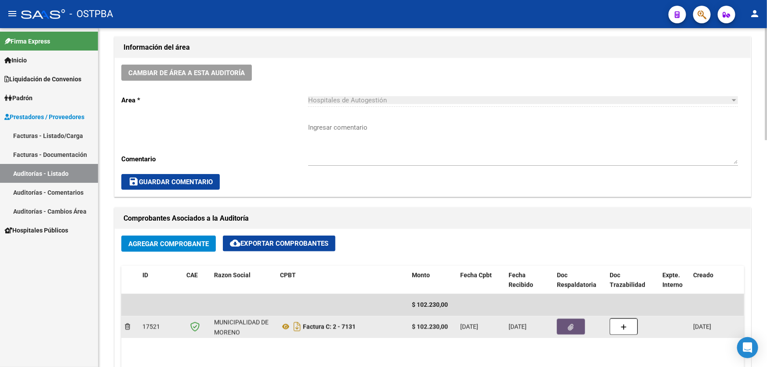
click at [571, 324] on icon "button" at bounding box center [571, 327] width 6 height 7
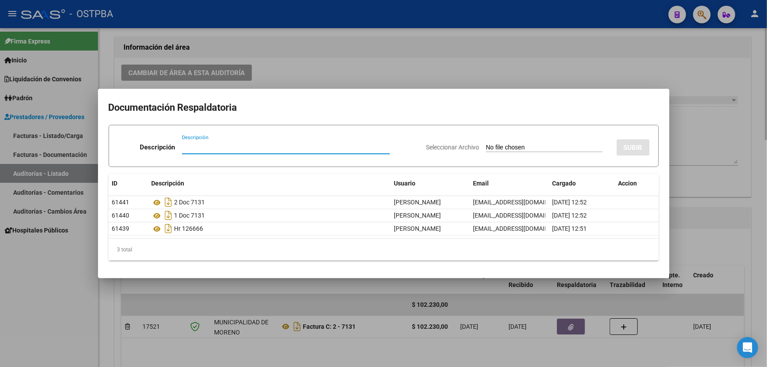
drag, startPoint x: 393, startPoint y: 73, endPoint x: 393, endPoint y: 68, distance: 5.3
click at [393, 71] on div at bounding box center [383, 183] width 767 height 367
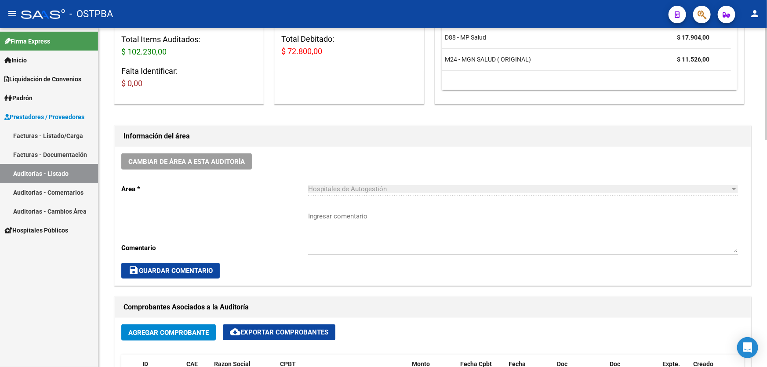
scroll to position [280, 0]
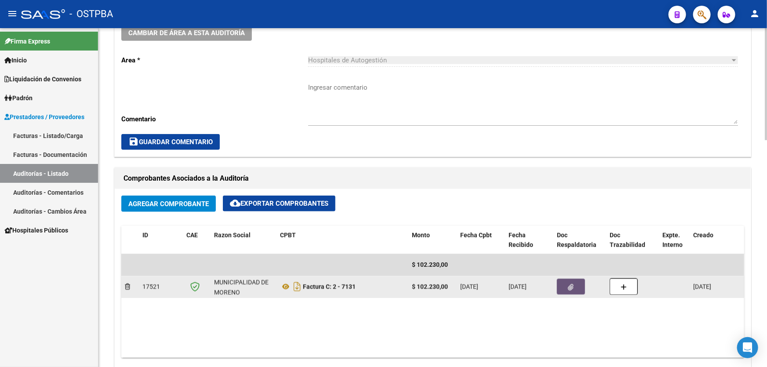
click at [580, 282] on button "button" at bounding box center [571, 287] width 28 height 16
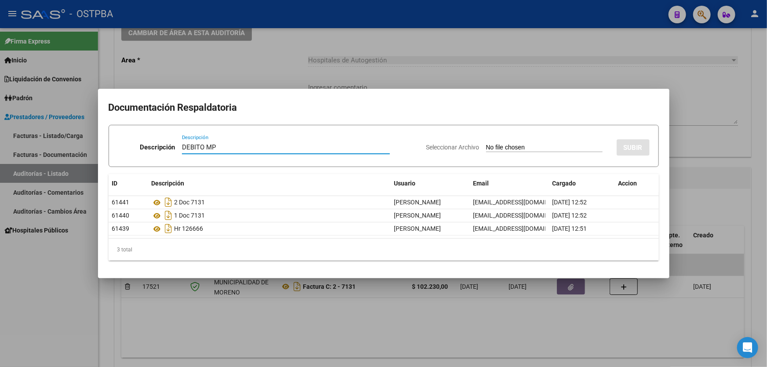
type input "DEBITO MP"
click at [509, 149] on input "Seleccionar Archivo" at bounding box center [544, 148] width 117 height 8
type input "C:\fakepath\DEBITO MP 12522.pdf"
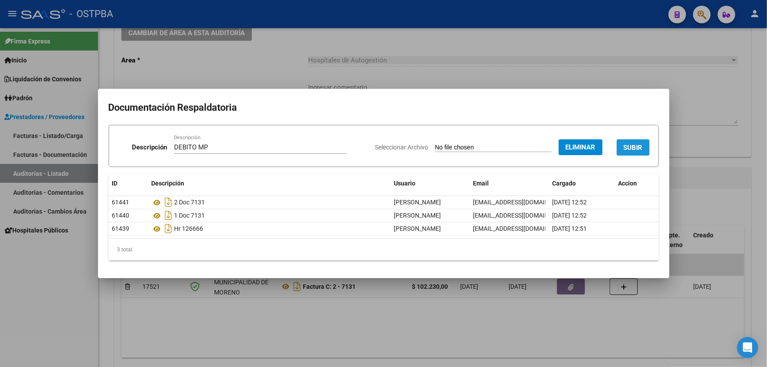
click at [634, 150] on span "SUBIR" at bounding box center [633, 148] width 19 height 8
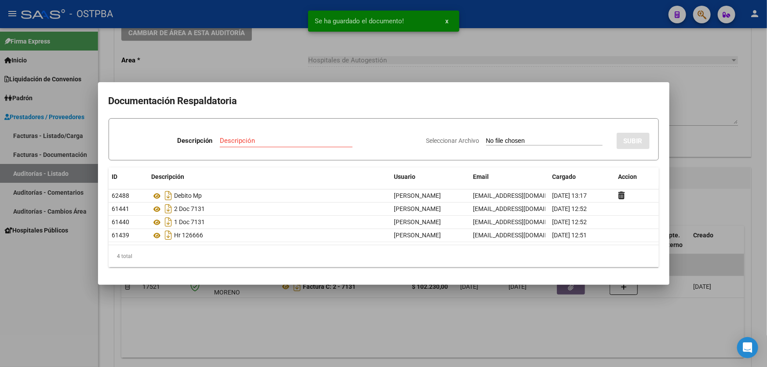
click at [694, 169] on div at bounding box center [383, 183] width 767 height 367
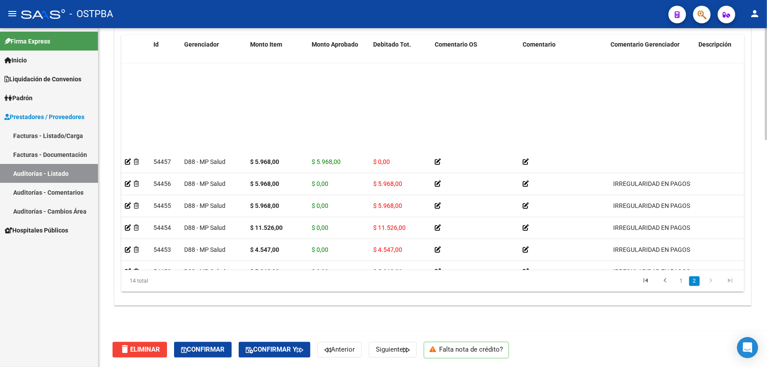
scroll to position [109, 0]
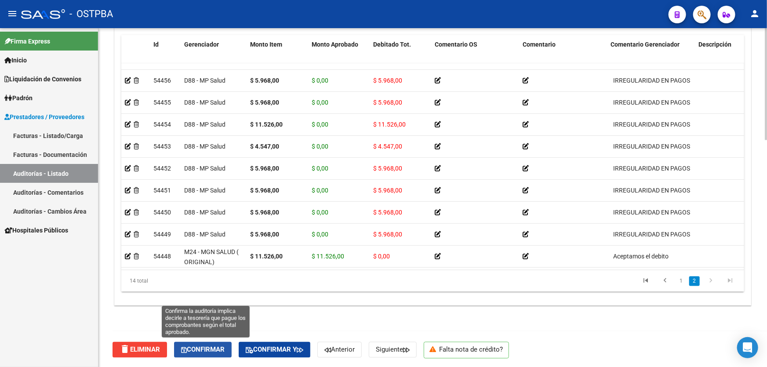
click at [193, 342] on button "Confirmar" at bounding box center [203, 350] width 58 height 16
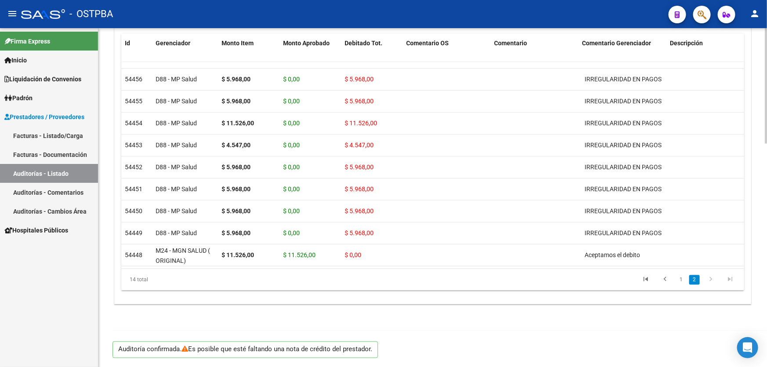
scroll to position [655, 0]
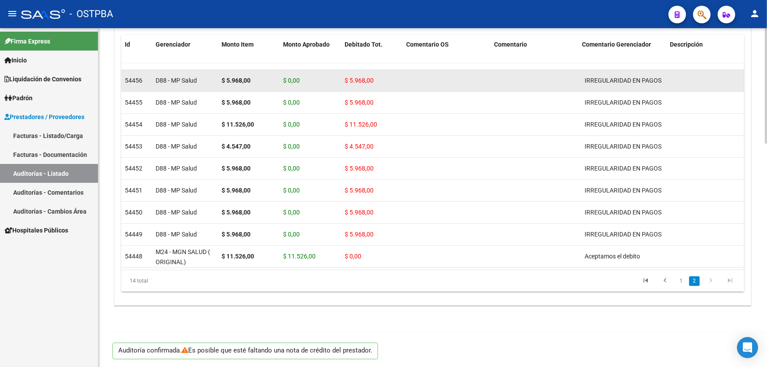
type input "202509"
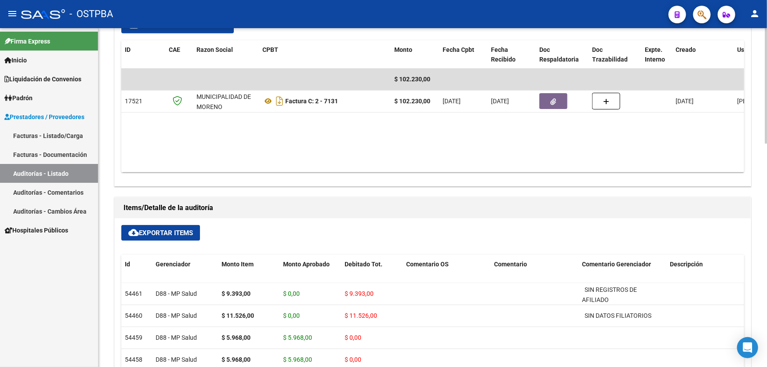
scroll to position [295, 0]
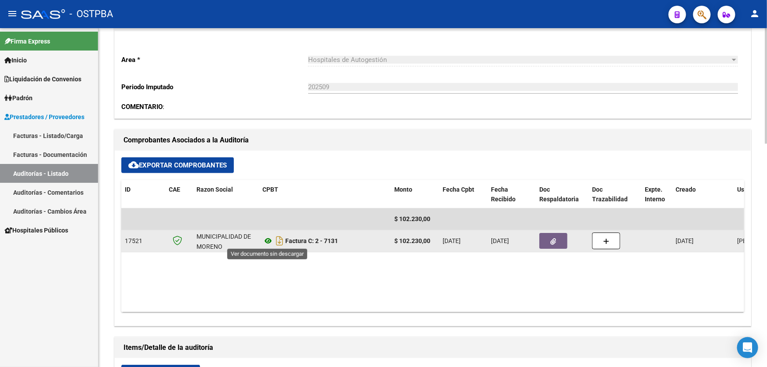
click at [267, 238] on icon at bounding box center [267, 241] width 11 height 11
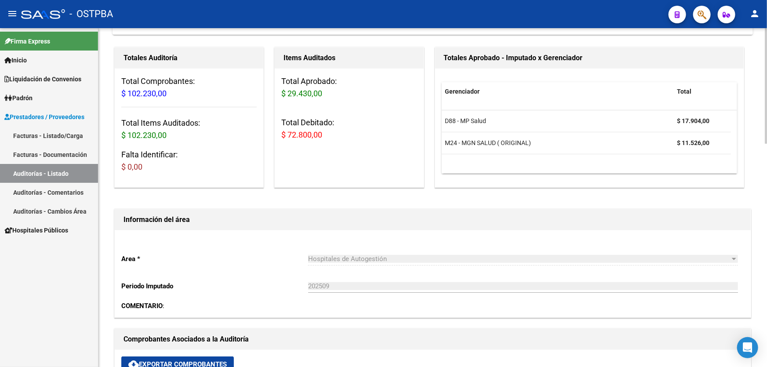
scroll to position [215, 0]
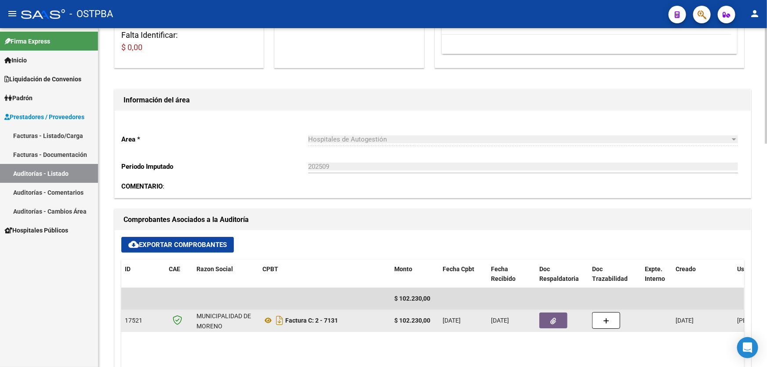
click at [553, 318] on icon "button" at bounding box center [554, 321] width 6 height 7
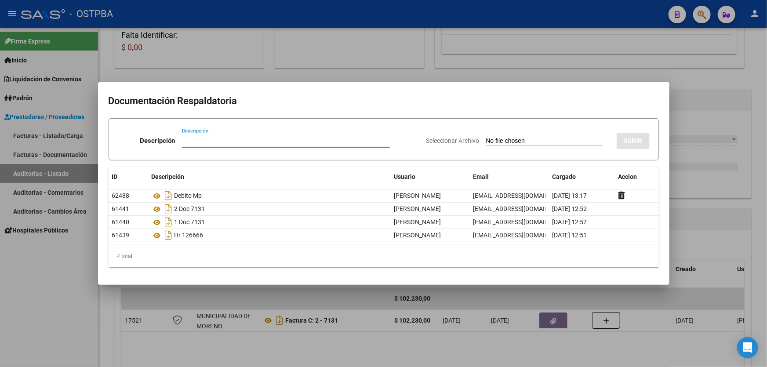
click at [393, 338] on div at bounding box center [383, 183] width 767 height 367
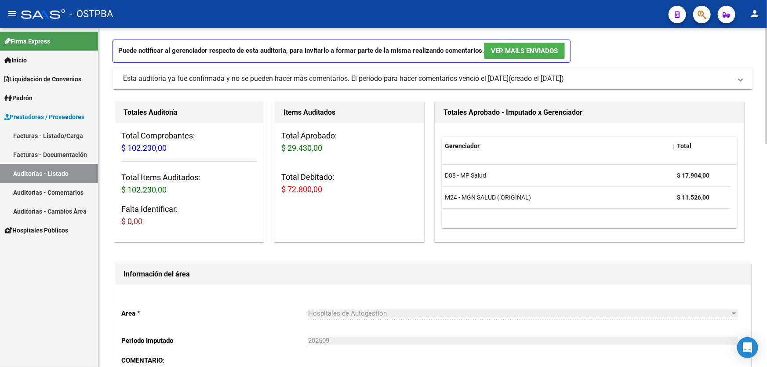
scroll to position [0, 0]
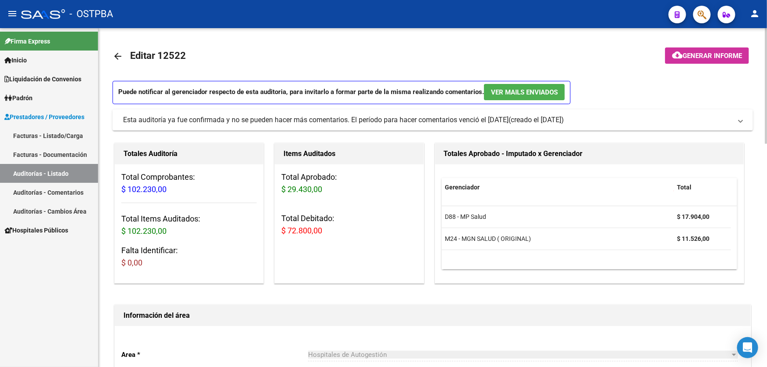
click at [118, 56] on mat-icon "arrow_back" at bounding box center [118, 56] width 11 height 11
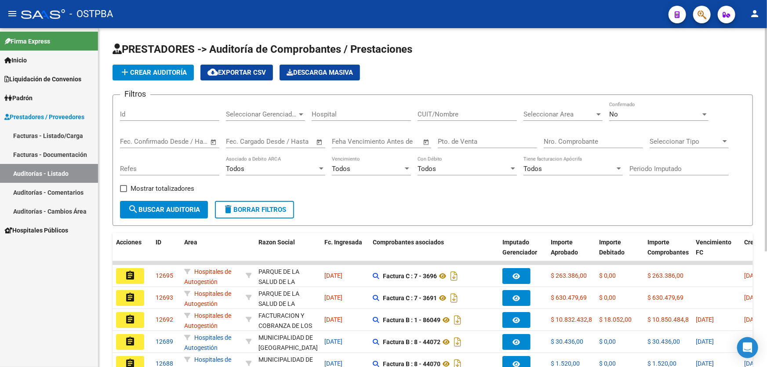
scroll to position [175, 0]
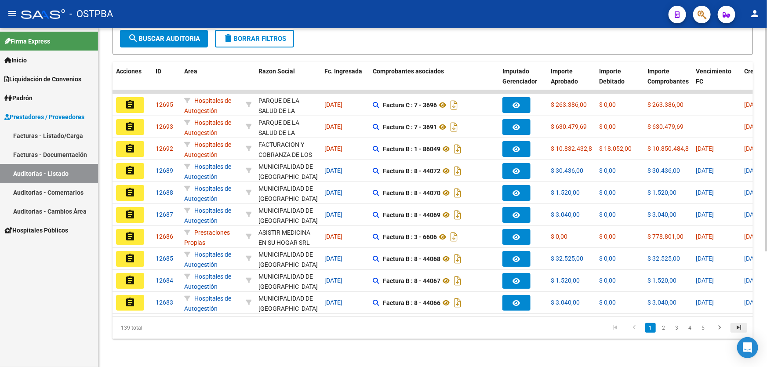
click at [738, 327] on icon "go to last page" at bounding box center [738, 329] width 11 height 11
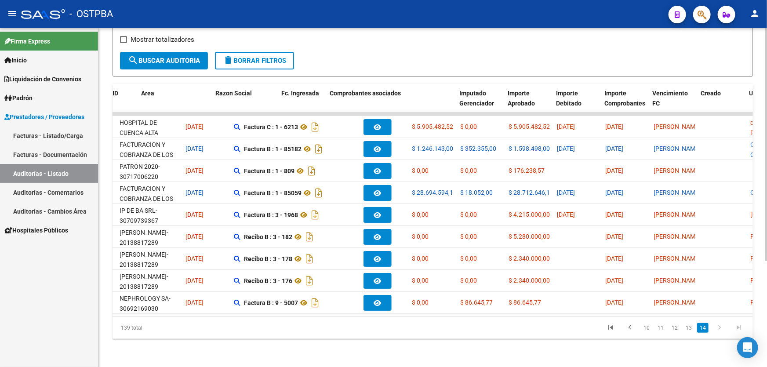
scroll to position [0, 0]
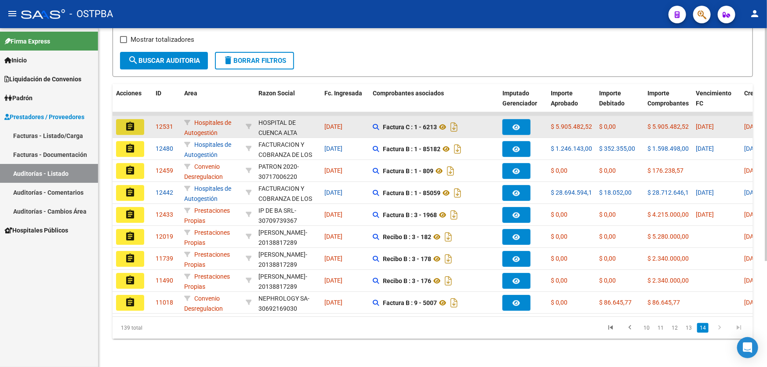
click at [135, 121] on mat-icon "assignment" at bounding box center [130, 126] width 11 height 11
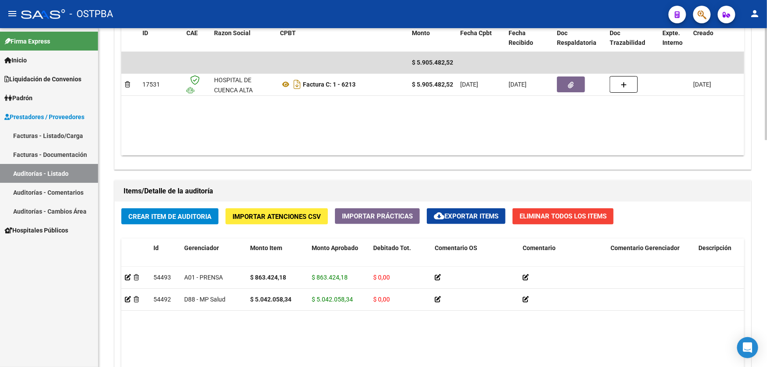
scroll to position [479, 0]
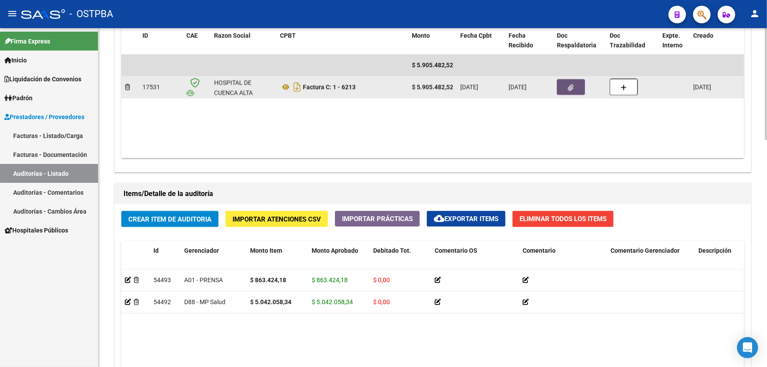
click at [568, 87] on icon "button" at bounding box center [571, 87] width 6 height 7
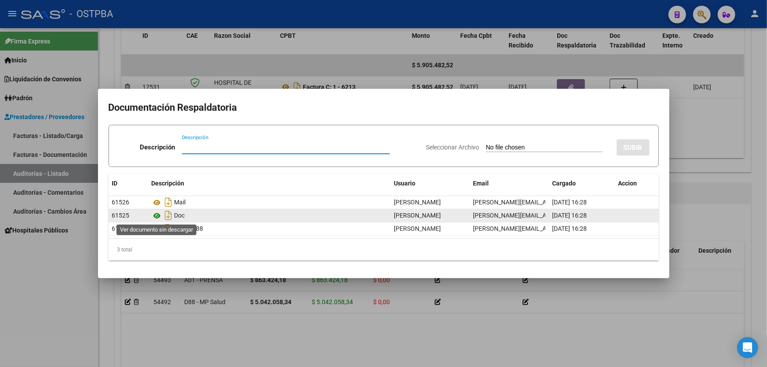
click at [156, 213] on icon at bounding box center [157, 216] width 11 height 11
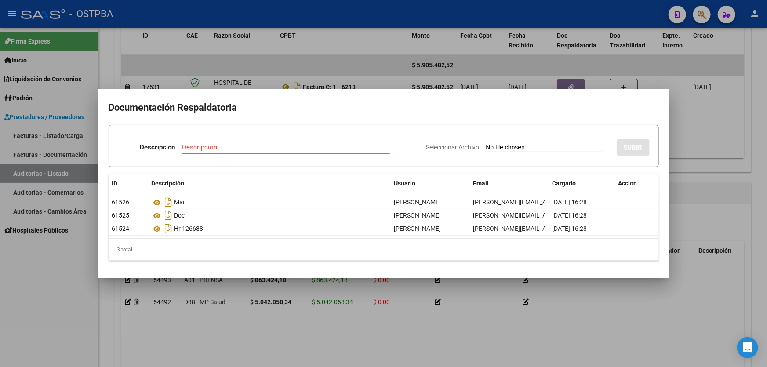
click at [357, 339] on div at bounding box center [383, 183] width 767 height 367
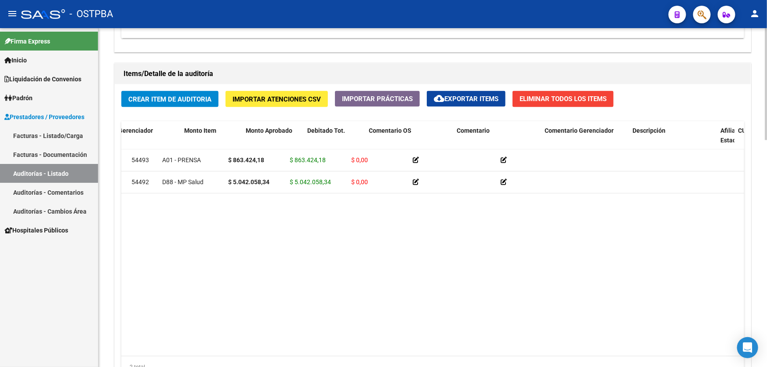
scroll to position [0, 0]
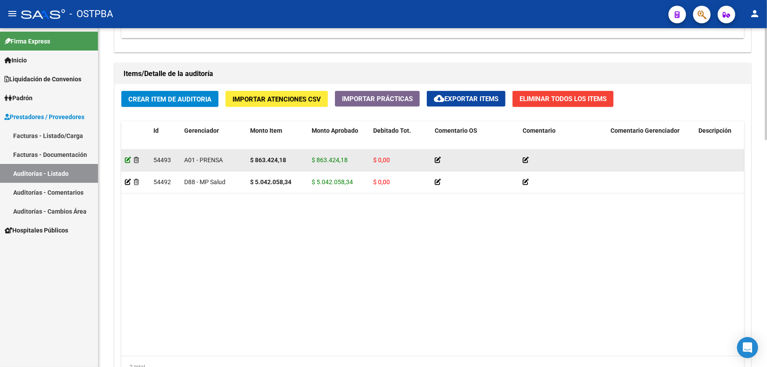
click at [126, 158] on icon at bounding box center [128, 160] width 6 height 6
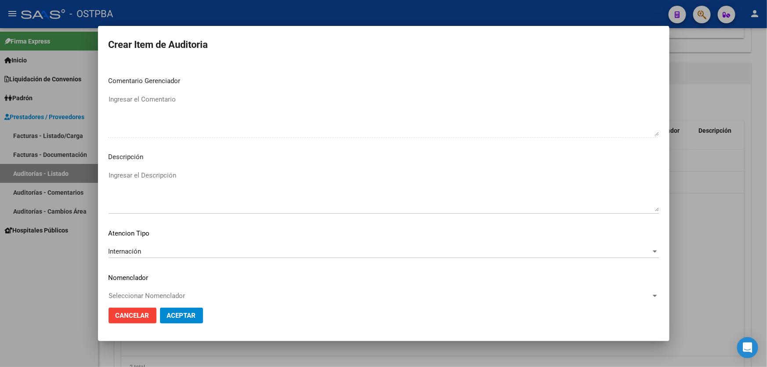
scroll to position [536, 0]
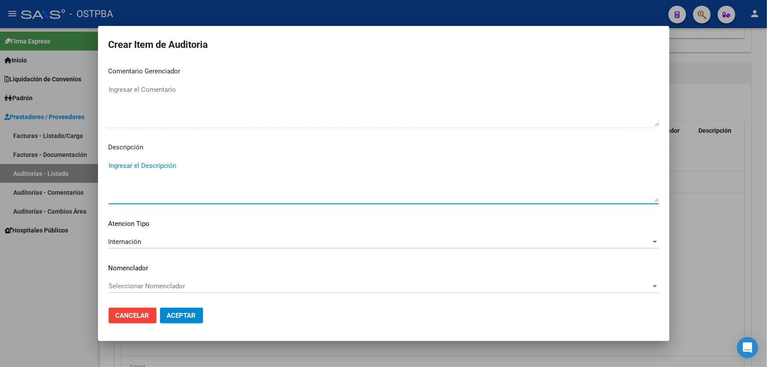
click at [121, 166] on textarea "Ingresar el Descripción" at bounding box center [384, 181] width 550 height 41
type textarea "URO.88 MED.36 MED.02"
click at [191, 311] on button "Aceptar" at bounding box center [181, 316] width 43 height 16
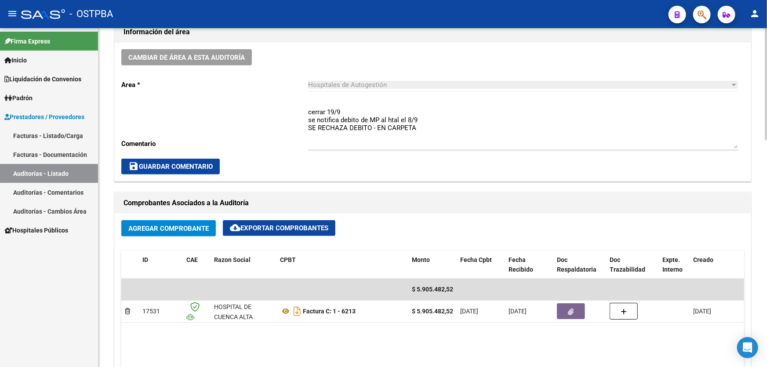
scroll to position [360, 0]
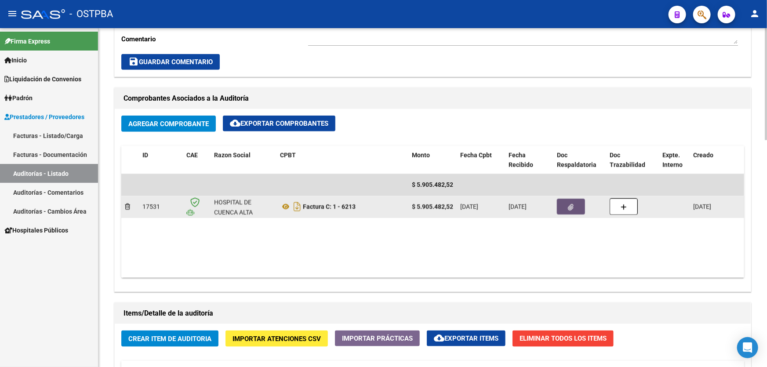
click at [563, 201] on button "button" at bounding box center [571, 207] width 28 height 16
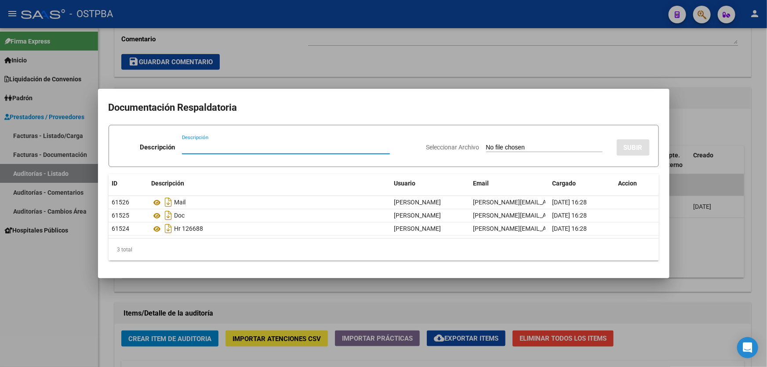
click at [313, 304] on div at bounding box center [383, 183] width 767 height 367
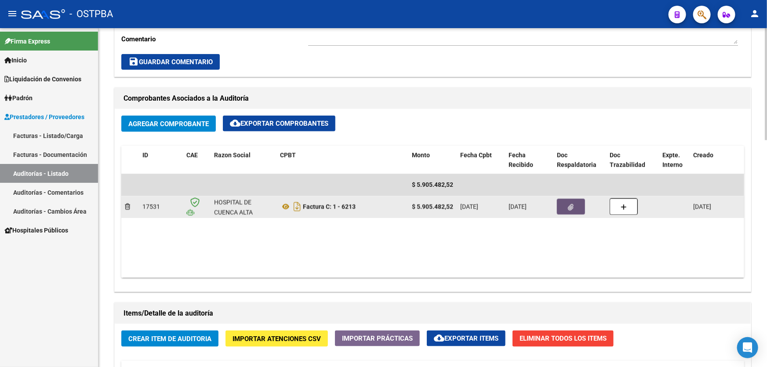
click at [579, 205] on button "button" at bounding box center [571, 207] width 28 height 16
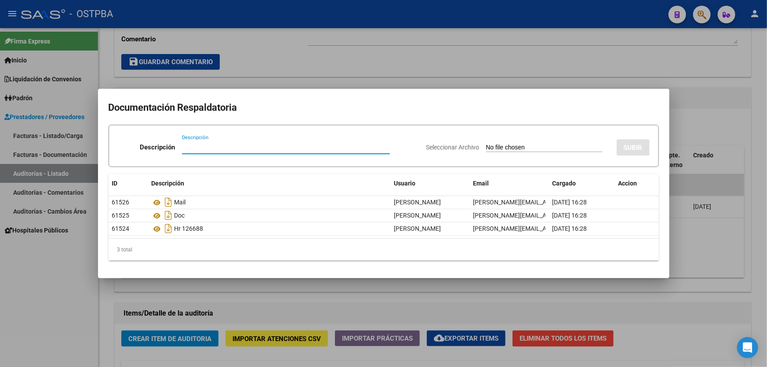
click at [360, 290] on div at bounding box center [383, 183] width 767 height 367
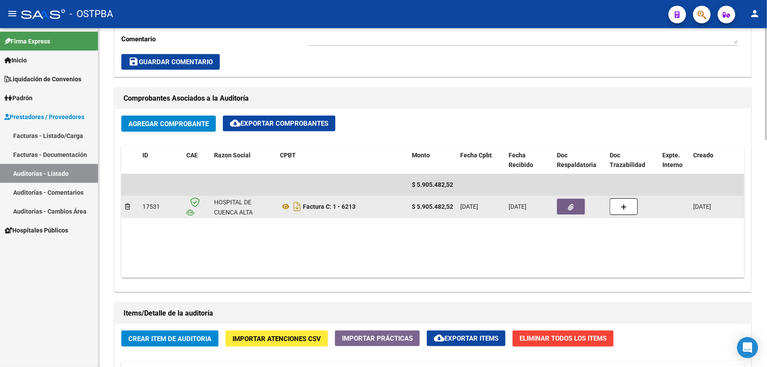
click at [580, 208] on button "button" at bounding box center [571, 207] width 28 height 16
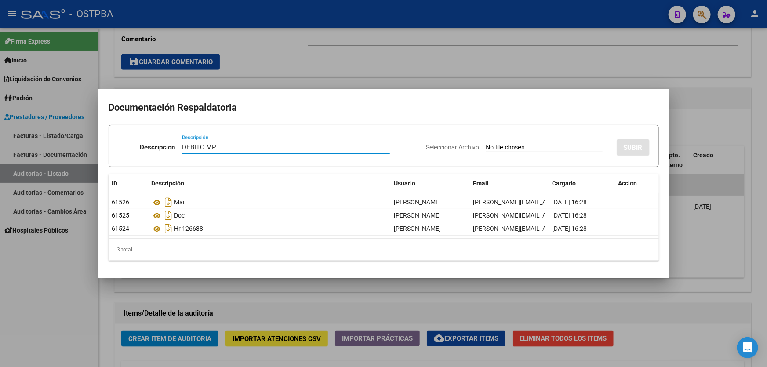
type input "DEBITO MP"
click at [497, 150] on input "Seleccionar Archivo" at bounding box center [544, 148] width 117 height 8
type input "C:\fakepath\DEBITO MP 12531.pdf"
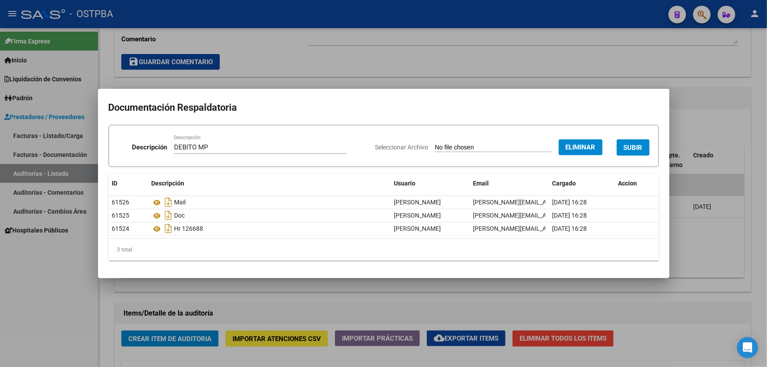
click at [647, 149] on button "SUBIR" at bounding box center [633, 147] width 33 height 16
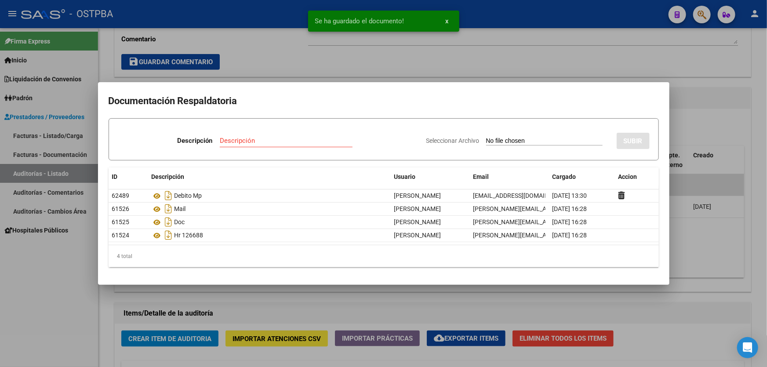
click at [357, 307] on div at bounding box center [383, 183] width 767 height 367
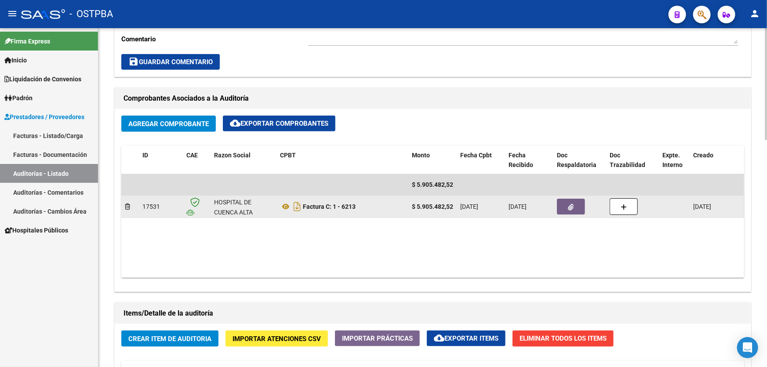
click at [576, 208] on button "button" at bounding box center [571, 207] width 28 height 16
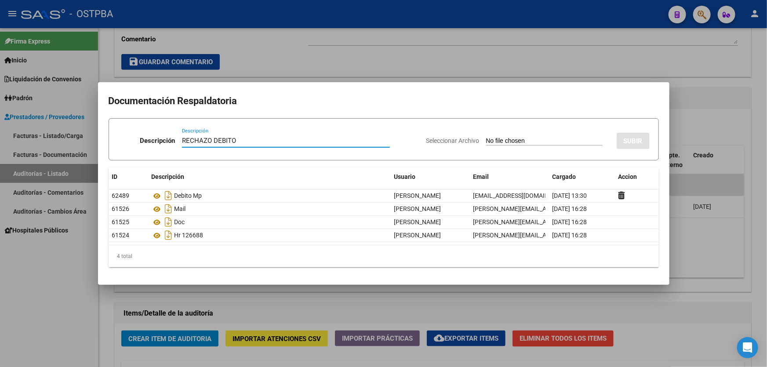
type input "RECHAZO DEBITO"
click at [486, 140] on input "Seleccionar Archivo" at bounding box center [544, 141] width 117 height 8
type input "C:\fakepath\RECHAZO POR DEBITO 12531.pdf"
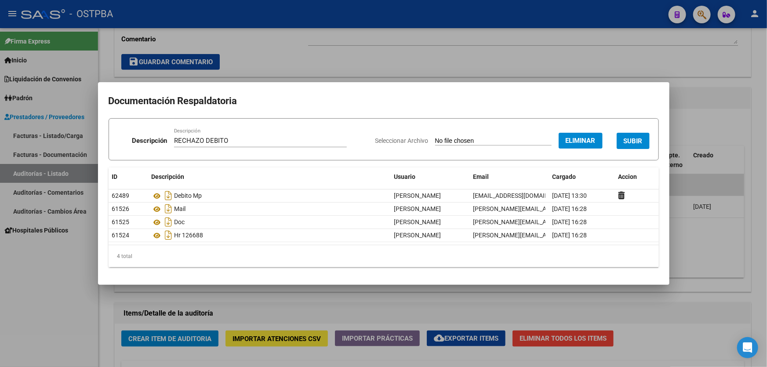
click at [638, 142] on span "SUBIR" at bounding box center [633, 141] width 19 height 8
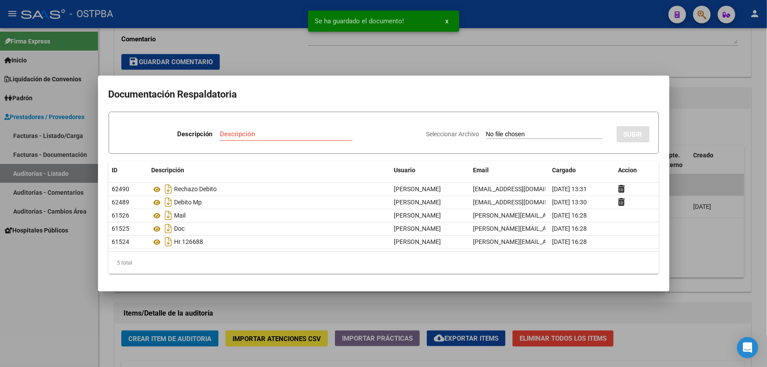
click at [697, 116] on div at bounding box center [383, 183] width 767 height 367
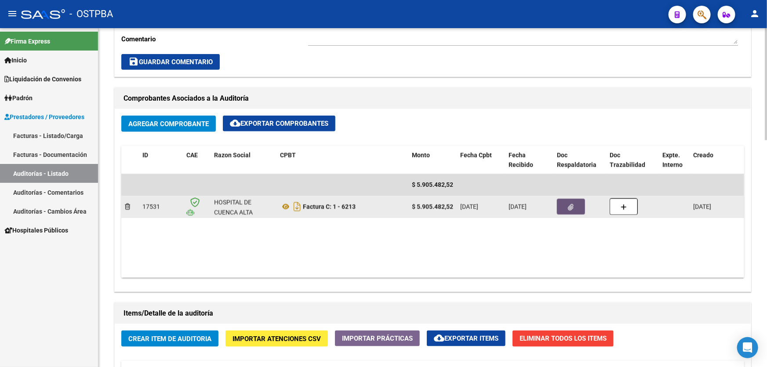
click at [576, 204] on button "button" at bounding box center [571, 207] width 28 height 16
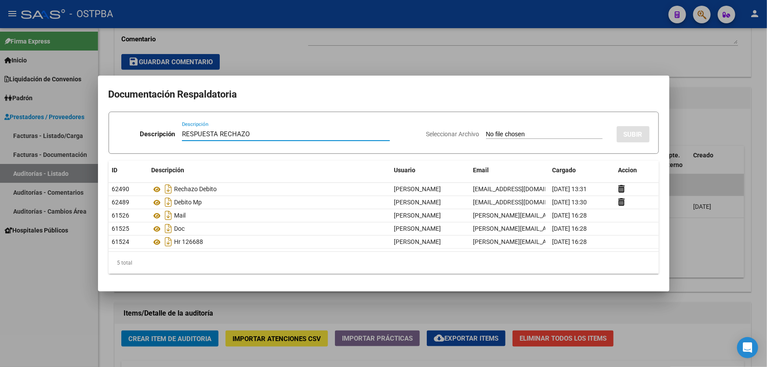
click at [215, 135] on input "RESPUESTA RECHAZO" at bounding box center [286, 134] width 208 height 8
type input "RESPUESTA DE MP POR RECHAZO"
click at [493, 135] on input "Seleccionar Archivo" at bounding box center [544, 135] width 117 height 8
type input "C:\fakepath\RESPUESTA MP AL RECHAZO DE DEBITO 12531.pdf"
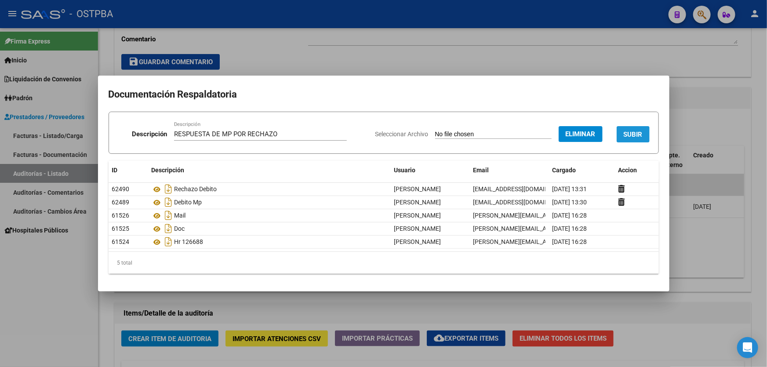
click at [630, 138] on span "SUBIR" at bounding box center [633, 135] width 19 height 8
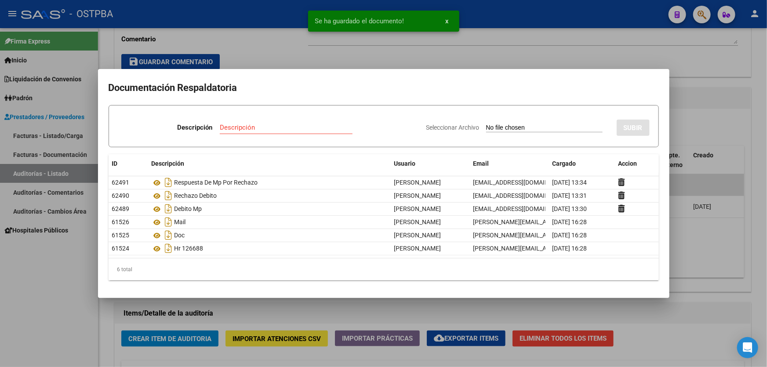
click at [681, 129] on div at bounding box center [383, 183] width 767 height 367
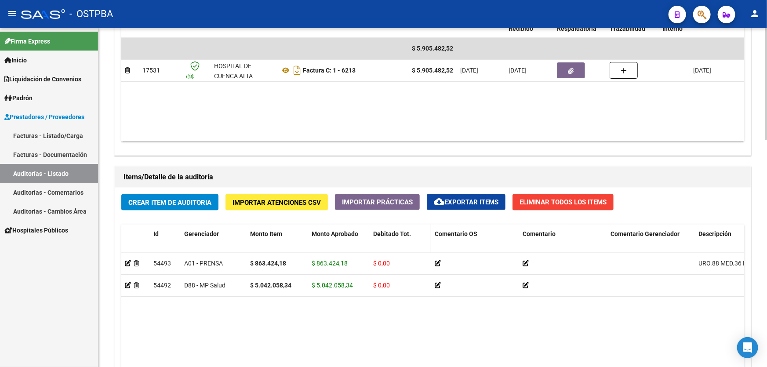
scroll to position [639, 0]
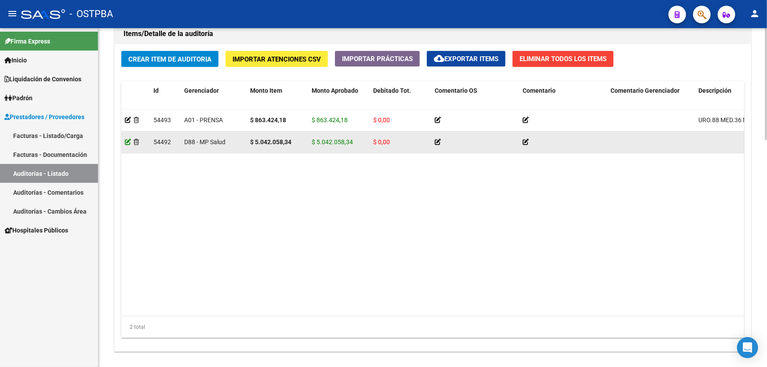
click at [127, 140] on icon at bounding box center [128, 142] width 6 height 6
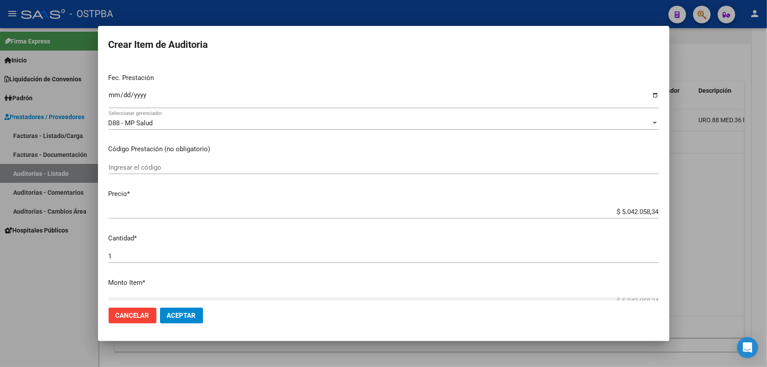
scroll to position [160, 0]
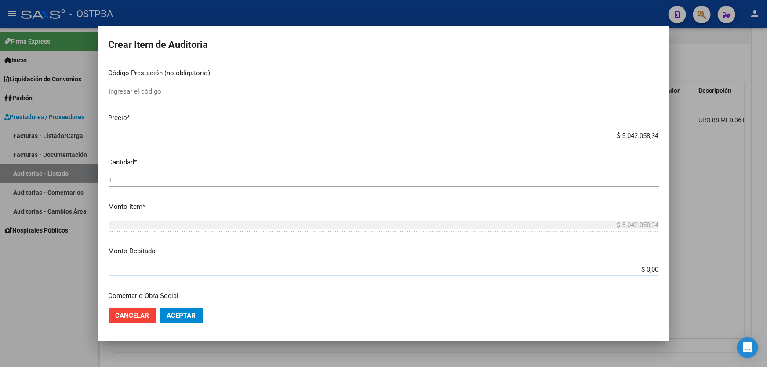
click at [652, 268] on input "$ 0,00" at bounding box center [384, 270] width 550 height 8
type input "$ 5.042.058,34"
click at [515, 267] on input "$ 5.042.058,34" at bounding box center [384, 270] width 550 height 8
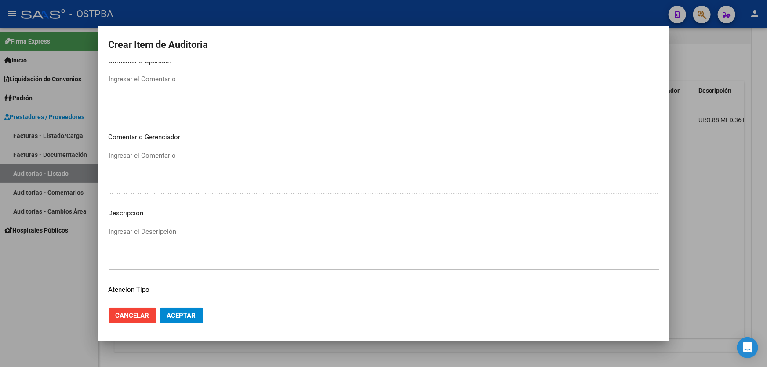
scroll to position [400, 0]
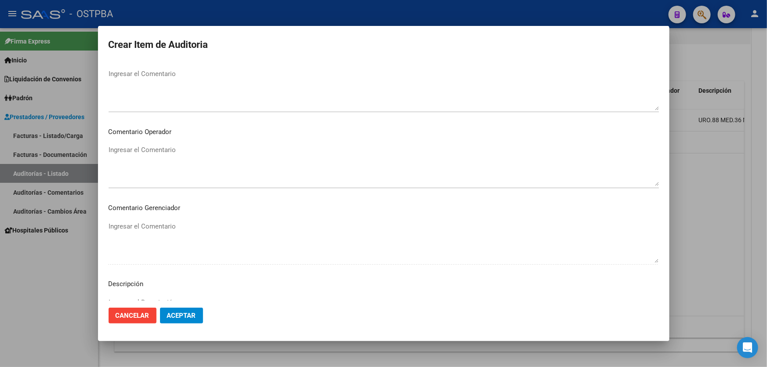
click at [160, 142] on mat-dialog-content "23415119 Nro Documento 20234151194 CUIL Afiliado Activo DIAZ ROLANDO DANIEL Nom…" at bounding box center [384, 181] width 572 height 239
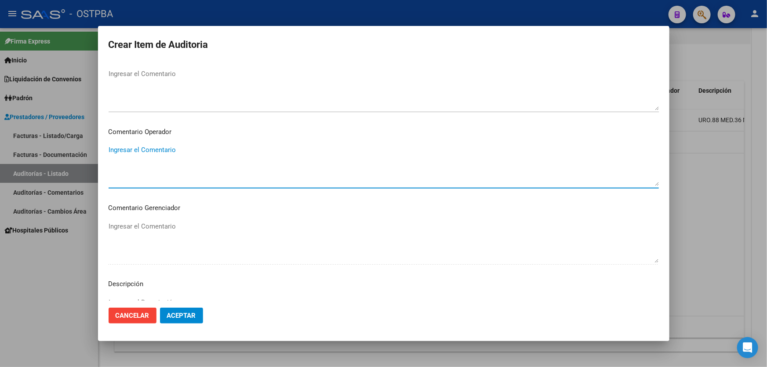
click at [160, 149] on textarea "Ingresar el Comentario" at bounding box center [384, 165] width 550 height 41
type textarea "DEBITO DE MP"
click at [170, 313] on span "Aceptar" at bounding box center [181, 316] width 29 height 8
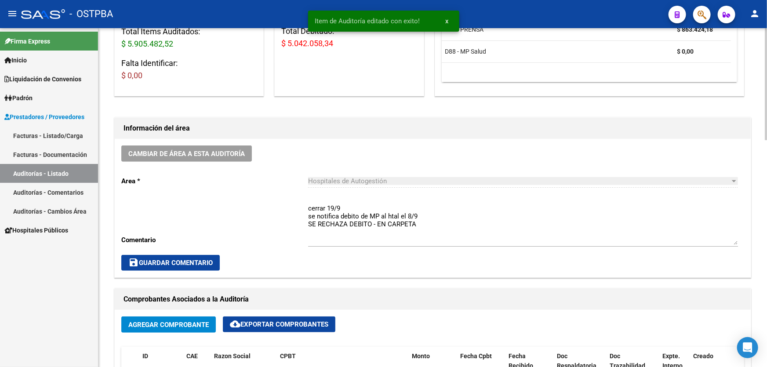
scroll to position [160, 0]
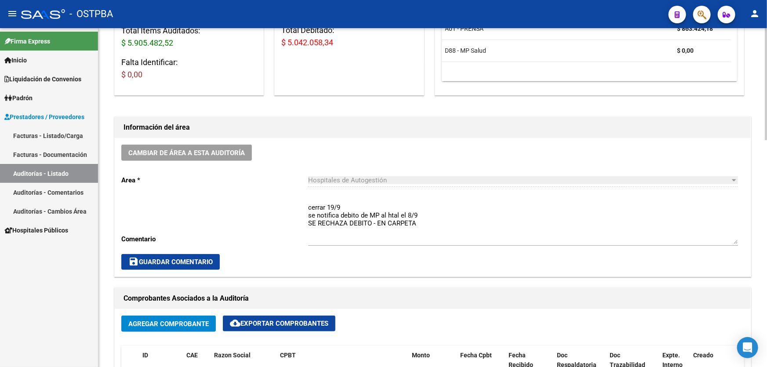
click at [340, 204] on textarea "cerrar 19/9 se notifica debito de MP al htal el 8/9 SE RECHAZA DEBITO - EN CARP…" at bounding box center [523, 223] width 430 height 41
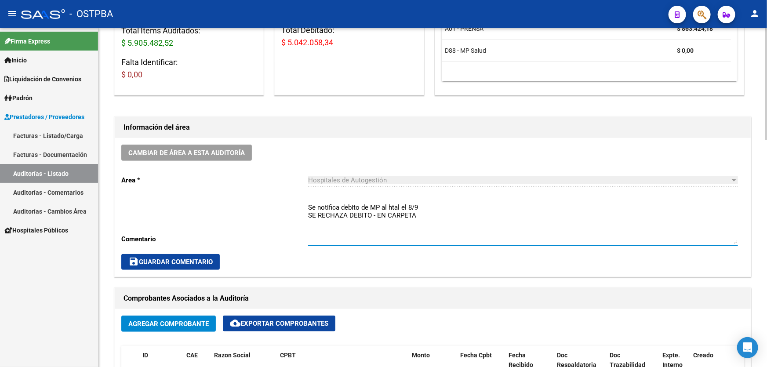
click at [425, 224] on textarea "Se notifica debito de MP al htal el 8/9 SE RECHAZA DEBITO - EN CARPETA" at bounding box center [523, 223] width 430 height 41
type textarea "Se notifica debito de MP al htal el 8/9 SE RECHAZA DEBITO por parte del Htal MP…"
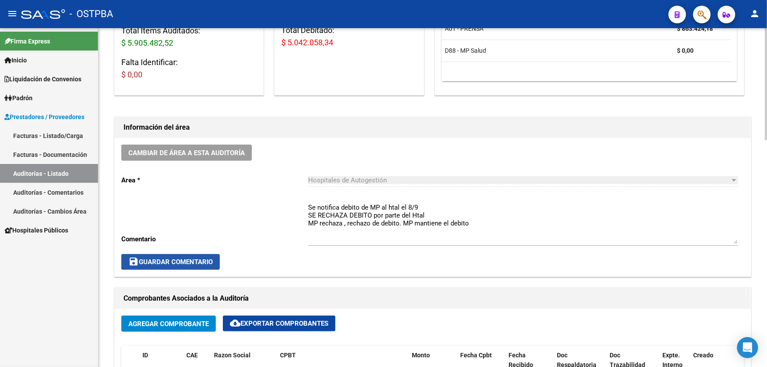
click at [188, 262] on span "save Guardar Comentario" at bounding box center [170, 262] width 84 height 8
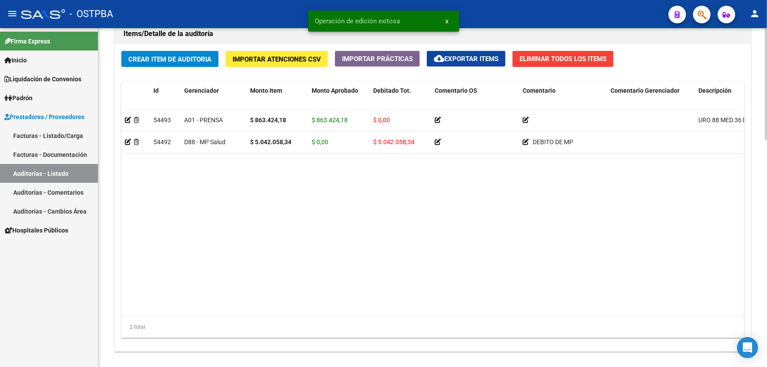
scroll to position [685, 0]
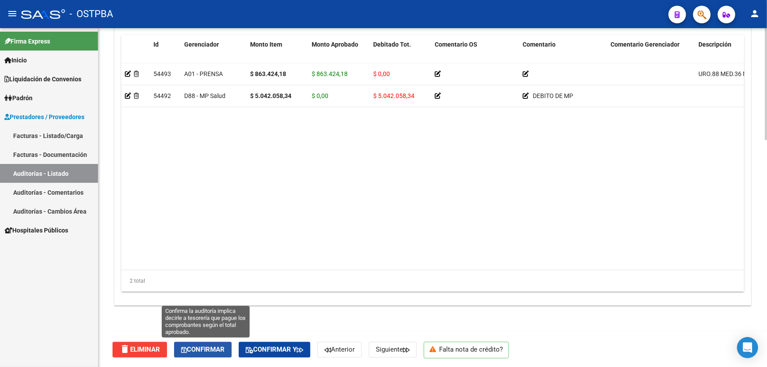
click at [210, 350] on span "Confirmar" at bounding box center [203, 350] width 44 height 8
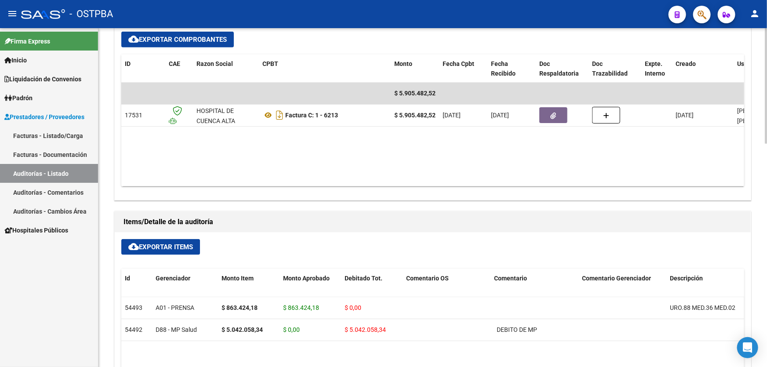
type input "202509"
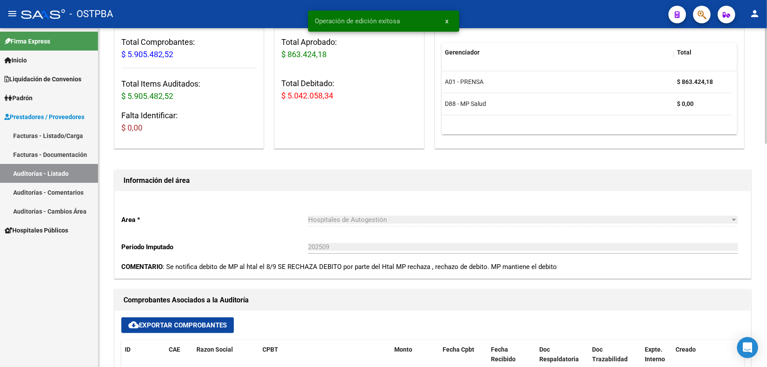
scroll to position [0, 0]
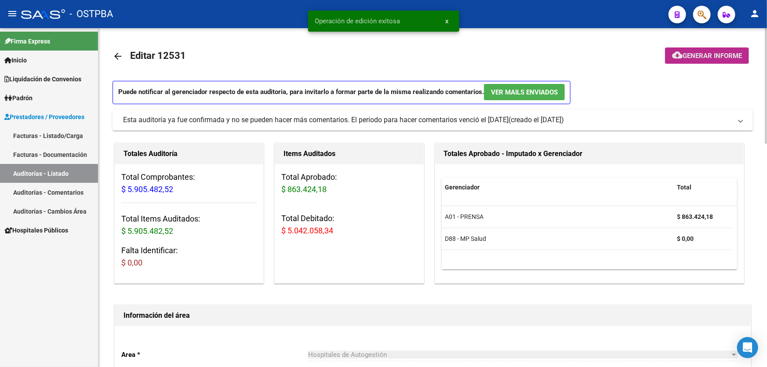
click at [704, 51] on span "cloud_download Generar informe" at bounding box center [707, 55] width 70 height 8
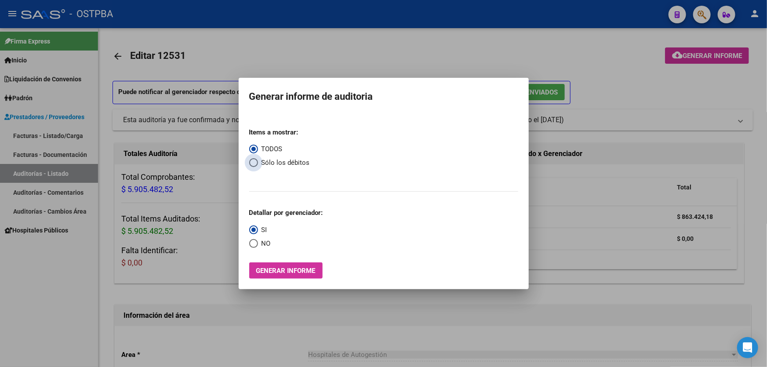
click at [252, 161] on span "Select an option" at bounding box center [253, 162] width 9 height 9
click at [252, 161] on input "Sólo los débitos" at bounding box center [253, 162] width 9 height 9
radio input "true"
click at [250, 244] on span "Select an option" at bounding box center [253, 243] width 9 height 9
click at [250, 244] on input "NO" at bounding box center [253, 243] width 9 height 9
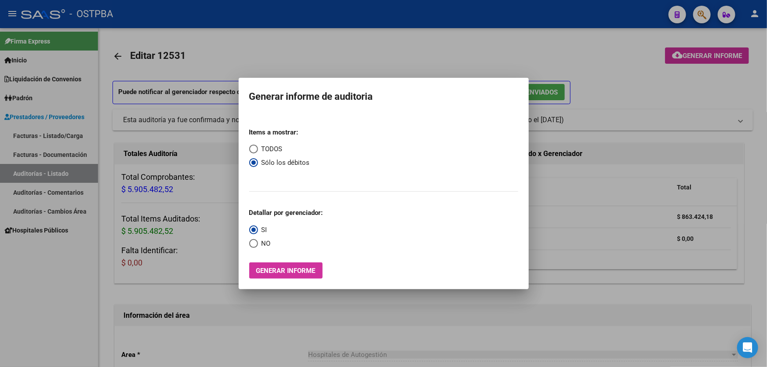
radio input "true"
click at [295, 268] on span "Generar informe" at bounding box center [285, 271] width 59 height 8
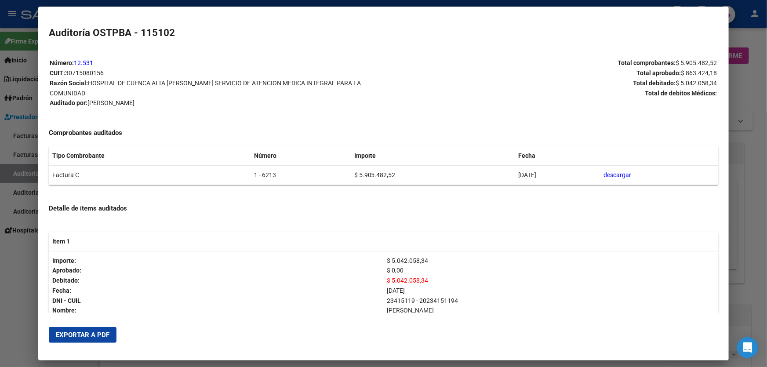
click at [79, 329] on button "Exportar a PDF" at bounding box center [83, 335] width 68 height 16
click at [81, 331] on span "Exportar a PDF" at bounding box center [83, 335] width 54 height 8
click at [16, 252] on div at bounding box center [383, 183] width 767 height 367
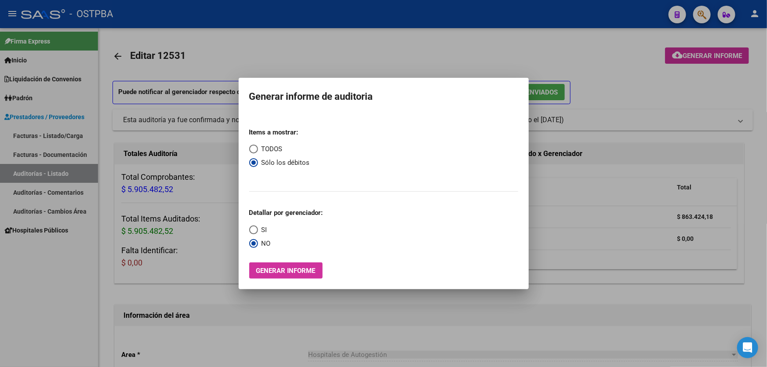
click at [313, 43] on div at bounding box center [383, 183] width 767 height 367
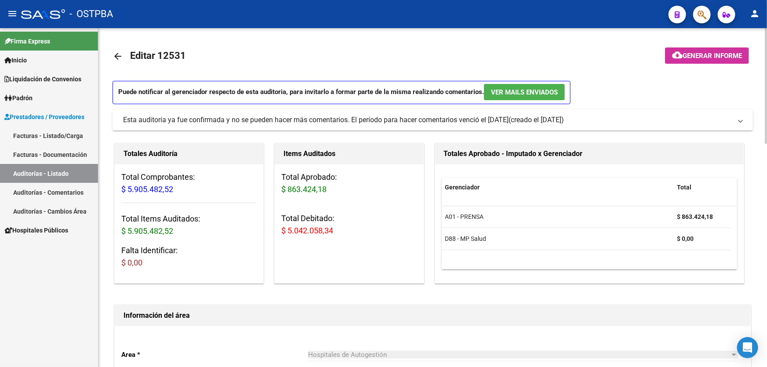
click at [116, 57] on mat-icon "arrow_back" at bounding box center [118, 56] width 11 height 11
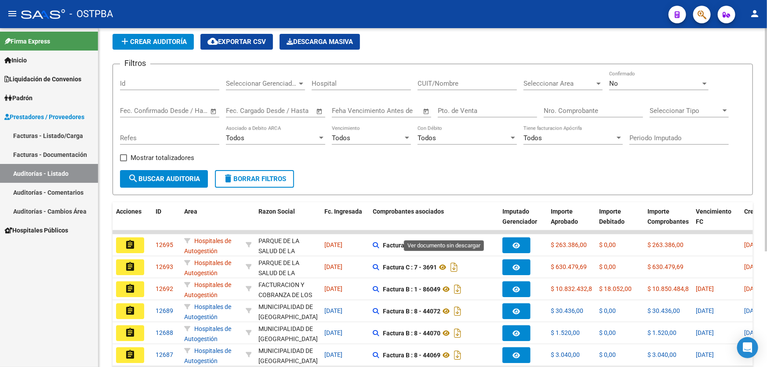
scroll to position [175, 0]
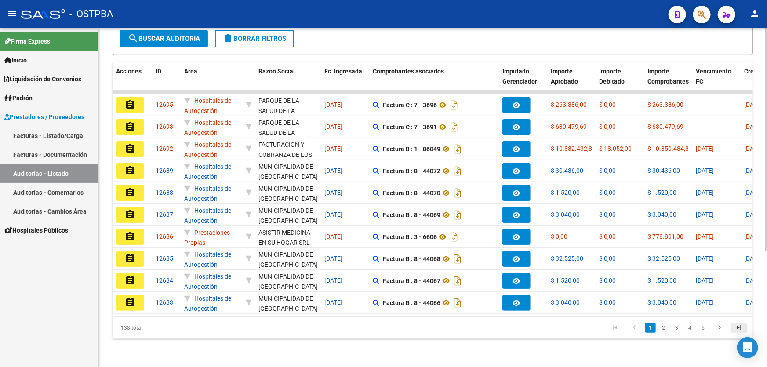
click at [739, 326] on icon "go to last page" at bounding box center [738, 329] width 11 height 11
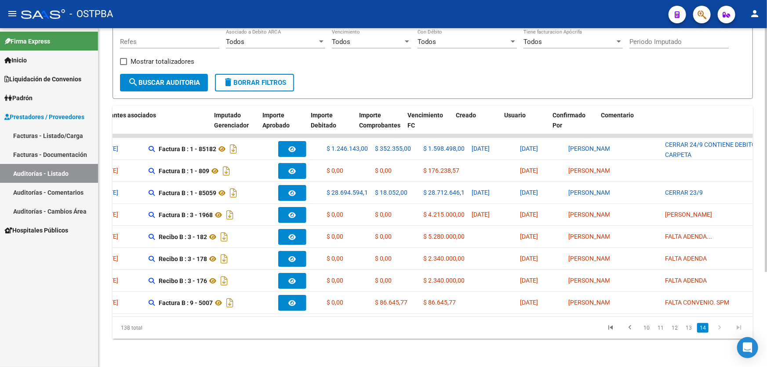
scroll to position [0, 307]
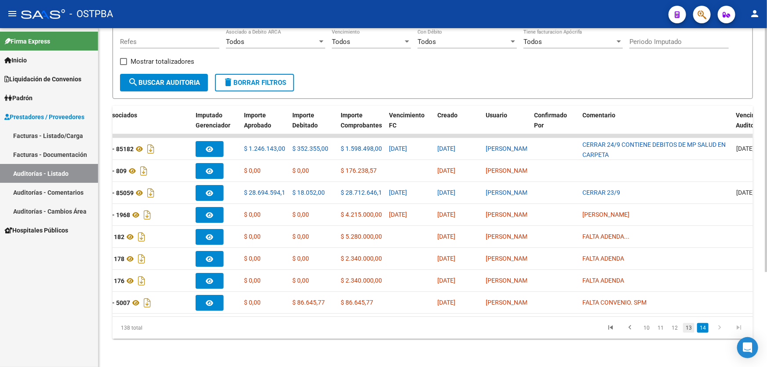
click at [687, 328] on link "13" at bounding box center [688, 328] width 11 height 10
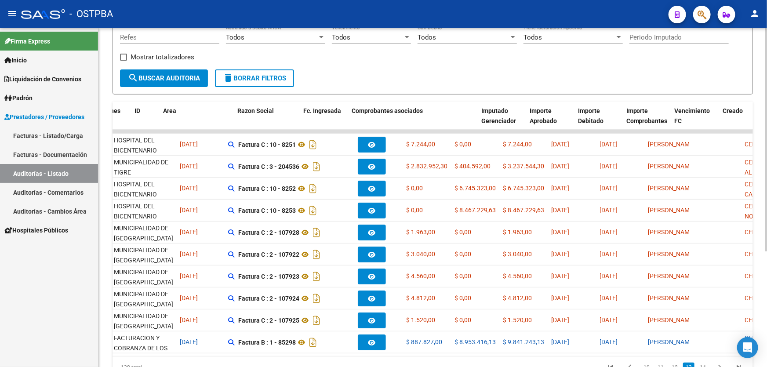
scroll to position [0, 0]
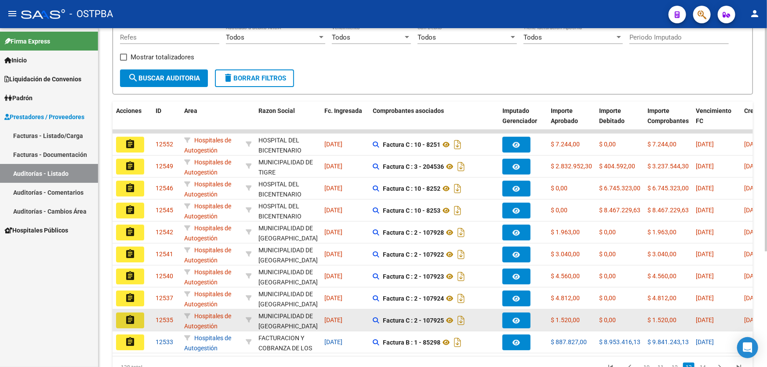
click at [135, 318] on mat-icon "assignment" at bounding box center [130, 320] width 11 height 11
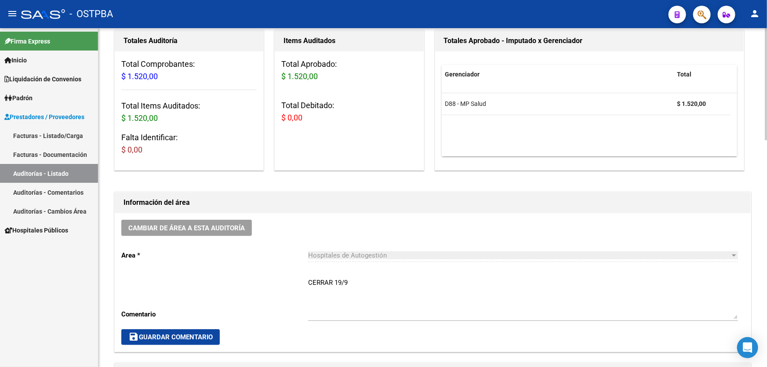
scroll to position [240, 0]
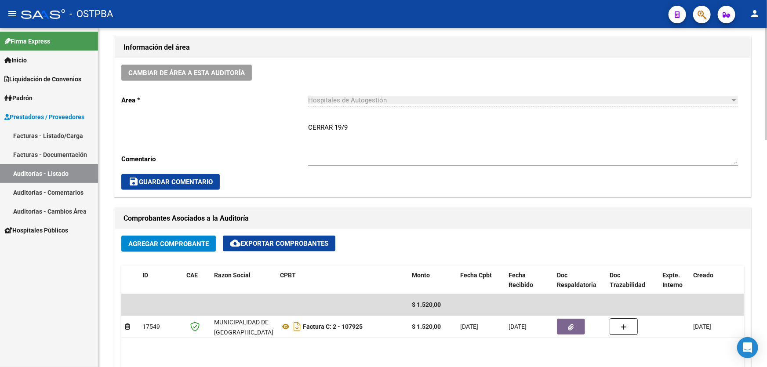
click at [352, 124] on textarea "CERRAR 19/9" at bounding box center [523, 143] width 430 height 41
type textarea "C"
click at [152, 184] on span "save Guardar Comentario" at bounding box center [170, 182] width 84 height 8
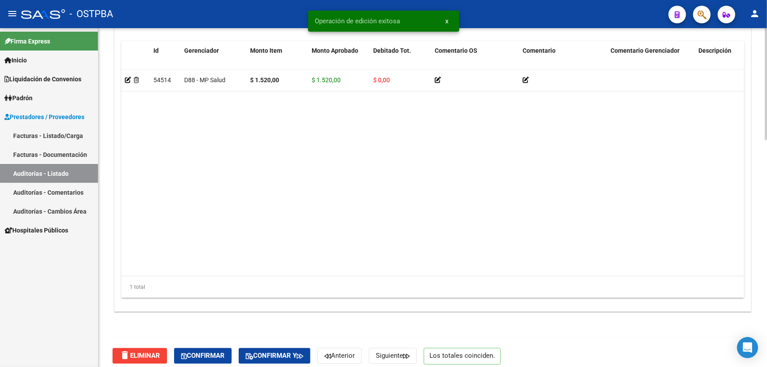
scroll to position [685, 0]
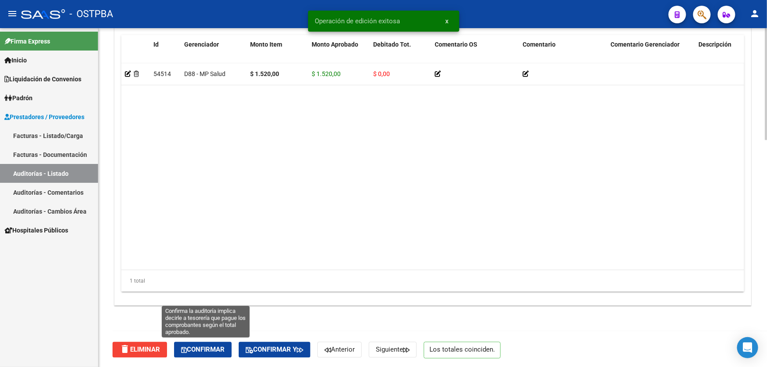
click at [202, 347] on span "Confirmar" at bounding box center [203, 350] width 44 height 8
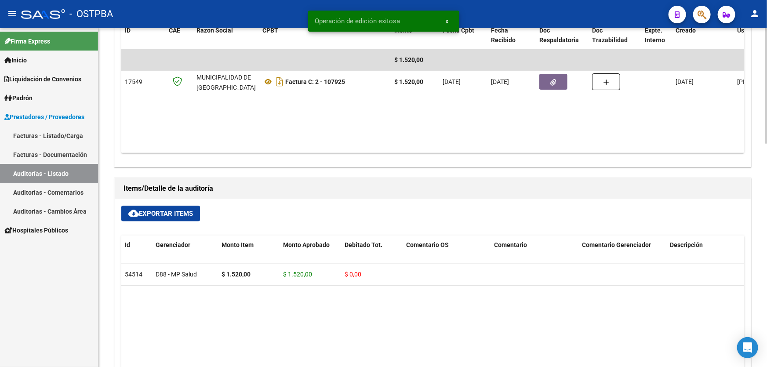
type input "202509"
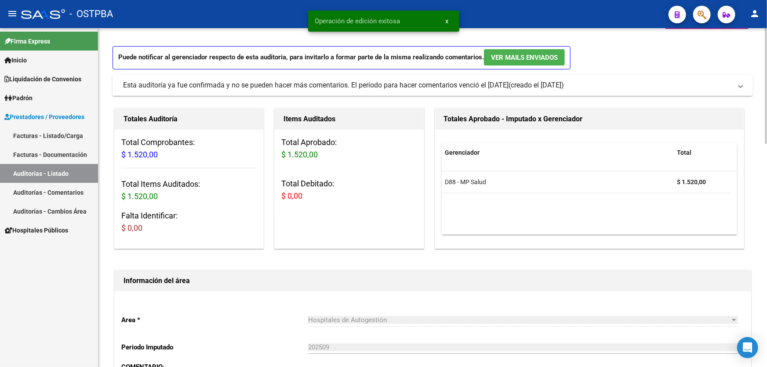
scroll to position [0, 0]
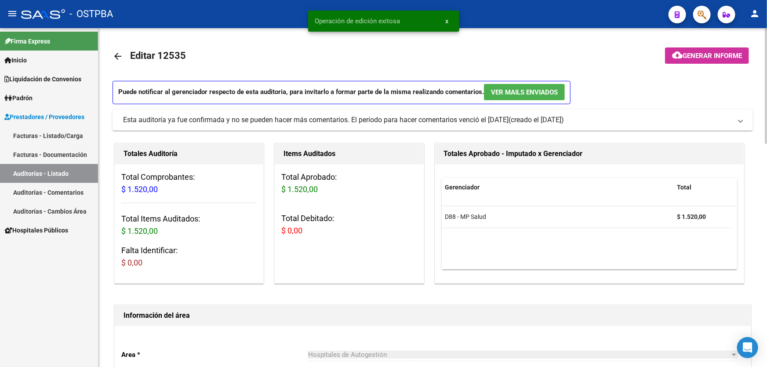
click at [117, 55] on mat-icon "arrow_back" at bounding box center [118, 56] width 11 height 11
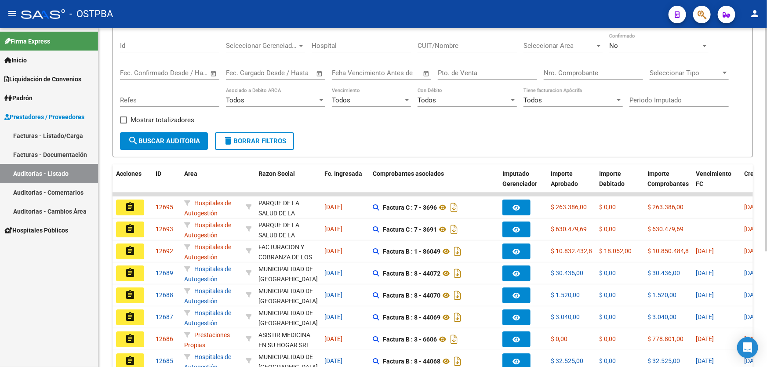
scroll to position [175, 0]
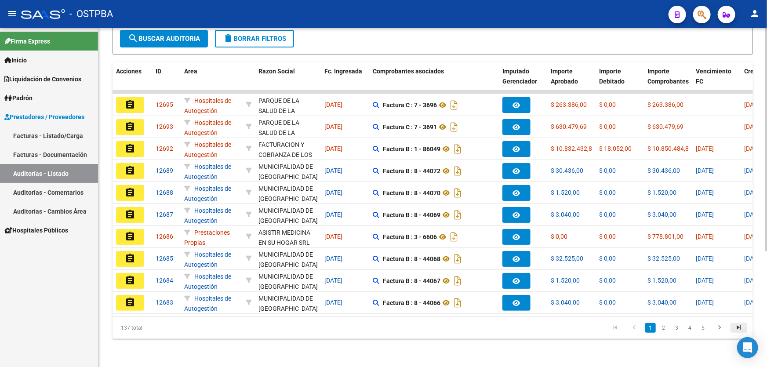
click at [739, 325] on icon "go to last page" at bounding box center [738, 329] width 11 height 11
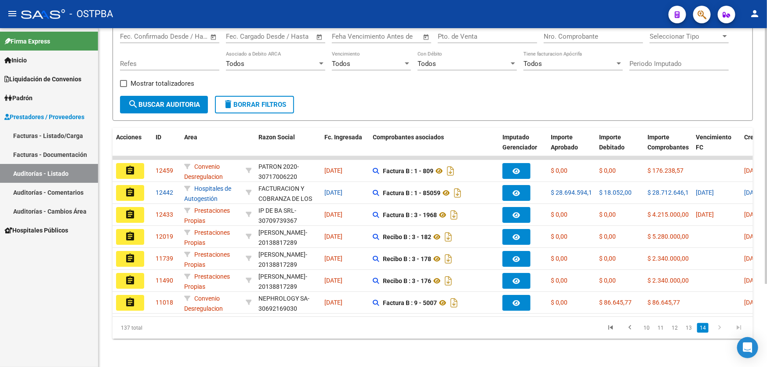
scroll to position [109, 0]
click at [691, 327] on link "13" at bounding box center [688, 328] width 11 height 10
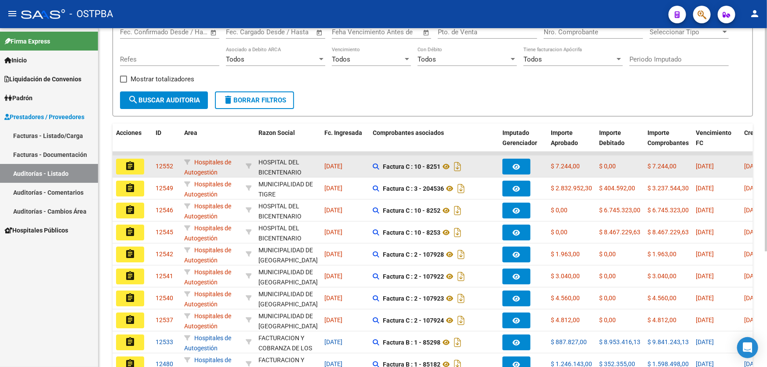
click at [127, 168] on mat-icon "assignment" at bounding box center [130, 166] width 11 height 11
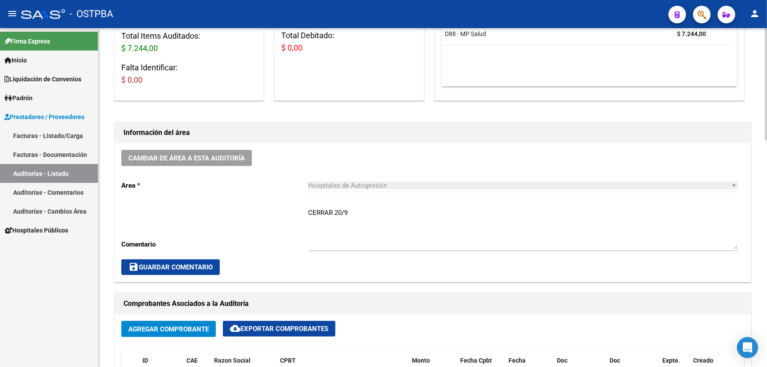
scroll to position [166, 0]
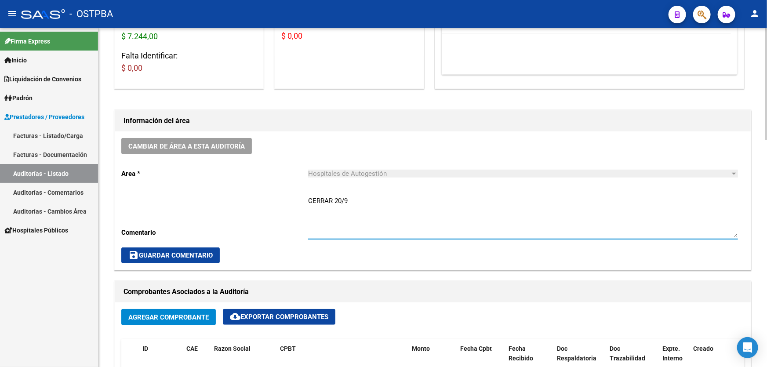
click at [354, 197] on textarea "CERRAR 20/9" at bounding box center [523, 216] width 430 height 41
type textarea "C"
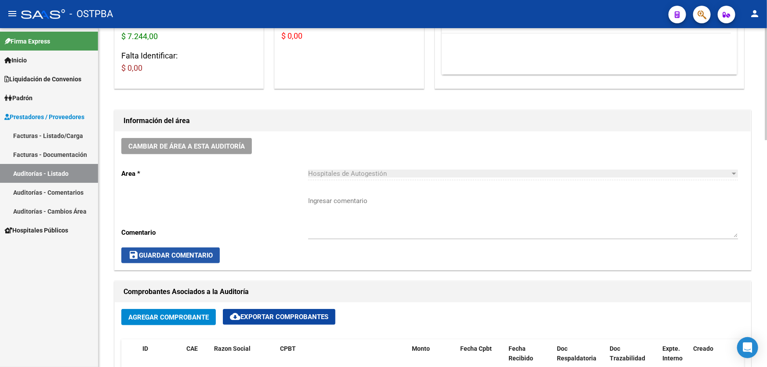
click at [159, 249] on button "save Guardar Comentario" at bounding box center [170, 256] width 98 height 16
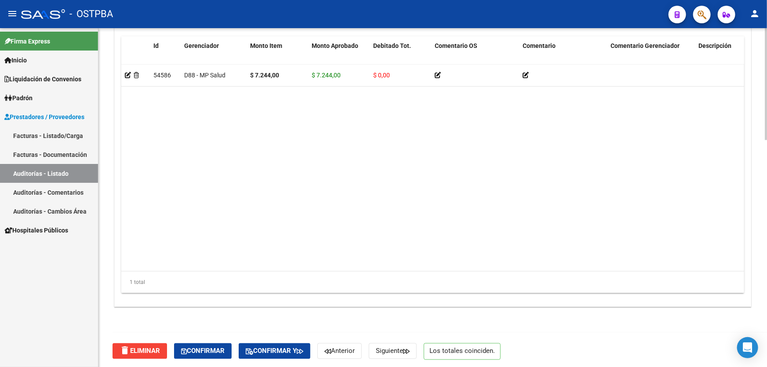
scroll to position [685, 0]
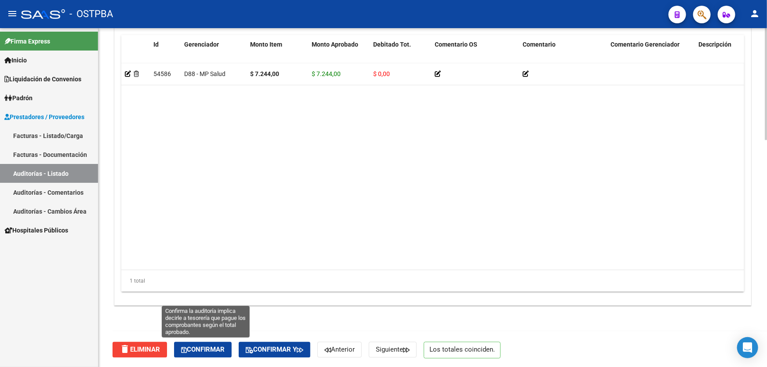
click at [195, 350] on span "Confirmar" at bounding box center [203, 350] width 44 height 8
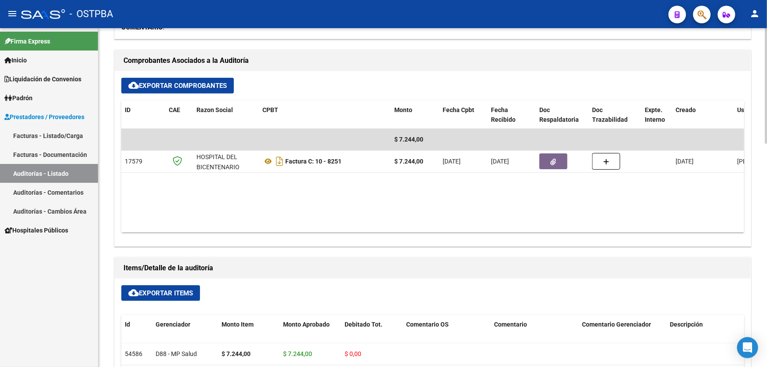
type input "202509"
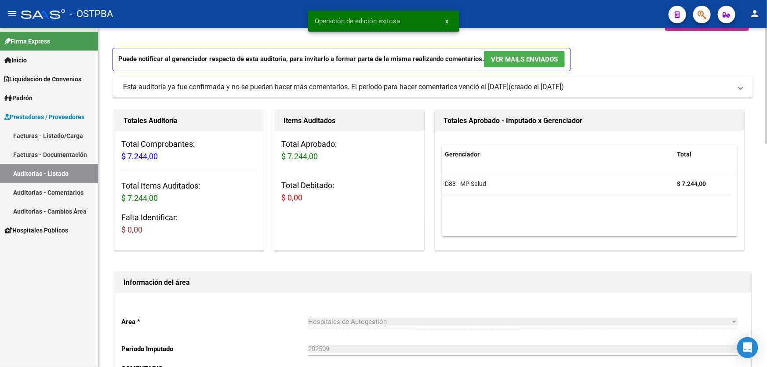
scroll to position [0, 0]
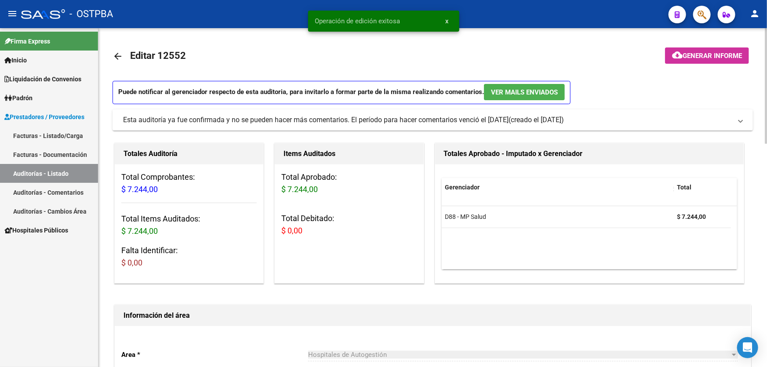
click at [117, 56] on mat-icon "arrow_back" at bounding box center [118, 56] width 11 height 11
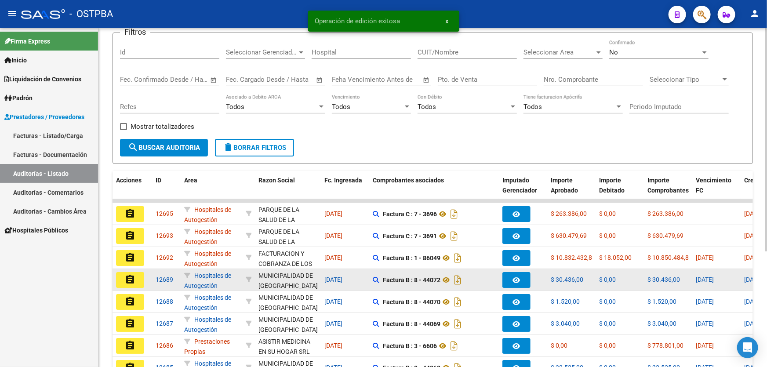
scroll to position [175, 0]
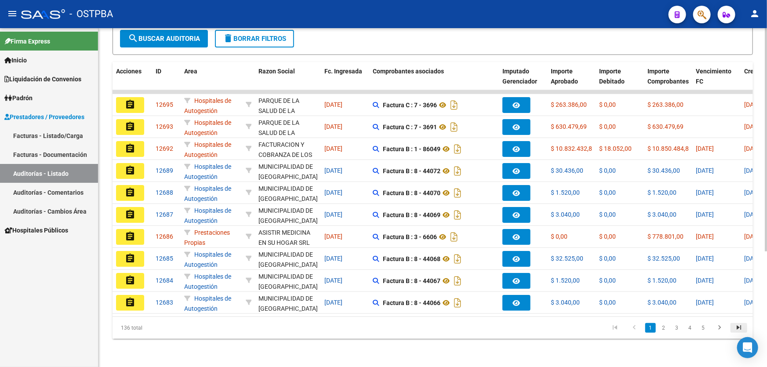
click at [739, 326] on icon "go to last page" at bounding box center [738, 329] width 11 height 11
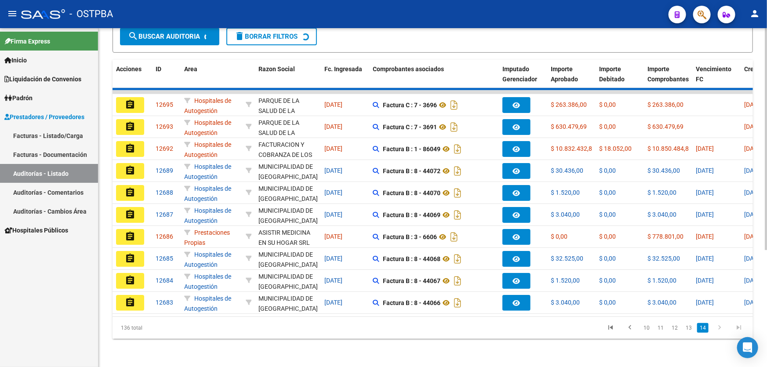
scroll to position [87, 0]
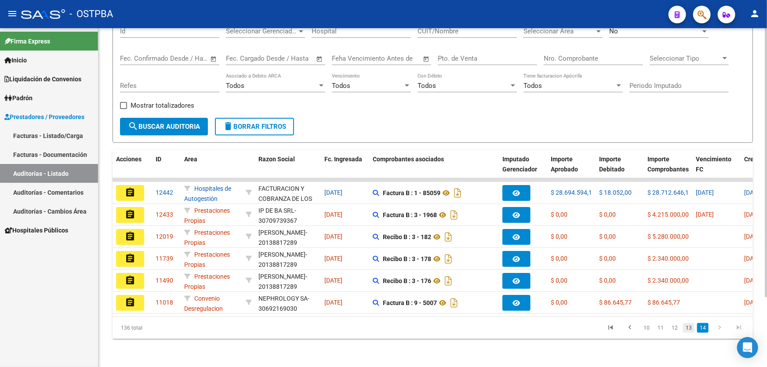
click at [693, 328] on link "13" at bounding box center [688, 328] width 11 height 10
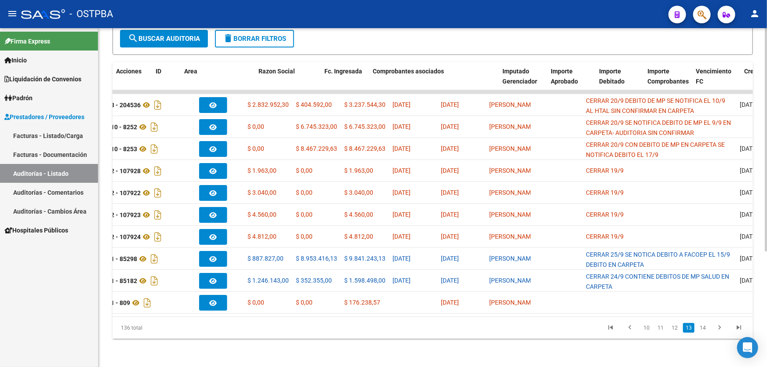
scroll to position [0, 0]
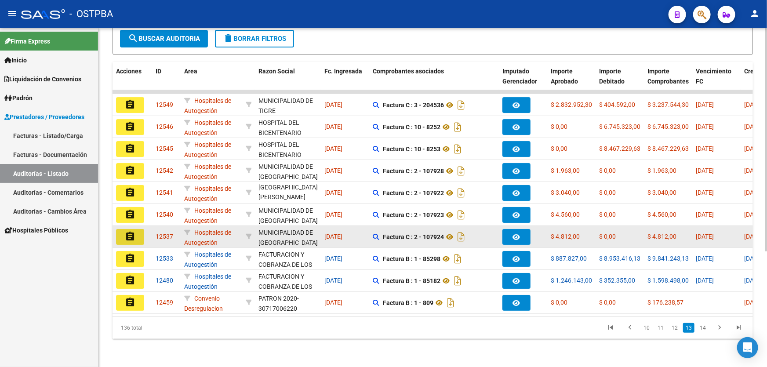
click at [138, 230] on button "assignment" at bounding box center [130, 237] width 28 height 16
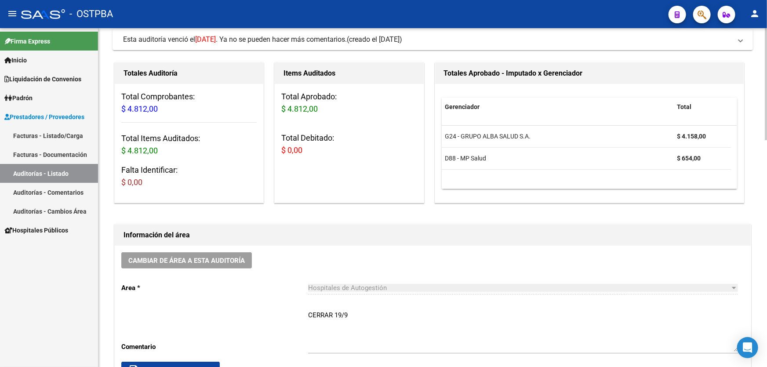
scroll to position [240, 0]
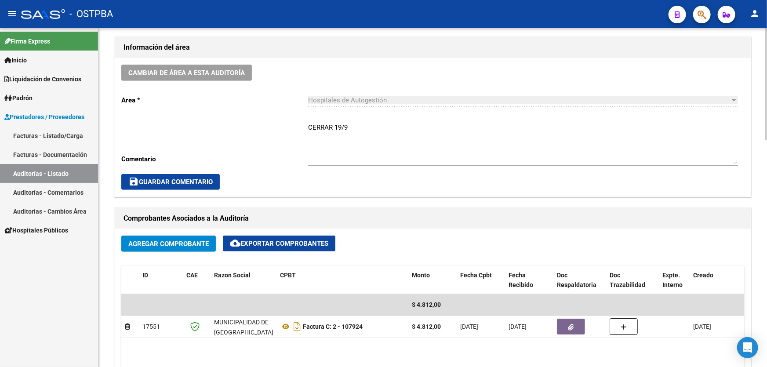
click at [365, 130] on textarea "CERRAR 19/9" at bounding box center [523, 143] width 430 height 41
type textarea "C"
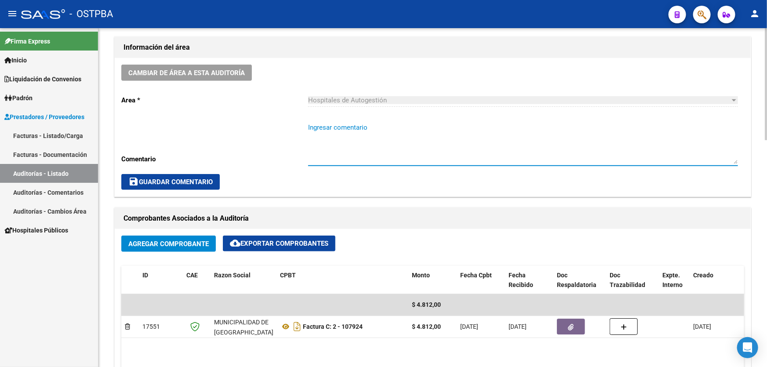
click at [173, 178] on span "save Guardar Comentario" at bounding box center [170, 182] width 84 height 8
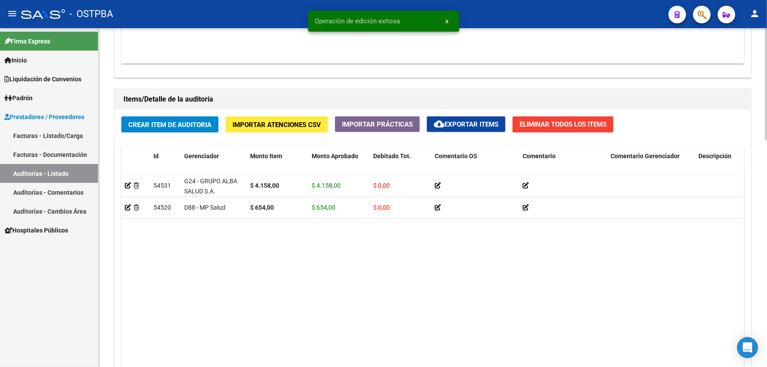
scroll to position [679, 0]
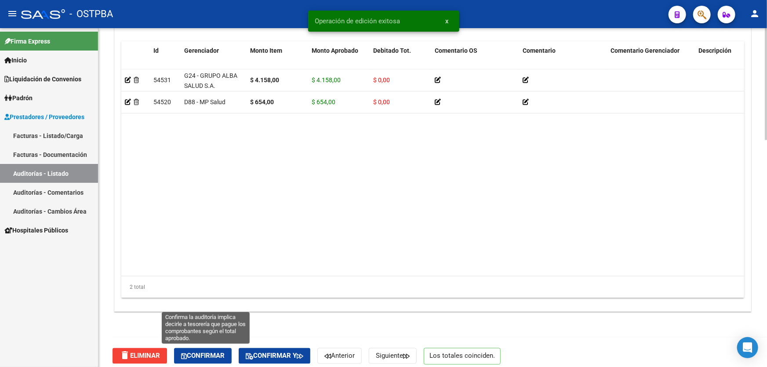
click at [202, 354] on span "Confirmar" at bounding box center [203, 356] width 44 height 8
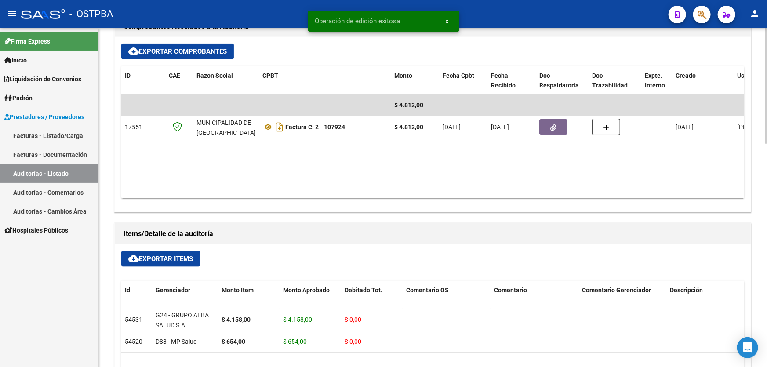
type input "202509"
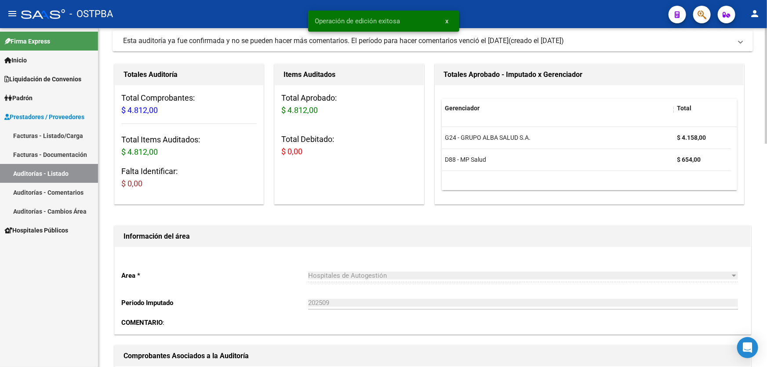
scroll to position [0, 0]
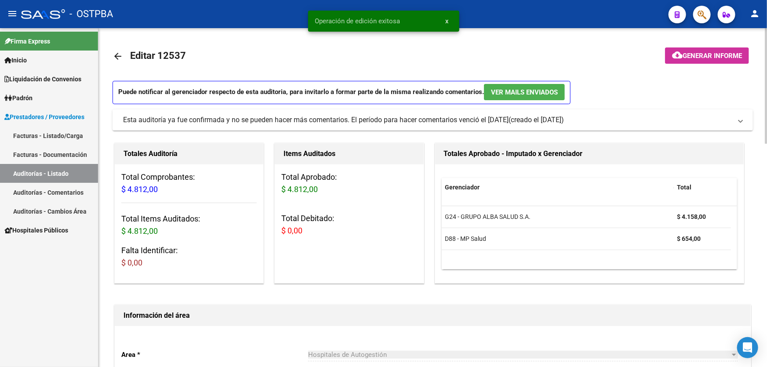
click at [115, 55] on mat-icon "arrow_back" at bounding box center [118, 56] width 11 height 11
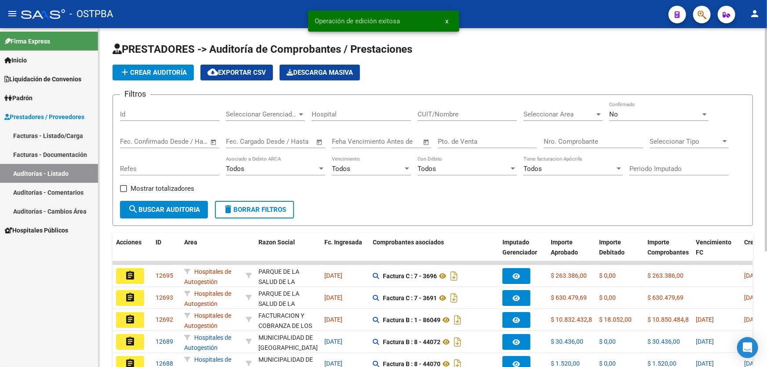
scroll to position [175, 0]
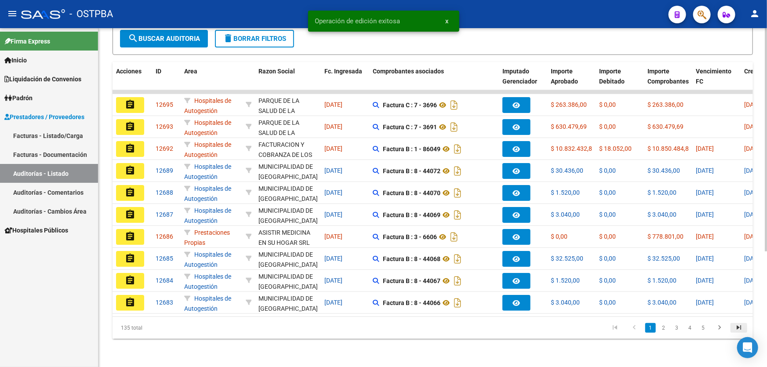
click at [742, 329] on icon "go to last page" at bounding box center [738, 329] width 11 height 11
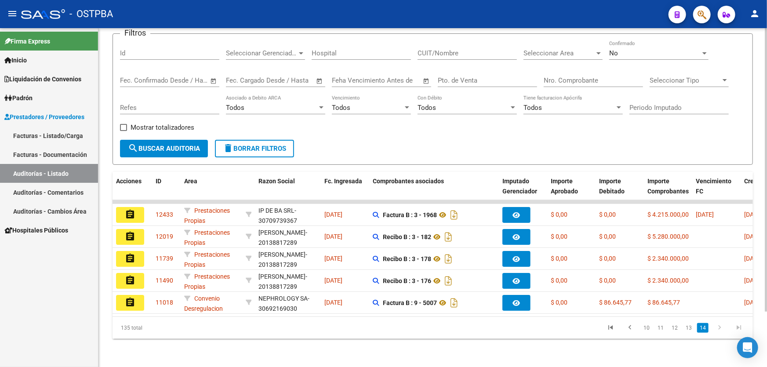
scroll to position [66, 0]
click at [721, 328] on icon "go to next page" at bounding box center [719, 329] width 11 height 11
click at [694, 328] on link "13" at bounding box center [688, 328] width 11 height 10
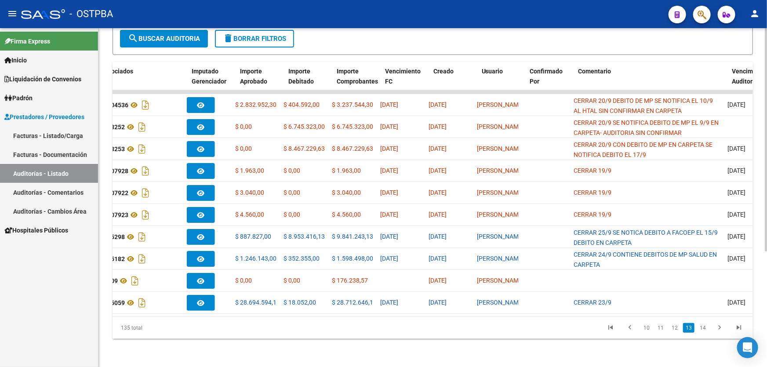
scroll to position [0, 0]
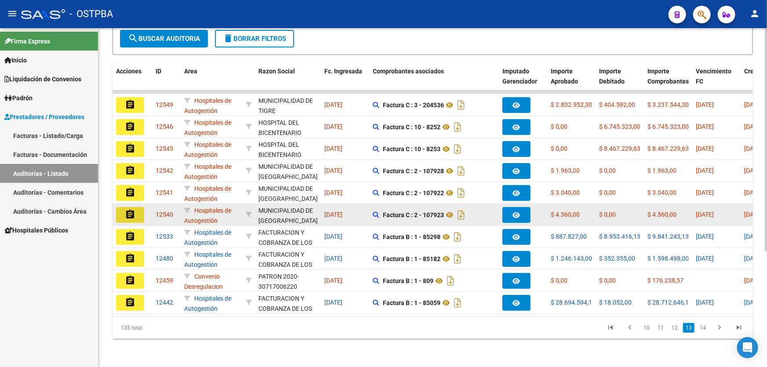
click at [123, 207] on button "assignment" at bounding box center [130, 215] width 28 height 16
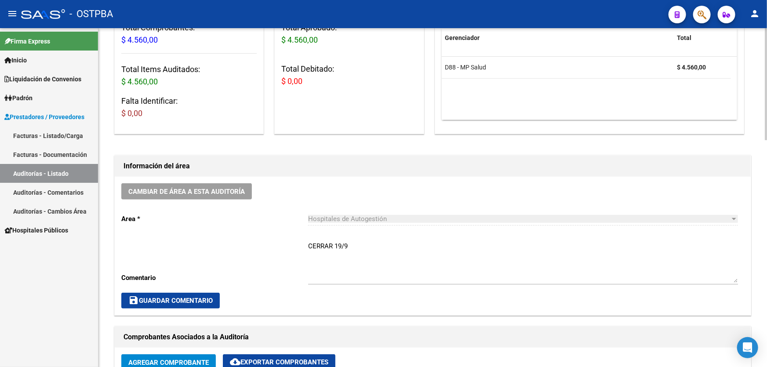
scroll to position [280, 0]
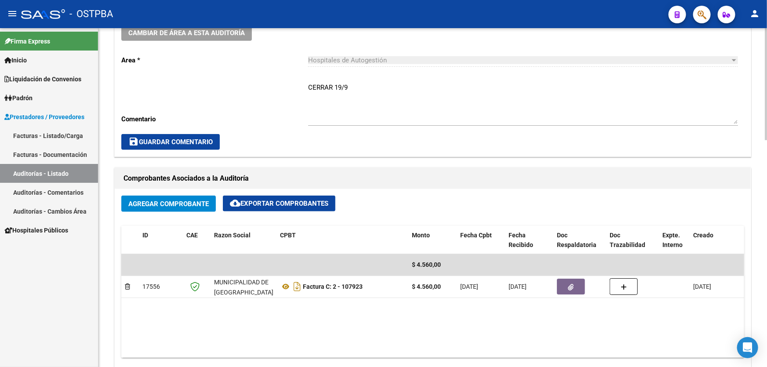
click at [355, 81] on div "CERRAR 19/9 Ingresar comentario" at bounding box center [523, 100] width 430 height 51
type textarea "C"
click at [146, 138] on span "save Guardar Comentario" at bounding box center [170, 142] width 84 height 8
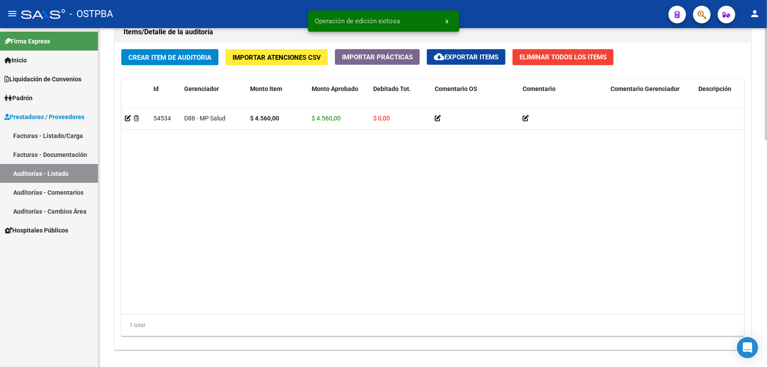
scroll to position [685, 0]
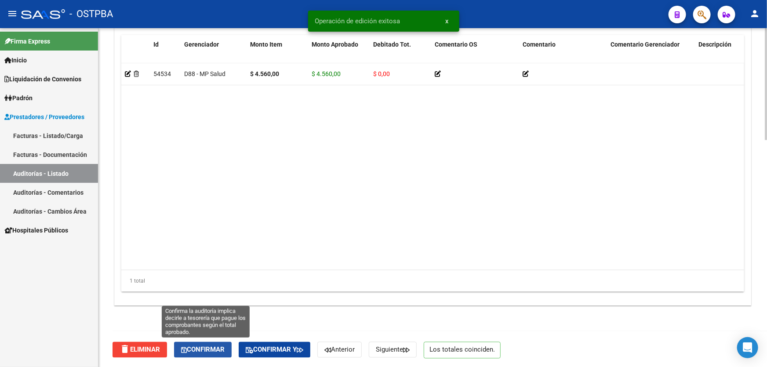
click at [195, 351] on span "Confirmar" at bounding box center [203, 350] width 44 height 8
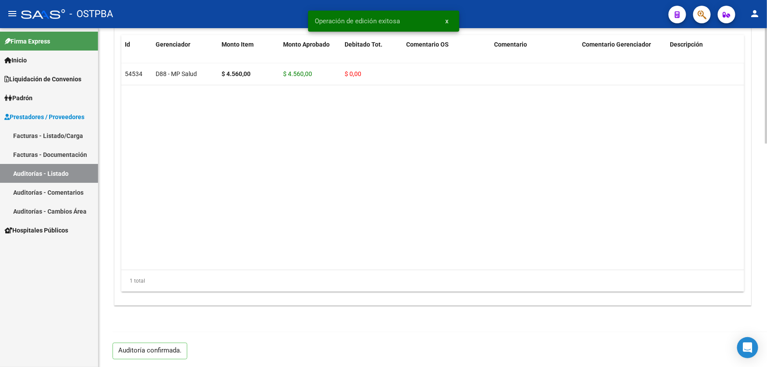
type input "202509"
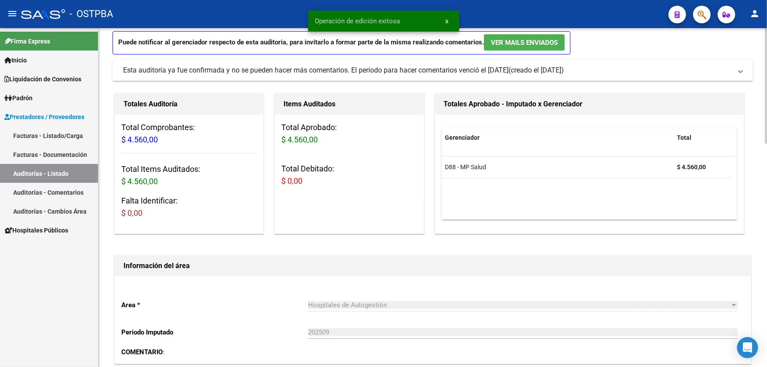
scroll to position [0, 0]
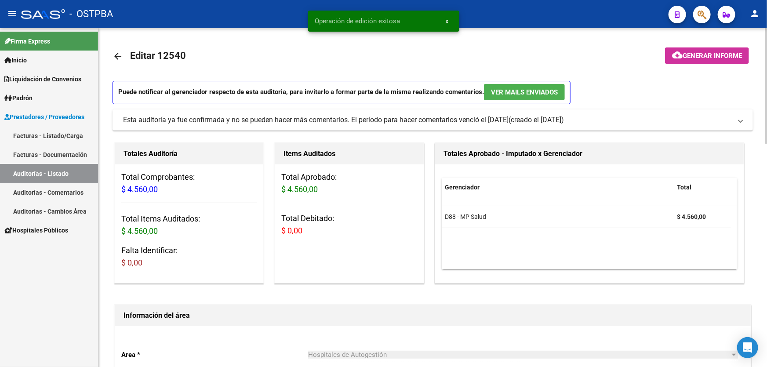
click at [118, 55] on mat-icon "arrow_back" at bounding box center [118, 56] width 11 height 11
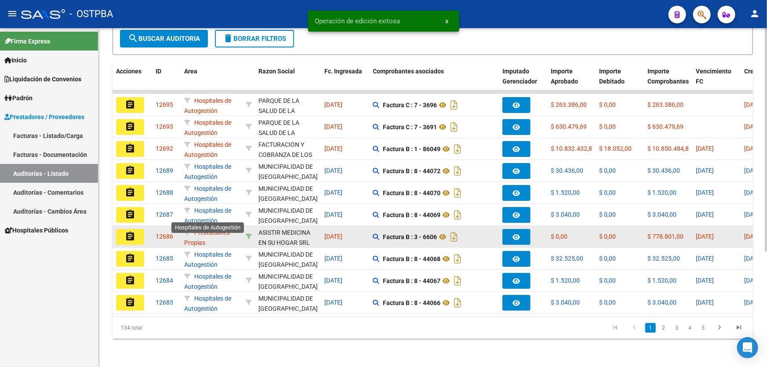
scroll to position [1, 0]
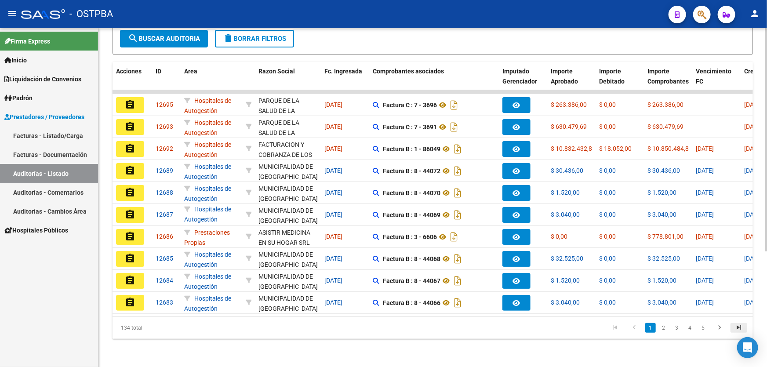
click at [734, 327] on icon "go to last page" at bounding box center [738, 329] width 11 height 11
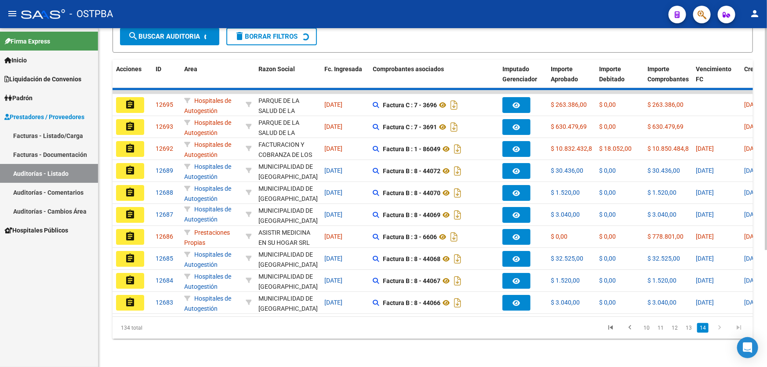
scroll to position [44, 0]
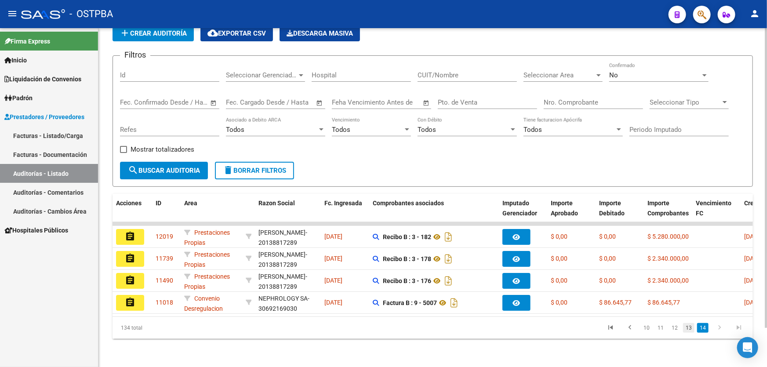
click at [692, 331] on link "13" at bounding box center [688, 328] width 11 height 10
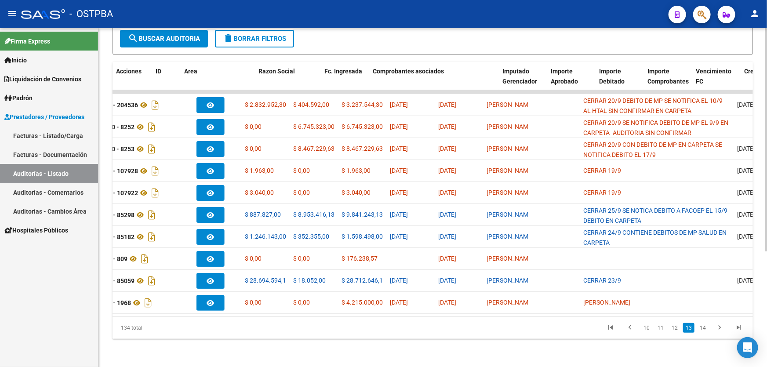
scroll to position [0, 0]
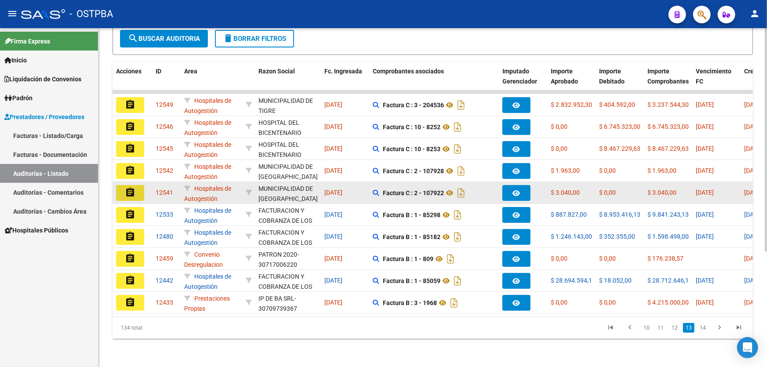
click at [128, 188] on mat-icon "assignment" at bounding box center [130, 192] width 11 height 11
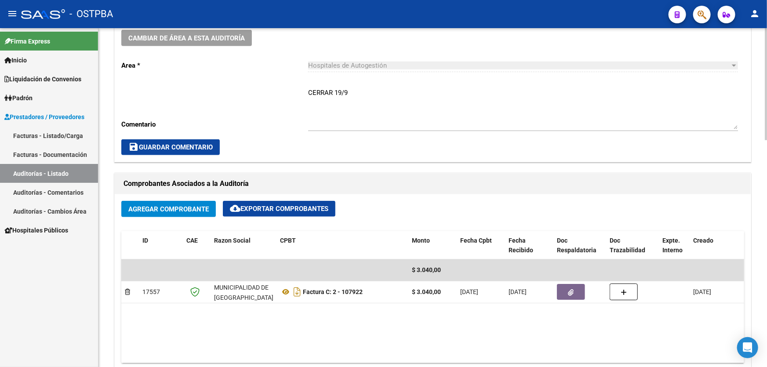
scroll to position [280, 0]
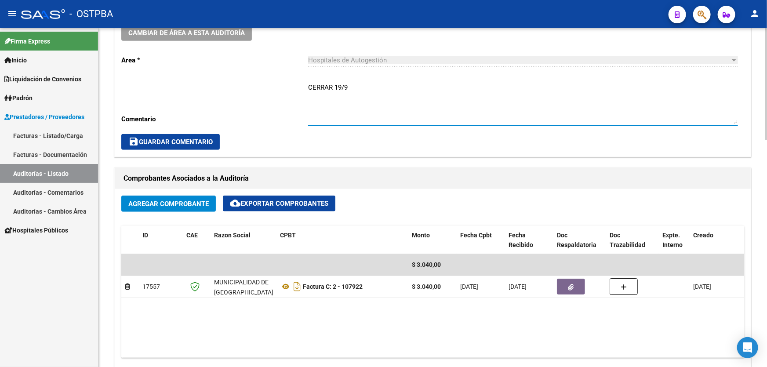
click at [356, 86] on textarea "CERRAR 19/9" at bounding box center [523, 103] width 430 height 41
type textarea "C"
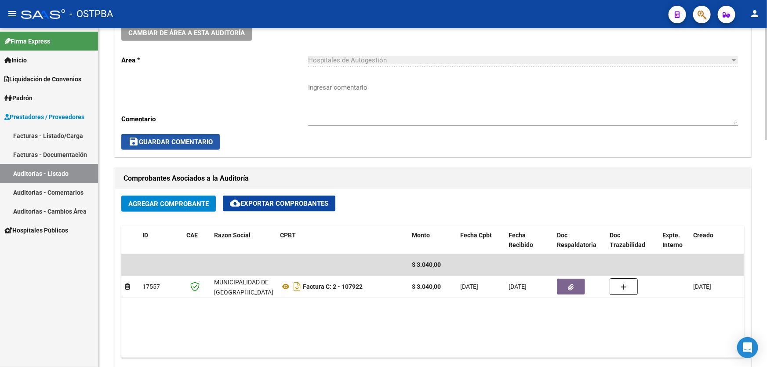
click at [165, 138] on span "save Guardar Comentario" at bounding box center [170, 142] width 84 height 8
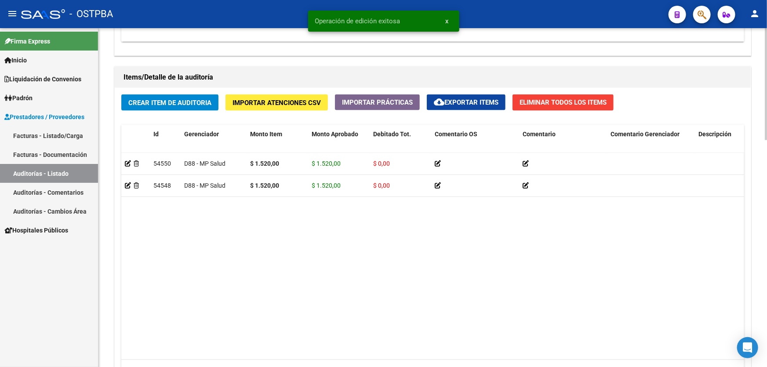
scroll to position [685, 0]
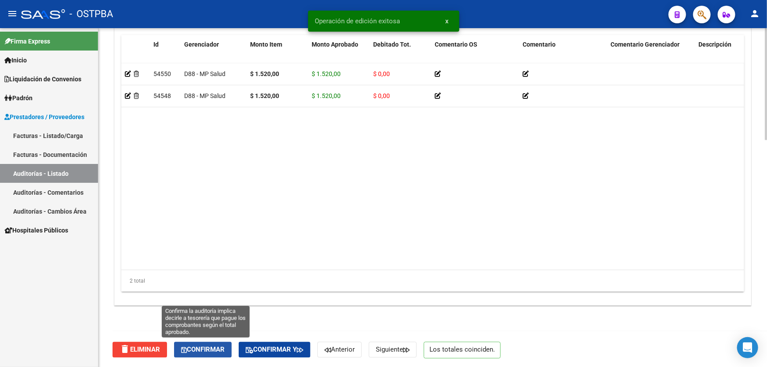
click at [210, 348] on span "Confirmar" at bounding box center [203, 350] width 44 height 8
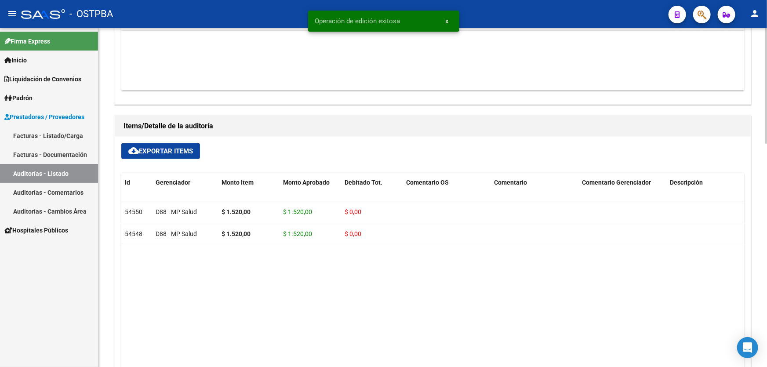
type input "202509"
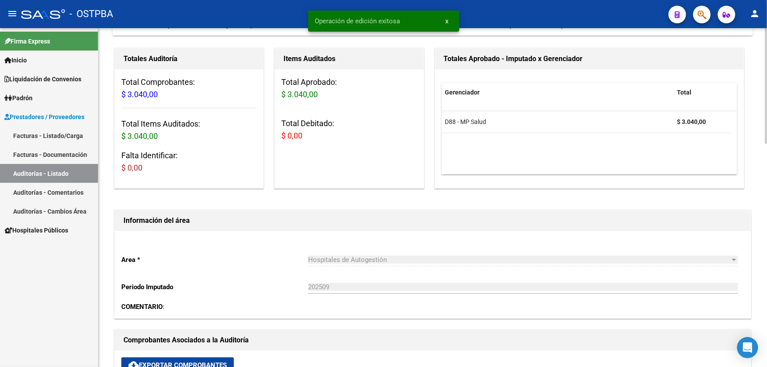
scroll to position [0, 0]
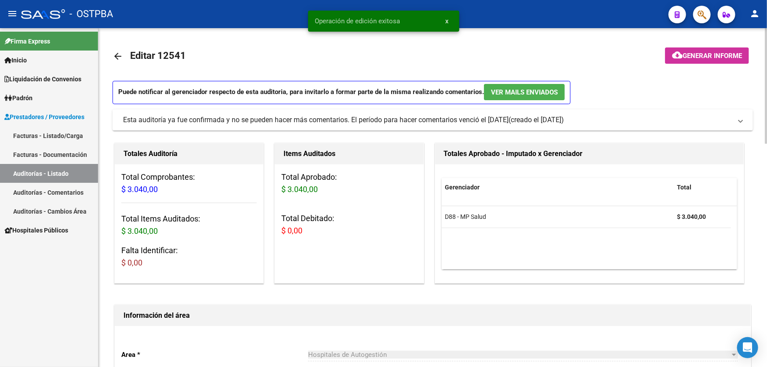
click at [117, 56] on mat-icon "arrow_back" at bounding box center [118, 56] width 11 height 11
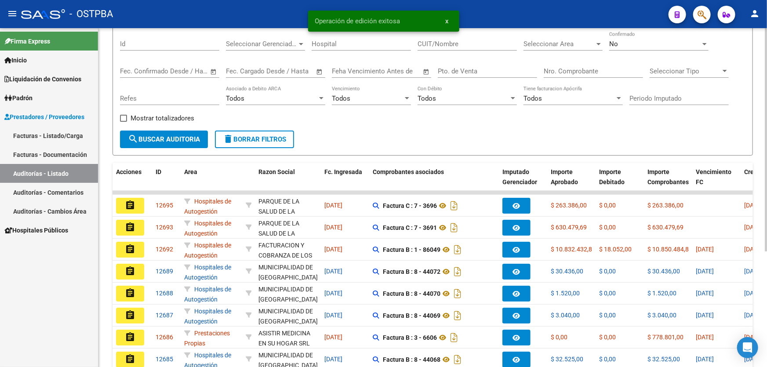
scroll to position [175, 0]
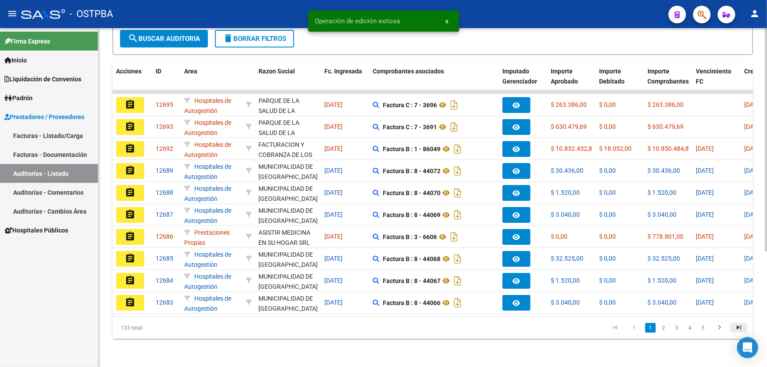
click at [738, 325] on icon "go to last page" at bounding box center [738, 329] width 11 height 11
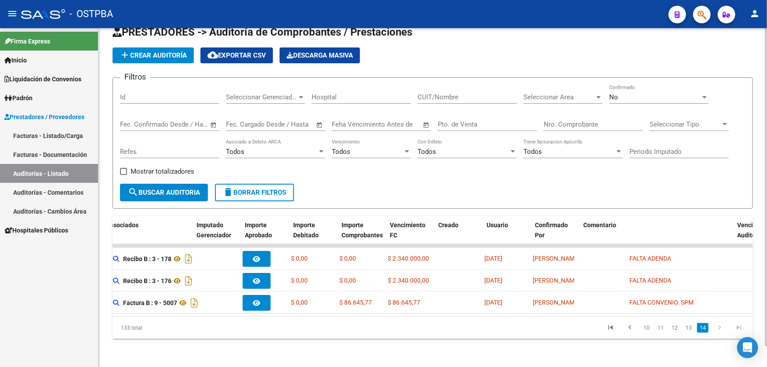
scroll to position [0, 419]
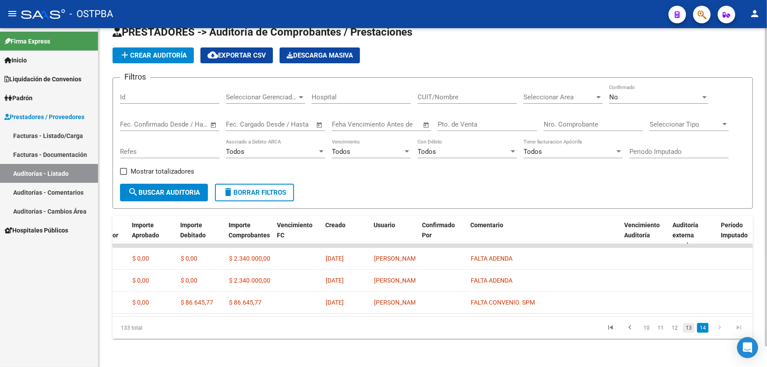
click at [694, 330] on link "13" at bounding box center [688, 328] width 11 height 10
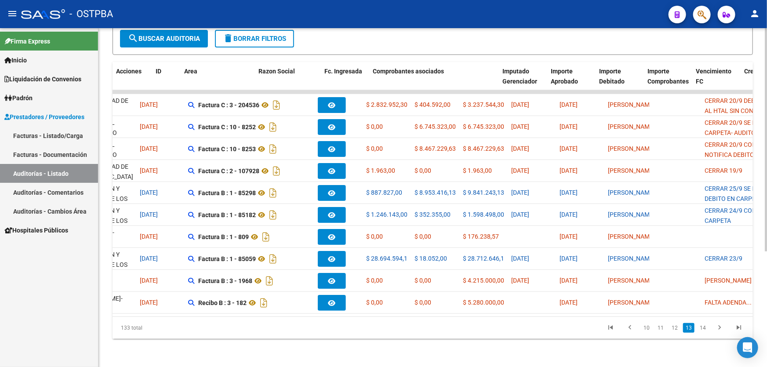
scroll to position [0, 0]
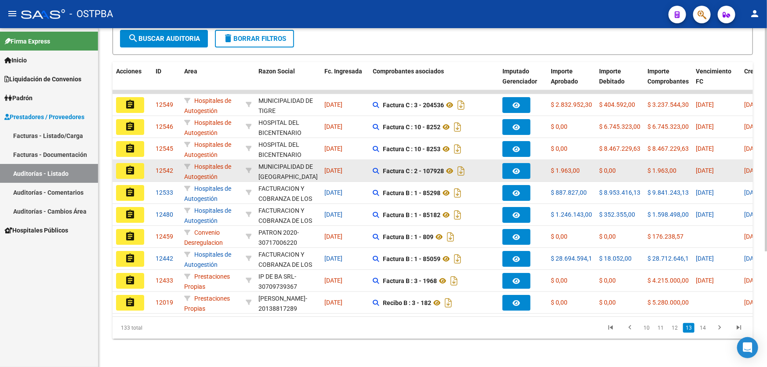
click at [132, 165] on mat-icon "assignment" at bounding box center [130, 170] width 11 height 11
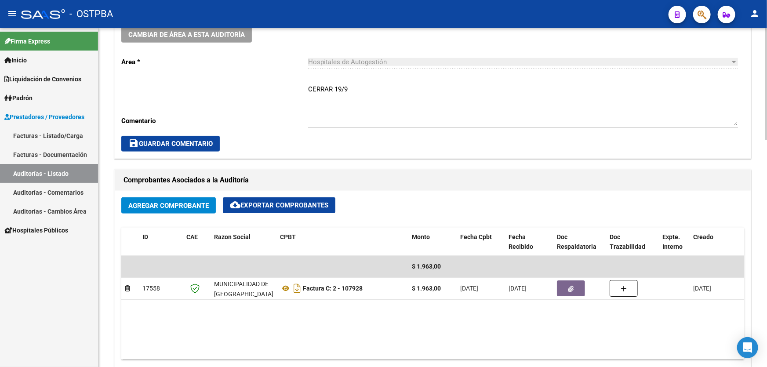
scroll to position [280, 0]
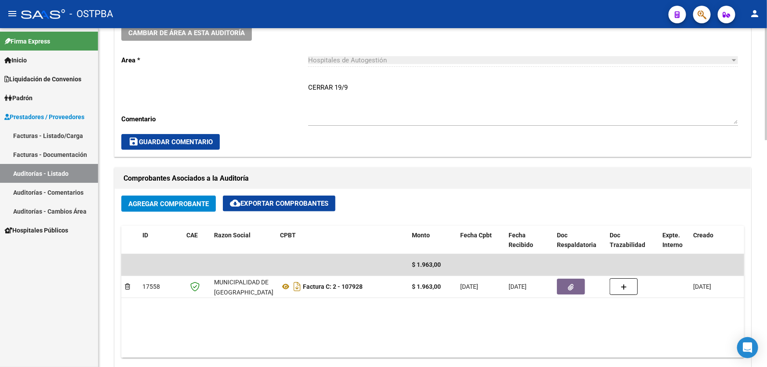
click at [353, 81] on div "CERRAR 19/9 Ingresar comentario" at bounding box center [523, 100] width 430 height 51
type textarea "C"
click at [157, 142] on span "save Guardar Comentario" at bounding box center [170, 142] width 84 height 8
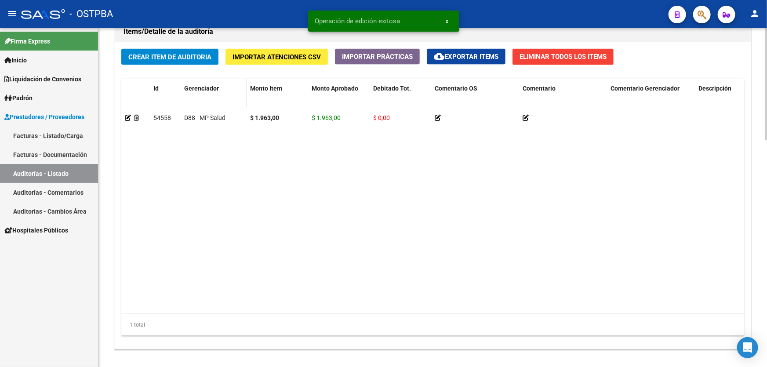
scroll to position [685, 0]
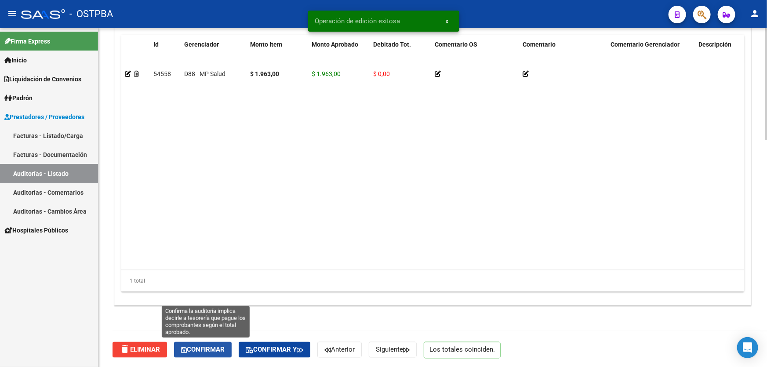
click at [202, 347] on span "Confirmar" at bounding box center [203, 350] width 44 height 8
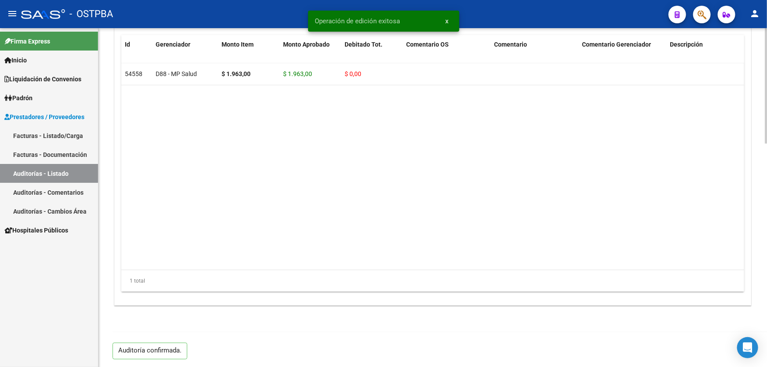
type input "202509"
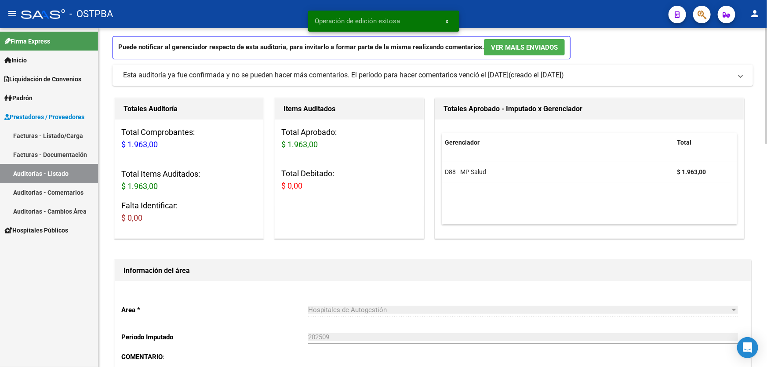
scroll to position [0, 0]
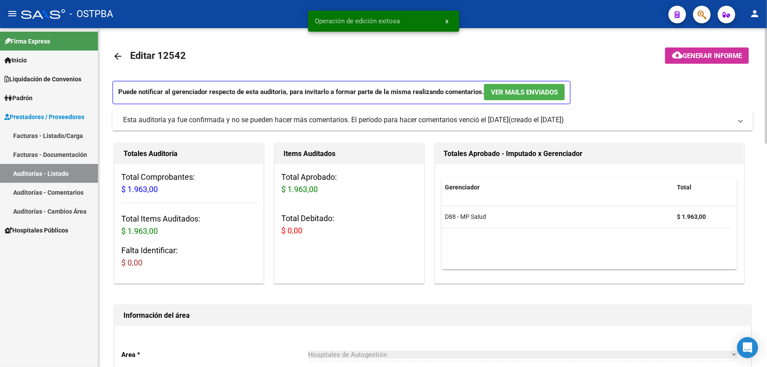
click at [117, 52] on mat-icon "arrow_back" at bounding box center [118, 56] width 11 height 11
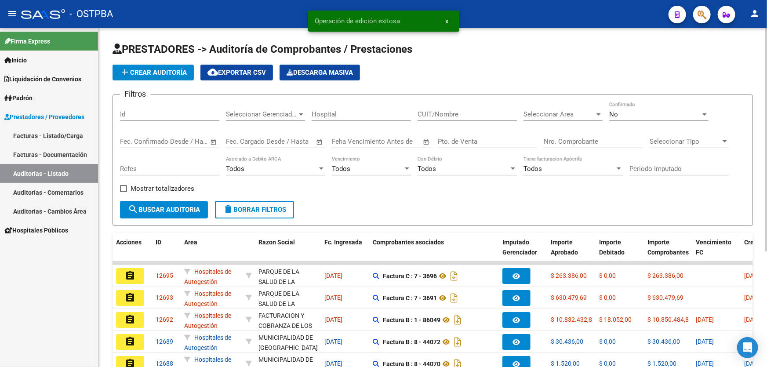
scroll to position [175, 0]
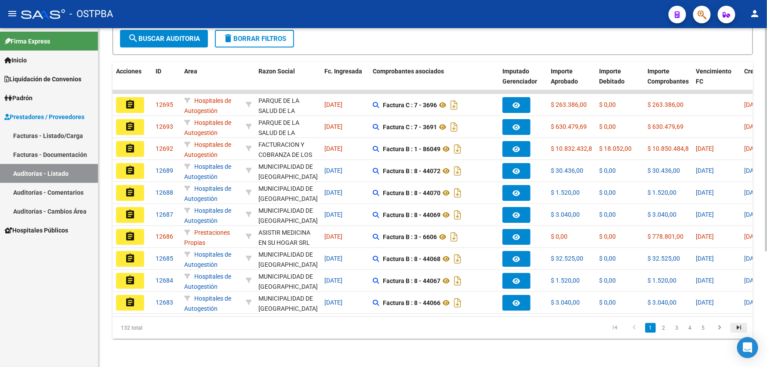
click at [739, 328] on icon "go to last page" at bounding box center [738, 329] width 11 height 11
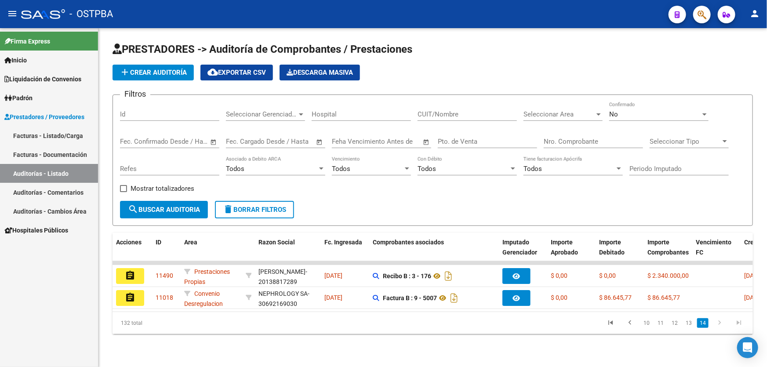
scroll to position [0, 0]
click at [689, 327] on link "13" at bounding box center [688, 323] width 11 height 10
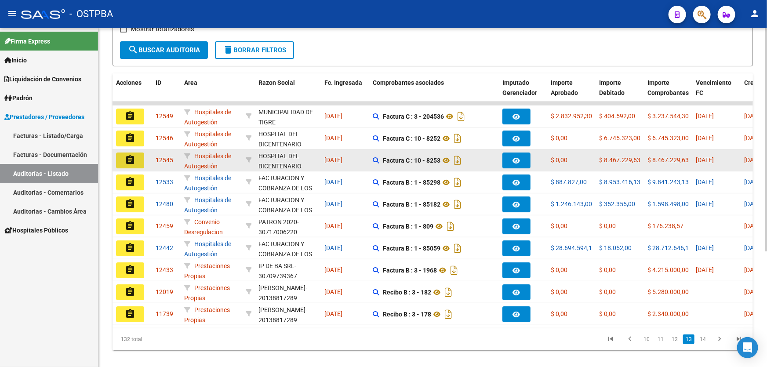
click at [126, 161] on mat-icon "assignment" at bounding box center [130, 160] width 11 height 11
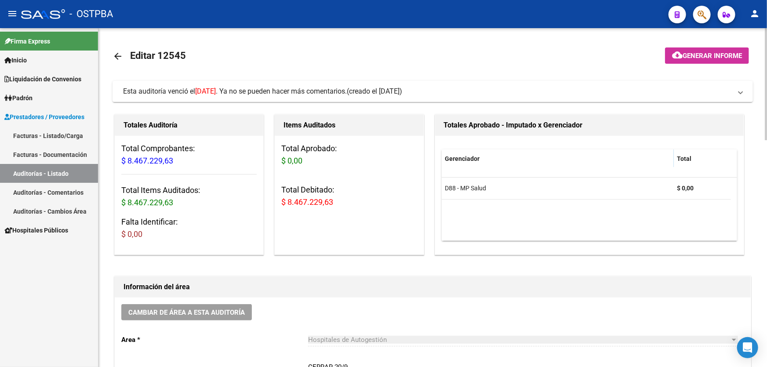
click at [56, 137] on link "Facturas - Listado/Carga" at bounding box center [49, 135] width 98 height 19
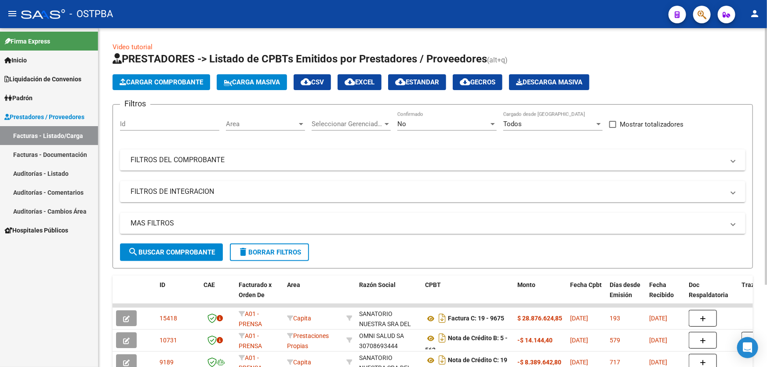
click at [428, 121] on div "No" at bounding box center [442, 124] width 91 height 8
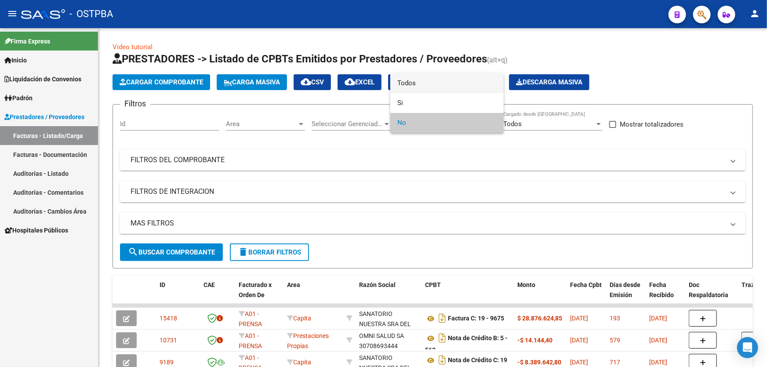
click at [430, 84] on span "Todos" at bounding box center [446, 83] width 99 height 20
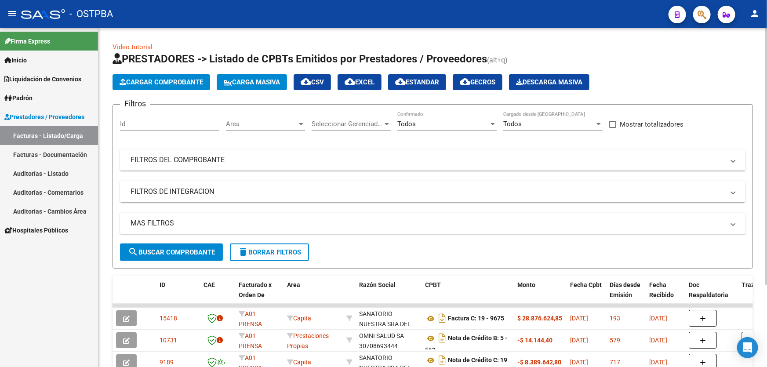
click at [209, 213] on mat-expansion-panel-header "MAS FILTROS" at bounding box center [433, 223] width 626 height 21
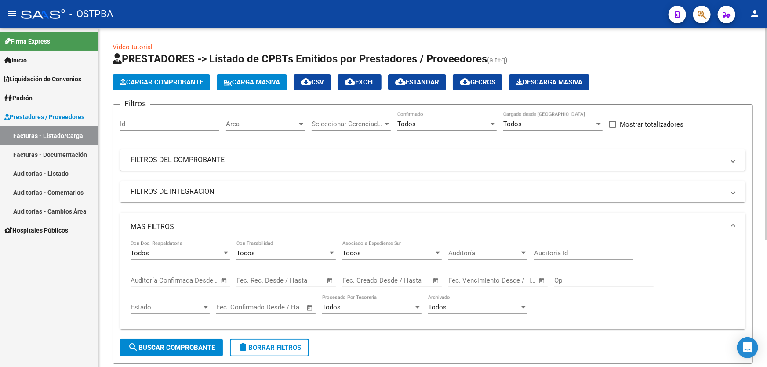
click at [560, 251] on input "Auditoría Id" at bounding box center [583, 253] width 99 height 8
type input "12460"
click at [184, 346] on span "search Buscar Comprobante" at bounding box center [171, 348] width 87 height 8
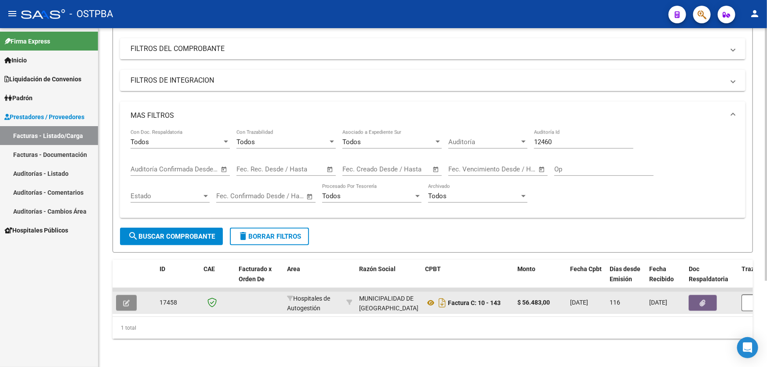
click at [128, 300] on icon "button" at bounding box center [126, 303] width 7 height 7
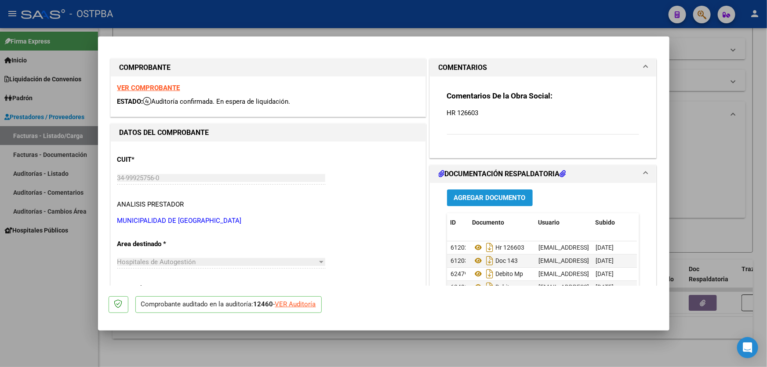
click at [467, 199] on span "Agregar Documento" at bounding box center [490, 198] width 72 height 8
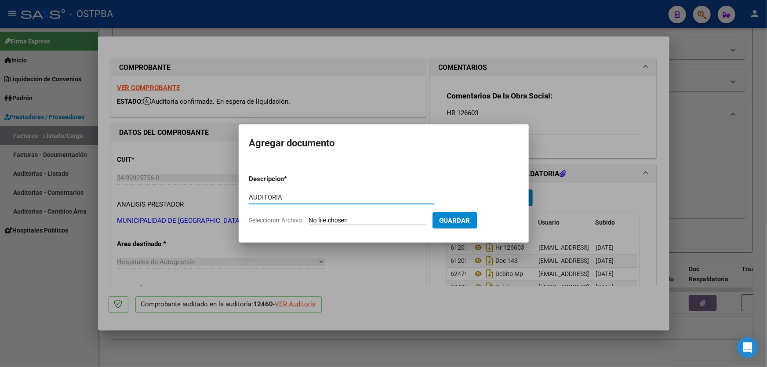
drag, startPoint x: 251, startPoint y: 197, endPoint x: 283, endPoint y: 197, distance: 32.1
click at [283, 197] on input "AUDITORIA" at bounding box center [342, 197] width 186 height 8
type input "AUDITORIA"
drag, startPoint x: 267, startPoint y: 201, endPoint x: 256, endPoint y: 196, distance: 12.6
click at [256, 196] on input "AUDITORIA" at bounding box center [342, 197] width 186 height 8
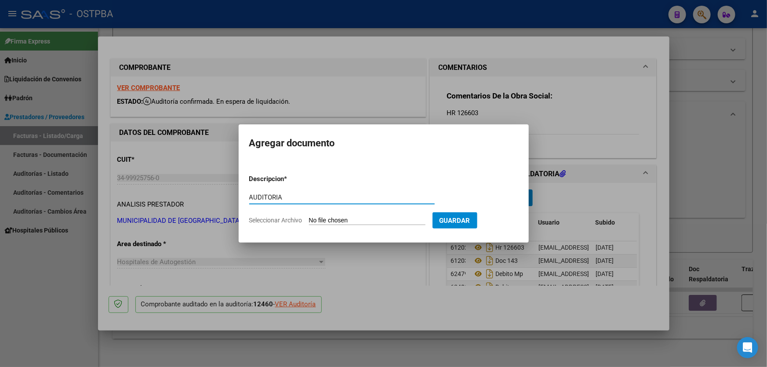
drag, startPoint x: 249, startPoint y: 195, endPoint x: 287, endPoint y: 194, distance: 37.4
click at [287, 194] on input "AUDITORIA" at bounding box center [342, 197] width 186 height 8
click at [299, 194] on input "AUDITORIA" at bounding box center [342, 197] width 186 height 8
click at [323, 220] on input "Seleccionar Archivo" at bounding box center [367, 221] width 117 height 8
type input "C:\fakepath\12460.pdf"
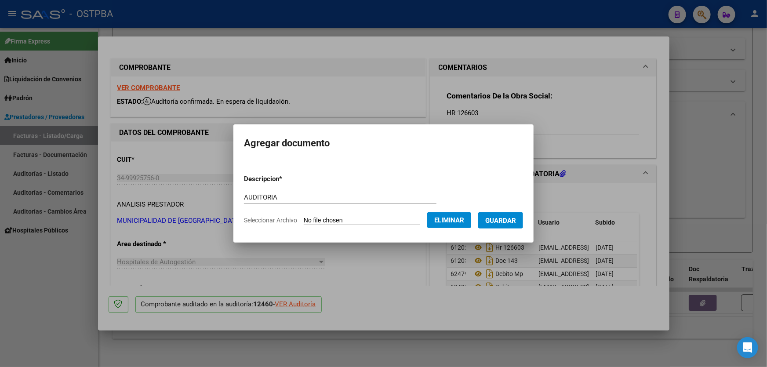
click at [512, 220] on span "Guardar" at bounding box center [500, 221] width 31 height 8
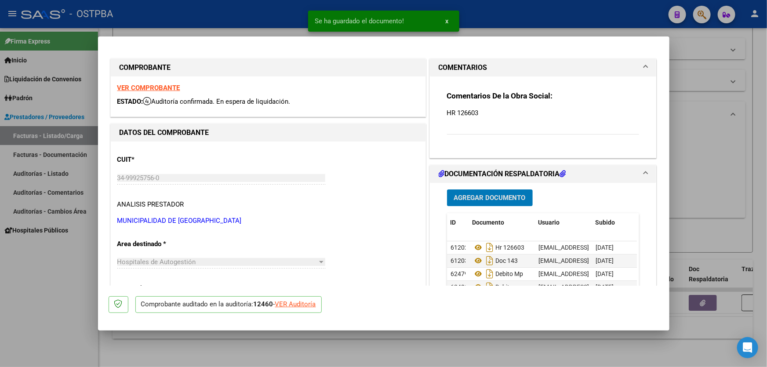
click at [497, 192] on button "Agregar Documento" at bounding box center [490, 197] width 86 height 16
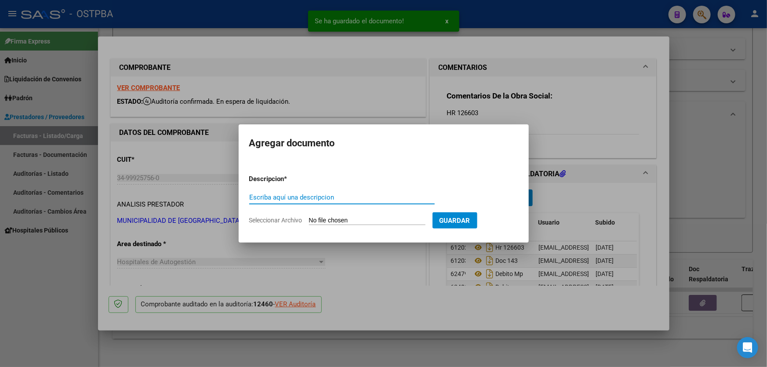
click at [652, 171] on div at bounding box center [383, 183] width 767 height 367
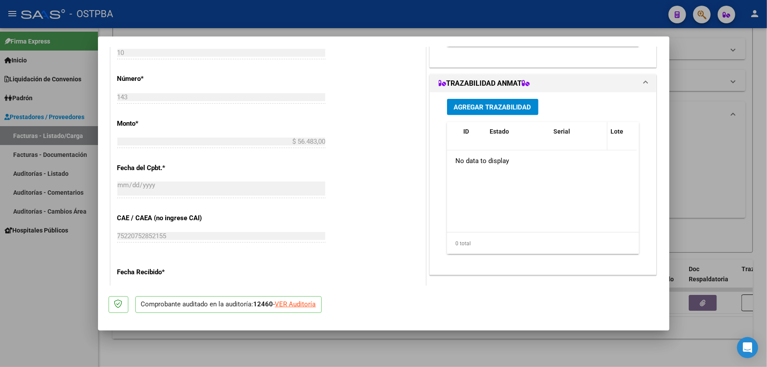
scroll to position [200, 0]
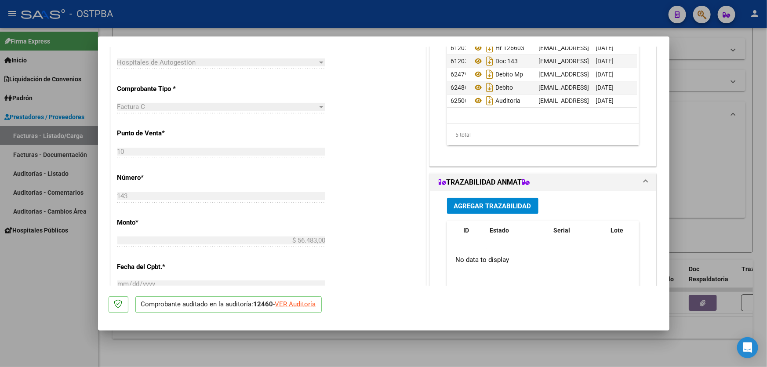
click at [721, 117] on div at bounding box center [383, 183] width 767 height 367
type input "$ 0,00"
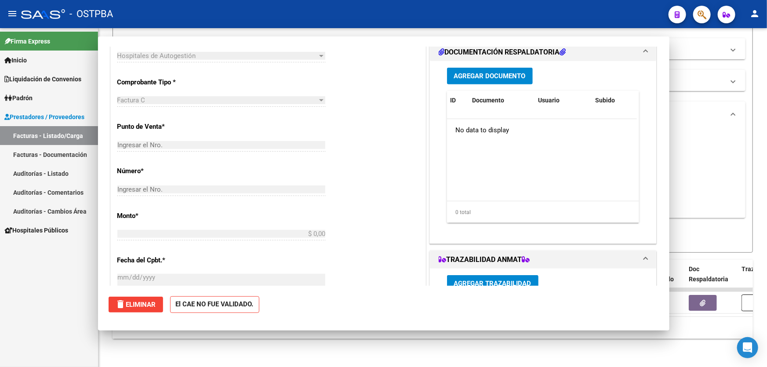
scroll to position [193, 0]
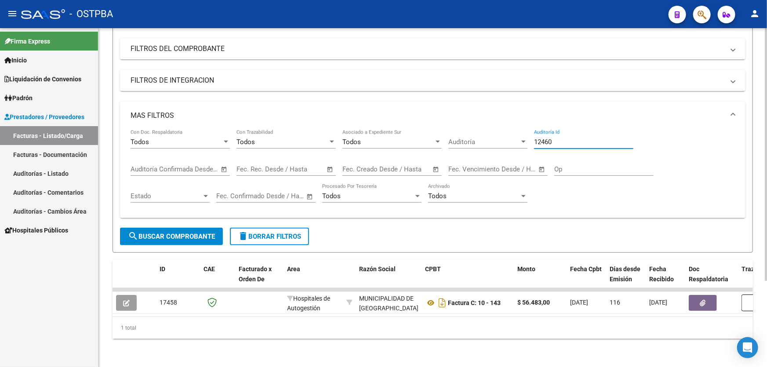
click at [557, 138] on input "12460" at bounding box center [583, 142] width 99 height 8
type input "12466"
click at [177, 233] on span "search Buscar Comprobante" at bounding box center [171, 237] width 87 height 8
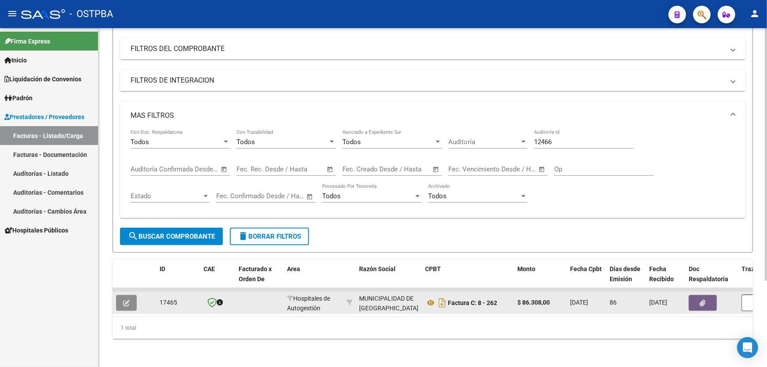
click at [131, 297] on button "button" at bounding box center [126, 303] width 21 height 16
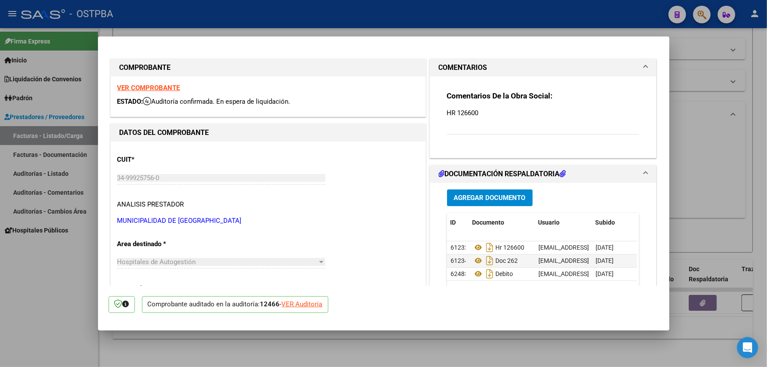
click at [482, 194] on span "Agregar Documento" at bounding box center [490, 198] width 72 height 8
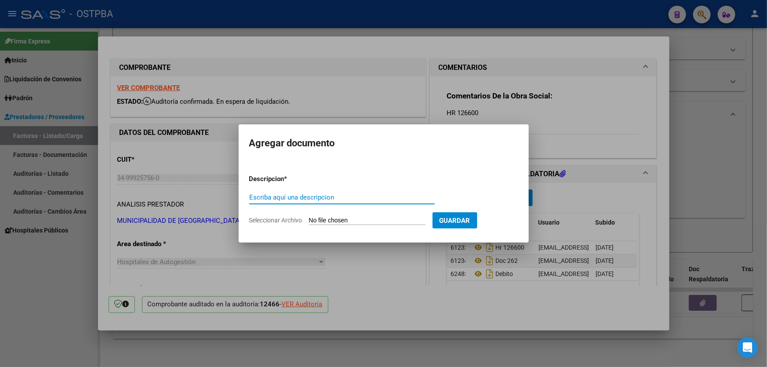
paste input "AUDITORIA"
type input "AUDITORIA"
click at [328, 220] on input "Seleccionar Archivo" at bounding box center [367, 221] width 117 height 8
type input "C:\fakepath\12466.pdf"
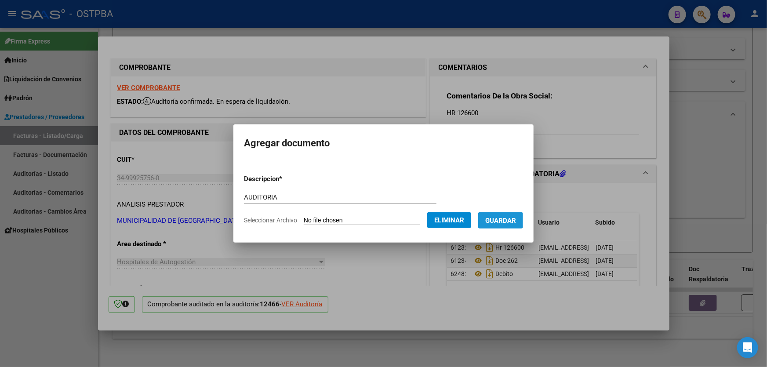
click at [510, 220] on span "Guardar" at bounding box center [500, 221] width 31 height 8
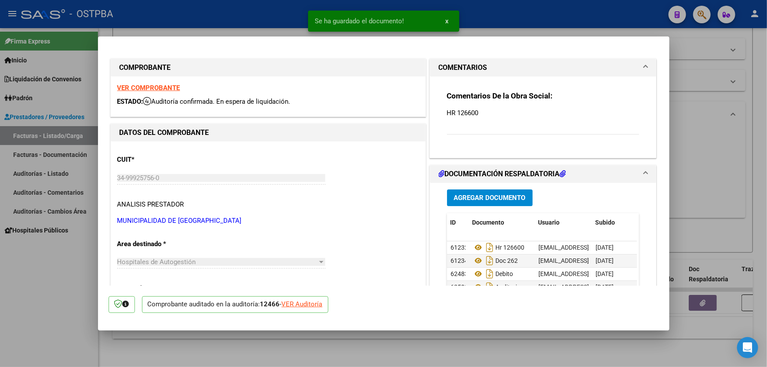
click at [721, 206] on div at bounding box center [383, 183] width 767 height 367
type input "$ 0,00"
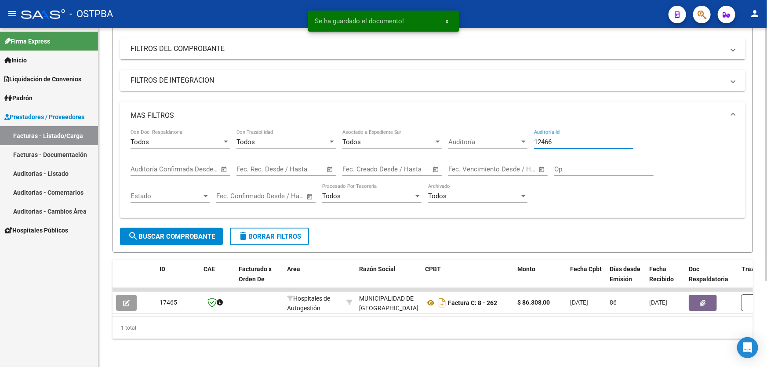
click at [557, 139] on input "12466" at bounding box center [583, 142] width 99 height 8
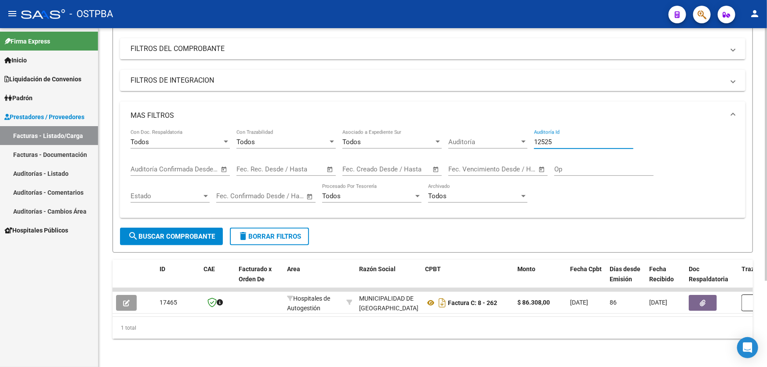
type input "12525"
click at [184, 233] on span "search Buscar Comprobante" at bounding box center [171, 237] width 87 height 8
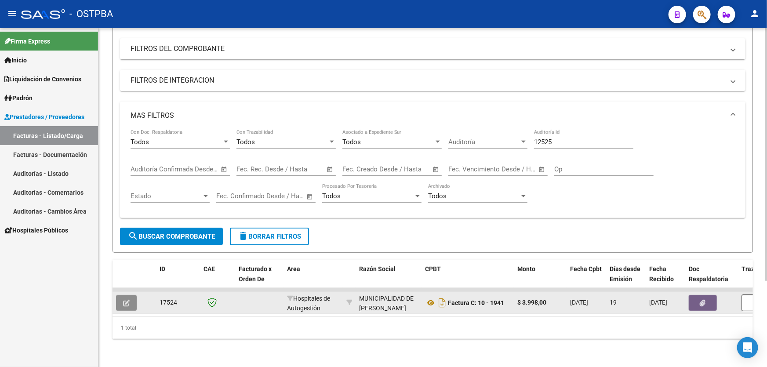
click at [128, 300] on icon "button" at bounding box center [126, 303] width 7 height 7
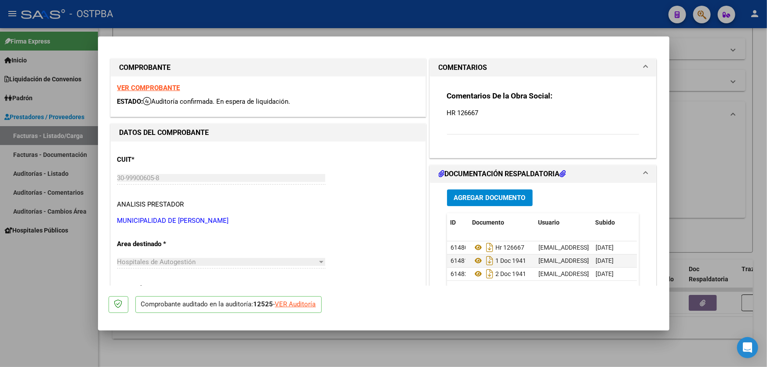
click at [484, 194] on span "Agregar Documento" at bounding box center [490, 198] width 72 height 8
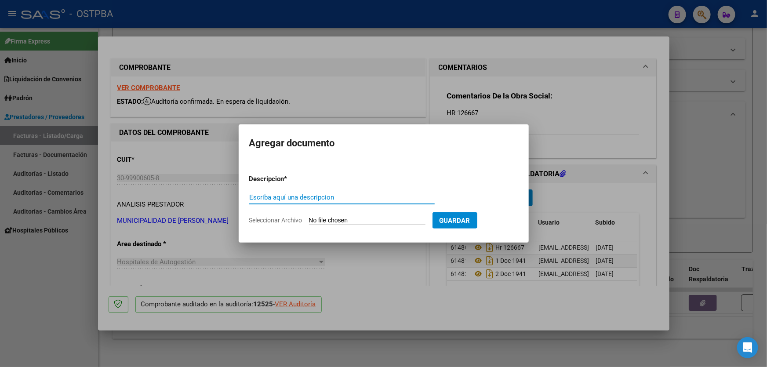
paste input "AUDITORIA"
type input "AUDITORIA"
click at [320, 220] on input "Seleccionar Archivo" at bounding box center [367, 221] width 117 height 8
type input "C:\fakepath\12525.pdf"
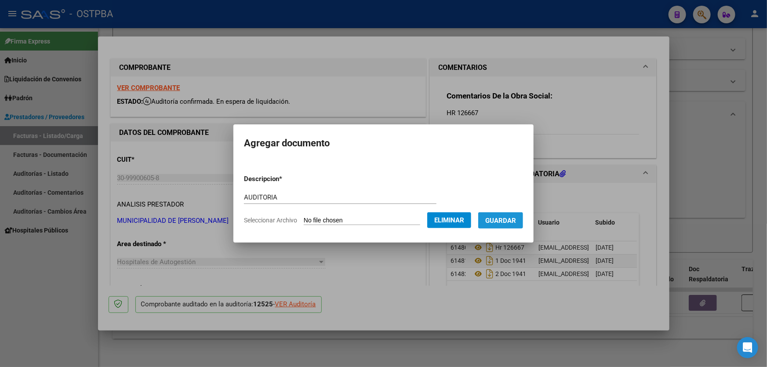
click at [516, 224] on span "Guardar" at bounding box center [500, 221] width 31 height 8
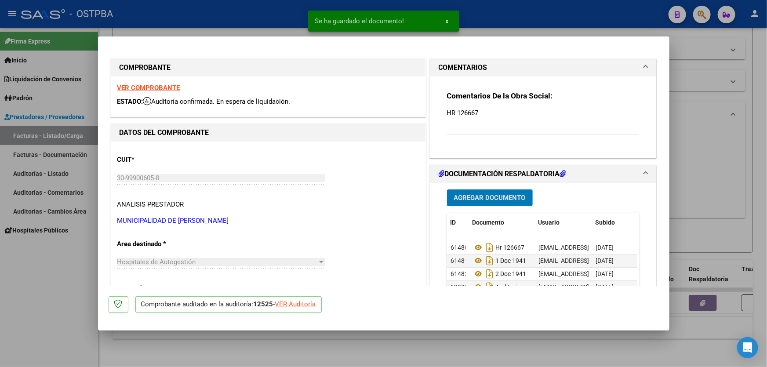
click at [685, 192] on div at bounding box center [383, 183] width 767 height 367
type input "$ 0,00"
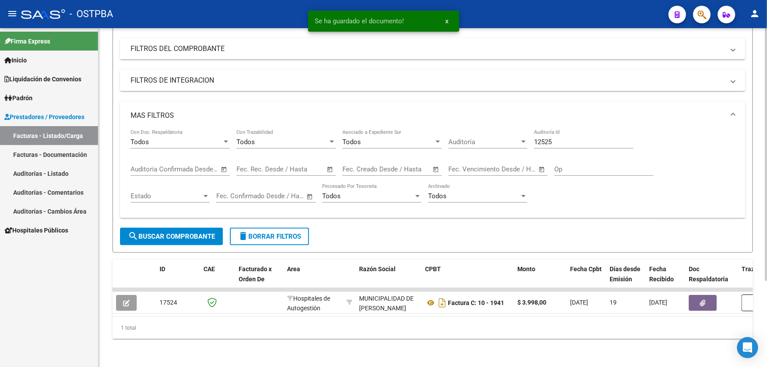
click at [572, 138] on input "12525" at bounding box center [583, 142] width 99 height 8
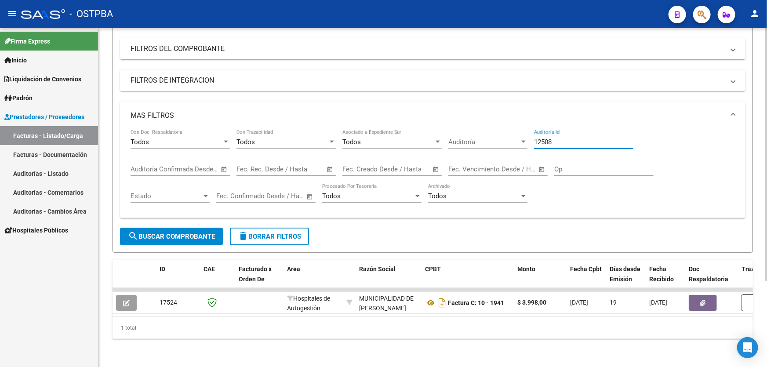
type input "12508"
click at [167, 221] on div "MAS FILTROS Todos Con Doc. Respaldatoria Todos Con Trazabilidad Todos Asociado …" at bounding box center [433, 165] width 626 height 126
click at [171, 233] on span "search Buscar Comprobante" at bounding box center [171, 237] width 87 height 8
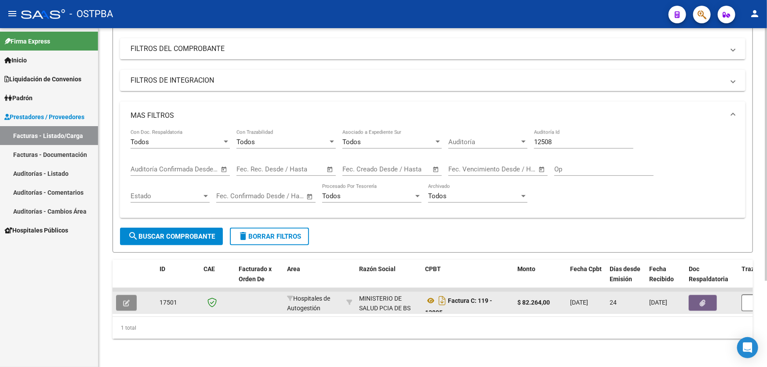
click at [126, 300] on icon "button" at bounding box center [126, 303] width 7 height 7
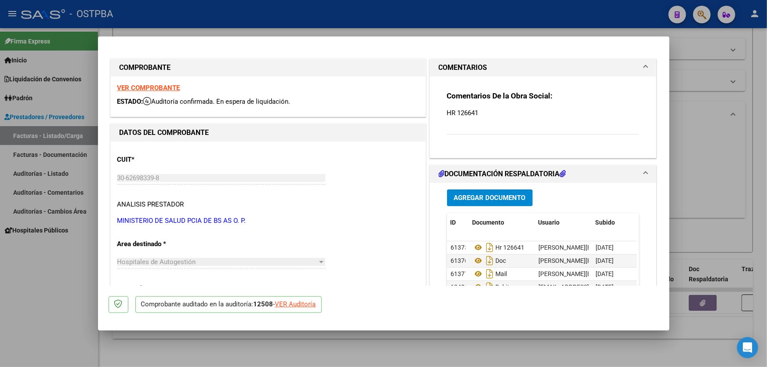
click at [493, 194] on span "Agregar Documento" at bounding box center [490, 198] width 72 height 8
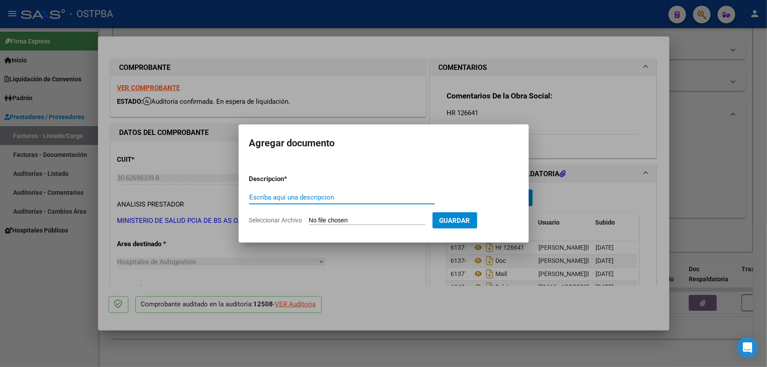
paste input "AUDITORIA"
type input "AUDITORIA"
click at [321, 219] on input "Seleccionar Archivo" at bounding box center [367, 221] width 117 height 8
type input "C:\fakepath\12508.pdf"
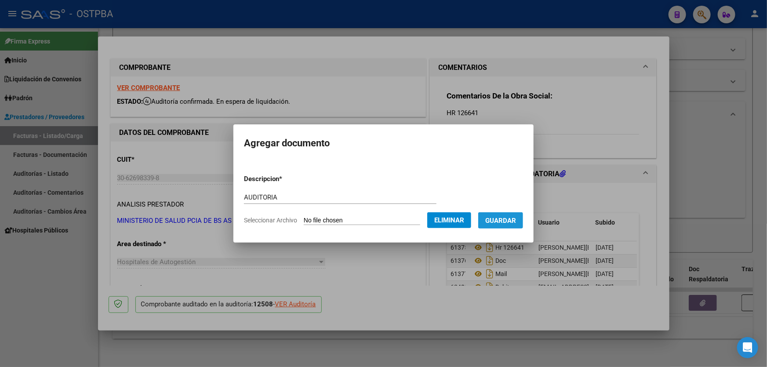
click at [513, 223] on span "Guardar" at bounding box center [500, 221] width 31 height 8
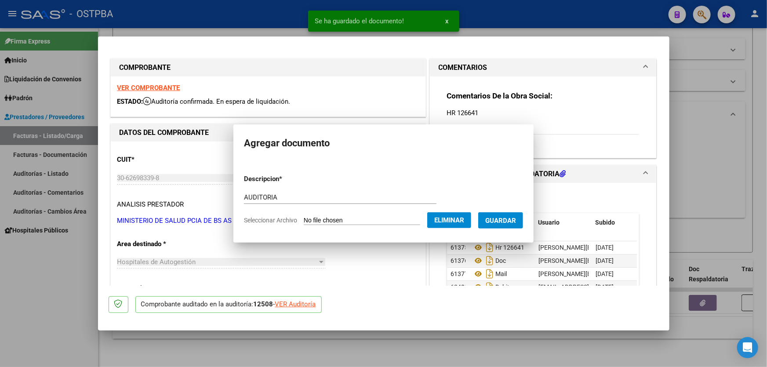
click at [718, 173] on div at bounding box center [383, 183] width 767 height 367
type input "$ 0,00"
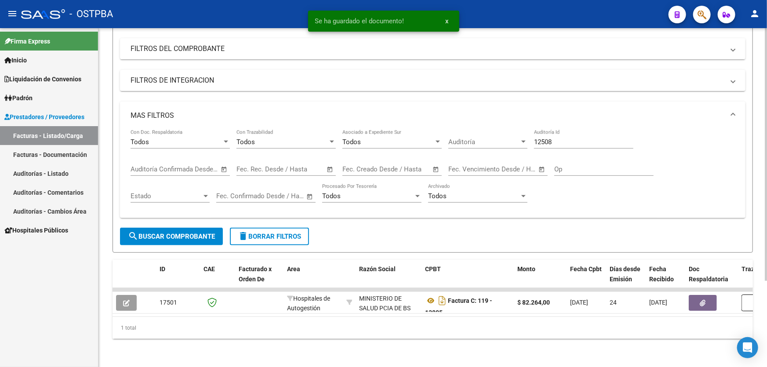
click at [559, 138] on input "12508" at bounding box center [583, 142] width 99 height 8
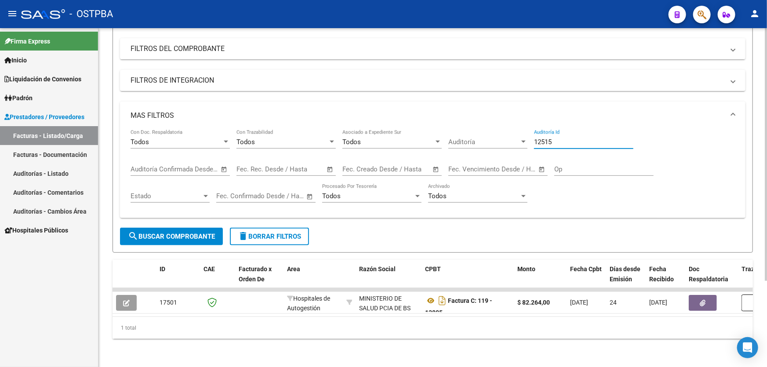
type input "12515"
click at [135, 233] on mat-icon "search" at bounding box center [133, 236] width 11 height 11
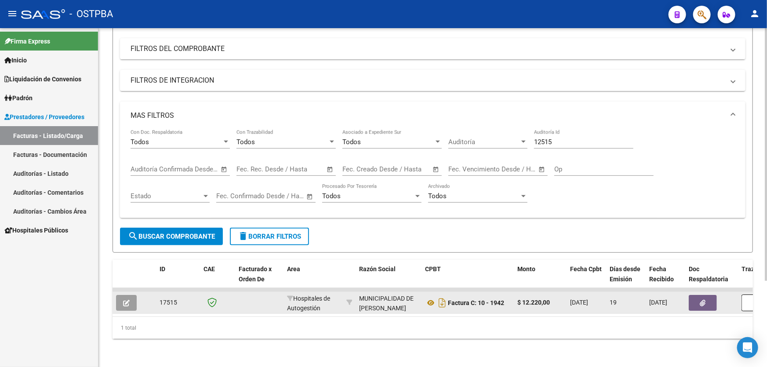
click at [127, 300] on icon "button" at bounding box center [126, 303] width 7 height 7
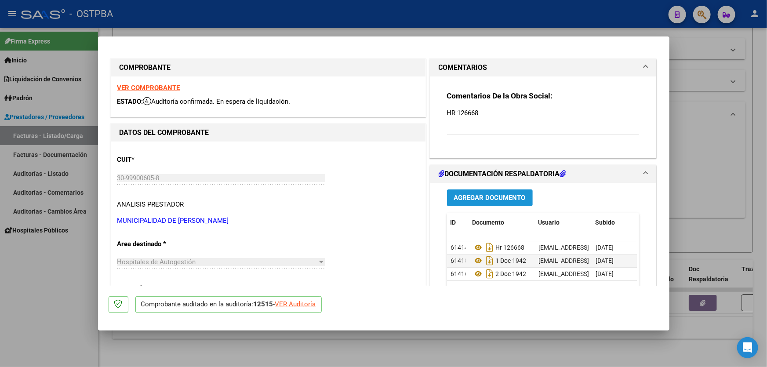
click at [481, 197] on span "Agregar Documento" at bounding box center [490, 198] width 72 height 8
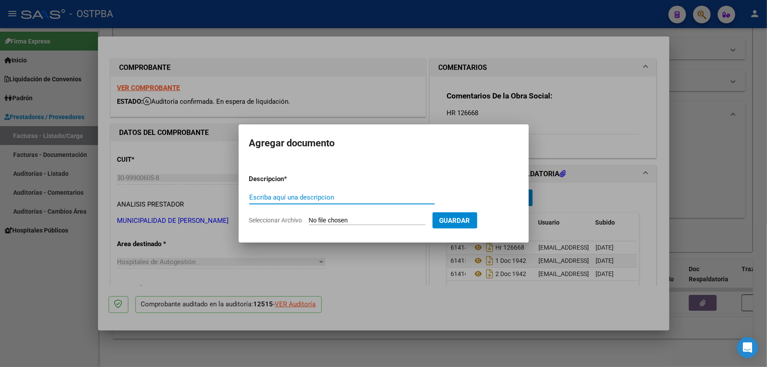
paste input "AUDITORIA"
type input "AUDITORIA"
click at [315, 221] on input "Seleccionar Archivo" at bounding box center [367, 221] width 117 height 8
type input "C:\fakepath\12515.pdf"
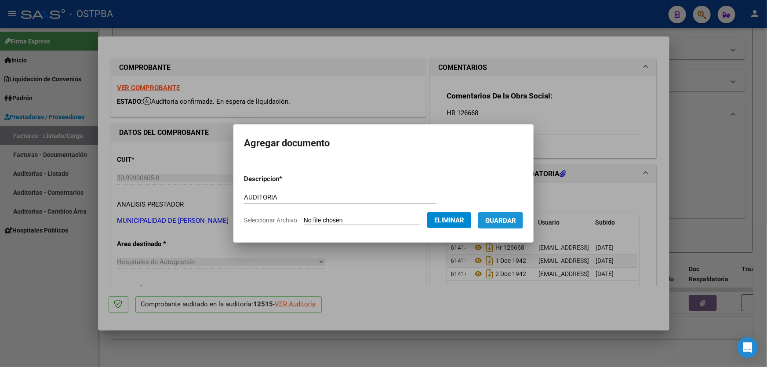
click at [511, 223] on span "Guardar" at bounding box center [500, 221] width 31 height 8
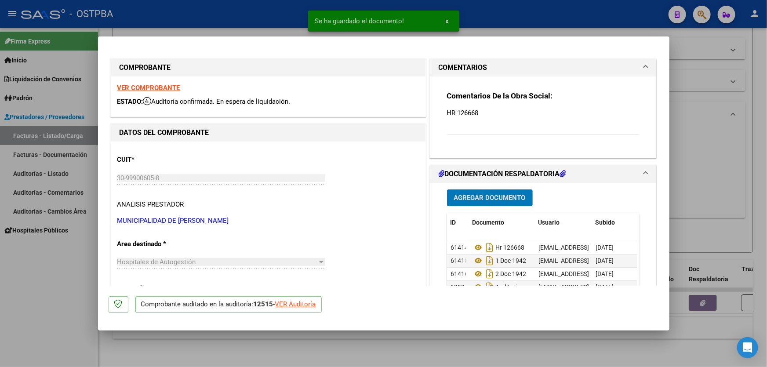
click at [714, 178] on div at bounding box center [383, 183] width 767 height 367
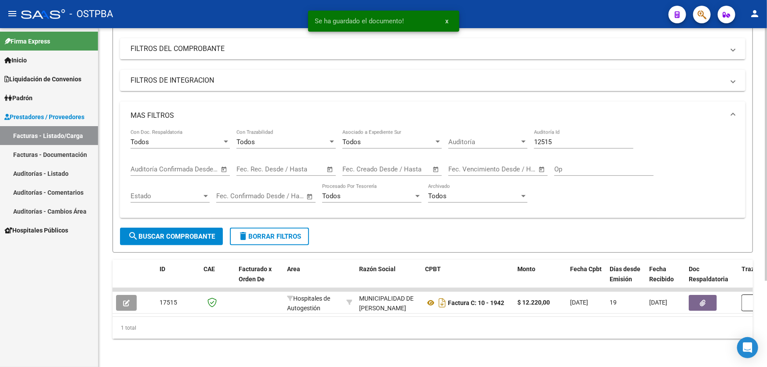
click at [564, 138] on input "12515" at bounding box center [583, 142] width 99 height 8
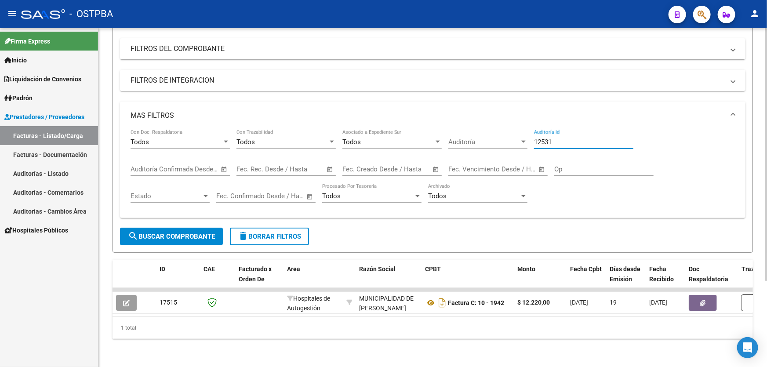
type input "12531"
click at [162, 234] on button "search Buscar Comprobante" at bounding box center [171, 237] width 103 height 18
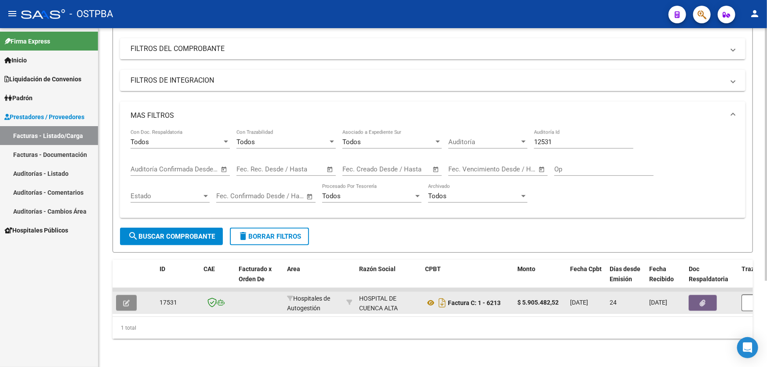
click at [126, 300] on icon "button" at bounding box center [126, 303] width 7 height 7
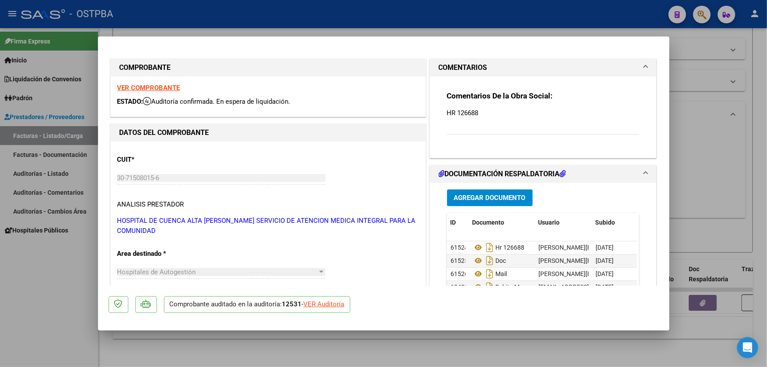
click at [475, 193] on button "Agregar Documento" at bounding box center [490, 197] width 86 height 16
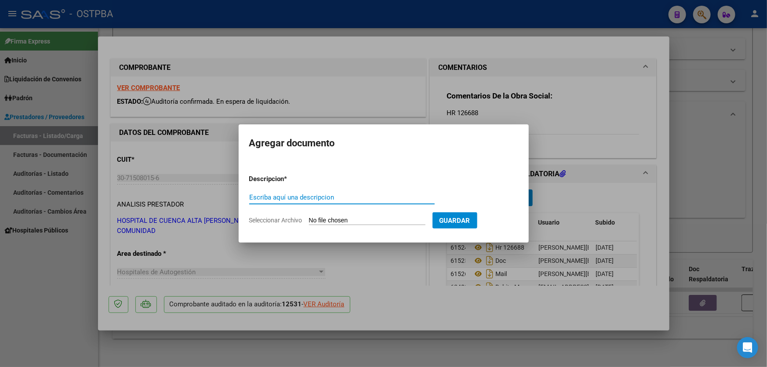
paste input "AUDITORIA"
type input "AUDITORIA"
click at [317, 217] on input "Seleccionar Archivo" at bounding box center [367, 221] width 117 height 8
type input "C:\fakepath\12531.pdf"
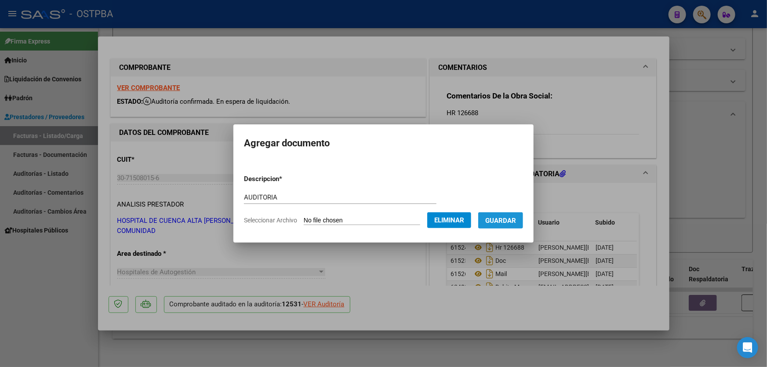
click at [506, 218] on span "Guardar" at bounding box center [500, 221] width 31 height 8
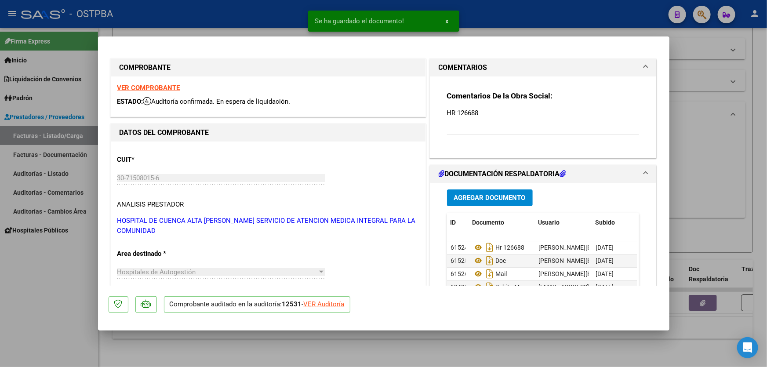
click at [753, 182] on div at bounding box center [383, 183] width 767 height 367
type input "$ 0,00"
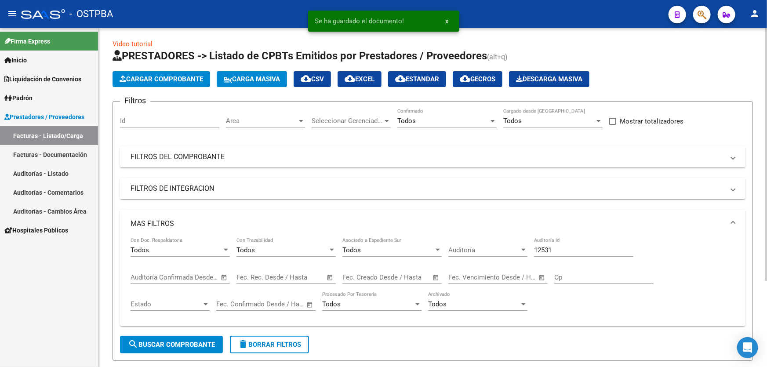
scroll to position [0, 0]
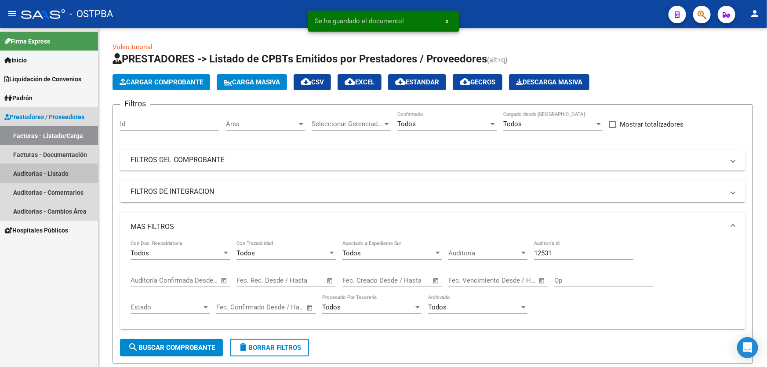
click at [42, 171] on link "Auditorías - Listado" at bounding box center [49, 173] width 98 height 19
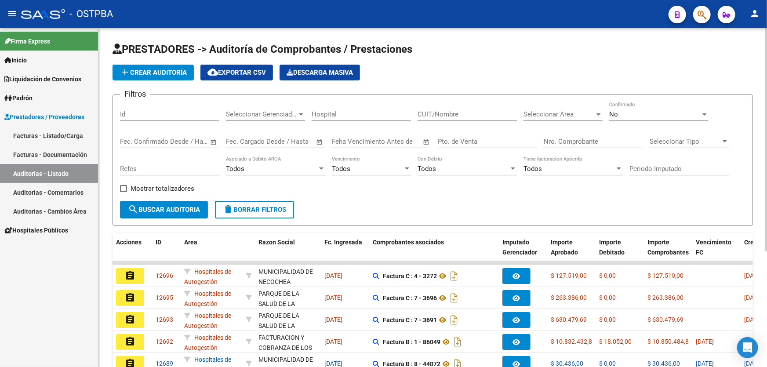
scroll to position [175, 0]
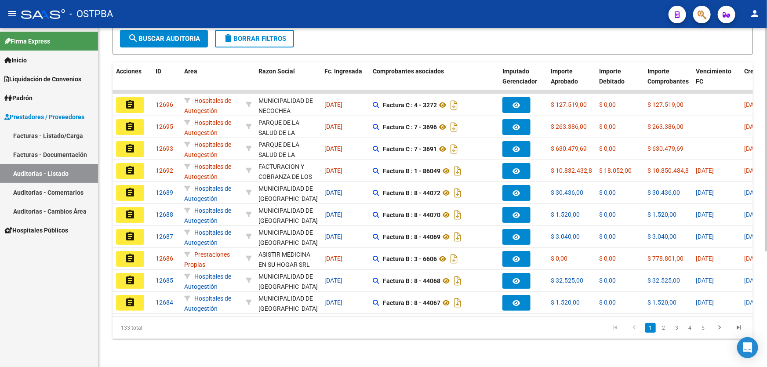
click at [447, 325] on datatable-pager "1 2 3 4 5" at bounding box center [496, 327] width 505 height 15
click at [574, 326] on datatable-pager "1 2 3 4 5" at bounding box center [496, 327] width 505 height 15
click at [736, 327] on icon "go to last page" at bounding box center [738, 329] width 11 height 11
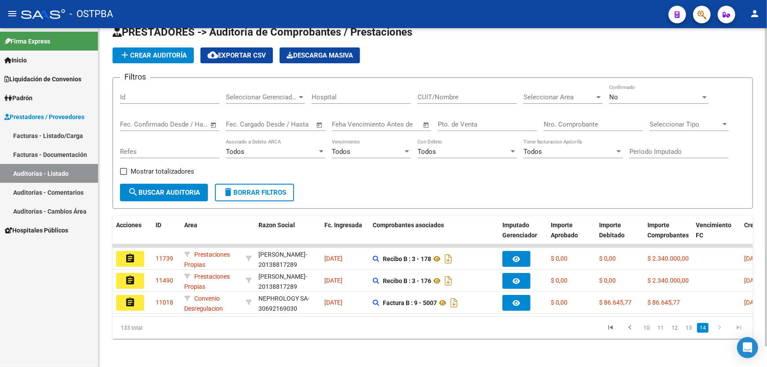
scroll to position [22, 0]
click at [687, 329] on link "13" at bounding box center [688, 328] width 11 height 10
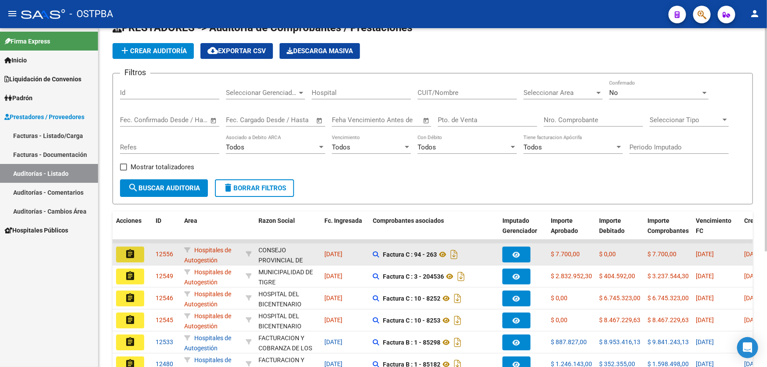
click at [127, 249] on mat-icon "assignment" at bounding box center [130, 254] width 11 height 11
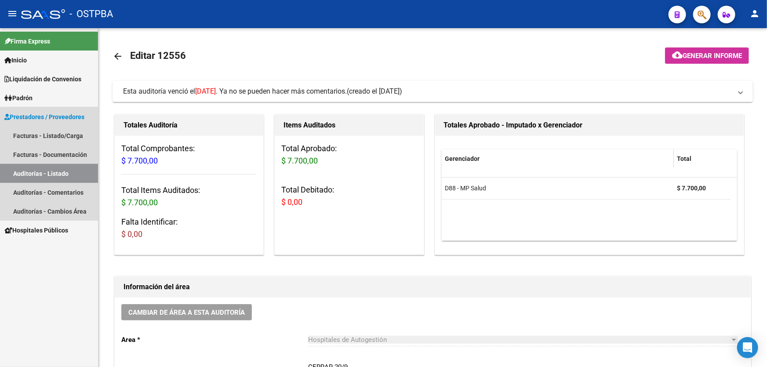
click at [51, 169] on link "Auditorías - Listado" at bounding box center [49, 173] width 98 height 19
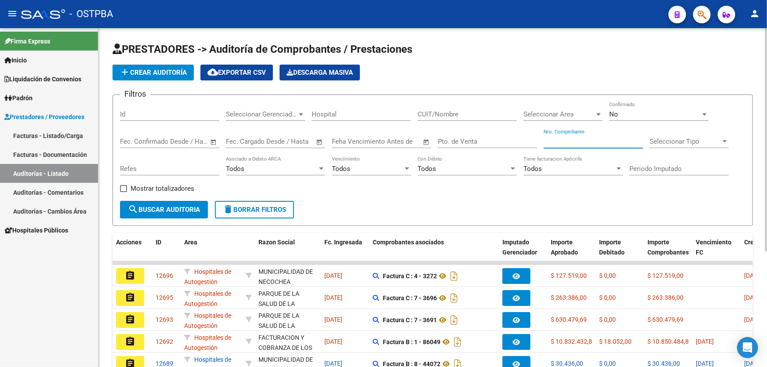
click at [580, 139] on input "Nro. Comprobante" at bounding box center [593, 142] width 99 height 8
type input "6298"
click at [624, 114] on div "No" at bounding box center [654, 114] width 91 height 8
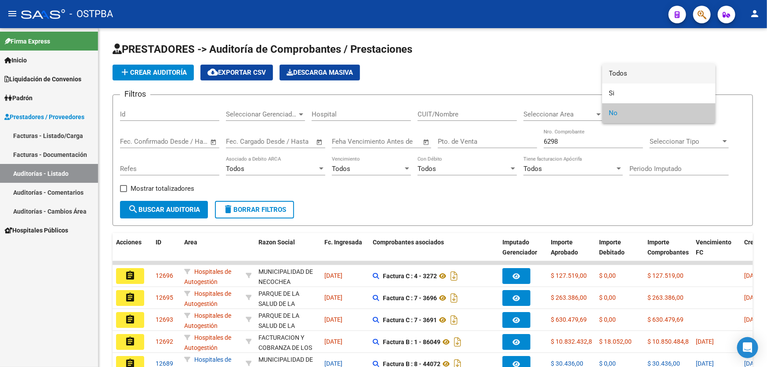
click at [635, 70] on span "Todos" at bounding box center [658, 74] width 99 height 20
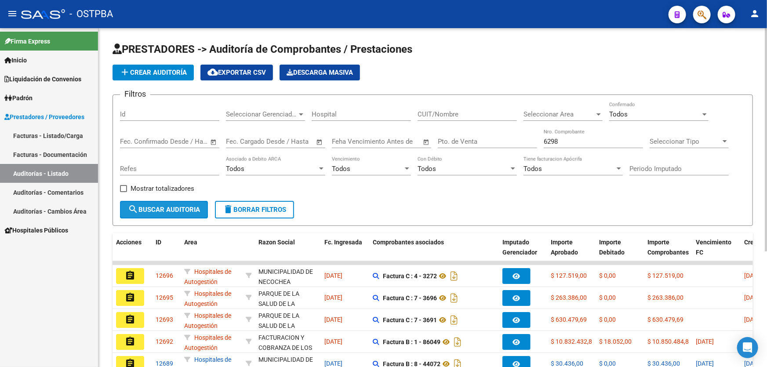
click at [149, 207] on span "search Buscar Auditoria" at bounding box center [164, 210] width 72 height 8
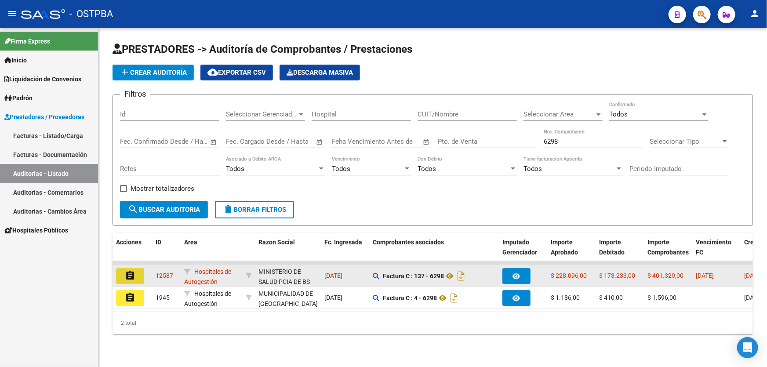
click at [127, 276] on mat-icon "assignment" at bounding box center [130, 275] width 11 height 11
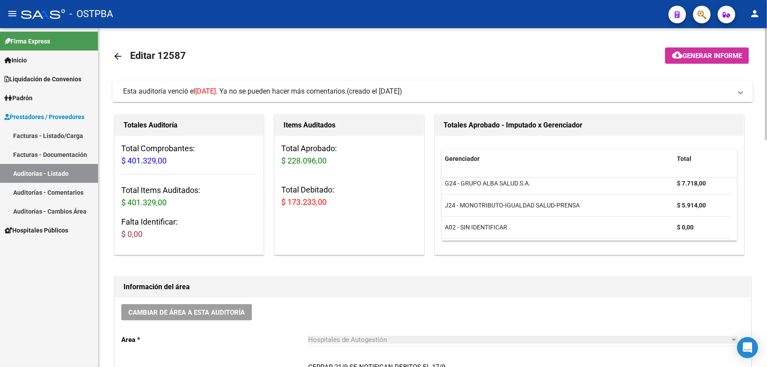
click at [115, 52] on mat-icon "arrow_back" at bounding box center [118, 56] width 11 height 11
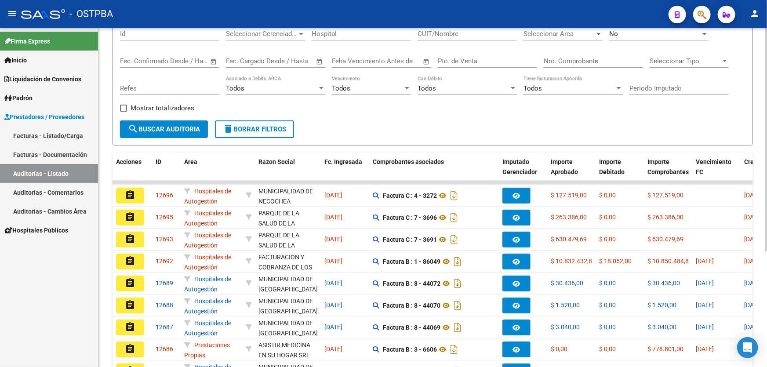
scroll to position [175, 0]
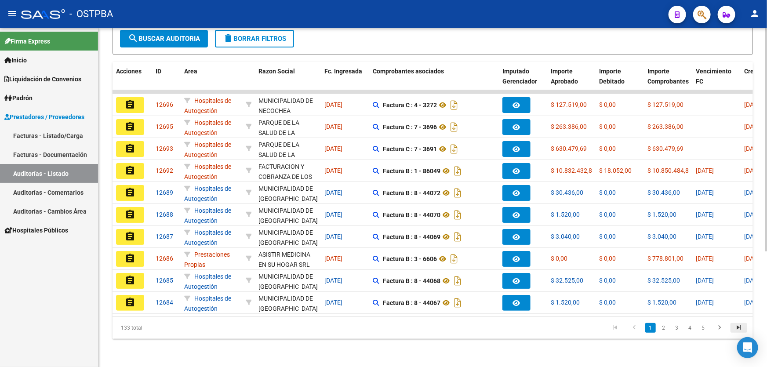
click at [741, 326] on icon "go to last page" at bounding box center [738, 329] width 11 height 11
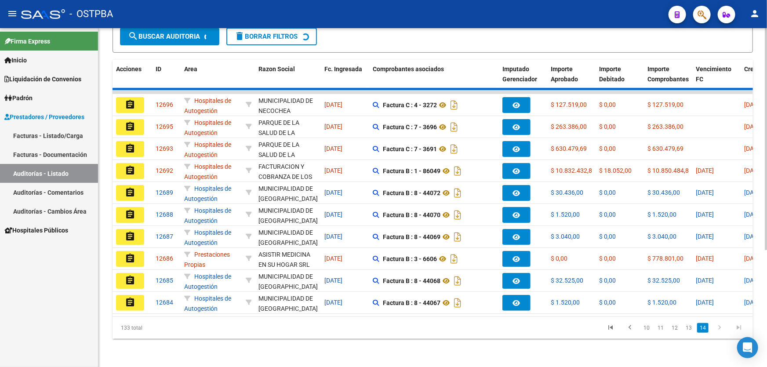
scroll to position [22, 0]
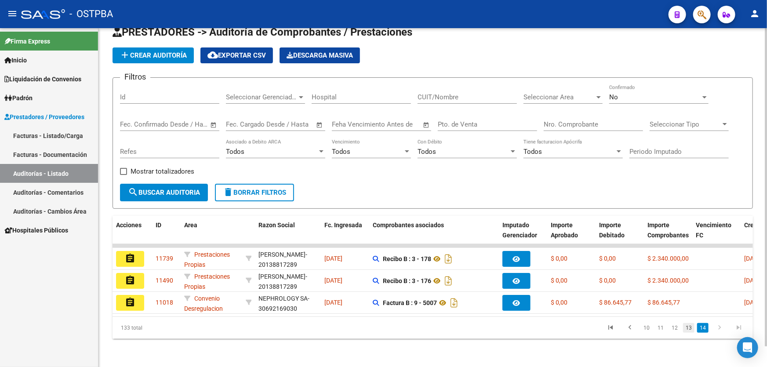
click at [691, 330] on link "13" at bounding box center [688, 328] width 11 height 10
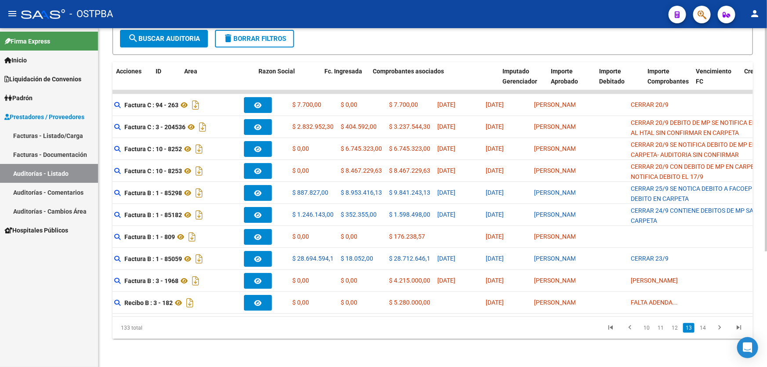
scroll to position [0, 0]
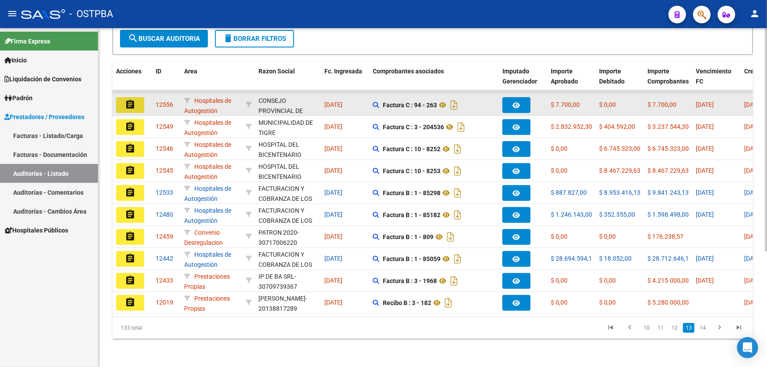
click at [132, 102] on mat-icon "assignment" at bounding box center [130, 104] width 11 height 11
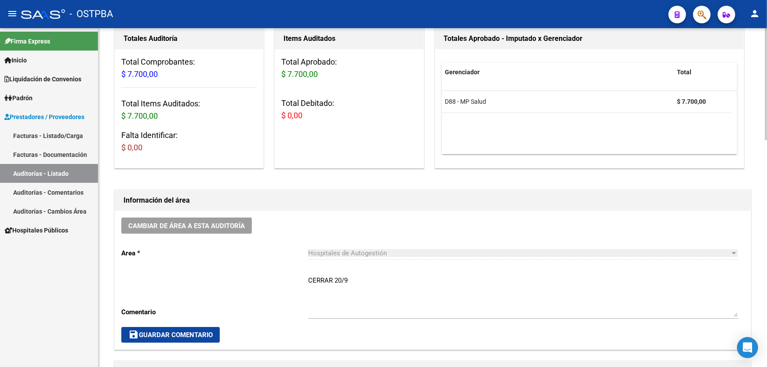
scroll to position [240, 0]
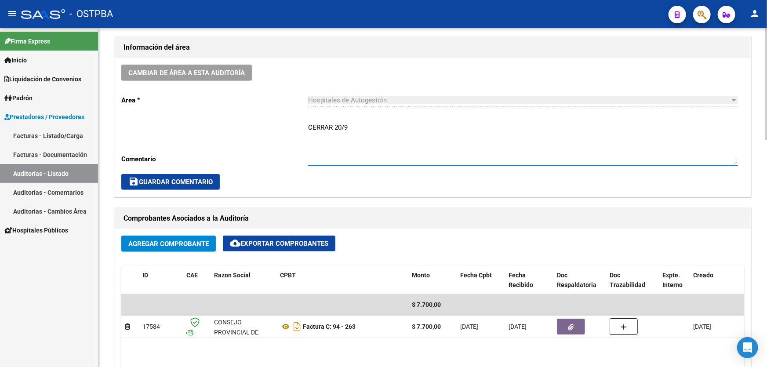
click at [353, 125] on textarea "CERRAR 20/9" at bounding box center [523, 143] width 430 height 41
type textarea "C"
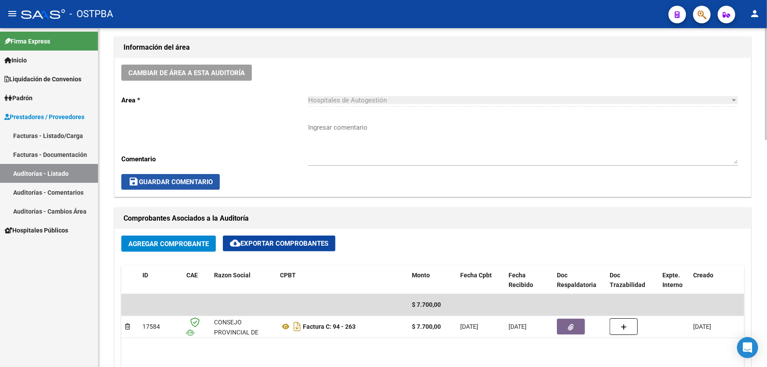
click at [169, 183] on span "save Guardar Comentario" at bounding box center [170, 182] width 84 height 8
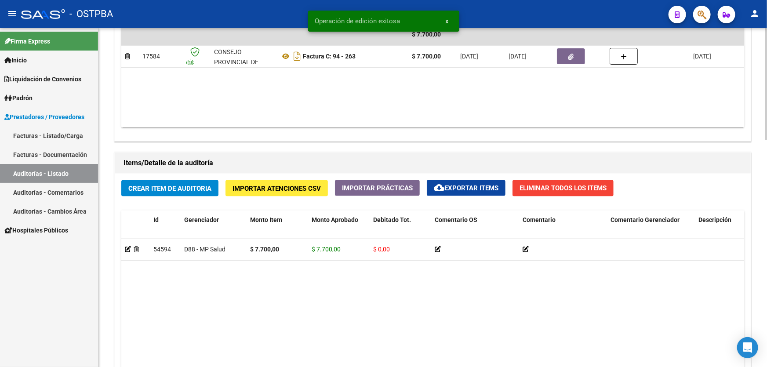
scroll to position [685, 0]
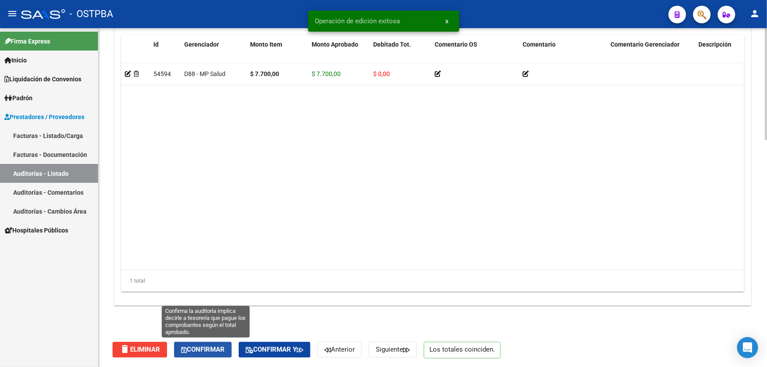
click at [203, 350] on span "Confirmar" at bounding box center [203, 350] width 44 height 8
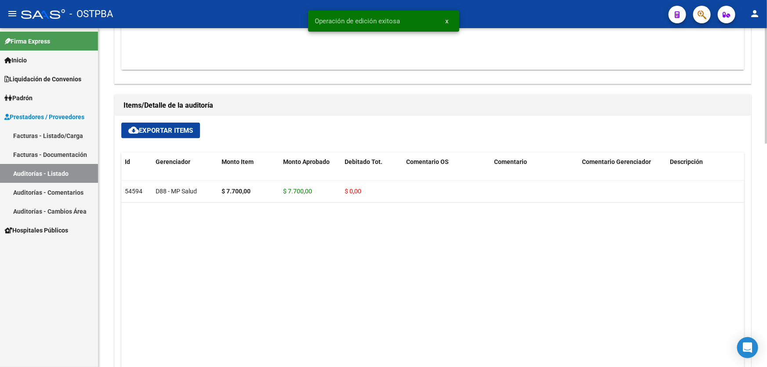
type input "202509"
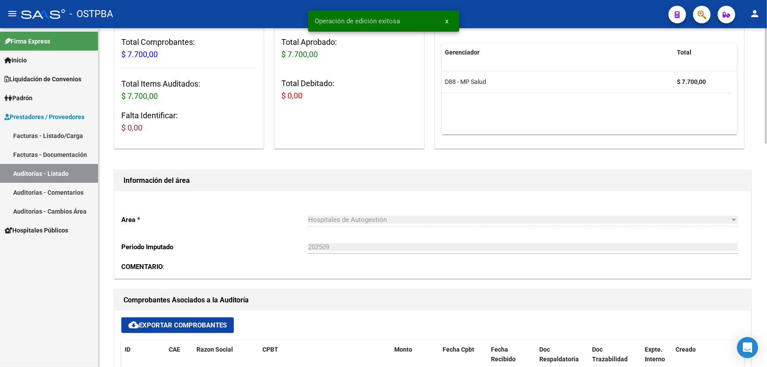
scroll to position [0, 0]
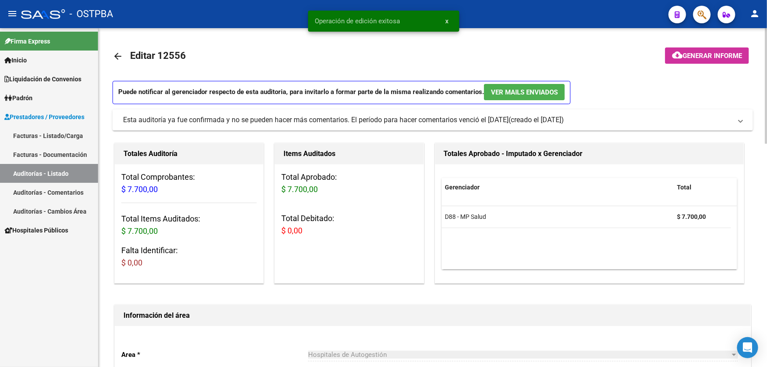
click at [119, 53] on mat-icon "arrow_back" at bounding box center [118, 56] width 11 height 11
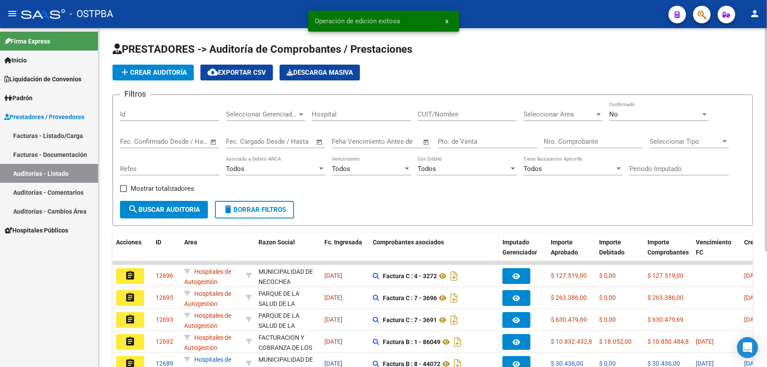
scroll to position [175, 0]
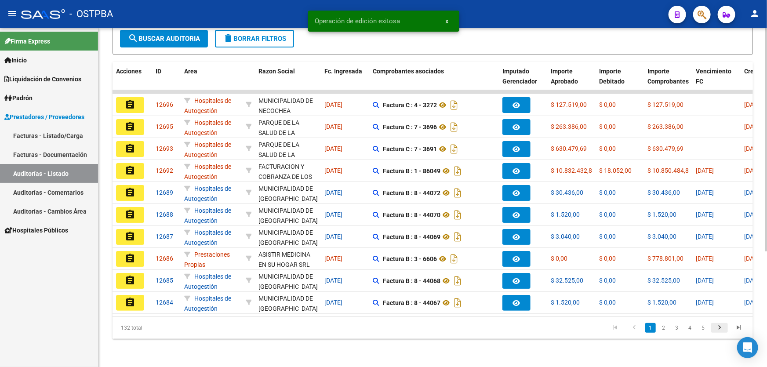
click at [717, 328] on icon "go to next page" at bounding box center [719, 329] width 11 height 11
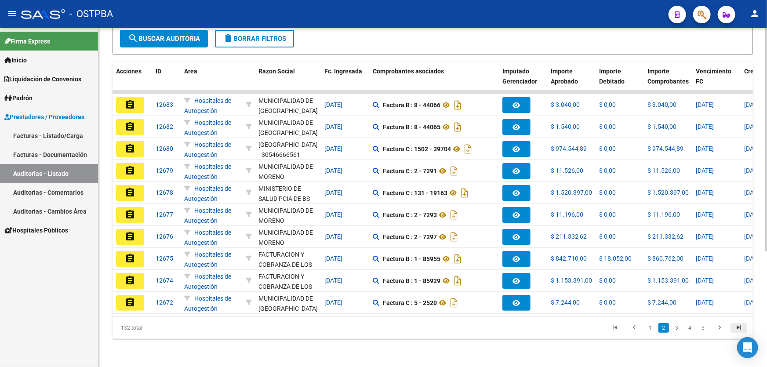
click at [739, 328] on icon "go to last page" at bounding box center [738, 329] width 11 height 11
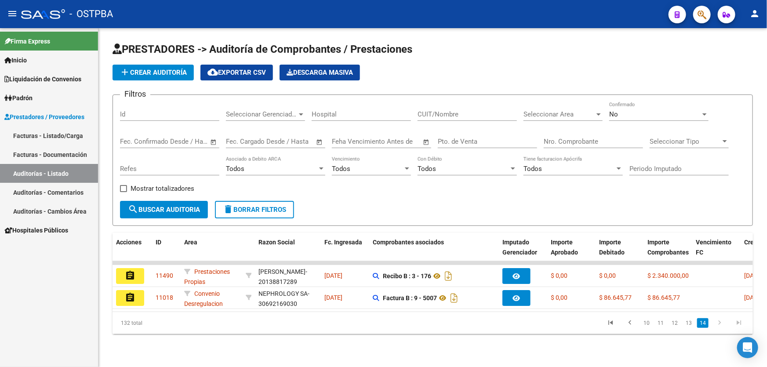
scroll to position [0, 0]
click at [689, 325] on link "13" at bounding box center [688, 323] width 11 height 10
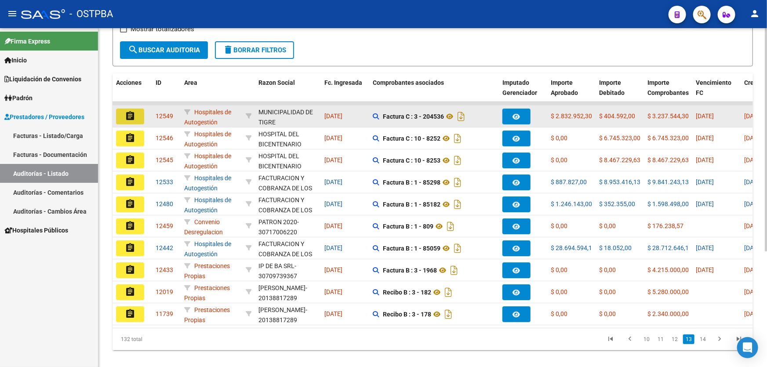
click at [130, 111] on mat-icon "assignment" at bounding box center [130, 116] width 11 height 11
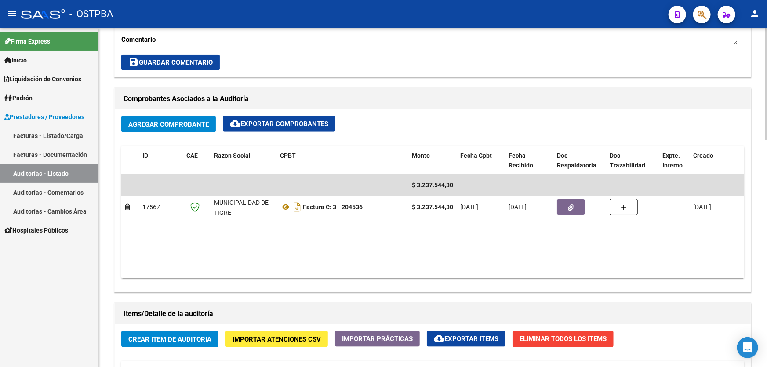
scroll to position [400, 0]
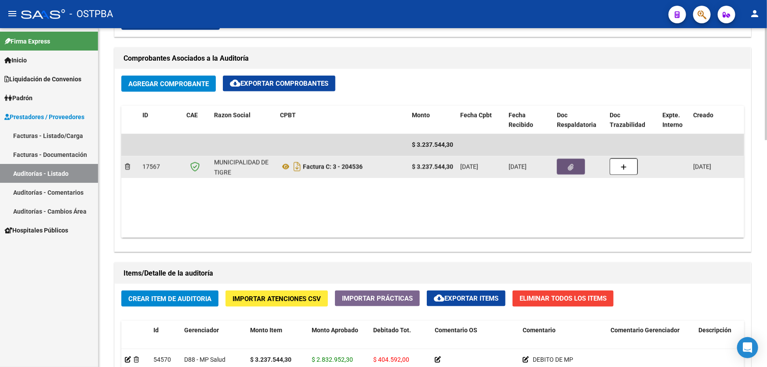
click at [564, 167] on button "button" at bounding box center [571, 167] width 28 height 16
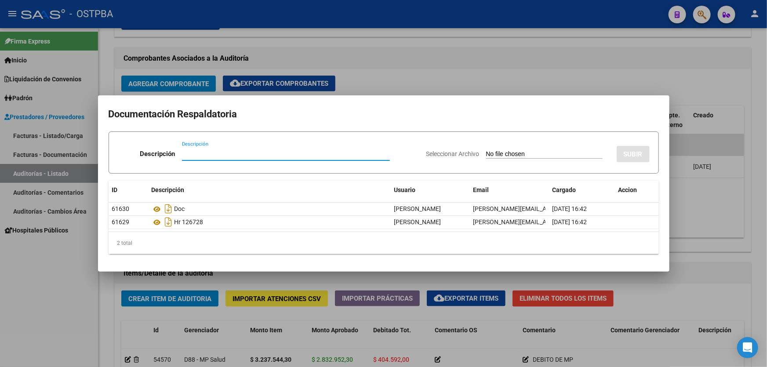
click at [377, 57] on div at bounding box center [383, 183] width 767 height 367
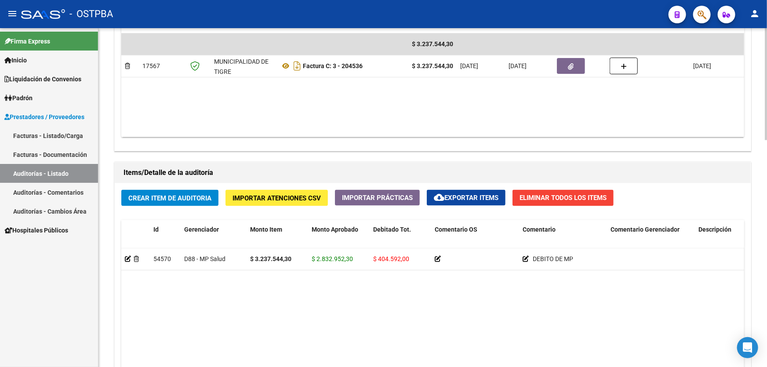
scroll to position [486, 0]
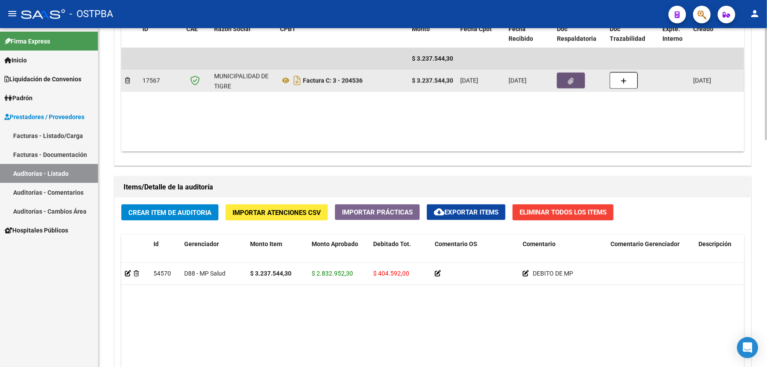
click at [570, 78] on icon "button" at bounding box center [571, 81] width 6 height 7
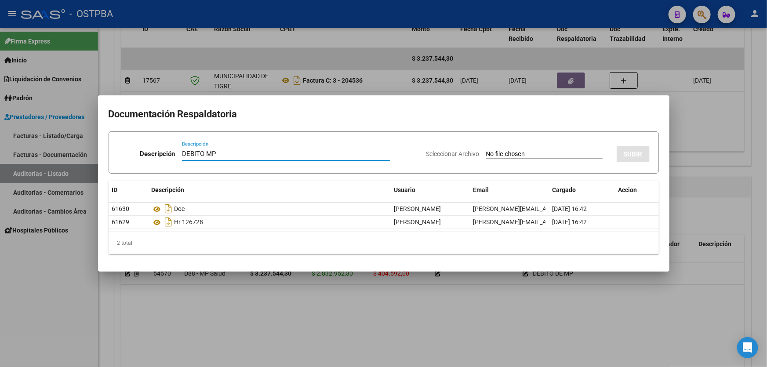
type input "DEBITO MP"
click at [486, 151] on input "Seleccionar Archivo" at bounding box center [544, 154] width 117 height 8
type input "C:\fakepath\DEBITO MP 12549.pdf"
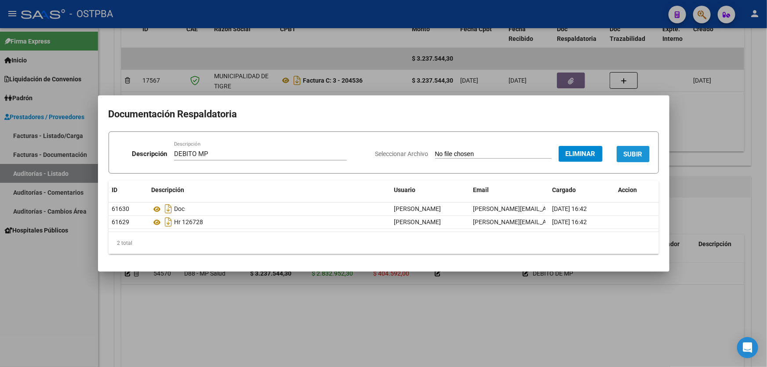
click at [636, 153] on span "SUBIR" at bounding box center [633, 154] width 19 height 8
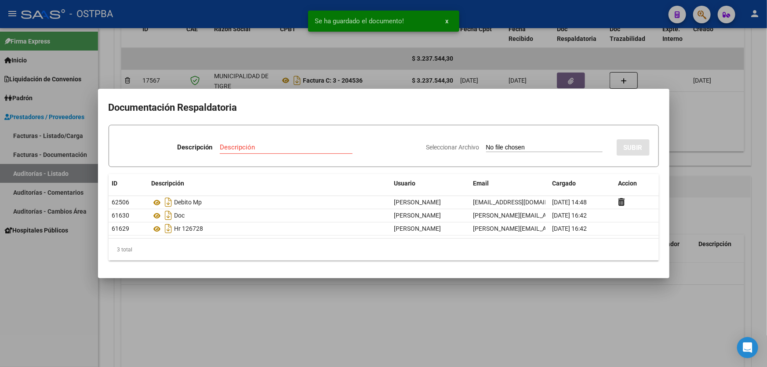
click at [703, 189] on div at bounding box center [383, 183] width 767 height 367
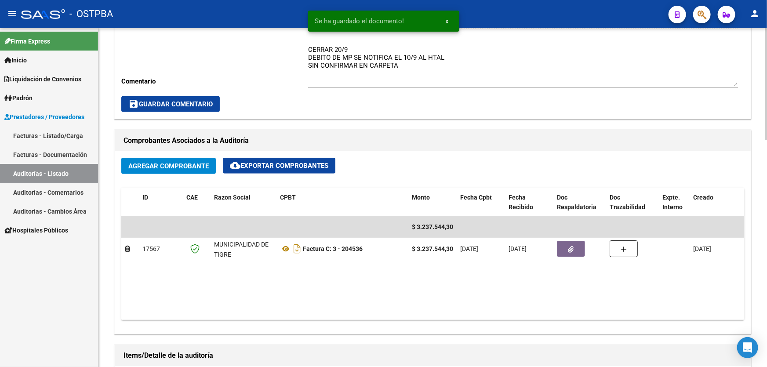
scroll to position [206, 0]
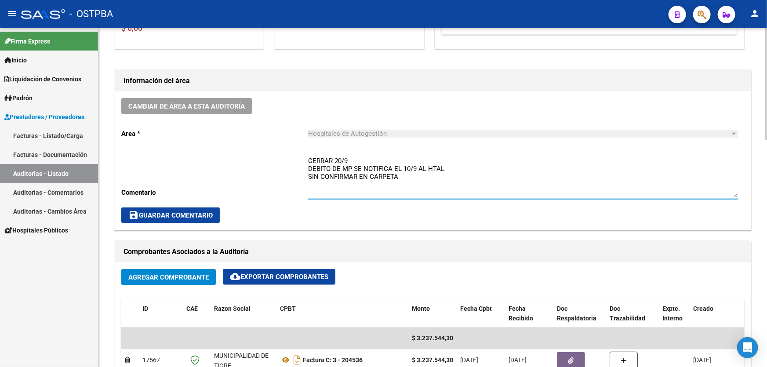
click at [401, 175] on textarea "CERRAR 20/9 DEBITO DE MP SE NOTIFICA EL 10/9 AL HTAL SIN CONFIRMAR EN CARPETA" at bounding box center [523, 176] width 430 height 41
type textarea "C"
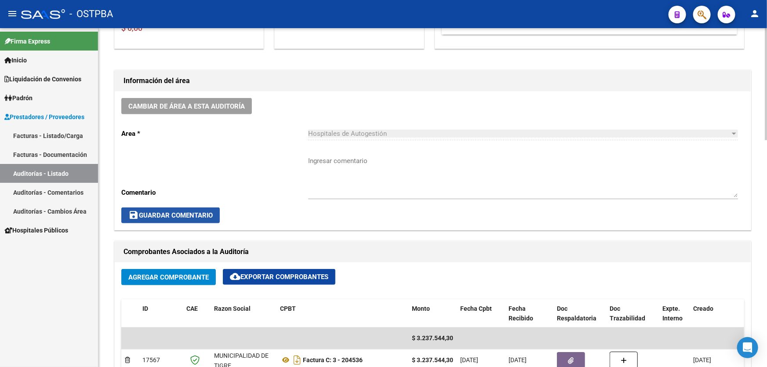
click at [154, 211] on span "save Guardar Comentario" at bounding box center [170, 215] width 84 height 8
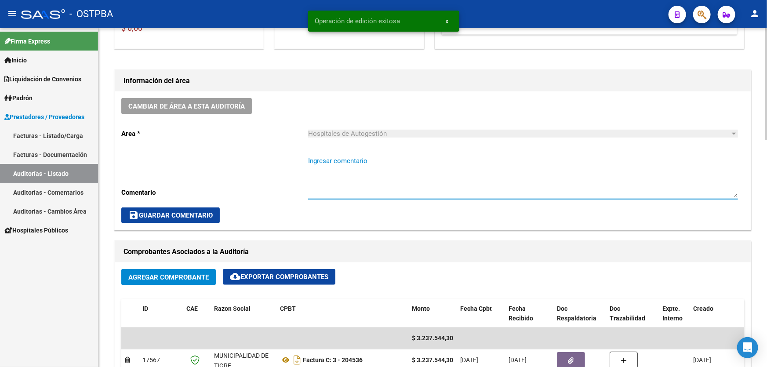
click at [332, 177] on textarea "Ingresar comentario" at bounding box center [523, 176] width 430 height 41
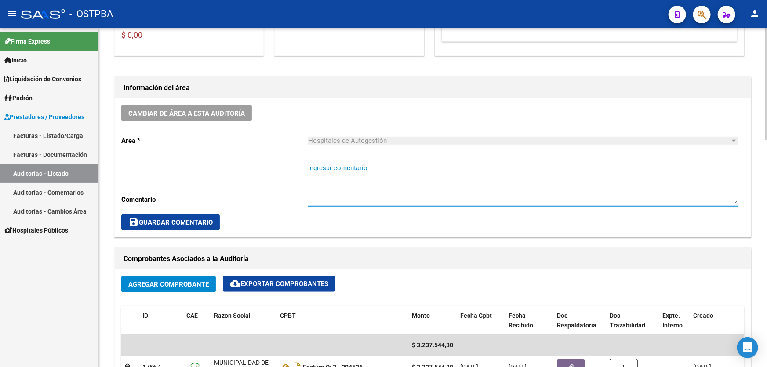
scroll to position [200, 0]
click at [337, 191] on textarea "Ingresar comentario" at bounding box center [523, 183] width 430 height 41
click at [156, 222] on span "save Guardar Comentario" at bounding box center [170, 222] width 84 height 8
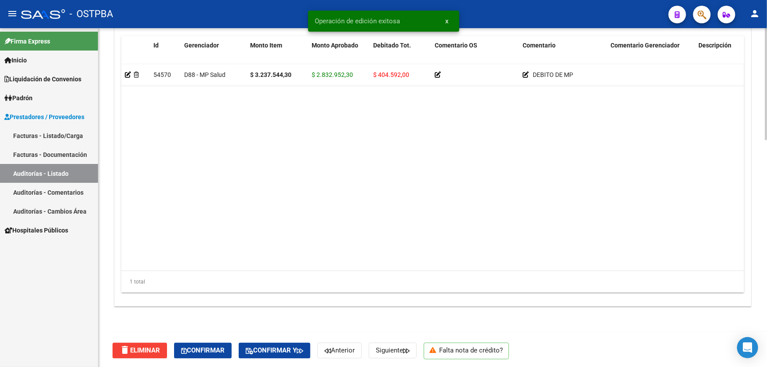
scroll to position [685, 0]
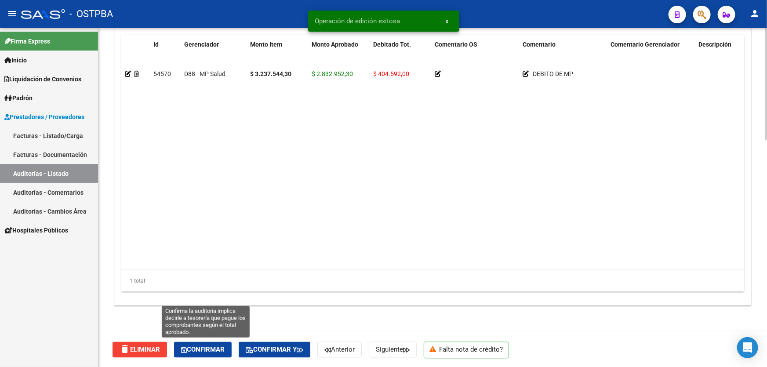
click at [202, 347] on span "Confirmar" at bounding box center [203, 350] width 44 height 8
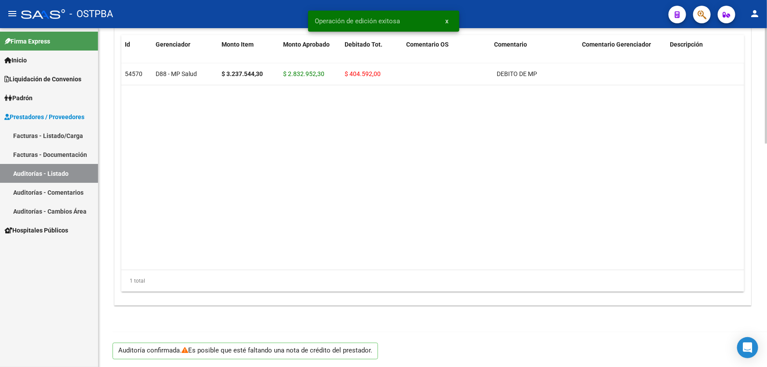
type input "202509"
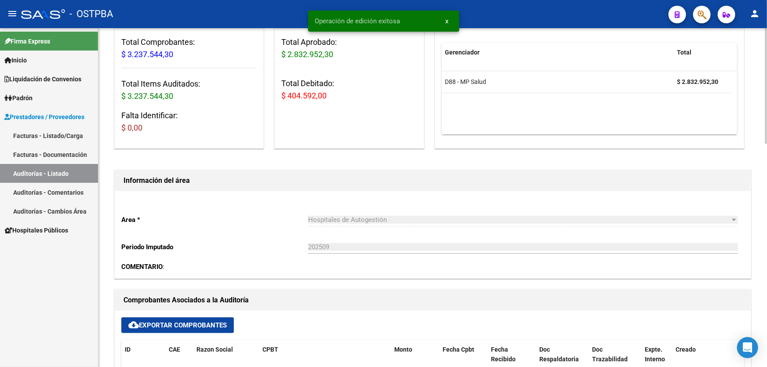
scroll to position [0, 0]
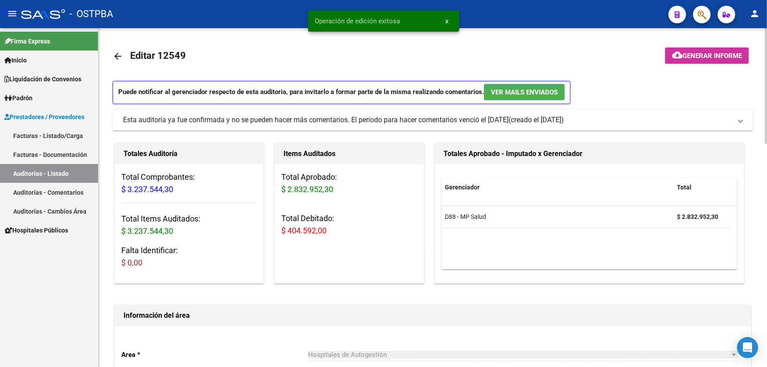
click at [115, 52] on mat-icon "arrow_back" at bounding box center [118, 56] width 11 height 11
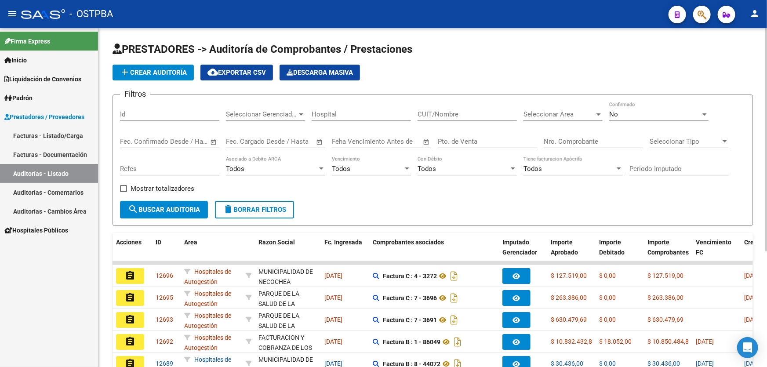
scroll to position [175, 0]
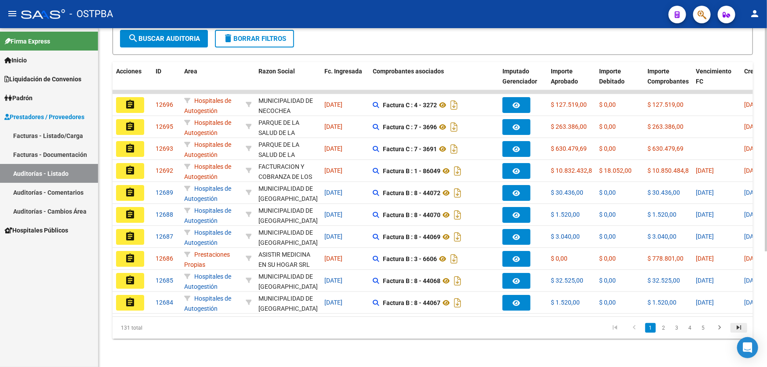
click at [741, 328] on icon "go to last page" at bounding box center [738, 329] width 11 height 11
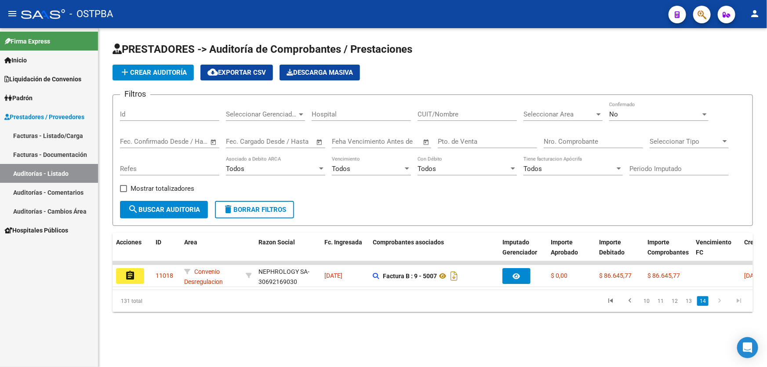
scroll to position [0, 0]
click at [690, 306] on link "13" at bounding box center [688, 301] width 11 height 10
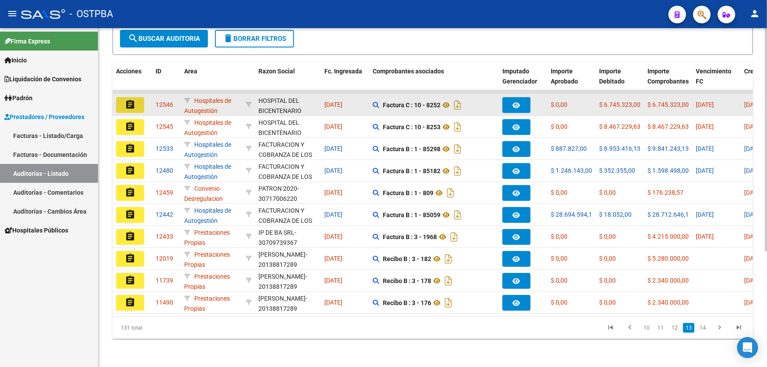
click at [128, 99] on mat-icon "assignment" at bounding box center [130, 104] width 11 height 11
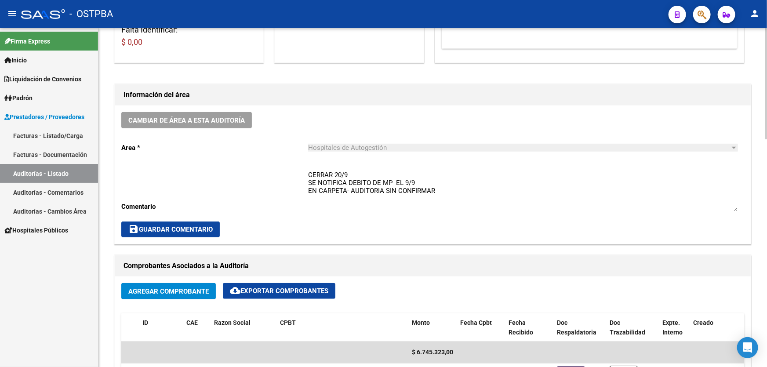
scroll to position [360, 0]
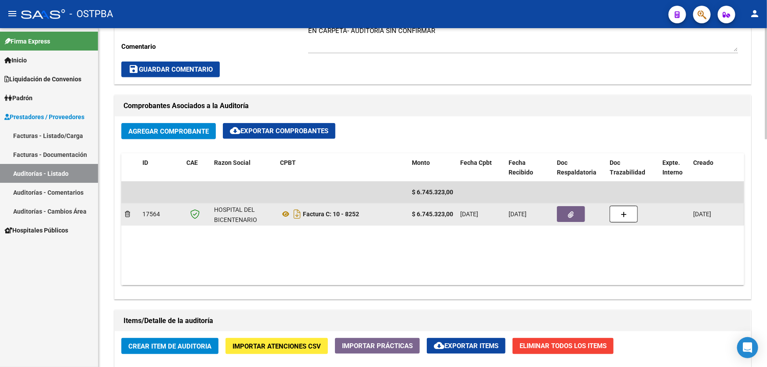
click at [569, 214] on icon "button" at bounding box center [571, 214] width 6 height 7
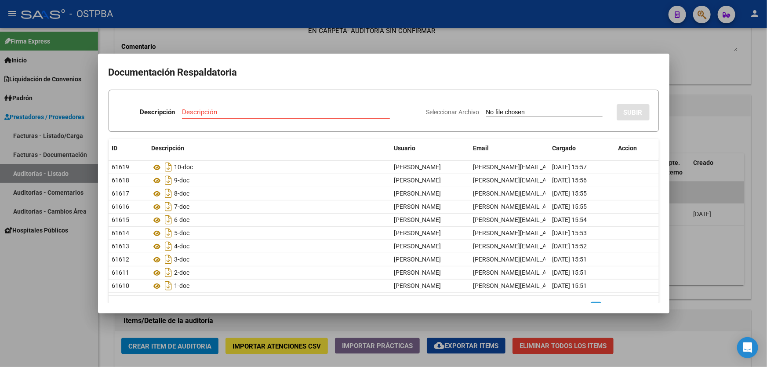
click at [412, 38] on div at bounding box center [383, 183] width 767 height 367
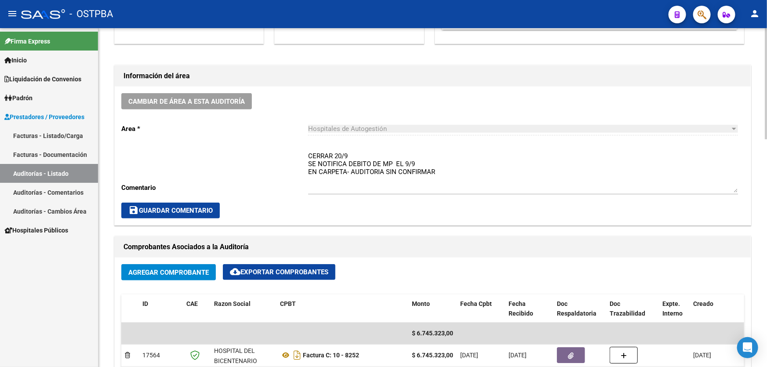
scroll to position [240, 0]
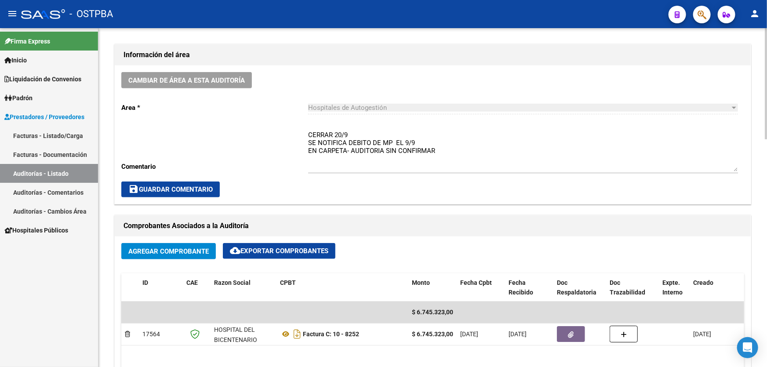
click at [440, 149] on textarea "CERRAR 20/9 SE NOTIFICA DEBITO DE MP EL 9/9 EN CARPETA- AUDITORIA SIN CONFIRMAR" at bounding box center [523, 150] width 430 height 41
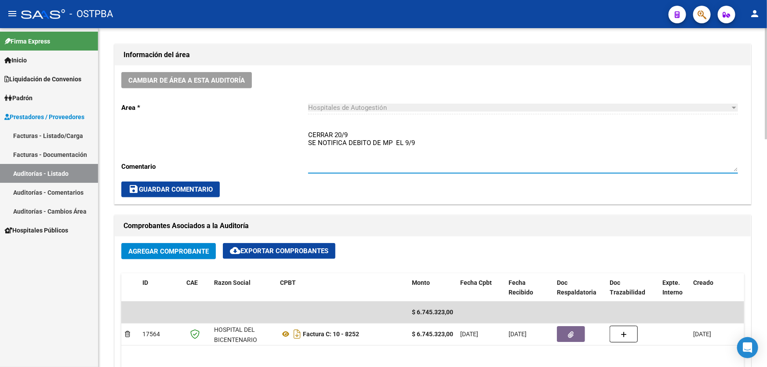
click at [360, 132] on textarea "CERRAR 20/9 SE NOTIFICA DEBITO DE MP EL 9/9" at bounding box center [523, 150] width 430 height 41
type textarea "SE NOTIFICA DEBITO DE MP EL 9/9"
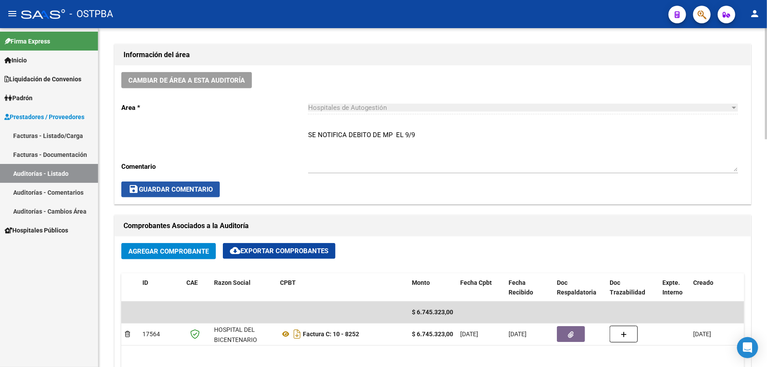
click at [174, 182] on button "save Guardar Comentario" at bounding box center [170, 190] width 98 height 16
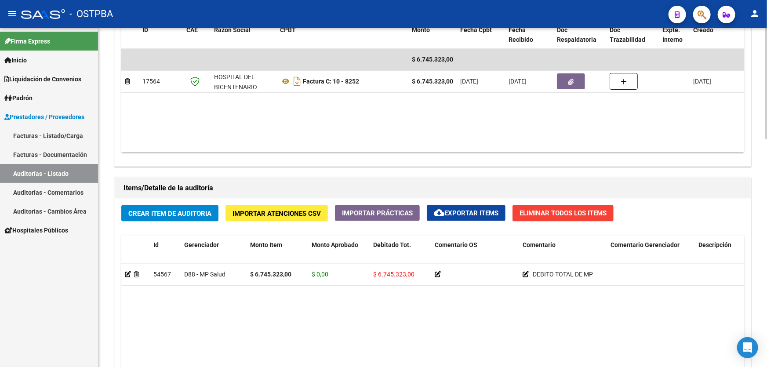
scroll to position [333, 0]
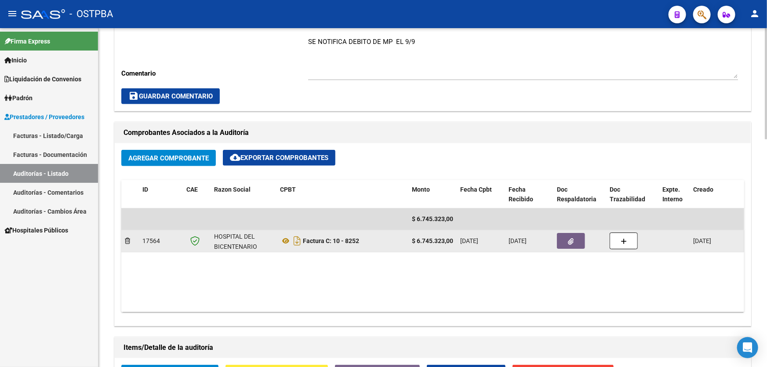
click at [572, 244] on button "button" at bounding box center [571, 241] width 28 height 16
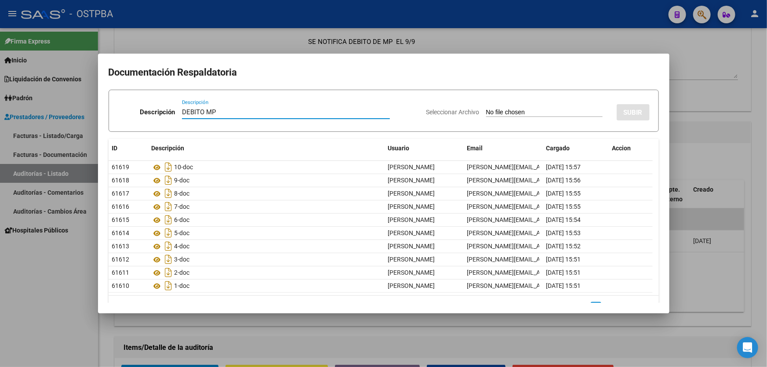
type input "DEBITO MP"
click at [486, 113] on input "Seleccionar Archivo" at bounding box center [544, 113] width 117 height 8
type input "C:\fakepath\DEBITO MP 12546.pdf"
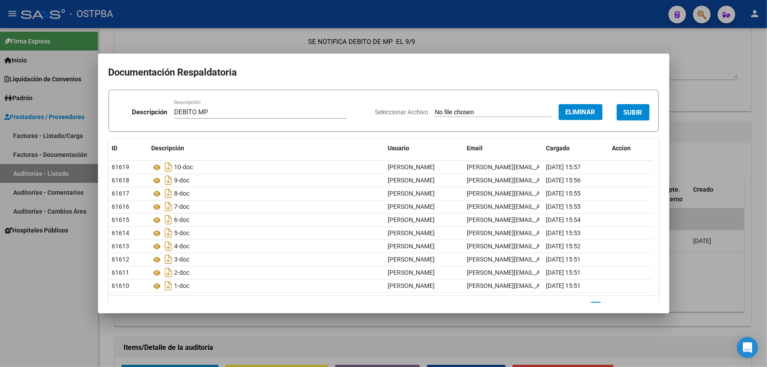
click at [635, 112] on span "SUBIR" at bounding box center [633, 113] width 19 height 8
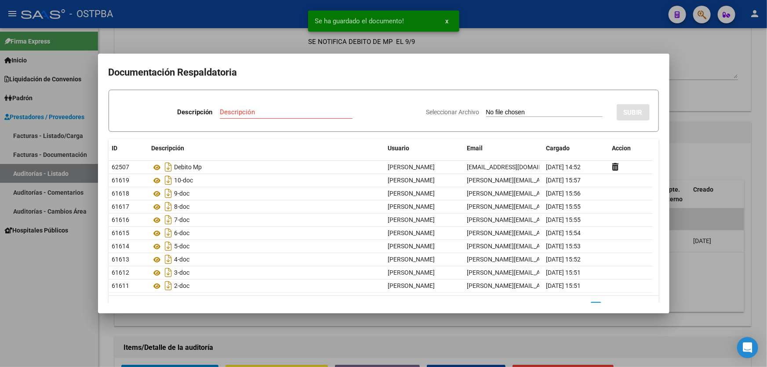
click at [706, 145] on div at bounding box center [383, 183] width 767 height 367
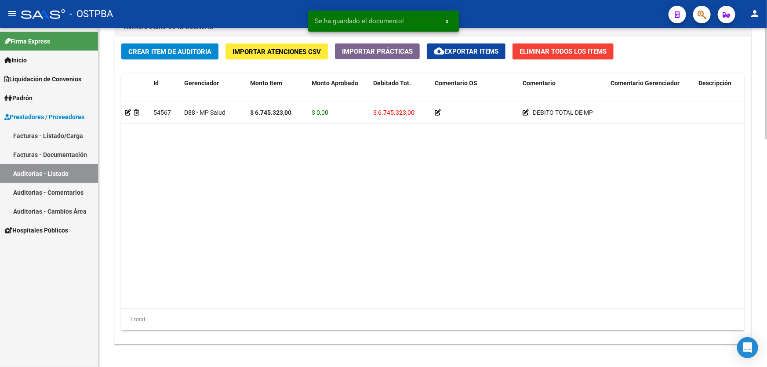
scroll to position [692, 0]
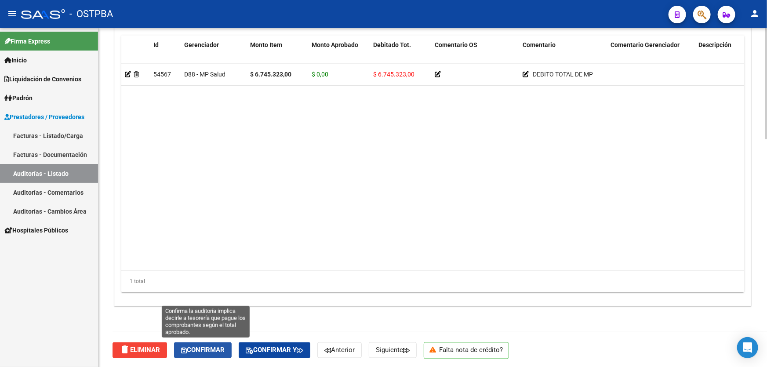
click at [196, 351] on span "Confirmar" at bounding box center [203, 350] width 44 height 8
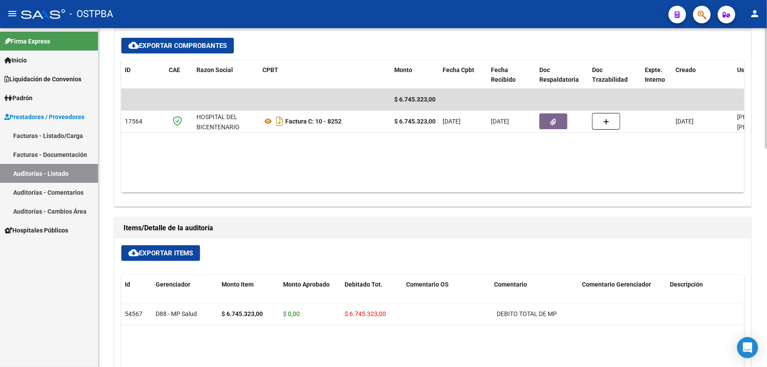
type input "202509"
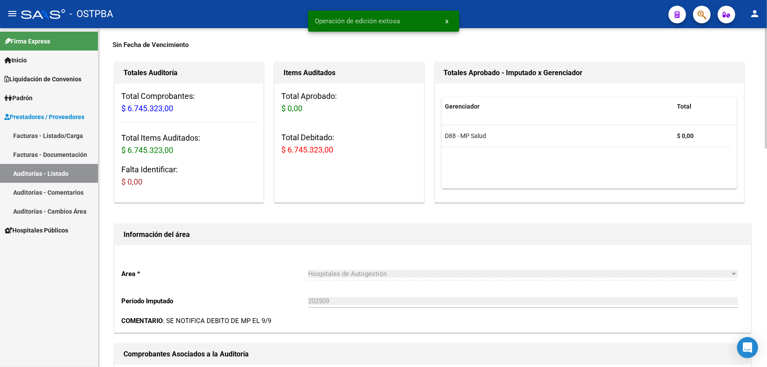
scroll to position [0, 0]
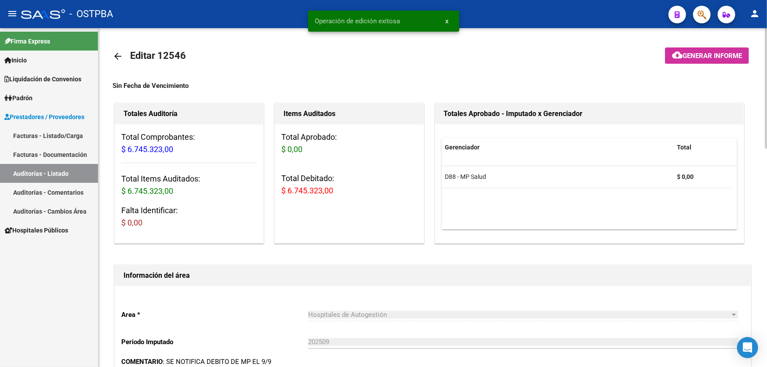
click at [115, 56] on mat-icon "arrow_back" at bounding box center [118, 56] width 11 height 11
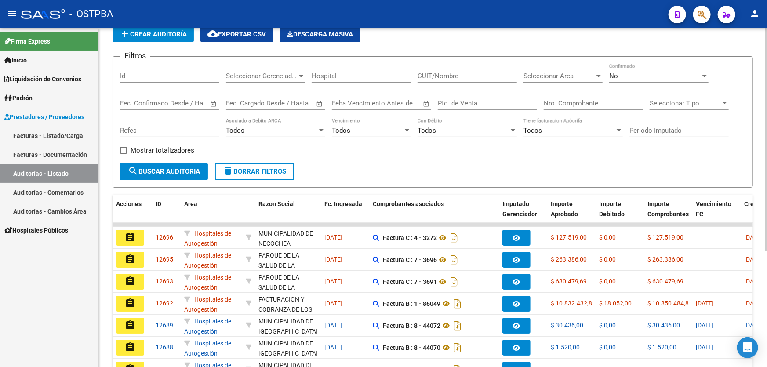
scroll to position [175, 0]
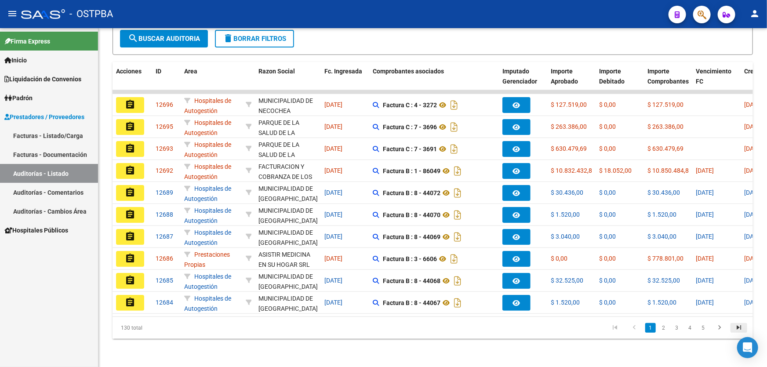
click at [738, 328] on icon "go to last page" at bounding box center [738, 329] width 11 height 11
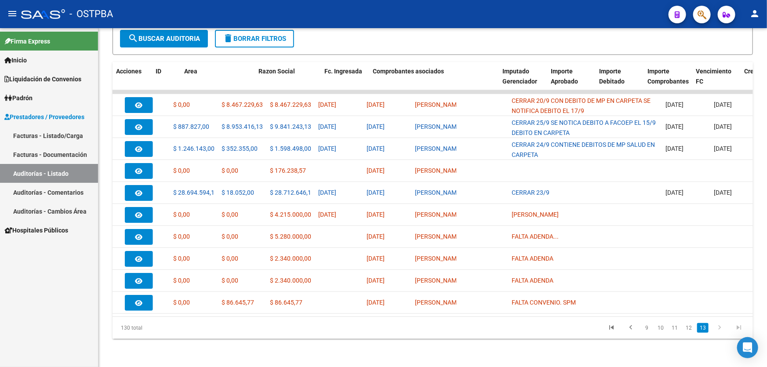
scroll to position [0, 0]
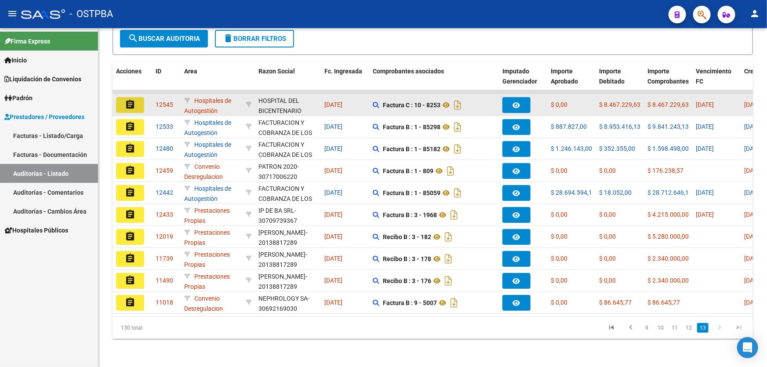
click at [127, 99] on mat-icon "assignment" at bounding box center [130, 104] width 11 height 11
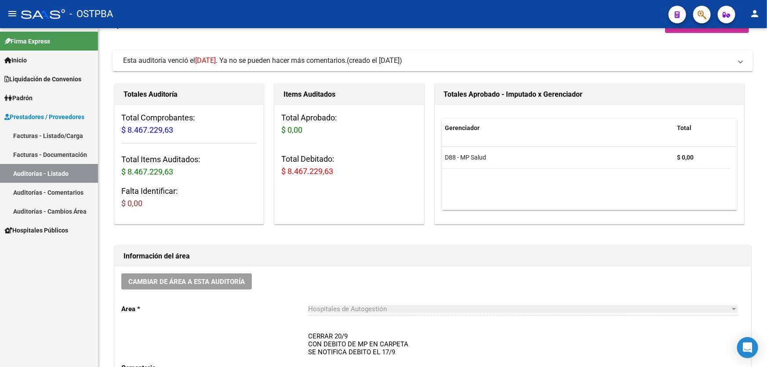
scroll to position [200, 0]
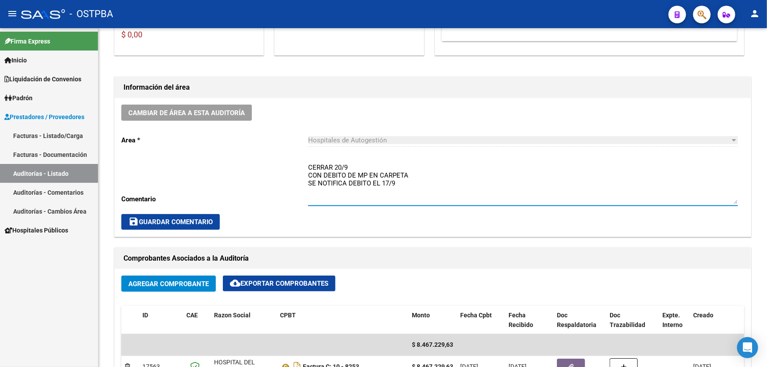
click at [413, 173] on textarea "CERRAR 20/9 CON DEBITO DE MP EN CARPETA SE NOTIFICA DEBITO EL 17/9" at bounding box center [523, 183] width 430 height 41
type textarea "SE NOTIFICA DEBITO EL 17/9"
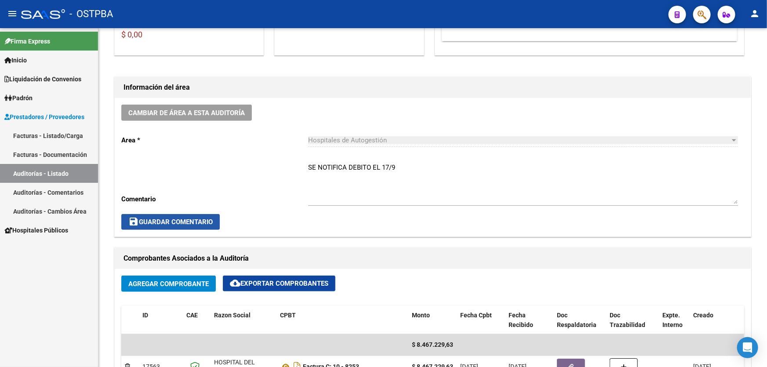
click at [167, 219] on span "save Guardar Comentario" at bounding box center [170, 222] width 84 height 8
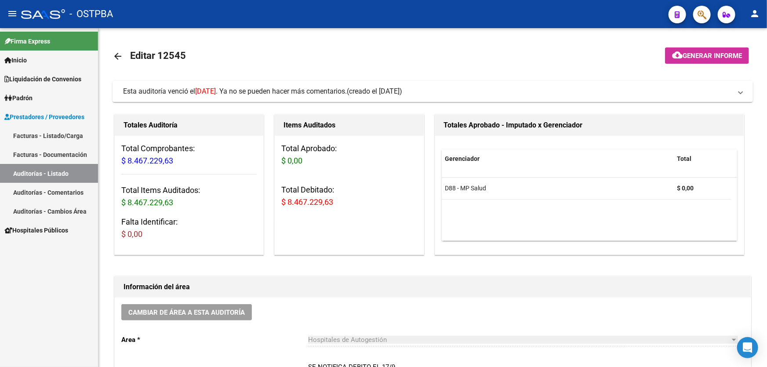
scroll to position [280, 0]
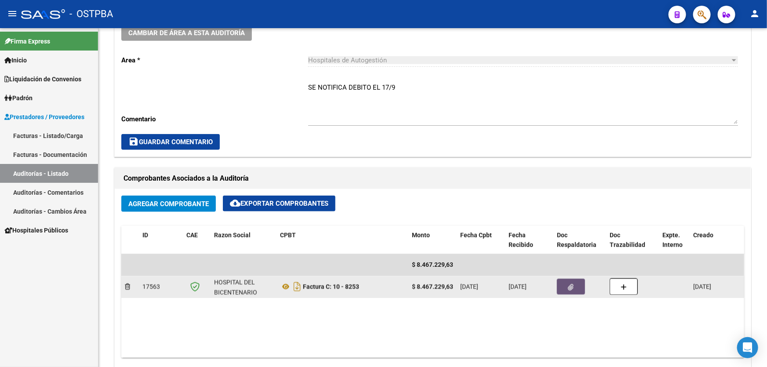
click at [572, 287] on icon "button" at bounding box center [571, 287] width 6 height 7
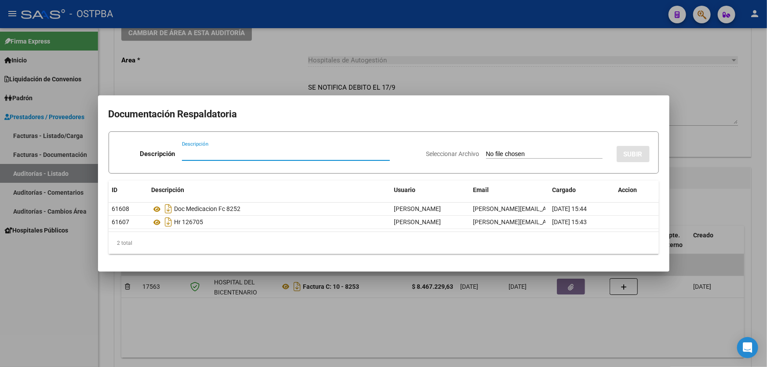
click at [226, 326] on div at bounding box center [383, 183] width 767 height 367
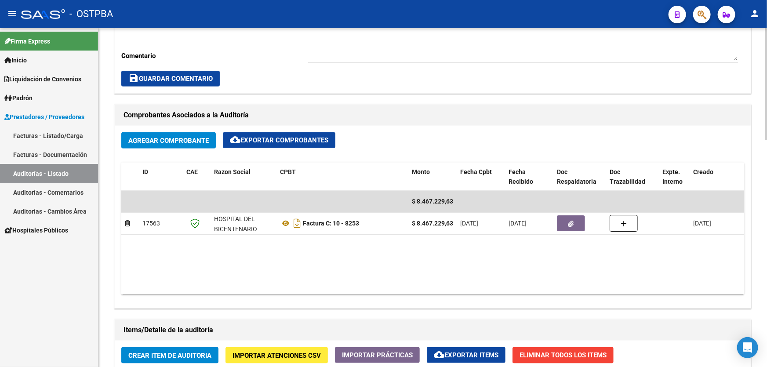
scroll to position [360, 0]
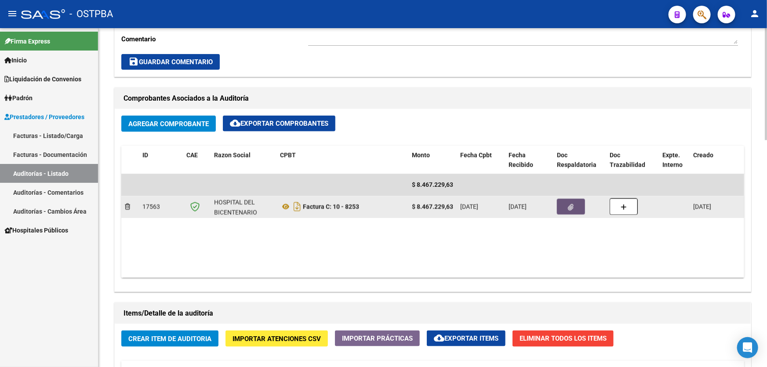
click at [565, 203] on button "button" at bounding box center [571, 207] width 28 height 16
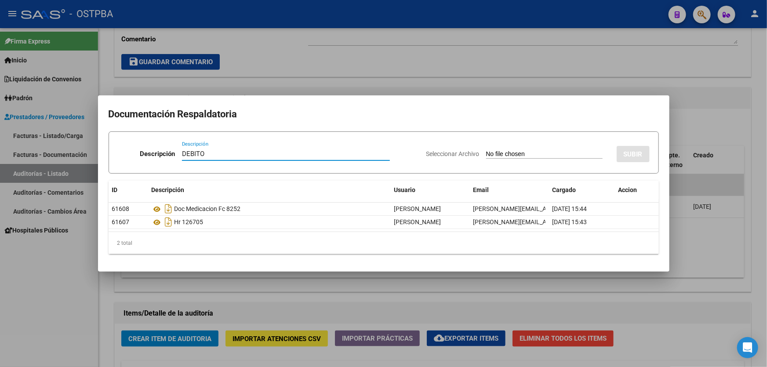
type input "DEBITO"
click at [486, 155] on input "Seleccionar Archivo" at bounding box center [544, 154] width 117 height 8
type input "C:\fakepath\DEBITO MP 12545.pdf"
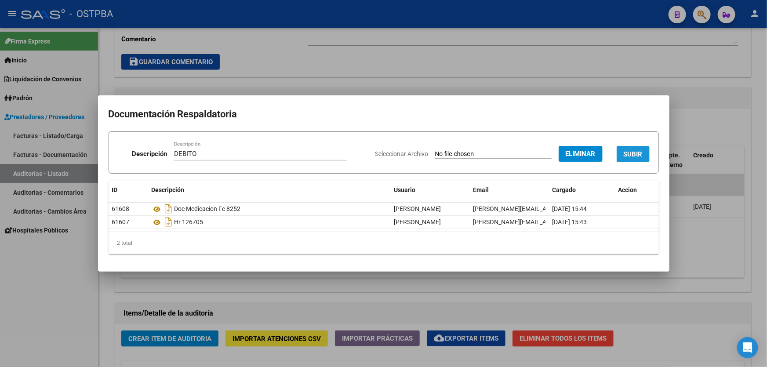
click at [636, 158] on span "SUBIR" at bounding box center [633, 154] width 19 height 8
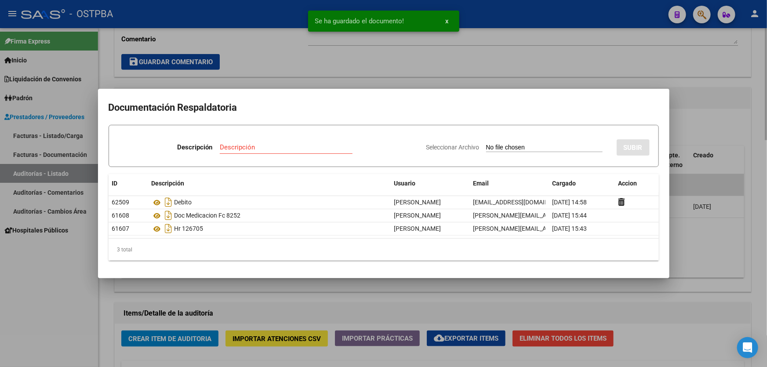
drag, startPoint x: 306, startPoint y: 295, endPoint x: 306, endPoint y: 300, distance: 5.7
click at [306, 300] on div at bounding box center [383, 183] width 767 height 367
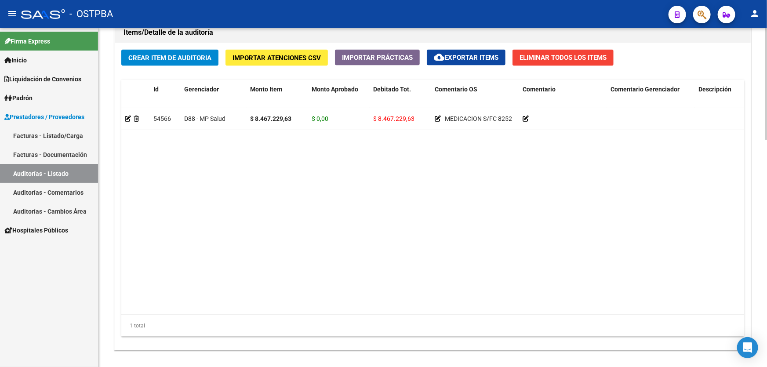
scroll to position [685, 0]
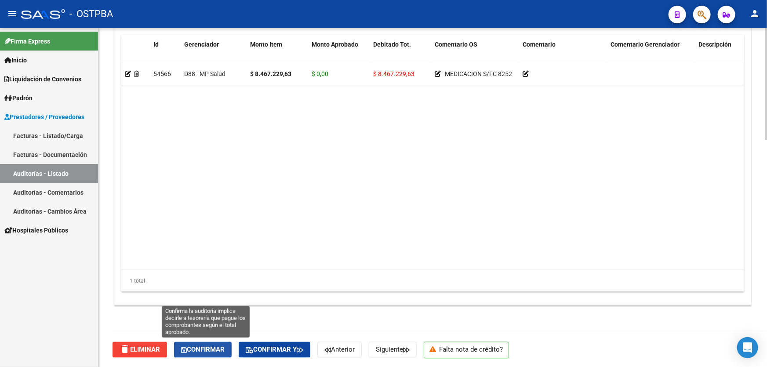
click at [193, 351] on span "Confirmar" at bounding box center [203, 350] width 44 height 8
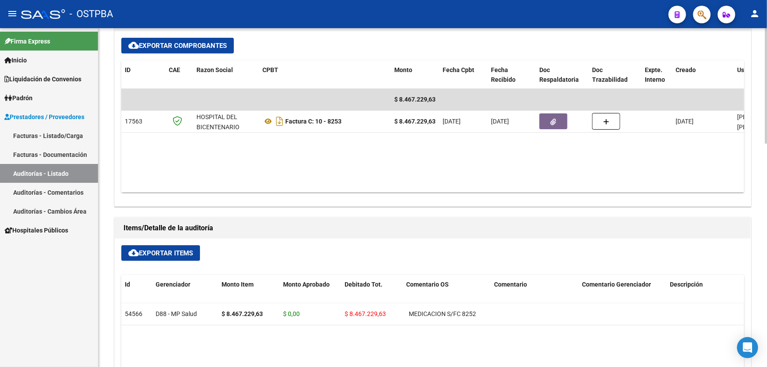
type input "202509"
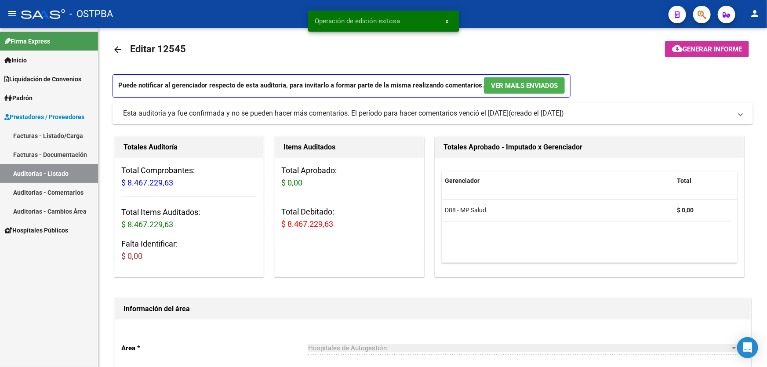
scroll to position [0, 0]
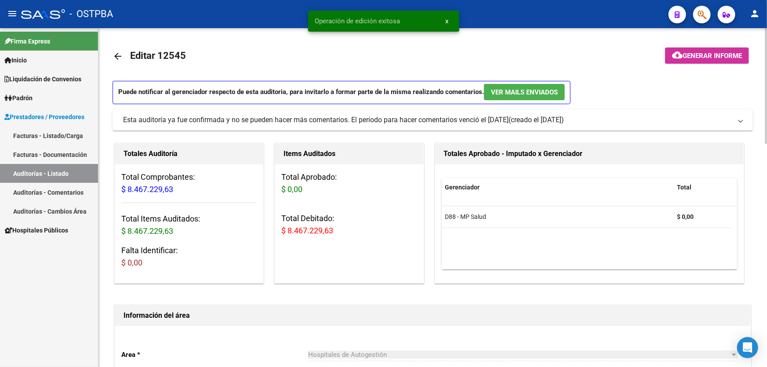
click at [117, 55] on mat-icon "arrow_back" at bounding box center [118, 56] width 11 height 11
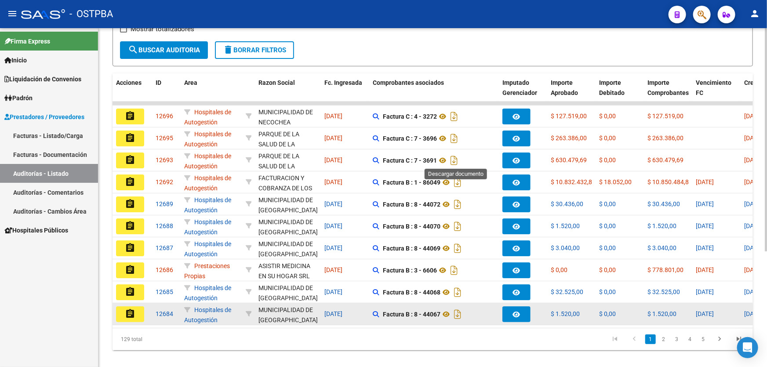
scroll to position [175, 0]
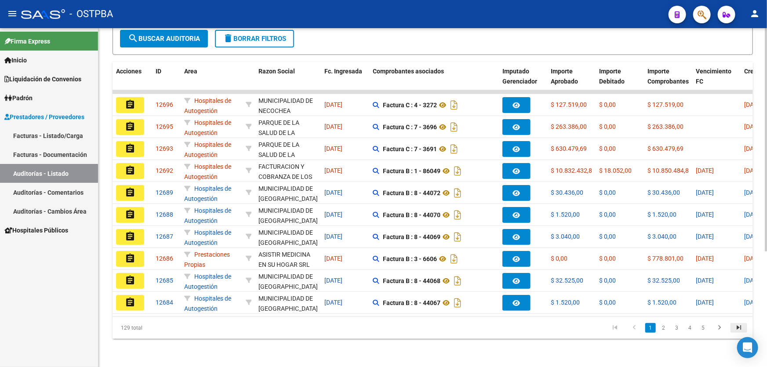
click at [736, 326] on icon "go to last page" at bounding box center [738, 329] width 11 height 11
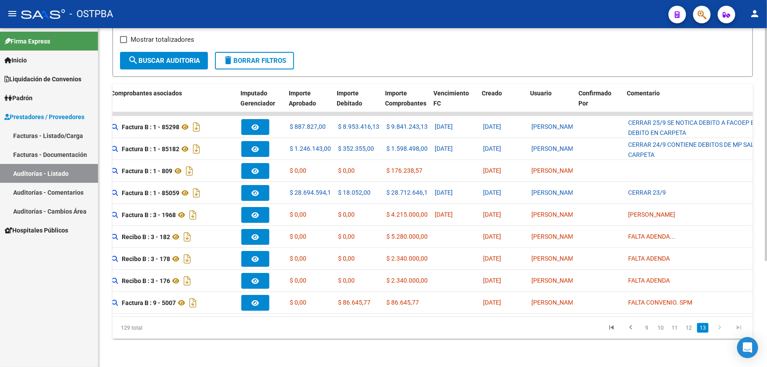
scroll to position [0, 262]
click at [690, 330] on link "12" at bounding box center [688, 328] width 11 height 10
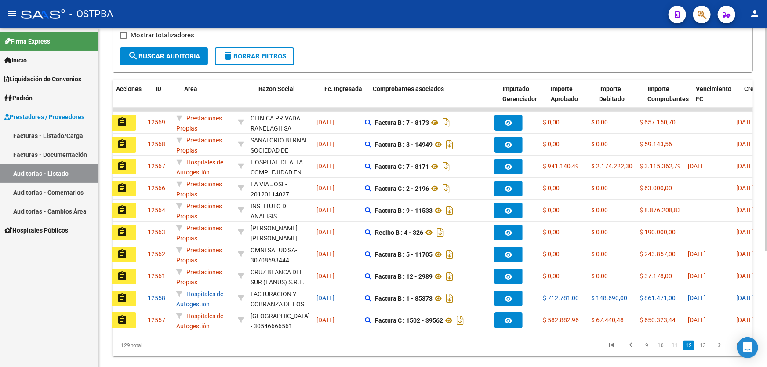
scroll to position [0, 0]
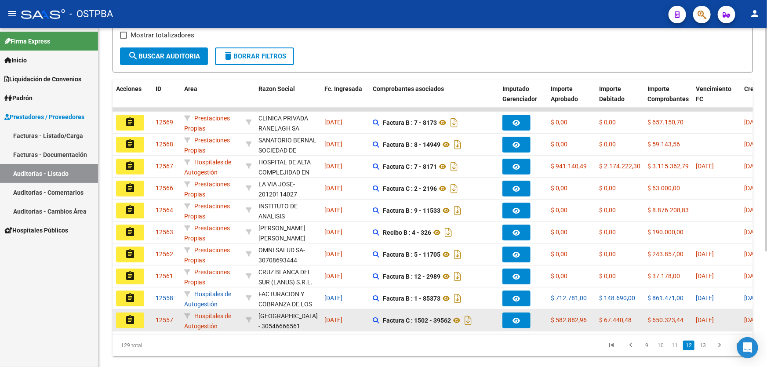
click at [132, 317] on mat-icon "assignment" at bounding box center [130, 320] width 11 height 11
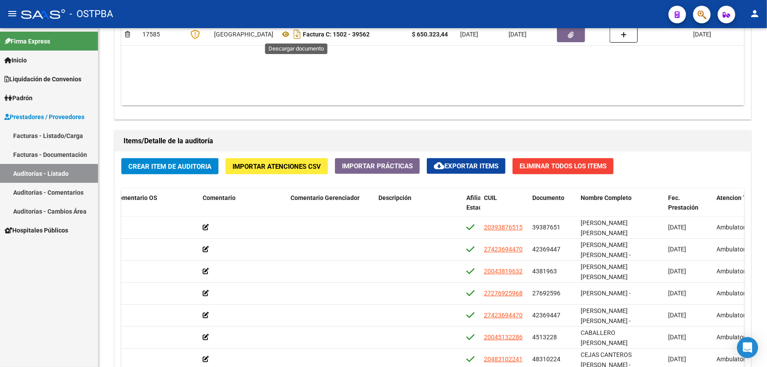
scroll to position [525, 0]
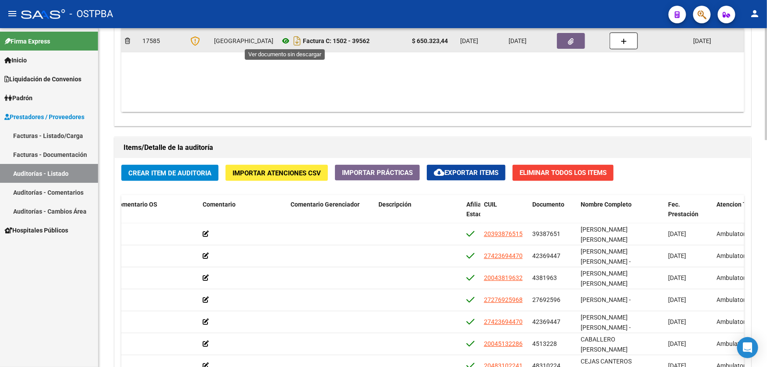
click at [285, 39] on icon at bounding box center [285, 41] width 11 height 11
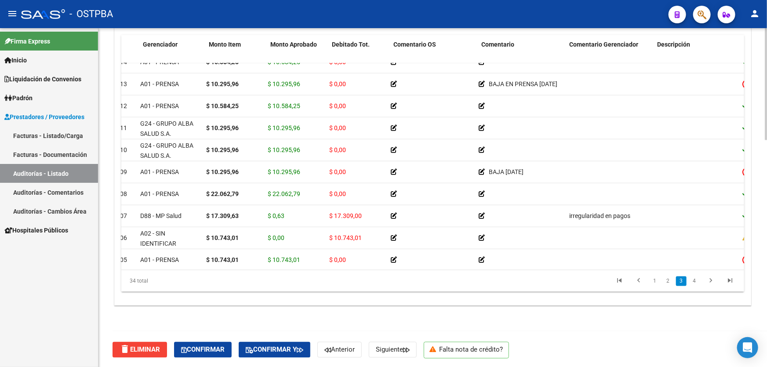
scroll to position [320, 0]
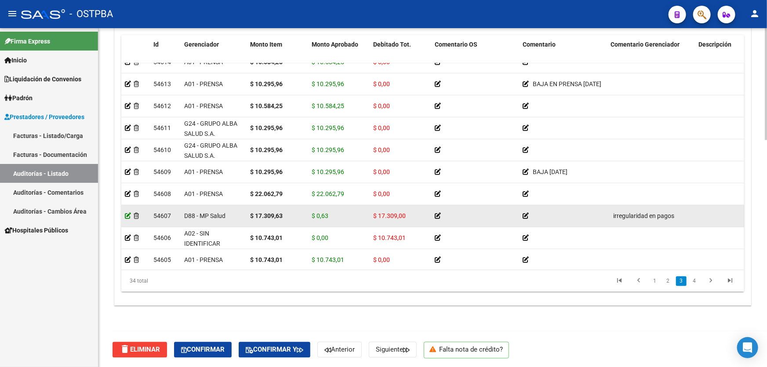
click at [127, 215] on icon at bounding box center [128, 216] width 6 height 6
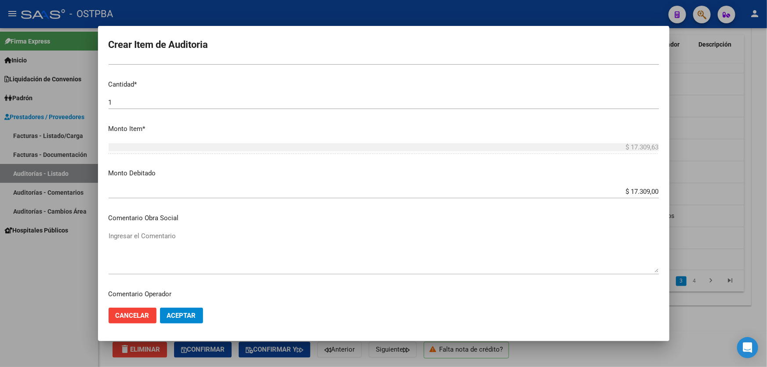
scroll to position [240, 0]
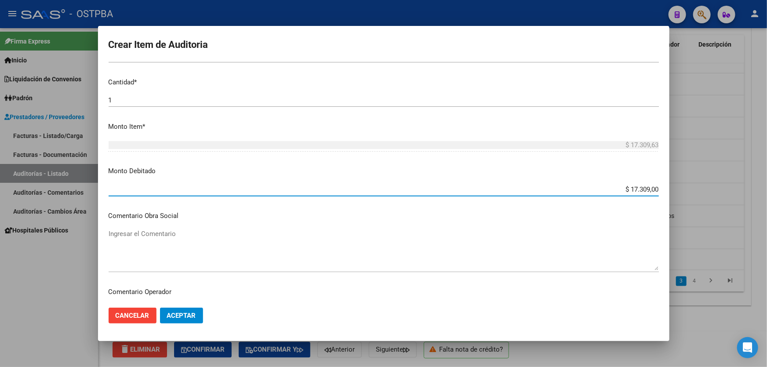
click at [652, 187] on input "$ 17.309,00" at bounding box center [384, 190] width 550 height 8
type input "$ 17.309,63"
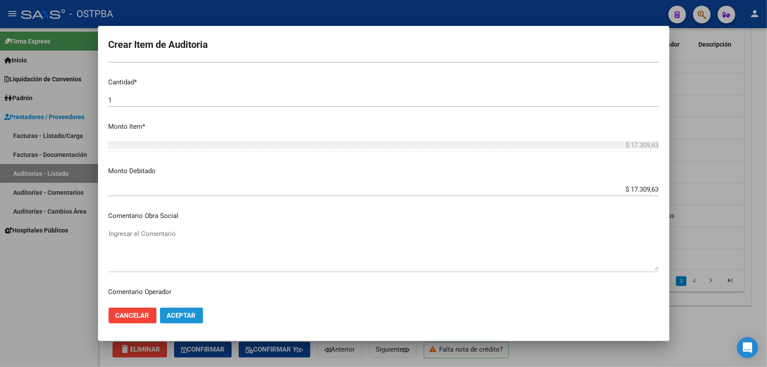
click at [179, 312] on span "Aceptar" at bounding box center [181, 316] width 29 height 8
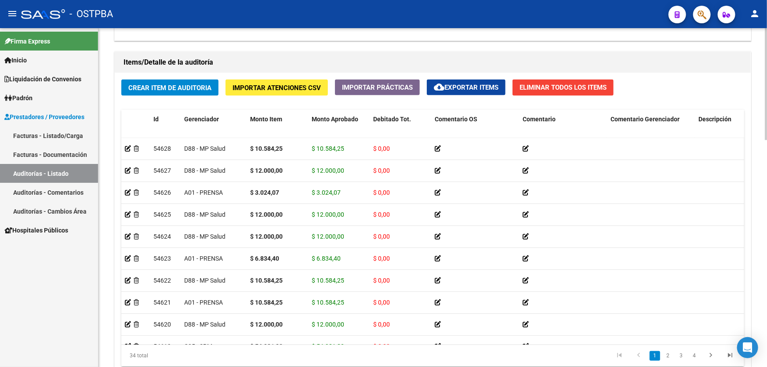
scroll to position [621, 0]
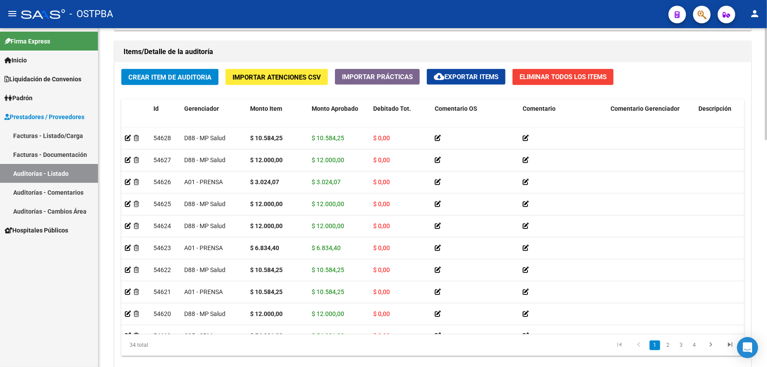
click at [765, 244] on div at bounding box center [766, 289] width 2 height 112
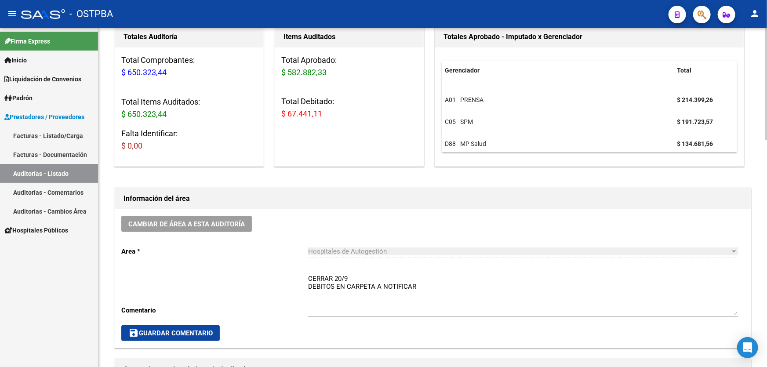
scroll to position [182, 0]
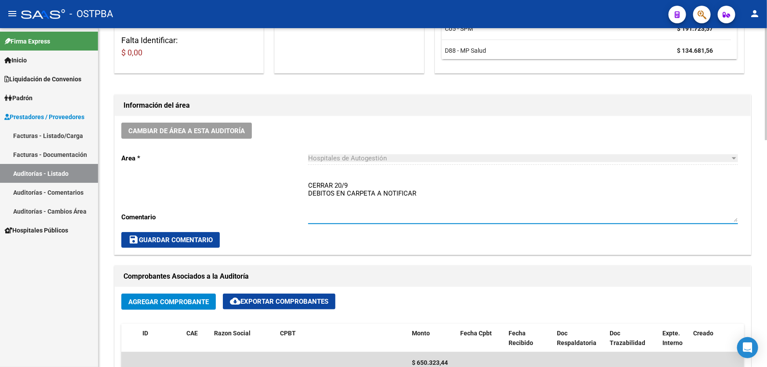
click at [422, 190] on textarea "CERRAR 20/9 DEBITOS EN CARPETA A NOTIFICAR" at bounding box center [523, 201] width 430 height 41
type textarea "C"
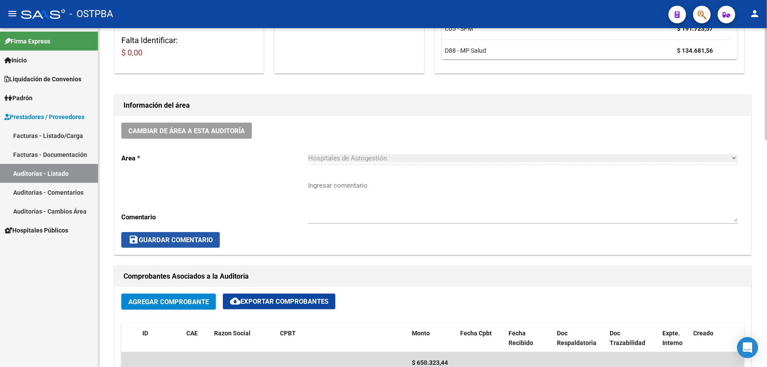
click at [150, 239] on span "save Guardar Comentario" at bounding box center [170, 240] width 84 height 8
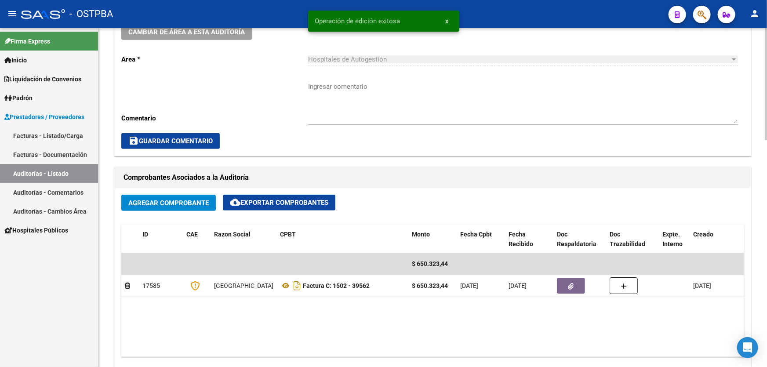
scroll to position [382, 0]
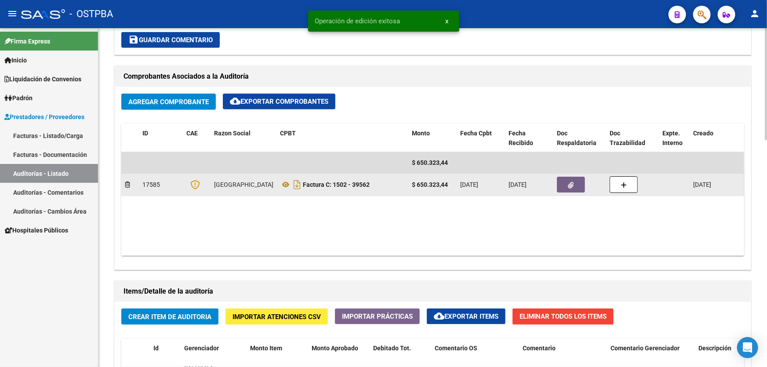
click at [572, 186] on icon "button" at bounding box center [571, 185] width 6 height 7
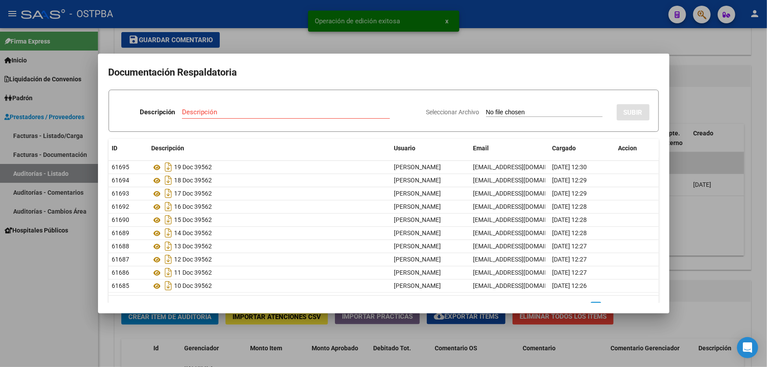
click at [684, 89] on div at bounding box center [383, 183] width 767 height 367
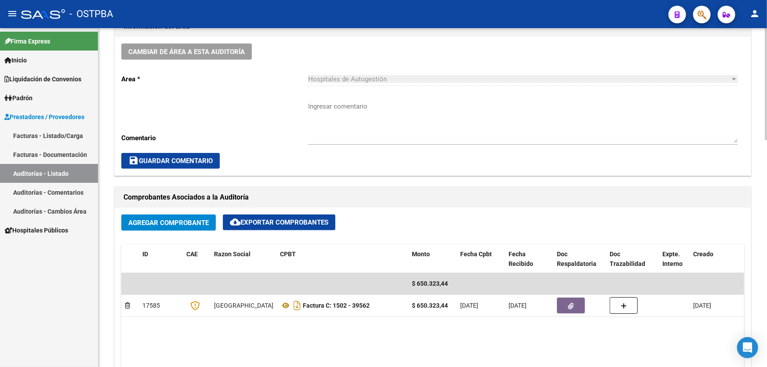
scroll to position [360, 0]
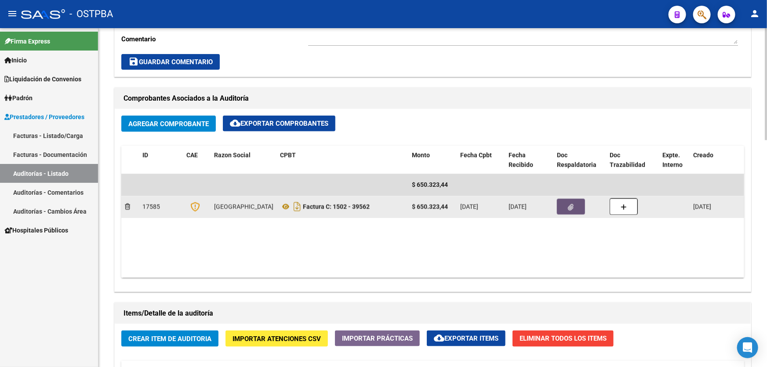
click at [562, 209] on button "button" at bounding box center [571, 207] width 28 height 16
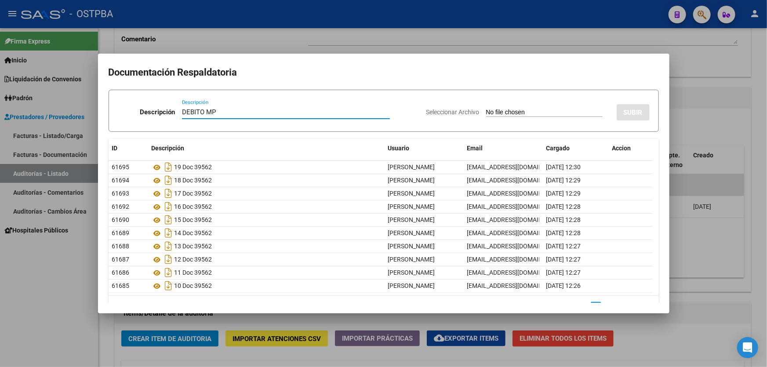
type input "DEBITO MP"
click at [486, 113] on input "Seleccionar Archivo" at bounding box center [544, 113] width 117 height 8
type input "C:\fakepath\DEBITO MP 12557.pdf"
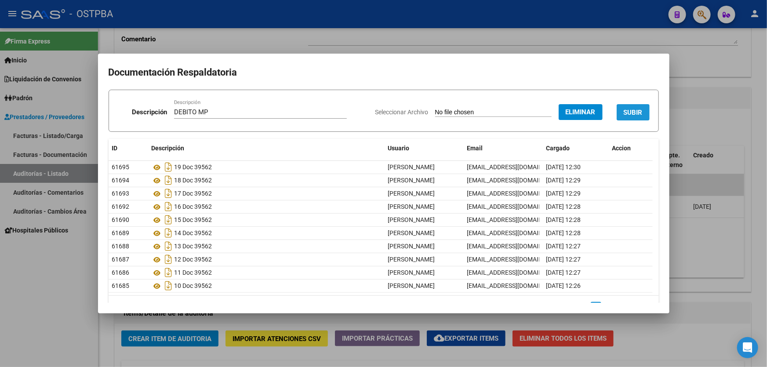
click at [638, 113] on button "SUBIR" at bounding box center [633, 112] width 33 height 16
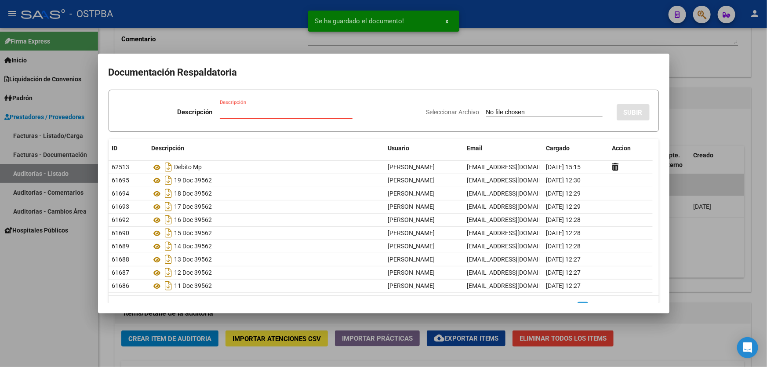
click at [222, 113] on input "Descripción" at bounding box center [286, 112] width 133 height 8
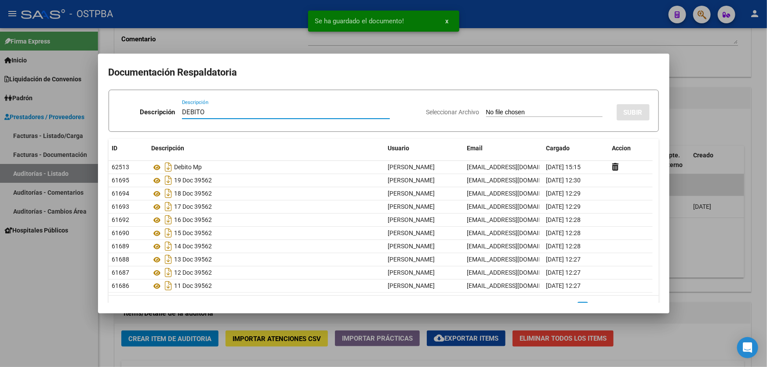
type input "DEBITO"
click at [486, 112] on input "Seleccionar Archivo" at bounding box center [544, 113] width 117 height 8
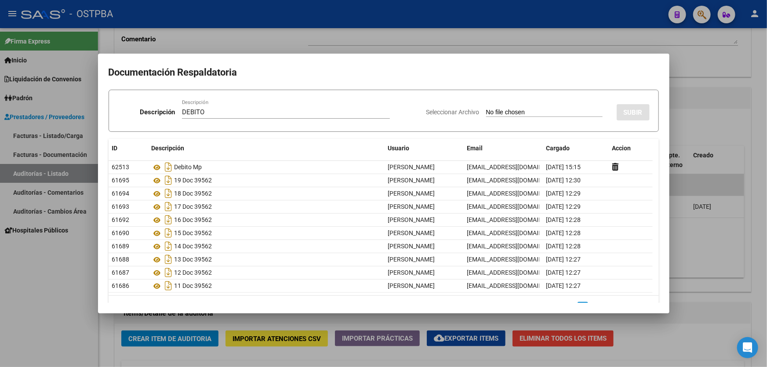
type input "C:\fakepath\DEBITO 12557.pdf"
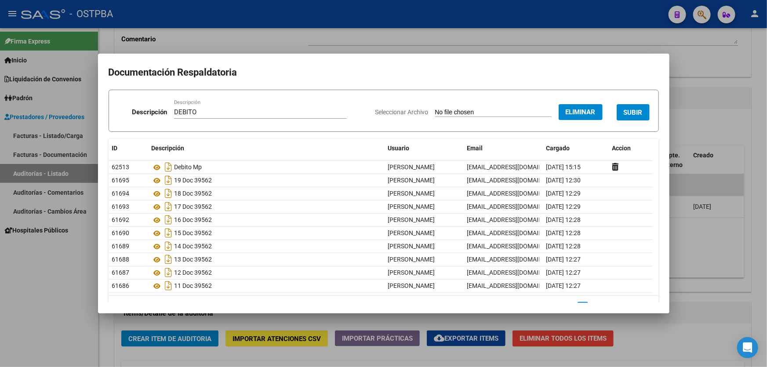
click at [632, 114] on span "SUBIR" at bounding box center [633, 113] width 19 height 8
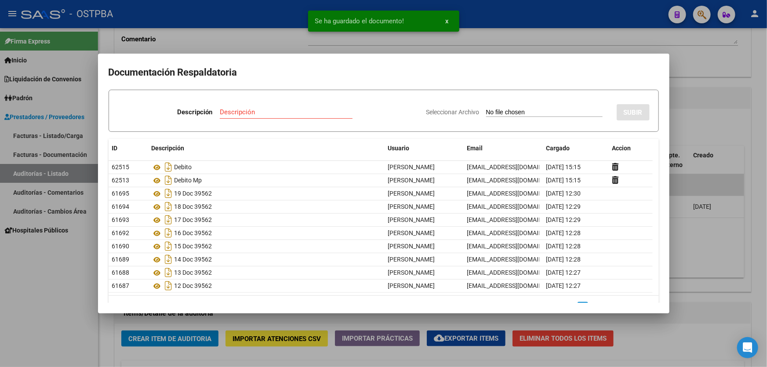
click at [703, 125] on div at bounding box center [383, 183] width 767 height 367
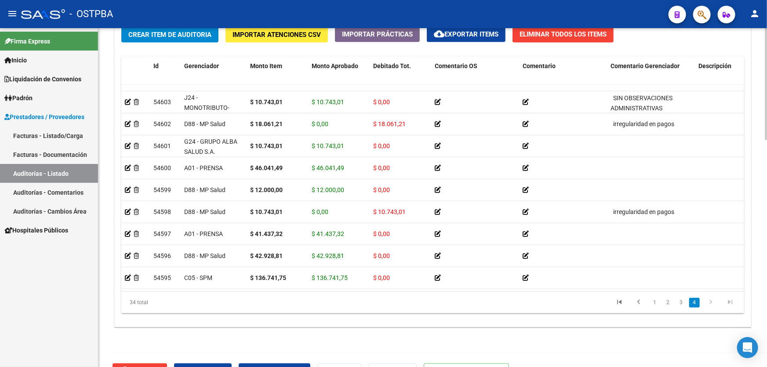
scroll to position [685, 0]
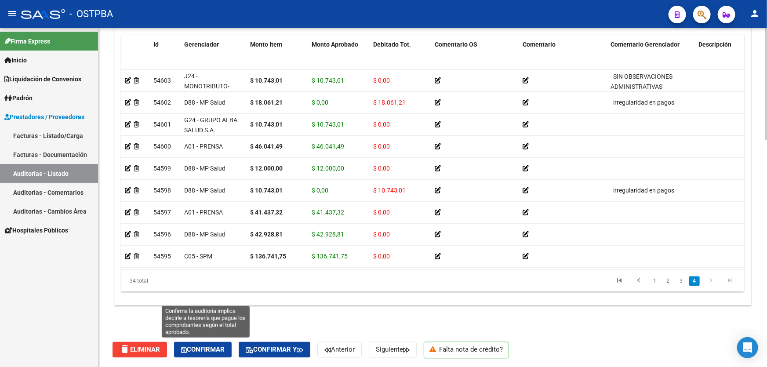
click at [203, 347] on span "Confirmar" at bounding box center [203, 350] width 44 height 8
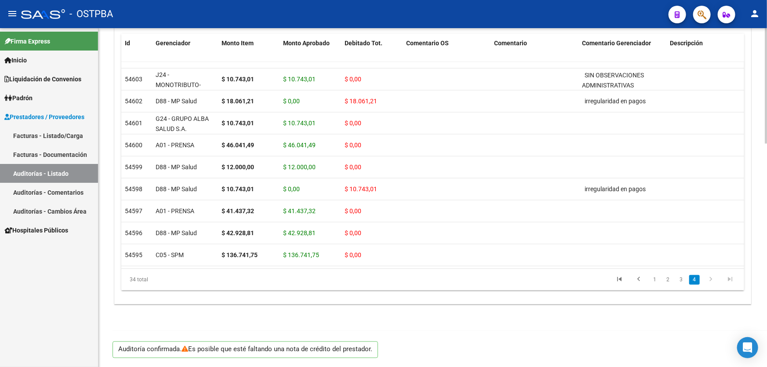
scroll to position [655, 0]
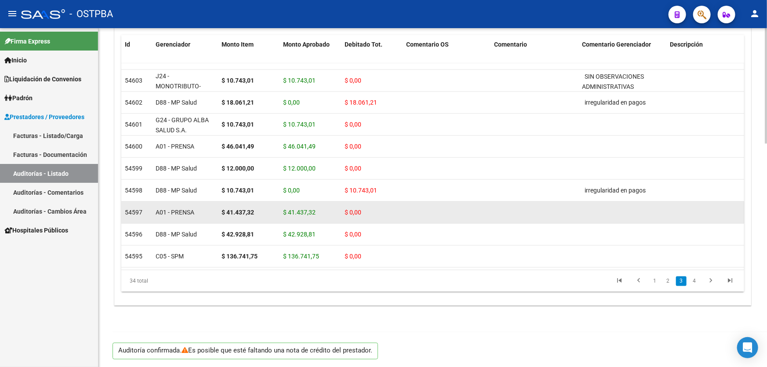
type input "202509"
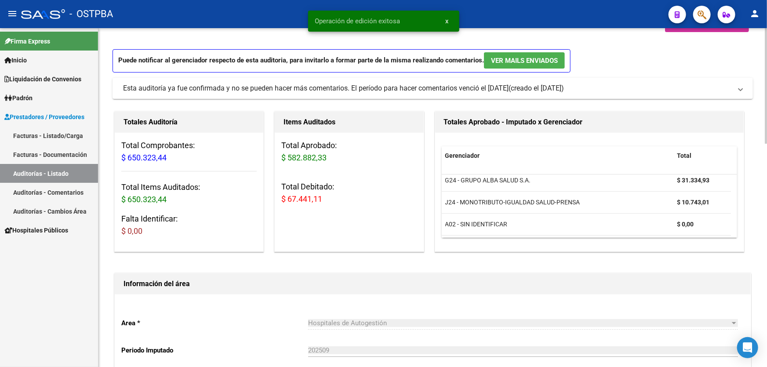
scroll to position [0, 0]
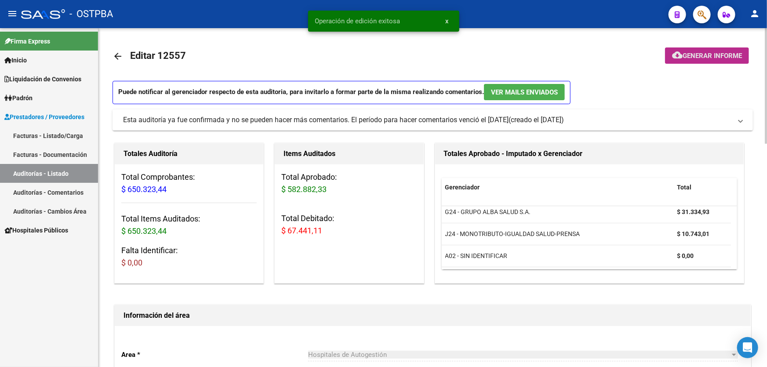
click at [699, 53] on span "Generar informe" at bounding box center [712, 56] width 59 height 8
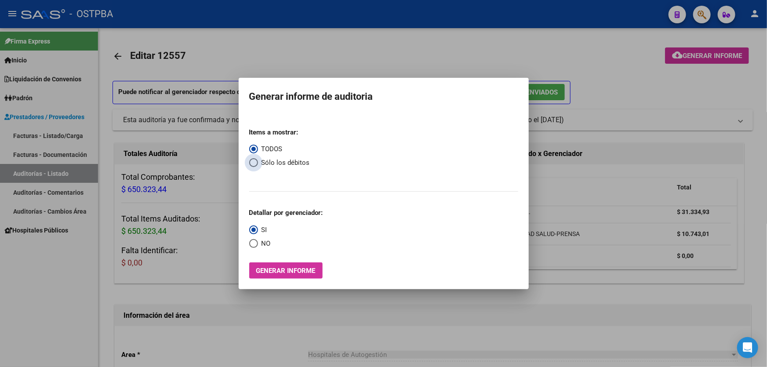
click at [254, 164] on span "Select an option" at bounding box center [253, 162] width 9 height 9
click at [254, 164] on input "Sólo los débitos" at bounding box center [253, 162] width 9 height 9
radio input "true"
click at [254, 241] on span "Select an option" at bounding box center [253, 243] width 9 height 9
click at [254, 241] on input "NO" at bounding box center [253, 243] width 9 height 9
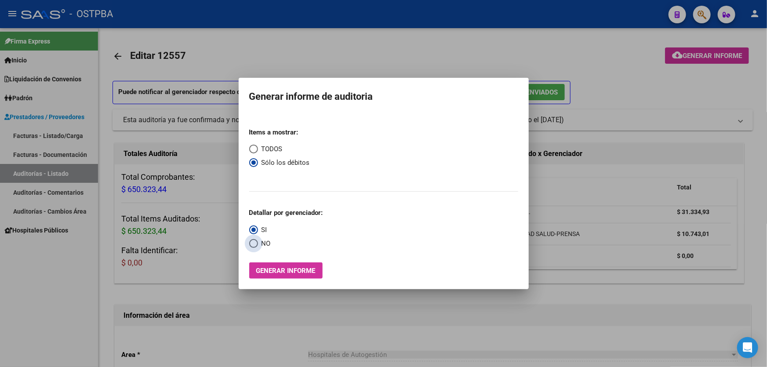
radio input "true"
click at [283, 270] on span "Generar informe" at bounding box center [285, 271] width 59 height 8
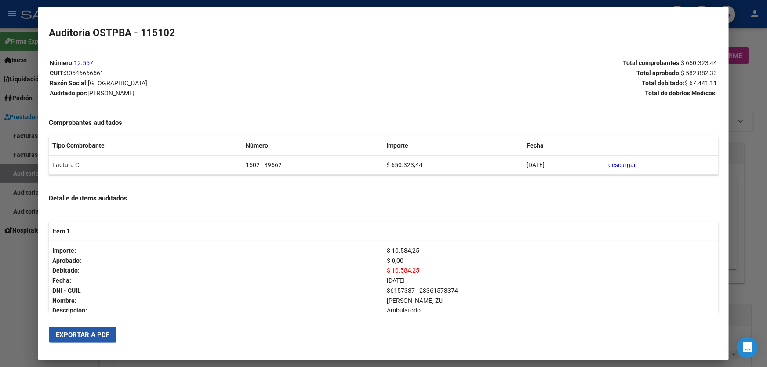
click at [77, 331] on span "Exportar a PDF" at bounding box center [83, 335] width 54 height 8
click at [15, 253] on div at bounding box center [383, 183] width 767 height 367
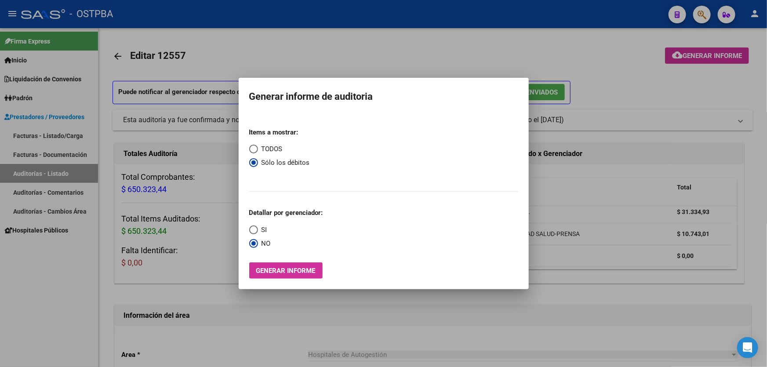
click at [266, 61] on div at bounding box center [383, 183] width 767 height 367
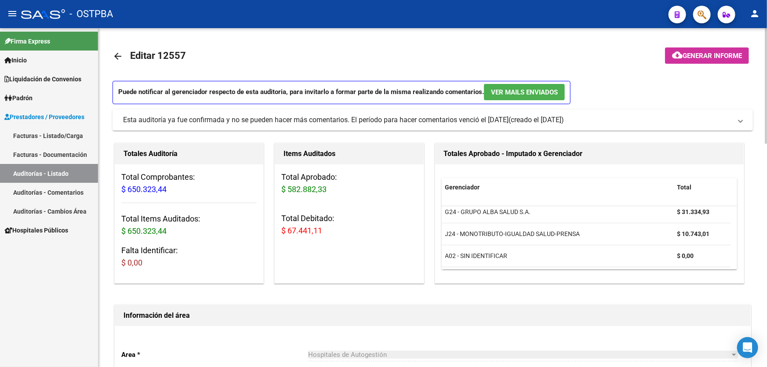
click at [117, 54] on mat-icon "arrow_back" at bounding box center [118, 56] width 11 height 11
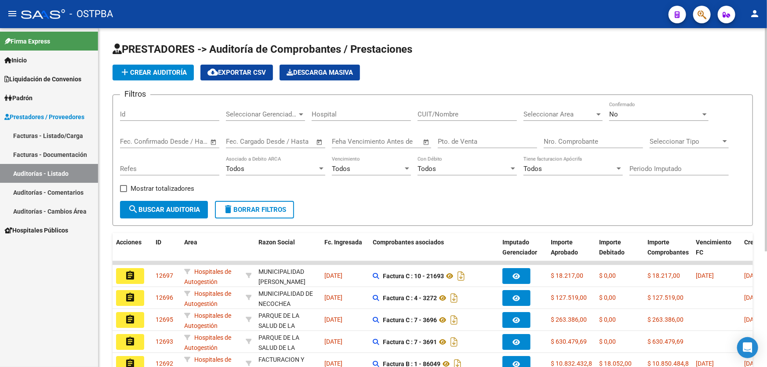
scroll to position [175, 0]
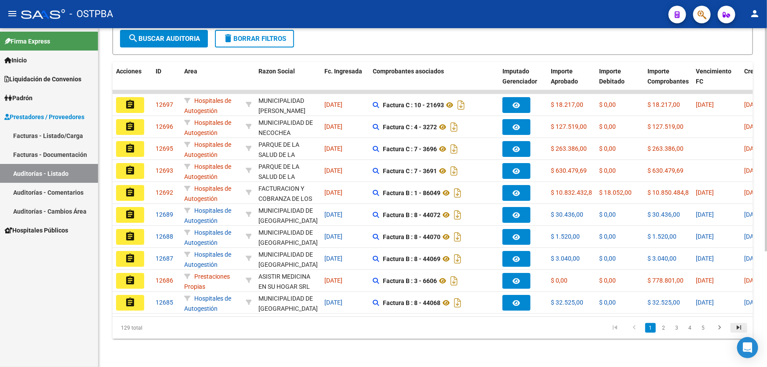
click at [742, 327] on icon "go to last page" at bounding box center [738, 329] width 11 height 11
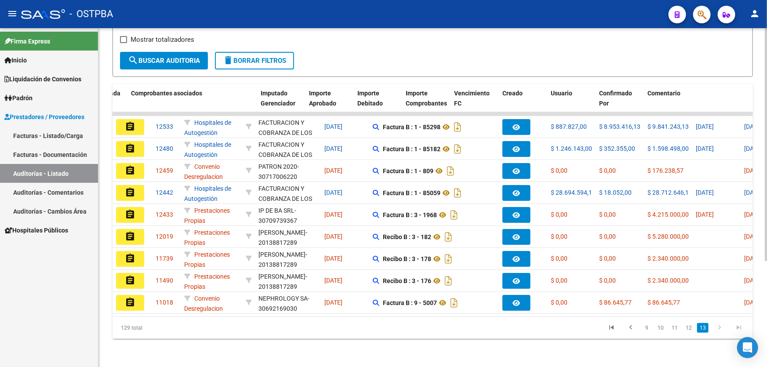
scroll to position [0, 333]
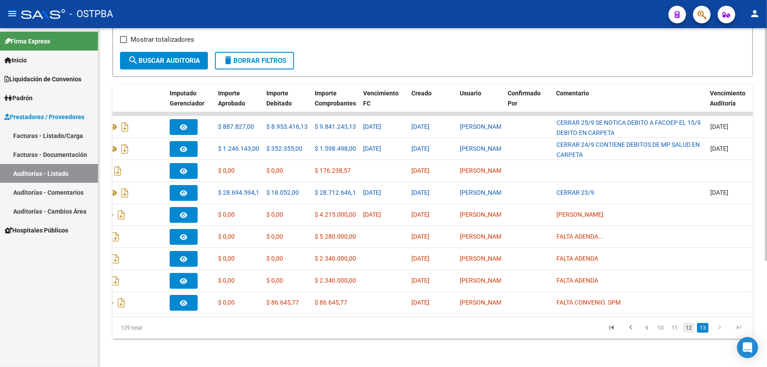
click at [690, 329] on link "12" at bounding box center [688, 328] width 11 height 10
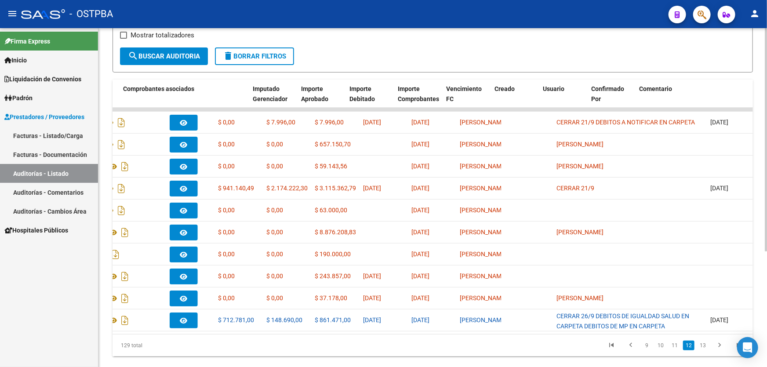
scroll to position [0, 0]
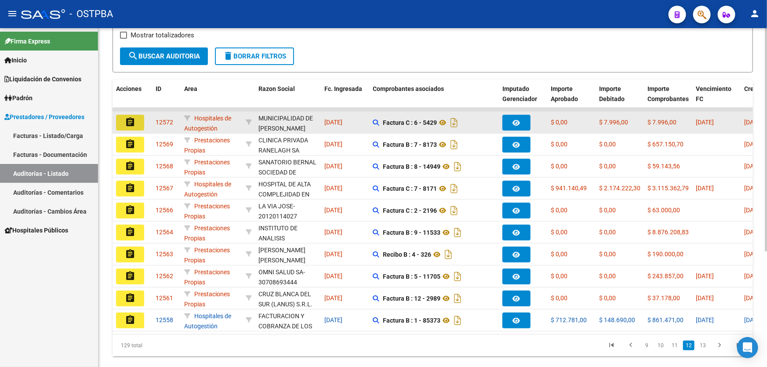
click at [134, 121] on mat-icon "assignment" at bounding box center [130, 122] width 11 height 11
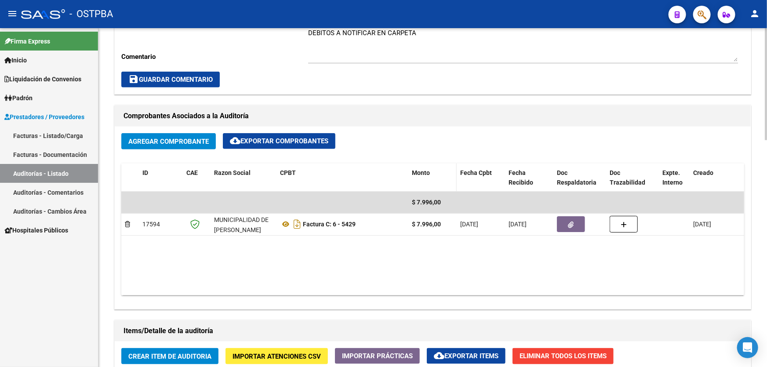
scroll to position [240, 0]
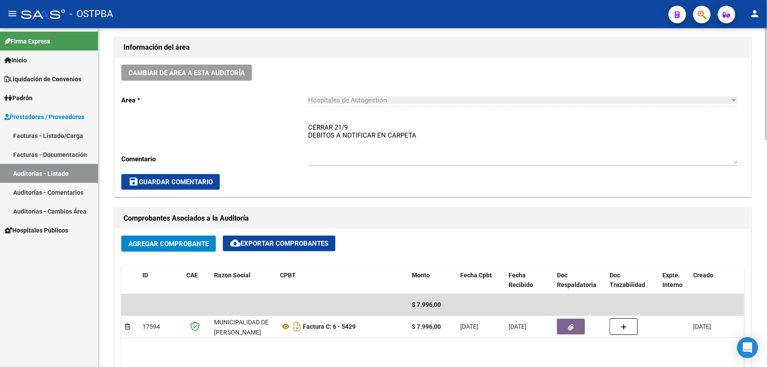
click at [419, 134] on textarea "CERRAR 21/9 DEBITOS A NOTIFICAR EN CARPETA" at bounding box center [523, 143] width 430 height 41
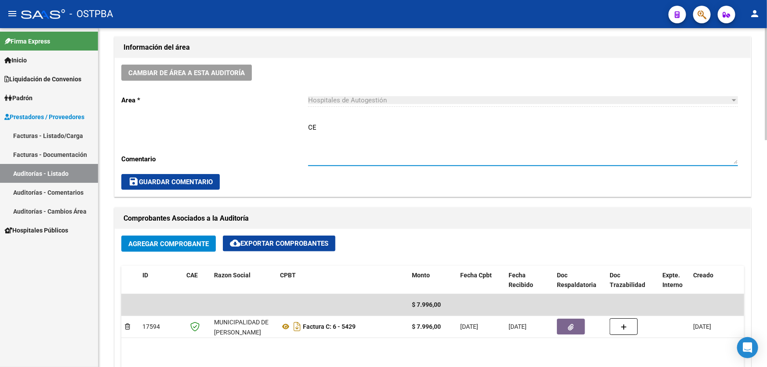
type textarea "C"
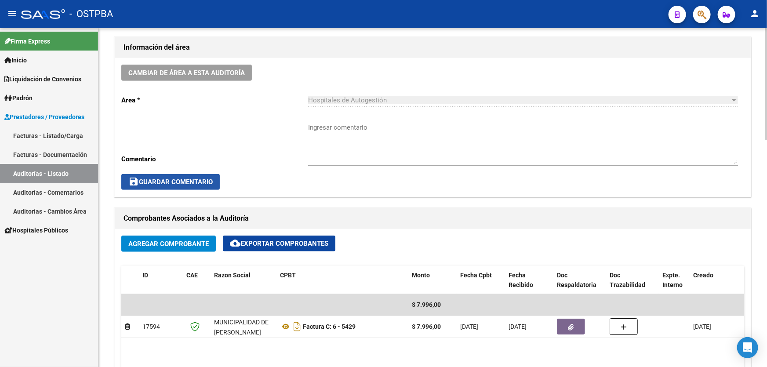
click at [154, 178] on span "save Guardar Comentario" at bounding box center [170, 182] width 84 height 8
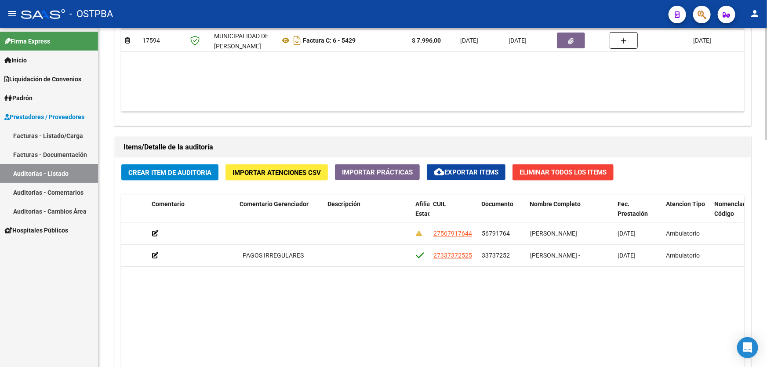
scroll to position [406, 0]
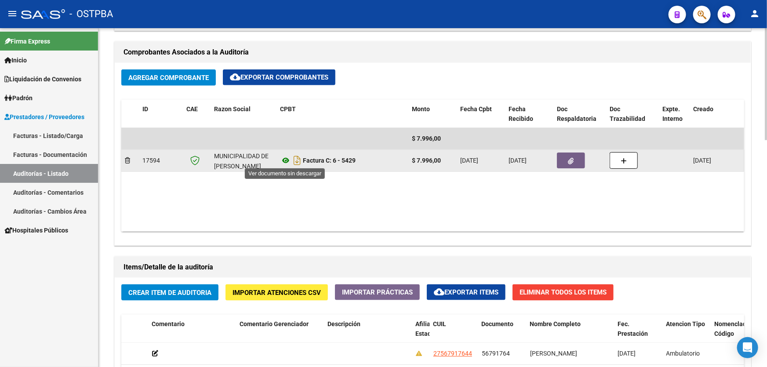
click at [286, 160] on icon at bounding box center [285, 160] width 11 height 11
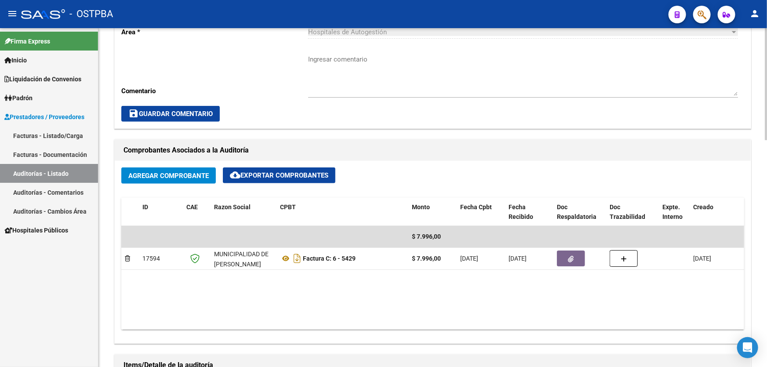
scroll to position [400, 0]
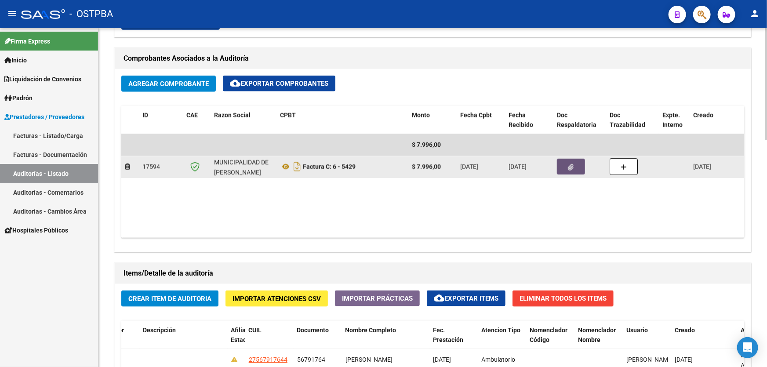
click at [557, 167] on button "button" at bounding box center [571, 167] width 28 height 16
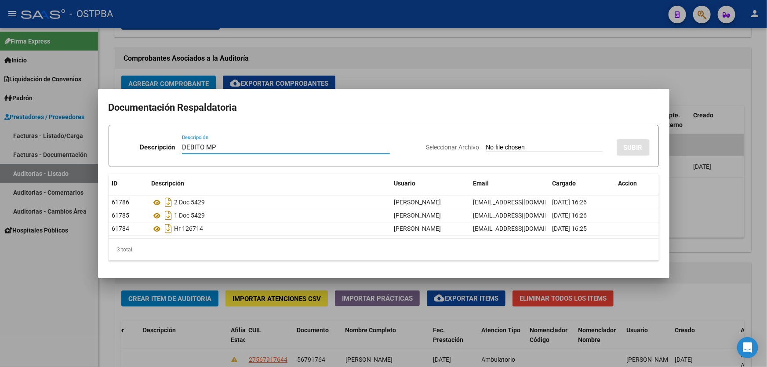
type input "DEBITO MP"
click at [486, 145] on input "Seleccionar Archivo" at bounding box center [544, 148] width 117 height 8
type input "C:\fakepath\DEBITO MP 12572.pdf"
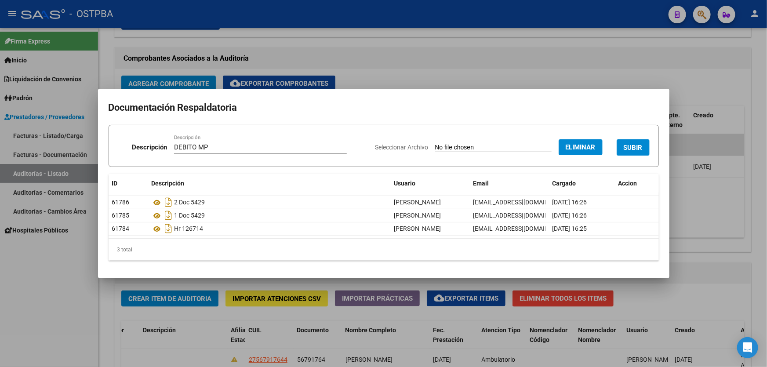
click at [638, 148] on span "SUBIR" at bounding box center [633, 148] width 19 height 8
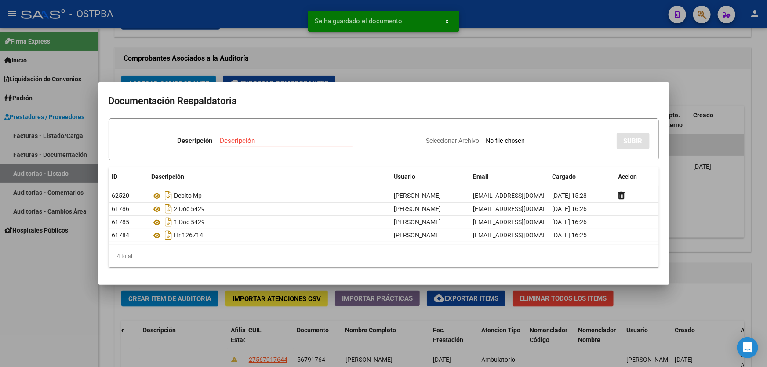
click at [226, 138] on input "Descripción" at bounding box center [286, 141] width 133 height 8
type input "DEBITO"
click at [488, 142] on input "Seleccionar Archivo" at bounding box center [544, 141] width 117 height 8
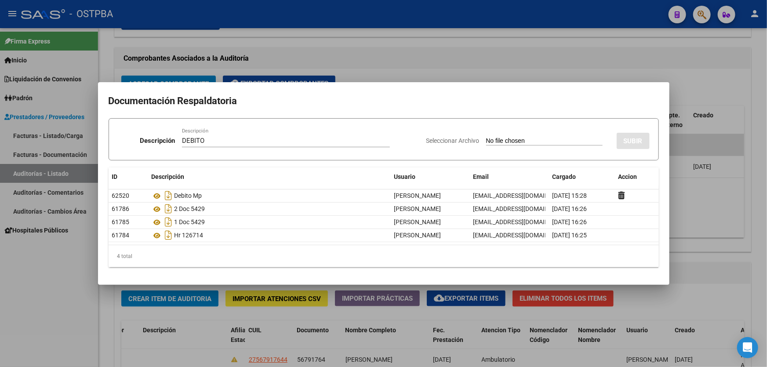
type input "C:\fakepath\DEBITO 12572.pdf"
click at [640, 141] on span "SUBIR" at bounding box center [633, 141] width 19 height 8
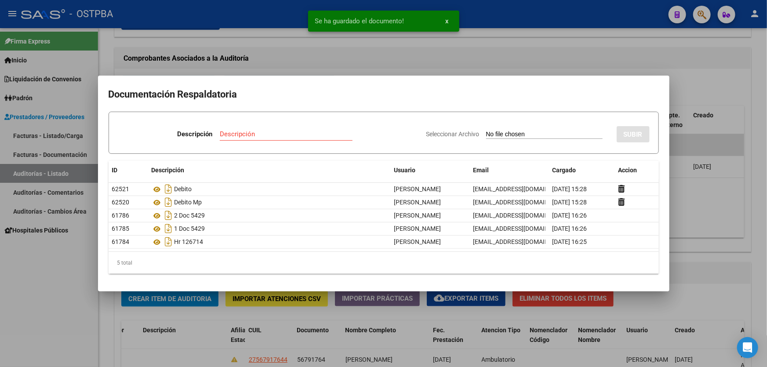
click at [710, 76] on div at bounding box center [383, 183] width 767 height 367
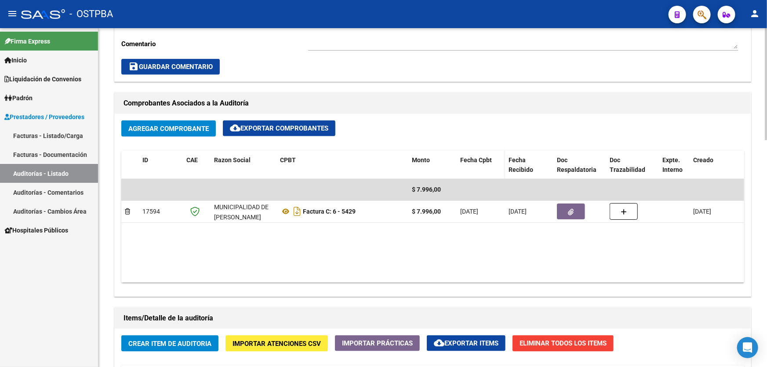
scroll to position [360, 0]
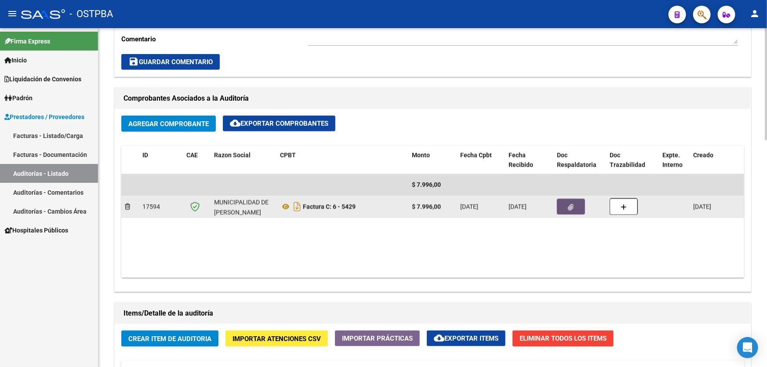
click at [575, 203] on button "button" at bounding box center [571, 207] width 28 height 16
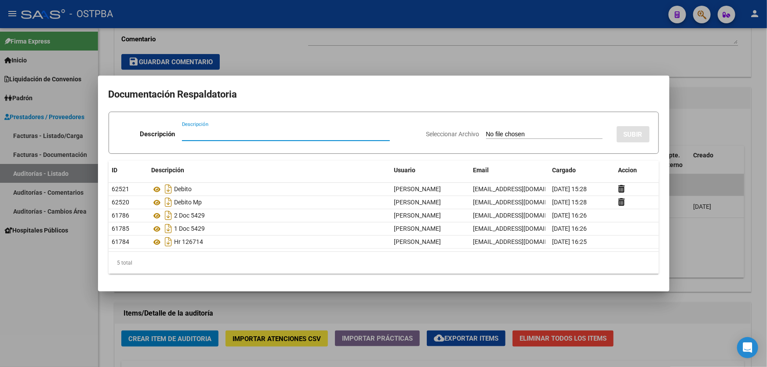
click at [698, 70] on div at bounding box center [383, 183] width 767 height 367
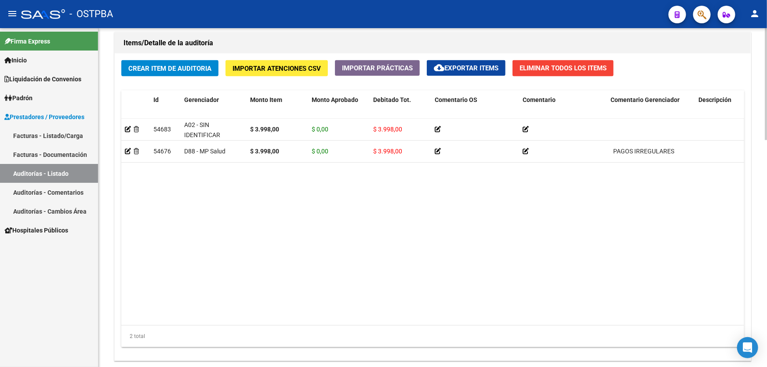
scroll to position [685, 0]
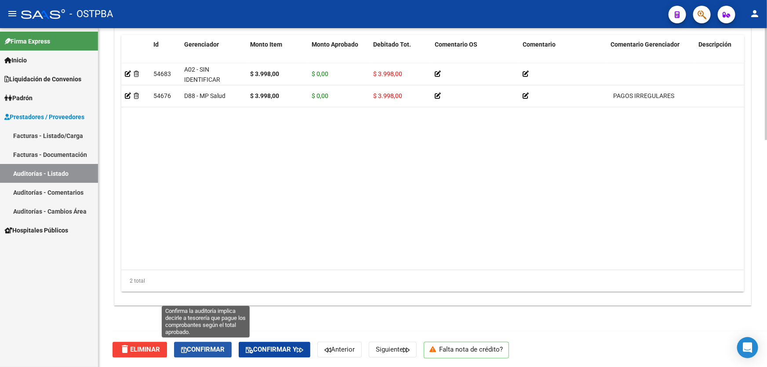
click at [187, 348] on icon "button" at bounding box center [184, 350] width 6 height 7
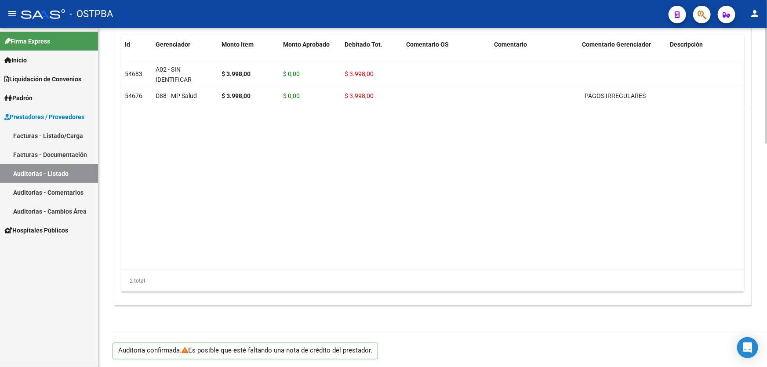
type input "202509"
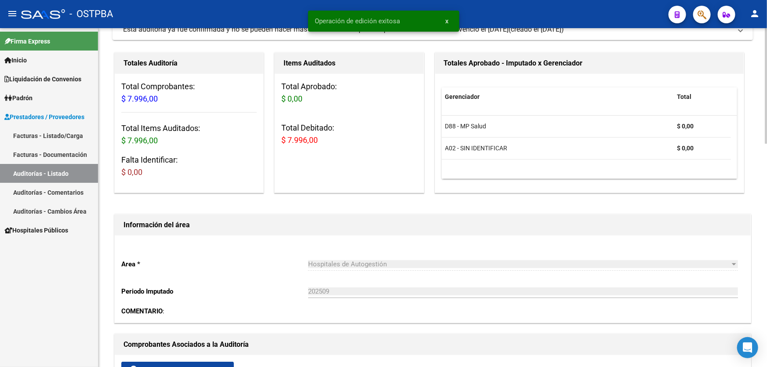
scroll to position [0, 0]
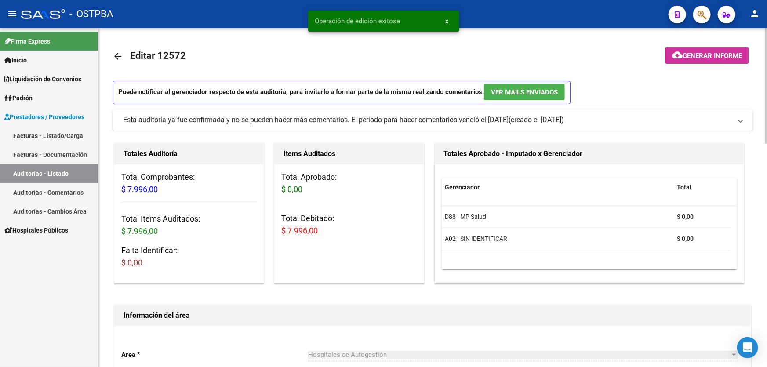
click at [703, 56] on span "Generar informe" at bounding box center [712, 56] width 59 height 8
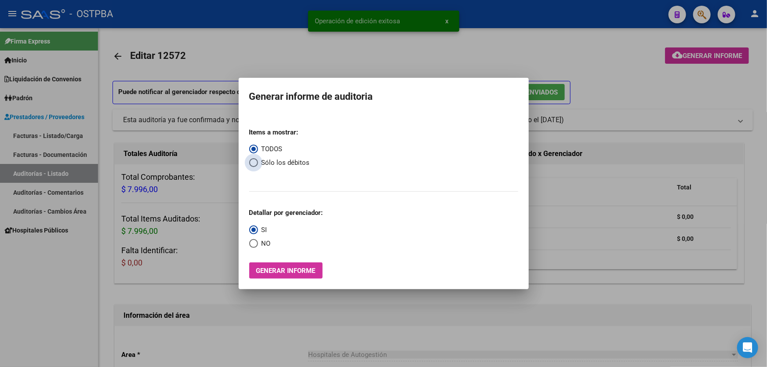
click at [252, 160] on span "Select an option" at bounding box center [253, 162] width 9 height 9
click at [252, 160] on input "Sólo los débitos" at bounding box center [253, 162] width 9 height 9
radio input "true"
click at [252, 244] on span "Select an option" at bounding box center [253, 243] width 9 height 9
click at [252, 244] on input "NO" at bounding box center [253, 243] width 9 height 9
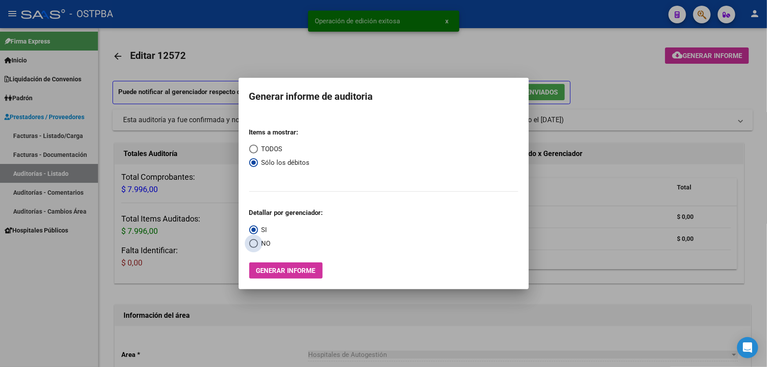
radio input "true"
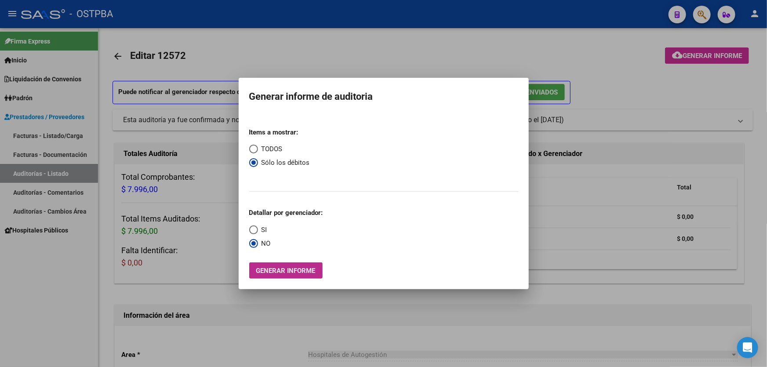
click at [284, 274] on span "Generar informe" at bounding box center [285, 271] width 59 height 8
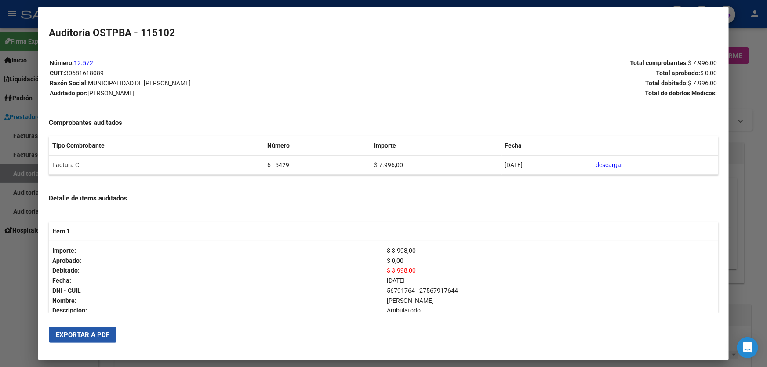
click at [92, 330] on button "Exportar a PDF" at bounding box center [83, 335] width 68 height 16
click at [22, 261] on div at bounding box center [383, 183] width 767 height 367
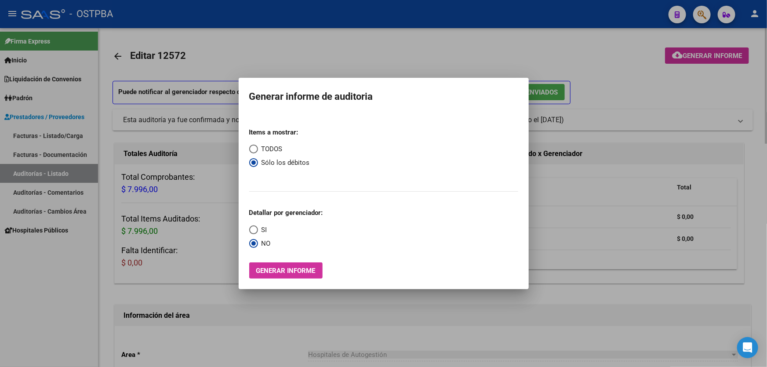
click at [277, 60] on div at bounding box center [383, 183] width 767 height 367
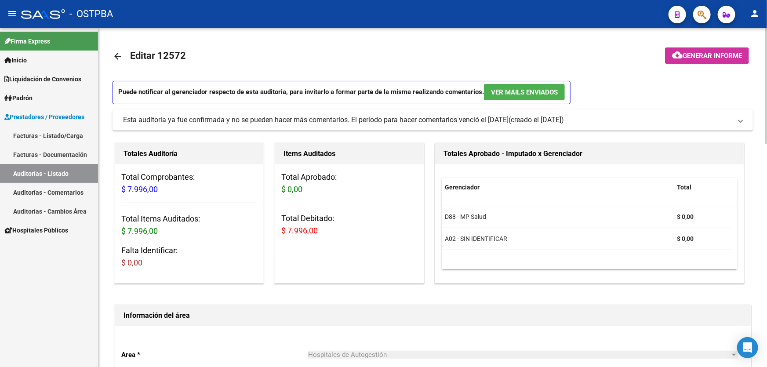
click at [116, 54] on mat-icon "arrow_back" at bounding box center [118, 56] width 11 height 11
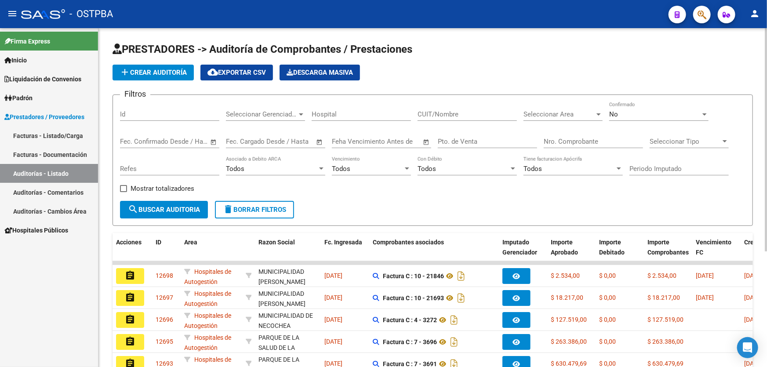
click at [632, 115] on div "No" at bounding box center [654, 114] width 91 height 8
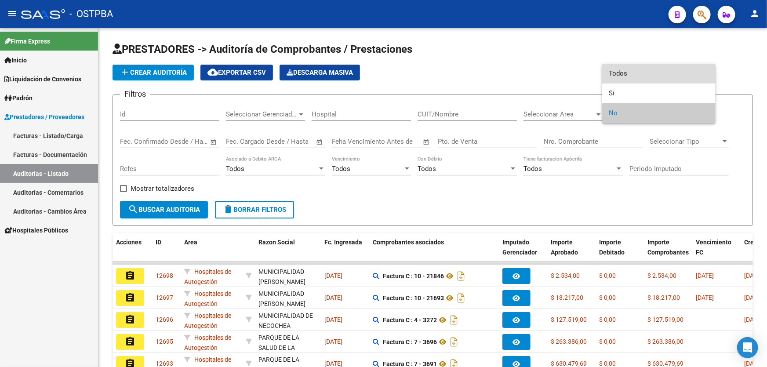
click at [634, 66] on span "Todos" at bounding box center [658, 74] width 99 height 20
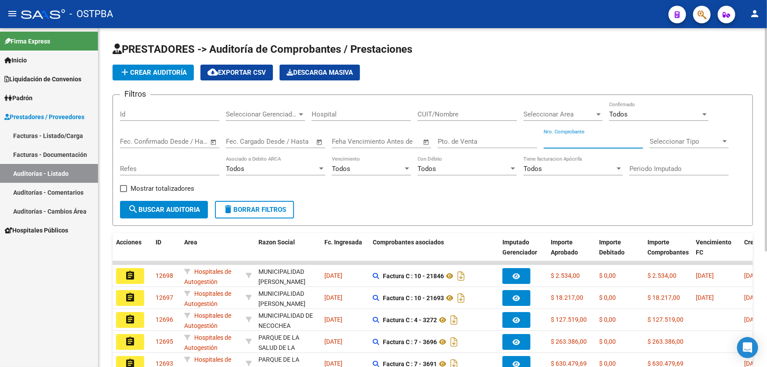
click at [556, 144] on input "Nro. Comprobante" at bounding box center [593, 142] width 99 height 8
type input "8171"
click at [148, 210] on span "search Buscar Auditoria" at bounding box center [164, 210] width 72 height 8
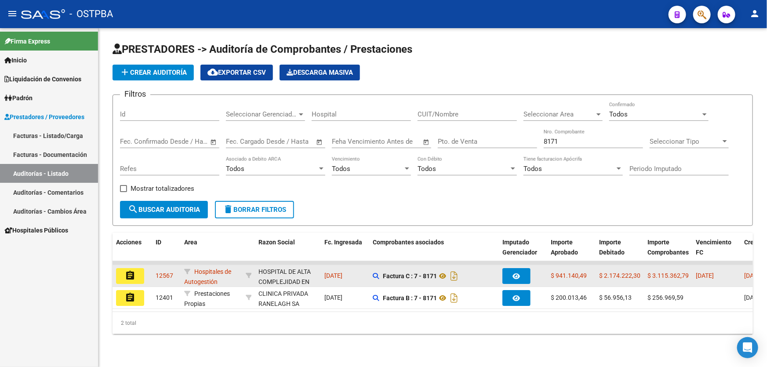
click at [124, 273] on button "assignment" at bounding box center [130, 276] width 28 height 16
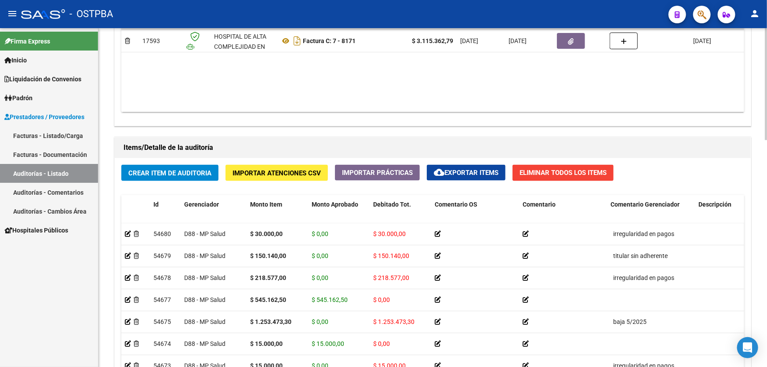
scroll to position [485, 0]
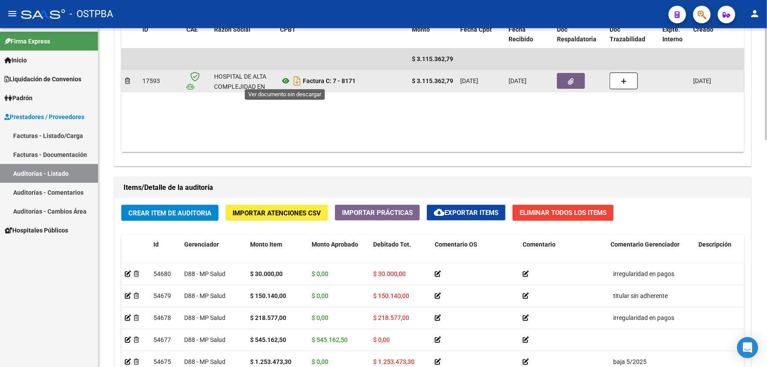
click at [284, 81] on icon at bounding box center [285, 81] width 11 height 11
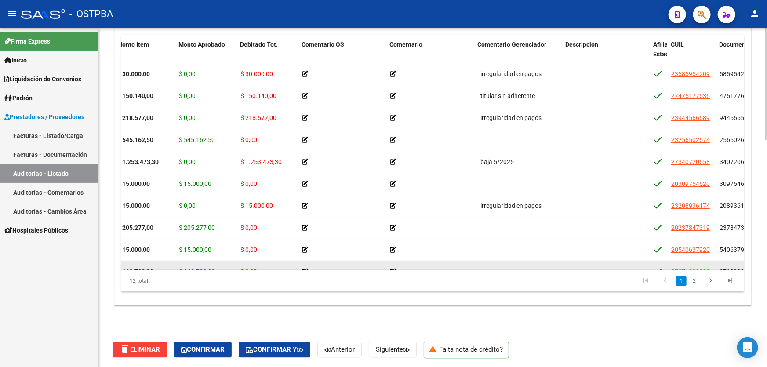
scroll to position [65, 133]
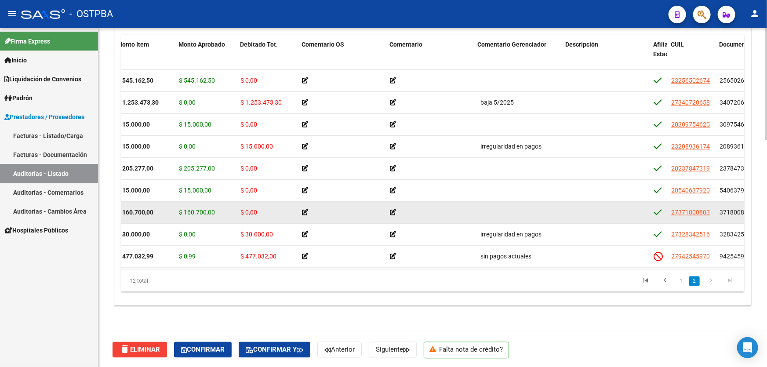
drag, startPoint x: 441, startPoint y: 262, endPoint x: 517, endPoint y: 262, distance: 75.6
click at [563, 262] on datatable-body "54678 D88 - MP Salud $ 218.577,00 $ 0,00 $ 218.577,00 irregularidad en pagos 23…" at bounding box center [432, 166] width 623 height 207
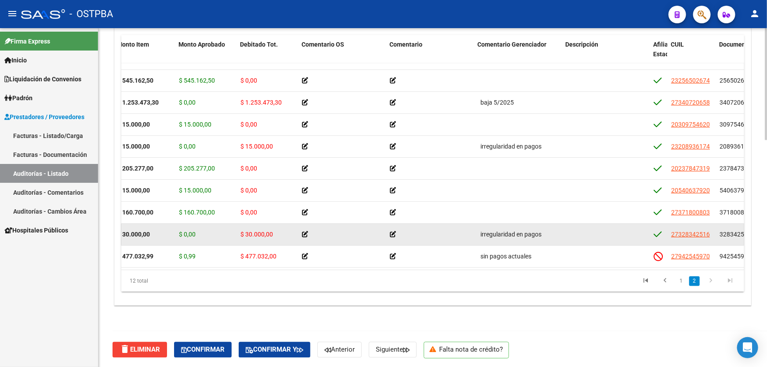
click at [569, 224] on datatable-body-cell at bounding box center [606, 235] width 88 height 22
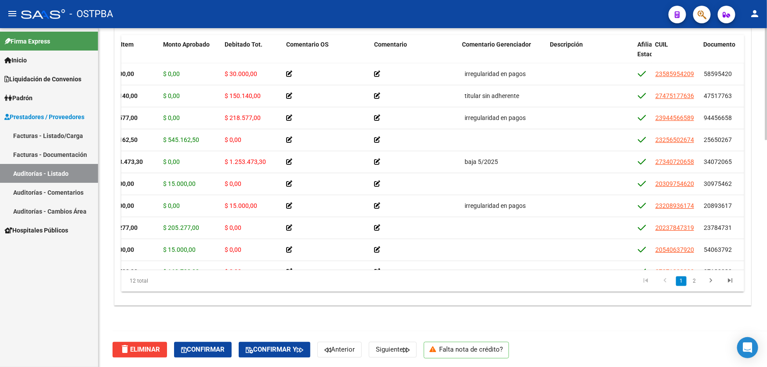
scroll to position [0, 0]
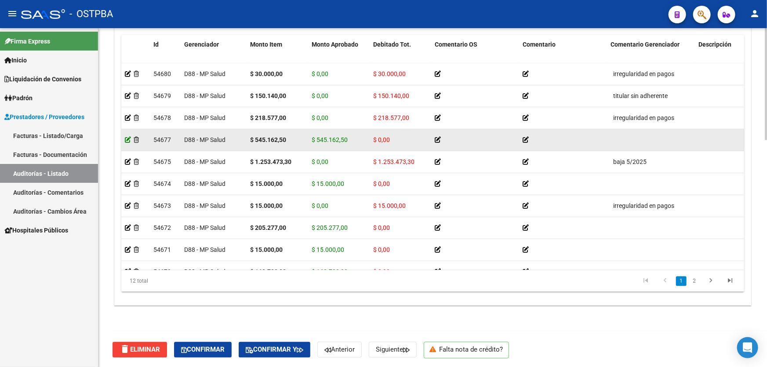
click at [125, 139] on icon at bounding box center [128, 140] width 6 height 6
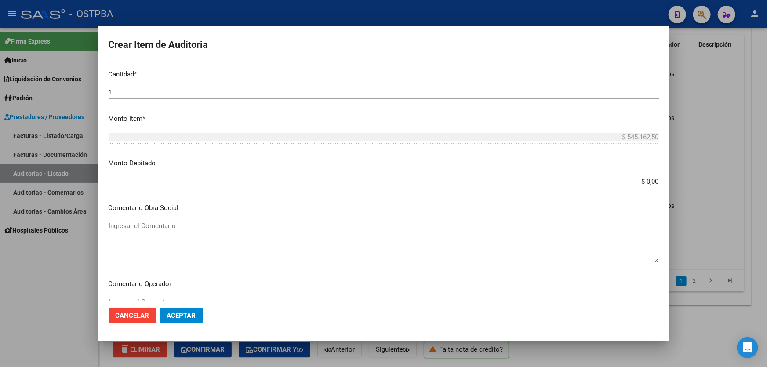
scroll to position [216, 0]
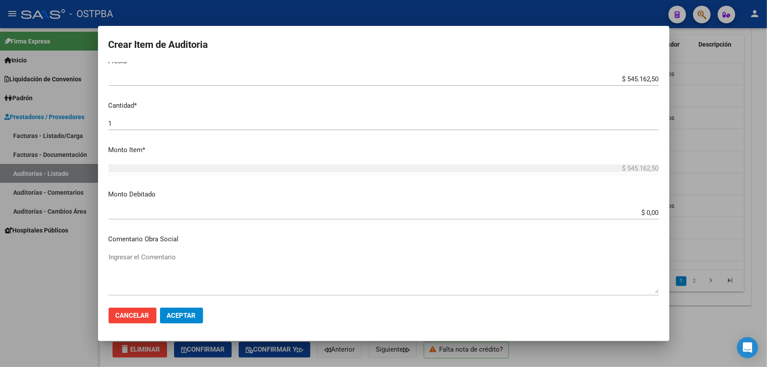
click at [652, 214] on input "$ 0,00" at bounding box center [384, 213] width 550 height 8
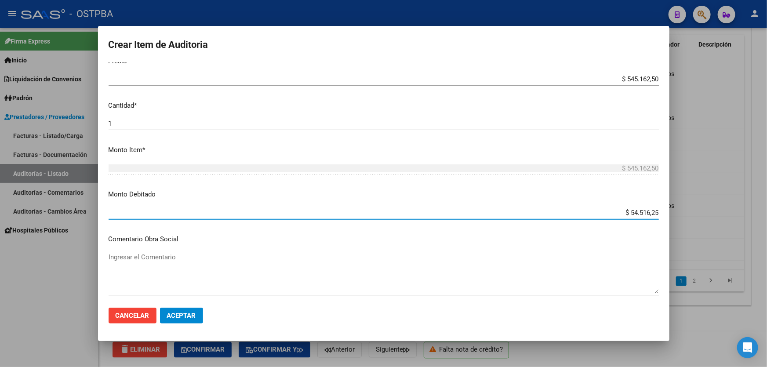
type input "$ 545.162,50"
click at [187, 317] on span "Aceptar" at bounding box center [181, 316] width 29 height 8
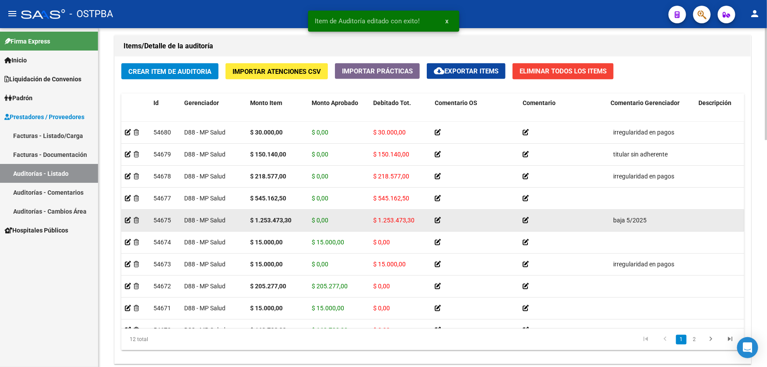
scroll to position [685, 0]
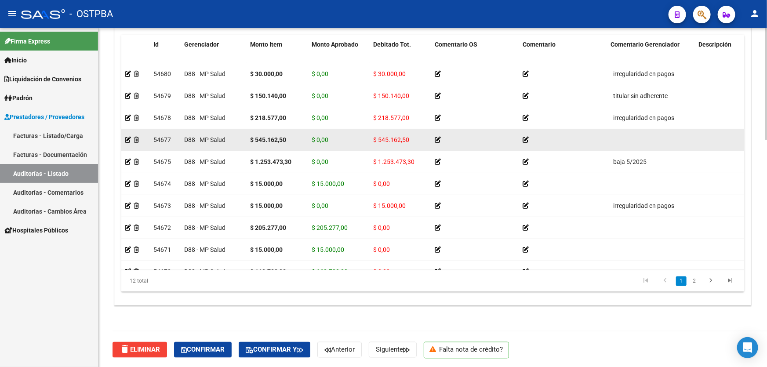
click at [525, 138] on icon at bounding box center [526, 140] width 6 height 6
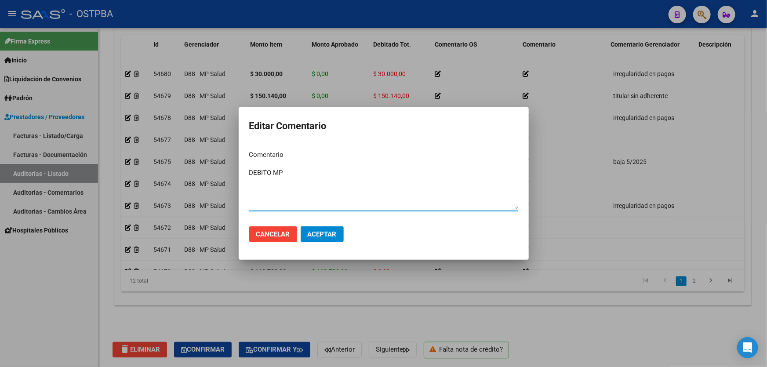
type textarea "DEBITO MP"
click at [323, 236] on span "Aceptar" at bounding box center [322, 234] width 29 height 8
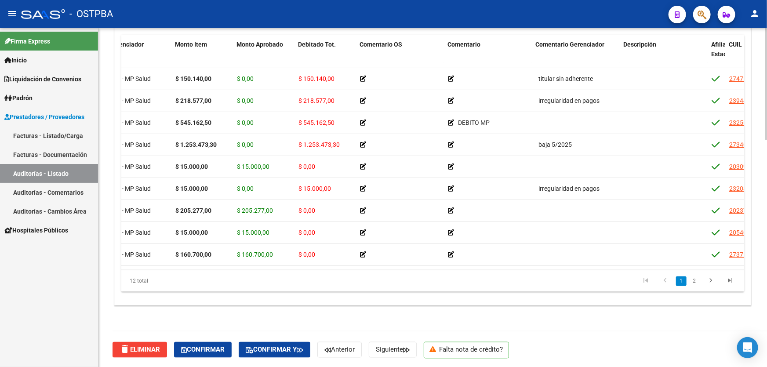
scroll to position [1, 75]
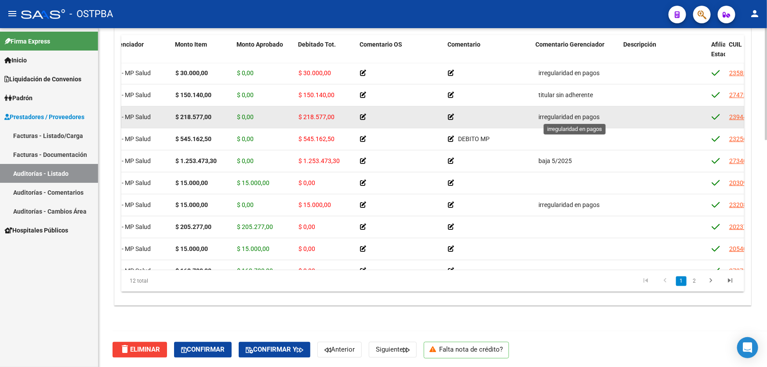
drag, startPoint x: 539, startPoint y: 114, endPoint x: 614, endPoint y: 114, distance: 75.2
click at [614, 114] on div "irregularidad en pagos" at bounding box center [576, 117] width 81 height 10
copy span "irregularidad en pagos"
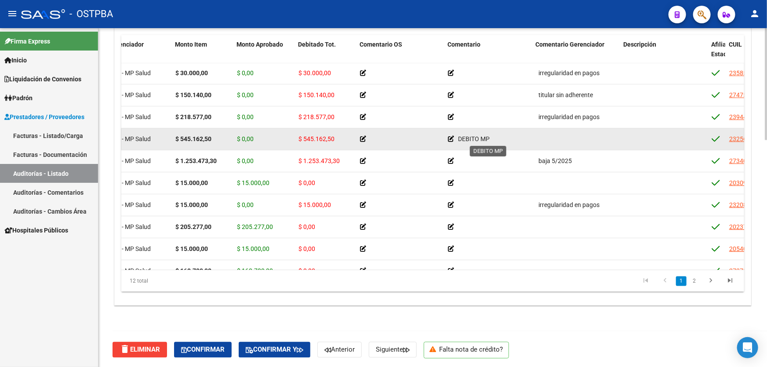
drag, startPoint x: 568, startPoint y: 142, endPoint x: 451, endPoint y: 138, distance: 117.0
click at [451, 138] on icon at bounding box center [451, 139] width 6 height 6
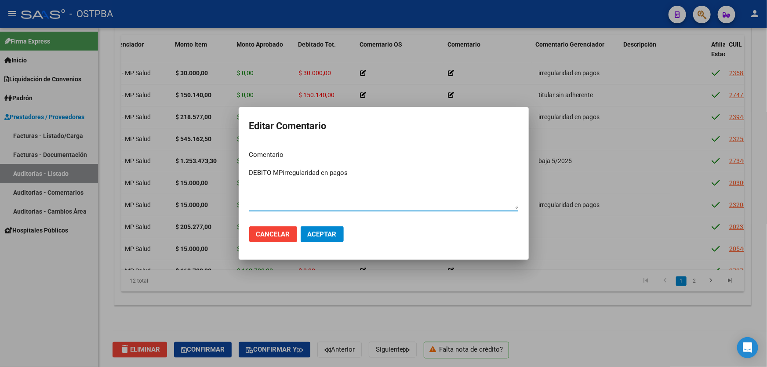
click at [283, 172] on textarea "DEBITO MPirregularidad en pagos" at bounding box center [383, 188] width 269 height 41
type textarea "irregularidad en pagos"
click at [338, 236] on button "Aceptar" at bounding box center [322, 234] width 43 height 16
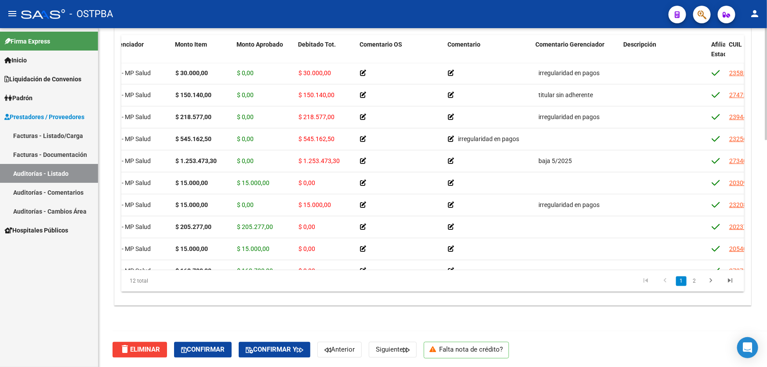
scroll to position [15, 40]
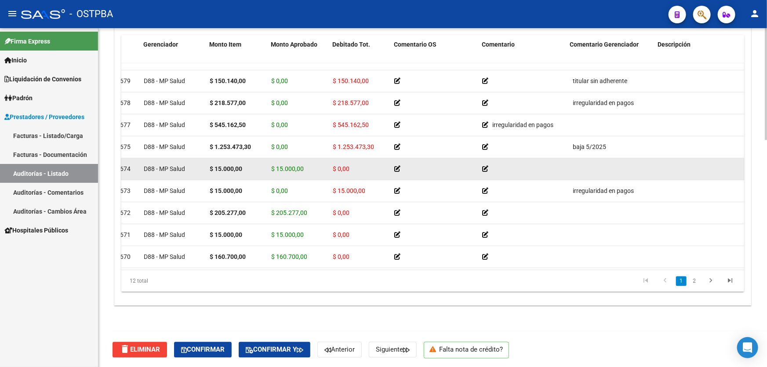
drag, startPoint x: 231, startPoint y: 262, endPoint x: 136, endPoint y: 176, distance: 128.2
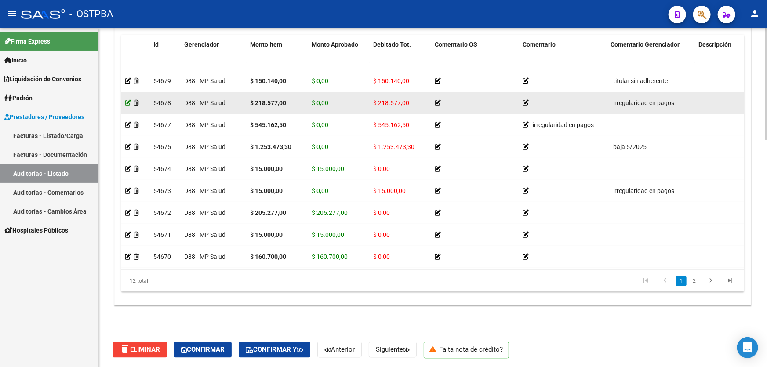
click at [127, 101] on icon at bounding box center [128, 103] width 6 height 6
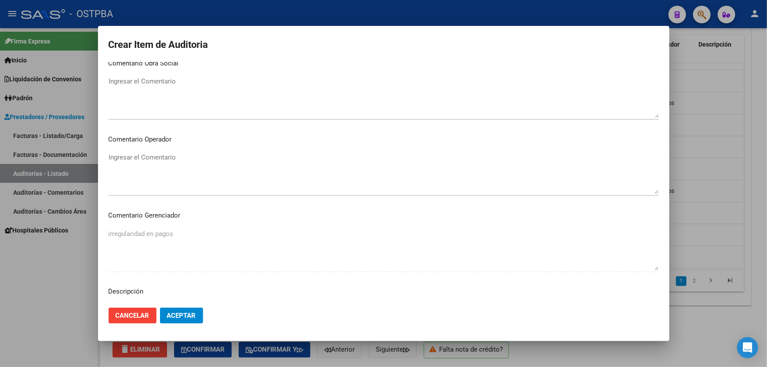
scroll to position [280, 0]
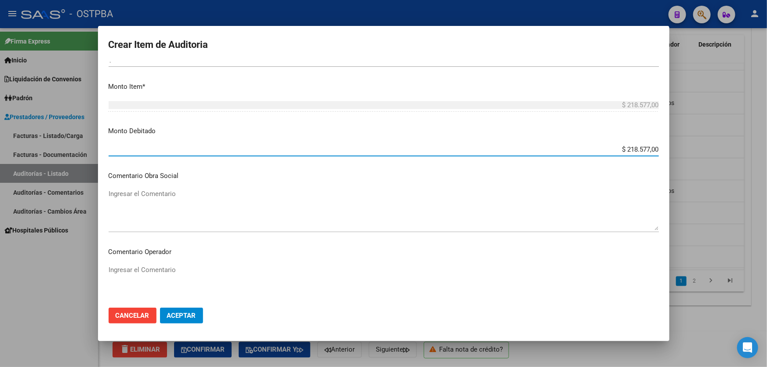
click at [652, 148] on input "$ 218.577,00" at bounding box center [384, 150] width 550 height 8
type input "$ 0,00"
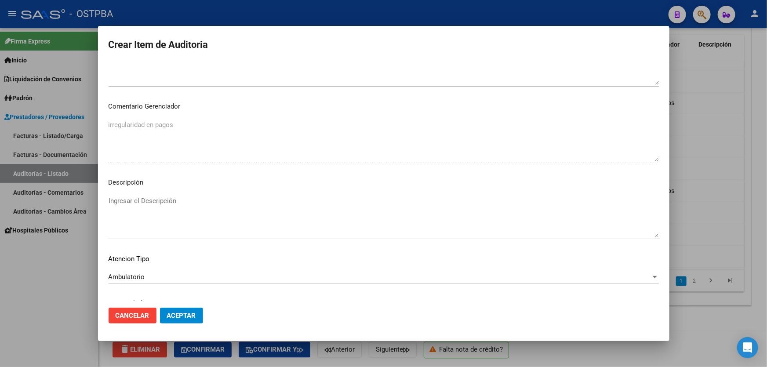
scroll to position [536, 0]
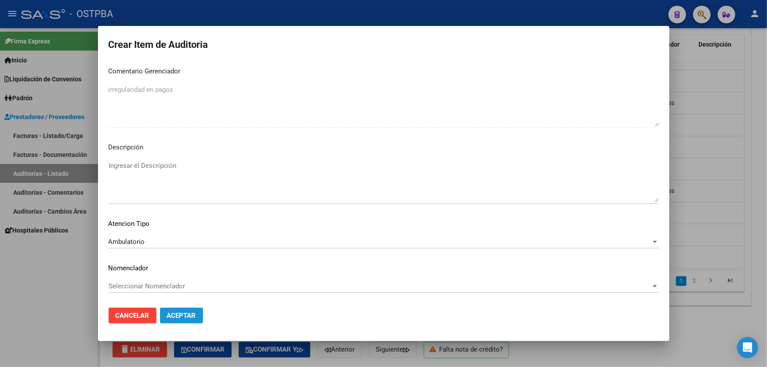
click at [189, 311] on button "Aceptar" at bounding box center [181, 316] width 43 height 16
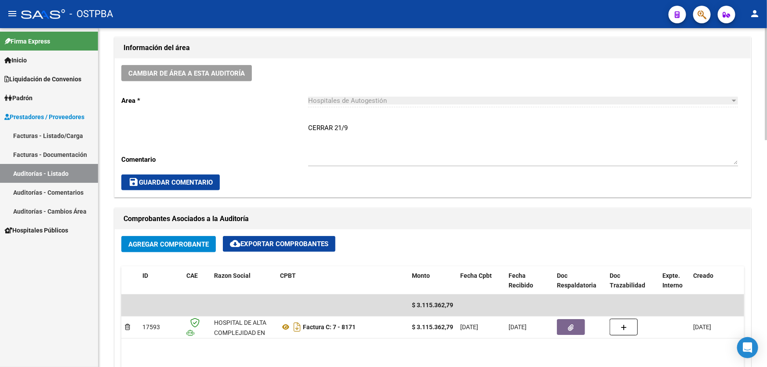
scroll to position [240, 0]
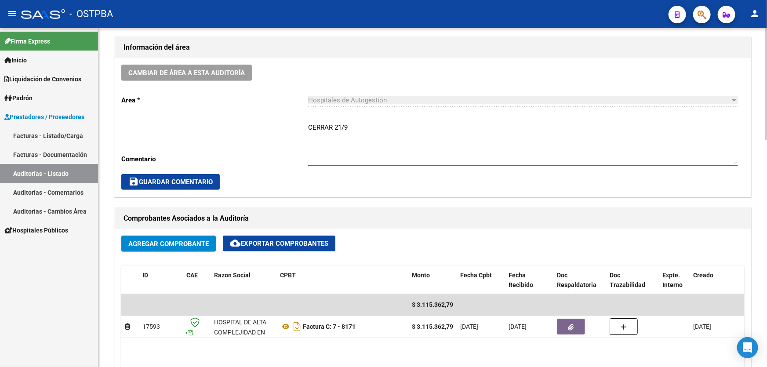
click at [353, 127] on textarea "CERRAR 21/9" at bounding box center [523, 143] width 430 height 41
type textarea "C"
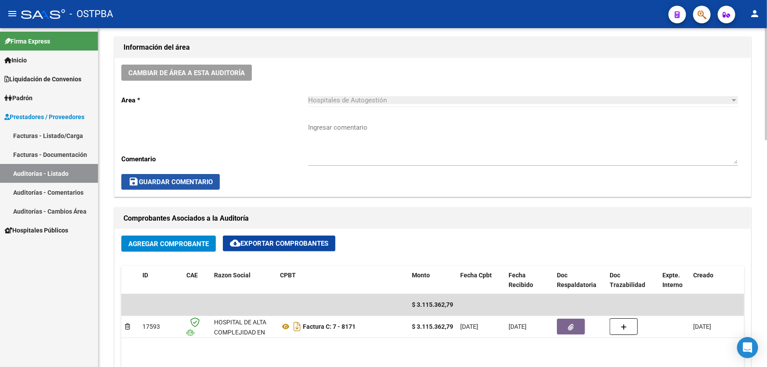
click at [183, 180] on span "save Guardar Comentario" at bounding box center [170, 182] width 84 height 8
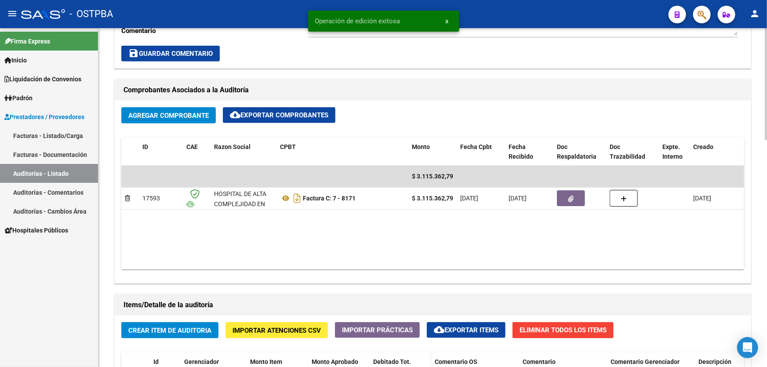
scroll to position [360, 0]
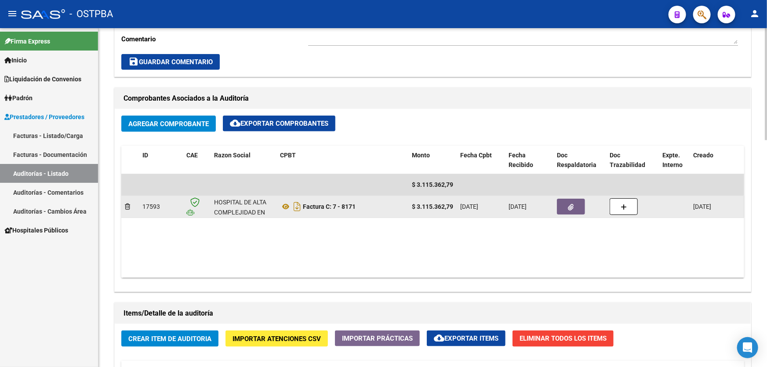
click at [388, 215] on datatable-body-cell "Factura C: 7 - 8171" at bounding box center [343, 207] width 132 height 22
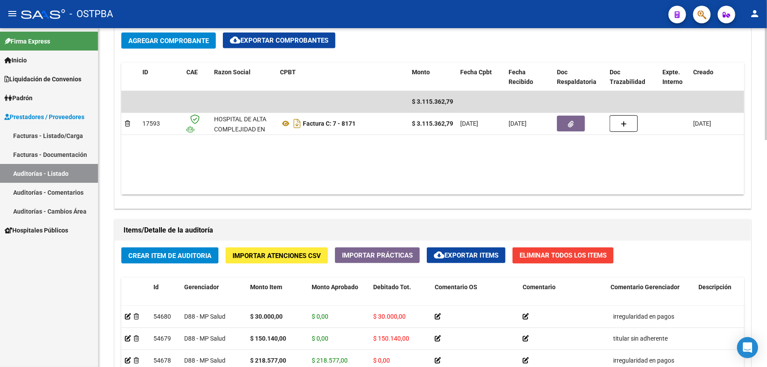
scroll to position [440, 0]
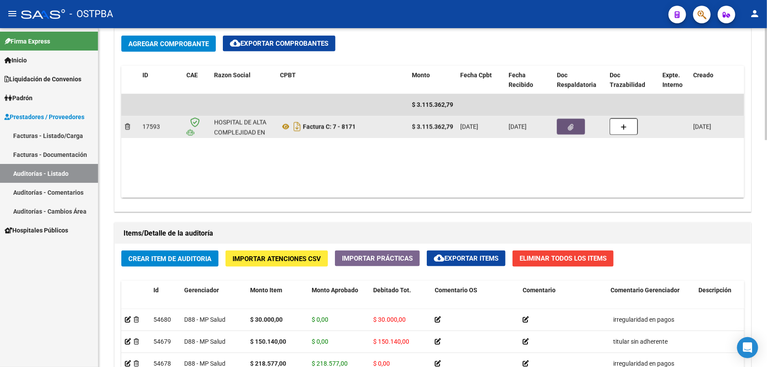
click at [572, 128] on icon "button" at bounding box center [571, 127] width 6 height 7
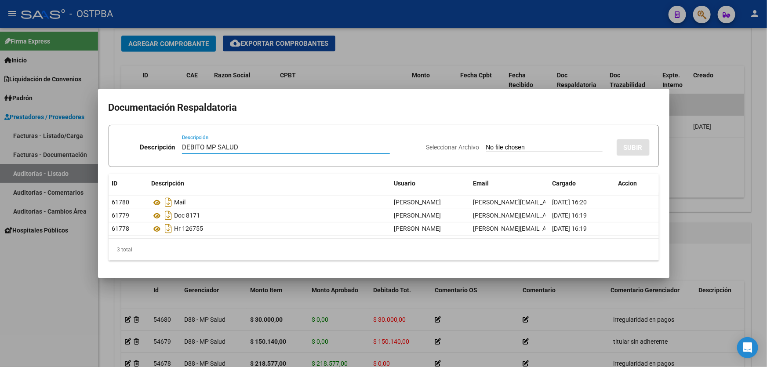
type input "DEBITO MP SALUD"
click at [490, 149] on input "Seleccionar Archivo" at bounding box center [544, 148] width 117 height 8
type input "C:\fakepath\DEBITO MP 12567.pdf"
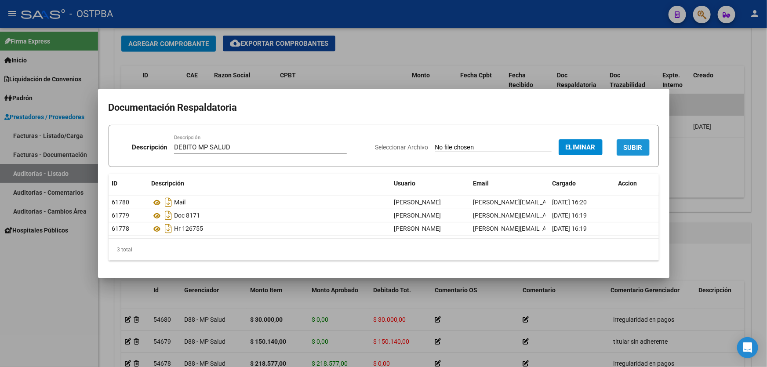
click at [642, 151] on span "SUBIR" at bounding box center [633, 148] width 19 height 8
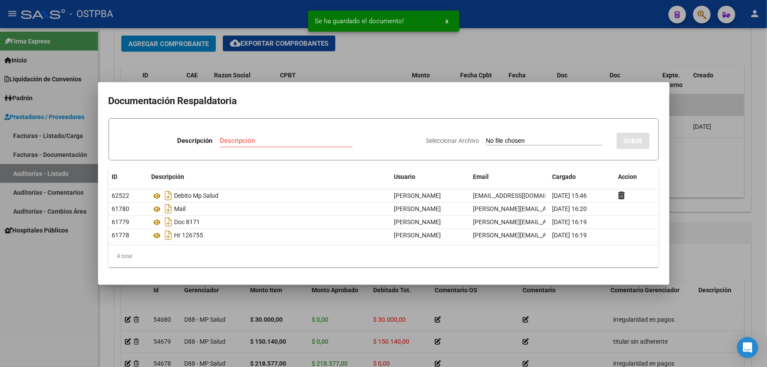
click at [702, 175] on div at bounding box center [383, 183] width 767 height 367
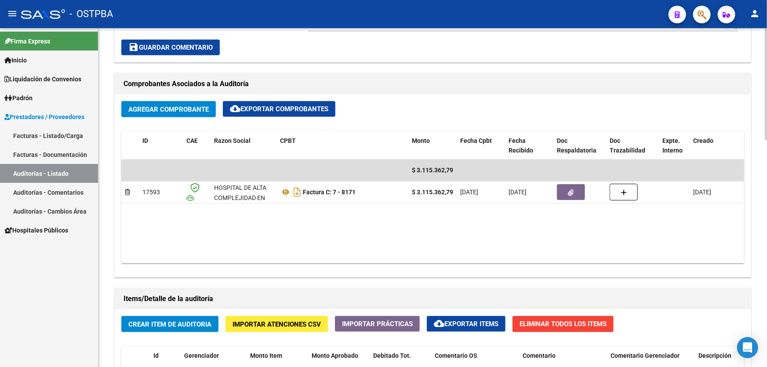
scroll to position [400, 0]
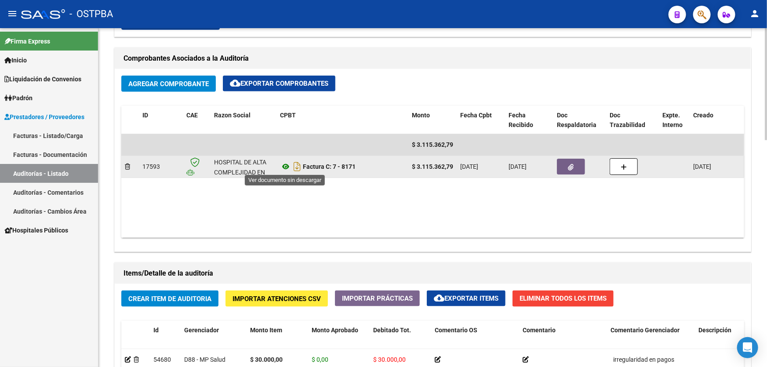
click at [284, 165] on icon at bounding box center [285, 166] width 11 height 11
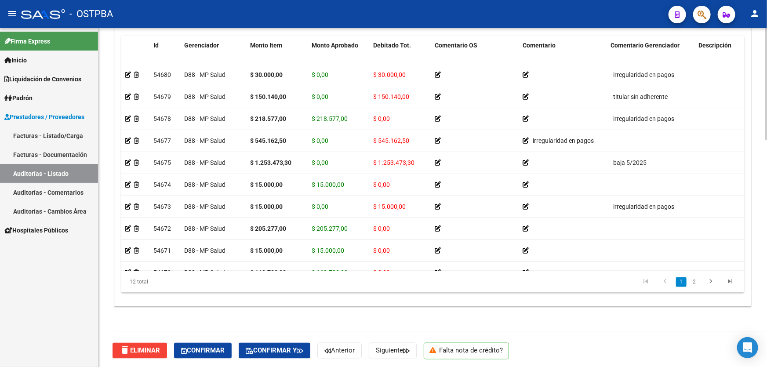
scroll to position [685, 0]
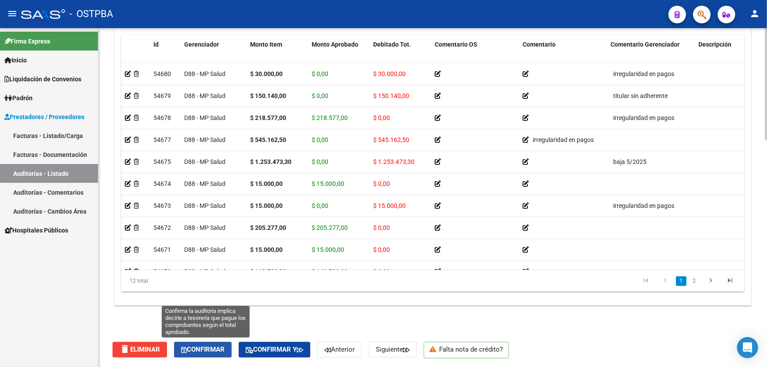
click at [211, 350] on span "Confirmar" at bounding box center [203, 350] width 44 height 8
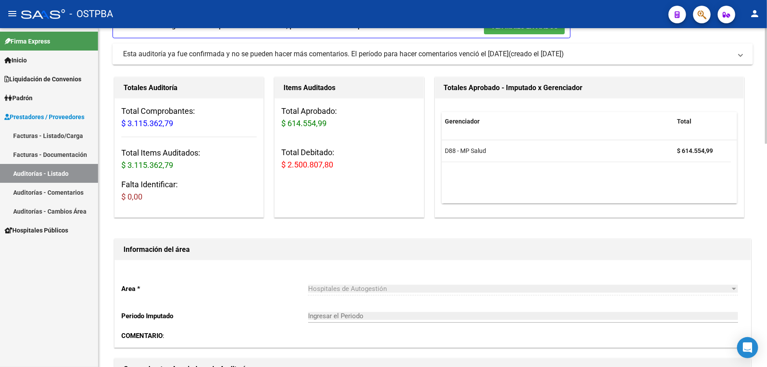
scroll to position [0, 0]
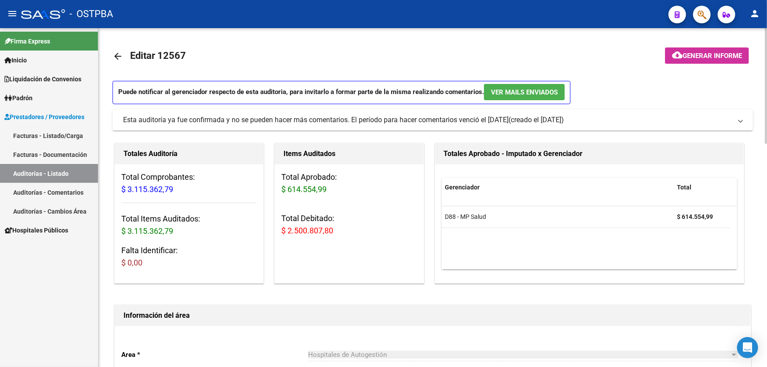
type input "202509"
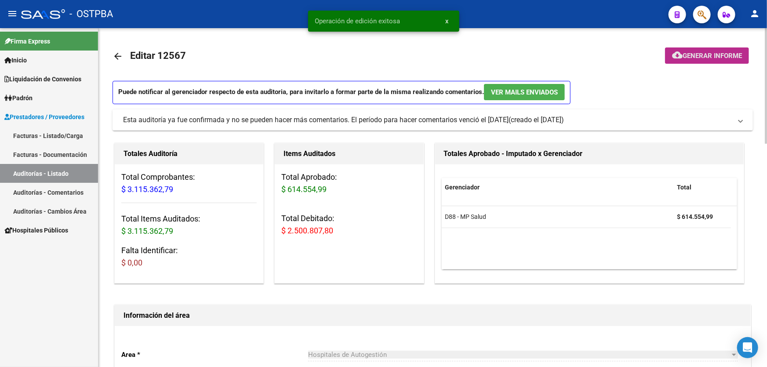
click at [689, 55] on span "Generar informe" at bounding box center [712, 56] width 59 height 8
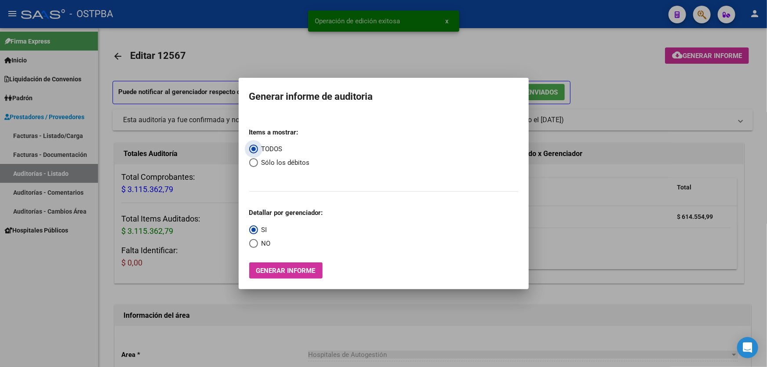
click at [251, 161] on span "Select an option" at bounding box center [253, 162] width 9 height 9
click at [251, 161] on input "Sólo los débitos" at bounding box center [253, 162] width 9 height 9
radio input "true"
click at [251, 242] on span "Select an option" at bounding box center [253, 243] width 9 height 9
click at [251, 242] on input "NO" at bounding box center [253, 243] width 9 height 9
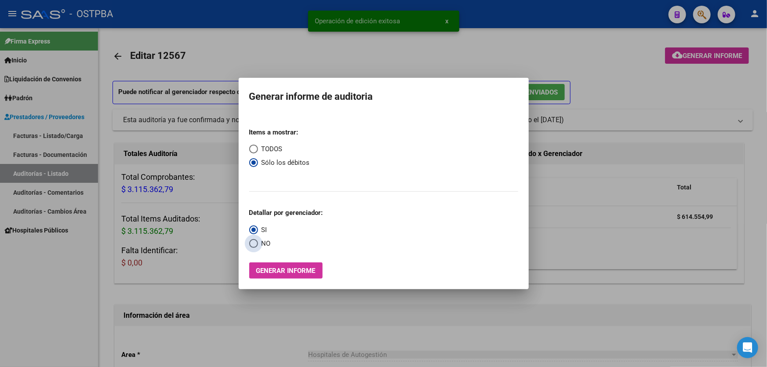
radio input "true"
click at [277, 266] on button "Generar informe" at bounding box center [285, 270] width 73 height 16
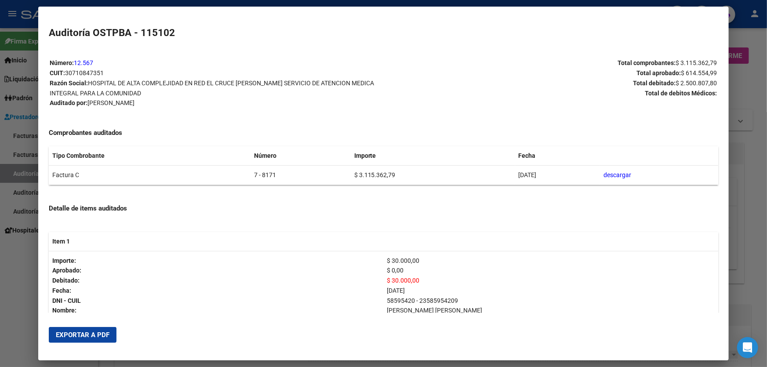
click at [20, 302] on div at bounding box center [383, 183] width 767 height 367
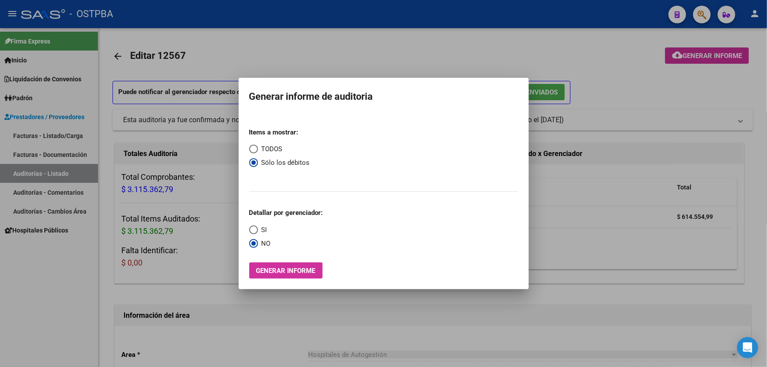
click at [263, 52] on div at bounding box center [383, 183] width 767 height 367
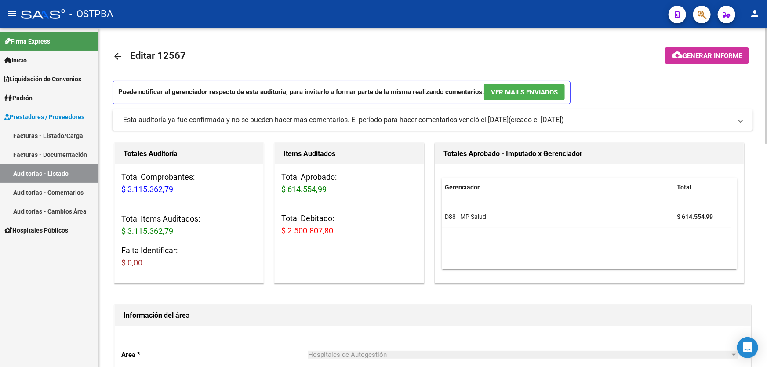
click at [113, 53] on mat-icon "arrow_back" at bounding box center [118, 56] width 11 height 11
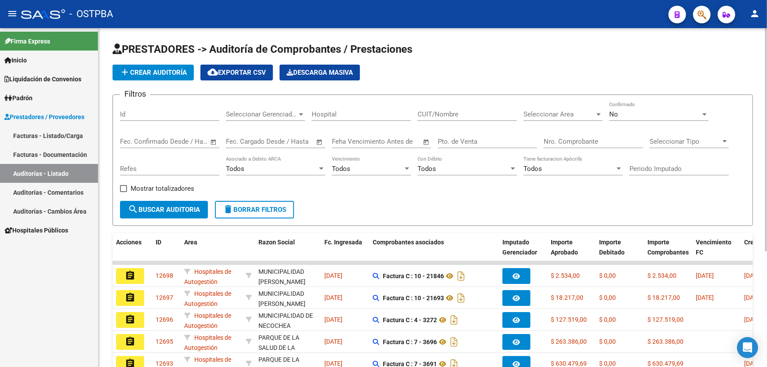
click at [140, 113] on input "Id" at bounding box center [169, 114] width 99 height 8
type input "12587"
click at [643, 115] on div "No" at bounding box center [654, 114] width 91 height 8
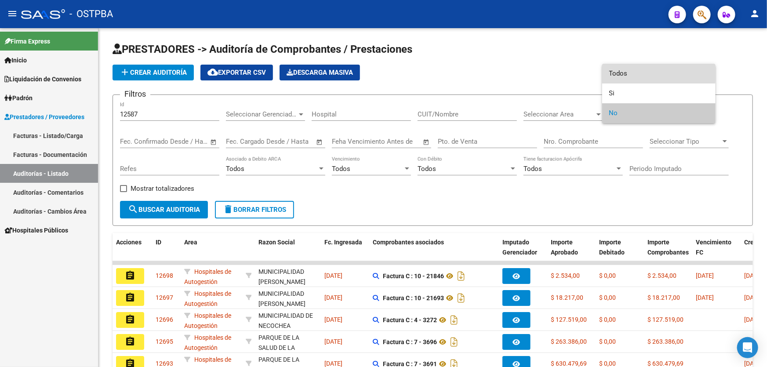
drag, startPoint x: 634, startPoint y: 73, endPoint x: 516, endPoint y: 103, distance: 121.6
click at [633, 71] on span "Todos" at bounding box center [658, 74] width 99 height 20
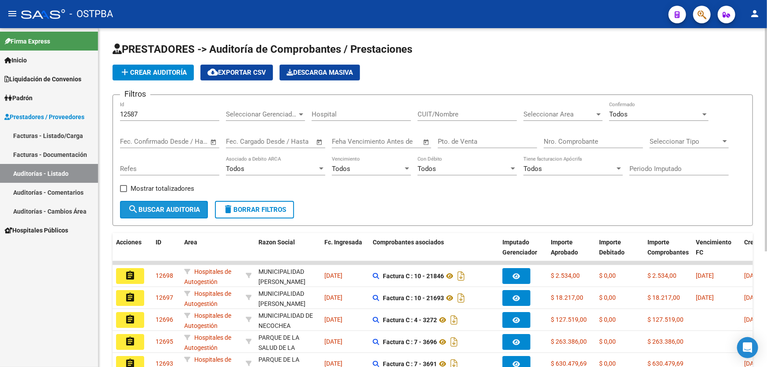
click at [137, 204] on mat-icon "search" at bounding box center [133, 209] width 11 height 11
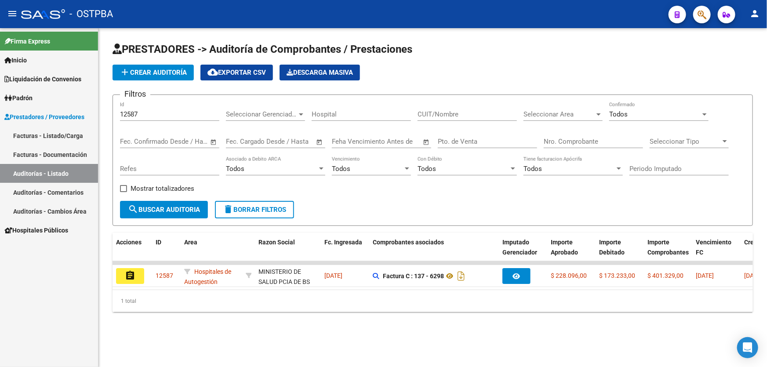
click at [130, 273] on mat-icon "assignment" at bounding box center [130, 275] width 11 height 11
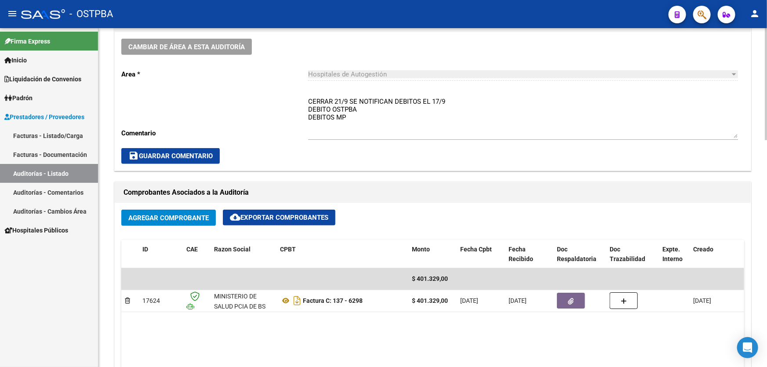
scroll to position [280, 0]
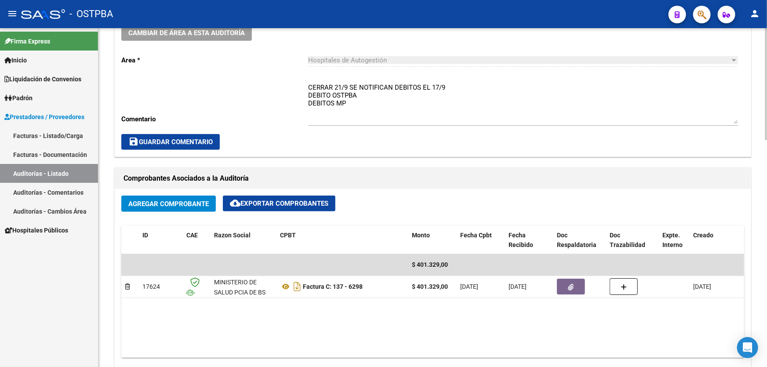
click at [347, 99] on textarea "CERRAR 21/9 SE NOTIFICAN DEBITOS EL 17/9 DEBITO OSTPBA DEBITOS MP" at bounding box center [523, 103] width 430 height 41
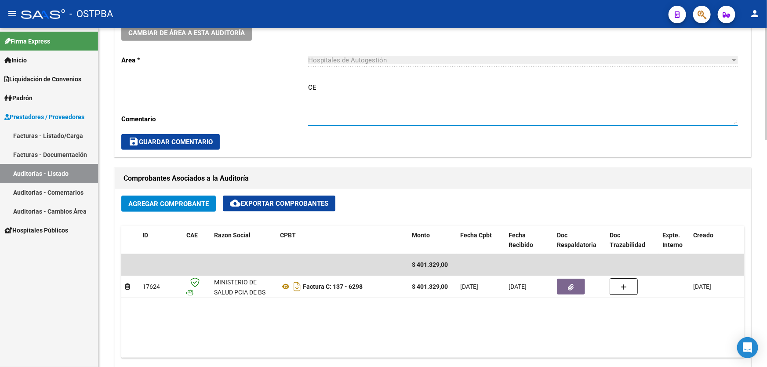
type textarea "C"
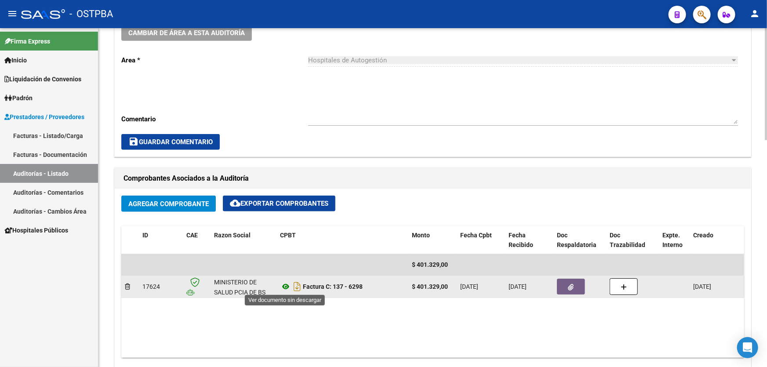
click at [286, 287] on icon at bounding box center [285, 286] width 11 height 11
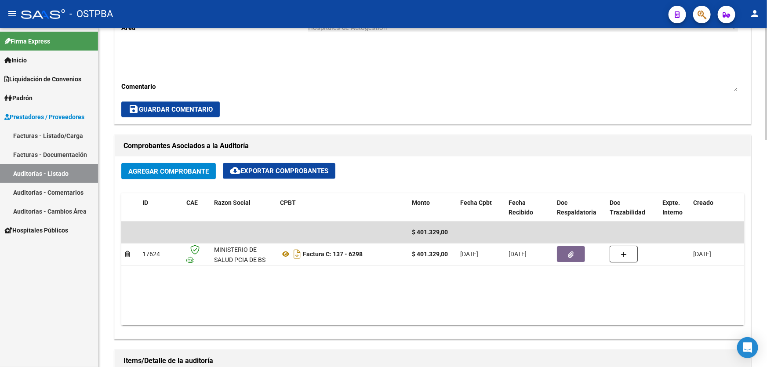
scroll to position [400, 0]
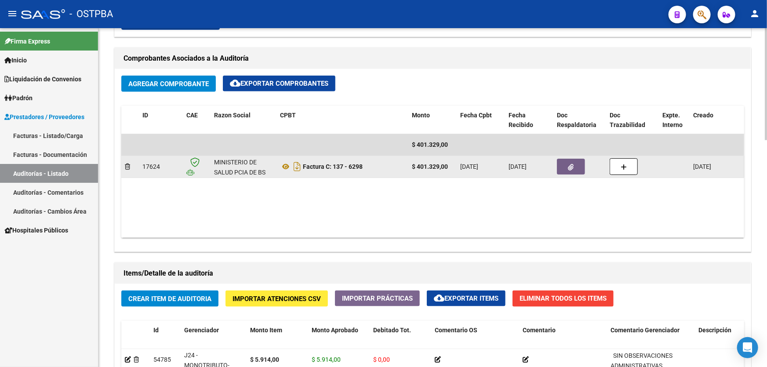
click at [578, 167] on button "button" at bounding box center [571, 167] width 28 height 16
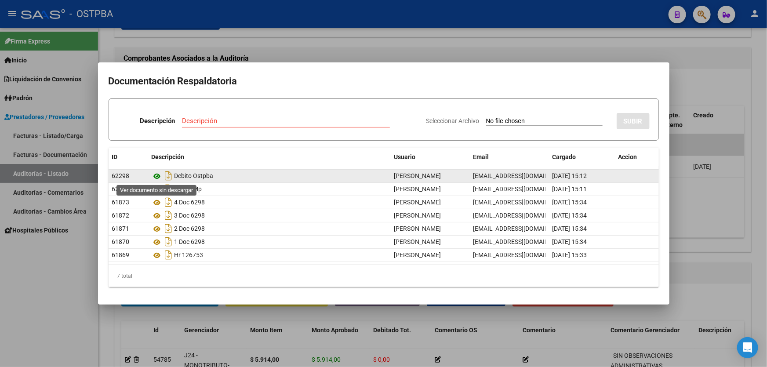
click at [158, 175] on icon at bounding box center [157, 176] width 11 height 11
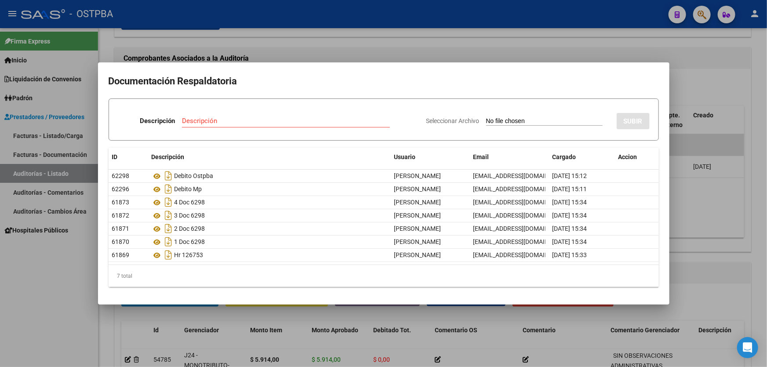
click at [211, 119] on input "Descripción" at bounding box center [286, 121] width 208 height 8
type input "ACEPTACION DE DEBITO"
click at [486, 119] on input "Seleccionar Archivo" at bounding box center [544, 121] width 117 height 8
type input "C:\fakepath\SE ACEPTA DEBITO ID 12587.pdf"
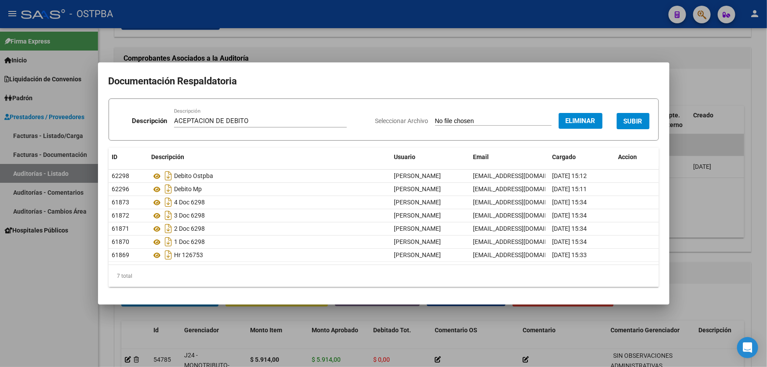
click at [634, 120] on span "SUBIR" at bounding box center [633, 121] width 19 height 8
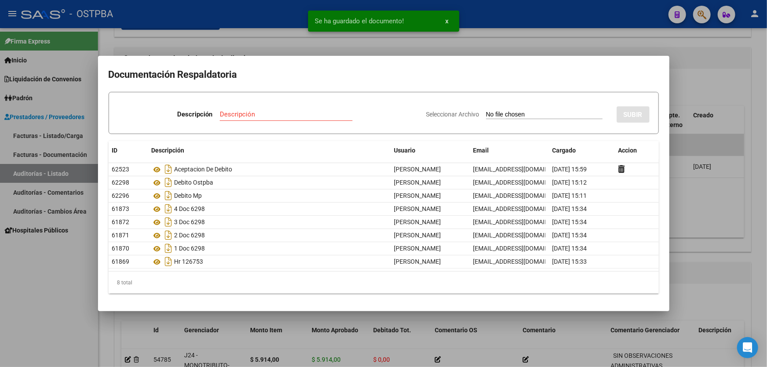
click at [712, 205] on div at bounding box center [383, 183] width 767 height 367
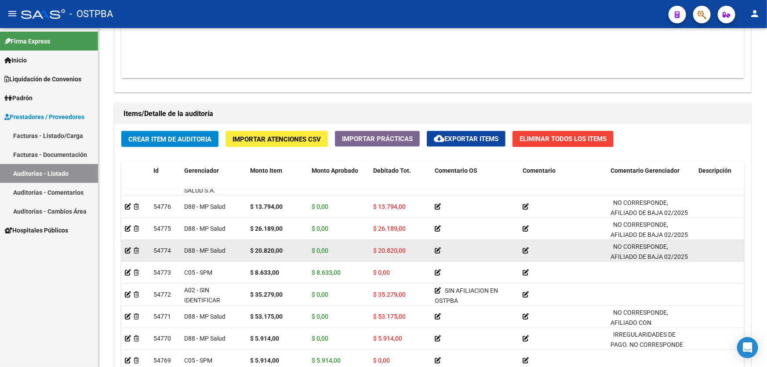
scroll to position [685, 0]
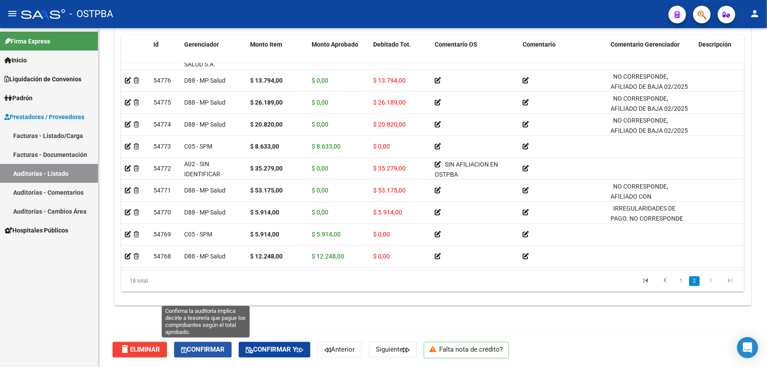
click at [194, 346] on span "Confirmar" at bounding box center [203, 350] width 44 height 8
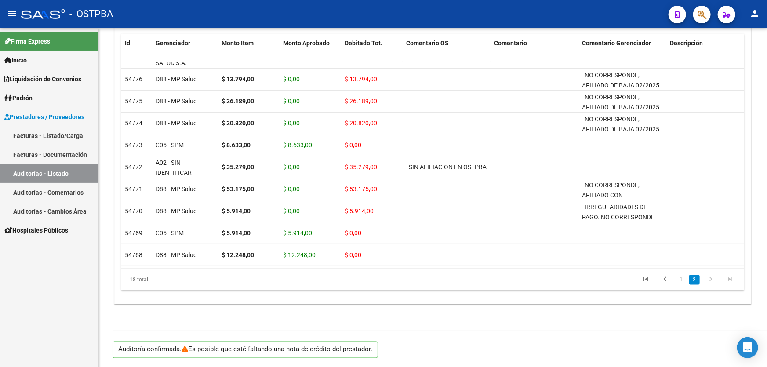
scroll to position [655, 0]
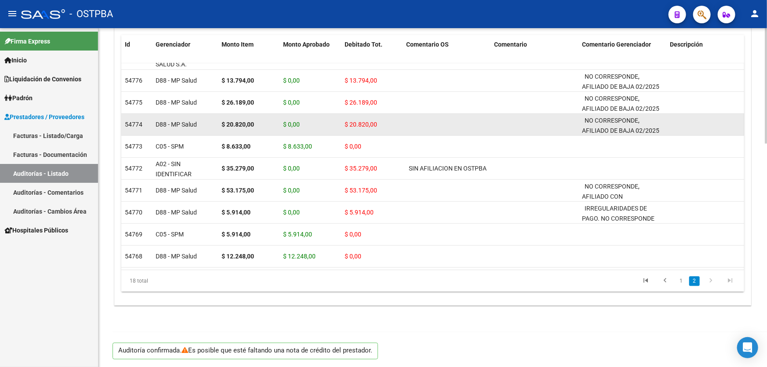
type input "202509"
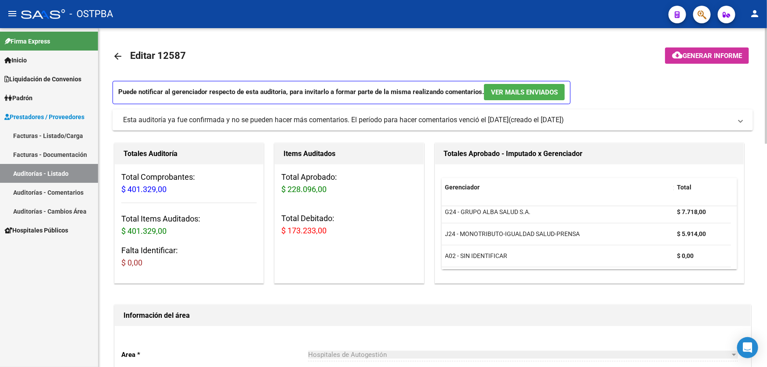
scroll to position [0, 0]
click at [119, 56] on mat-icon "arrow_back" at bounding box center [118, 56] width 11 height 11
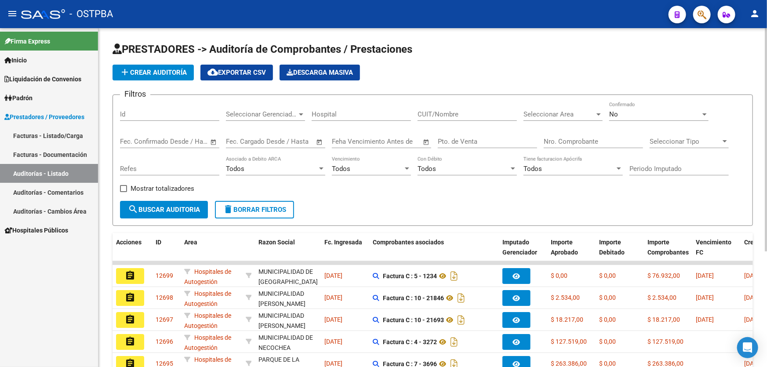
click at [163, 114] on input "Id" at bounding box center [169, 114] width 99 height 8
type input "12508"
click at [626, 110] on div "No" at bounding box center [654, 114] width 91 height 8
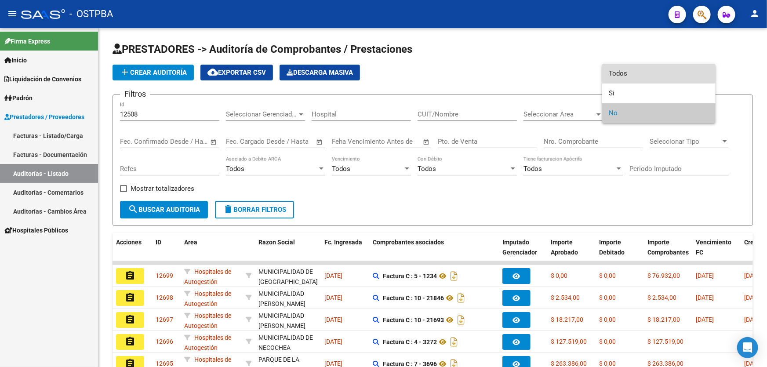
click at [646, 71] on span "Todos" at bounding box center [658, 74] width 99 height 20
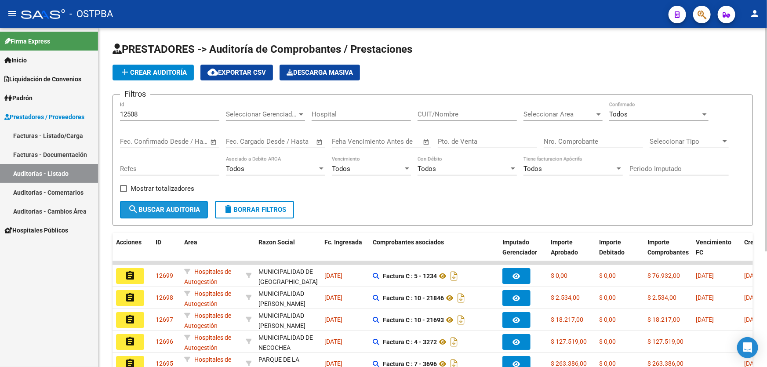
click at [176, 207] on span "search Buscar Auditoria" at bounding box center [164, 210] width 72 height 8
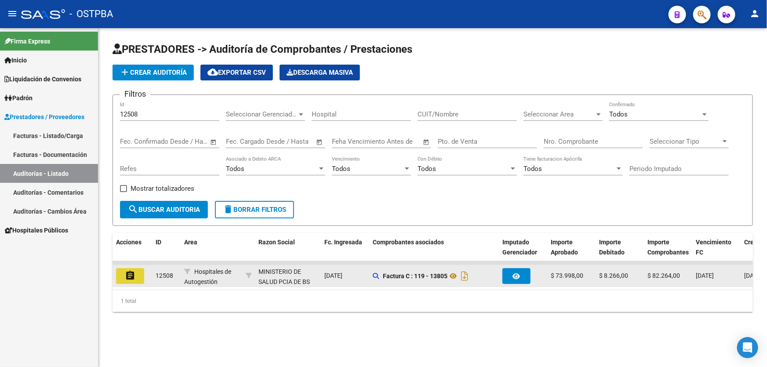
click at [130, 272] on mat-icon "assignment" at bounding box center [130, 275] width 11 height 11
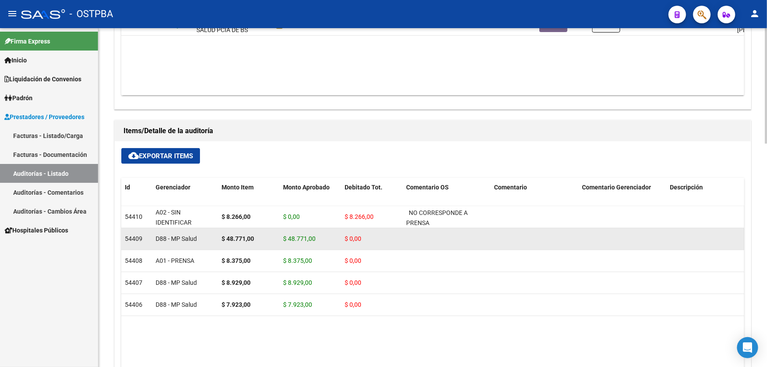
scroll to position [360, 0]
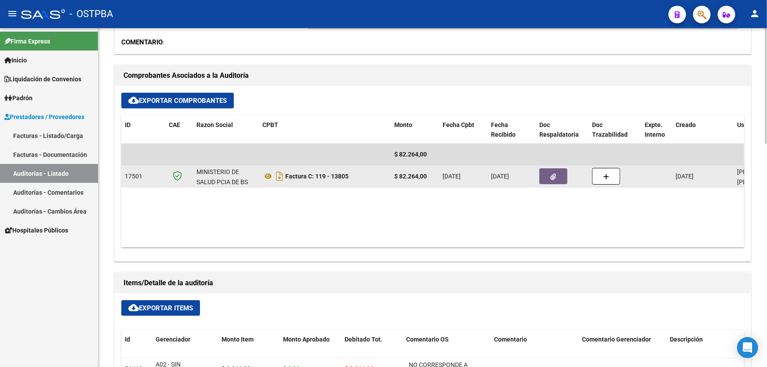
click at [554, 175] on icon "button" at bounding box center [554, 177] width 6 height 7
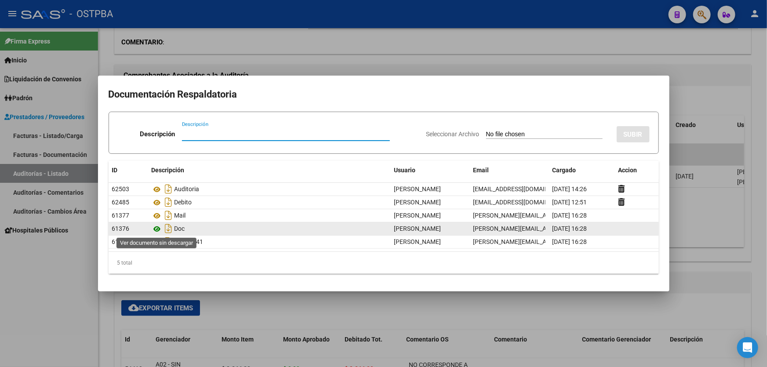
click at [155, 228] on icon at bounding box center [157, 229] width 11 height 11
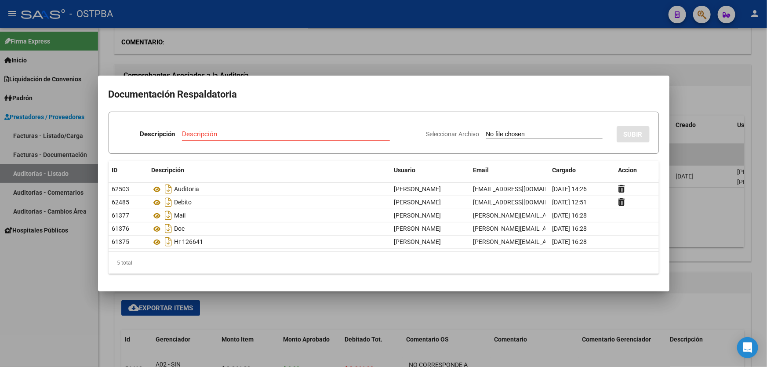
click at [319, 45] on div at bounding box center [383, 183] width 767 height 367
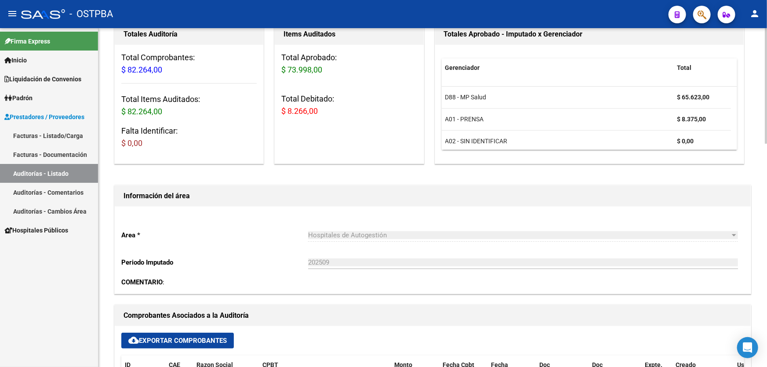
scroll to position [0, 0]
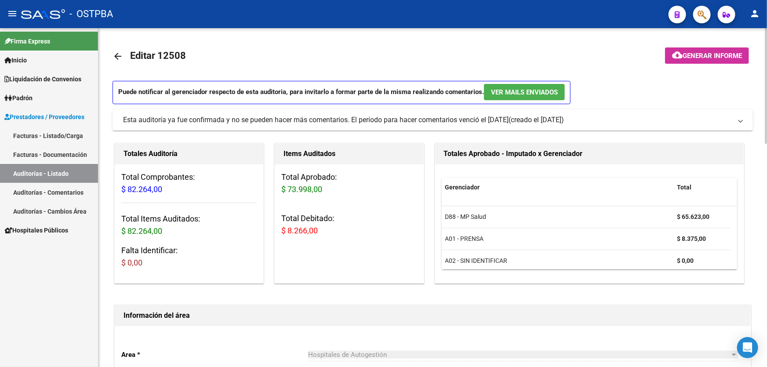
click at [118, 52] on mat-icon "arrow_back" at bounding box center [118, 56] width 11 height 11
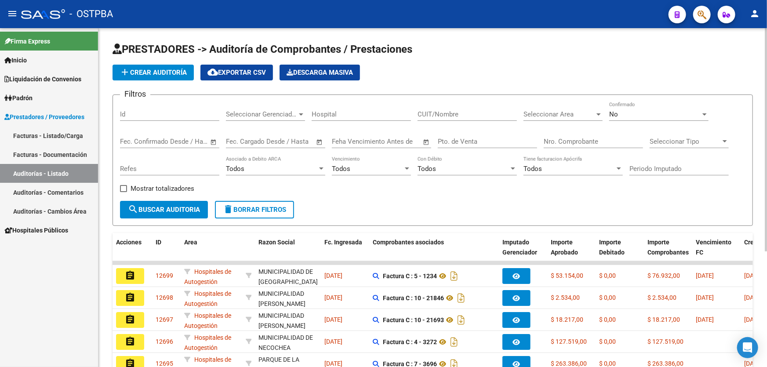
click at [154, 112] on input "Id" at bounding box center [169, 114] width 99 height 8
type input "12508"
click at [628, 113] on div "No" at bounding box center [654, 114] width 91 height 8
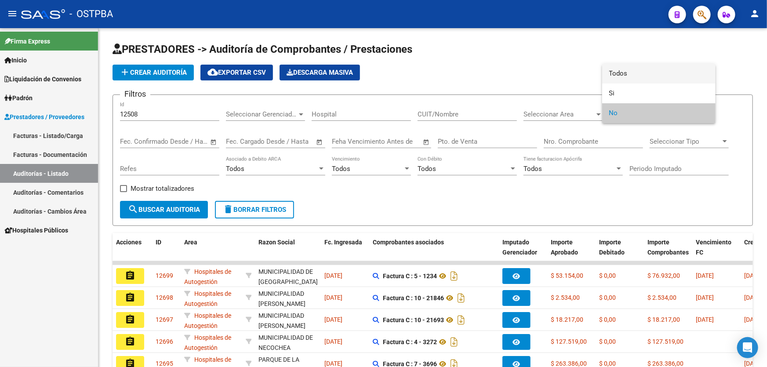
click at [632, 73] on span "Todos" at bounding box center [658, 74] width 99 height 20
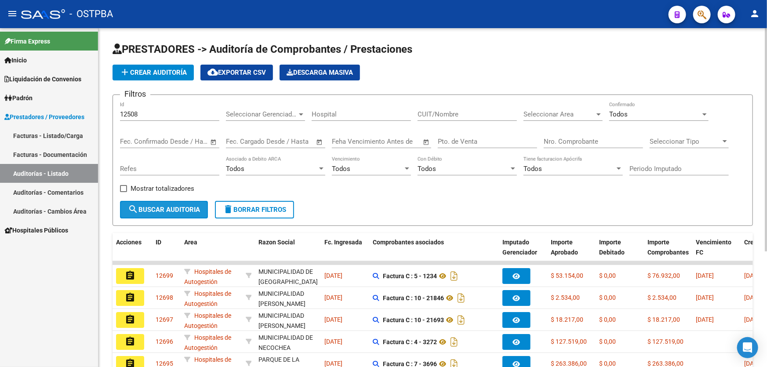
click at [154, 214] on button "search Buscar Auditoria" at bounding box center [164, 210] width 88 height 18
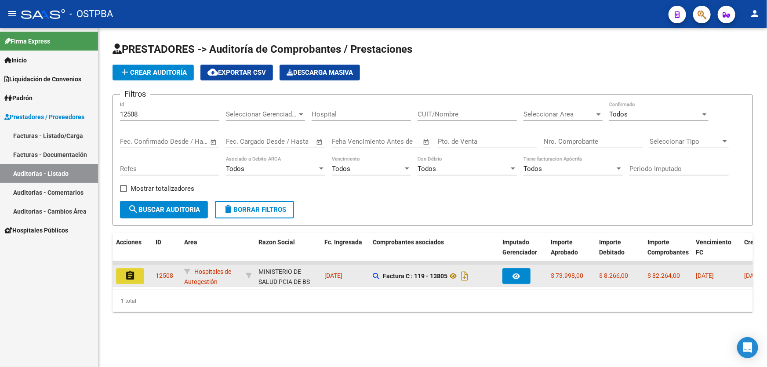
click at [128, 275] on mat-icon "assignment" at bounding box center [130, 275] width 11 height 11
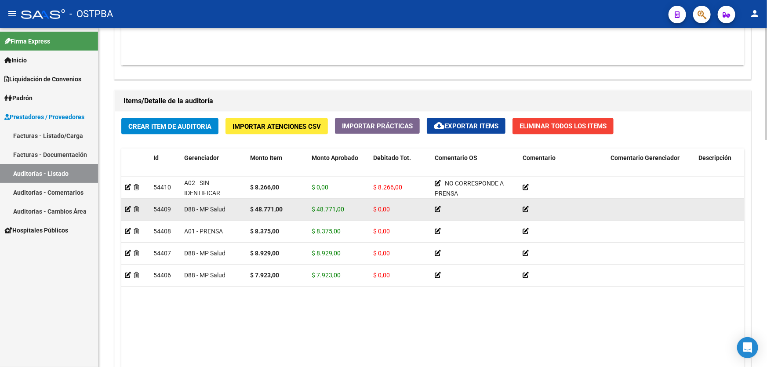
scroll to position [679, 0]
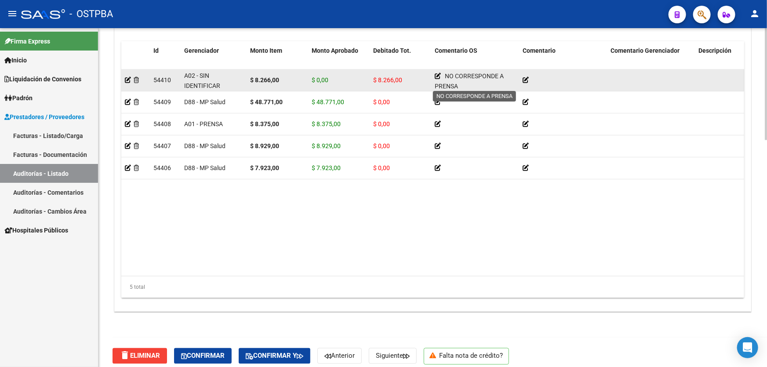
click at [439, 74] on icon at bounding box center [438, 76] width 6 height 6
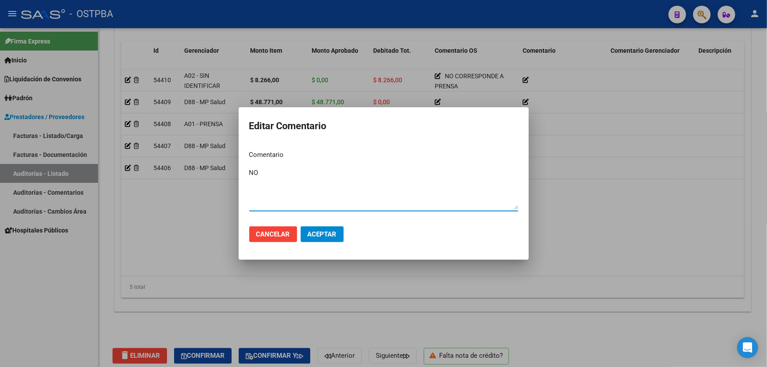
type textarea "N"
click at [330, 234] on span "Aceptar" at bounding box center [322, 234] width 29 height 8
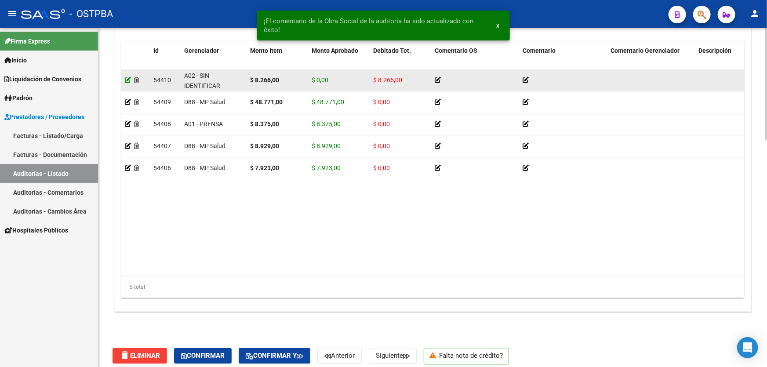
click at [125, 79] on icon at bounding box center [128, 80] width 6 height 6
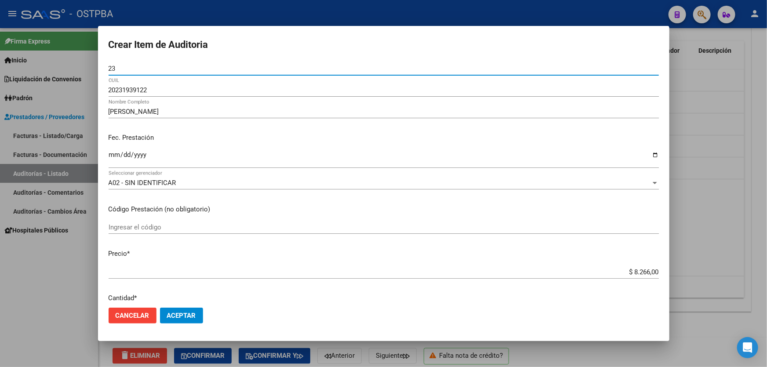
type input "2"
type input "23493912"
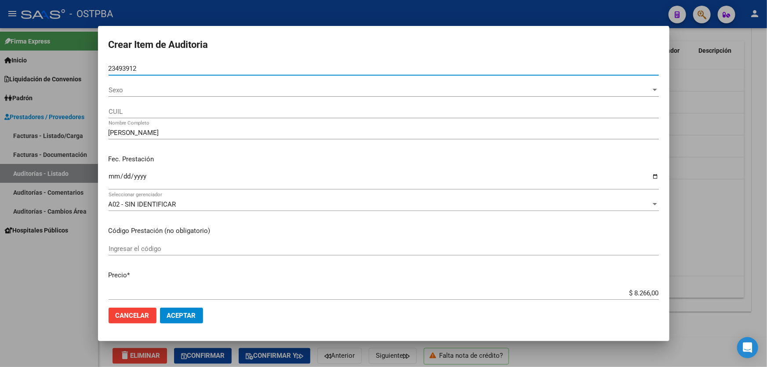
type input "23493912"
click at [206, 130] on input "MUJICA JULIAN MARCELO" at bounding box center [384, 133] width 550 height 8
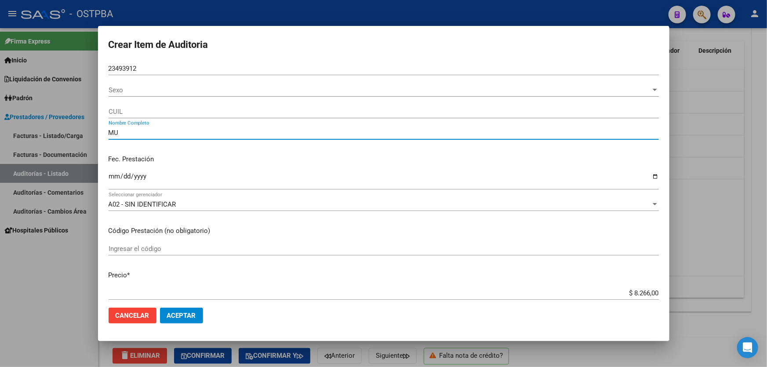
type input "M"
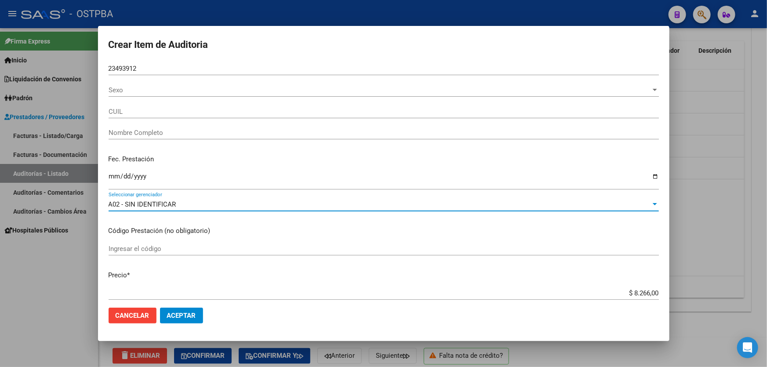
click at [171, 206] on span "A02 - SIN IDENTIFICAR" at bounding box center [143, 204] width 68 height 8
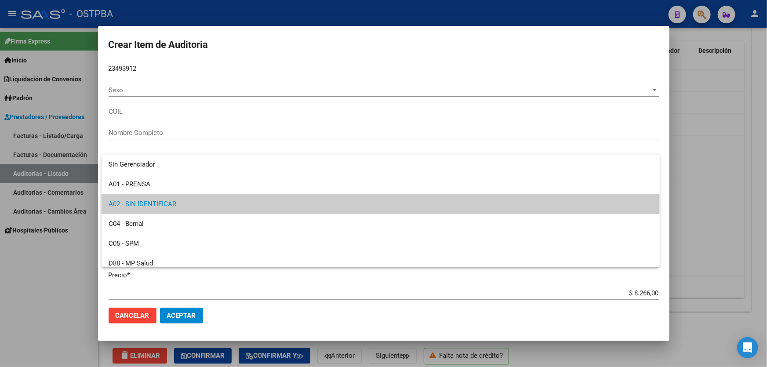
click at [156, 65] on div at bounding box center [383, 183] width 767 height 367
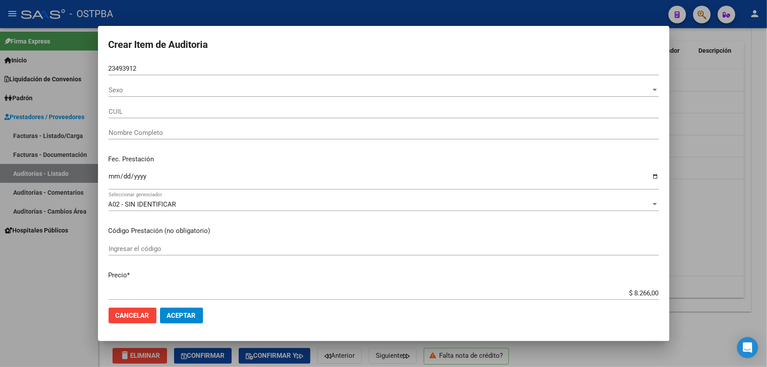
click at [151, 67] on input "23493912" at bounding box center [384, 69] width 550 height 8
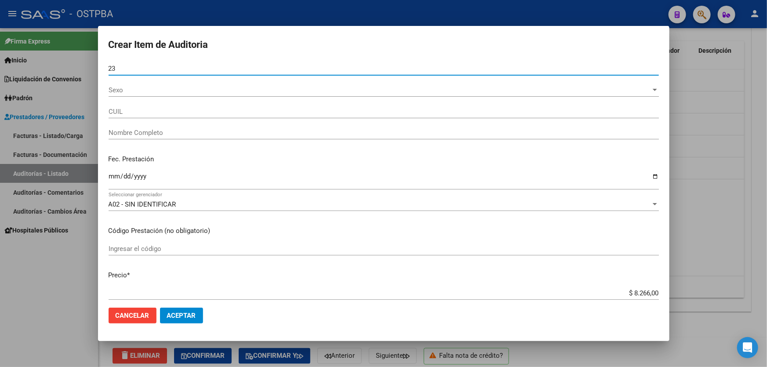
type input "2"
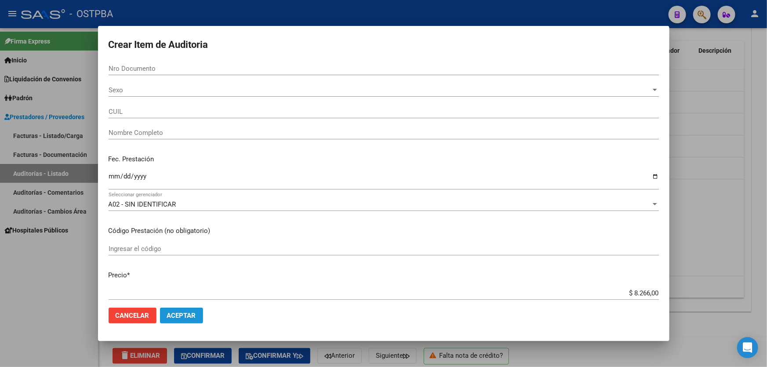
click at [182, 312] on span "Aceptar" at bounding box center [181, 316] width 29 height 8
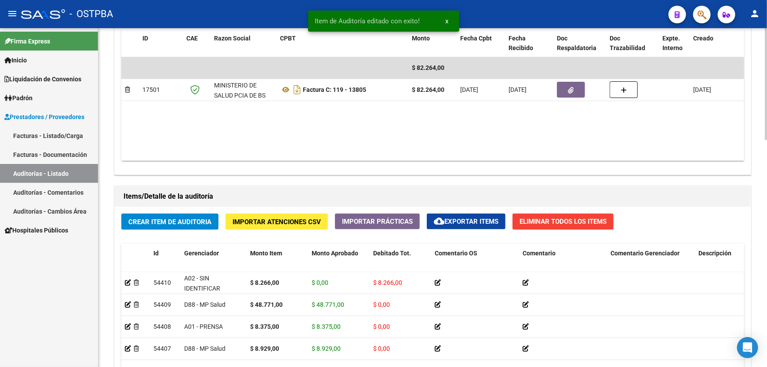
scroll to position [639, 0]
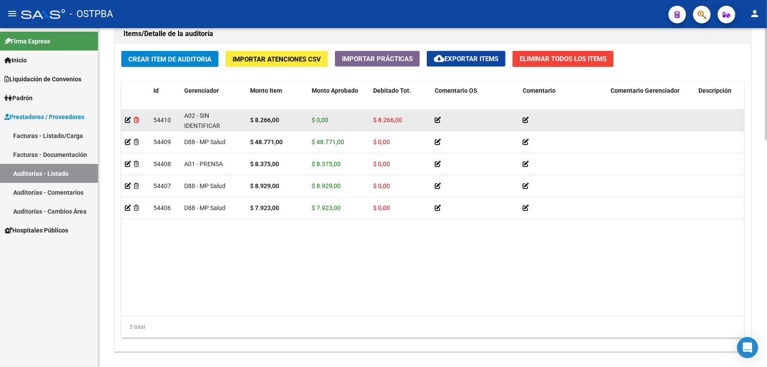
click at [136, 118] on icon at bounding box center [136, 120] width 5 height 6
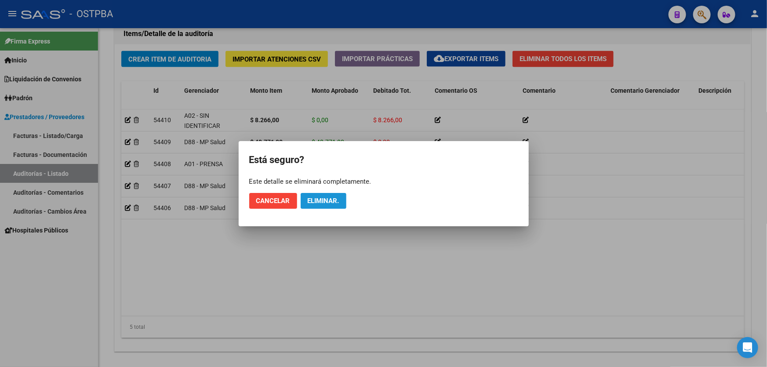
click at [326, 197] on span "Eliminar." at bounding box center [324, 201] width 32 height 8
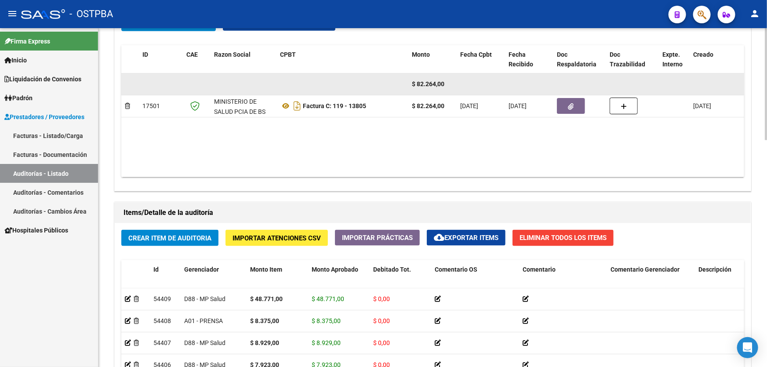
scroll to position [559, 0]
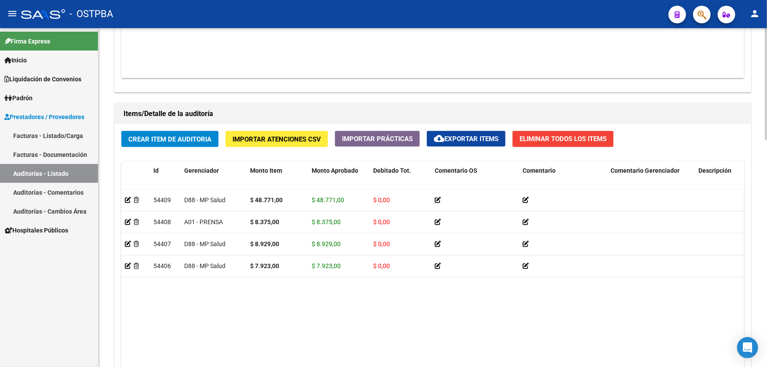
click at [160, 137] on span "Crear Item de Auditoria" at bounding box center [169, 139] width 83 height 8
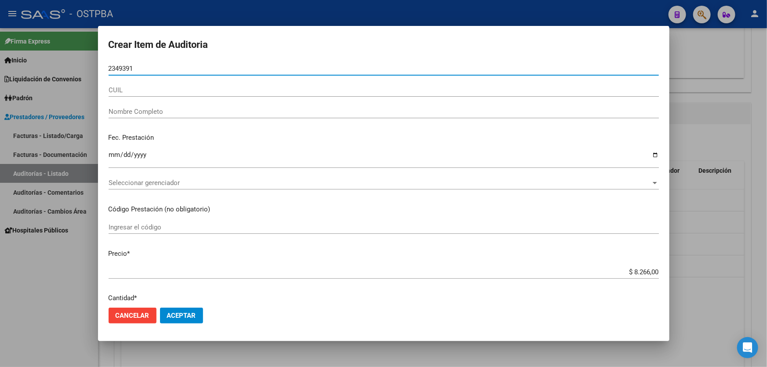
type input "23493912"
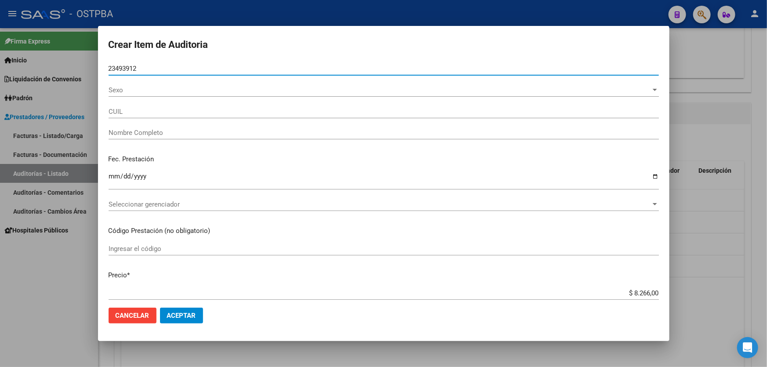
type input "20234939123"
type input "SOLIS JAVIER -"
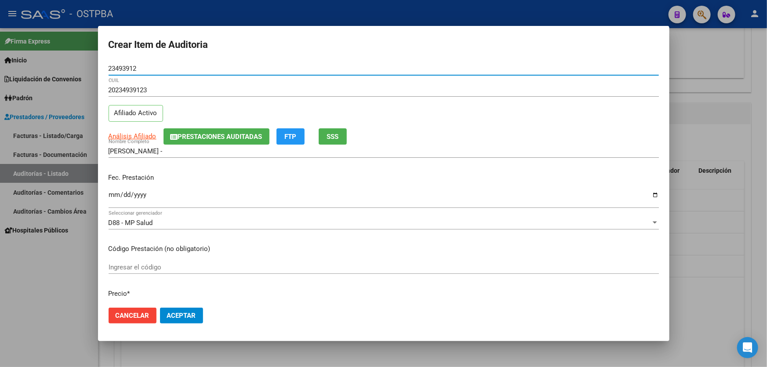
type input "23493912"
click at [113, 193] on input "Ingresar la fecha" at bounding box center [384, 198] width 550 height 14
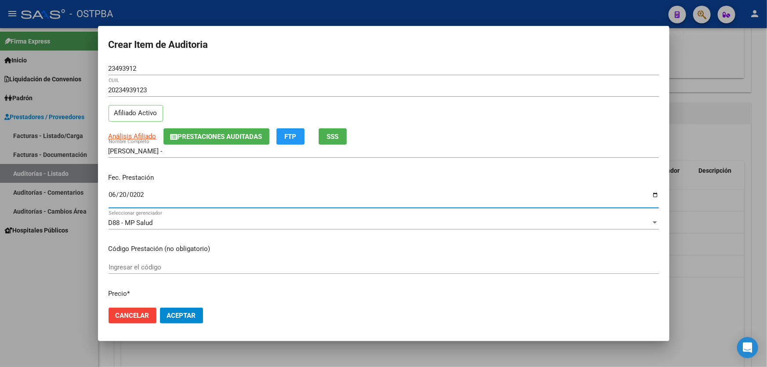
type input "2025-06-20"
click at [264, 249] on p "Código Prestación (no obligatorio)" at bounding box center [384, 249] width 550 height 10
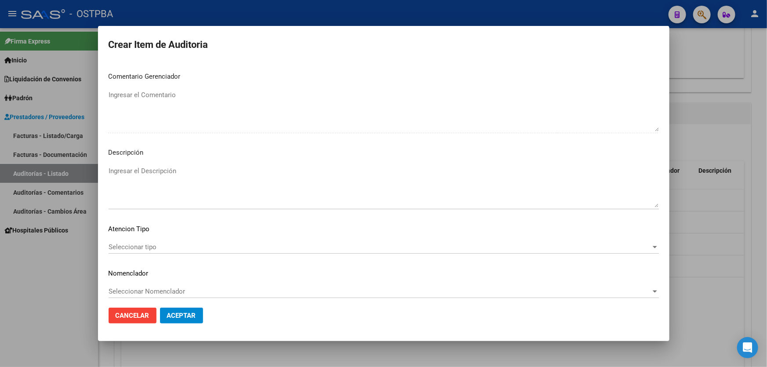
scroll to position [553, 0]
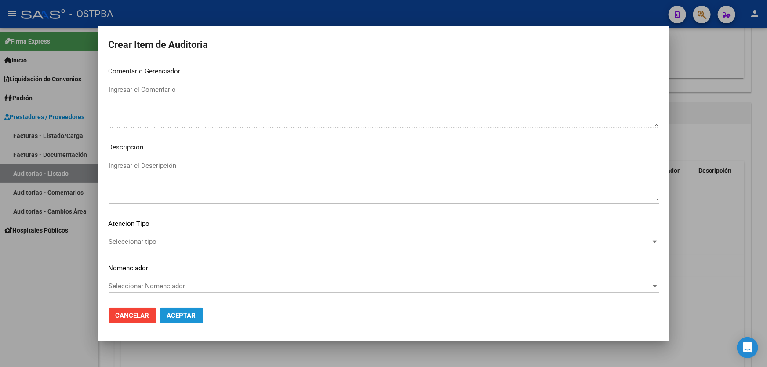
click at [180, 315] on span "Aceptar" at bounding box center [181, 316] width 29 height 8
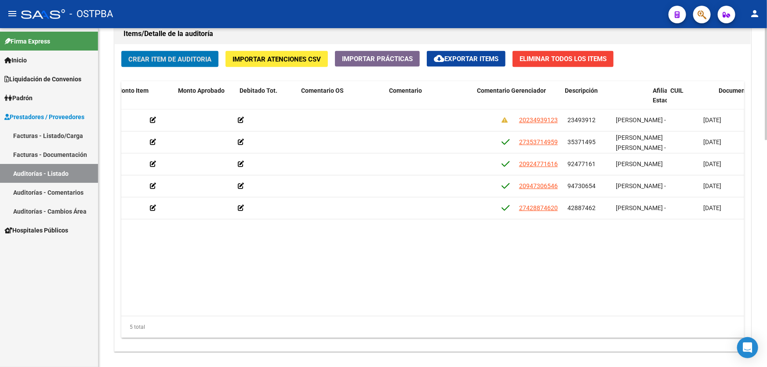
scroll to position [0, 435]
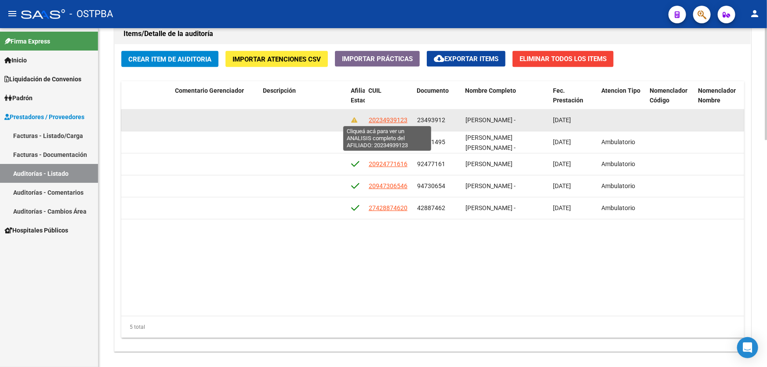
click at [386, 118] on span "20234939123" at bounding box center [388, 120] width 39 height 7
type textarea "20234939123"
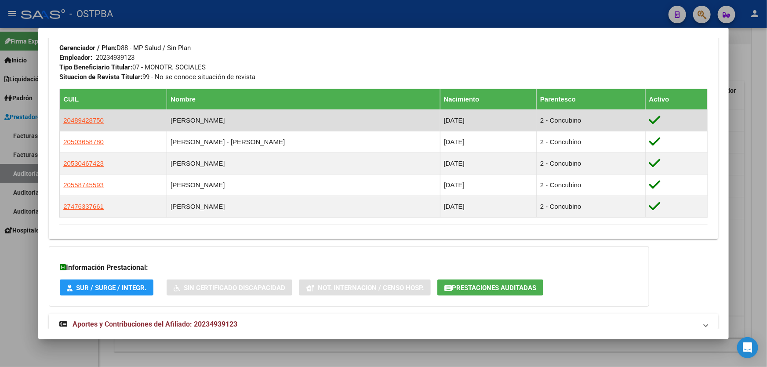
scroll to position [468, 0]
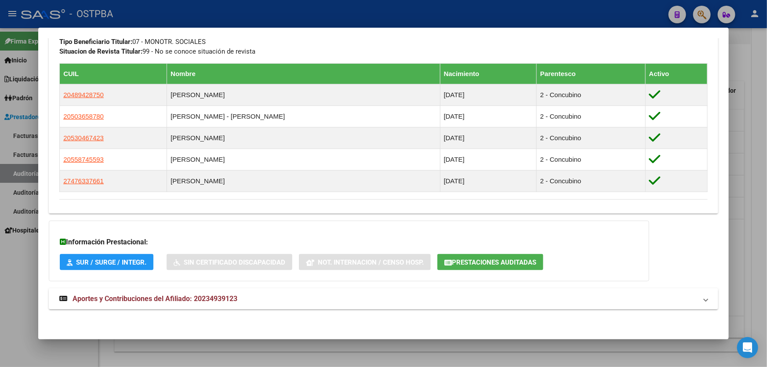
click at [15, 260] on div at bounding box center [383, 183] width 767 height 367
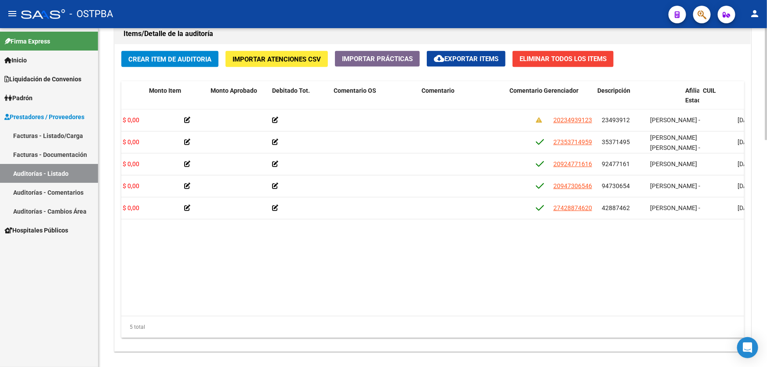
scroll to position [0, 0]
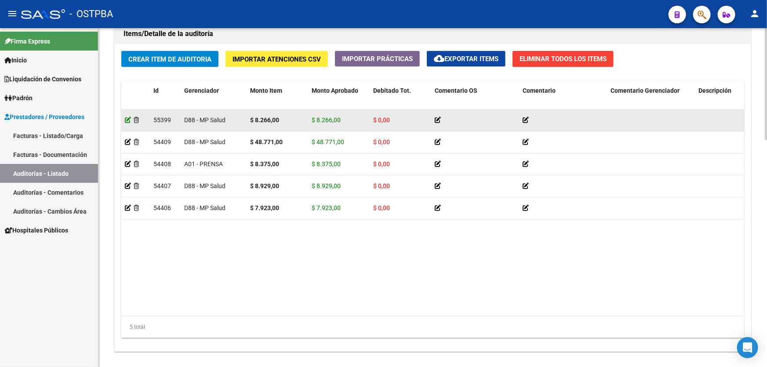
click at [127, 117] on icon at bounding box center [128, 120] width 6 height 6
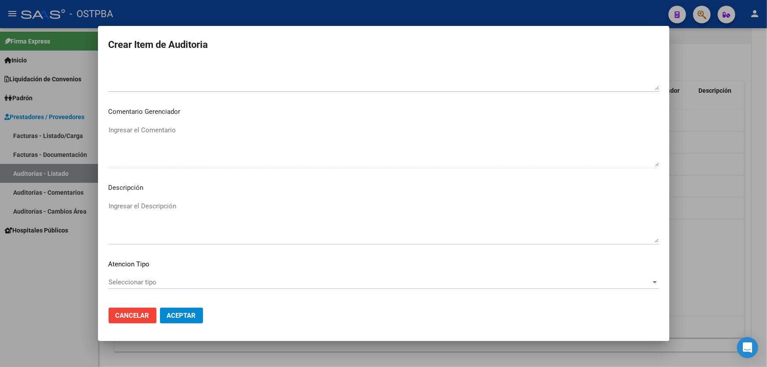
scroll to position [536, 0]
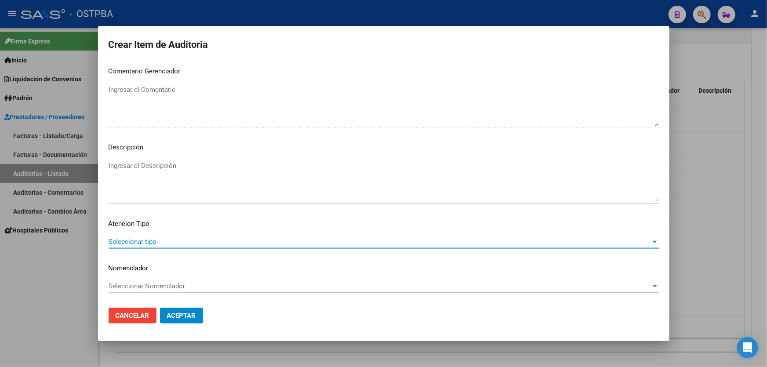
click at [119, 239] on span "Seleccionar tipo" at bounding box center [380, 242] width 542 height 8
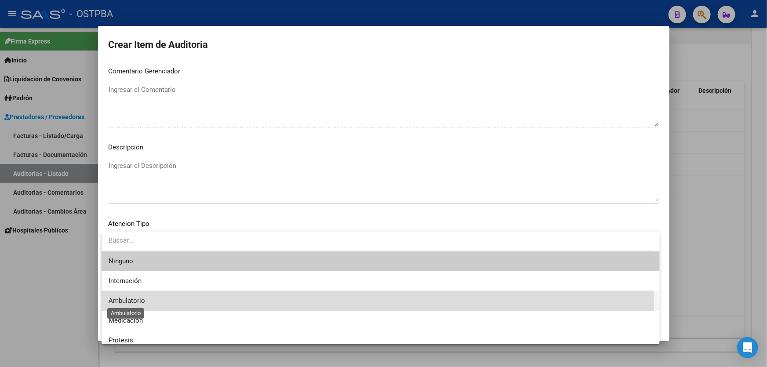
click at [125, 301] on span "Ambulatorio" at bounding box center [127, 301] width 36 height 8
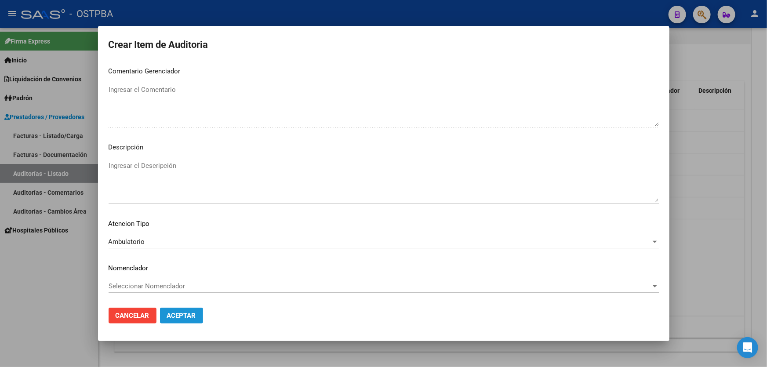
click at [181, 317] on span "Aceptar" at bounding box center [181, 316] width 29 height 8
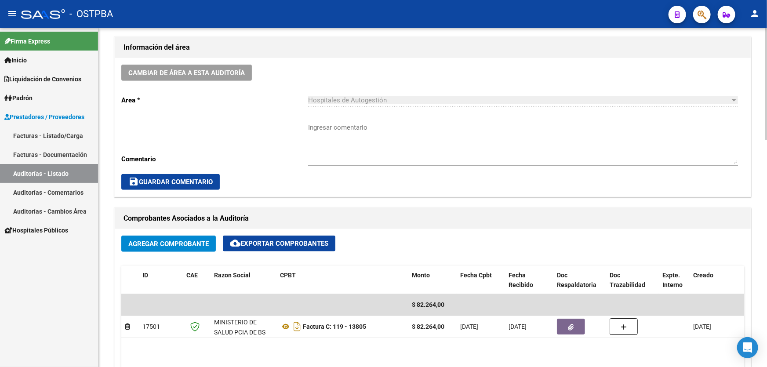
scroll to position [440, 0]
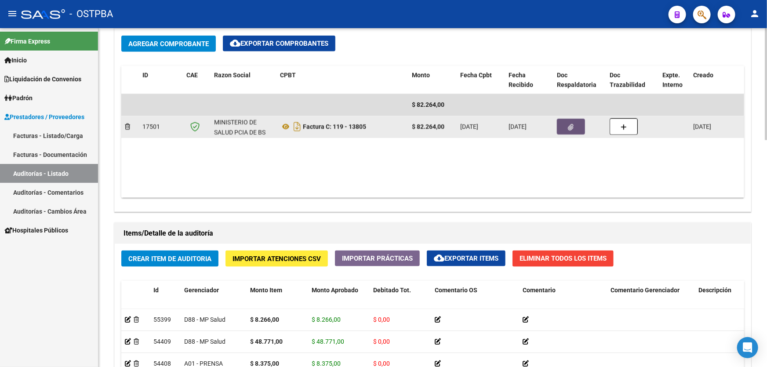
click at [571, 124] on icon "button" at bounding box center [571, 127] width 6 height 7
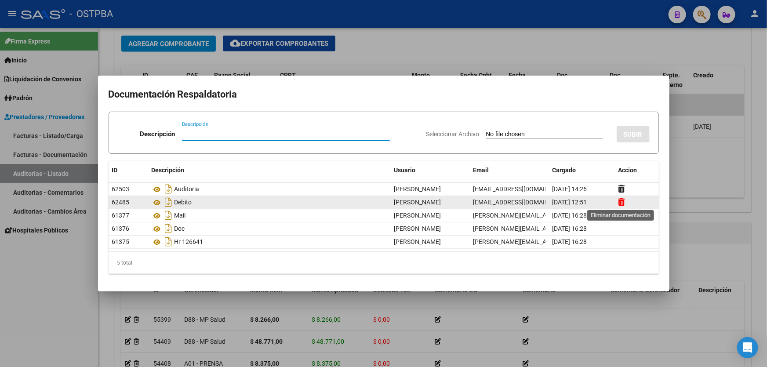
click at [621, 203] on icon at bounding box center [622, 202] width 7 height 8
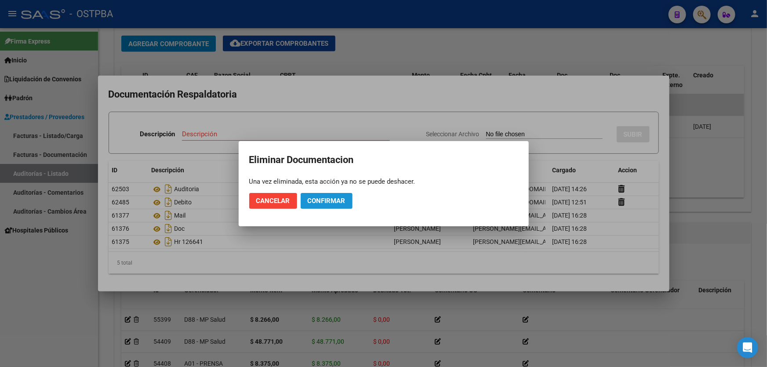
click at [328, 197] on span "Confirmar" at bounding box center [327, 201] width 38 height 8
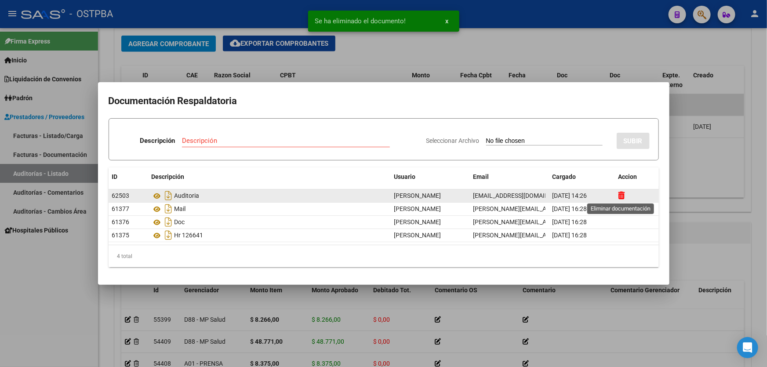
click at [623, 196] on icon at bounding box center [622, 195] width 7 height 8
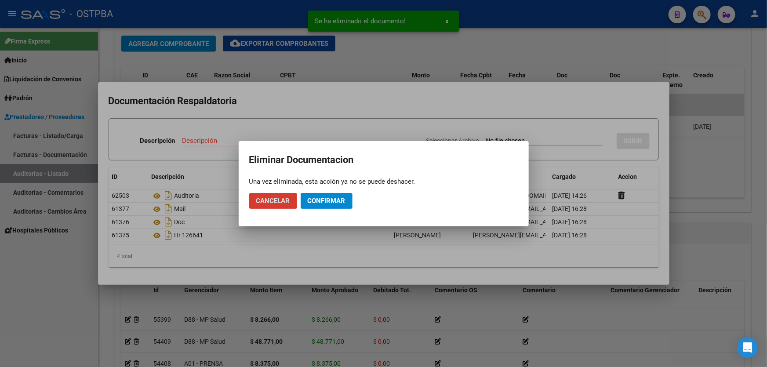
drag, startPoint x: 322, startPoint y: 196, endPoint x: 326, endPoint y: 193, distance: 4.7
click at [324, 196] on button "Confirmar" at bounding box center [327, 201] width 52 height 16
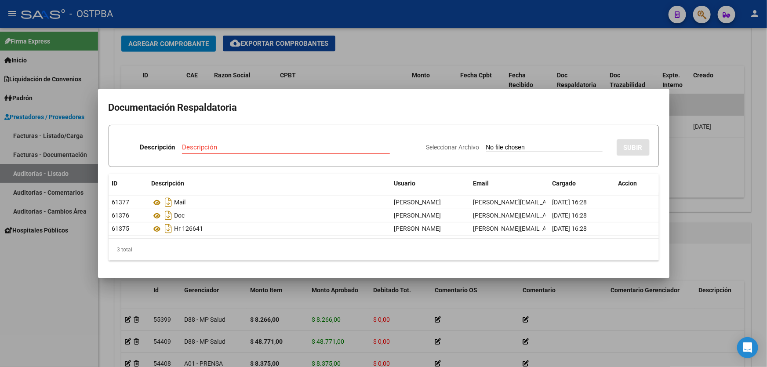
click at [702, 186] on div at bounding box center [383, 183] width 767 height 367
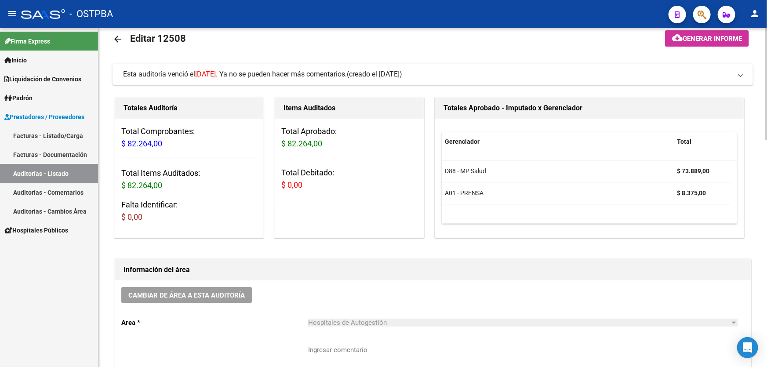
scroll to position [0, 0]
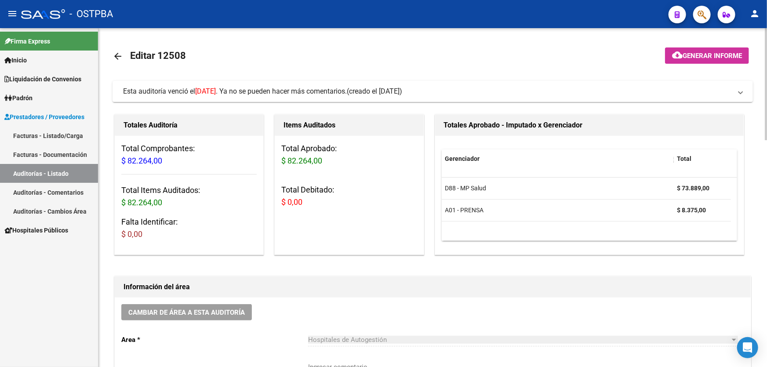
click at [710, 54] on span "Generar informe" at bounding box center [712, 56] width 59 height 8
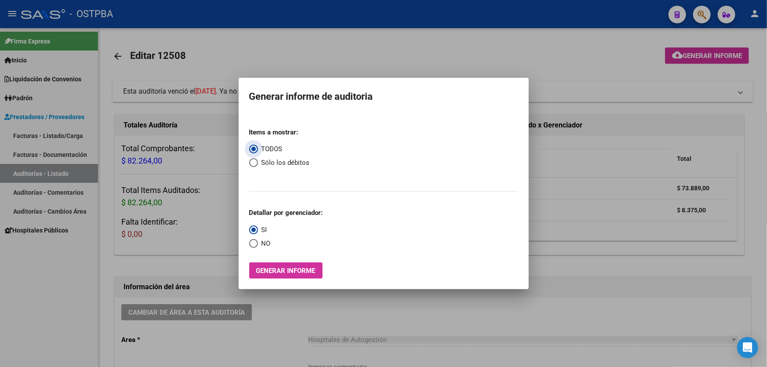
click at [252, 164] on span "Select an option" at bounding box center [253, 162] width 9 height 9
click at [252, 164] on input "Sólo los débitos" at bounding box center [253, 162] width 9 height 9
radio input "true"
click at [251, 242] on span "Select an option" at bounding box center [253, 243] width 9 height 9
click at [251, 242] on input "NO" at bounding box center [253, 243] width 9 height 9
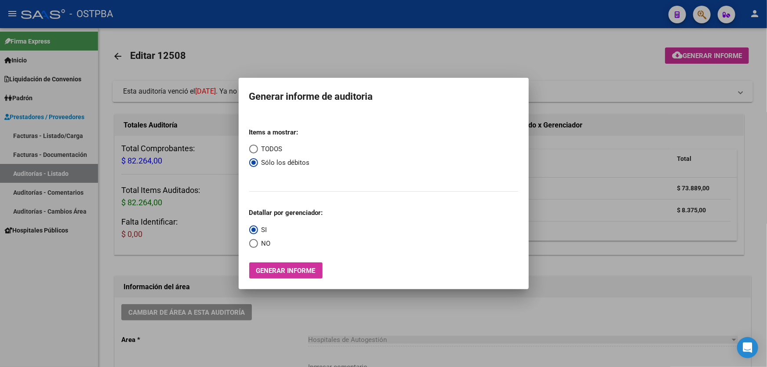
radio input "true"
click at [277, 274] on span "Generar informe" at bounding box center [285, 271] width 59 height 8
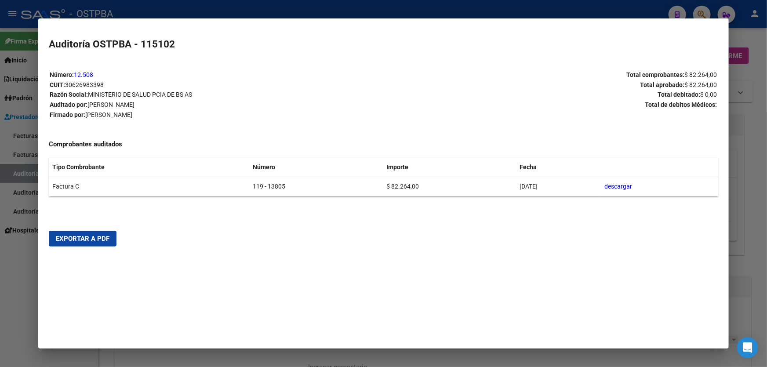
click at [92, 236] on span "Exportar a PDF" at bounding box center [83, 239] width 54 height 8
click at [7, 269] on div at bounding box center [383, 183] width 767 height 367
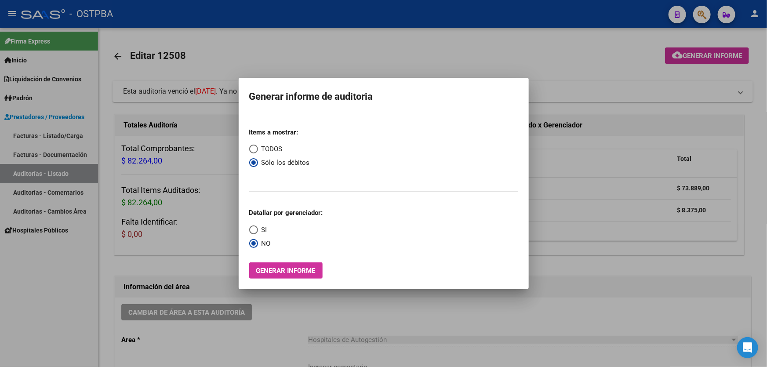
click at [326, 47] on div at bounding box center [383, 183] width 767 height 367
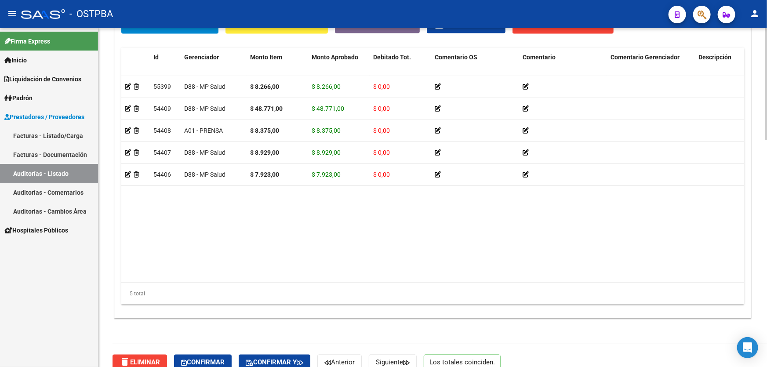
scroll to position [685, 0]
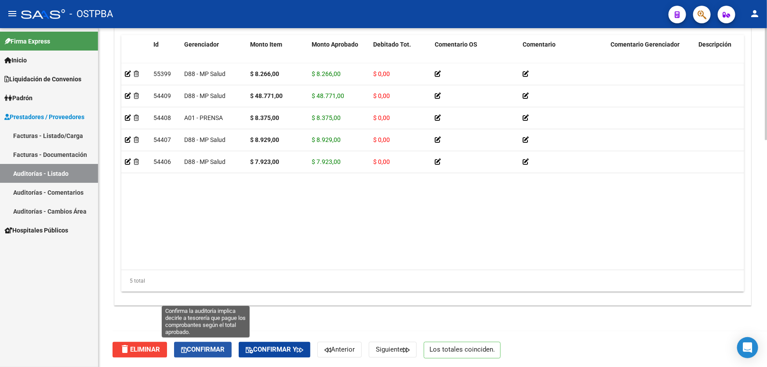
click at [210, 347] on span "Confirmar" at bounding box center [203, 350] width 44 height 8
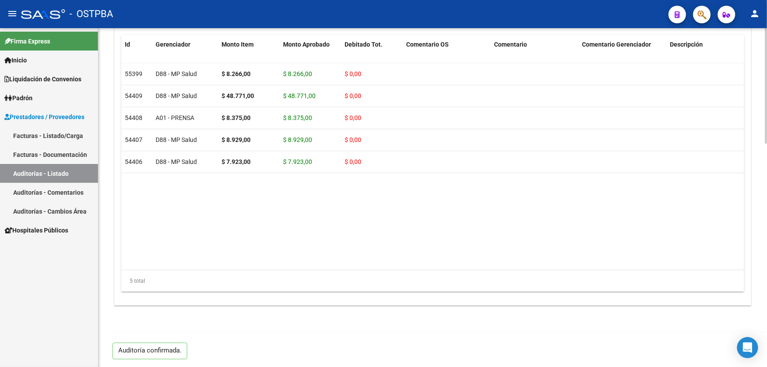
type input "202509"
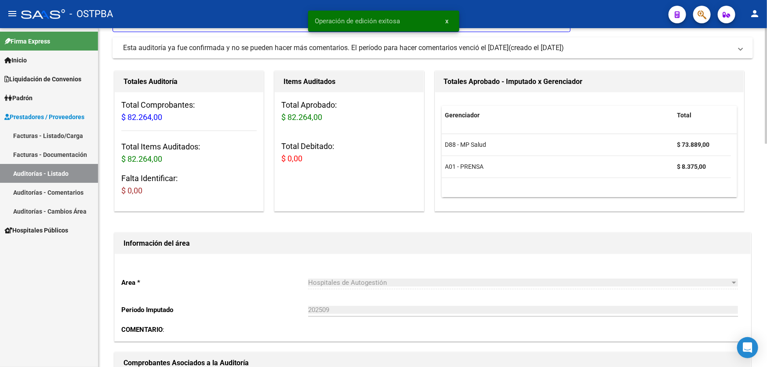
scroll to position [0, 0]
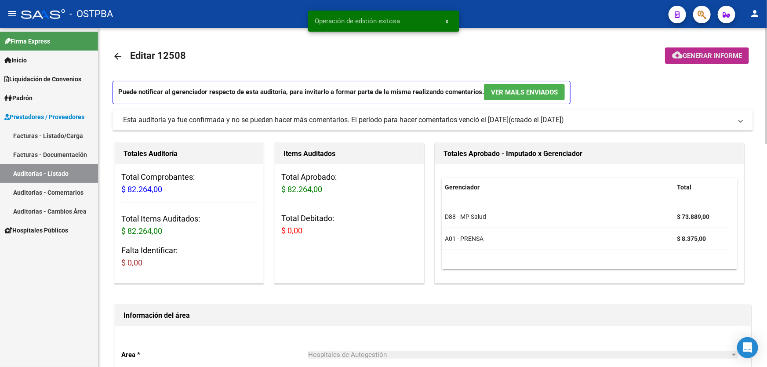
click at [702, 58] on span "Generar informe" at bounding box center [712, 56] width 59 height 8
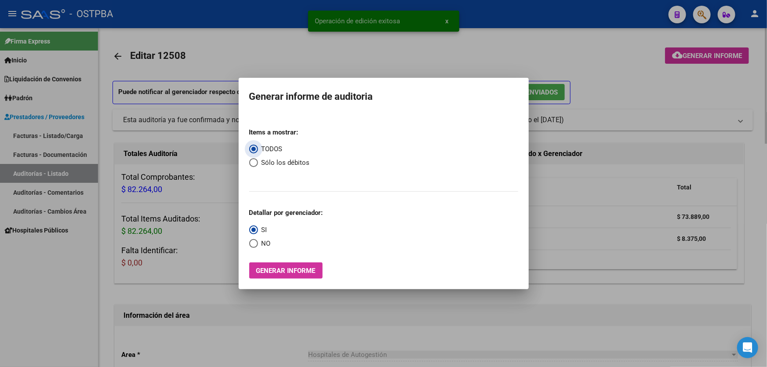
drag, startPoint x: 382, startPoint y: 62, endPoint x: 388, endPoint y: 53, distance: 10.1
click at [382, 62] on div at bounding box center [383, 183] width 767 height 367
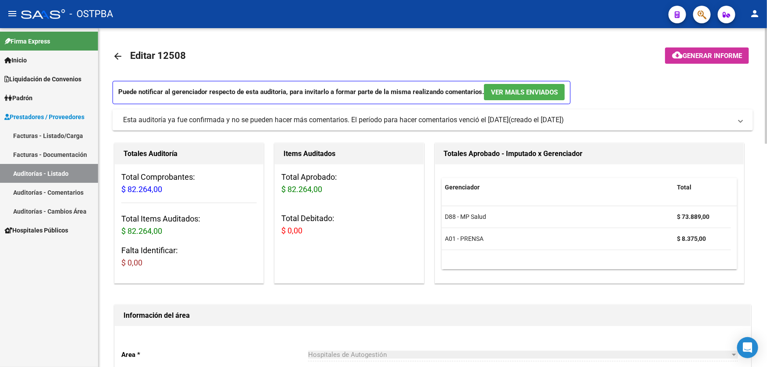
click at [119, 52] on mat-icon "arrow_back" at bounding box center [118, 56] width 11 height 11
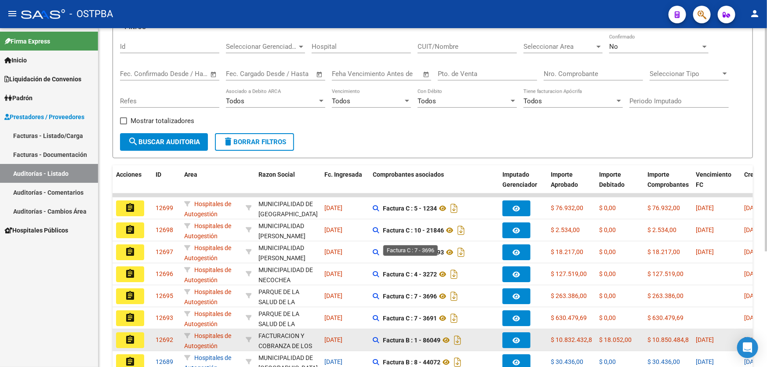
scroll to position [175, 0]
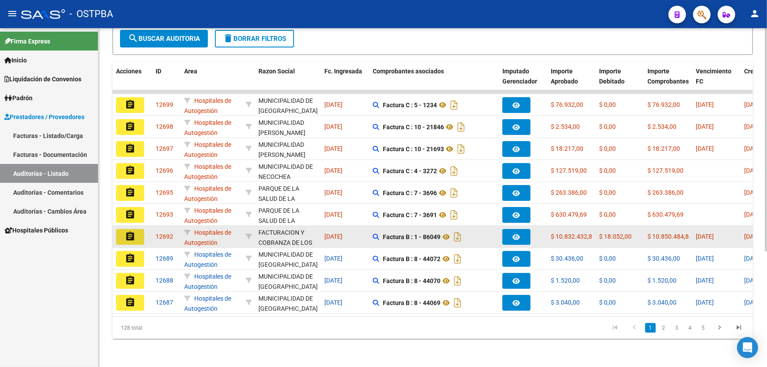
click at [125, 231] on mat-icon "assignment" at bounding box center [130, 236] width 11 height 11
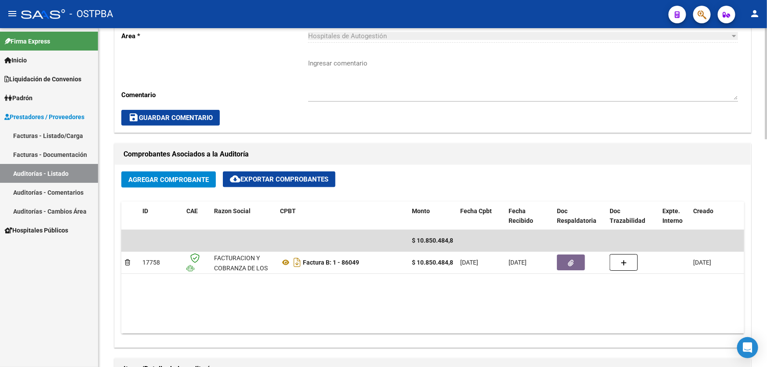
scroll to position [440, 0]
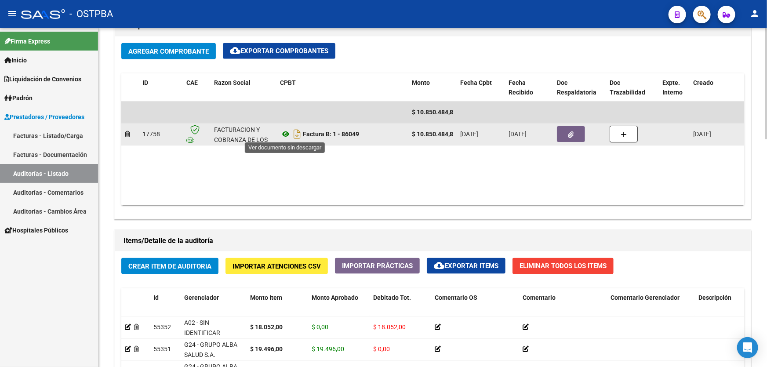
click at [285, 133] on icon at bounding box center [285, 134] width 11 height 11
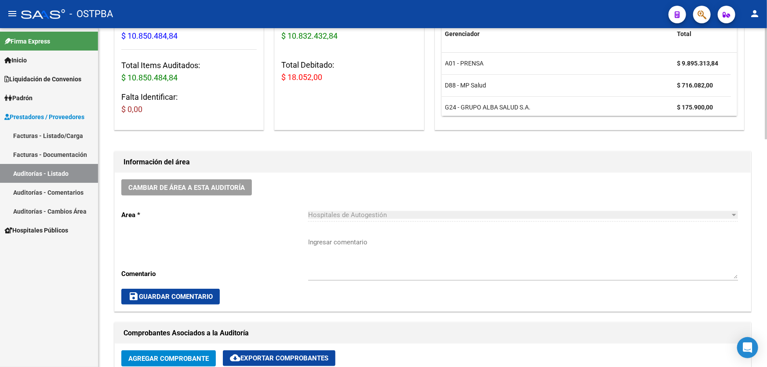
scroll to position [0, 0]
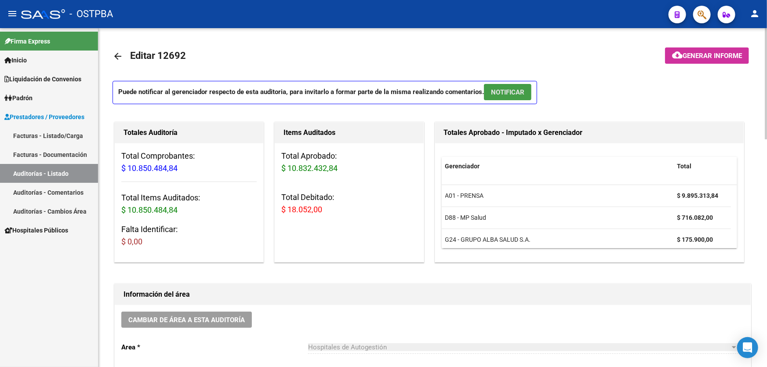
click at [498, 94] on span "NOTIFICAR" at bounding box center [507, 92] width 33 height 8
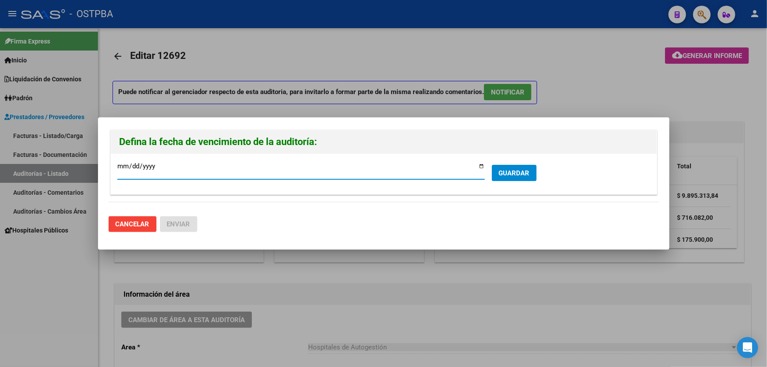
type input "2025-10-09"
click at [521, 178] on button "GUARDAR" at bounding box center [514, 173] width 45 height 16
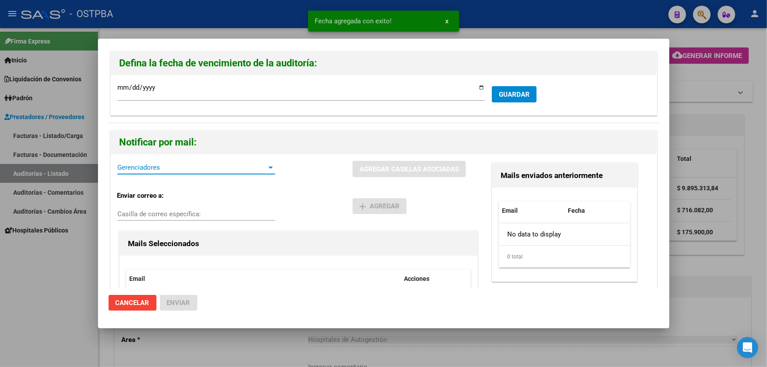
click at [158, 166] on span "Gerenciadores" at bounding box center [192, 168] width 150 height 8
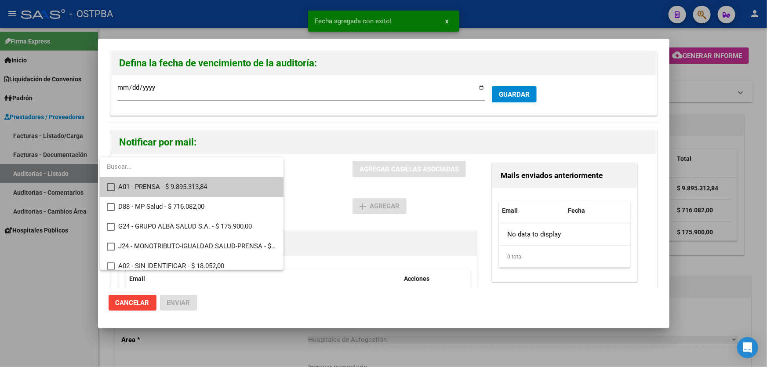
click at [336, 189] on div at bounding box center [383, 183] width 767 height 367
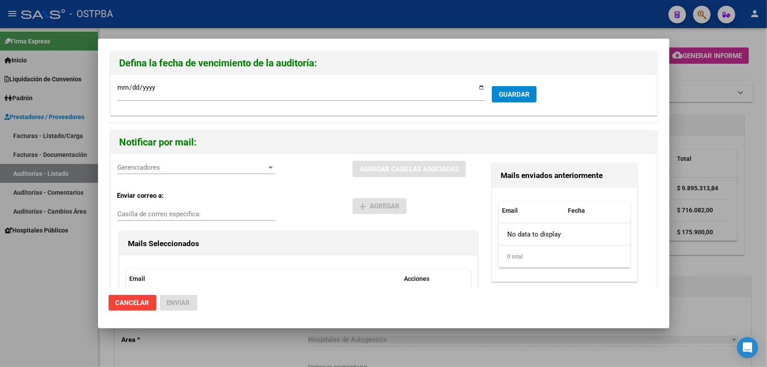
click at [706, 113] on div at bounding box center [383, 183] width 767 height 367
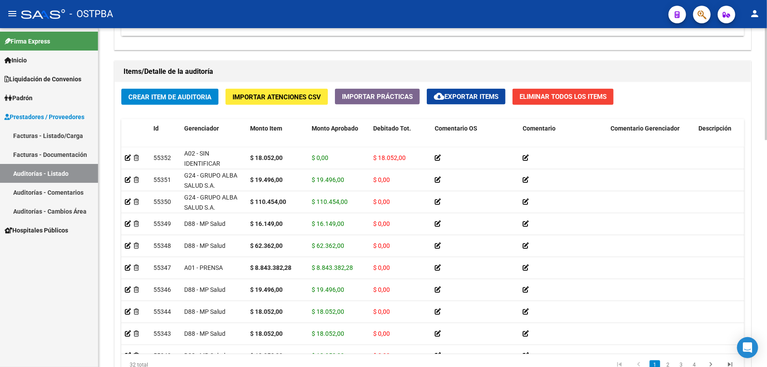
scroll to position [625, 0]
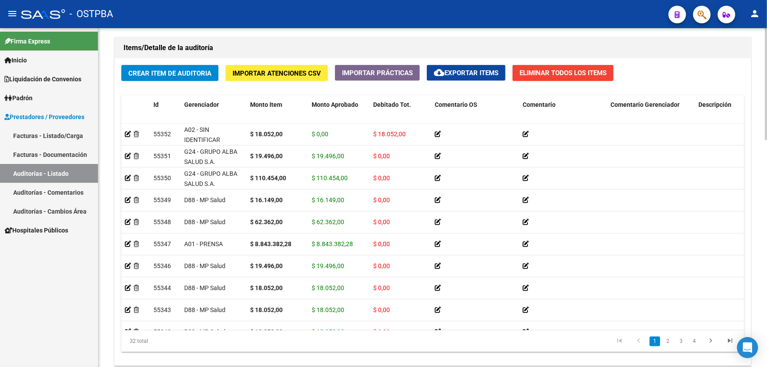
click at [758, 343] on body "menu - OSTPBA person Firma Express Inicio Calendario SSS Instructivos Contacto …" at bounding box center [383, 183] width 767 height 367
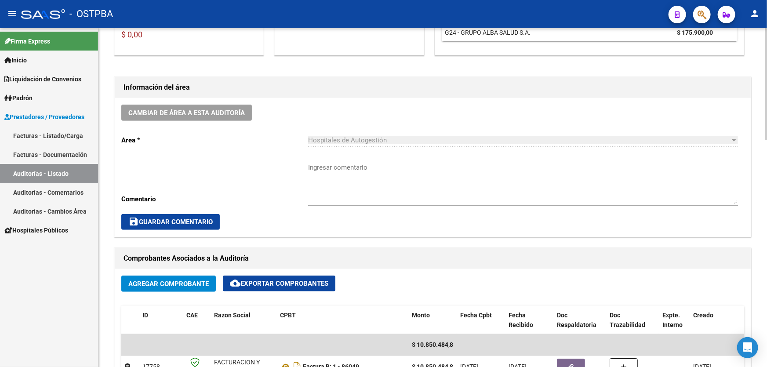
scroll to position [0, 0]
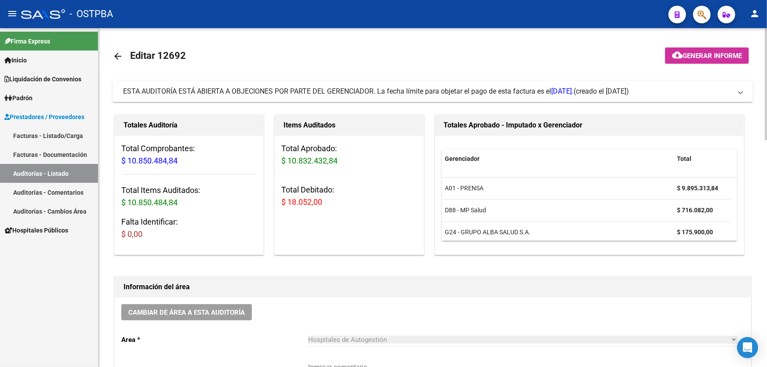
click at [737, 93] on span "ESTA AUDITORÍA ESTÁ ABIERTA A OBJECIONES POR PARTE DEL GERENCIADOR. La fecha lí…" at bounding box center [431, 92] width 616 height 10
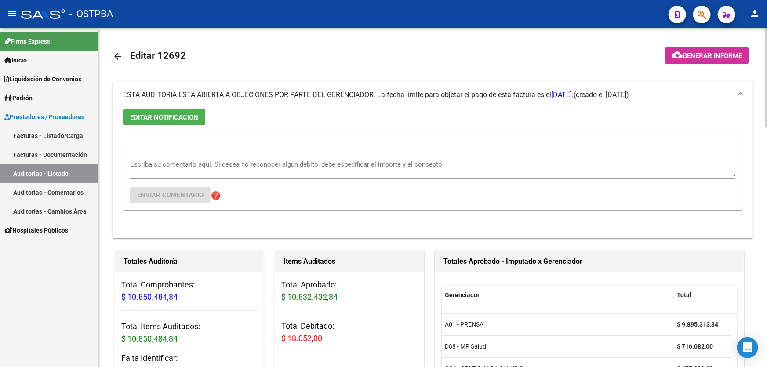
click at [148, 113] on span "EDITAR NOTIFICACION" at bounding box center [164, 117] width 68 height 8
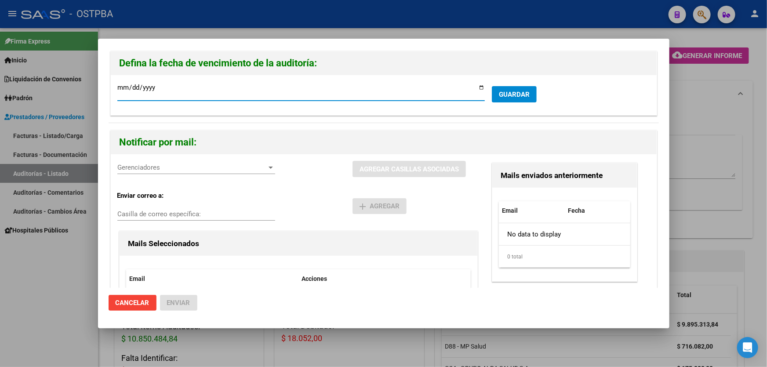
type input "2025-10-09"
click at [501, 91] on span "GUARDAR" at bounding box center [514, 95] width 31 height 8
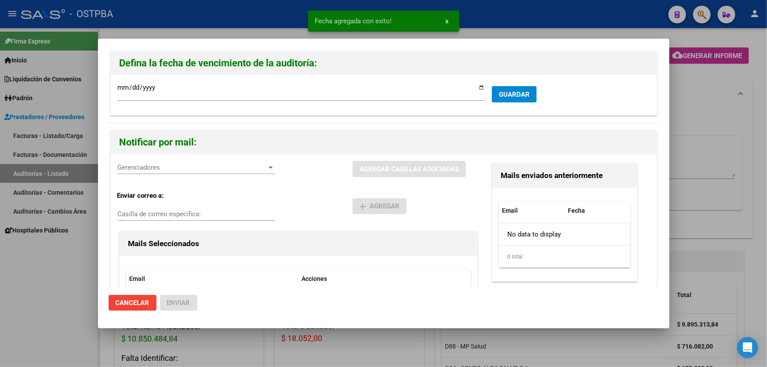
click at [142, 166] on span "Gerenciadores" at bounding box center [192, 168] width 150 height 8
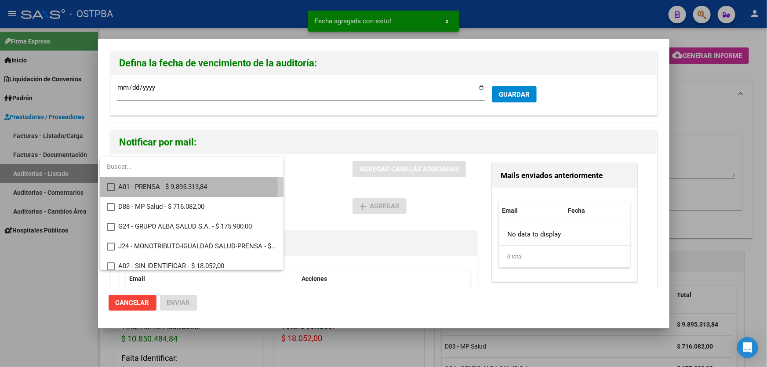
click at [109, 185] on mat-pseudo-checkbox at bounding box center [111, 187] width 8 height 8
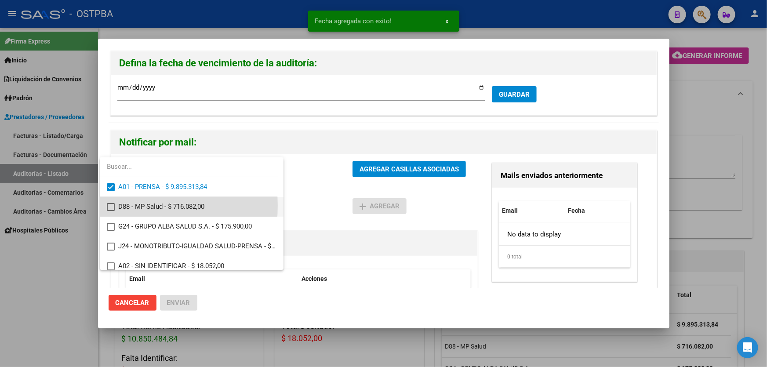
click at [108, 206] on mat-pseudo-checkbox at bounding box center [111, 207] width 8 height 8
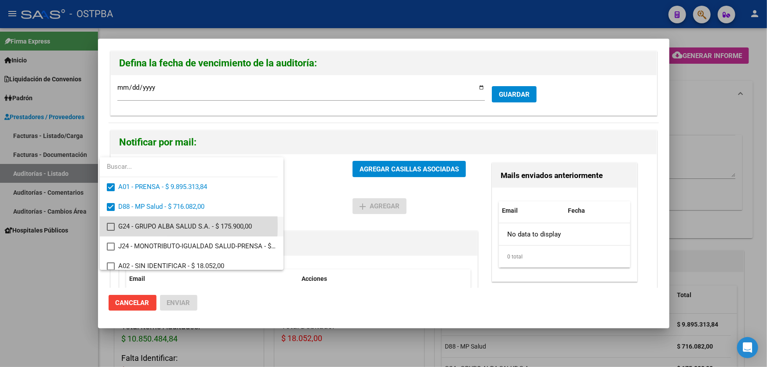
click at [110, 226] on mat-pseudo-checkbox at bounding box center [111, 227] width 8 height 8
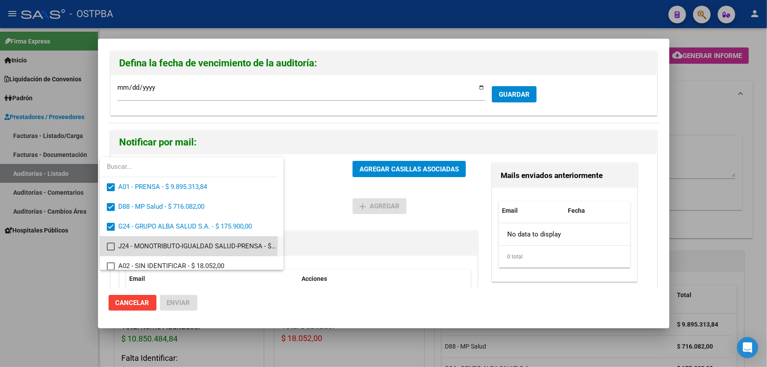
click at [109, 244] on mat-pseudo-checkbox at bounding box center [111, 247] width 8 height 8
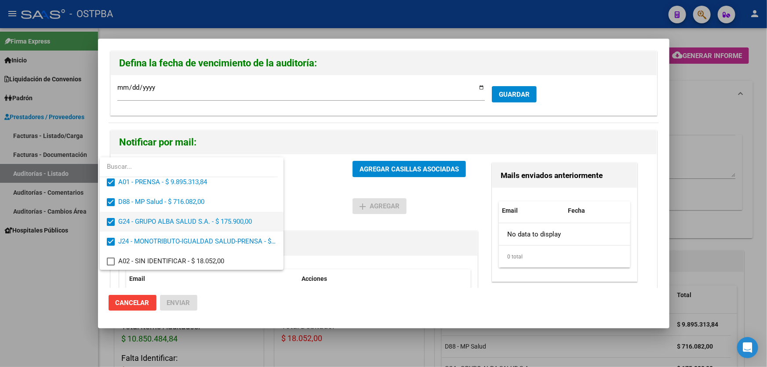
scroll to position [6, 0]
drag, startPoint x: 370, startPoint y: 166, endPoint x: 370, endPoint y: 171, distance: 5.7
click at [370, 171] on div at bounding box center [383, 183] width 767 height 367
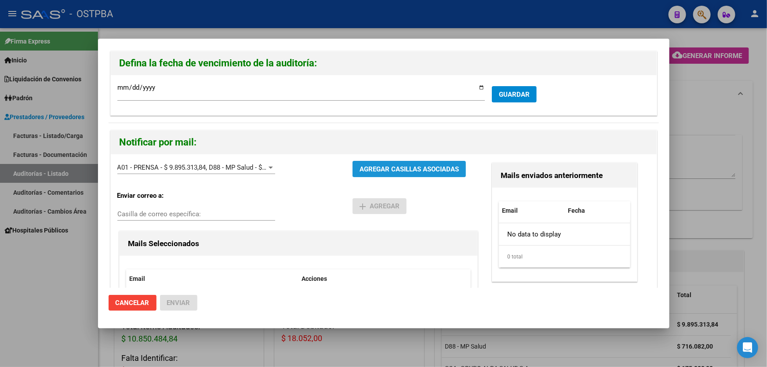
click at [376, 163] on button "AGREGAR CASILLAS ASOCIADAS" at bounding box center [409, 169] width 113 height 16
click at [175, 299] on span "Enviar" at bounding box center [178, 303] width 23 height 8
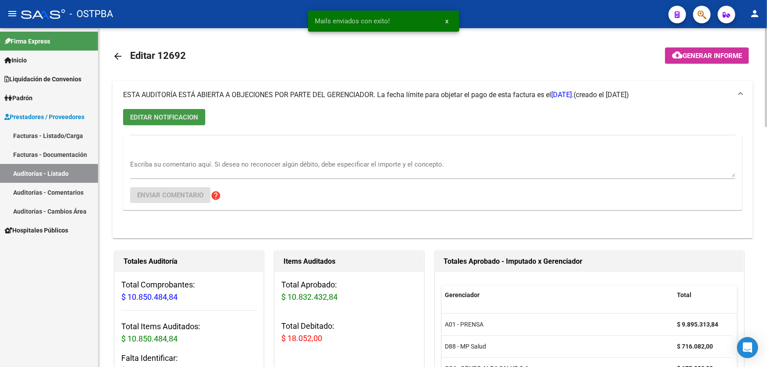
scroll to position [240, 0]
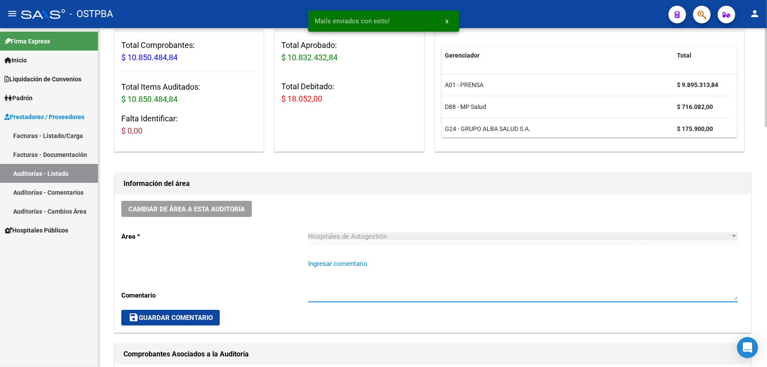
click at [328, 290] on textarea "Ingresar comentario" at bounding box center [523, 279] width 430 height 41
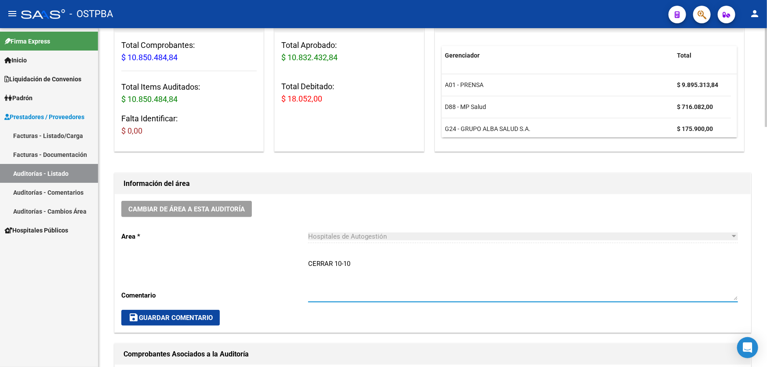
type textarea "CERRAR 10-10"
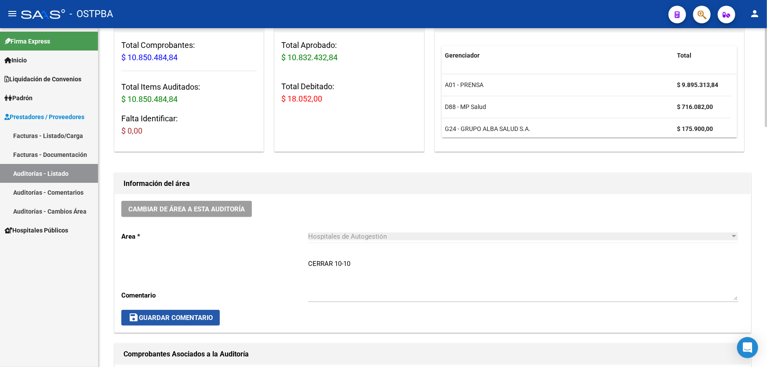
click at [161, 314] on span "save Guardar Comentario" at bounding box center [170, 318] width 84 height 8
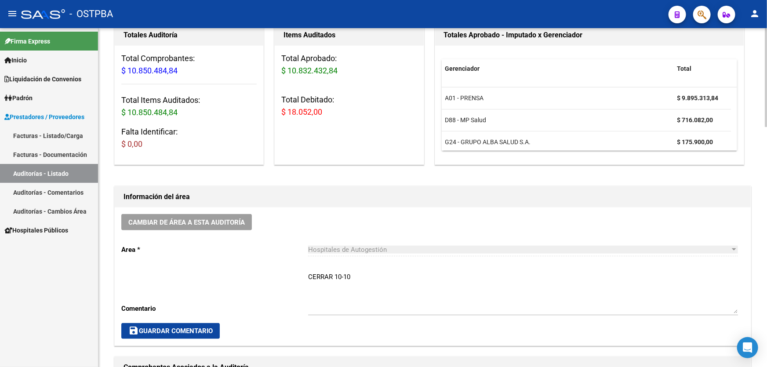
scroll to position [0, 0]
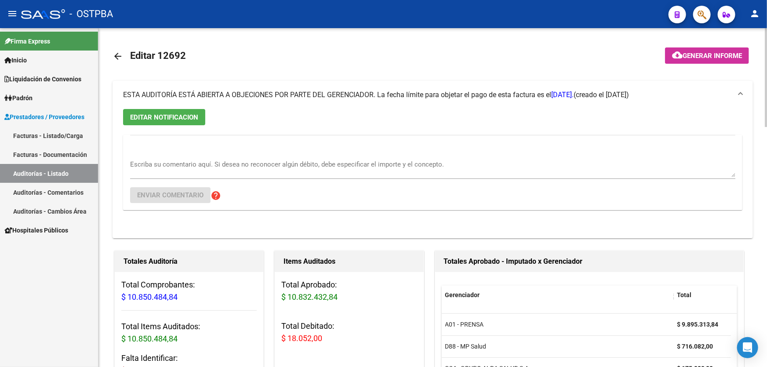
click at [116, 54] on mat-icon "arrow_back" at bounding box center [118, 56] width 11 height 11
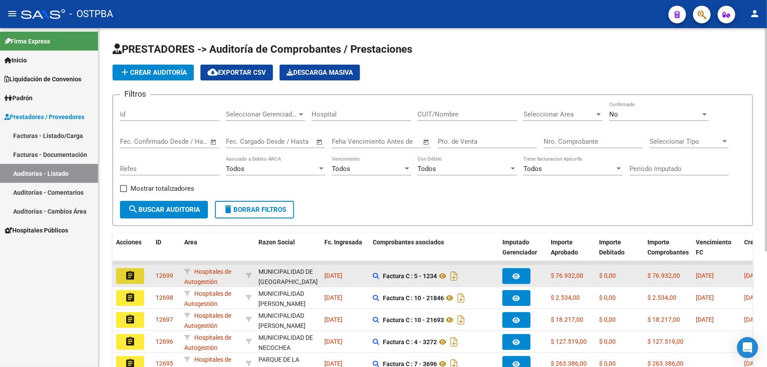
click at [129, 273] on mat-icon "assignment" at bounding box center [130, 275] width 11 height 11
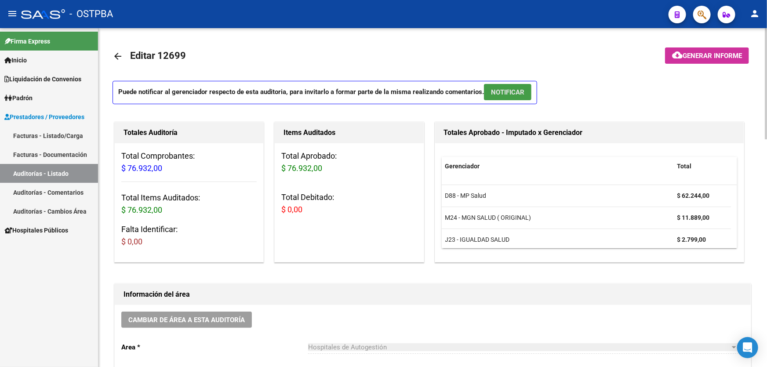
click at [513, 85] on button "NOTIFICAR" at bounding box center [507, 92] width 47 height 16
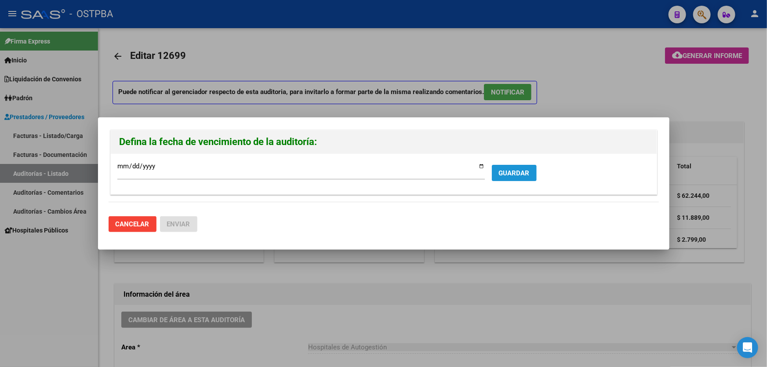
click at [519, 172] on span "GUARDAR" at bounding box center [514, 173] width 31 height 8
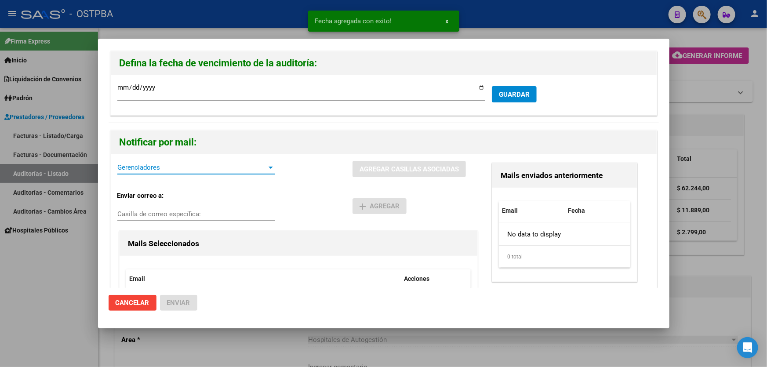
click at [138, 167] on span "Gerenciadores" at bounding box center [192, 168] width 150 height 8
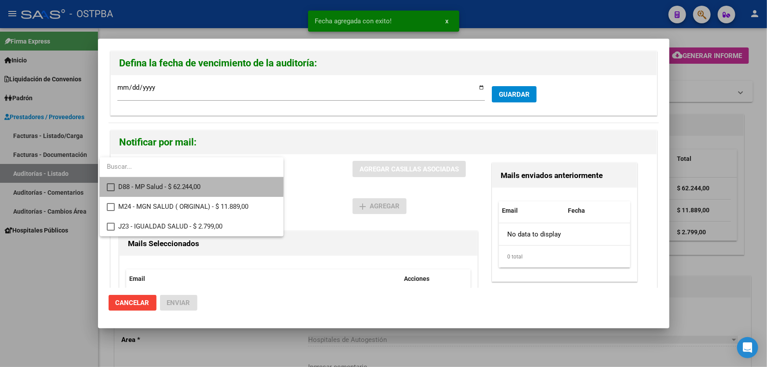
click at [109, 183] on mat-pseudo-checkbox at bounding box center [111, 187] width 8 height 8
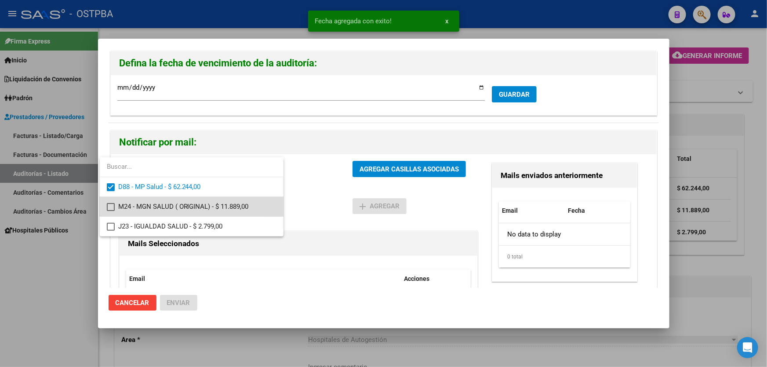
click at [106, 205] on mat-option "M24 - MGN SALUD ( ORIGINAL) - $ 11.889,00" at bounding box center [192, 207] width 184 height 20
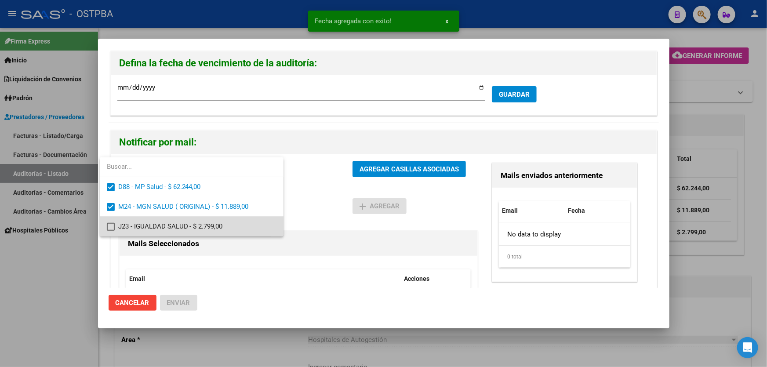
click at [110, 227] on mat-pseudo-checkbox at bounding box center [111, 227] width 8 height 8
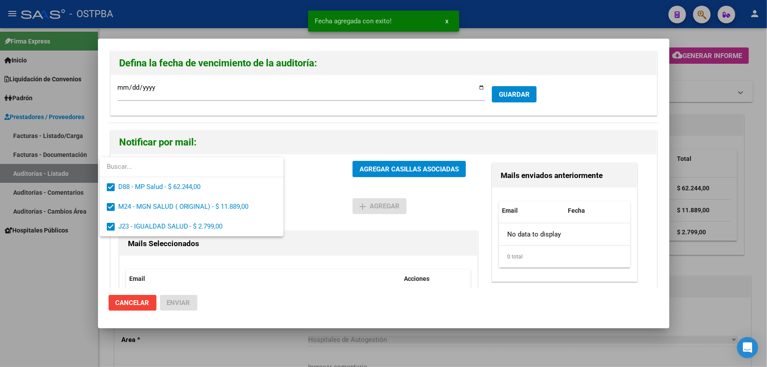
click at [317, 190] on div at bounding box center [383, 183] width 767 height 367
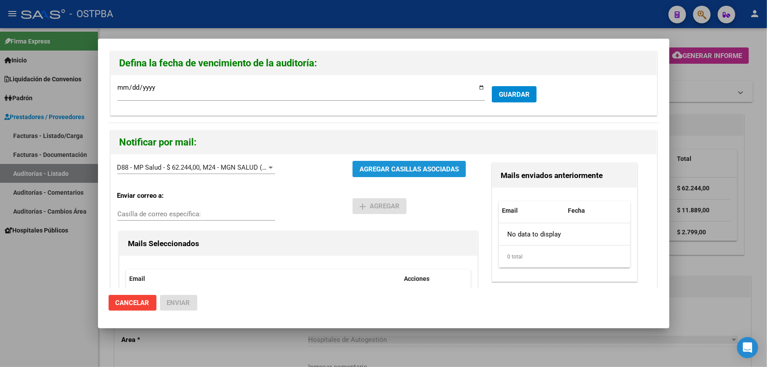
click at [386, 163] on button "AGREGAR CASILLAS ASOCIADAS" at bounding box center [409, 169] width 113 height 16
click at [192, 304] on button "Enviar" at bounding box center [178, 303] width 37 height 16
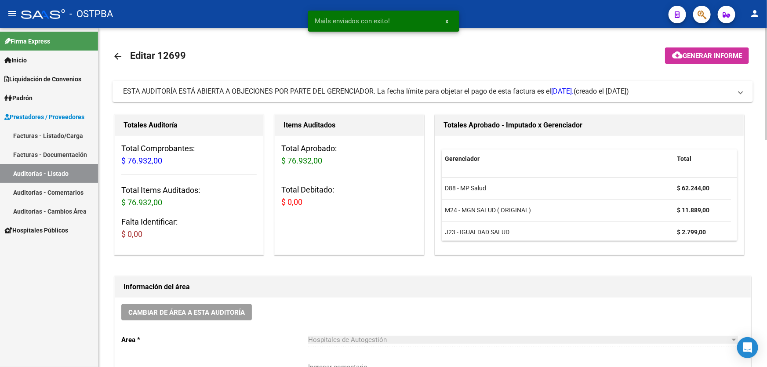
scroll to position [200, 0]
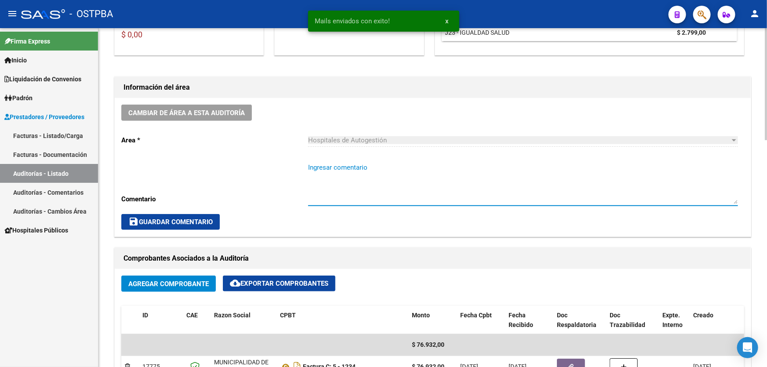
click at [332, 179] on textarea "Ingresar comentario" at bounding box center [523, 183] width 430 height 41
type textarea "3"
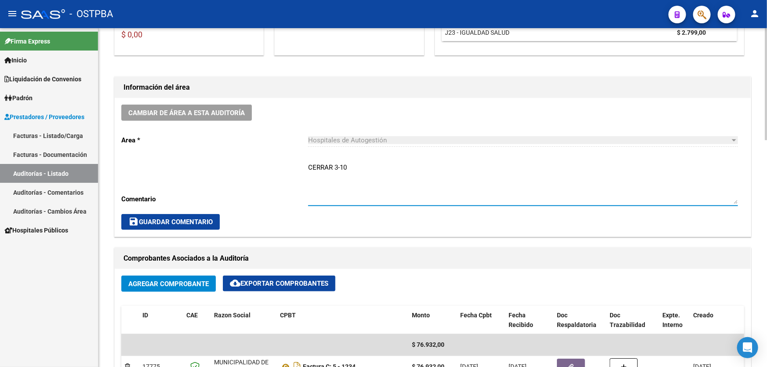
type textarea "CERRAR 3-10"
click at [183, 221] on span "save Guardar Comentario" at bounding box center [170, 222] width 84 height 8
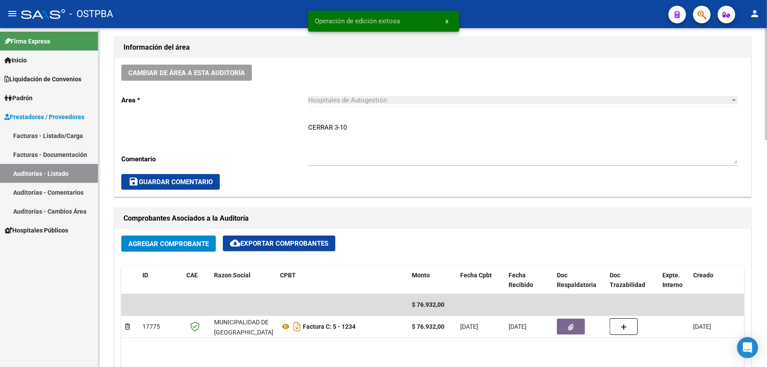
scroll to position [0, 0]
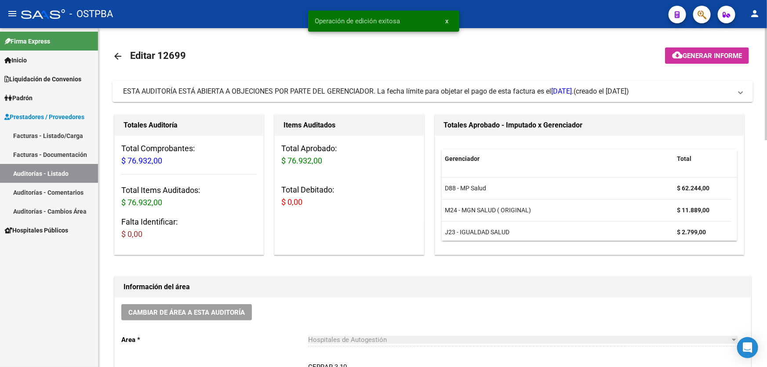
click at [117, 53] on mat-icon "arrow_back" at bounding box center [118, 56] width 11 height 11
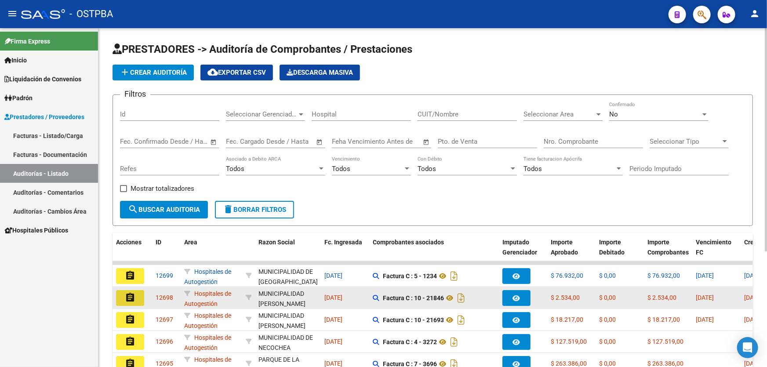
click at [132, 295] on mat-icon "assignment" at bounding box center [130, 297] width 11 height 11
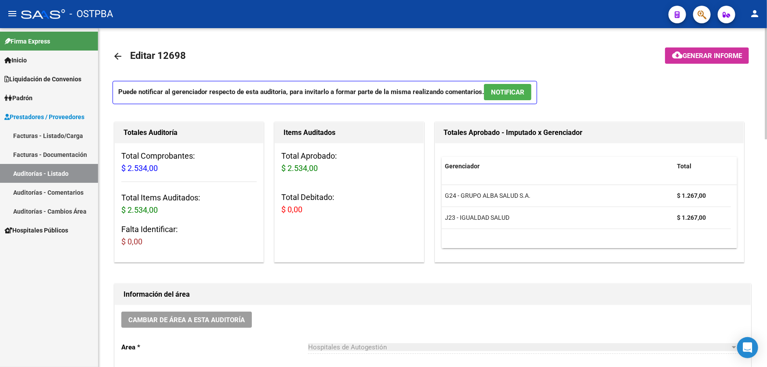
click at [502, 84] on p "Puede notificar al gerenciador respecto de esta auditoria, para invitarlo a for…" at bounding box center [325, 92] width 425 height 23
click at [502, 88] on span "NOTIFICAR" at bounding box center [507, 92] width 33 height 8
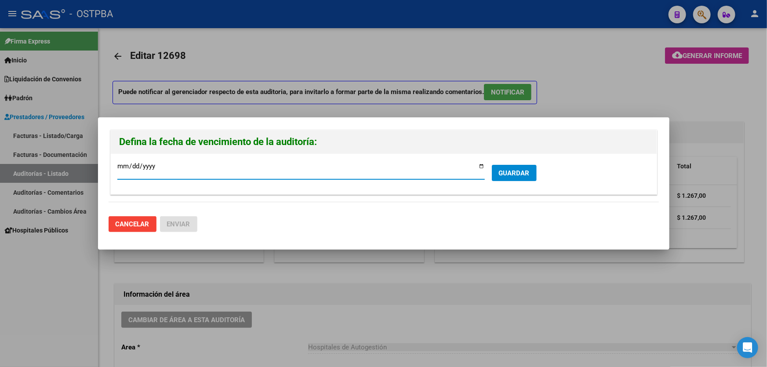
click at [527, 175] on span "GUARDAR" at bounding box center [514, 173] width 31 height 8
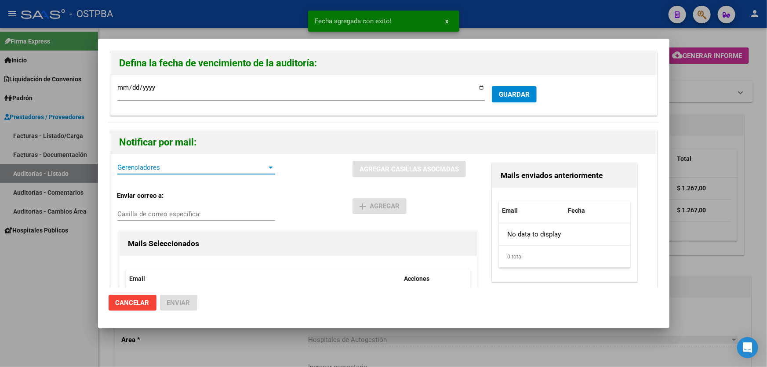
click at [175, 168] on span "Gerenciadores" at bounding box center [192, 168] width 150 height 8
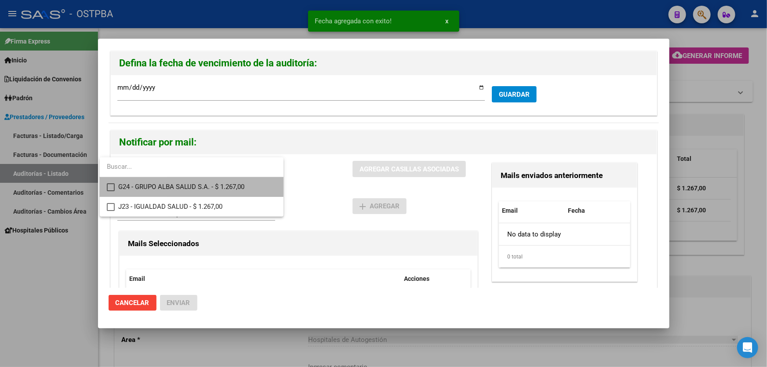
click at [113, 185] on mat-pseudo-checkbox at bounding box center [111, 187] width 8 height 8
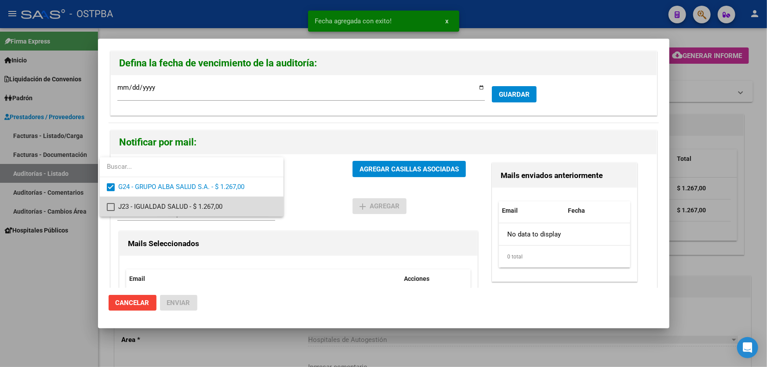
click at [109, 208] on mat-pseudo-checkbox at bounding box center [111, 207] width 8 height 8
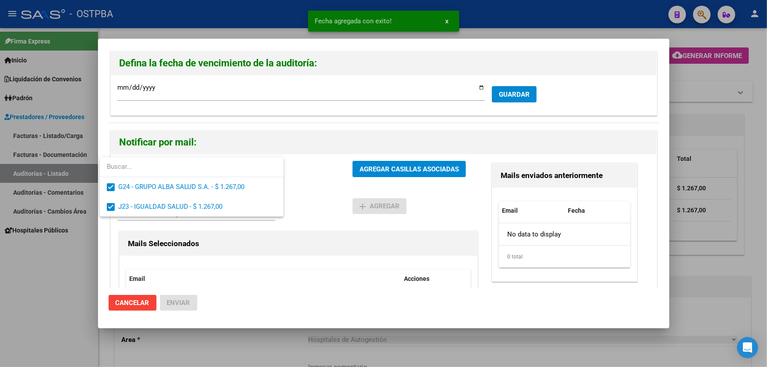
drag, startPoint x: 304, startPoint y: 197, endPoint x: 371, endPoint y: 176, distance: 70.1
click at [306, 196] on div at bounding box center [383, 183] width 767 height 367
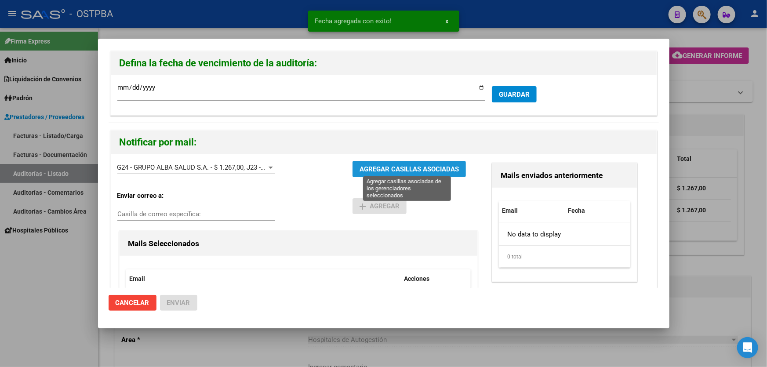
click at [408, 167] on span "AGREGAR CASILLAS ASOCIADAS" at bounding box center [409, 169] width 99 height 8
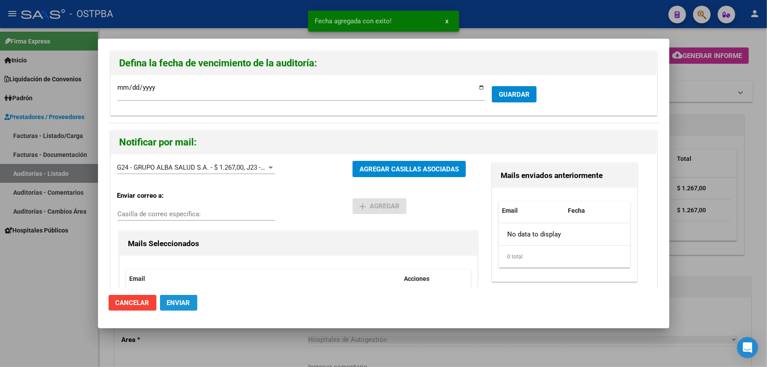
click at [183, 299] on span "Enviar" at bounding box center [178, 303] width 23 height 8
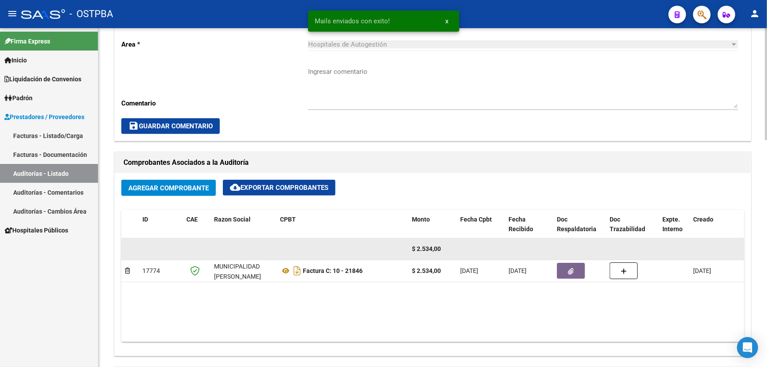
scroll to position [200, 0]
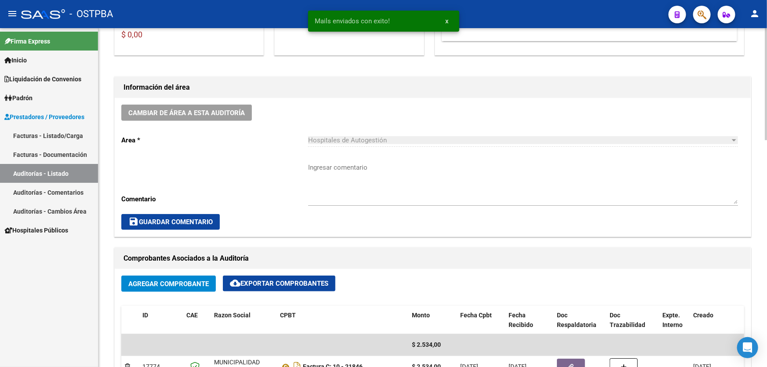
click at [342, 187] on textarea "Ingresar comentario" at bounding box center [523, 183] width 430 height 41
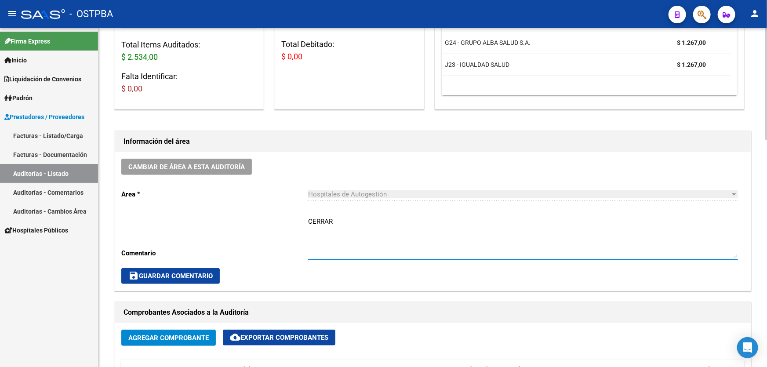
scroll to position [160, 0]
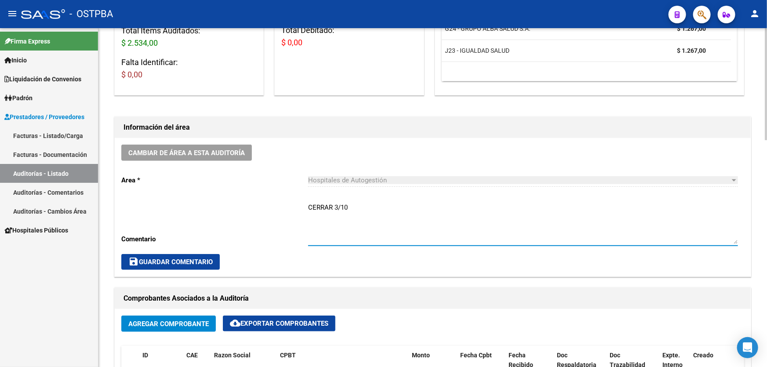
type textarea "CERRAR 3/10"
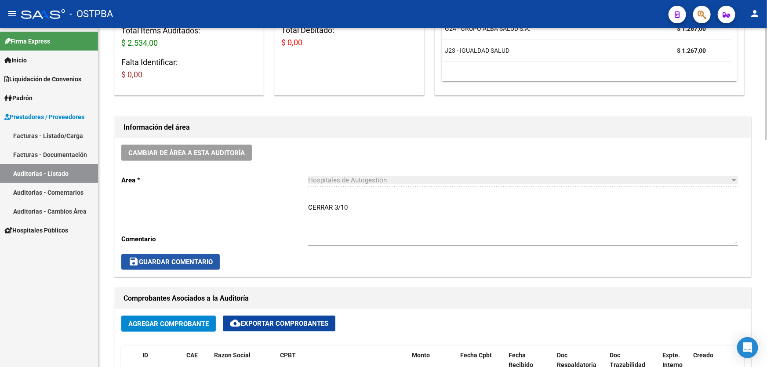
click at [146, 258] on span "save Guardar Comentario" at bounding box center [170, 262] width 84 height 8
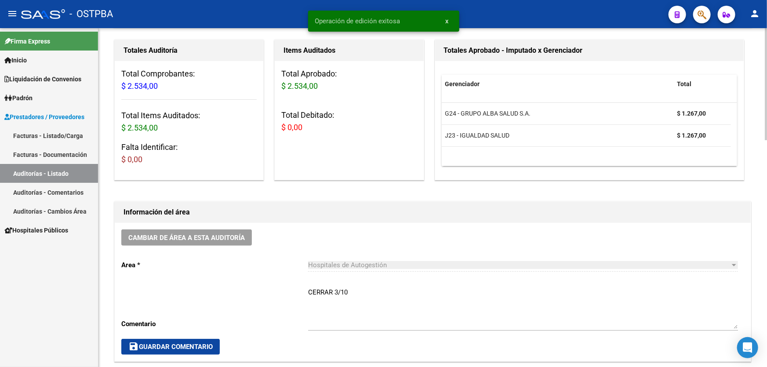
scroll to position [0, 0]
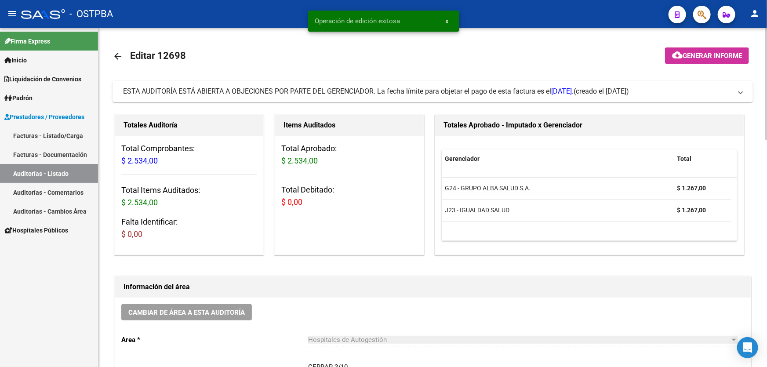
click at [113, 54] on mat-icon "arrow_back" at bounding box center [118, 56] width 11 height 11
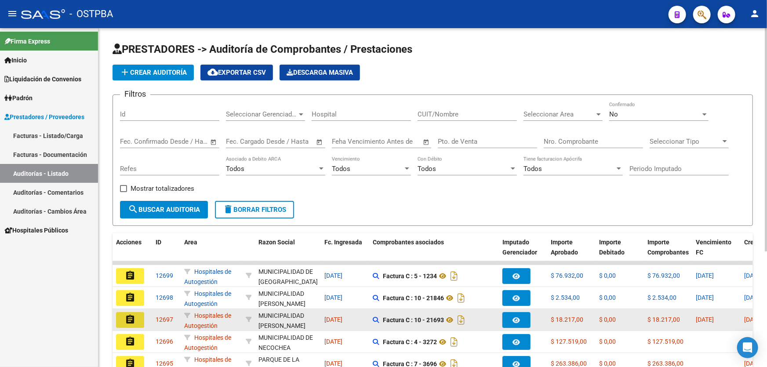
click at [127, 318] on mat-icon "assignment" at bounding box center [130, 319] width 11 height 11
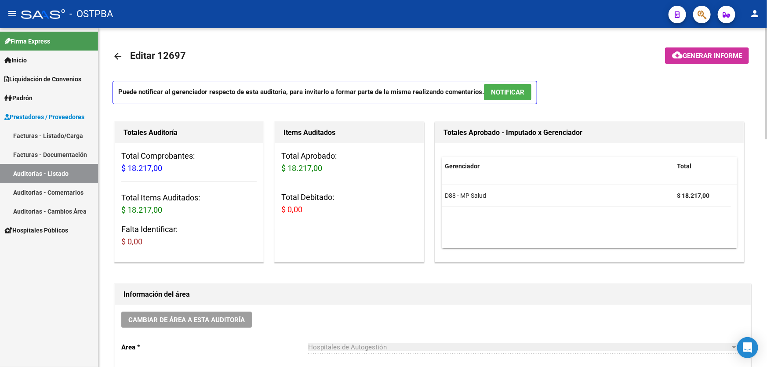
click at [517, 93] on span "NOTIFICAR" at bounding box center [507, 92] width 33 height 8
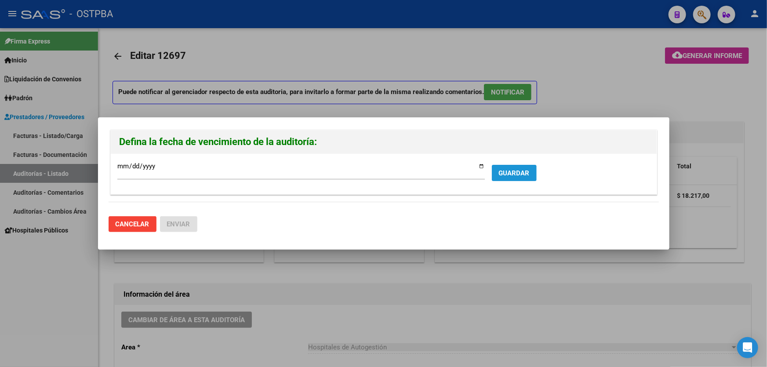
click at [512, 173] on span "GUARDAR" at bounding box center [514, 173] width 31 height 8
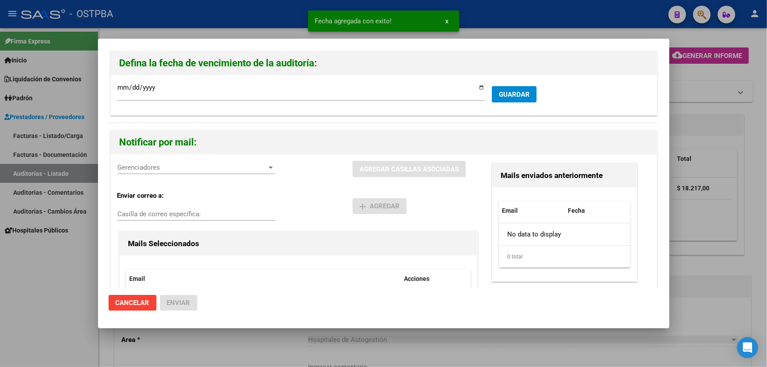
click at [119, 167] on span "Gerenciadores" at bounding box center [192, 168] width 150 height 8
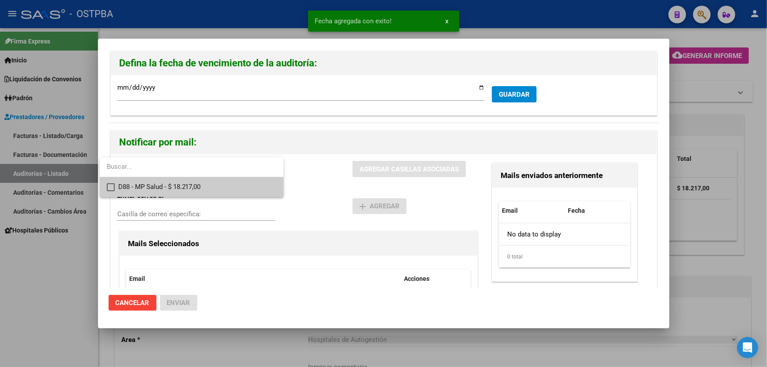
click at [112, 187] on mat-pseudo-checkbox at bounding box center [111, 187] width 8 height 8
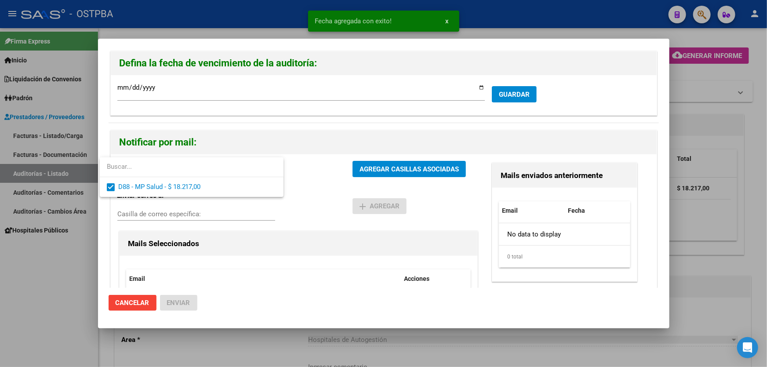
drag, startPoint x: 317, startPoint y: 189, endPoint x: 385, endPoint y: 170, distance: 71.0
click at [318, 188] on div at bounding box center [383, 183] width 767 height 367
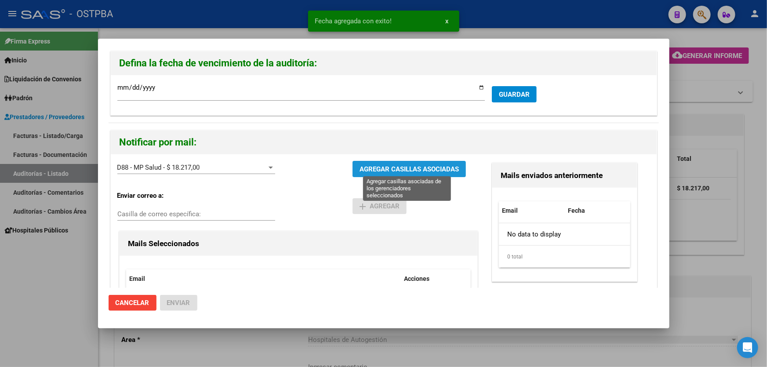
click at [401, 167] on span "AGREGAR CASILLAS ASOCIADAS" at bounding box center [409, 169] width 99 height 8
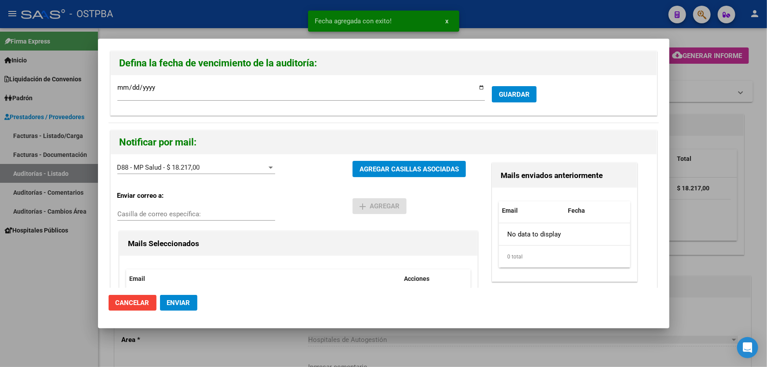
click at [182, 303] on span "Enviar" at bounding box center [178, 303] width 23 height 8
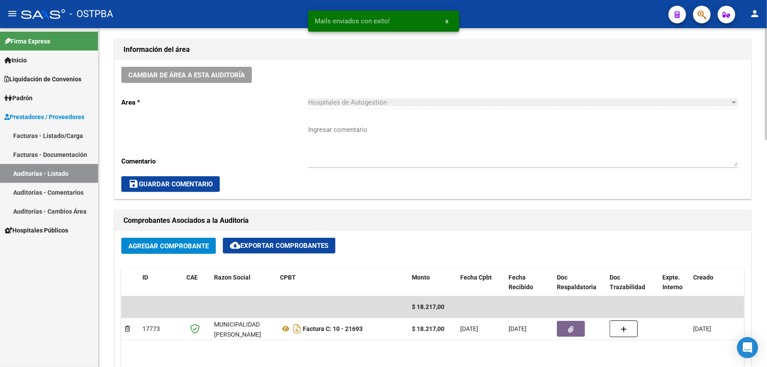
scroll to position [200, 0]
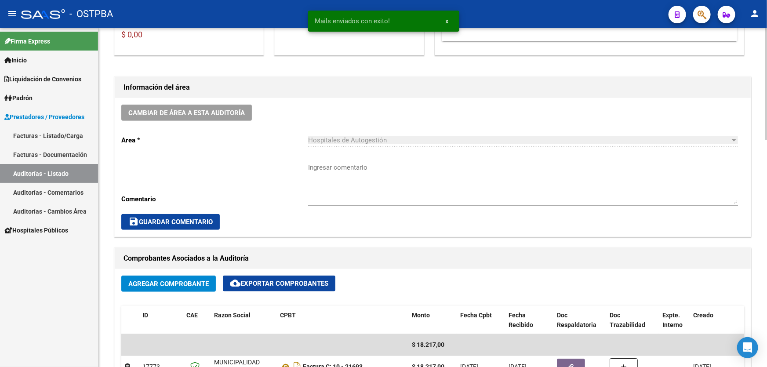
click at [330, 189] on textarea "Ingresar comentario" at bounding box center [523, 183] width 430 height 41
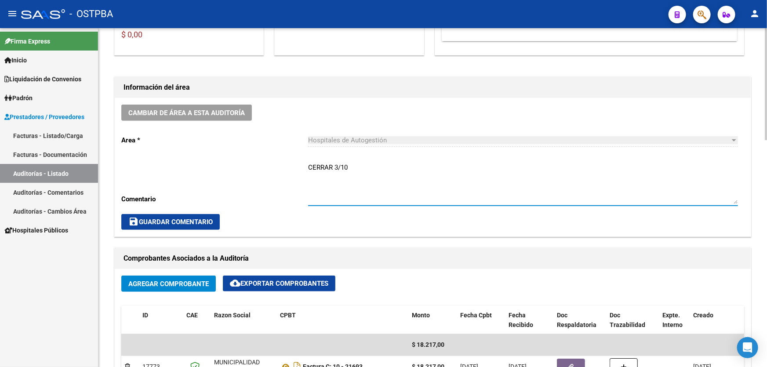
drag, startPoint x: 308, startPoint y: 164, endPoint x: 350, endPoint y: 167, distance: 42.3
click at [350, 167] on textarea "CERRAR 3/10" at bounding box center [523, 183] width 430 height 41
click at [364, 167] on textarea "CERRAR 3/10" at bounding box center [523, 183] width 430 height 41
type textarea "CERRAR 3/10"
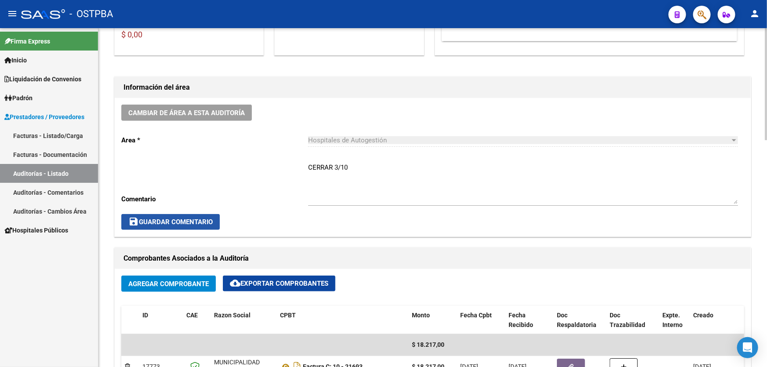
click at [176, 225] on button "save Guardar Comentario" at bounding box center [170, 222] width 98 height 16
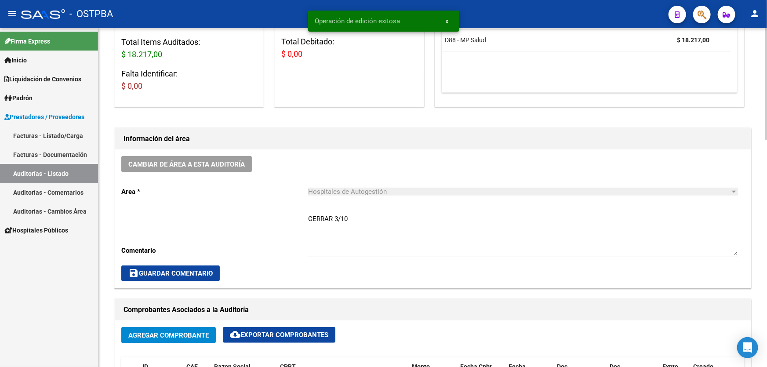
scroll to position [0, 0]
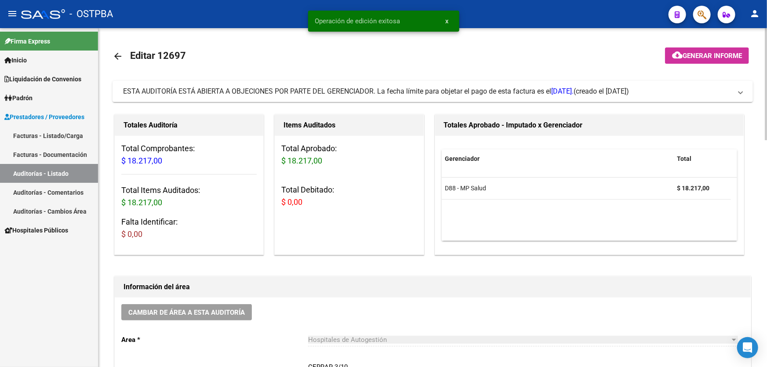
click at [118, 53] on mat-icon "arrow_back" at bounding box center [118, 56] width 11 height 11
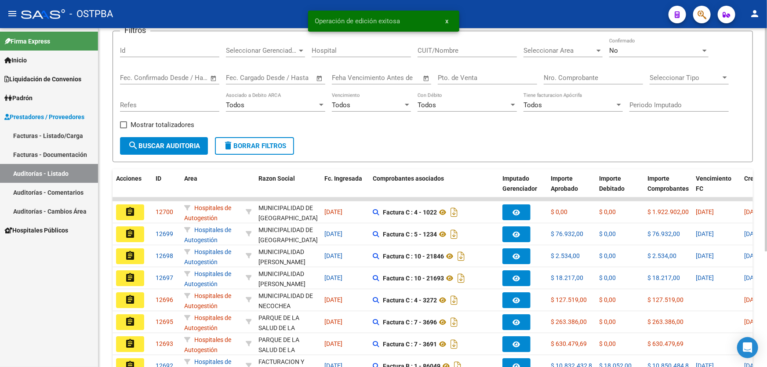
scroll to position [160, 0]
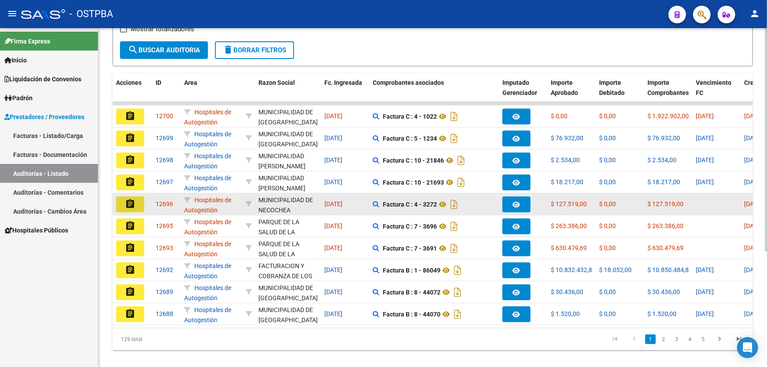
click at [131, 200] on mat-icon "assignment" at bounding box center [130, 204] width 11 height 11
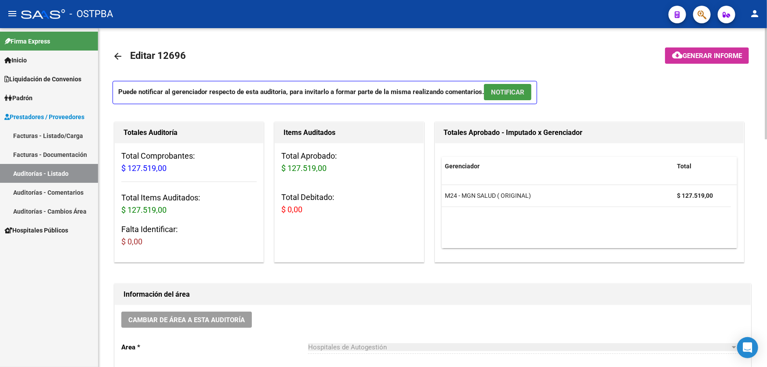
click at [502, 88] on span "NOTIFICAR" at bounding box center [507, 92] width 33 height 8
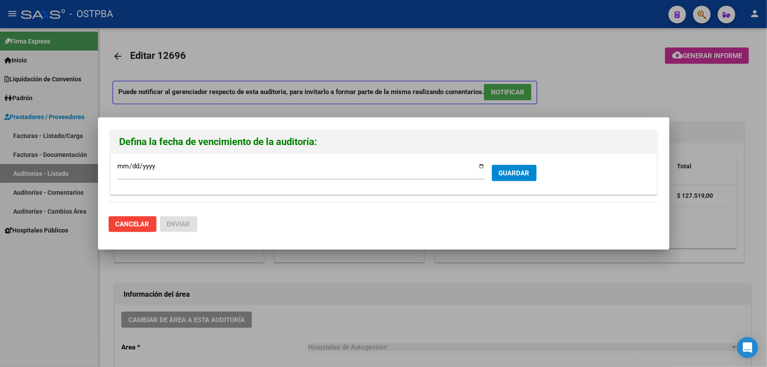
click at [510, 164] on form "2025-10-02 Ingresar la fecha * GUARDAR" at bounding box center [383, 173] width 533 height 27
click at [510, 170] on span "GUARDAR" at bounding box center [514, 173] width 31 height 8
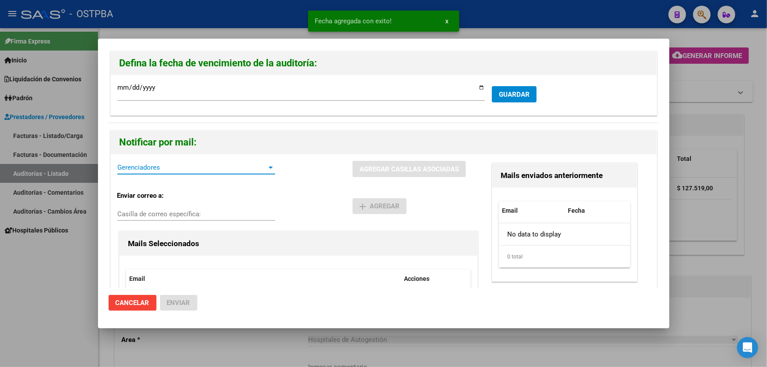
click at [171, 167] on span "Gerenciadores" at bounding box center [192, 168] width 150 height 8
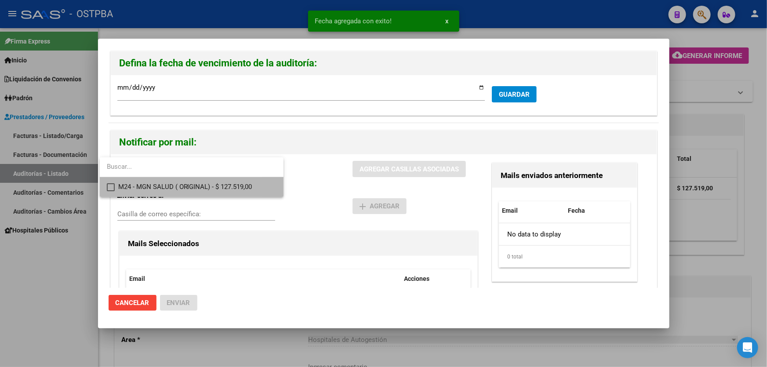
drag, startPoint x: 106, startPoint y: 187, endPoint x: 190, endPoint y: 180, distance: 85.1
click at [106, 187] on mat-option "M24 - MGN SALUD ( ORIGINAL) - $ 127.519,00" at bounding box center [192, 187] width 184 height 20
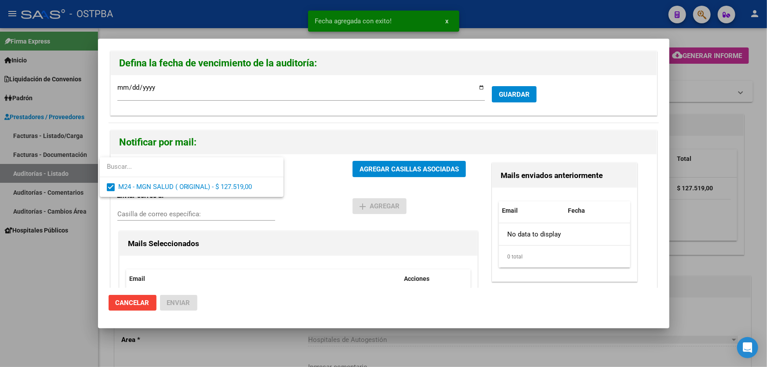
click at [322, 180] on div at bounding box center [383, 183] width 767 height 367
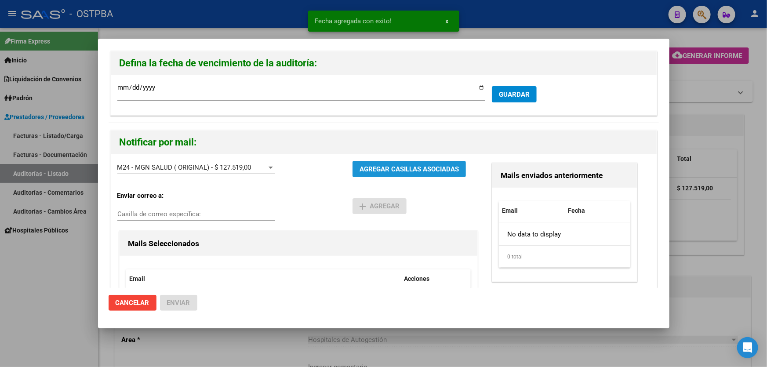
click at [399, 173] on button "AGREGAR CASILLAS ASOCIADAS" at bounding box center [409, 169] width 113 height 16
click at [180, 302] on span "Enviar" at bounding box center [178, 303] width 23 height 8
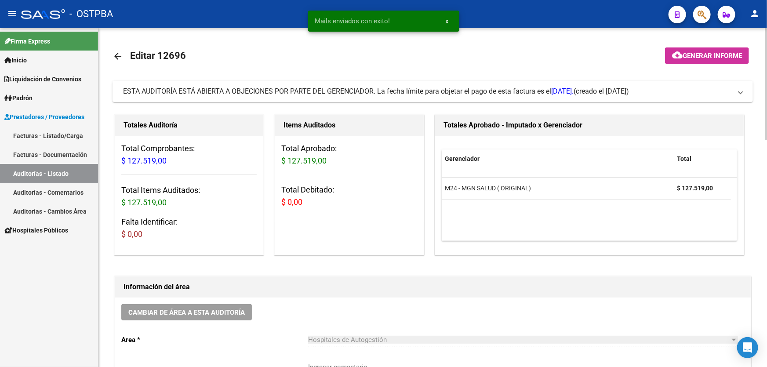
scroll to position [280, 0]
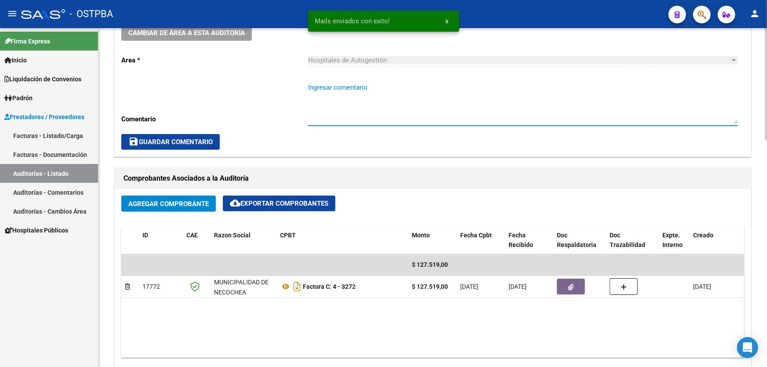
paste textarea "CERRAR 3/10"
type textarea "CERRAR 3/10"
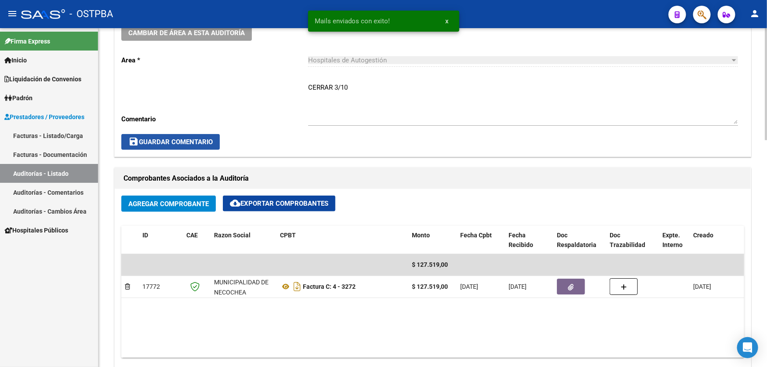
click at [173, 138] on span "save Guardar Comentario" at bounding box center [170, 142] width 84 height 8
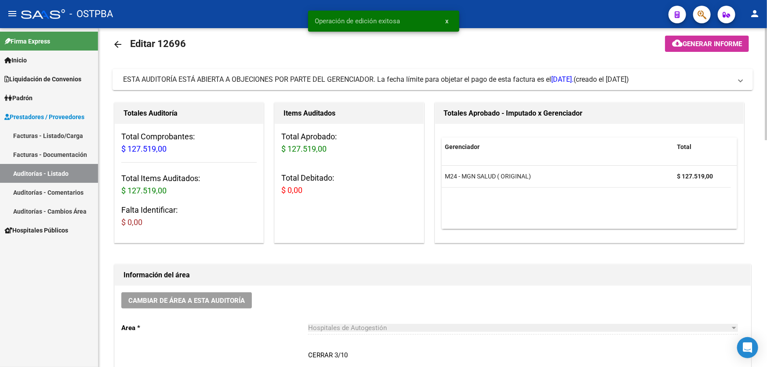
scroll to position [0, 0]
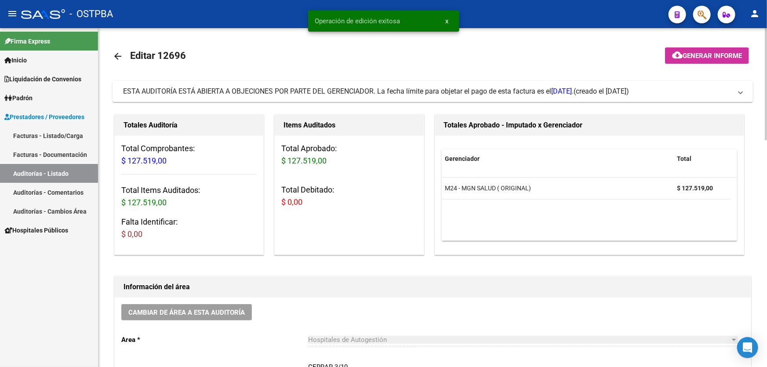
click at [118, 57] on mat-icon "arrow_back" at bounding box center [118, 56] width 11 height 11
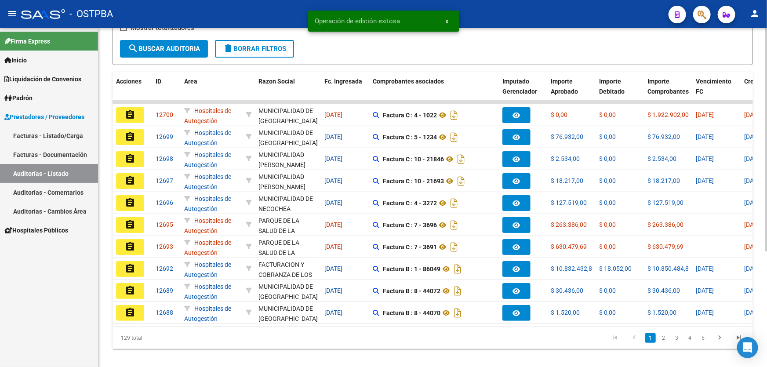
scroll to position [175, 0]
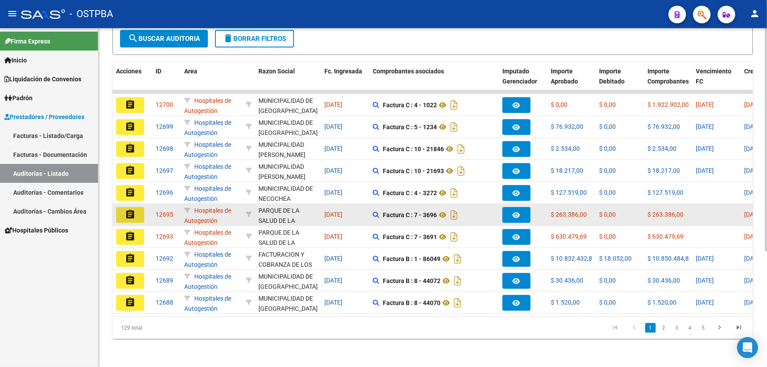
click at [131, 209] on mat-icon "assignment" at bounding box center [130, 214] width 11 height 11
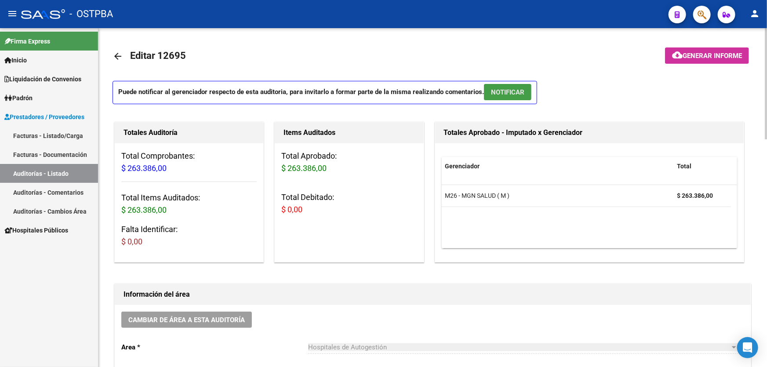
click at [511, 92] on span "NOTIFICAR" at bounding box center [507, 92] width 33 height 8
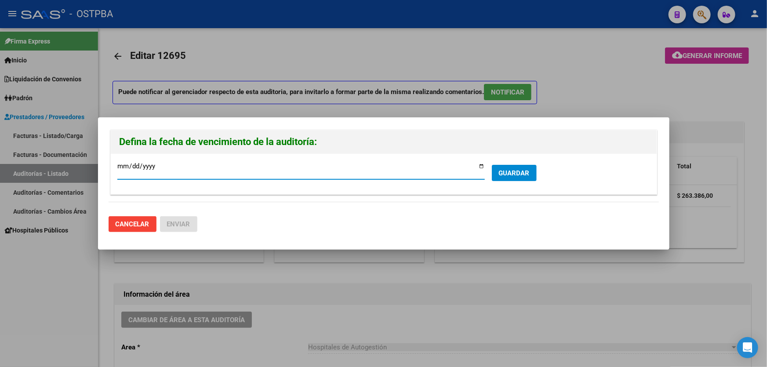
click at [517, 173] on span "GUARDAR" at bounding box center [514, 173] width 31 height 8
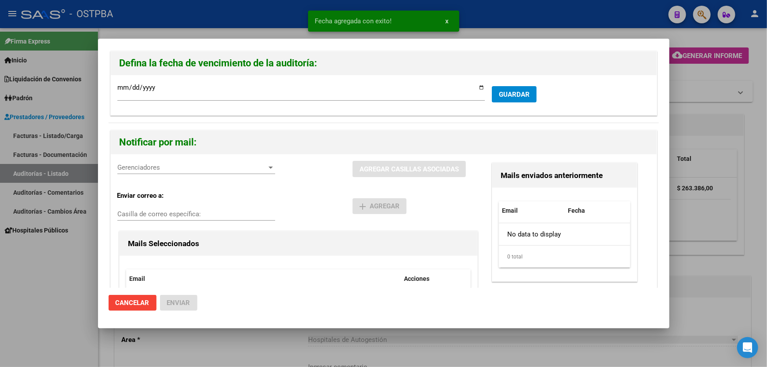
click at [135, 164] on span "Gerenciadores" at bounding box center [192, 168] width 150 height 8
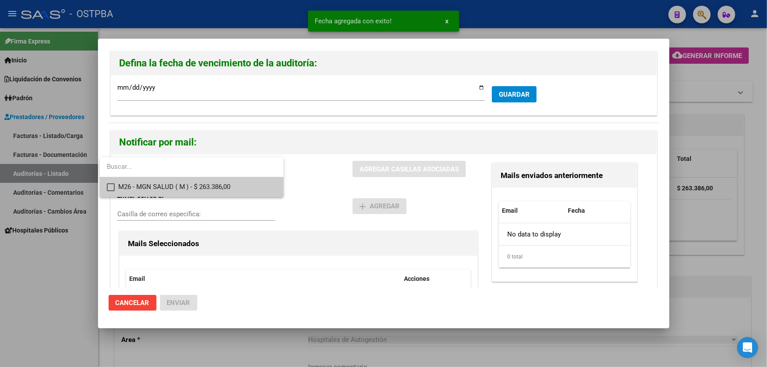
click at [108, 187] on mat-pseudo-checkbox at bounding box center [111, 187] width 8 height 8
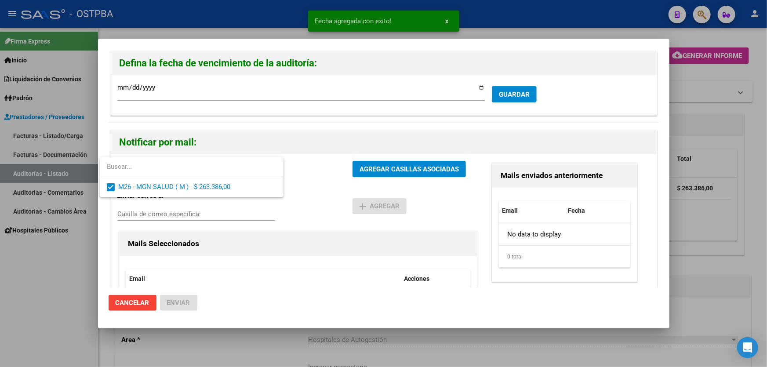
drag, startPoint x: 320, startPoint y: 197, endPoint x: 382, endPoint y: 170, distance: 67.3
click at [321, 197] on div at bounding box center [383, 183] width 767 height 367
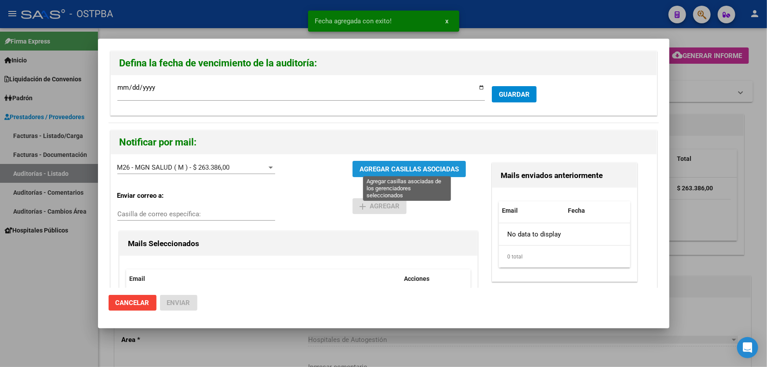
click at [397, 170] on span "AGREGAR CASILLAS ASOCIADAS" at bounding box center [409, 169] width 99 height 8
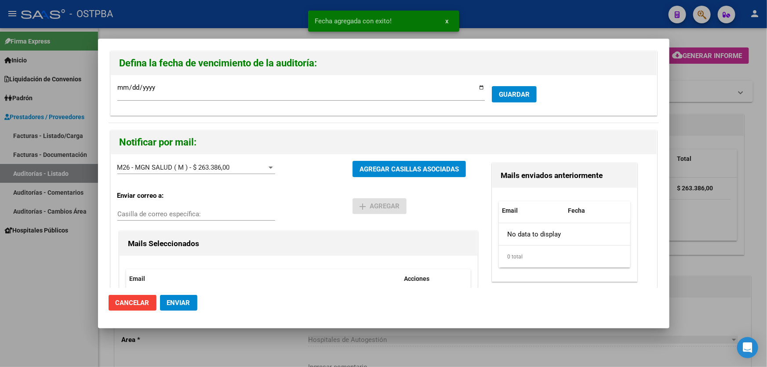
click at [185, 304] on span "Enviar" at bounding box center [178, 303] width 23 height 8
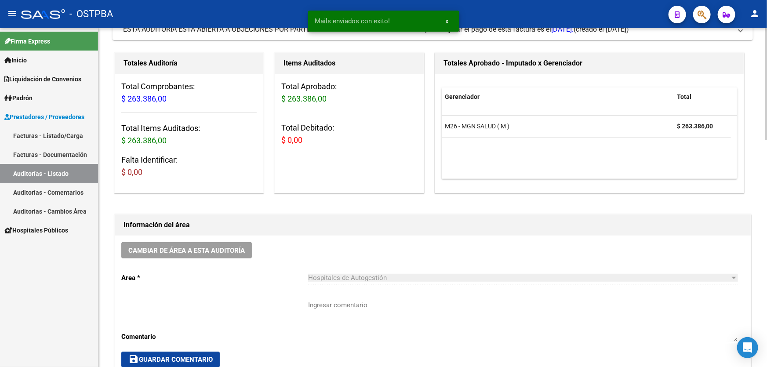
scroll to position [240, 0]
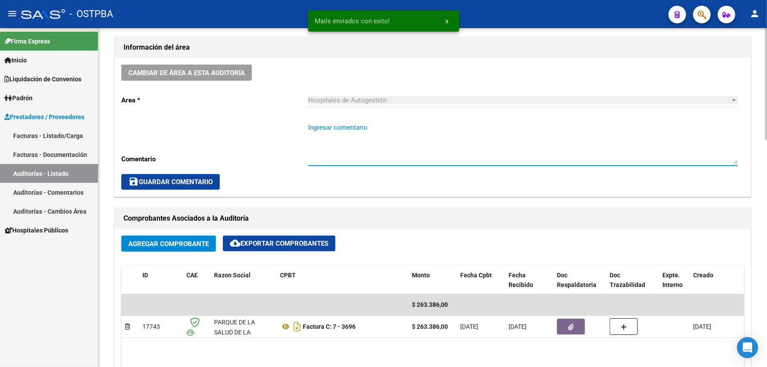
paste textarea "CERRAR 3/10"
type textarea "CERRAR 3/10"
click at [171, 183] on span "save Guardar Comentario" at bounding box center [170, 182] width 84 height 8
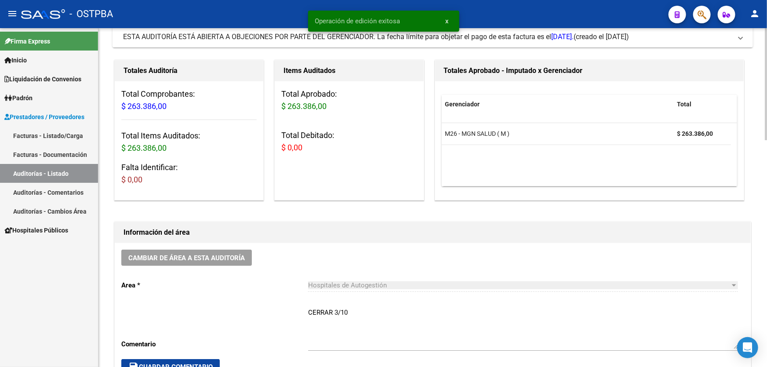
scroll to position [0, 0]
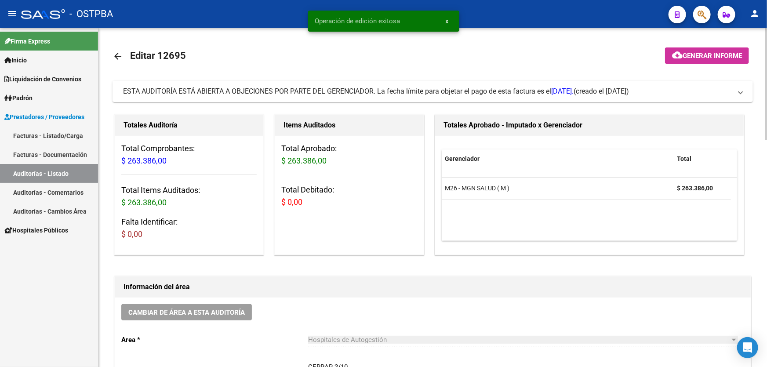
click at [119, 53] on mat-icon "arrow_back" at bounding box center [118, 56] width 11 height 11
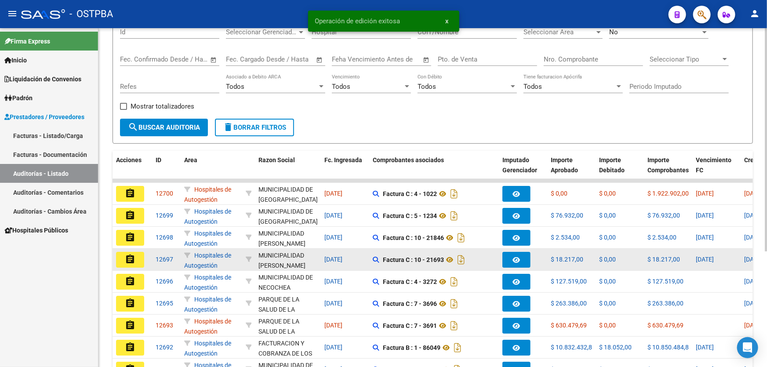
scroll to position [175, 0]
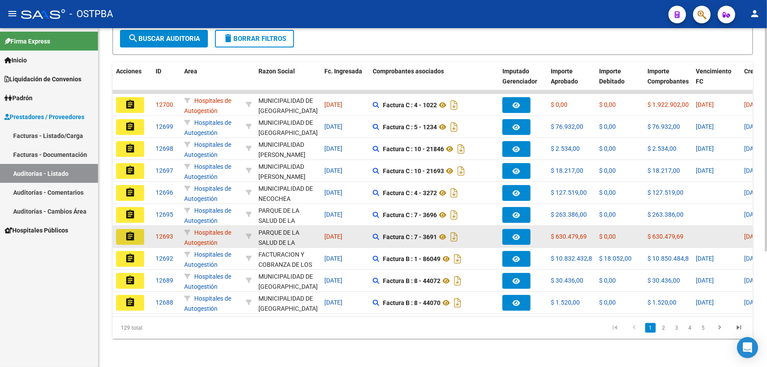
click at [132, 231] on mat-icon "assignment" at bounding box center [130, 236] width 11 height 11
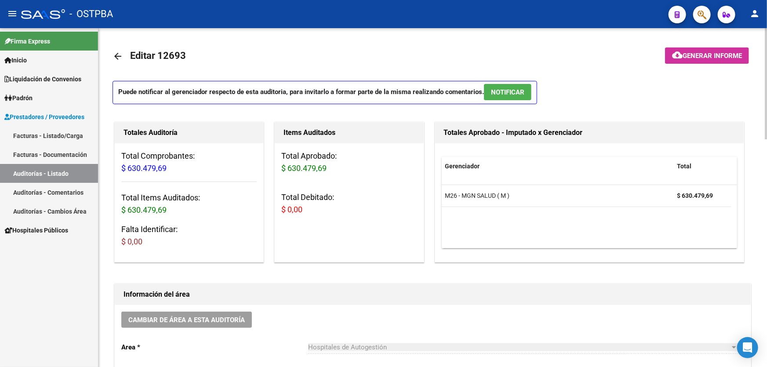
click at [508, 93] on span "NOTIFICAR" at bounding box center [507, 92] width 33 height 8
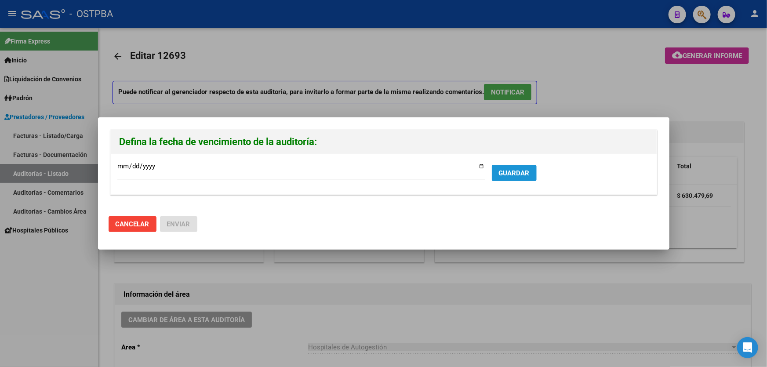
click at [514, 170] on span "GUARDAR" at bounding box center [514, 173] width 31 height 8
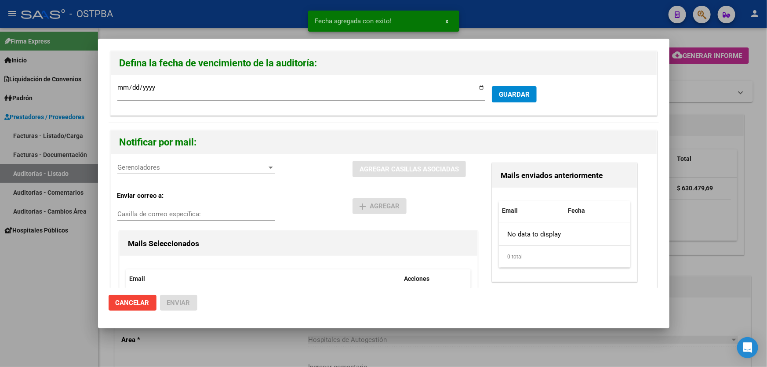
click at [125, 169] on span "Gerenciadores" at bounding box center [192, 168] width 150 height 8
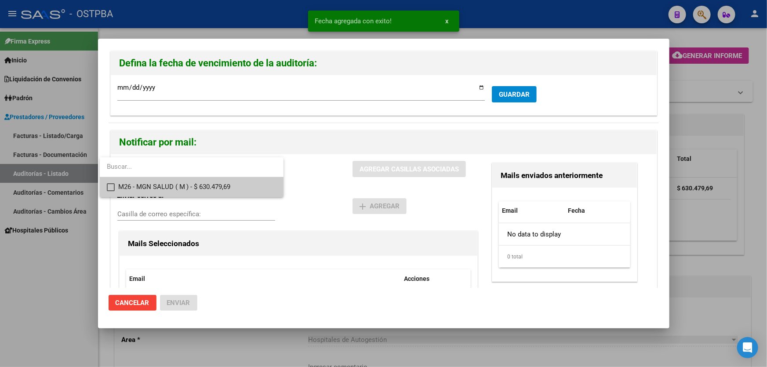
click at [109, 187] on mat-pseudo-checkbox at bounding box center [111, 187] width 8 height 8
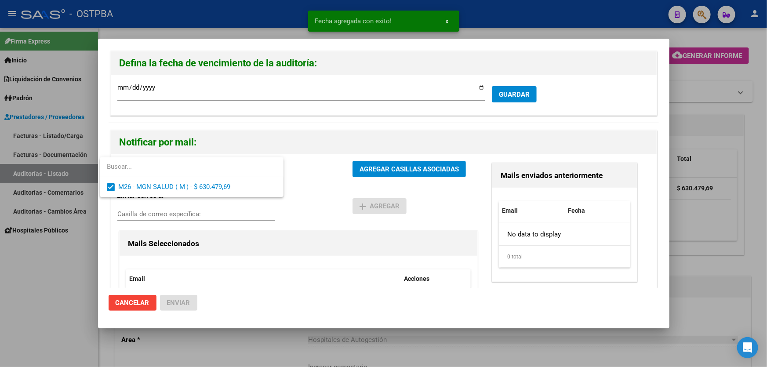
click at [325, 201] on div at bounding box center [383, 183] width 767 height 367
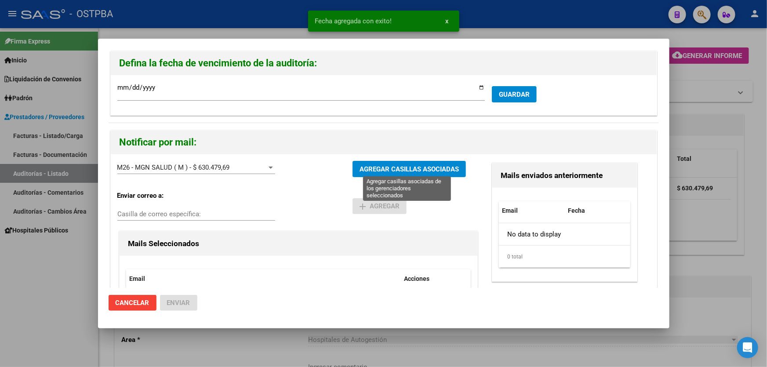
click at [382, 167] on span "AGREGAR CASILLAS ASOCIADAS" at bounding box center [409, 169] width 99 height 8
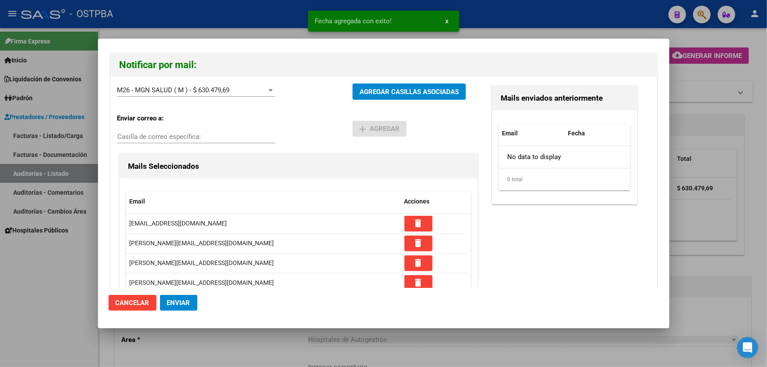
scroll to position [131, 0]
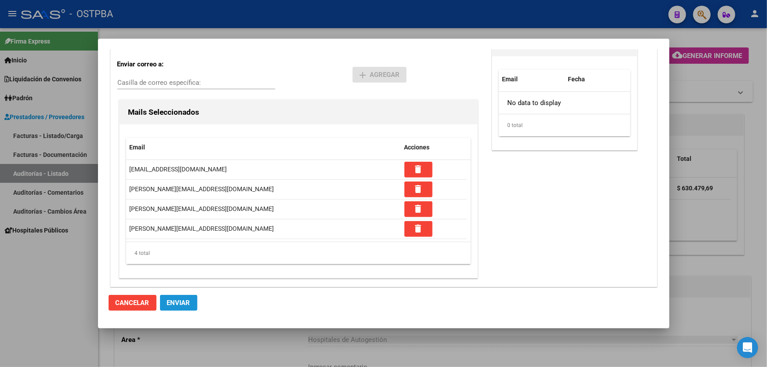
click at [185, 303] on span "Enviar" at bounding box center [178, 303] width 23 height 8
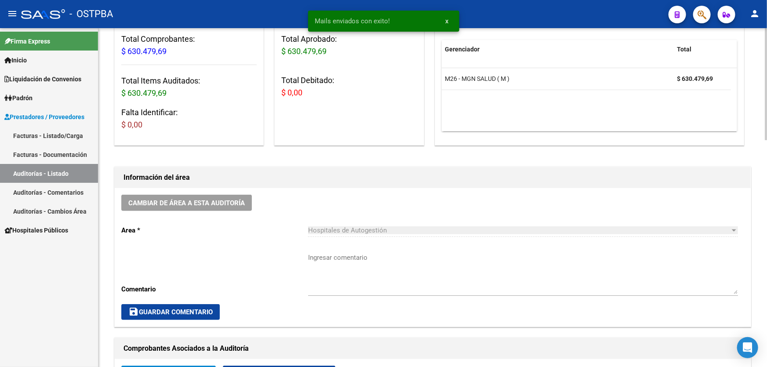
scroll to position [240, 0]
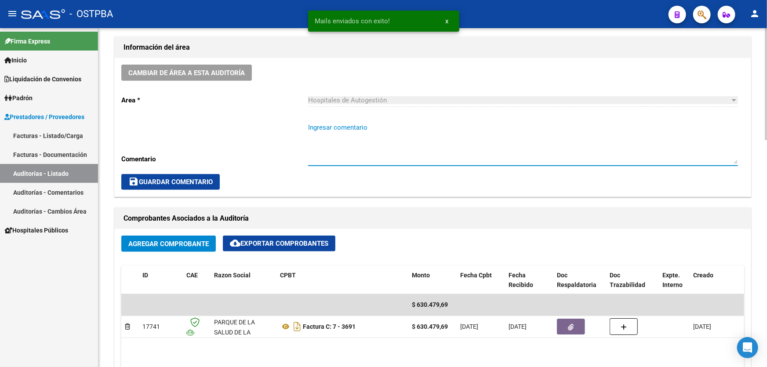
paste textarea "CERRAR 3/10"
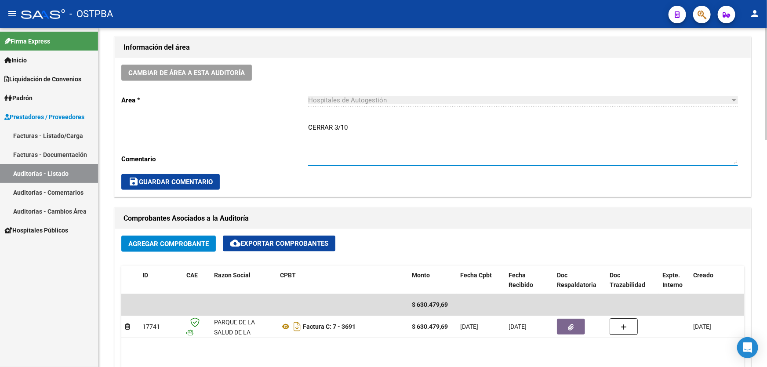
type textarea "CERRAR 3/10"
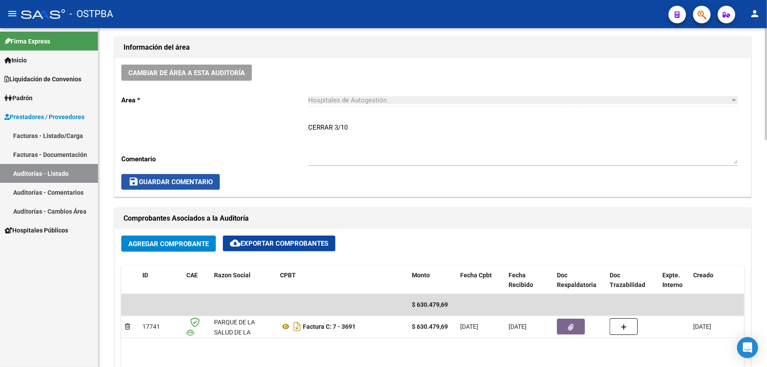
click at [185, 178] on span "save Guardar Comentario" at bounding box center [170, 182] width 84 height 8
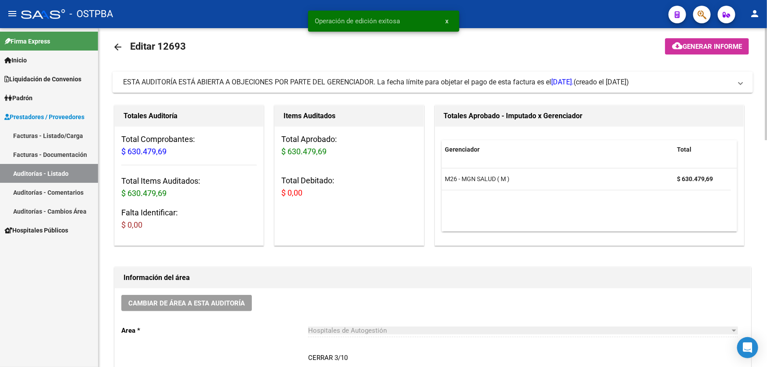
scroll to position [0, 0]
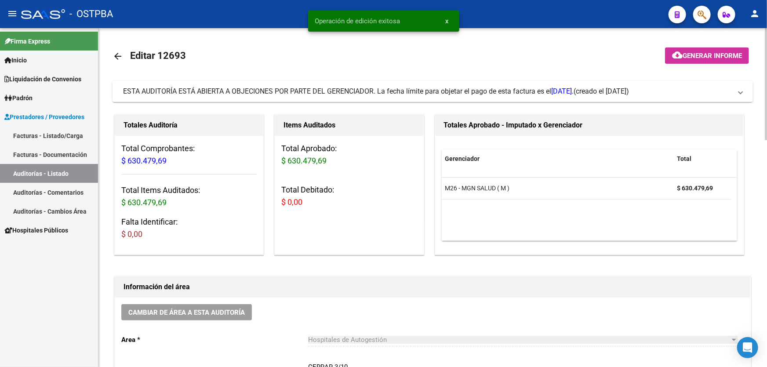
click at [117, 52] on mat-icon "arrow_back" at bounding box center [118, 56] width 11 height 11
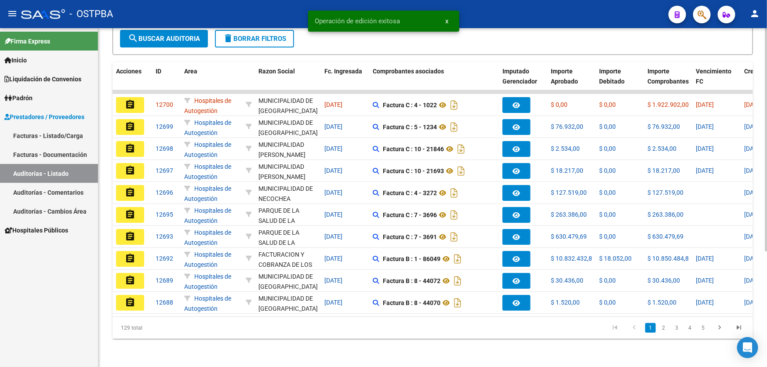
scroll to position [175, 0]
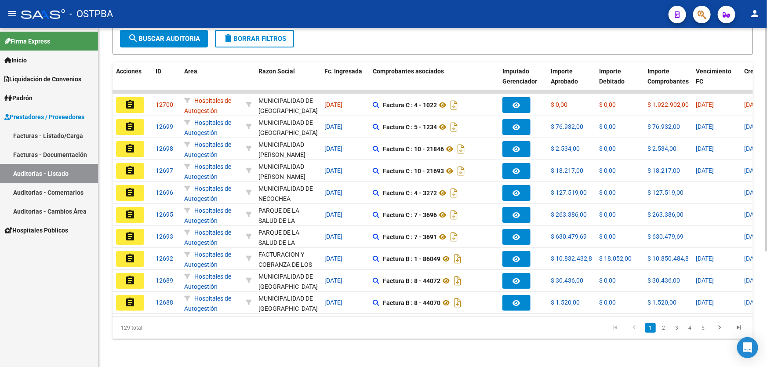
click at [665, 329] on link "2" at bounding box center [664, 328] width 11 height 10
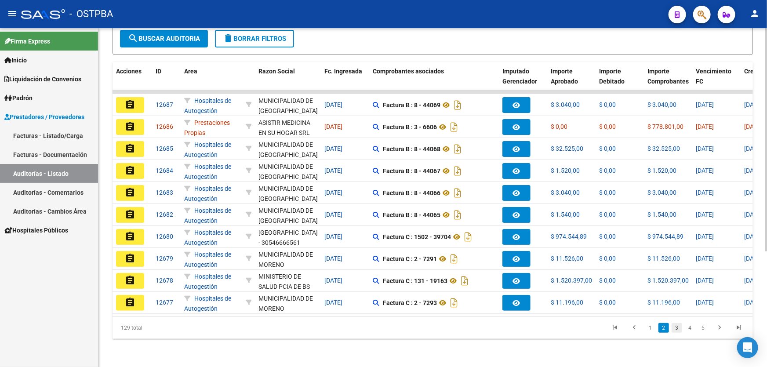
click at [678, 330] on link "3" at bounding box center [677, 328] width 11 height 10
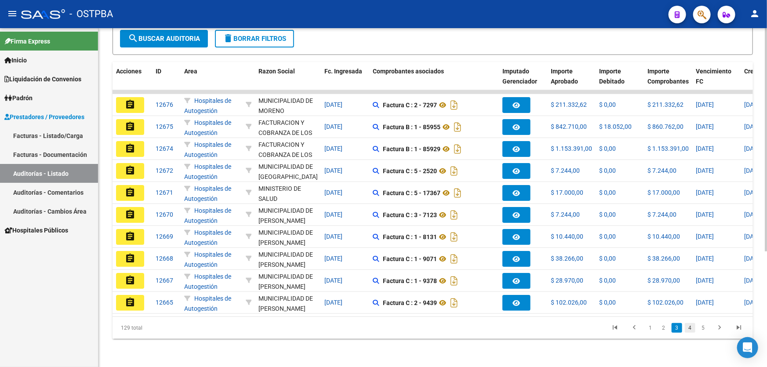
click at [691, 330] on link "4" at bounding box center [690, 328] width 11 height 10
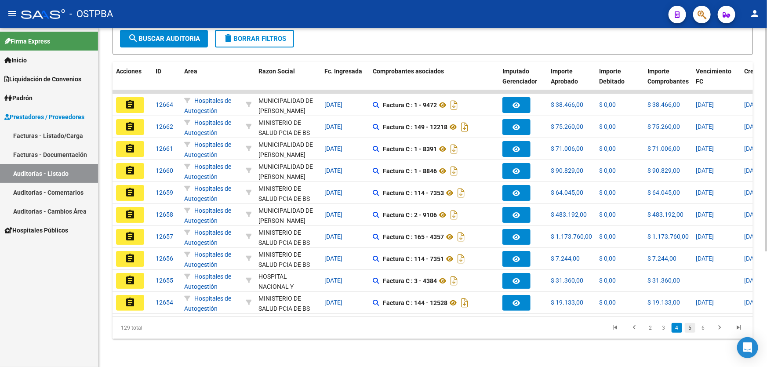
click at [689, 328] on link "5" at bounding box center [690, 328] width 11 height 10
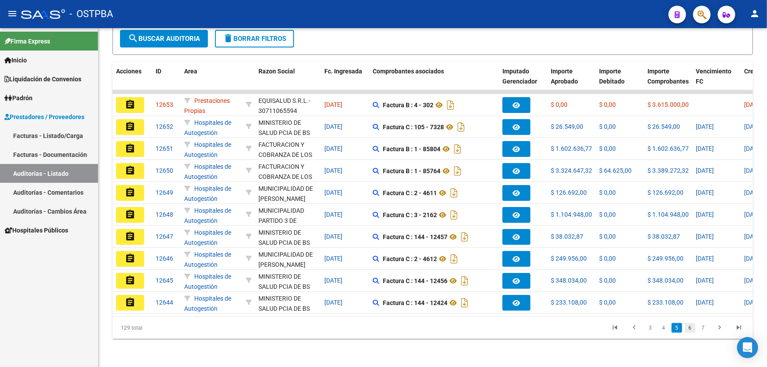
click at [691, 327] on link "6" at bounding box center [690, 328] width 11 height 10
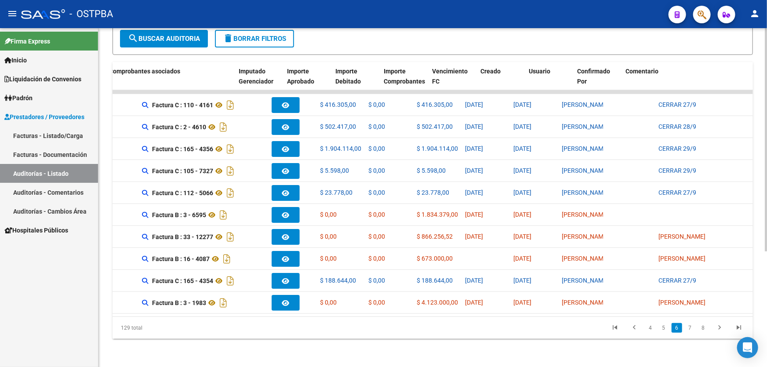
scroll to position [0, 269]
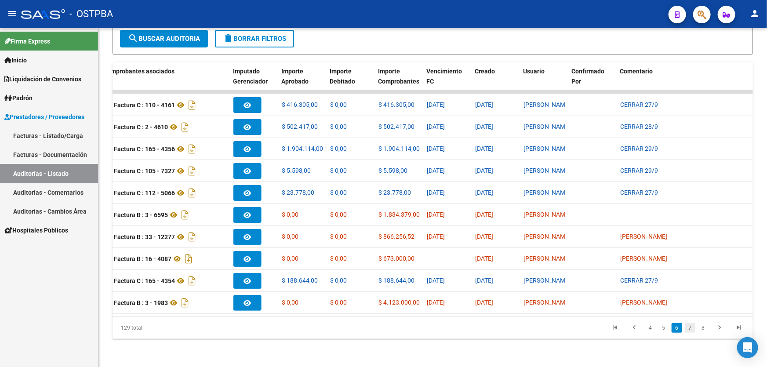
click at [690, 329] on link "7" at bounding box center [690, 328] width 11 height 10
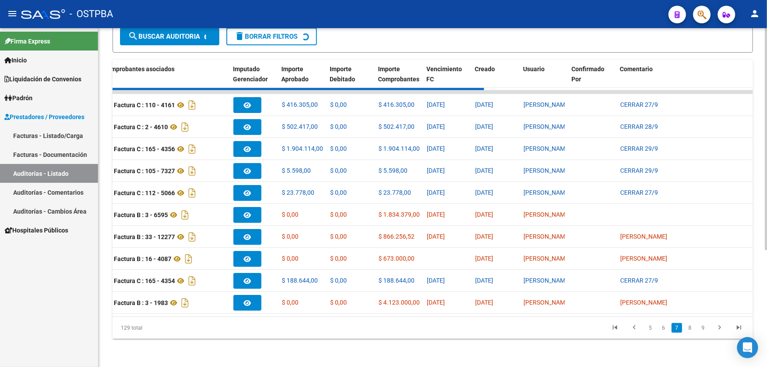
scroll to position [175, 0]
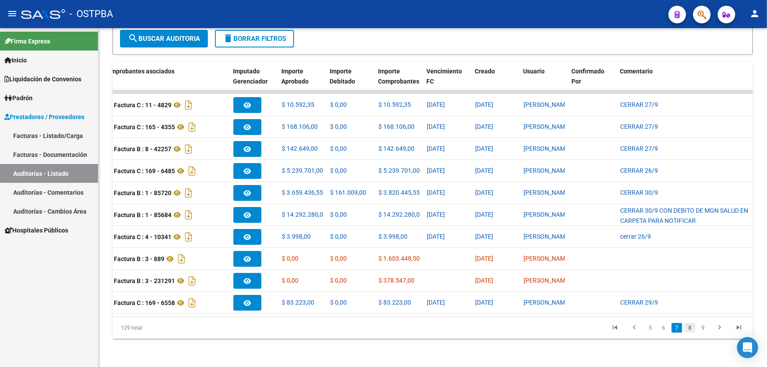
click at [690, 327] on link "8" at bounding box center [690, 328] width 11 height 10
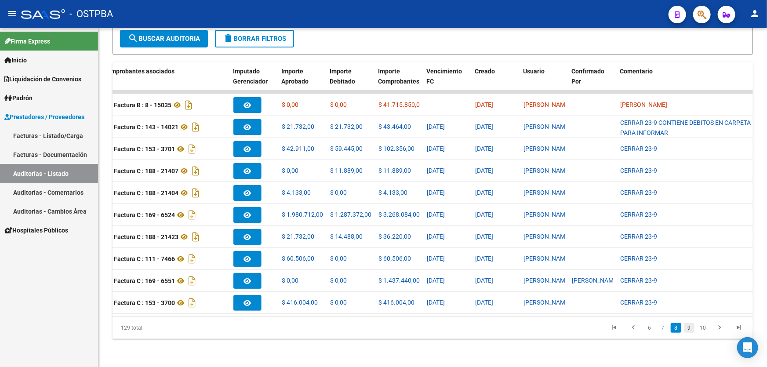
click at [691, 328] on link "9" at bounding box center [689, 328] width 11 height 10
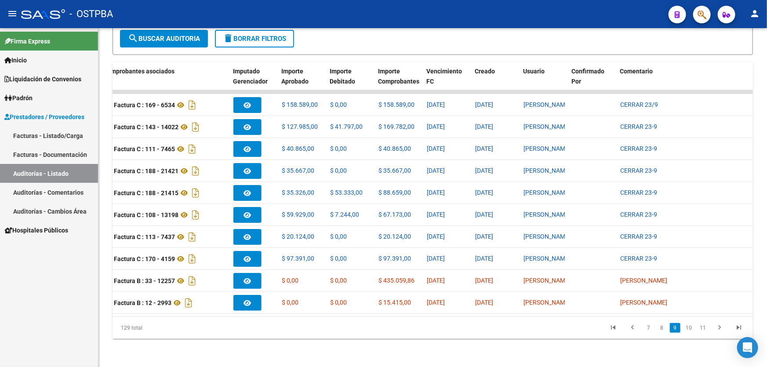
click at [691, 328] on link "10" at bounding box center [688, 328] width 11 height 10
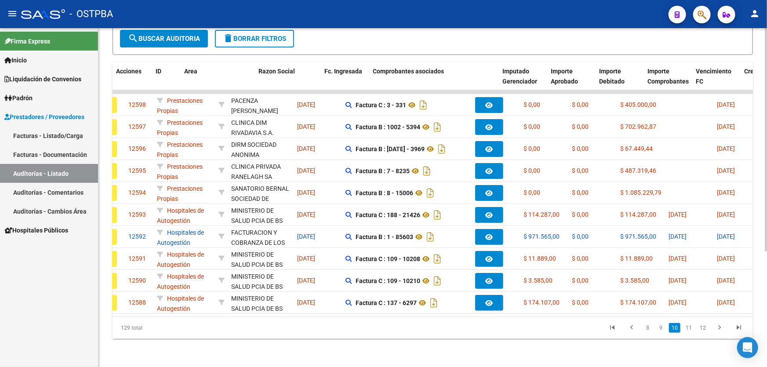
scroll to position [0, 0]
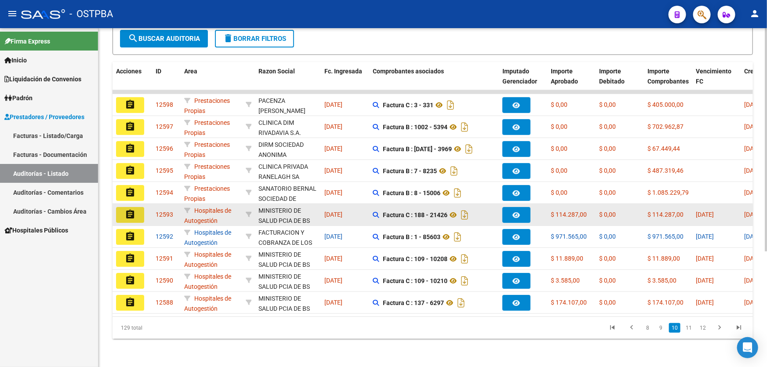
click at [130, 209] on mat-icon "assignment" at bounding box center [130, 214] width 11 height 11
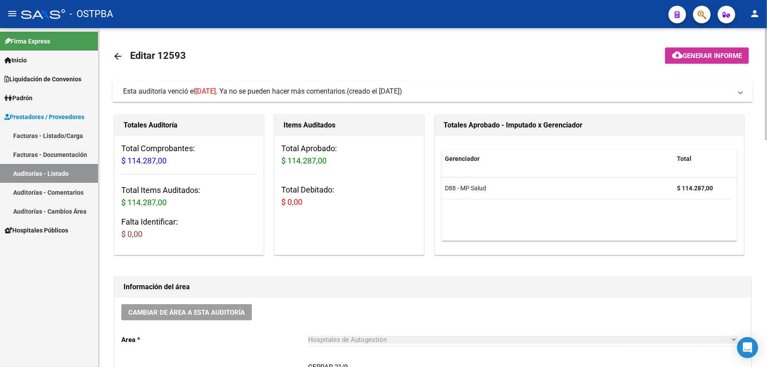
click at [115, 58] on mat-icon "arrow_back" at bounding box center [118, 56] width 11 height 11
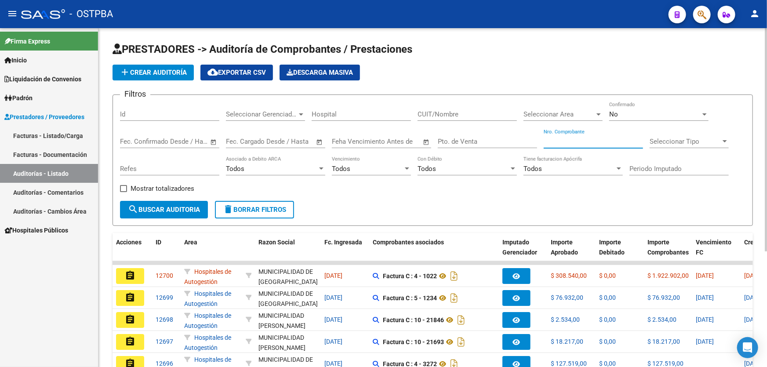
click at [575, 141] on input "Nro. Comprobante" at bounding box center [593, 142] width 99 height 8
type input "22397"
click at [626, 110] on div "No" at bounding box center [654, 114] width 91 height 8
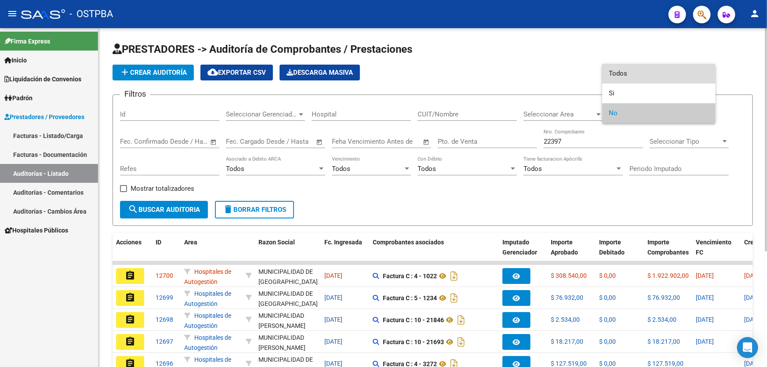
drag, startPoint x: 628, startPoint y: 72, endPoint x: 474, endPoint y: 106, distance: 158.0
click at [628, 70] on span "Todos" at bounding box center [658, 74] width 99 height 20
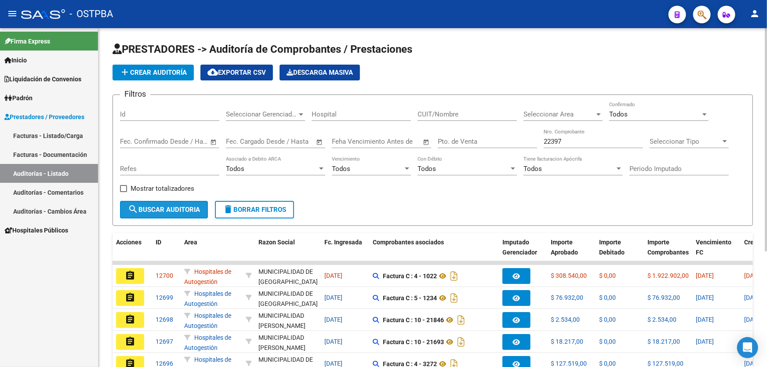
click at [157, 212] on span "search Buscar Auditoria" at bounding box center [164, 210] width 72 height 8
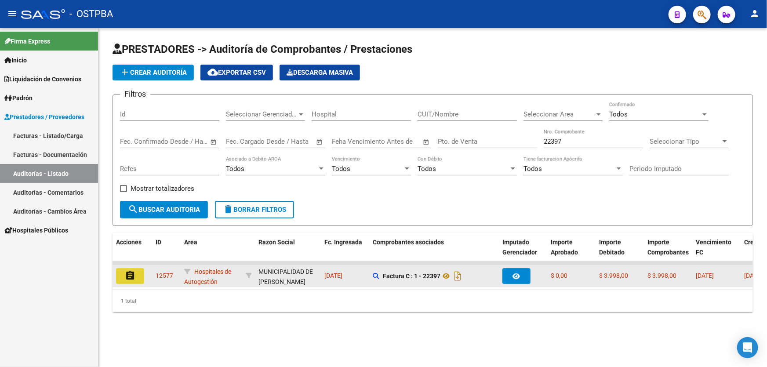
click at [131, 276] on mat-icon "assignment" at bounding box center [130, 275] width 11 height 11
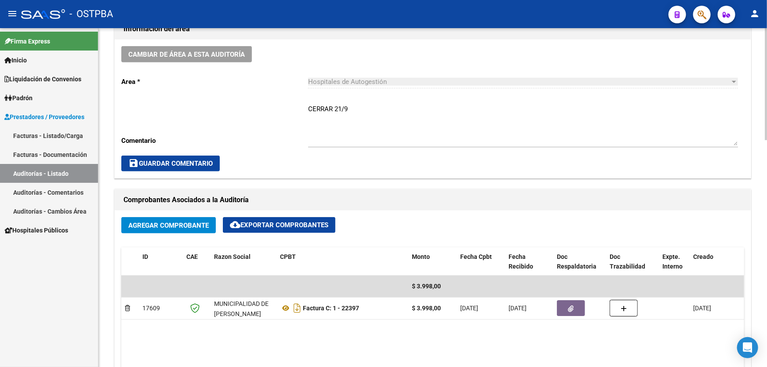
scroll to position [240, 0]
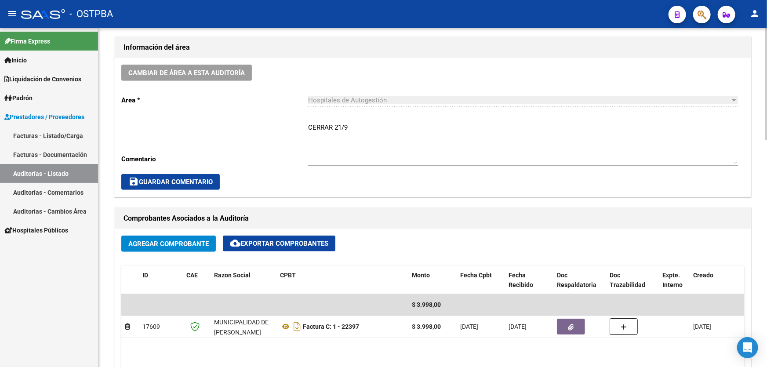
click at [359, 127] on textarea "CERRAR 21/9" at bounding box center [523, 143] width 430 height 41
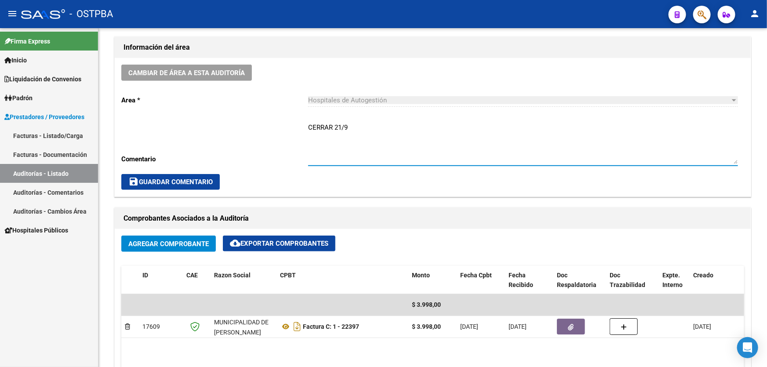
type textarea "CERRAR 21/9"
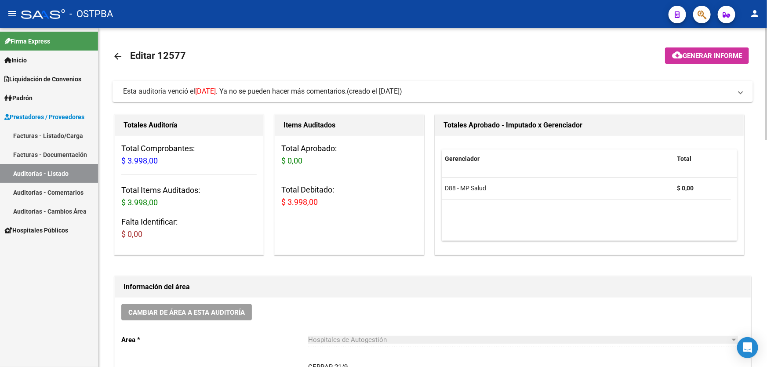
click at [114, 51] on mat-icon "arrow_back" at bounding box center [118, 56] width 11 height 11
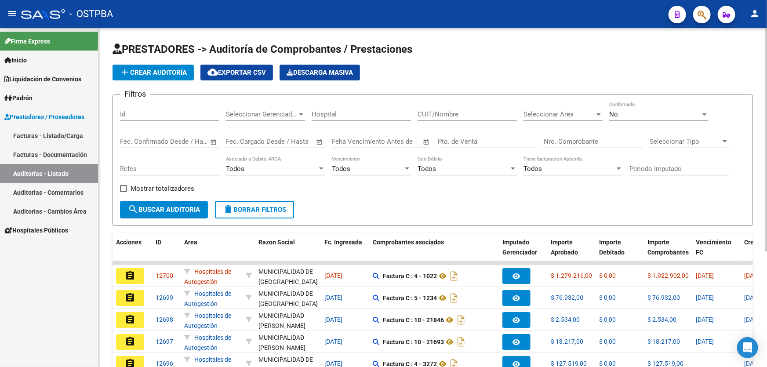
scroll to position [175, 0]
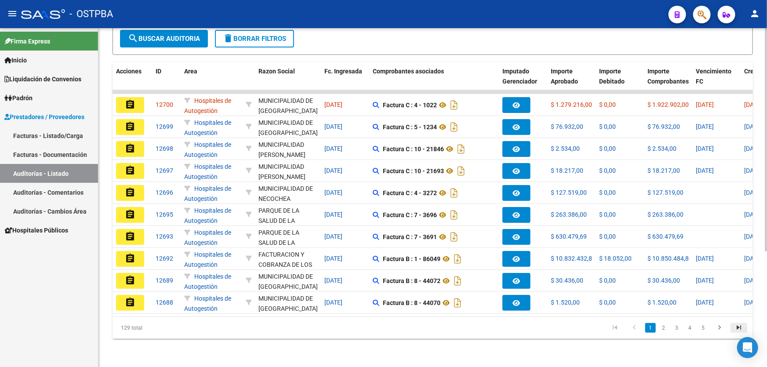
click at [738, 328] on icon "go to last page" at bounding box center [738, 329] width 11 height 11
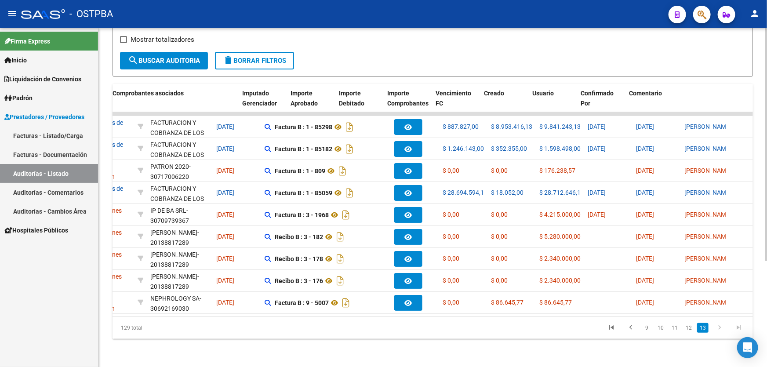
scroll to position [0, 345]
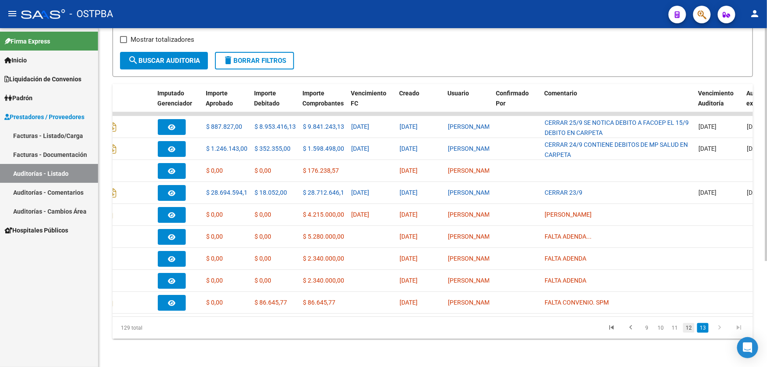
click at [693, 329] on link "12" at bounding box center [688, 328] width 11 height 10
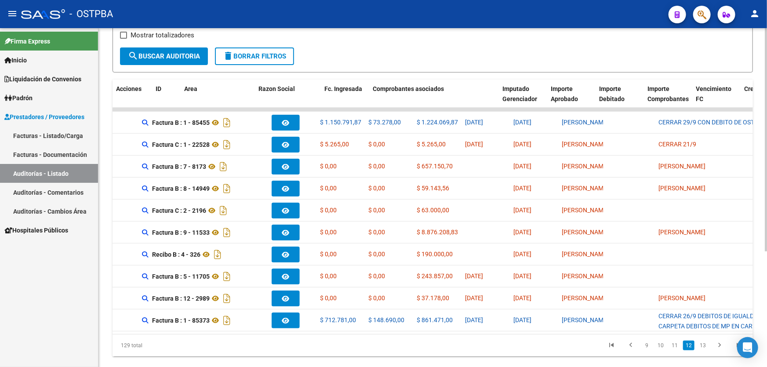
scroll to position [0, 0]
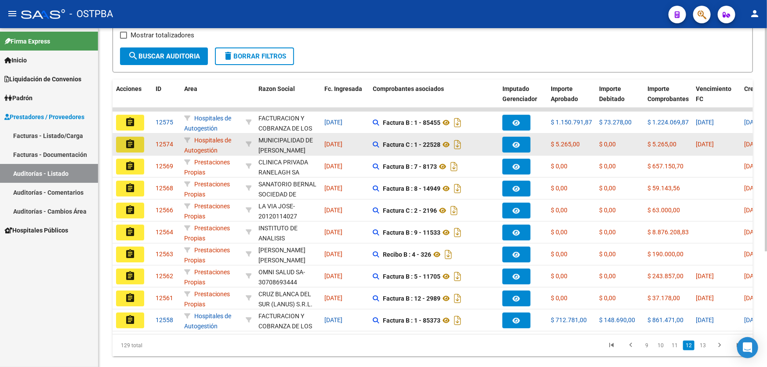
click at [122, 142] on button "assignment" at bounding box center [130, 145] width 28 height 16
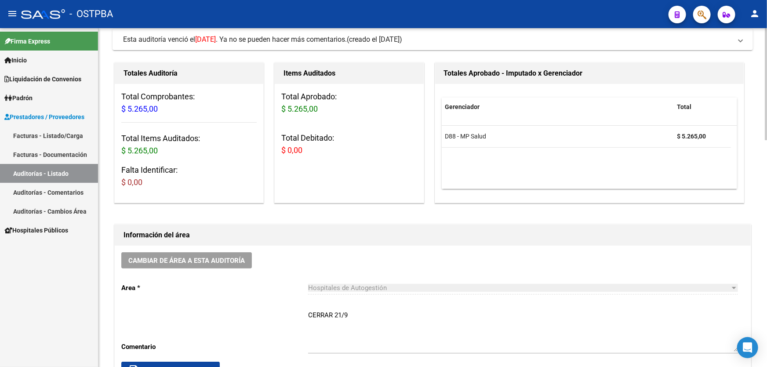
scroll to position [200, 0]
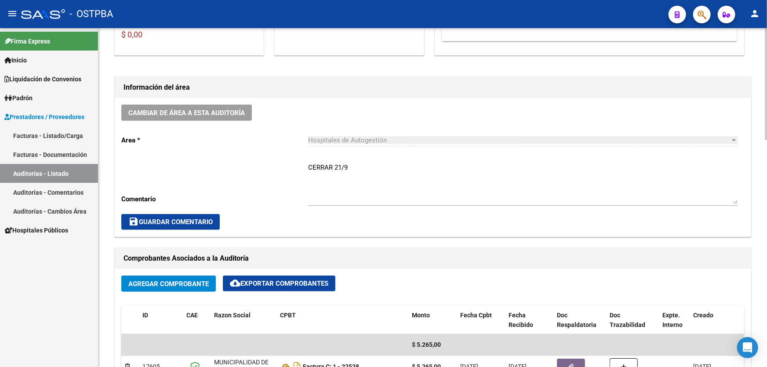
click at [357, 167] on textarea "CERRAR 21/9" at bounding box center [523, 183] width 430 height 41
type textarea "C"
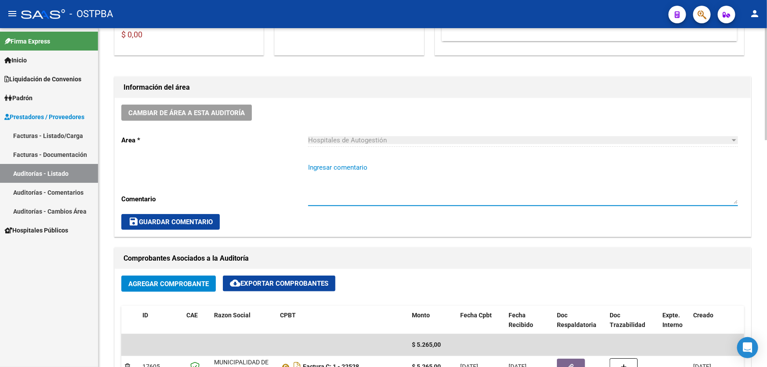
click at [158, 219] on span "save Guardar Comentario" at bounding box center [170, 222] width 84 height 8
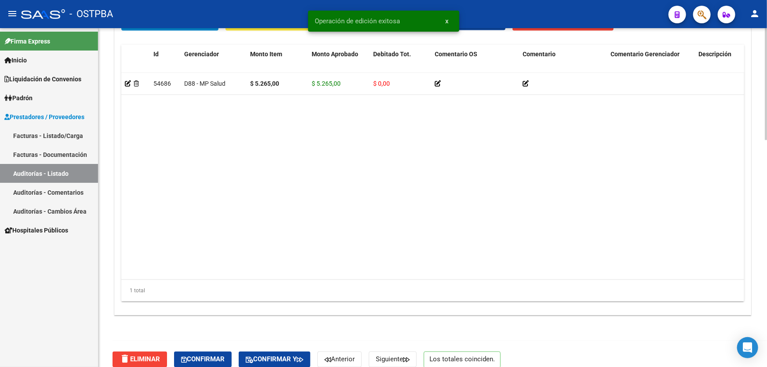
scroll to position [685, 0]
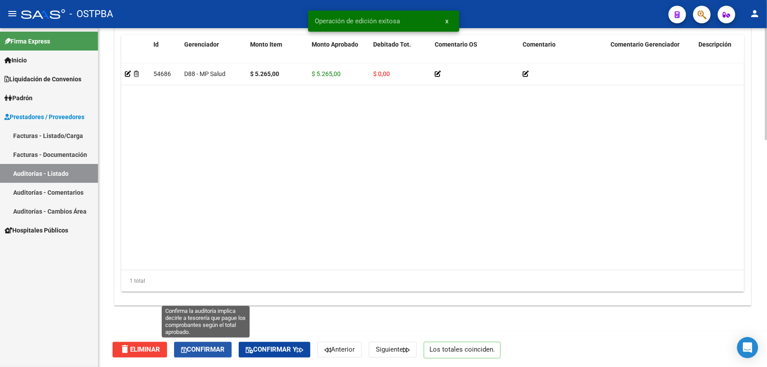
click at [215, 351] on span "Confirmar" at bounding box center [203, 350] width 44 height 8
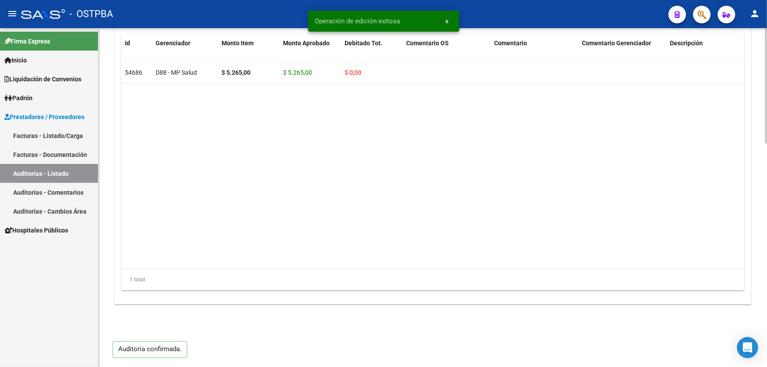
scroll to position [655, 0]
type input "202509"
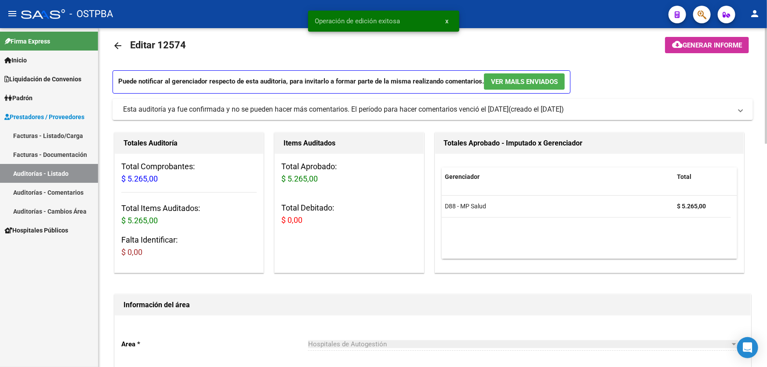
scroll to position [0, 0]
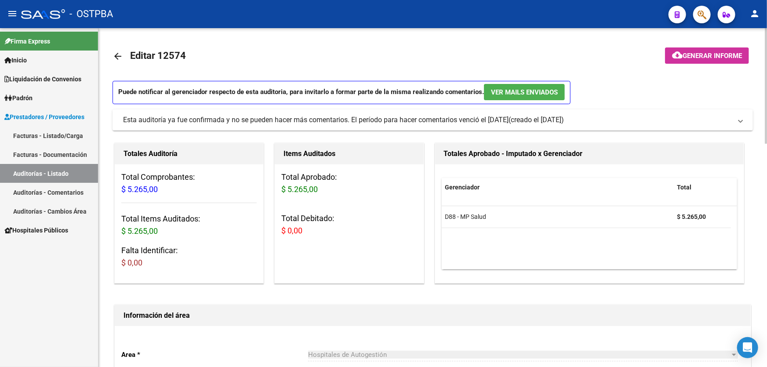
click at [117, 52] on mat-icon "arrow_back" at bounding box center [118, 56] width 11 height 11
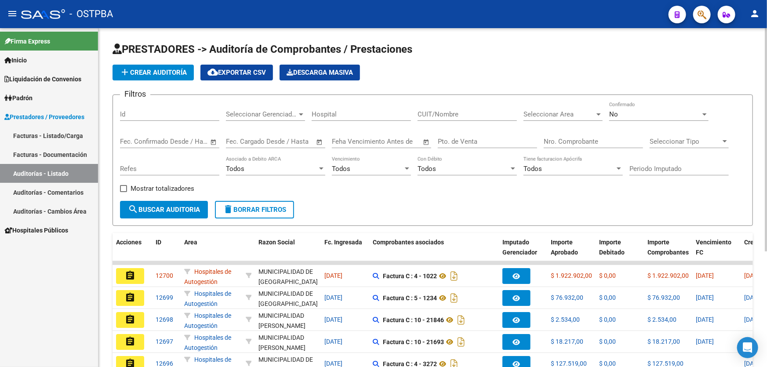
scroll to position [175, 0]
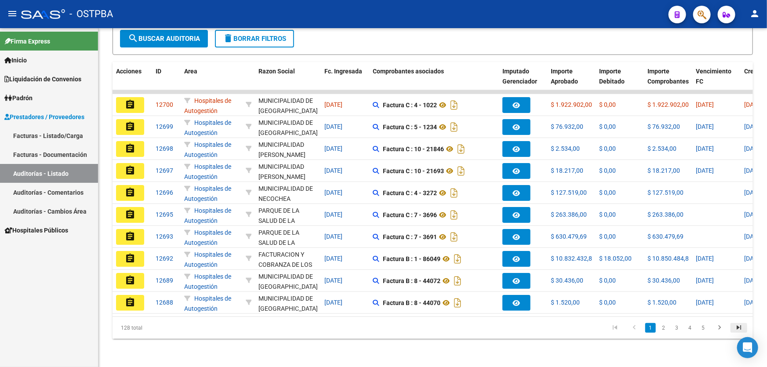
click at [735, 324] on icon "go to last page" at bounding box center [738, 329] width 11 height 11
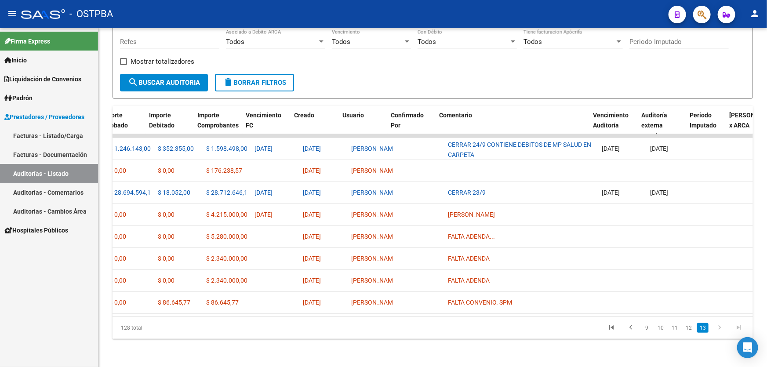
scroll to position [0, 450]
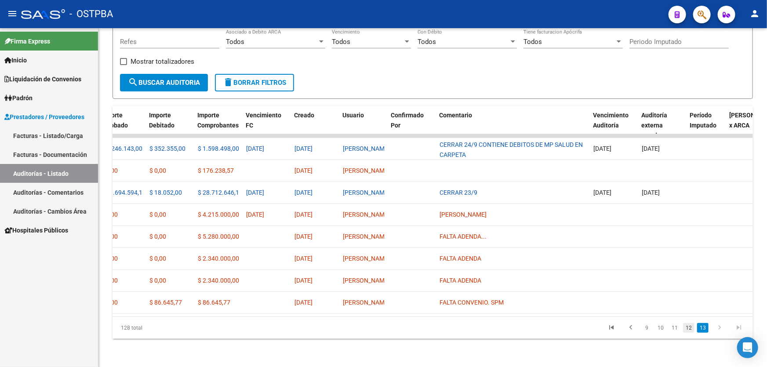
click at [688, 330] on link "12" at bounding box center [688, 328] width 11 height 10
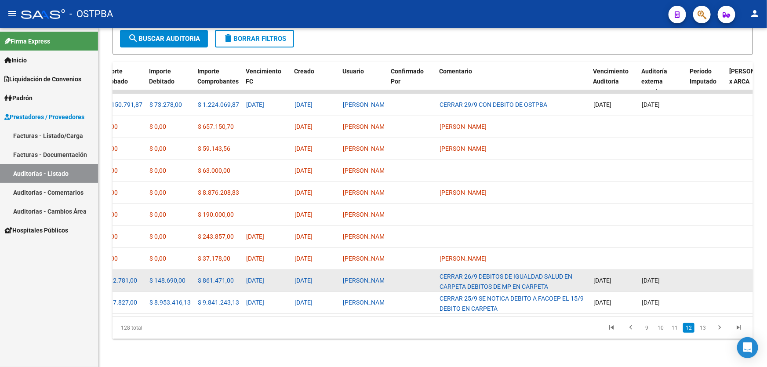
scroll to position [175, 0]
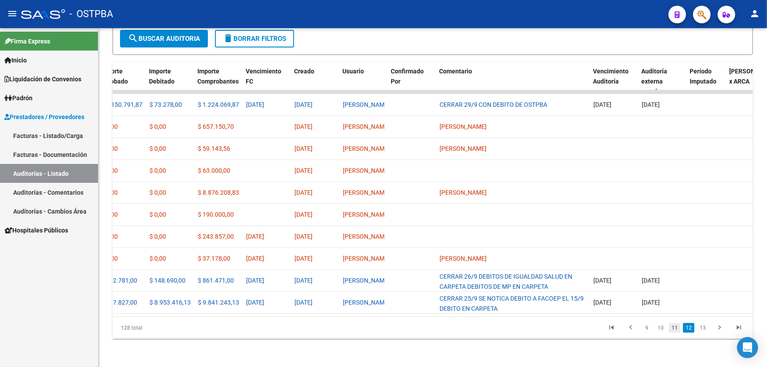
click at [672, 328] on link "11" at bounding box center [674, 328] width 11 height 10
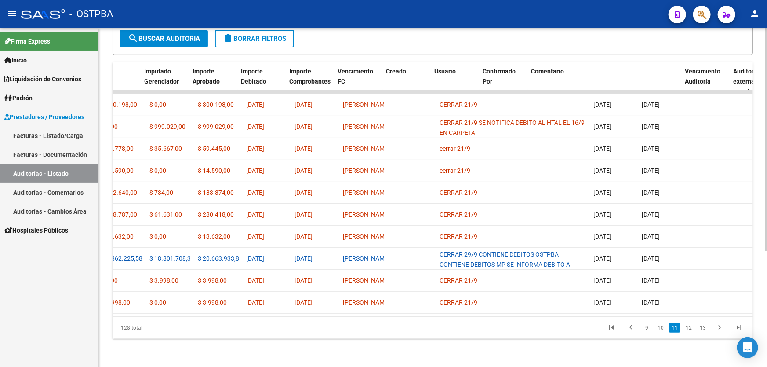
scroll to position [0, 358]
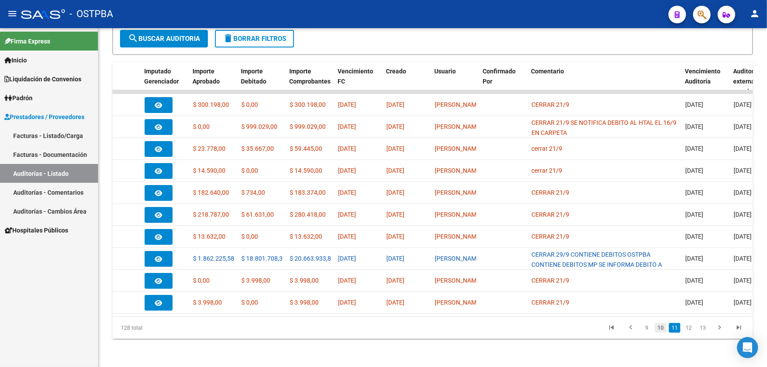
click at [661, 330] on link "10" at bounding box center [660, 328] width 11 height 10
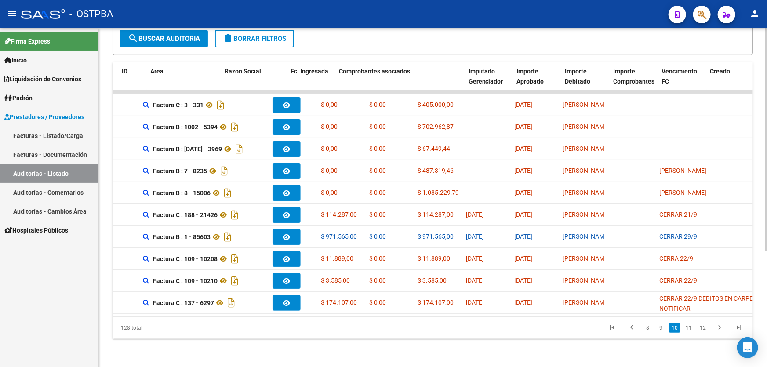
scroll to position [0, 0]
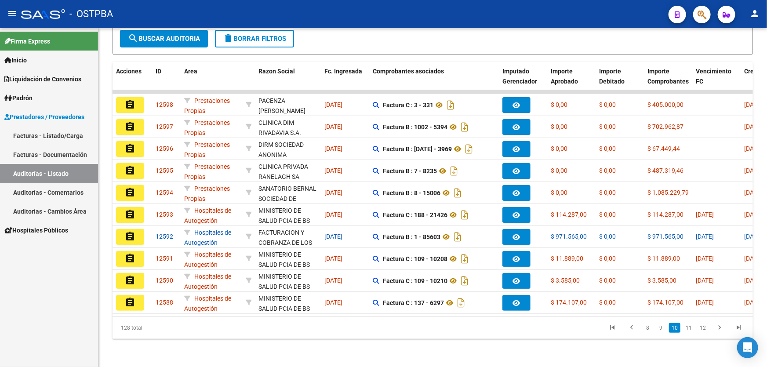
click at [337, 336] on div "128 total 8 9 10 11 12" at bounding box center [433, 328] width 641 height 22
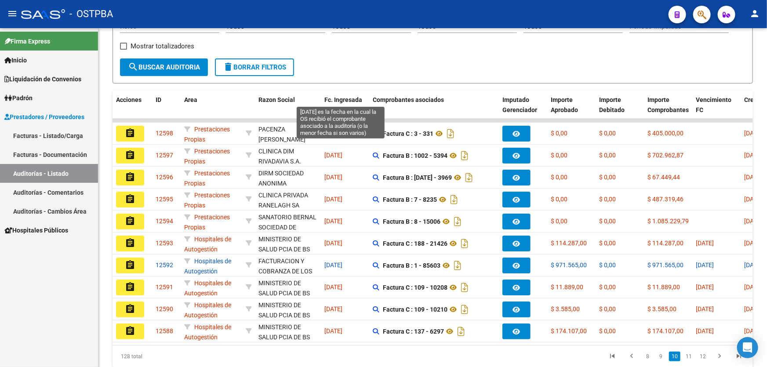
scroll to position [15, 0]
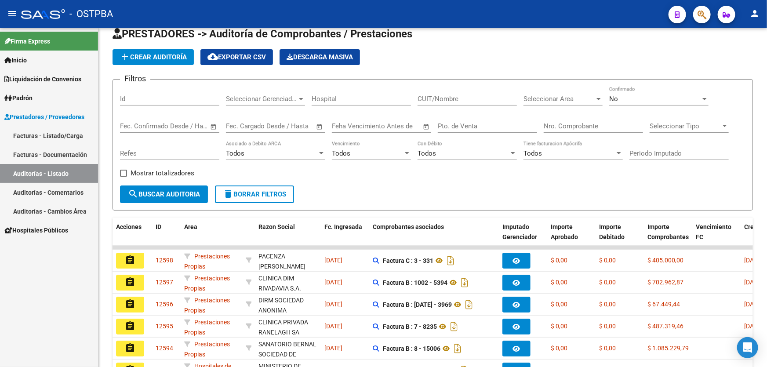
click at [624, 100] on div "No" at bounding box center [654, 99] width 91 height 8
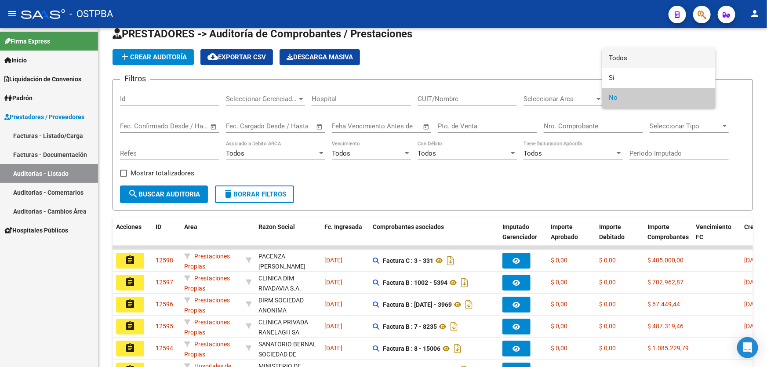
click at [631, 60] on span "Todos" at bounding box center [658, 58] width 99 height 20
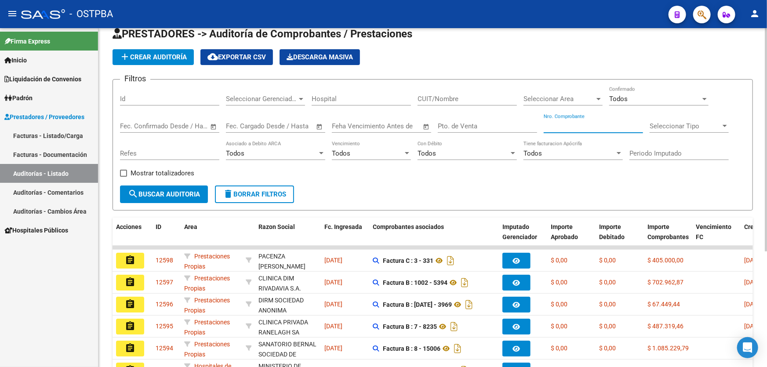
click at [580, 124] on input "Nro. Comprobante" at bounding box center [593, 126] width 99 height 8
type input "7129"
click at [163, 193] on span "search Buscar Auditoria" at bounding box center [164, 194] width 72 height 8
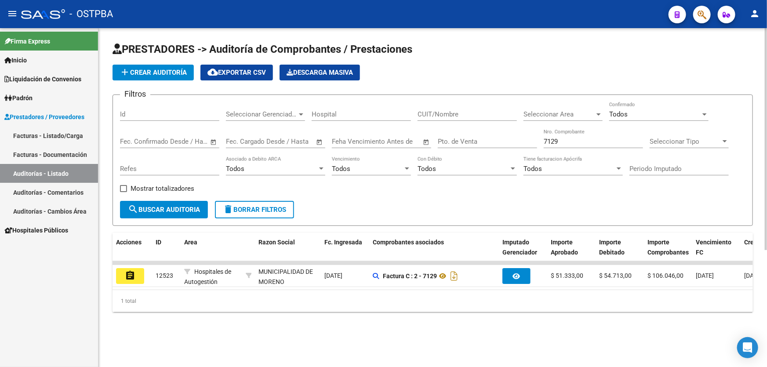
scroll to position [0, 0]
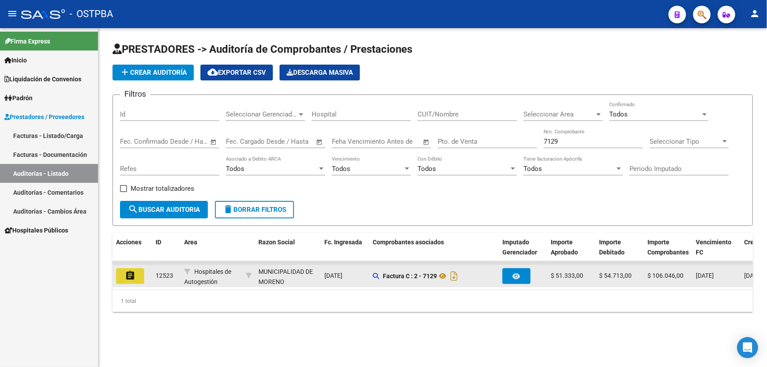
click at [130, 273] on mat-icon "assignment" at bounding box center [130, 275] width 11 height 11
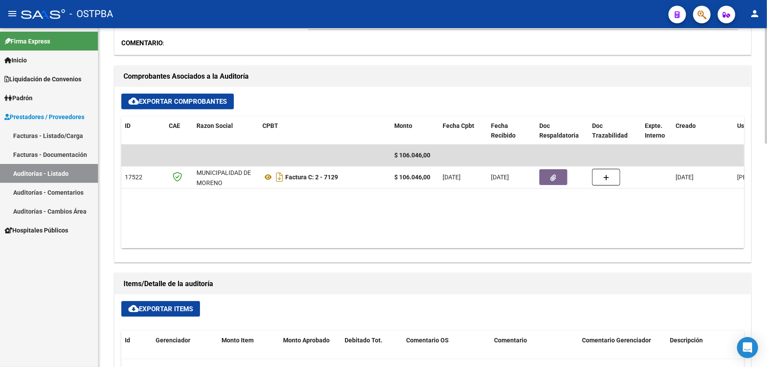
scroll to position [360, 0]
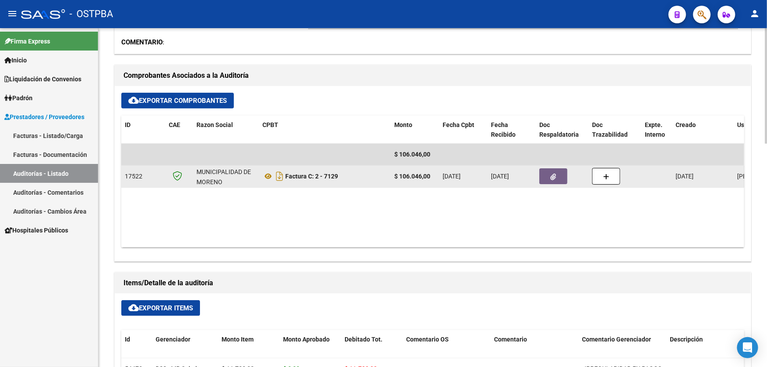
click at [553, 175] on icon "button" at bounding box center [554, 177] width 6 height 7
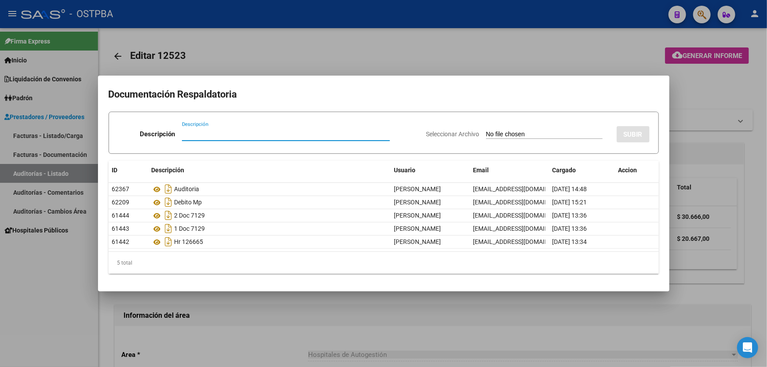
scroll to position [360, 0]
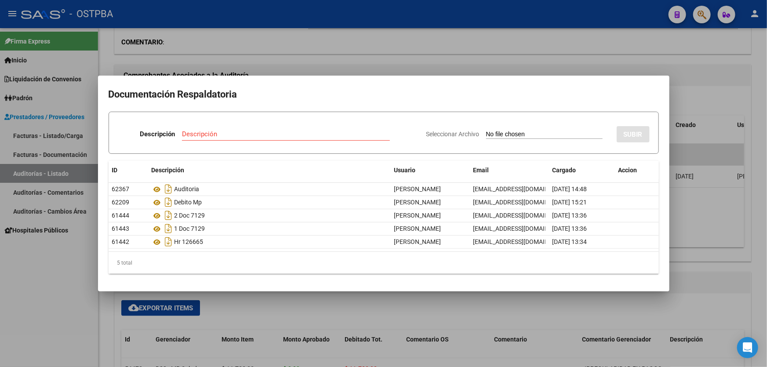
click at [405, 306] on div at bounding box center [383, 183] width 767 height 367
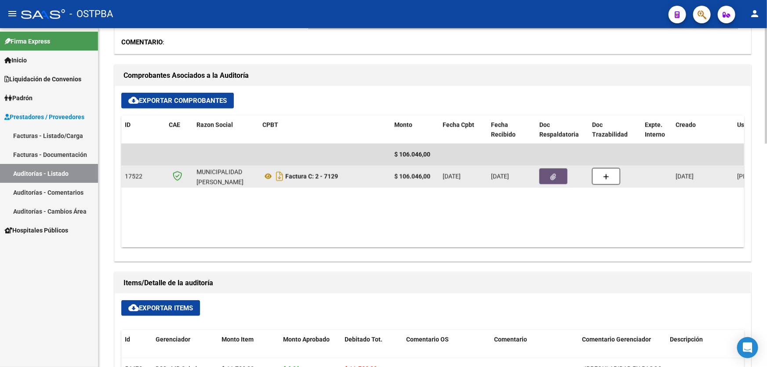
click at [556, 174] on icon "button" at bounding box center [554, 177] width 6 height 7
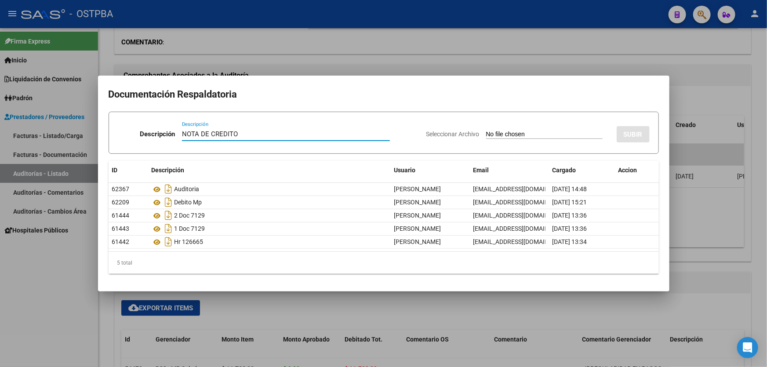
type input "NOTA DE CREDITO"
click at [490, 132] on input "Seleccionar Archivo" at bounding box center [544, 135] width 117 height 8
type input "C:\fakepath\NOTA DE CREDITO 12523.pdf"
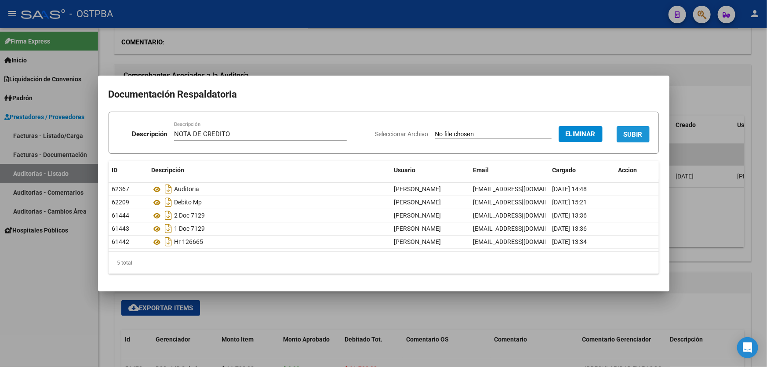
click at [638, 129] on button "SUBIR" at bounding box center [633, 134] width 33 height 16
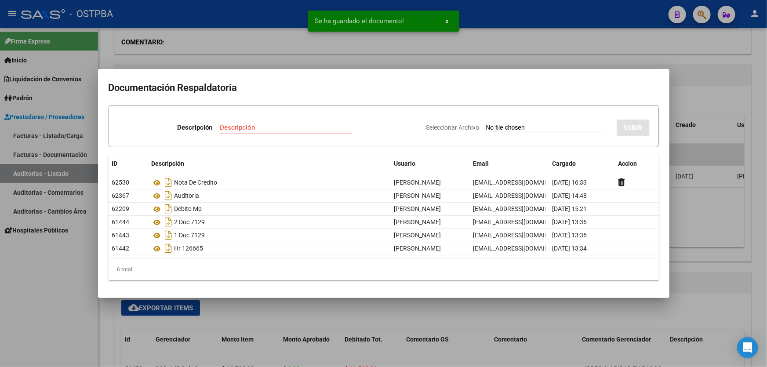
click at [684, 235] on div at bounding box center [383, 183] width 767 height 367
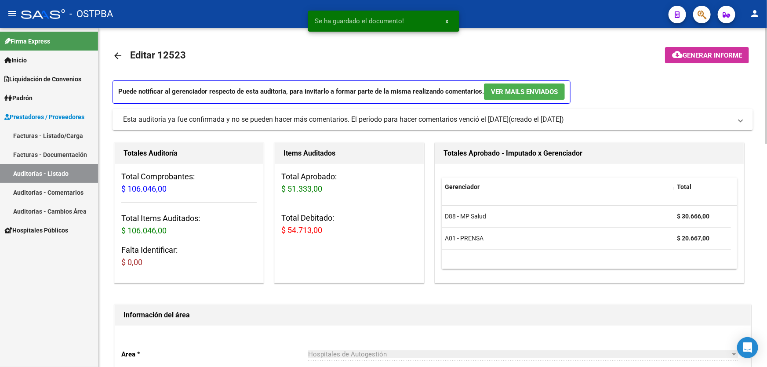
scroll to position [0, 0]
click at [114, 56] on mat-icon "arrow_back" at bounding box center [118, 56] width 11 height 11
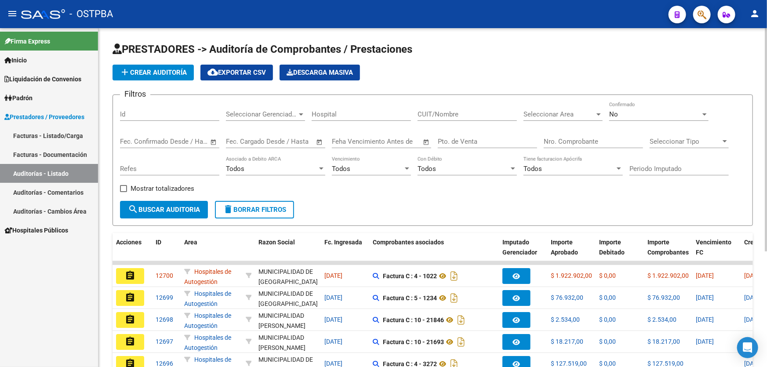
click at [567, 139] on input "Nro. Comprobante" at bounding box center [593, 142] width 99 height 8
type input "5942"
click at [622, 113] on div "No" at bounding box center [654, 114] width 91 height 8
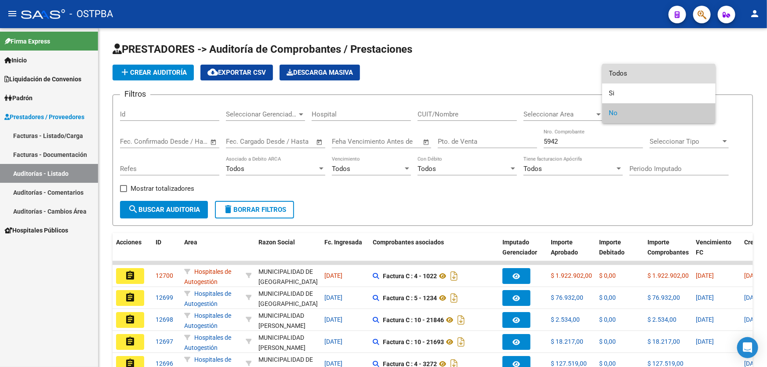
click at [630, 69] on span "Todos" at bounding box center [658, 74] width 99 height 20
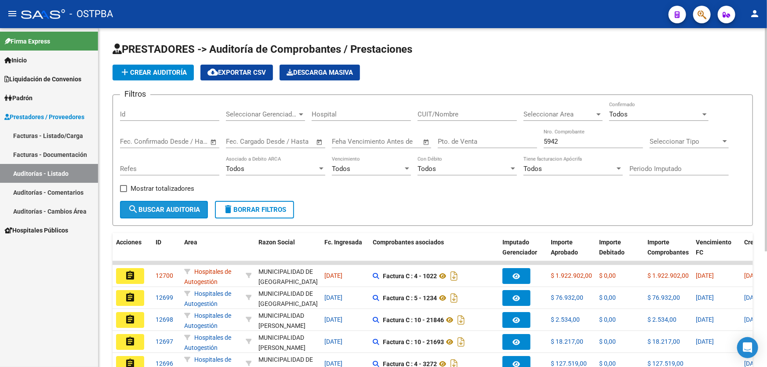
click at [148, 206] on span "search Buscar Auditoria" at bounding box center [164, 210] width 72 height 8
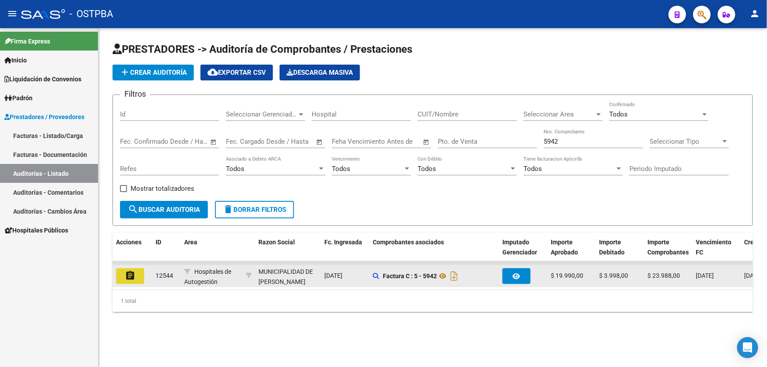
click at [130, 278] on mat-icon "assignment" at bounding box center [130, 275] width 11 height 11
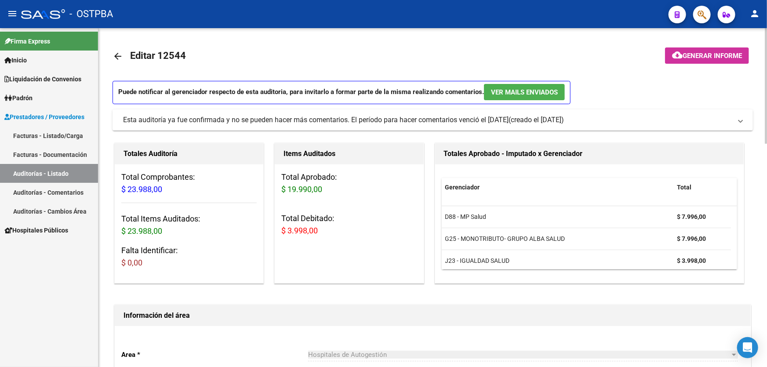
click at [117, 55] on mat-icon "arrow_back" at bounding box center [118, 56] width 11 height 11
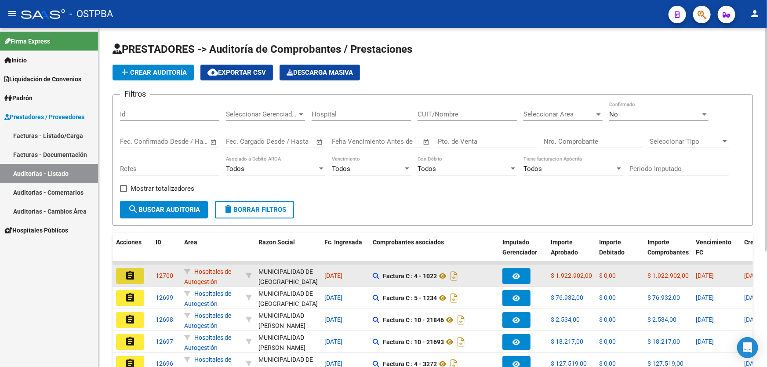
click at [135, 275] on mat-icon "assignment" at bounding box center [130, 275] width 11 height 11
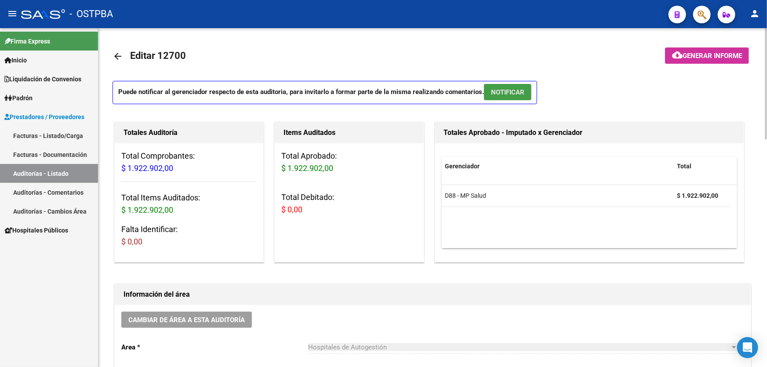
click at [514, 93] on span "NOTIFICAR" at bounding box center [507, 92] width 33 height 8
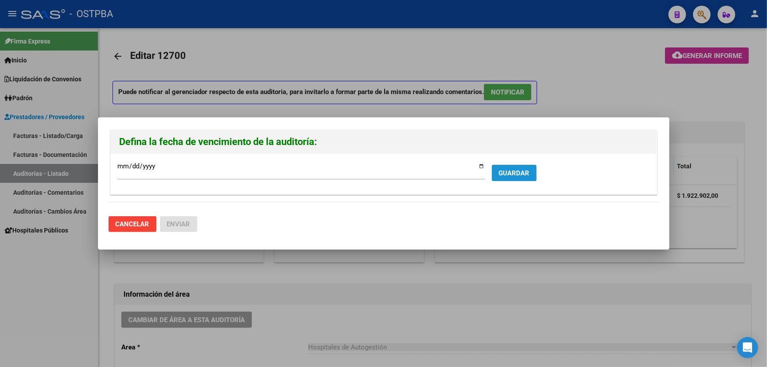
click at [504, 169] on span "GUARDAR" at bounding box center [514, 173] width 31 height 8
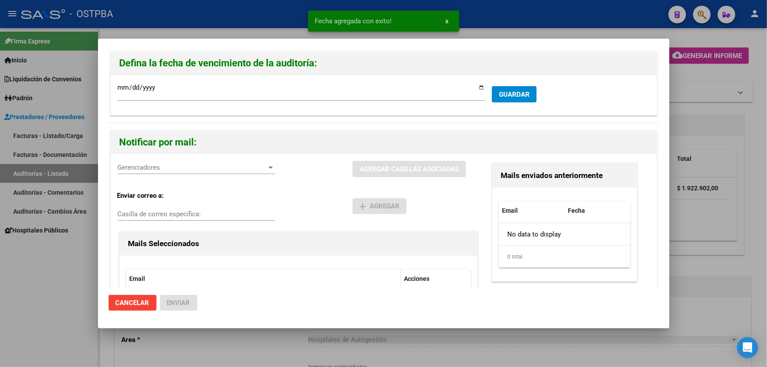
click at [125, 160] on div "Gerenciadores Gerenciadores AGREGAR [PERSON_NAME] ASOCIADAS Enviar correo a: Ca…" at bounding box center [384, 256] width 546 height 204
click at [137, 171] on span "Gerenciadores" at bounding box center [192, 168] width 150 height 8
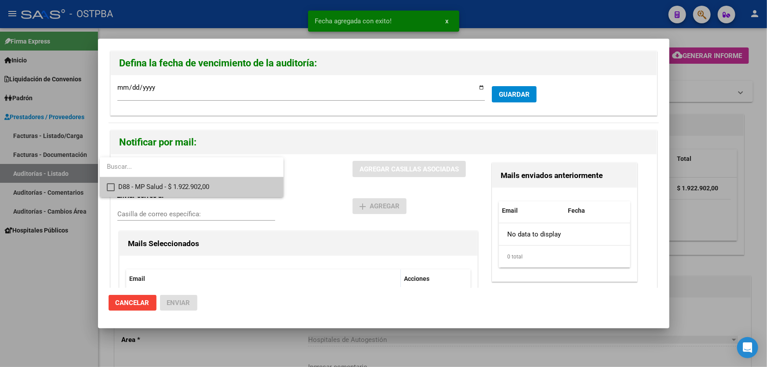
click at [109, 187] on mat-pseudo-checkbox at bounding box center [111, 187] width 8 height 8
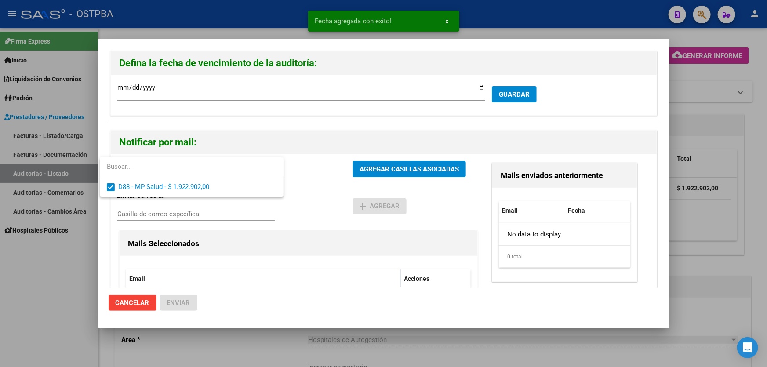
click at [327, 206] on div at bounding box center [383, 183] width 767 height 367
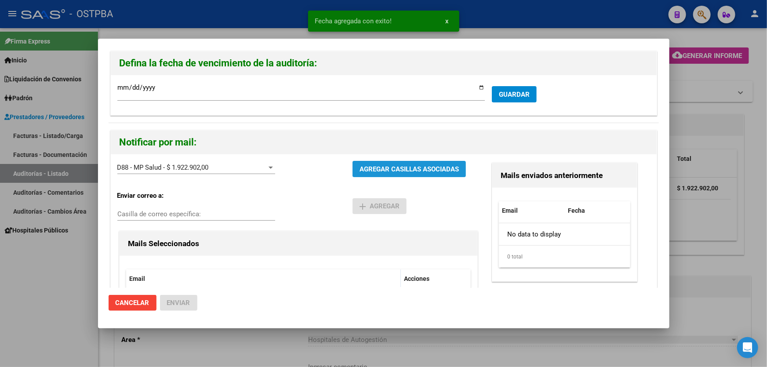
click at [392, 175] on button "AGREGAR CASILLAS ASOCIADAS" at bounding box center [409, 169] width 113 height 16
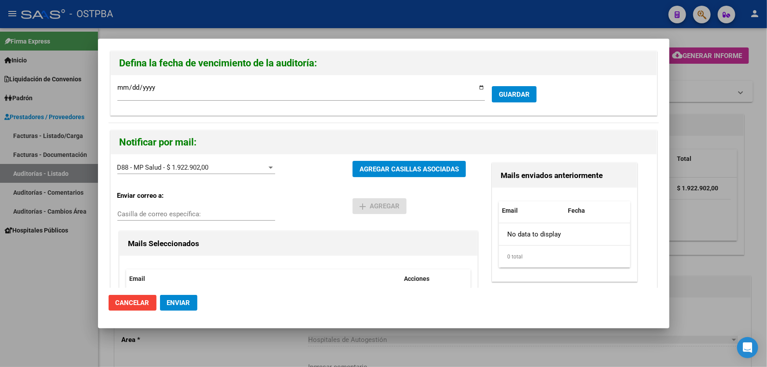
click at [180, 303] on span "Enviar" at bounding box center [178, 303] width 23 height 8
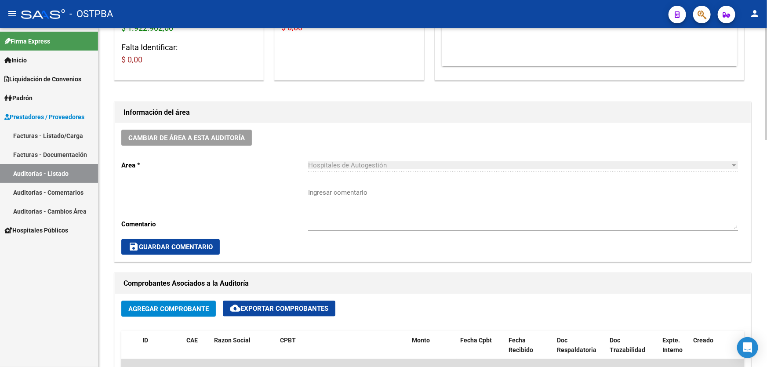
scroll to position [160, 0]
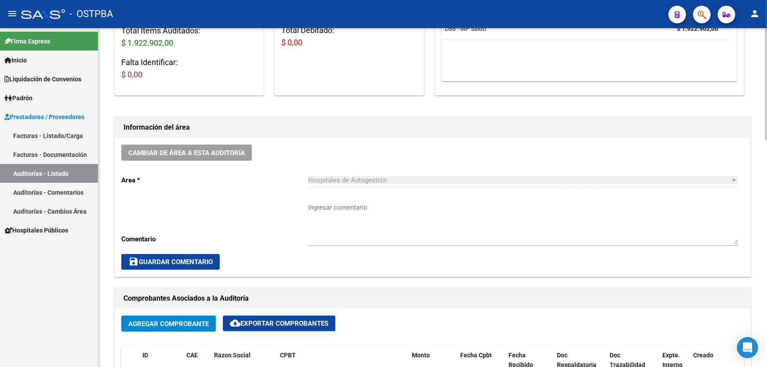
click at [337, 219] on textarea "Ingresar comentario" at bounding box center [523, 223] width 430 height 41
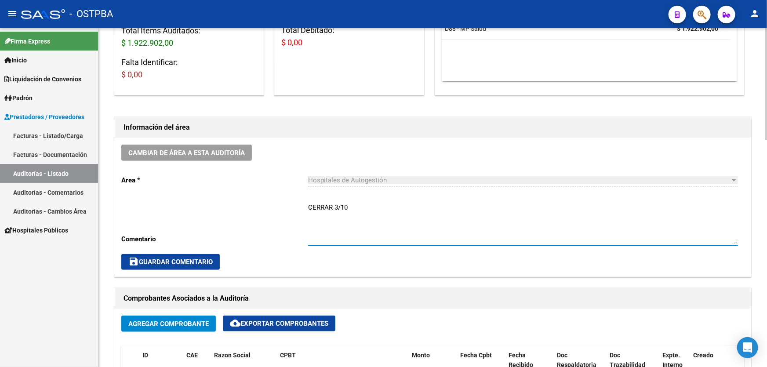
type textarea "CERRAR 3/10"
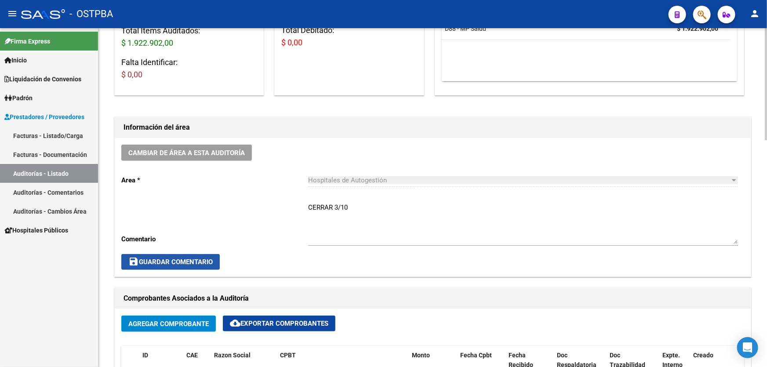
click at [185, 264] on span "save Guardar Comentario" at bounding box center [170, 262] width 84 height 8
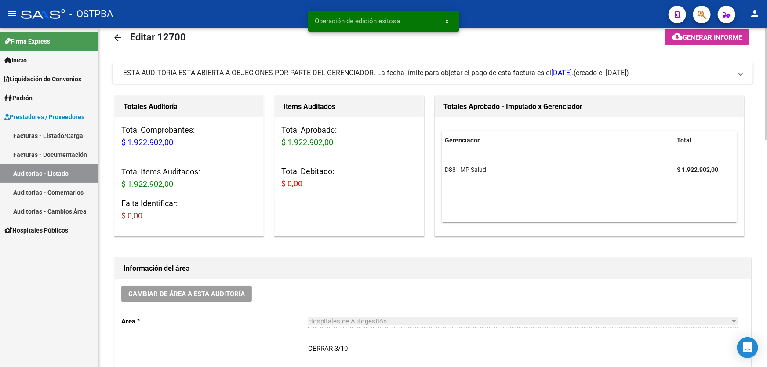
scroll to position [0, 0]
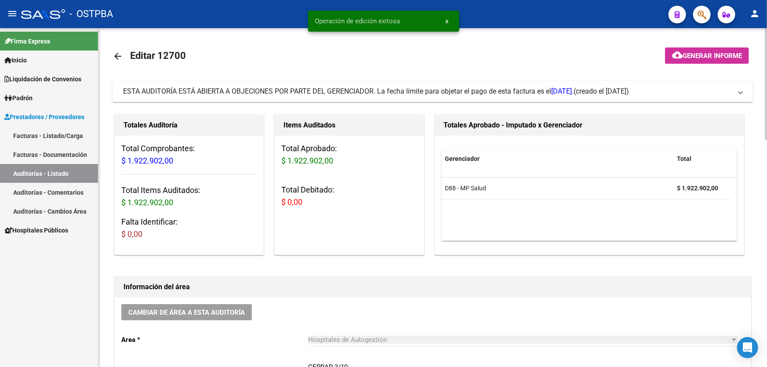
click at [118, 55] on mat-icon "arrow_back" at bounding box center [118, 56] width 11 height 11
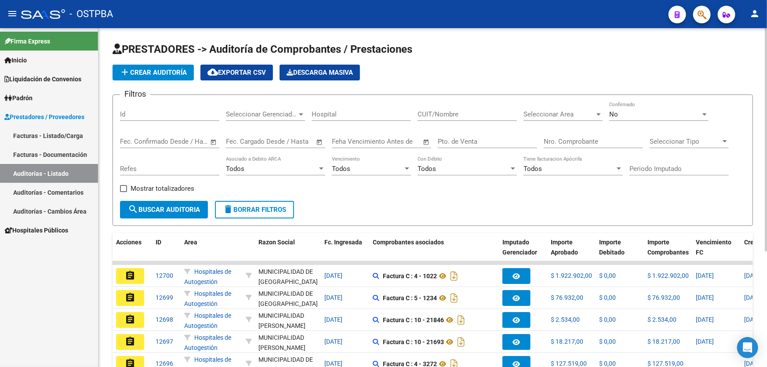
scroll to position [175, 0]
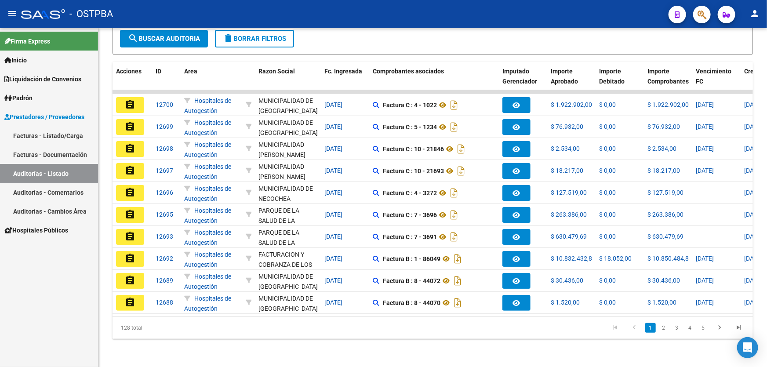
click at [754, 11] on mat-icon "person" at bounding box center [755, 13] width 11 height 11
click at [744, 56] on button "exit_to_app Salir" at bounding box center [737, 57] width 54 height 21
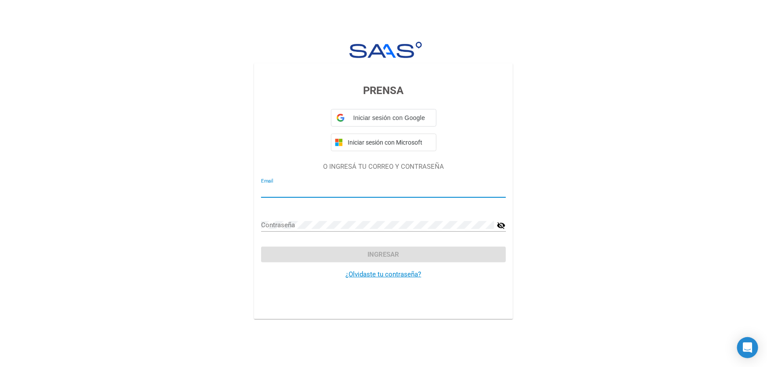
type input "[EMAIL_ADDRESS][DOMAIN_NAME]"
